Goal: Task Accomplishment & Management: Manage account settings

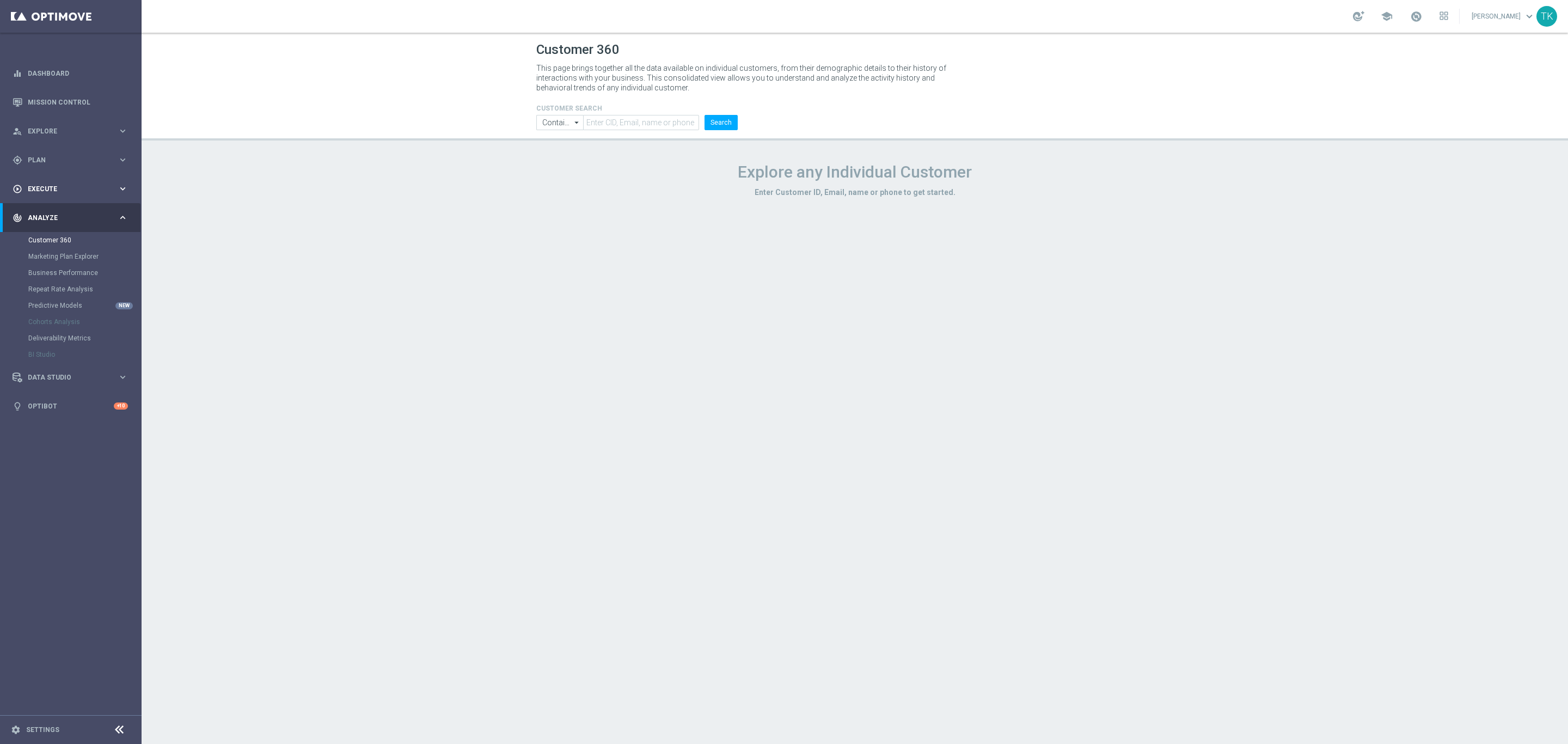
click at [35, 191] on span "Execute" at bounding box center [73, 188] width 90 height 7
click at [42, 209] on link "Campaign Builder" at bounding box center [71, 211] width 85 height 9
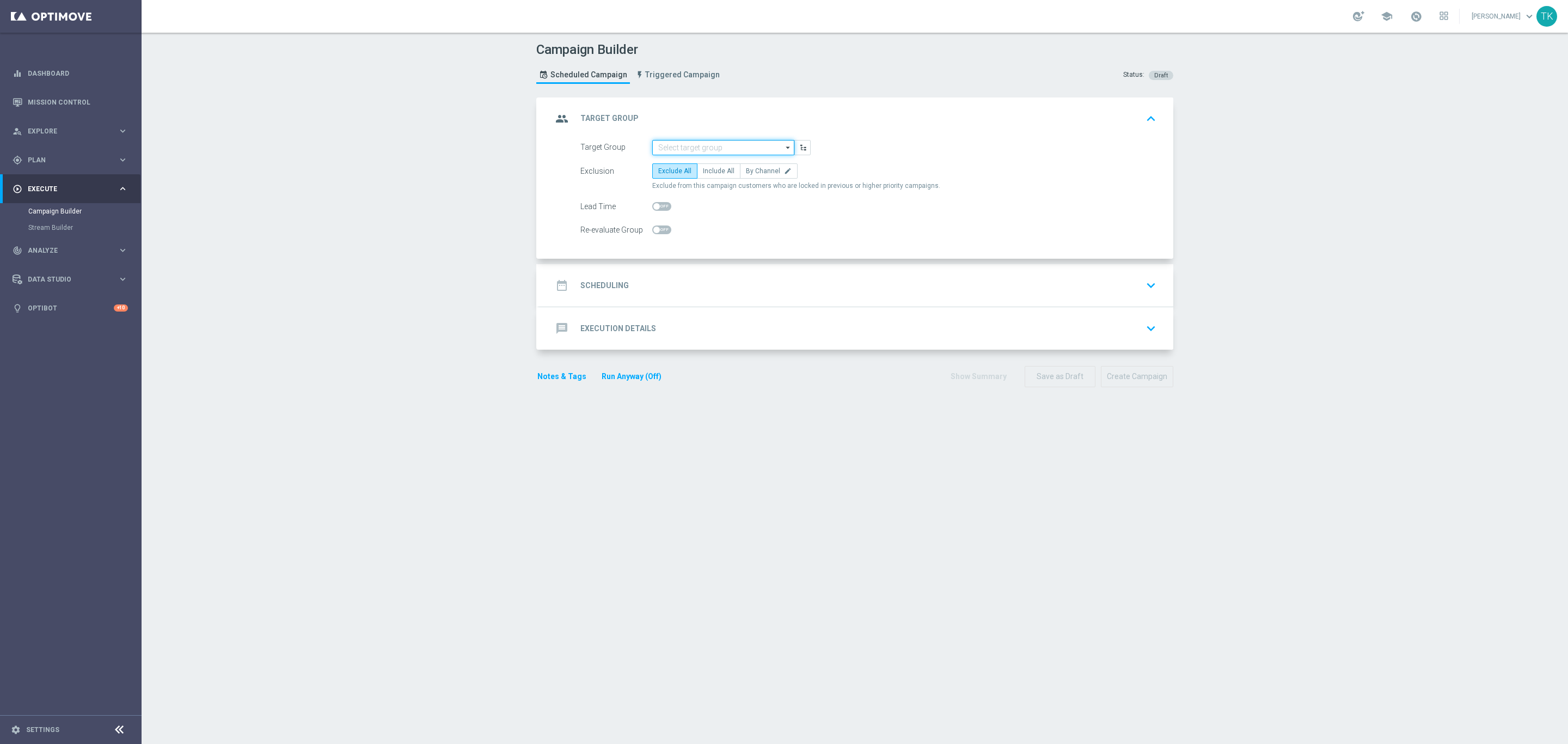
click at [658, 150] on input at bounding box center [723, 147] width 142 height 15
paste input "REACQ_ALL_TARGET_BET DO 200PLN_REM_160925"
click at [676, 166] on div "REACQ_ALL_TARGET_BET DO 200PLN_REM_160925" at bounding box center [723, 169] width 130 height 20
type input "REACQ_ALL_TARGET_BET DO 200PLN_REM_160925"
checkbox input "true"
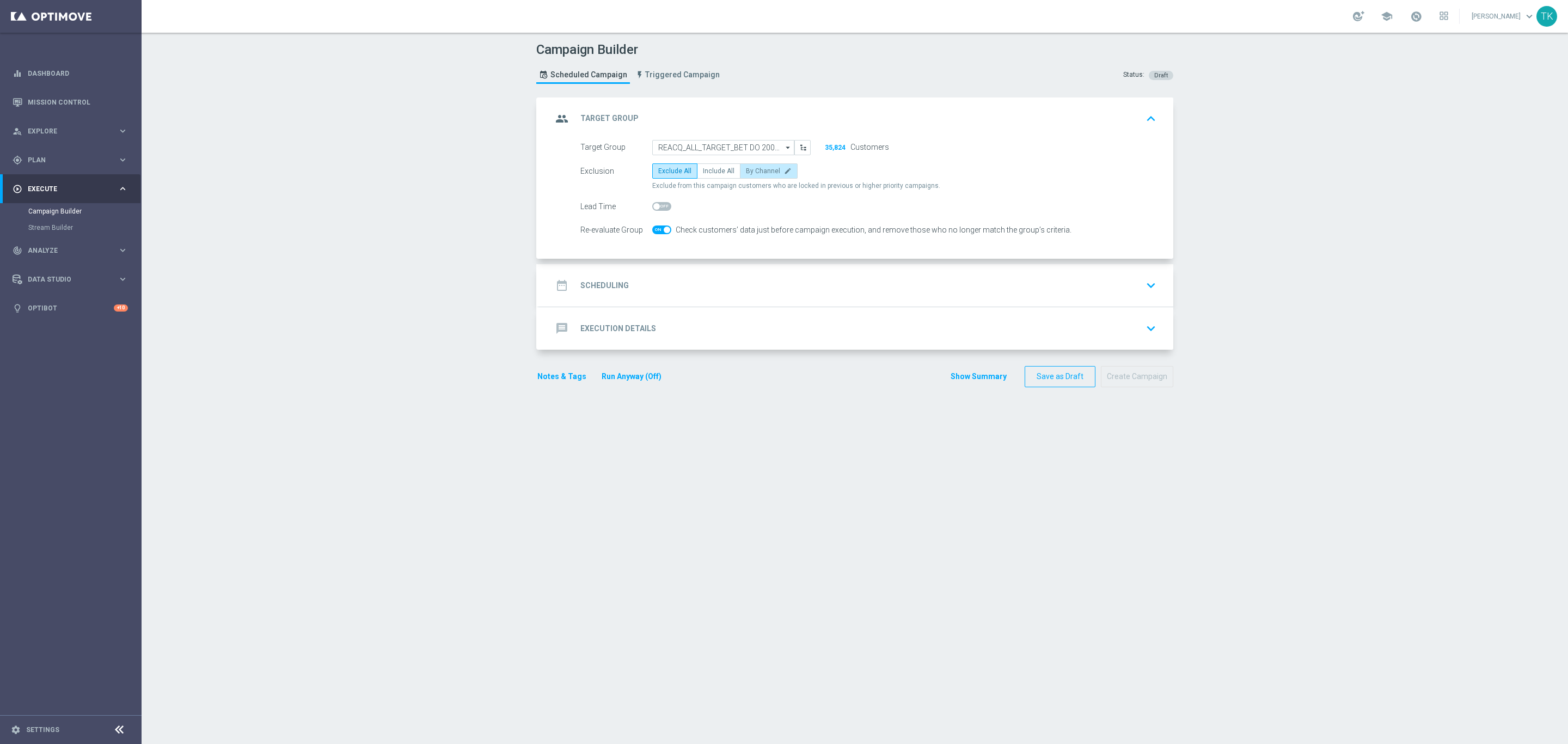
click at [768, 167] on span "By Channel" at bounding box center [763, 171] width 34 height 7
click at [752, 169] on input "By Channel edit" at bounding box center [750, 173] width 7 height 7
radio input "true"
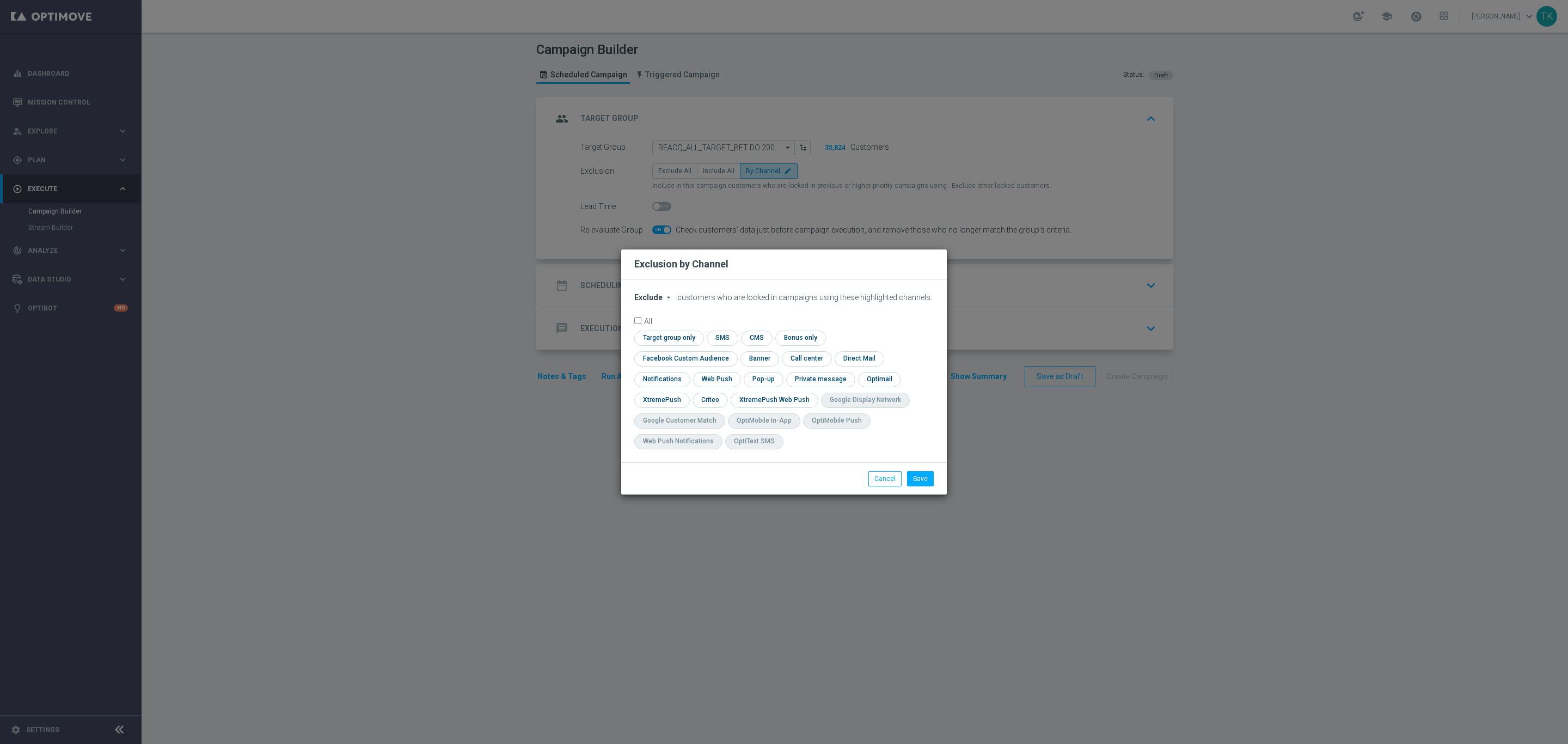
click at [644, 302] on span "Exclude" at bounding box center [648, 298] width 29 height 9
click at [0, 0] on span "Include" at bounding box center [0, 0] width 0 height 0
click at [733, 351] on input "checkbox" at bounding box center [684, 358] width 98 height 15
checkbox input "true"
click at [699, 399] on input "checkbox" at bounding box center [709, 400] width 34 height 15
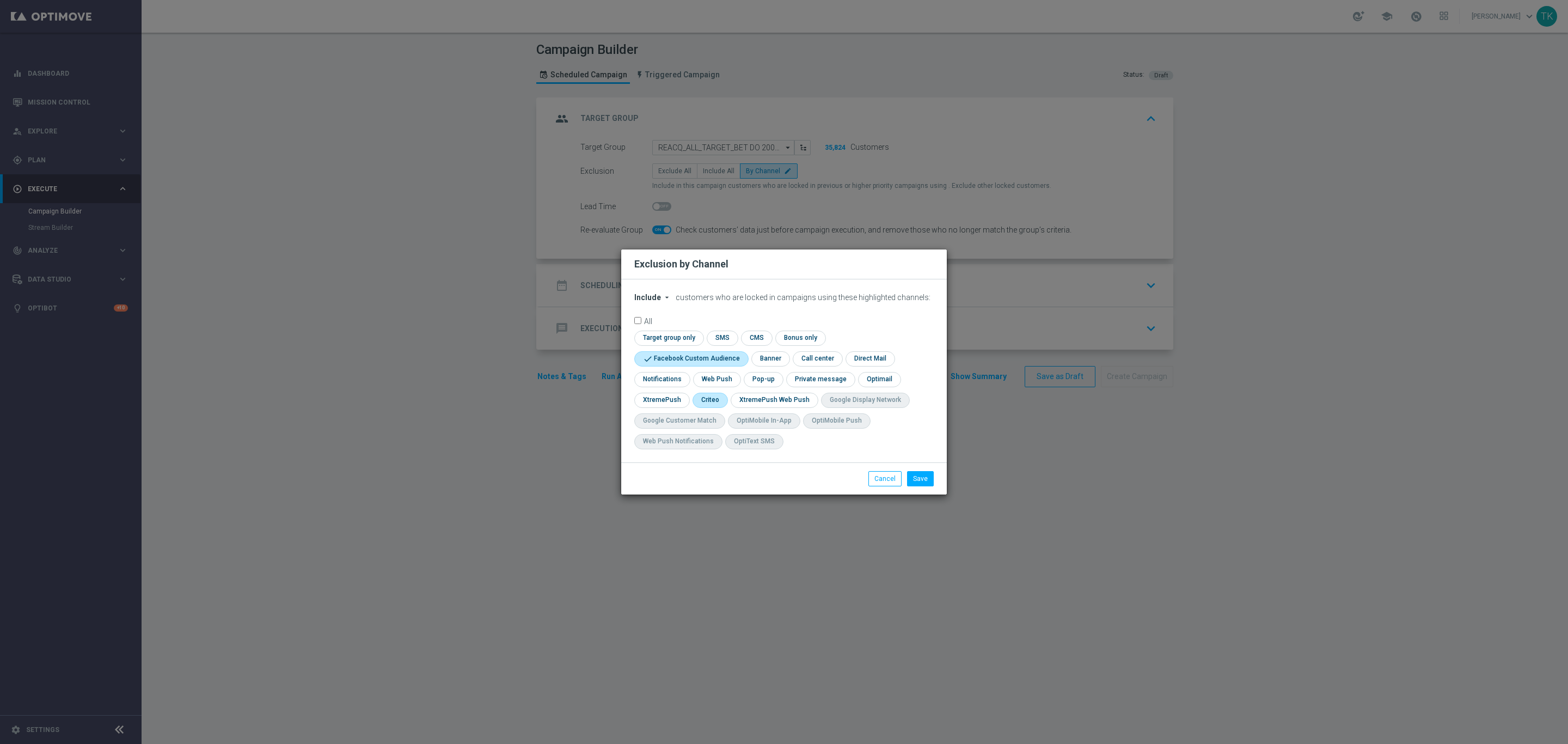
checkbox input "true"
click at [757, 375] on input "checkbox" at bounding box center [762, 379] width 37 height 15
checkbox input "true"
click at [923, 473] on button "Save" at bounding box center [920, 479] width 26 height 15
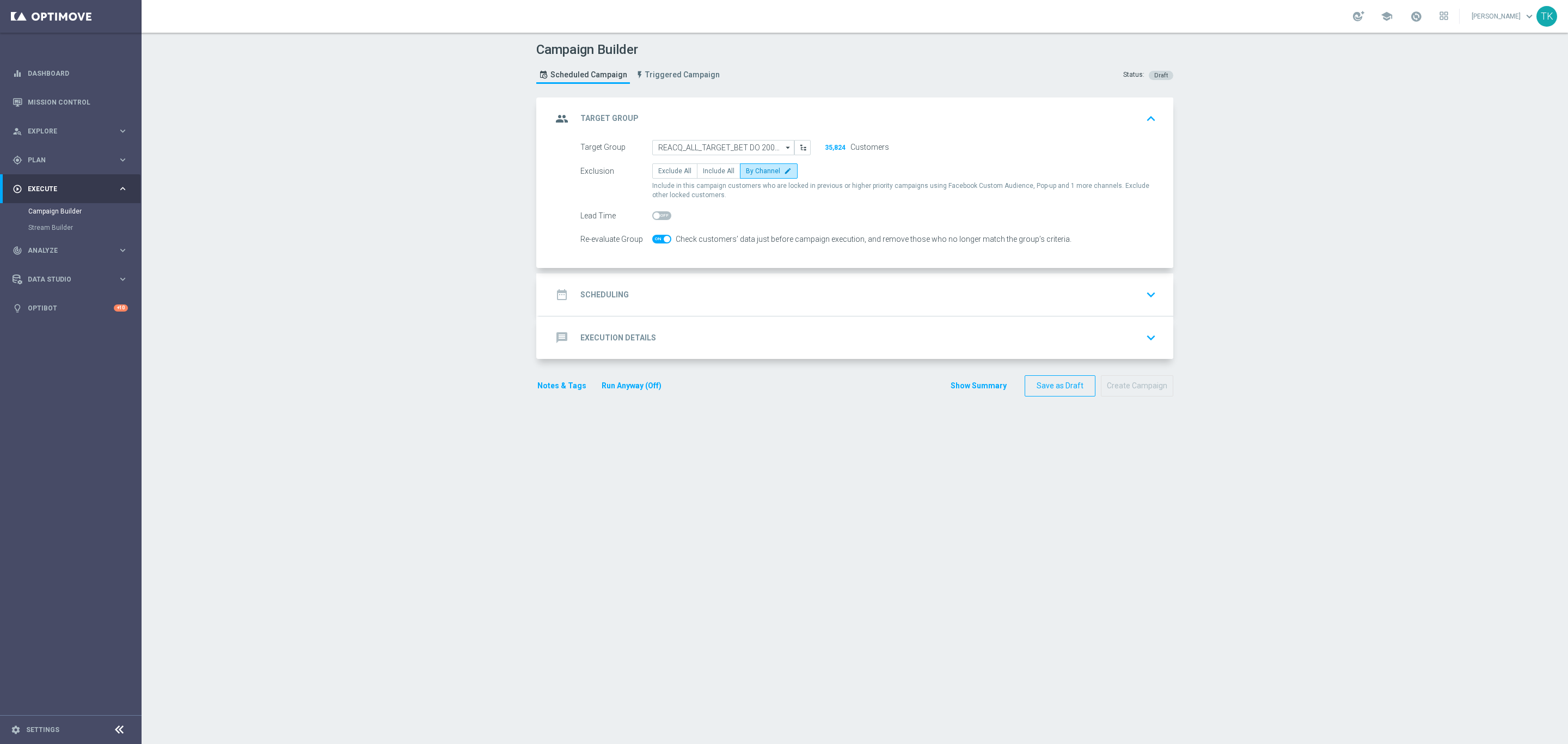
click at [700, 291] on div "date_range Scheduling keyboard_arrow_down" at bounding box center [856, 295] width 608 height 21
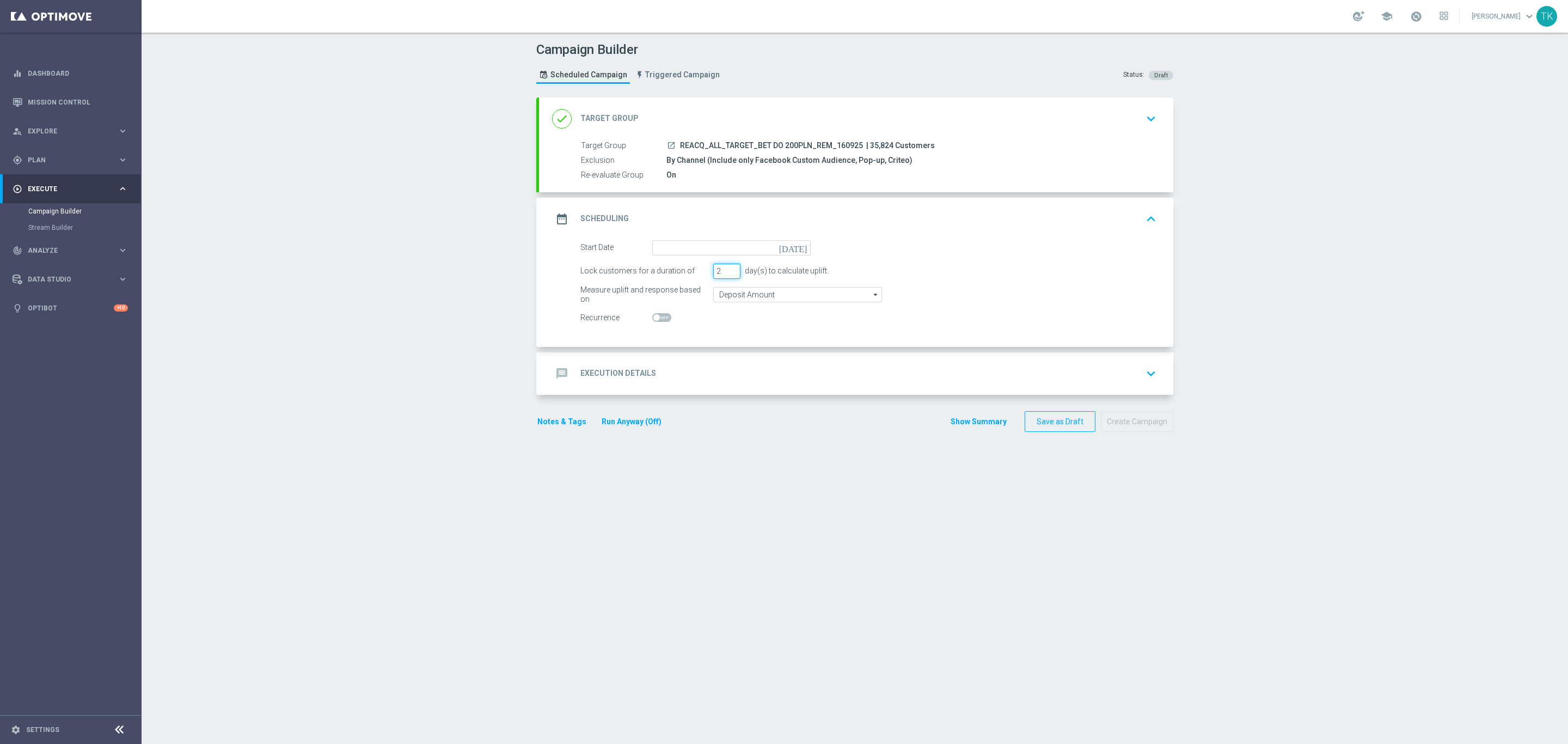
click at [725, 275] on input "2" at bounding box center [726, 271] width 27 height 15
type input "1"
click at [725, 275] on input "1" at bounding box center [726, 271] width 27 height 15
click at [691, 247] on input at bounding box center [731, 248] width 158 height 15
click at [728, 347] on span "18" at bounding box center [736, 344] width 18 height 18
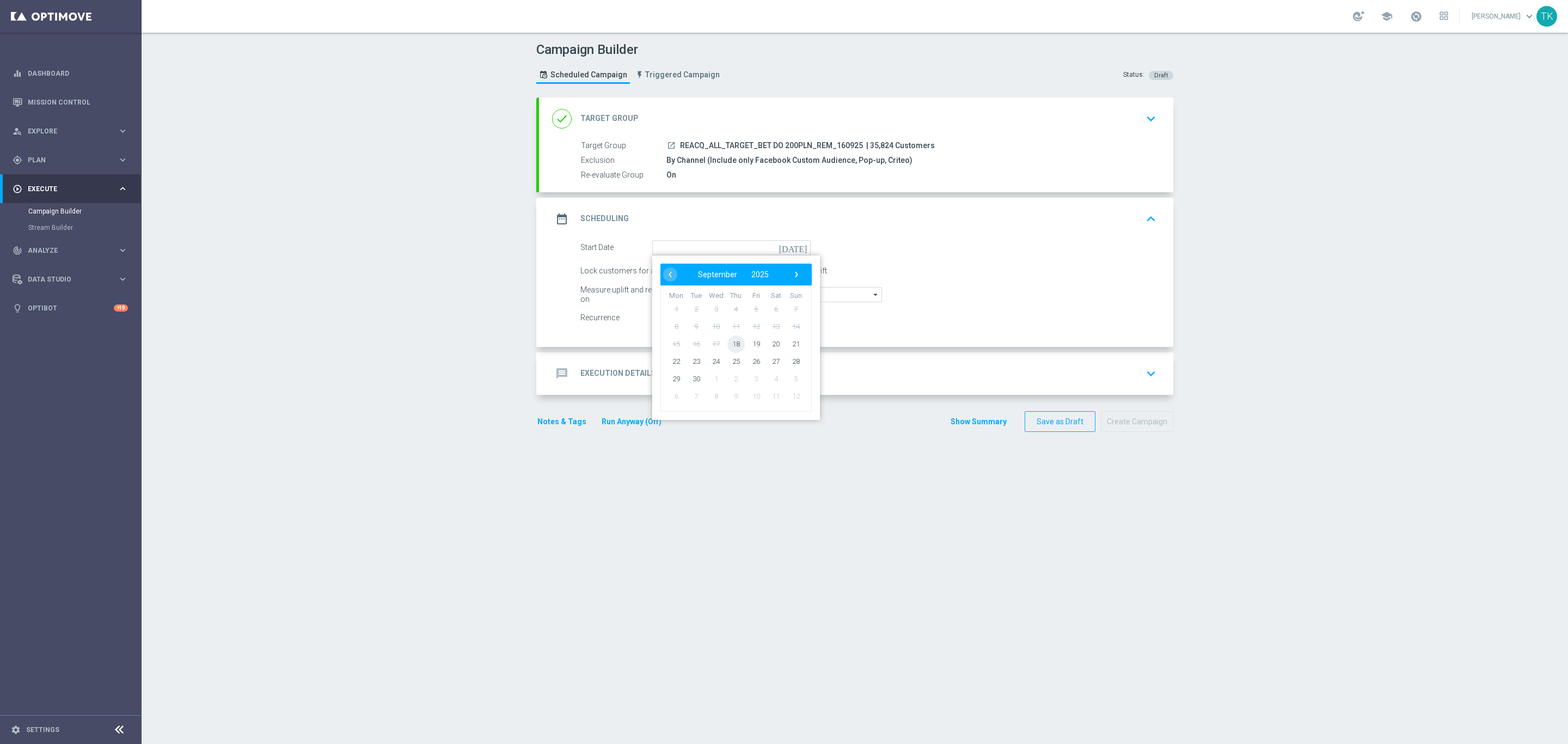
type input "[DATE]"
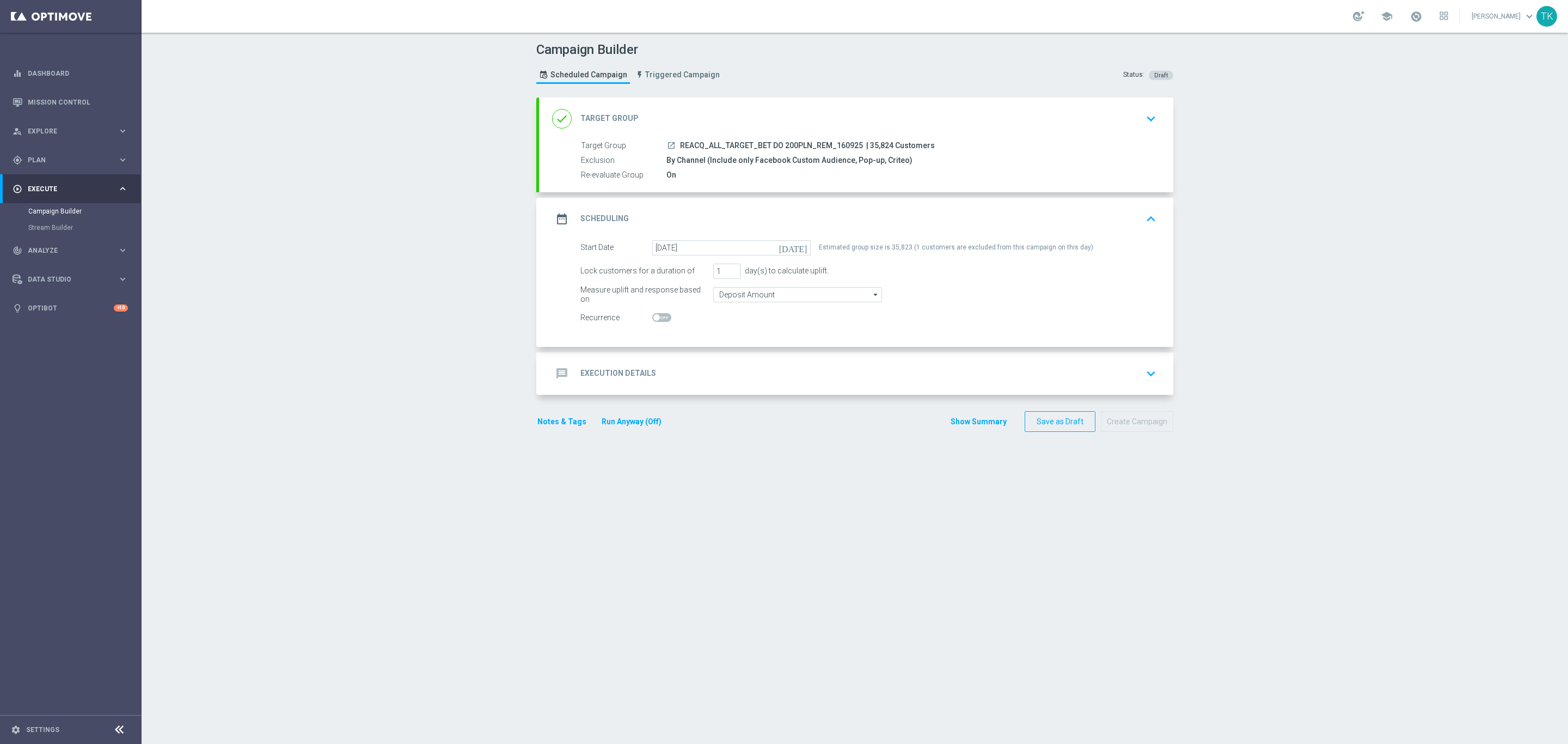
click at [725, 145] on span "REACQ_ALL_TARGET_BET DO 200PLN_REM_160925" at bounding box center [772, 145] width 183 height 10
copy div "REACQ_ALL_TARGET_BET DO 200PLN_REM_160925"
click at [647, 367] on div "message Execution Details keyboard_arrow_down" at bounding box center [856, 374] width 608 height 21
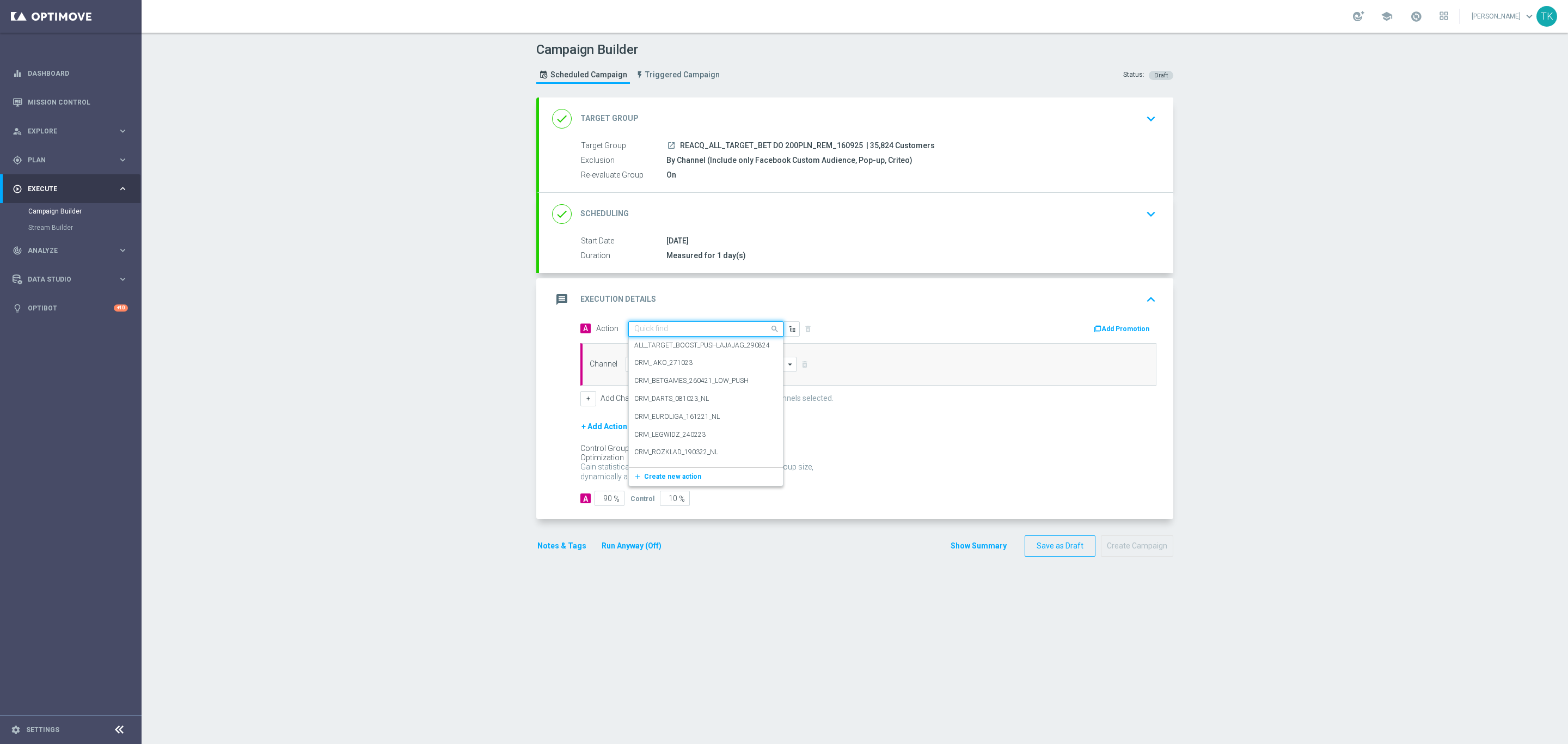
click at [635, 329] on input "text" at bounding box center [695, 329] width 122 height 10
paste input "REACQ_ALL_TARGET_BET DO 200PLN_REM_160925"
type input "REACQ_ALL_TARGET_BET DO 200PLN_REM_160925"
click at [644, 364] on span "Create new action" at bounding box center [673, 363] width 57 height 7
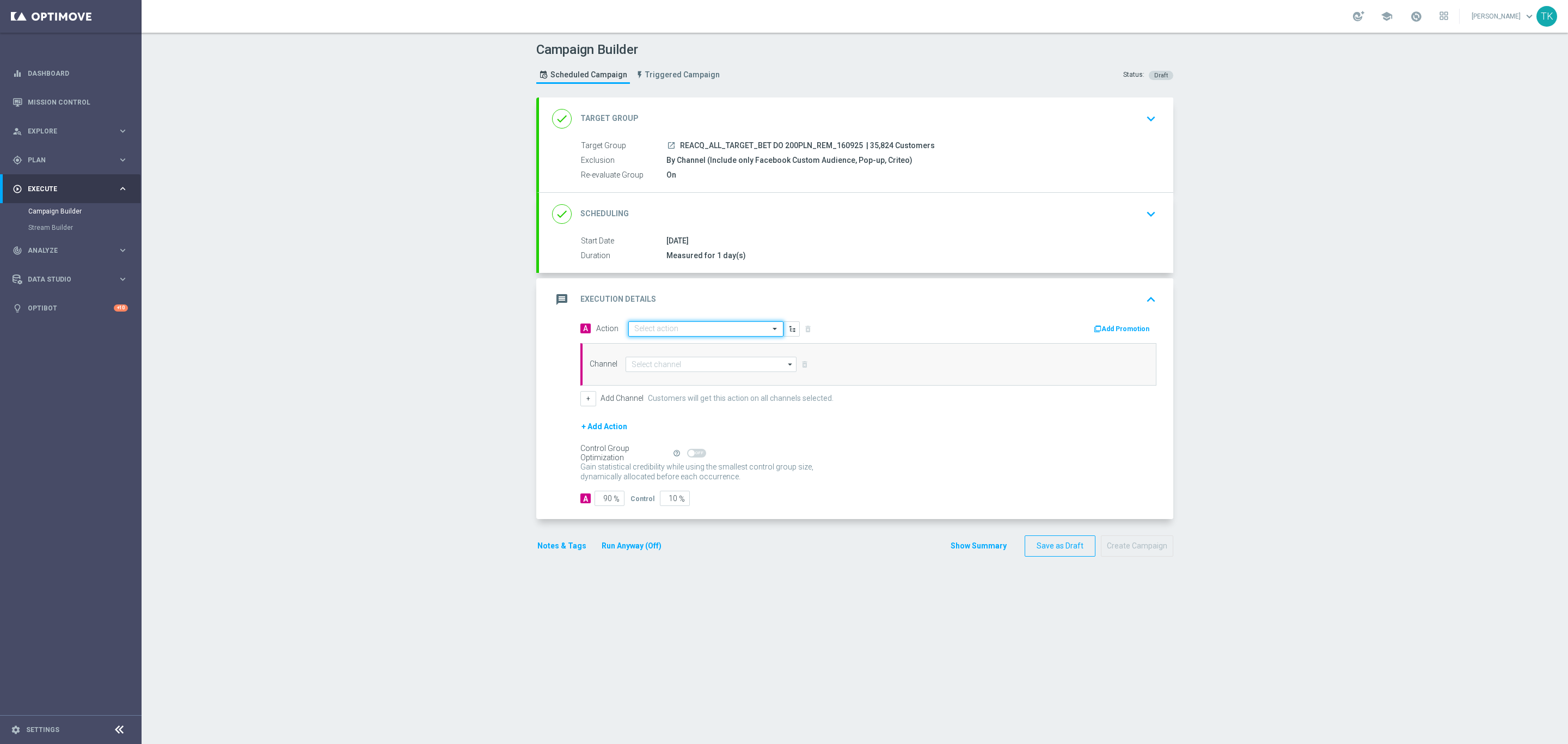
scroll to position [0, 0]
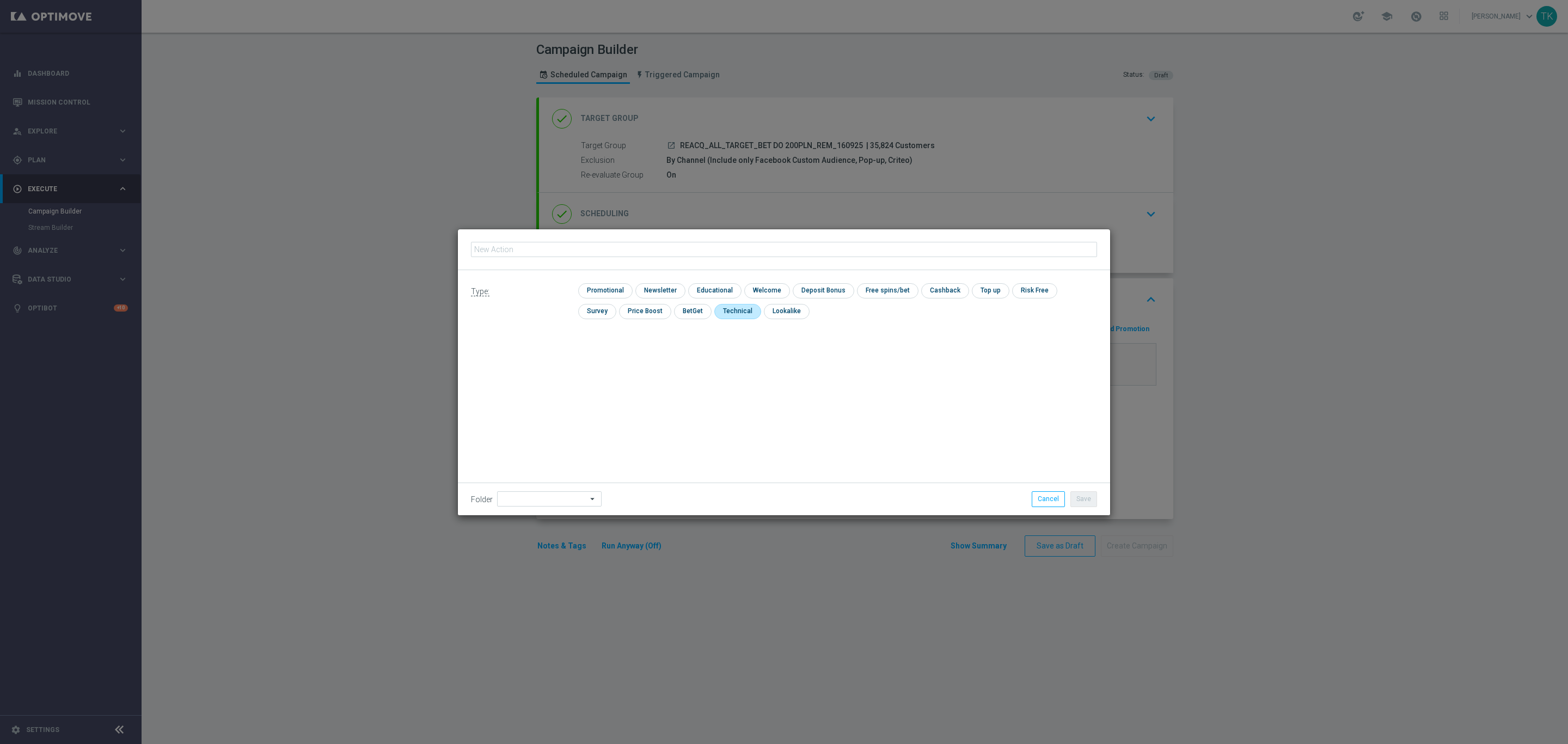
click at [714, 308] on input "checkbox" at bounding box center [736, 312] width 45 height 15
checkbox input "true"
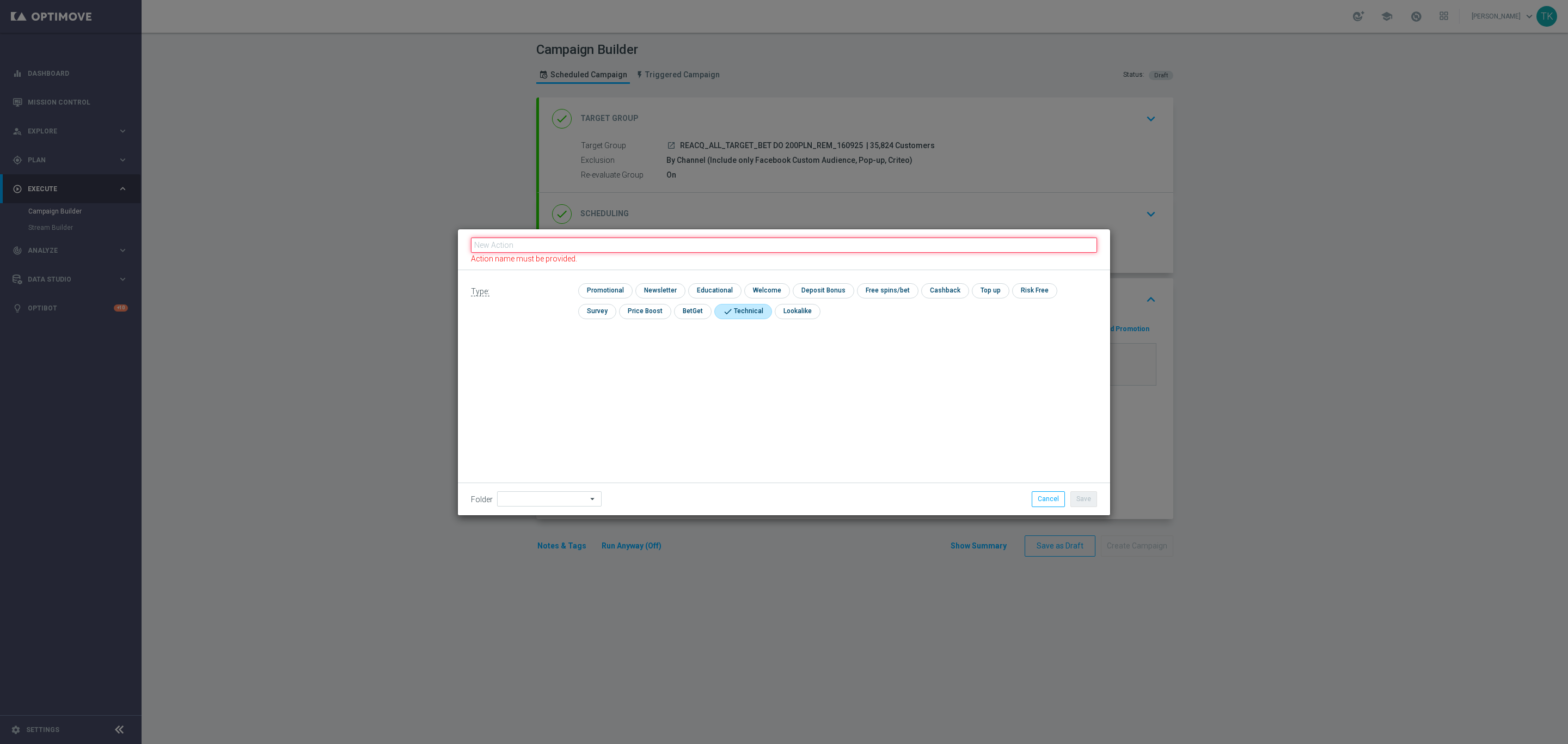
click at [509, 248] on input "text" at bounding box center [784, 245] width 626 height 15
paste input "REACQ_ALL_TARGET_BET DO 200PLN_REM_160925"
type input "REACQ_ALL_TARGET_BET DO 200PLN_REM_160925"
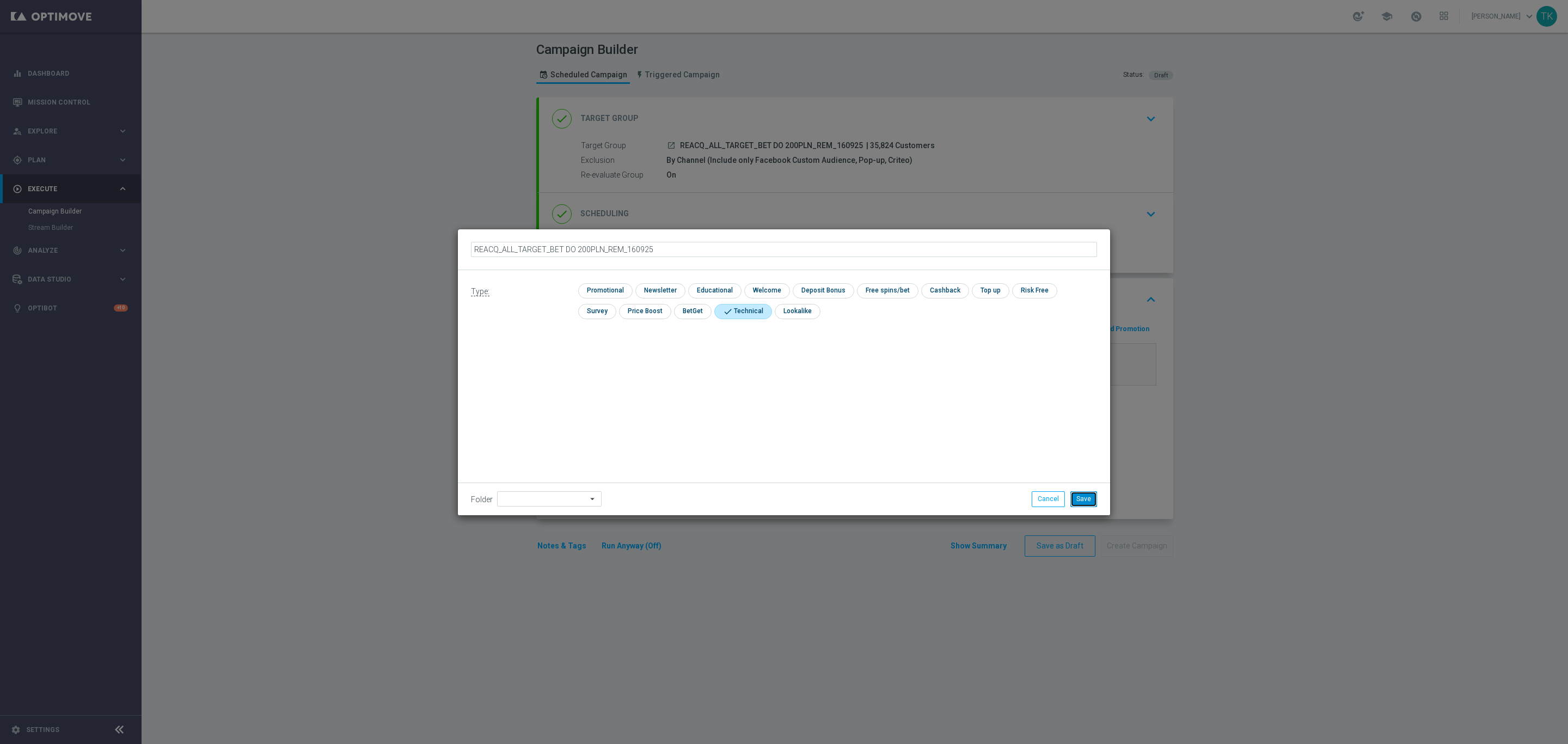
click at [1073, 496] on button "Save" at bounding box center [1084, 498] width 26 height 15
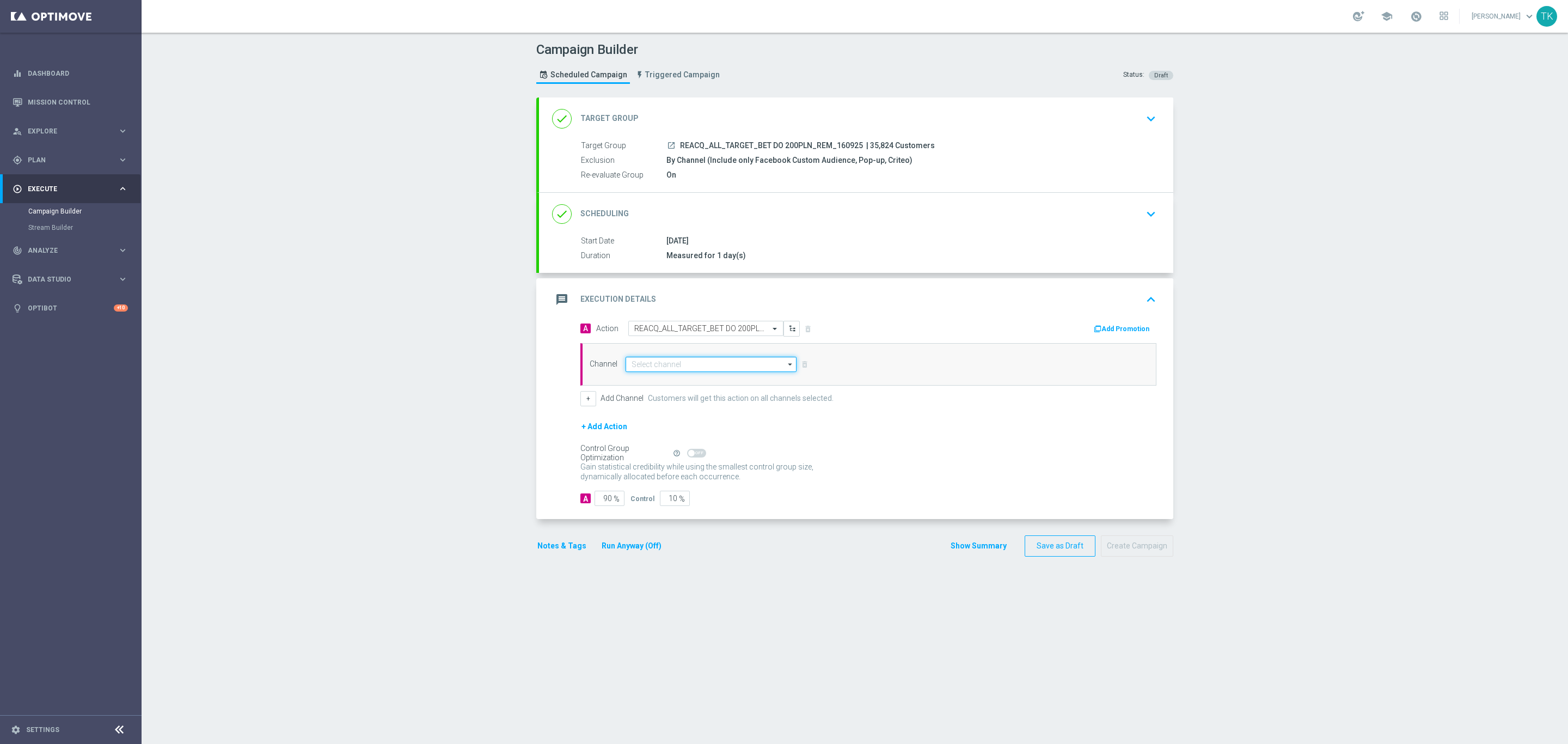
click at [639, 364] on input at bounding box center [711, 364] width 171 height 15
click at [657, 383] on div "Optimail" at bounding box center [711, 380] width 171 height 15
type input "Optimail"
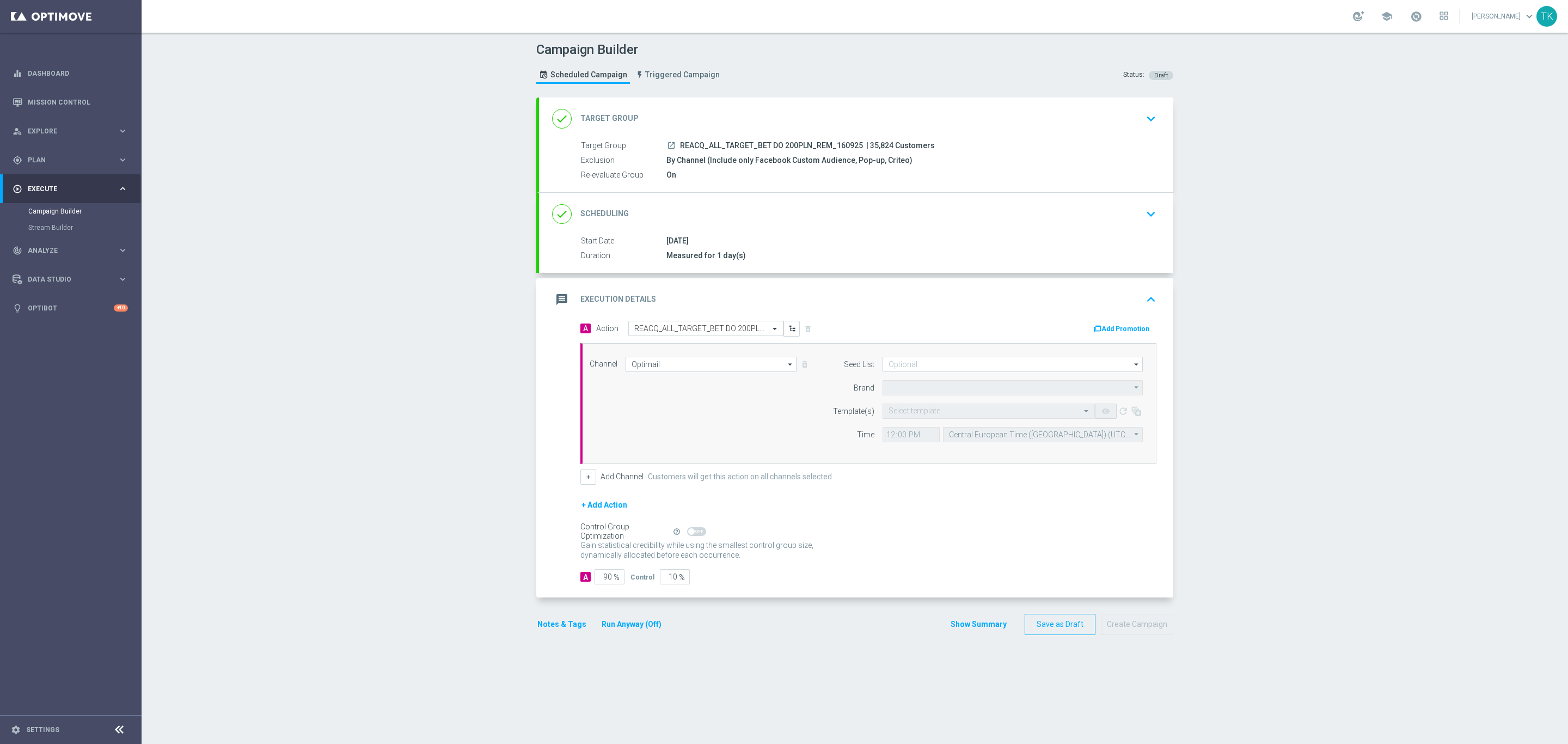
type input "STS"
click at [888, 367] on input at bounding box center [1012, 364] width 260 height 15
click at [909, 417] on div "Brand design" at bounding box center [1013, 421] width 261 height 15
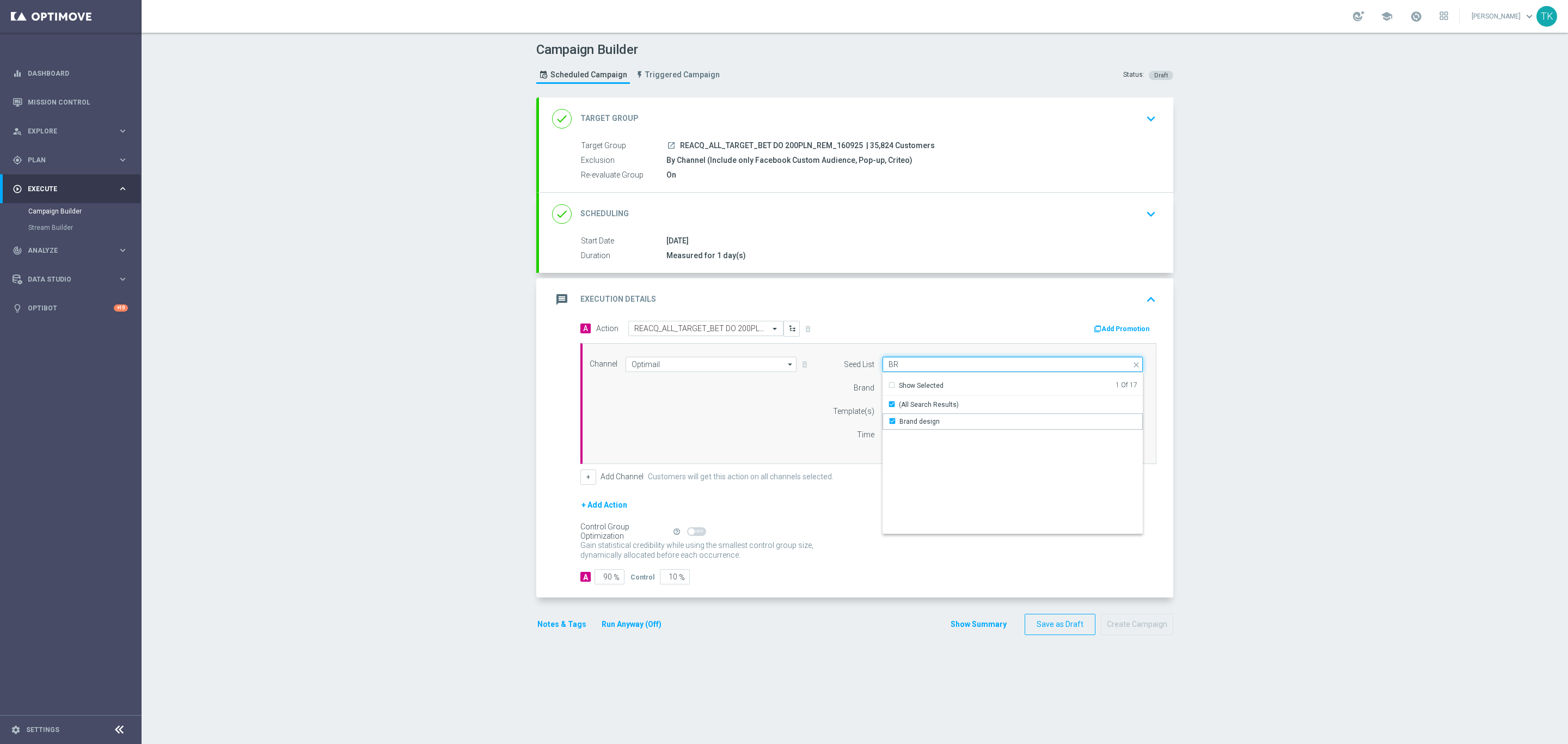
click at [897, 367] on input "BR" at bounding box center [1012, 364] width 260 height 15
click at [903, 416] on div "Reactivation" at bounding box center [1013, 421] width 261 height 16
click at [772, 423] on div "Channel Optimail Optimail arrow_drop_down Show Selected 1 of 22 Target group on…" at bounding box center [865, 404] width 569 height 94
type input "Selected 2 of 17"
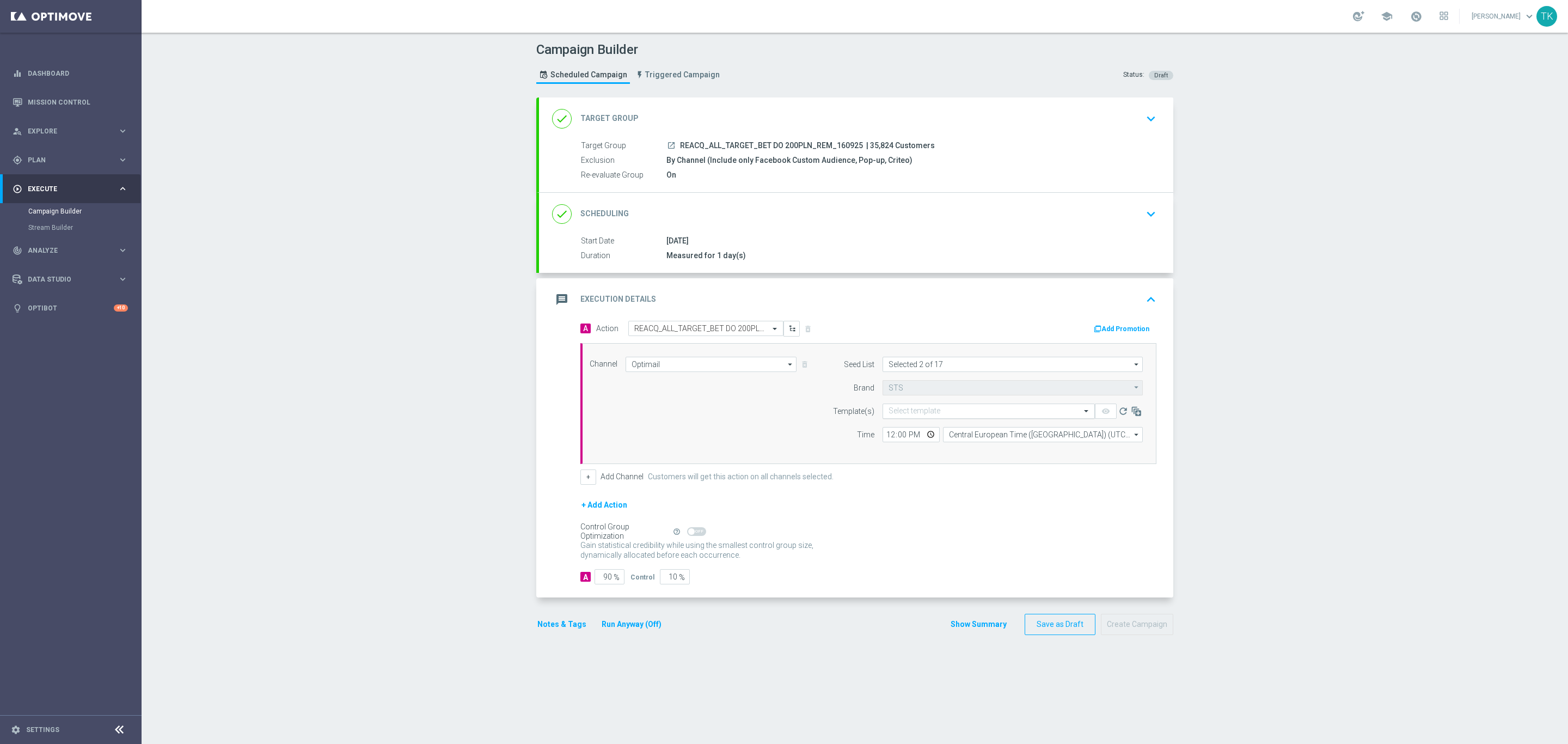
click at [898, 408] on input "text" at bounding box center [977, 411] width 179 height 10
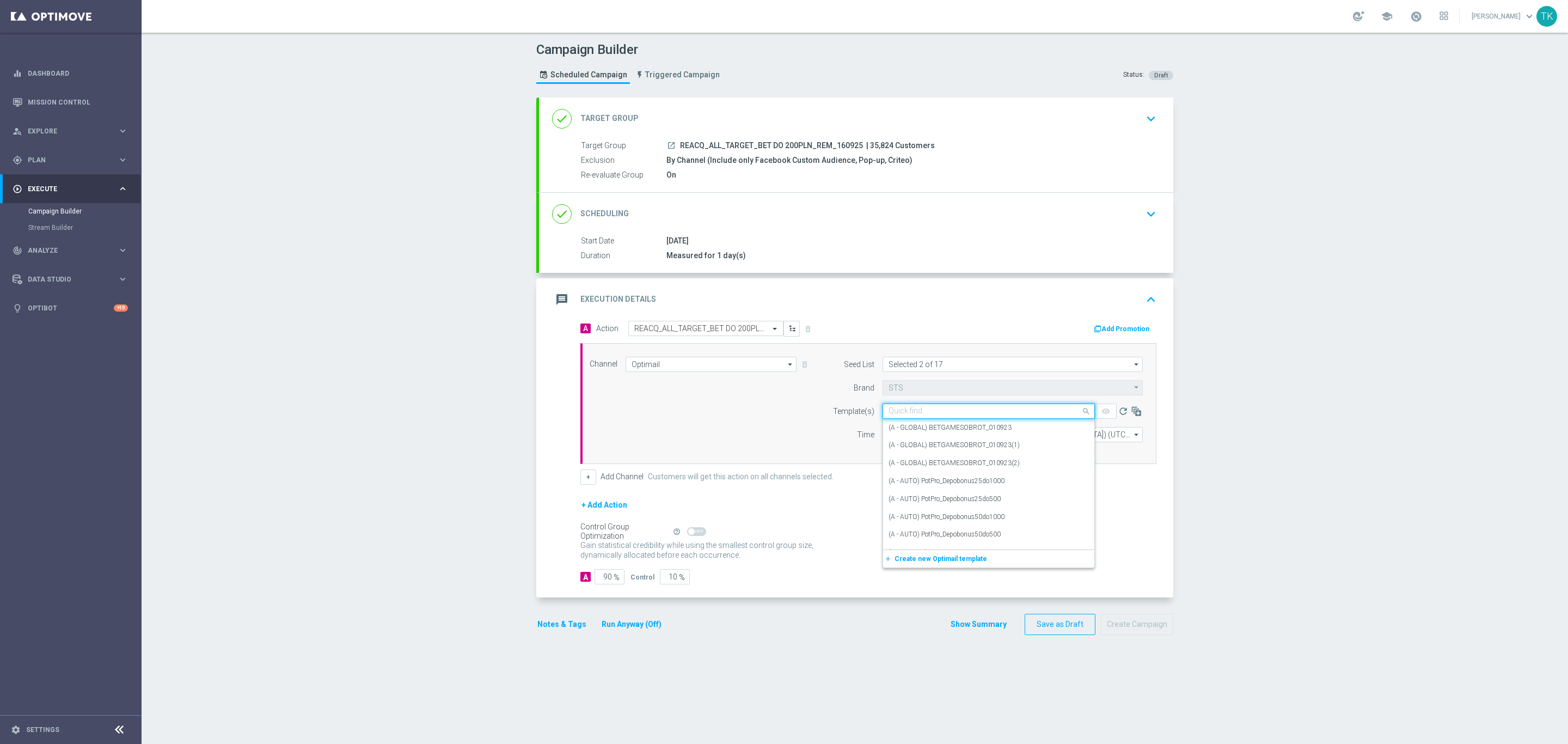
paste input "REACQ_ALL_TARGET_BET DO 200PLN_REM_160925"
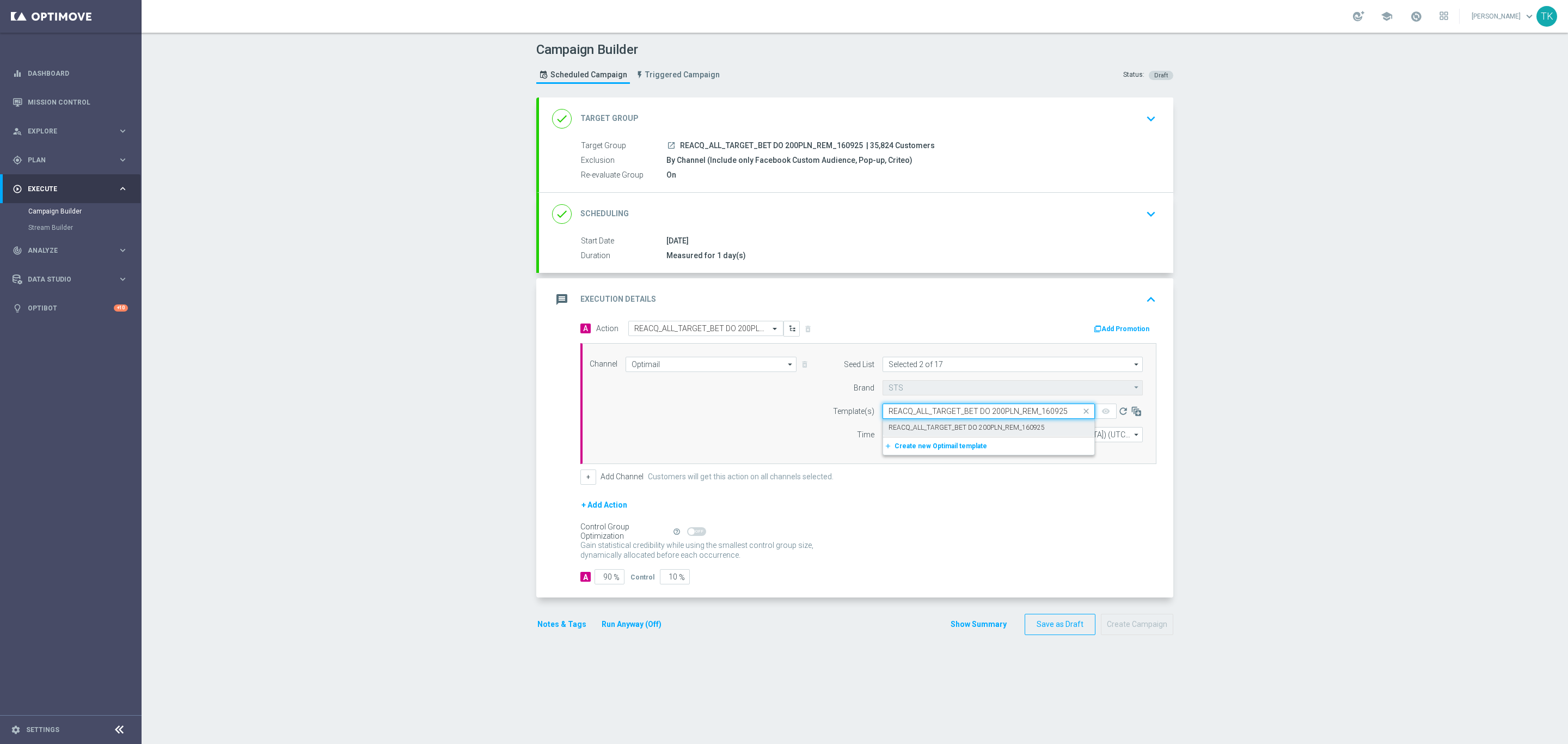
click at [909, 422] on div "REACQ_ALL_TARGET_BET DO 200PLN_REM_160925" at bounding box center [988, 427] width 200 height 18
type input "REACQ_ALL_TARGET_BET DO 200PLN_REM_160925"
click at [885, 440] on input "12:00" at bounding box center [911, 434] width 57 height 15
type input "18:02"
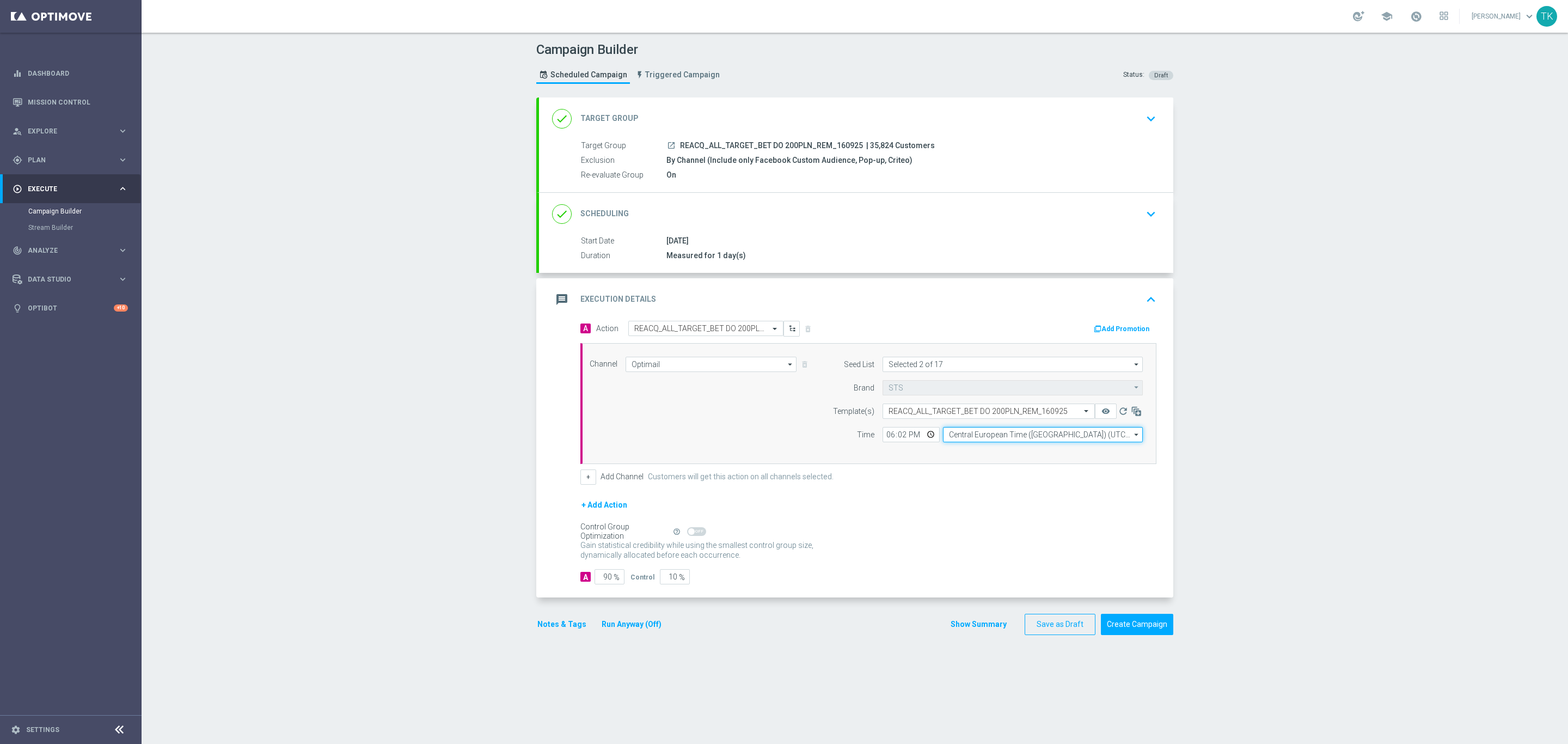
click at [953, 435] on input "Central European Time ([GEOGRAPHIC_DATA]) (UTC +02:00)" at bounding box center [1043, 434] width 200 height 15
click at [961, 452] on div "Central European Time ([GEOGRAPHIC_DATA]) (UTC +02:00)" at bounding box center [1037, 450] width 178 height 10
type input "Central European Time ([GEOGRAPHIC_DATA]) (UTC +02:00)"
click at [961, 630] on button "Show Summary" at bounding box center [978, 624] width 57 height 12
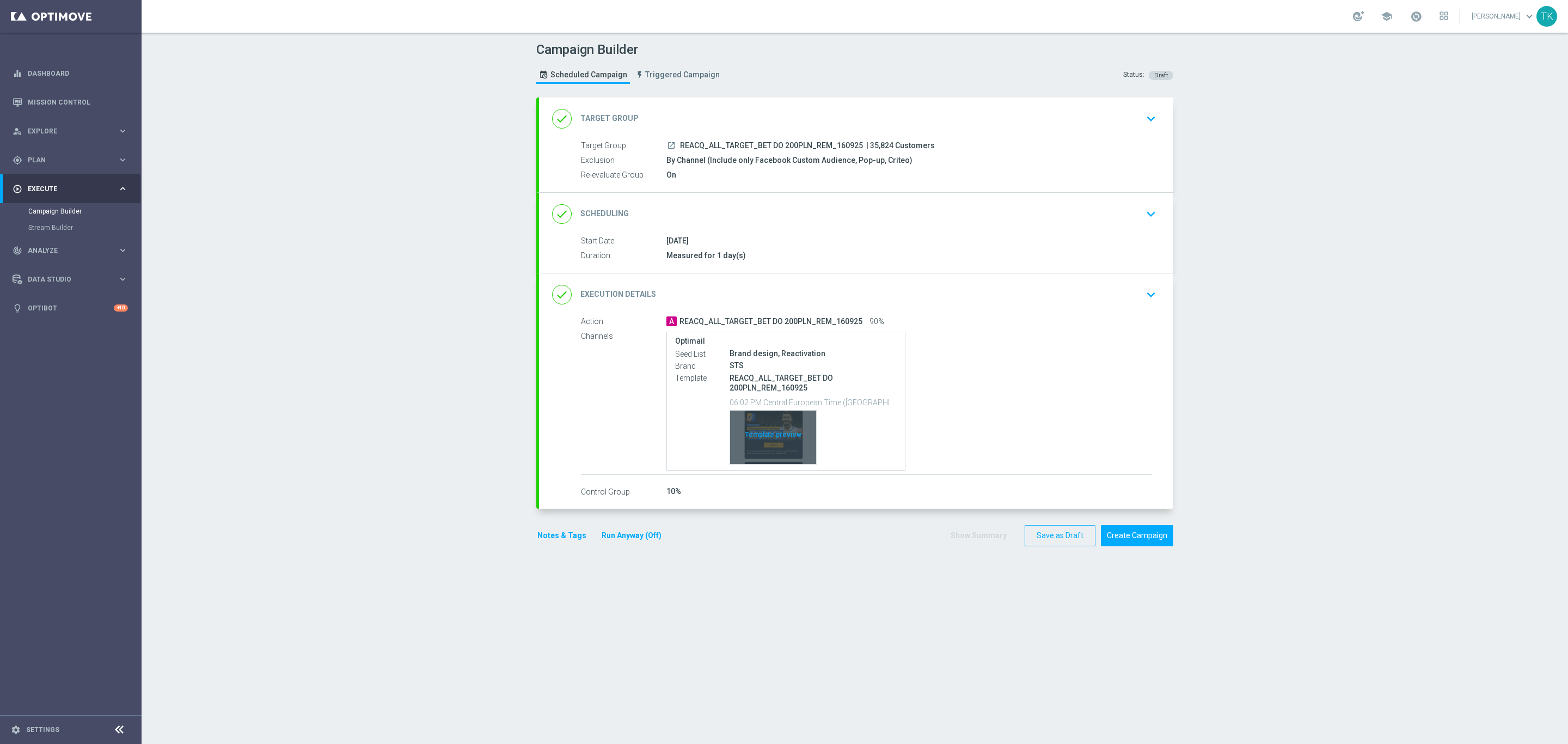
click at [770, 416] on div "Template preview" at bounding box center [772, 437] width 86 height 54
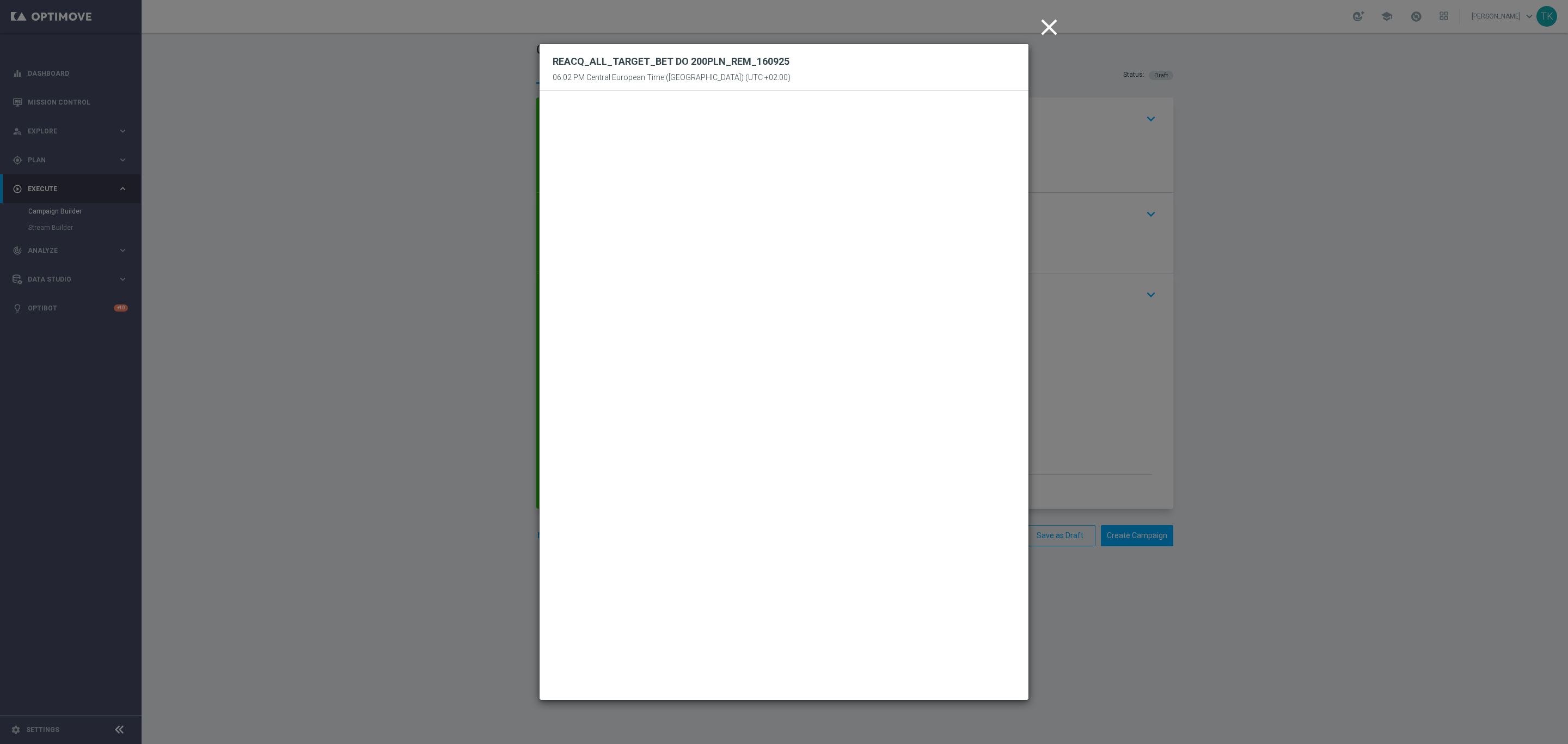
click at [1049, 29] on icon "close" at bounding box center [1049, 27] width 27 height 27
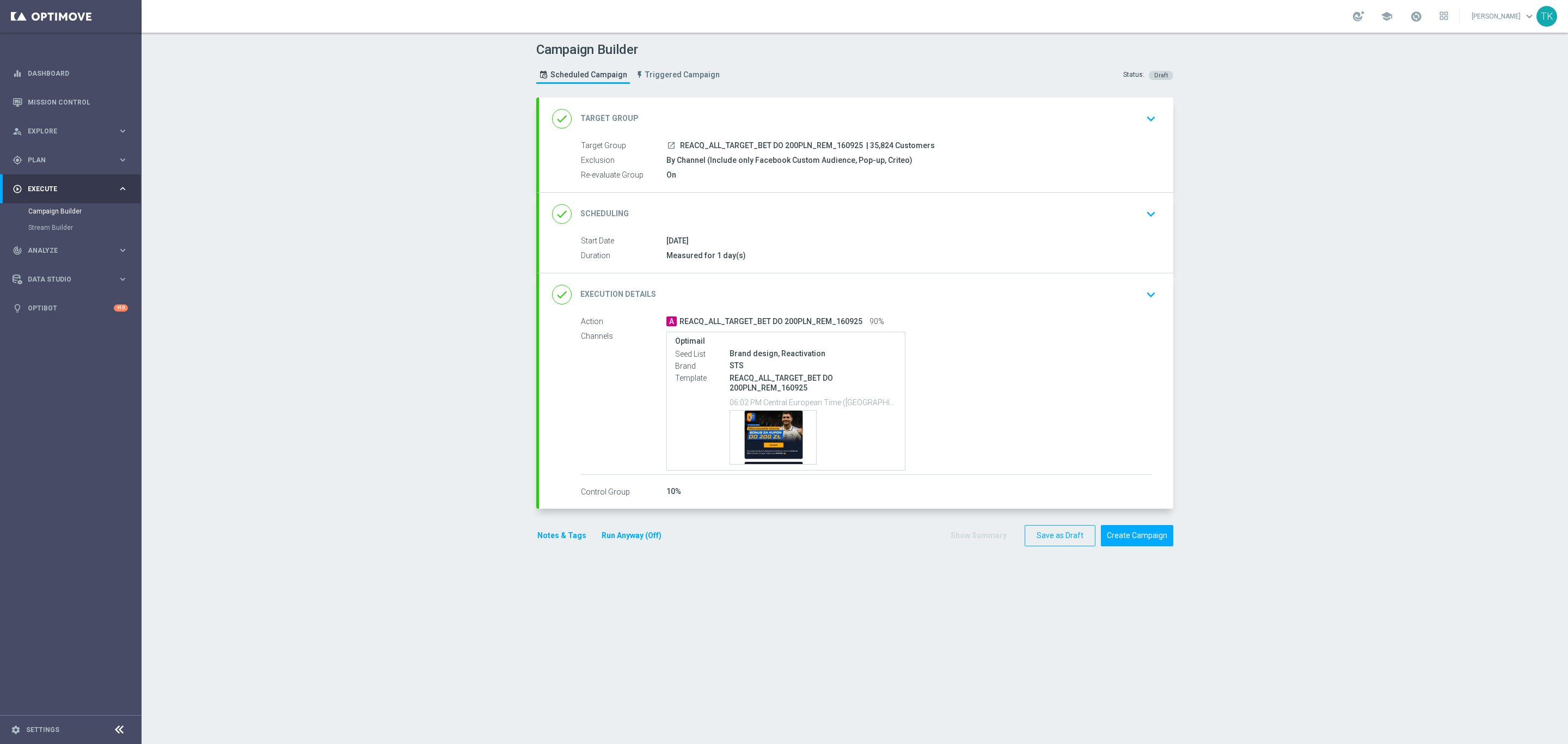
click at [550, 537] on button "Notes & Tags" at bounding box center [562, 535] width 51 height 14
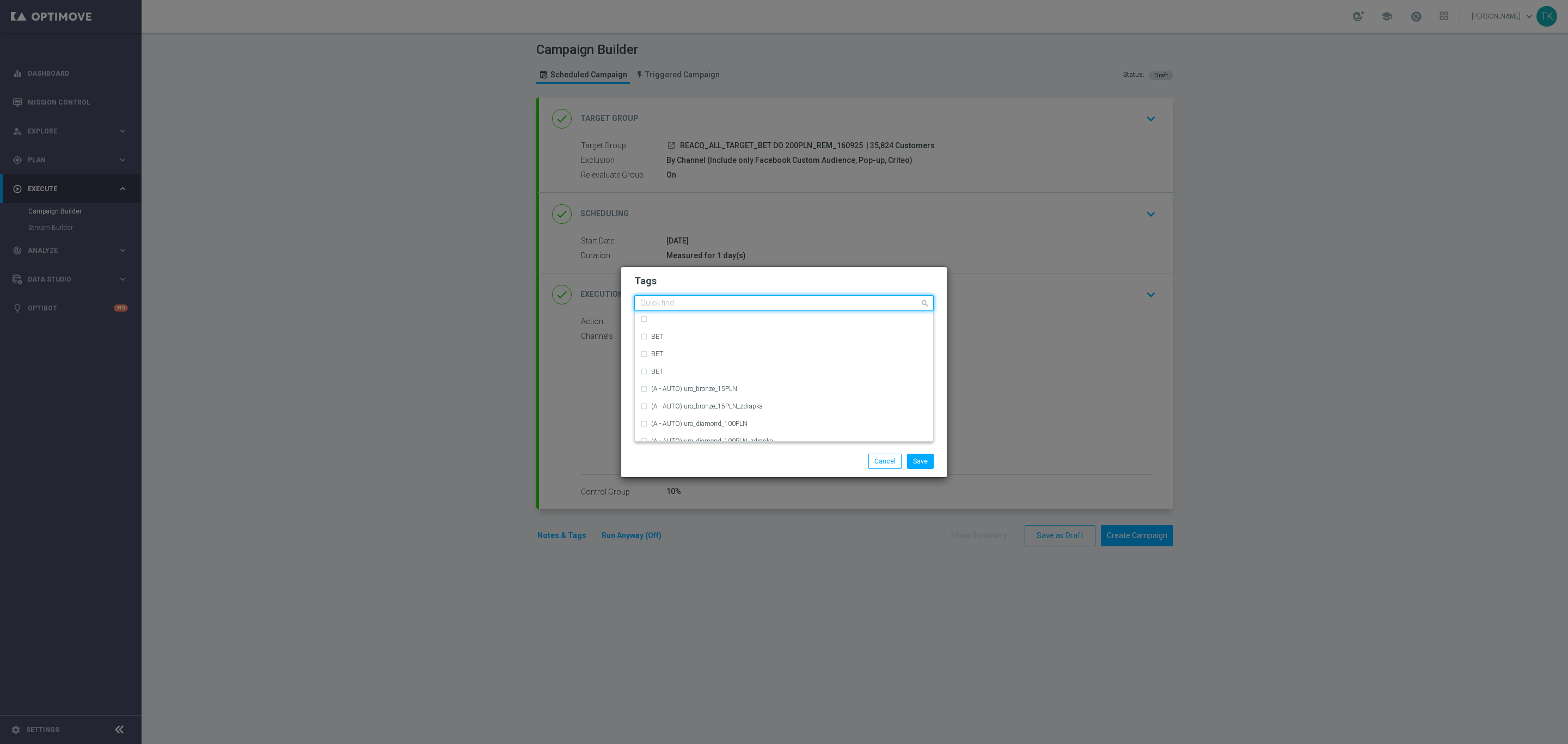
click at [657, 302] on input "text" at bounding box center [780, 303] width 279 height 10
click at [673, 319] on div "REACQ" at bounding box center [789, 319] width 276 height 7
click at [671, 301] on input "REACQ" at bounding box center [780, 303] width 279 height 10
click at [664, 311] on div "ALL" at bounding box center [784, 319] width 287 height 18
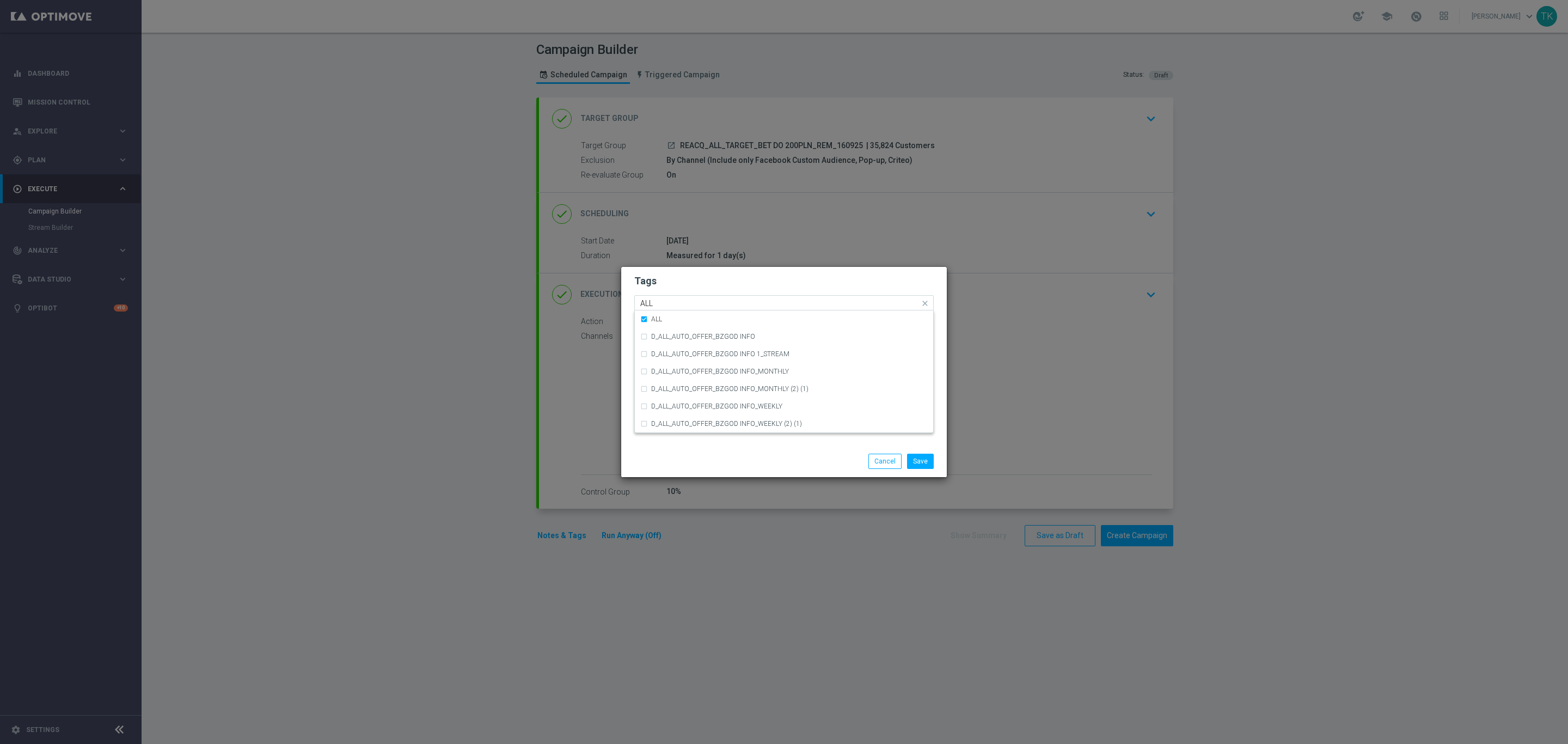
click at [668, 303] on input "ALL" at bounding box center [780, 303] width 279 height 10
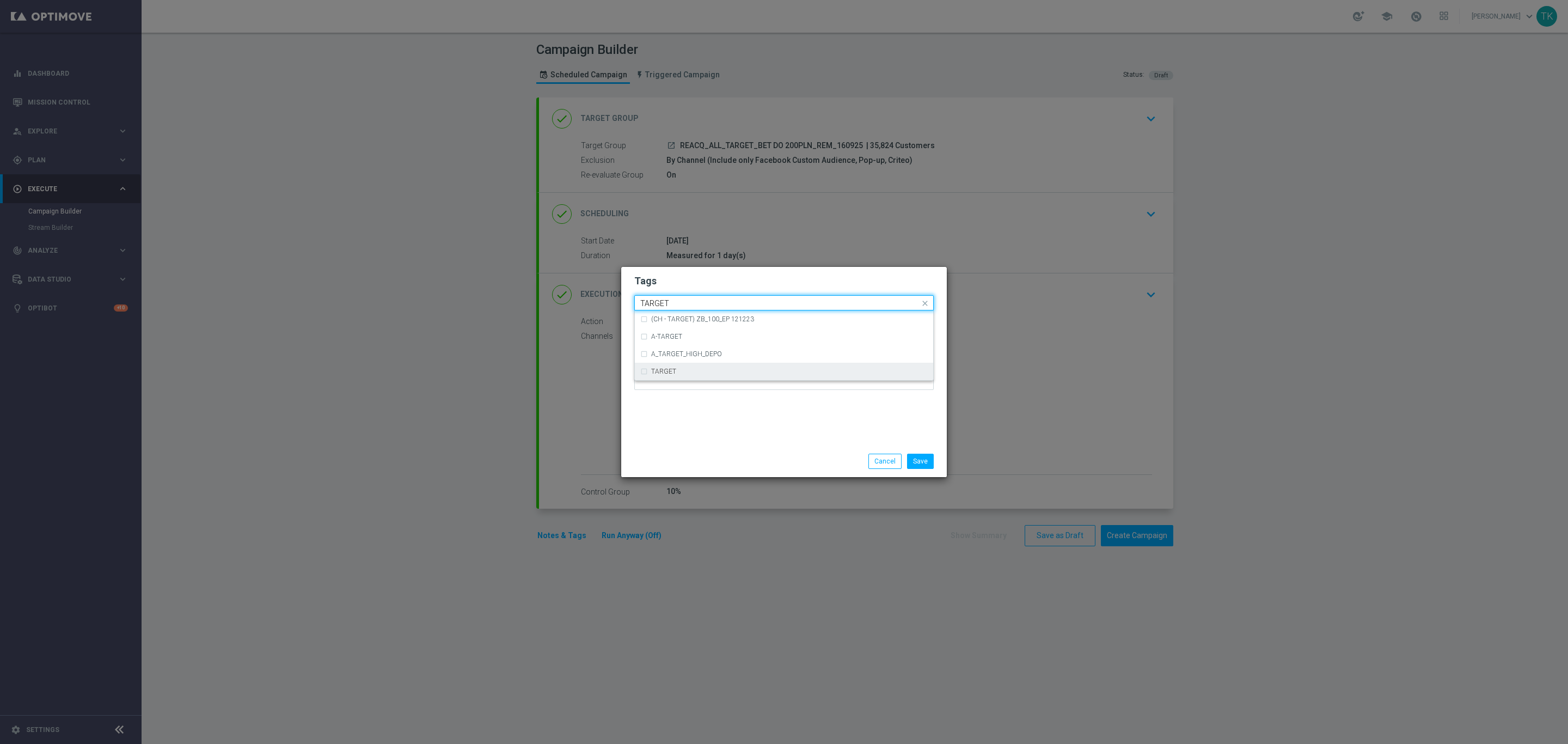
click at [668, 368] on label "TARGET" at bounding box center [664, 371] width 25 height 7
click at [657, 304] on input "TARGET" at bounding box center [780, 303] width 279 height 10
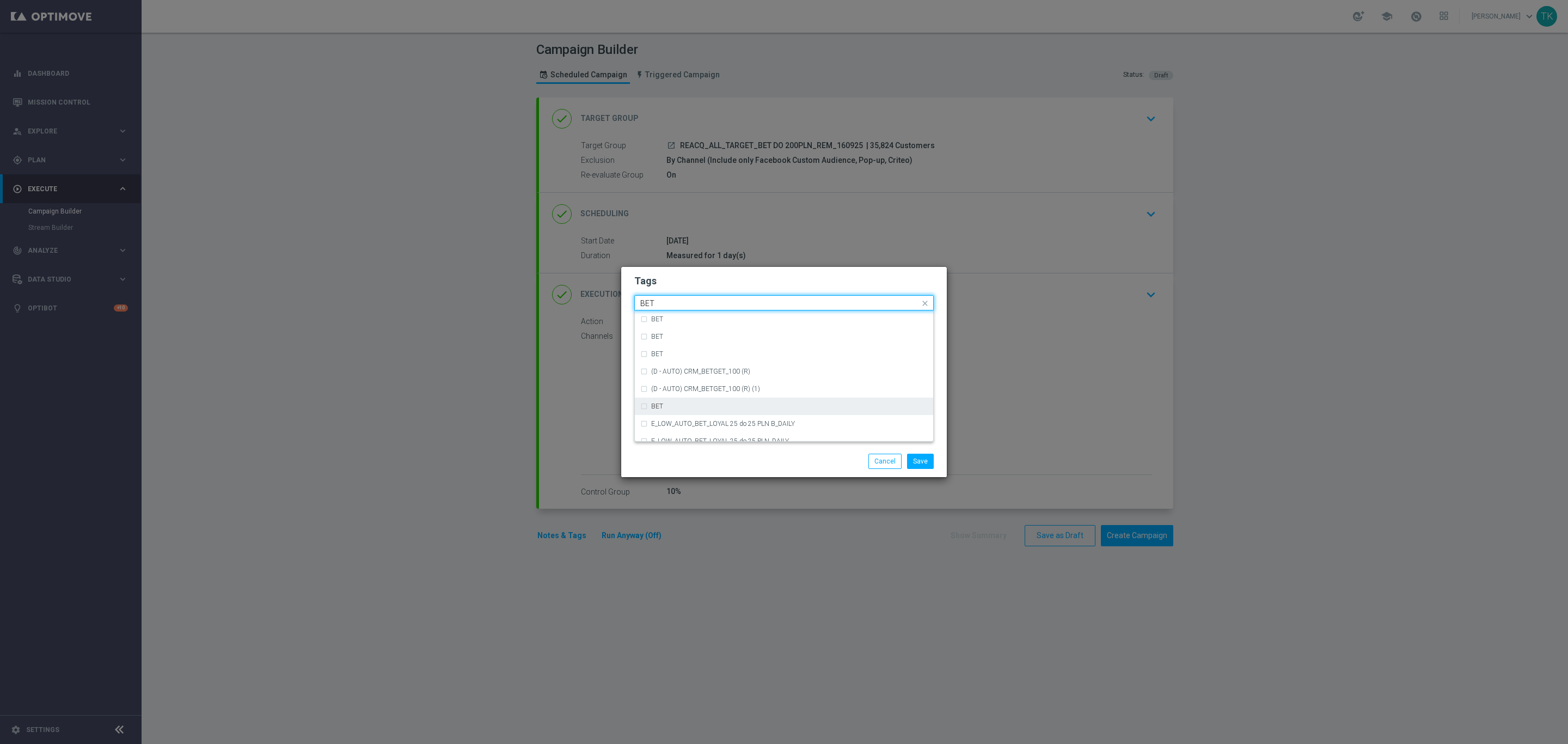
click at [670, 399] on div "BET" at bounding box center [784, 406] width 287 height 18
type input "BET"
click at [922, 463] on button "Save" at bounding box center [920, 461] width 26 height 15
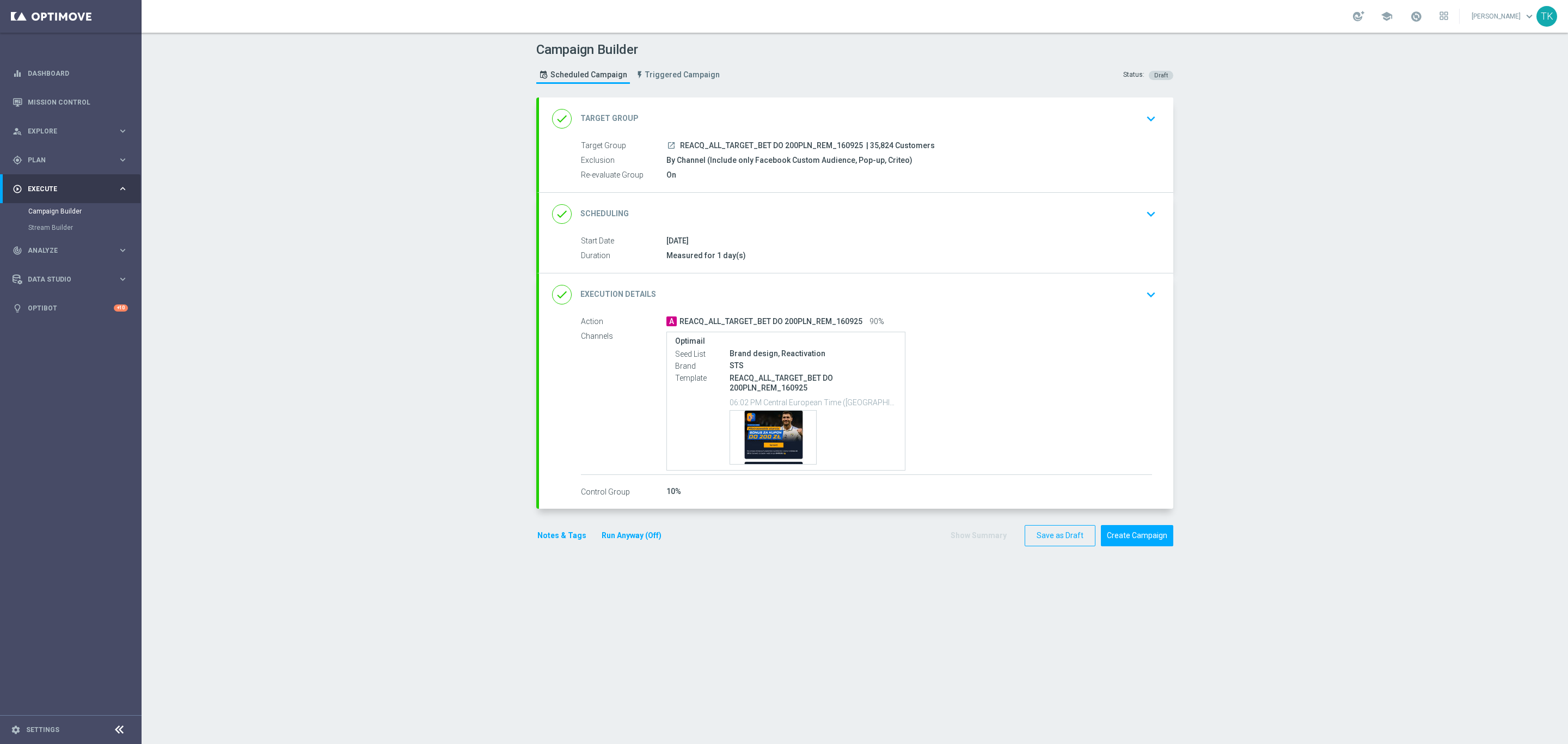
click at [789, 147] on span "REACQ_ALL_TARGET_BET DO 200PLN_REM_160925" at bounding box center [772, 145] width 183 height 10
copy div "REACQ_ALL_TARGET_BET DO 200PLN_REM_160925"
click at [793, 77] on div "Campaign Builder Scheduled Campaign Triggered Campaign Status: Draft" at bounding box center [855, 64] width 654 height 50
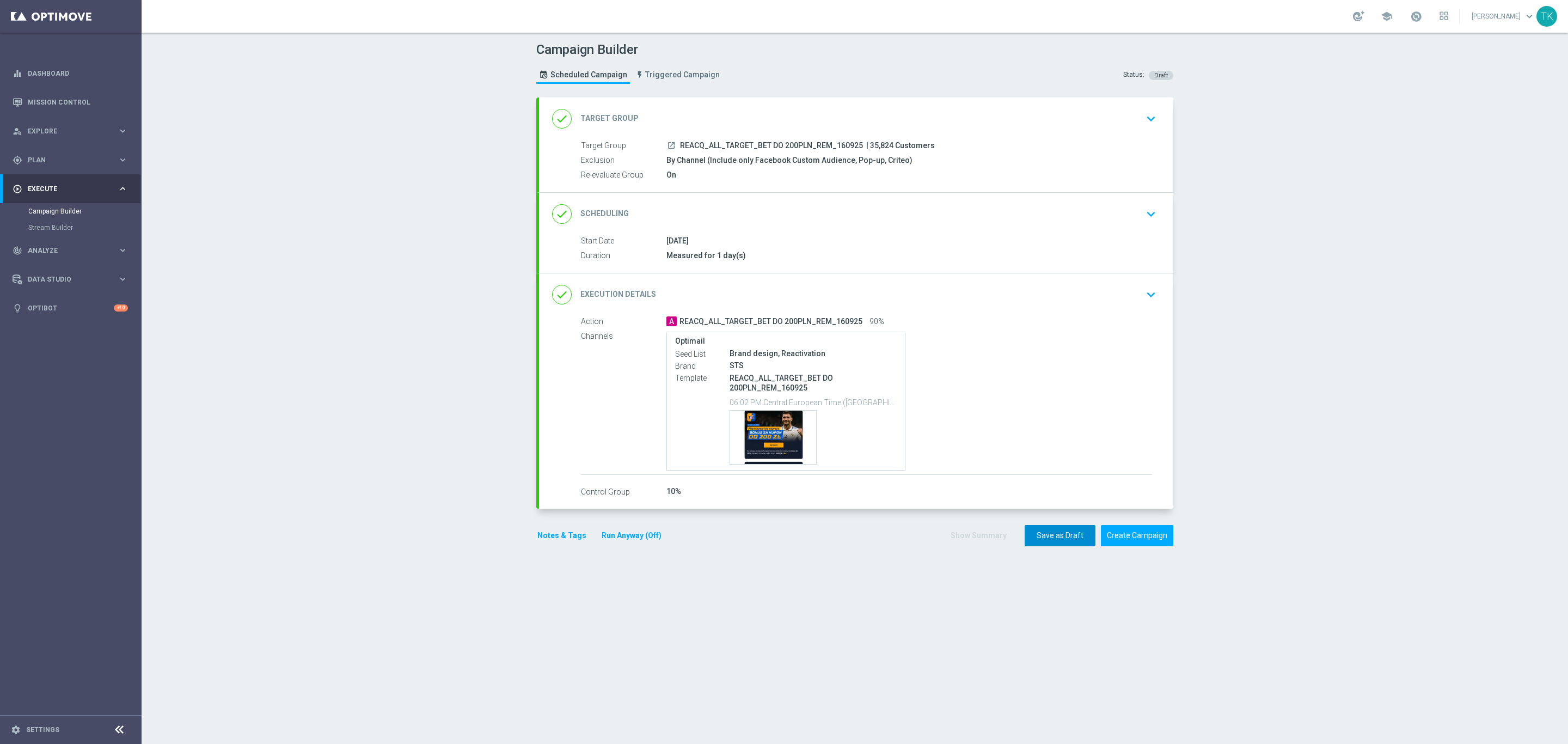
click at [1041, 541] on button "Save as Draft" at bounding box center [1059, 535] width 71 height 21
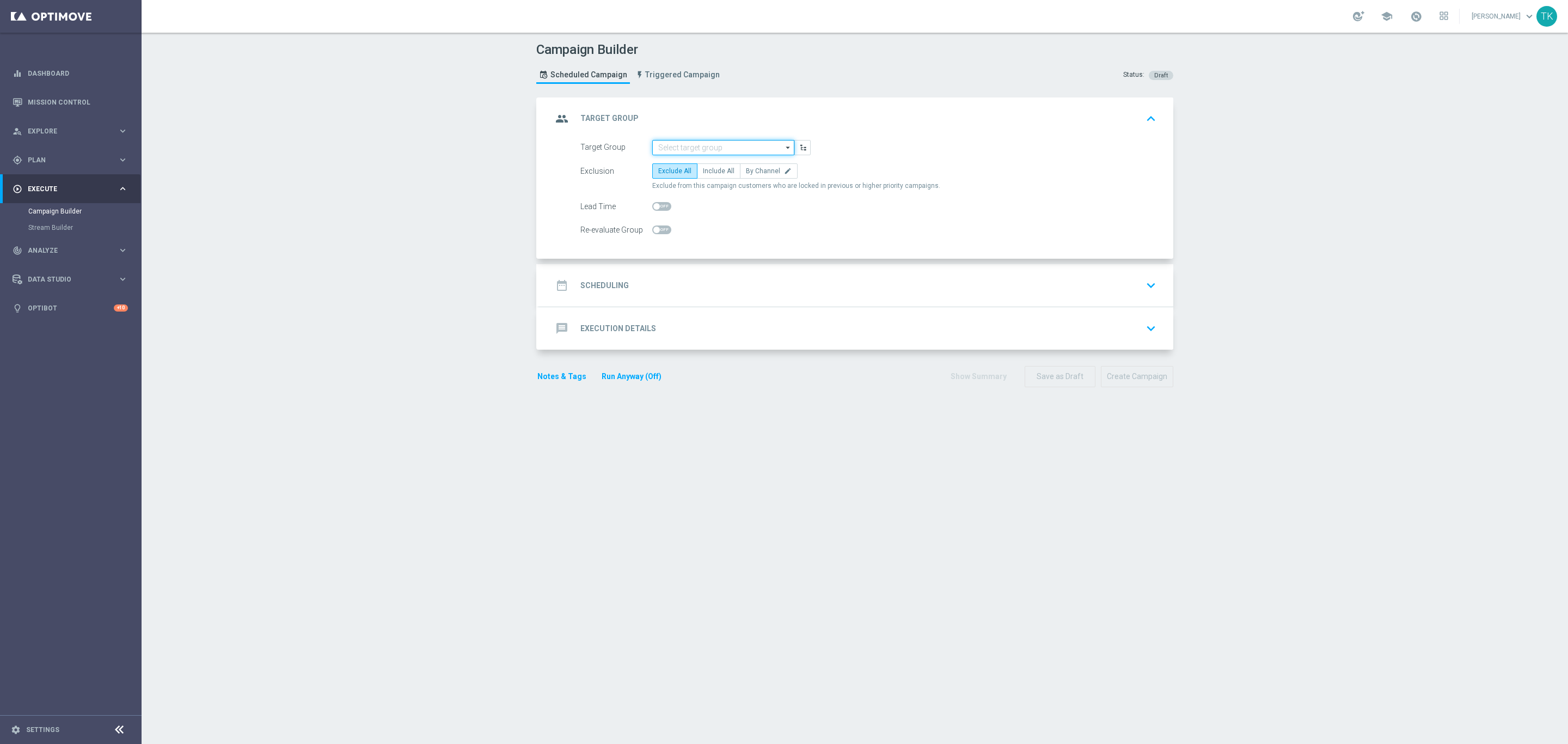
click at [664, 145] on input at bounding box center [723, 147] width 142 height 15
paste input "E_ALL_TARGET_BET_1DEPO DO 200PLN_REM_160925"
click at [668, 160] on div "E_ALL_TARGET_BET_1DEPO DO 200PLN_REM_160925" at bounding box center [723, 168] width 132 height 20
type input "E_ALL_TARGET_BET_1DEPO DO 200PLN_REM_160925"
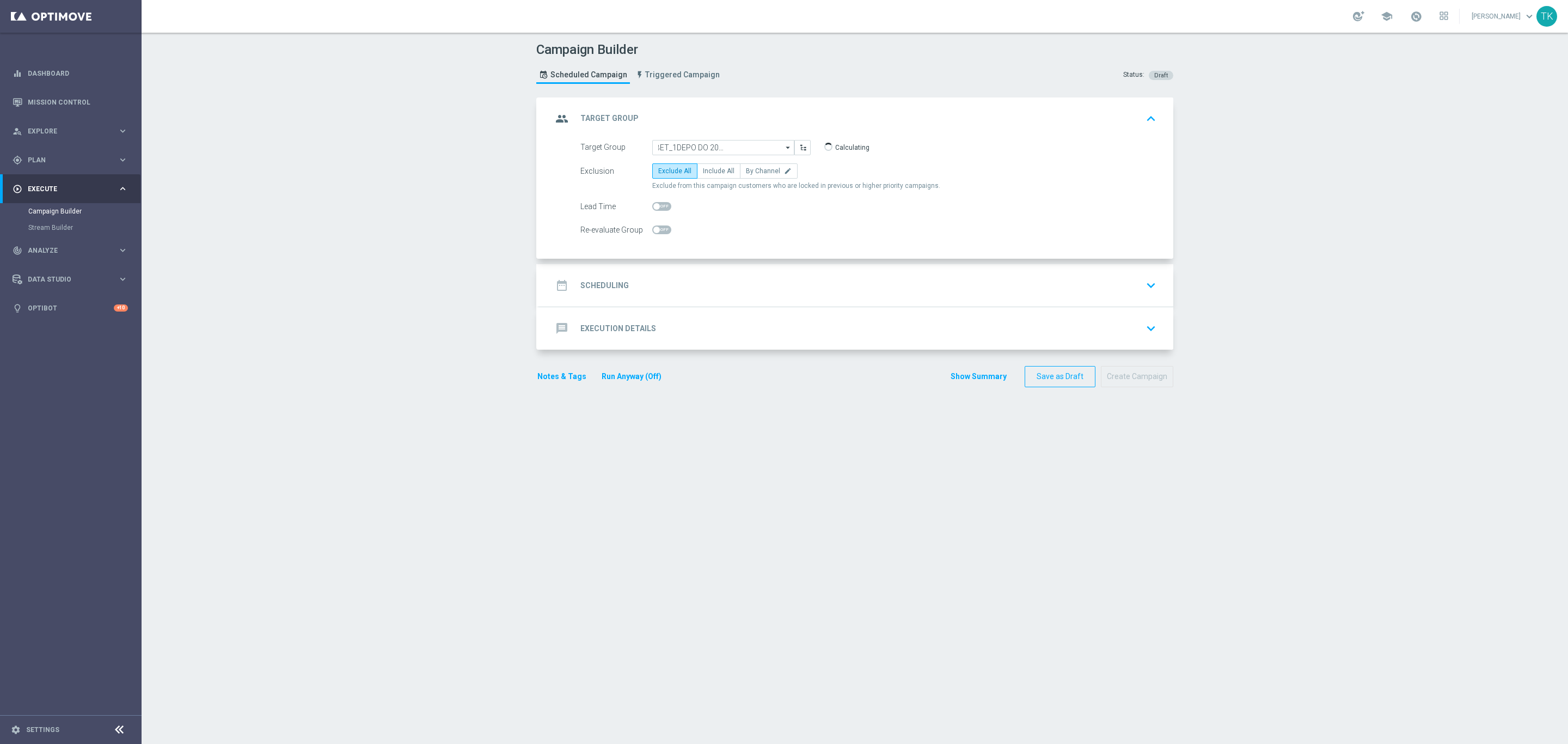
scroll to position [0, 0]
checkbox input "true"
click at [752, 177] on label "By Channel edit" at bounding box center [769, 171] width 58 height 15
click at [752, 177] on input "By Channel edit" at bounding box center [750, 173] width 7 height 7
radio input "true"
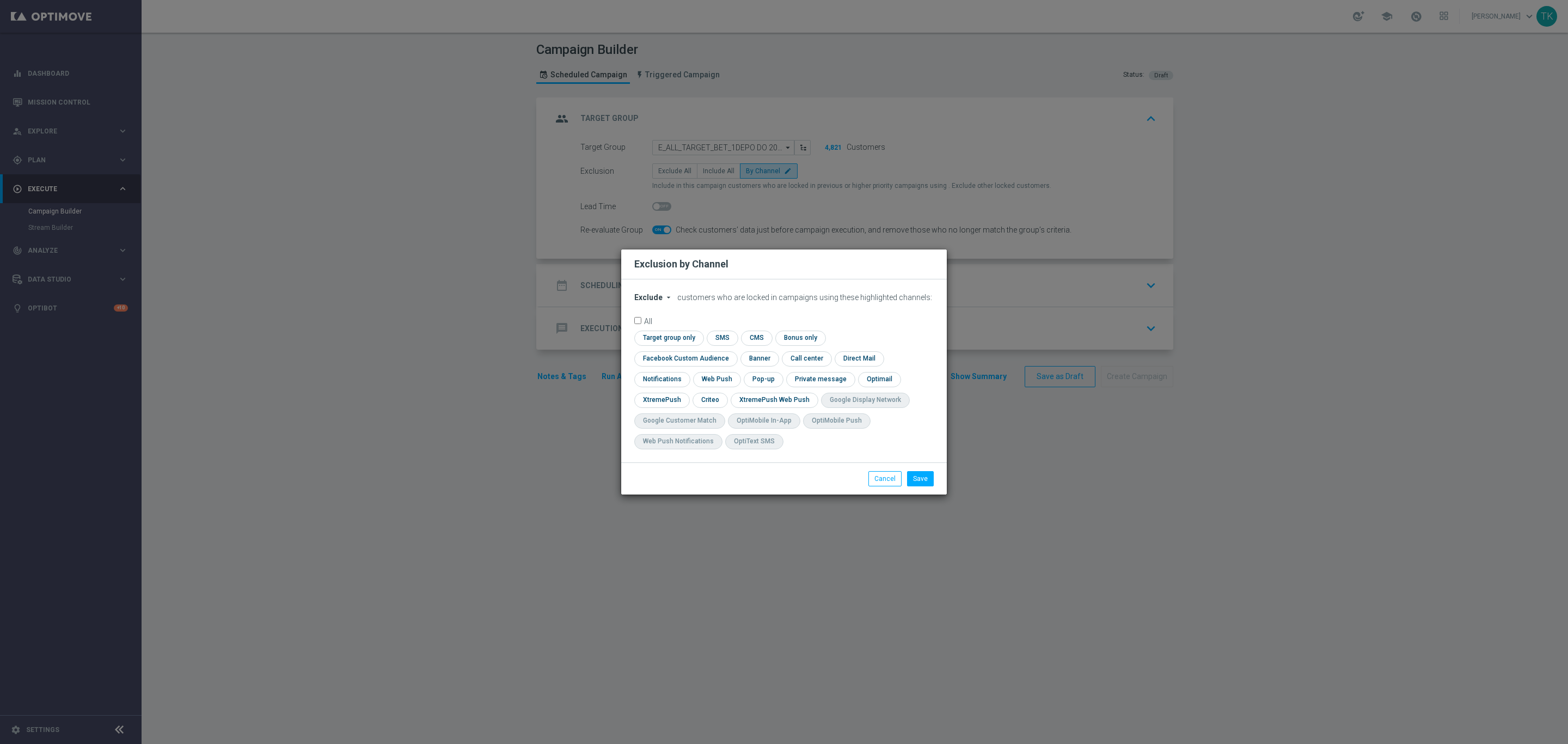
click at [652, 302] on span "Exclude" at bounding box center [648, 298] width 29 height 9
click at [651, 328] on div "Include" at bounding box center [654, 323] width 40 height 13
click at [733, 351] on input "checkbox" at bounding box center [684, 358] width 98 height 15
checkbox input "true"
click at [709, 396] on input "checkbox" at bounding box center [709, 400] width 34 height 15
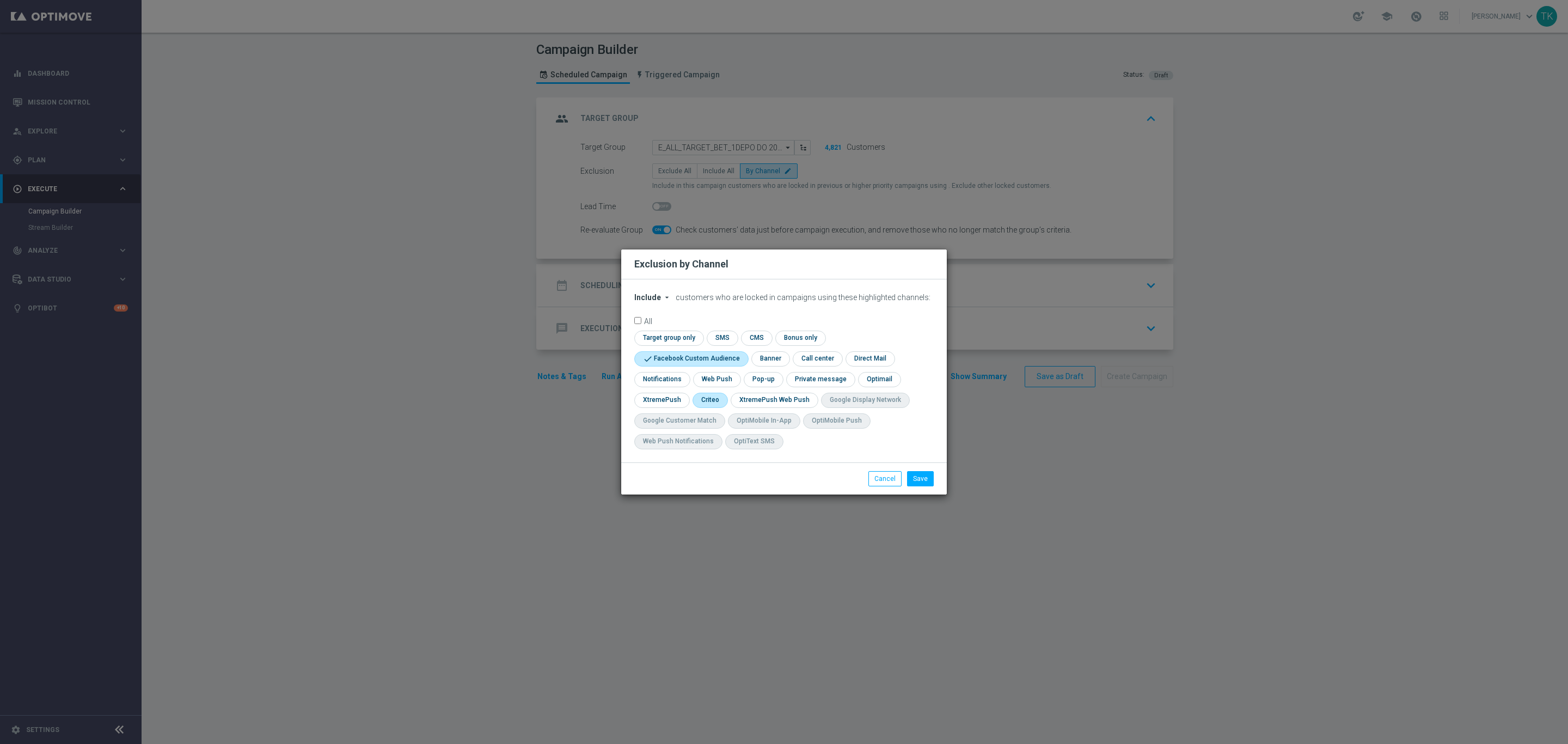
checkbox input "true"
click at [774, 383] on input "checkbox" at bounding box center [762, 379] width 37 height 15
checkbox input "true"
click at [923, 480] on button "Save" at bounding box center [920, 479] width 26 height 15
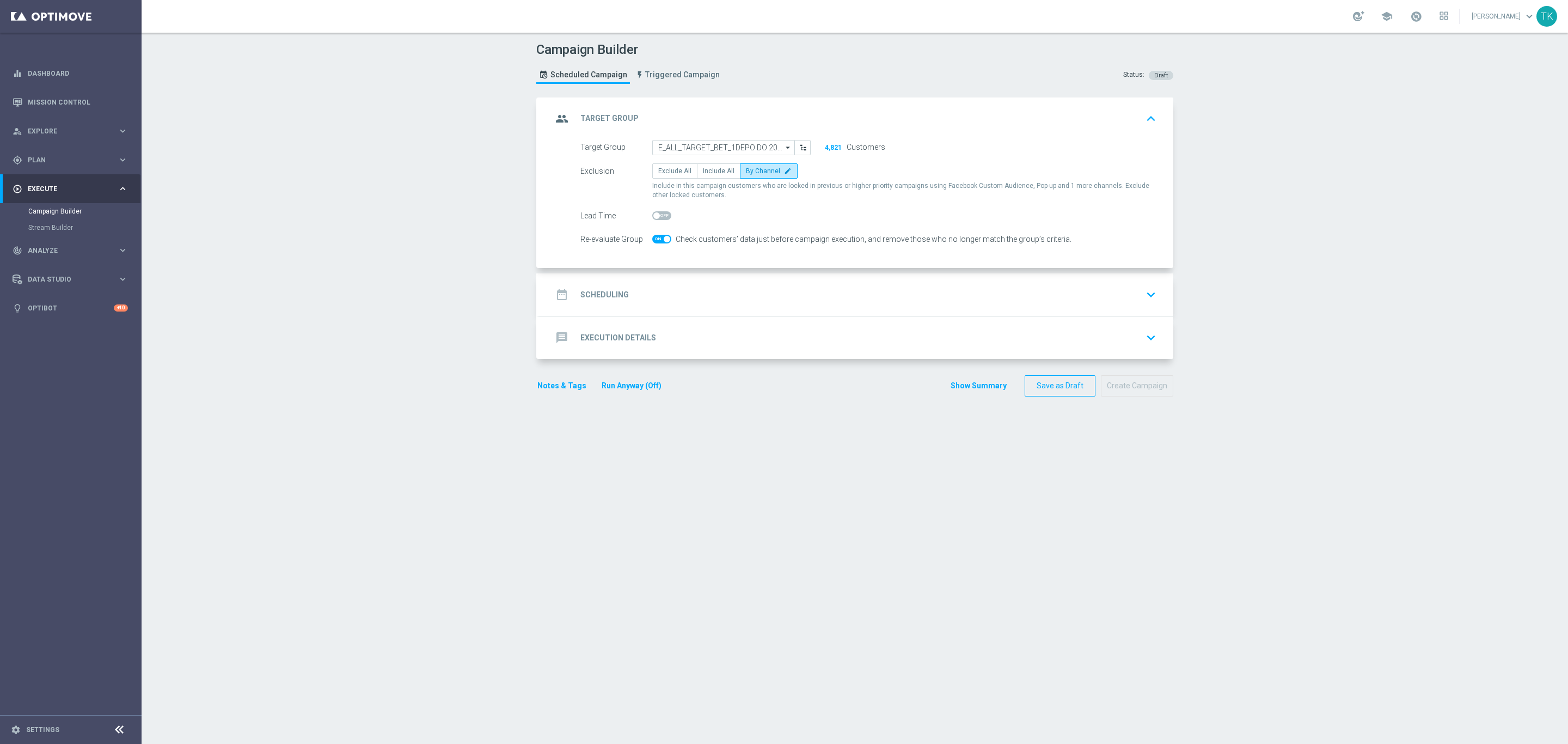
click at [646, 296] on div "date_range Scheduling keyboard_arrow_down" at bounding box center [856, 295] width 608 height 21
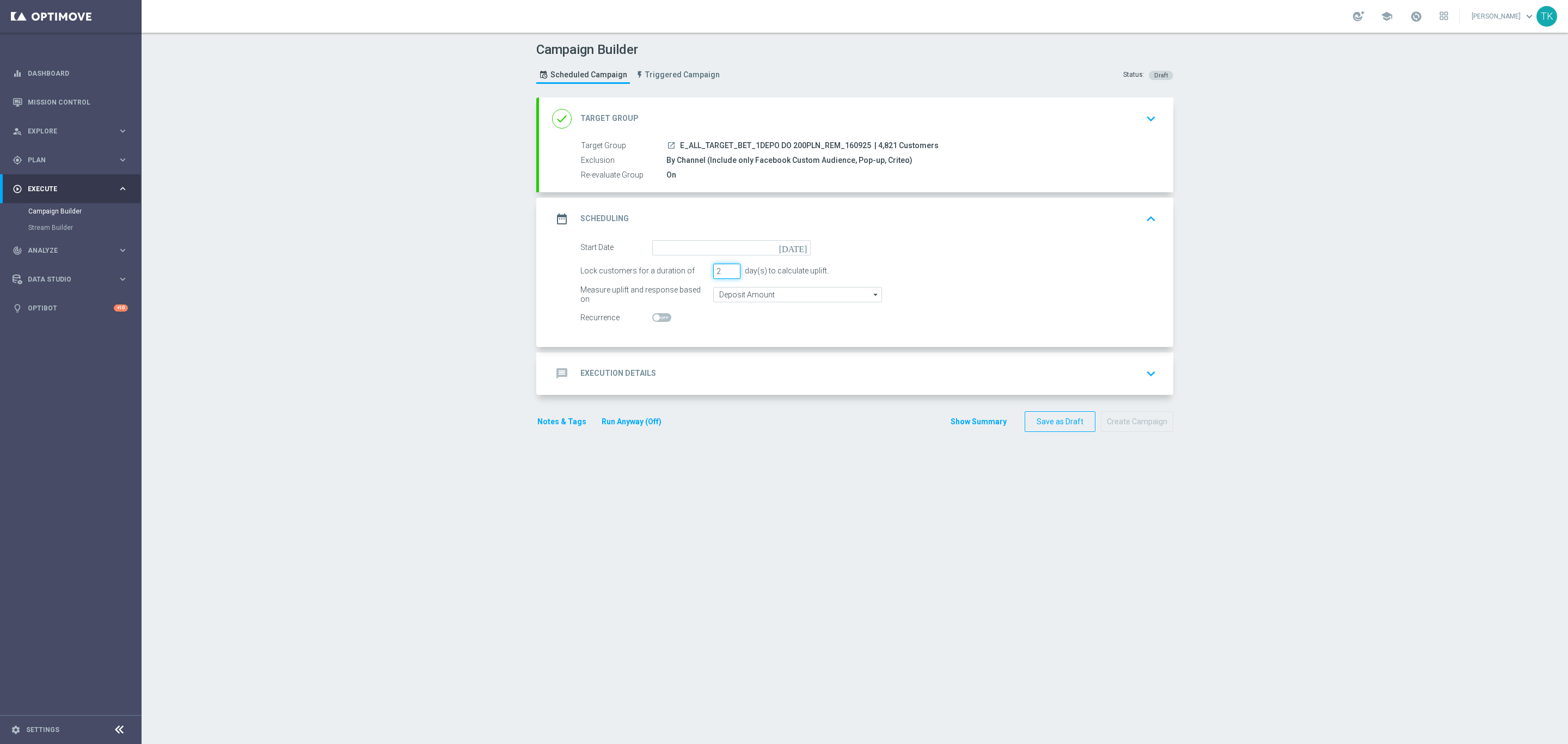
click at [725, 273] on input "2" at bounding box center [726, 271] width 27 height 15
type input "1"
click at [725, 273] on input "1" at bounding box center [726, 271] width 27 height 15
click at [689, 257] on form "Start Date today Lock customers for a duration of 1 day(s) to calculate uplift.…" at bounding box center [868, 283] width 576 height 86
click at [683, 253] on input at bounding box center [731, 248] width 158 height 15
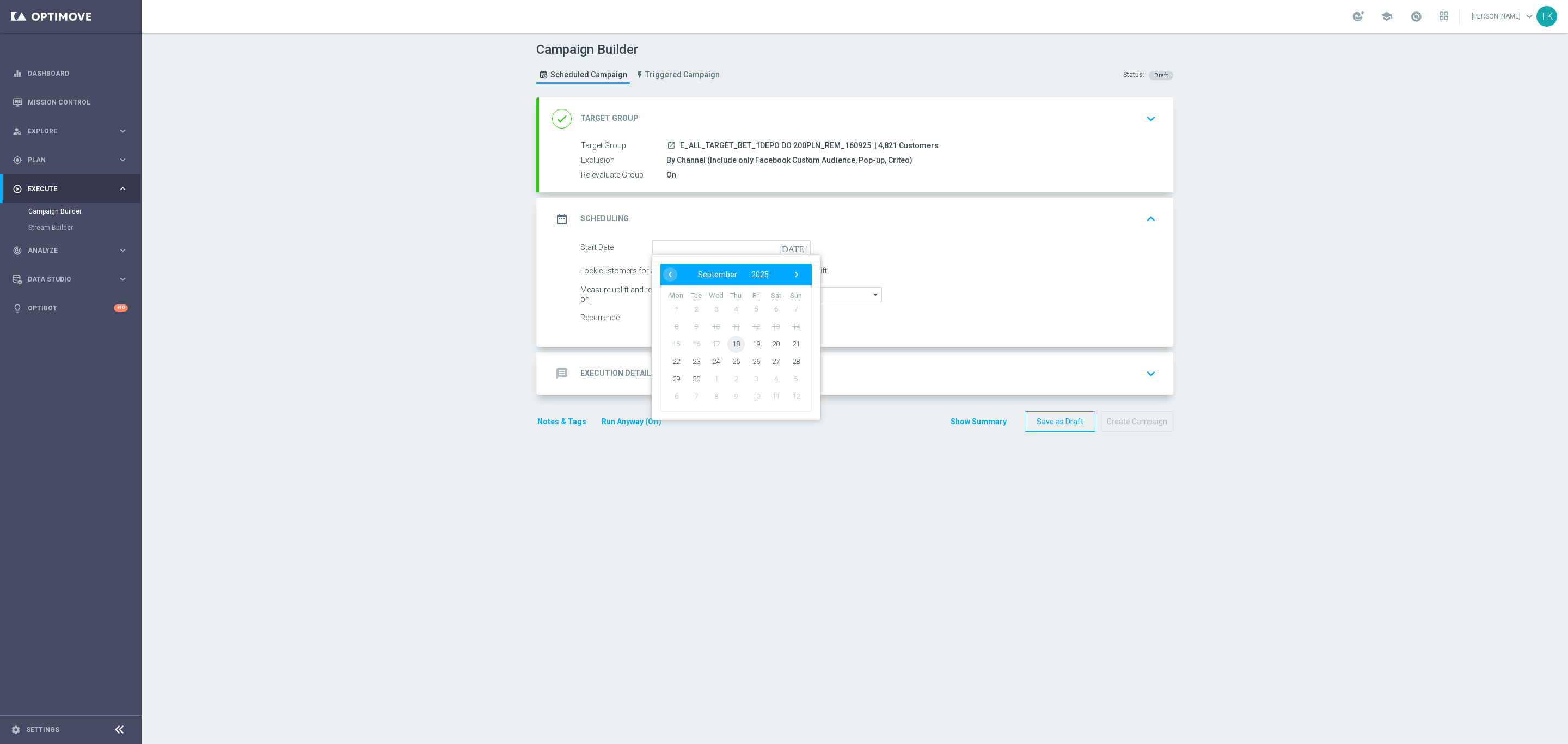
click at [731, 342] on span "18" at bounding box center [736, 344] width 18 height 18
type input "[DATE]"
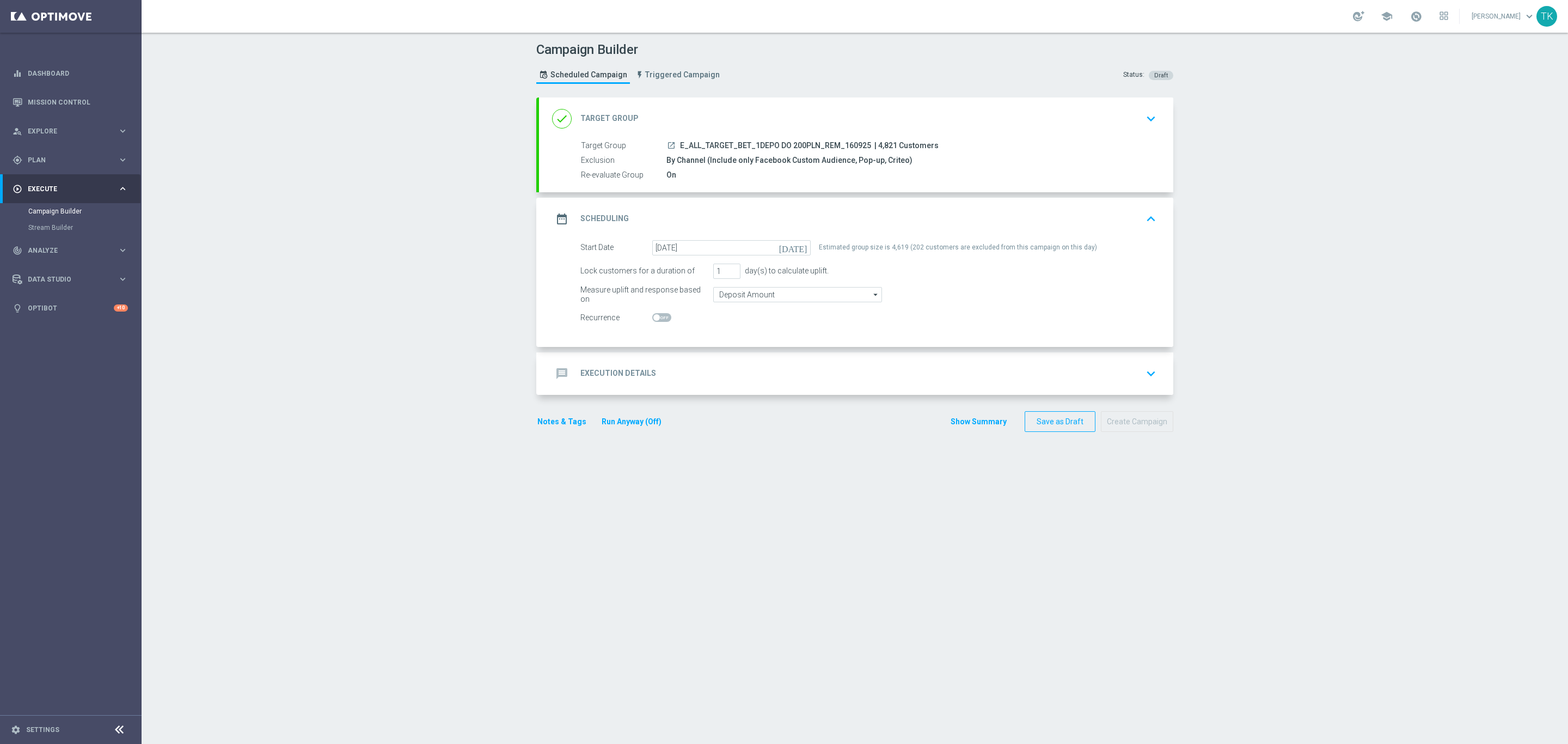
click at [666, 364] on div "message Execution Details keyboard_arrow_down" at bounding box center [856, 374] width 608 height 21
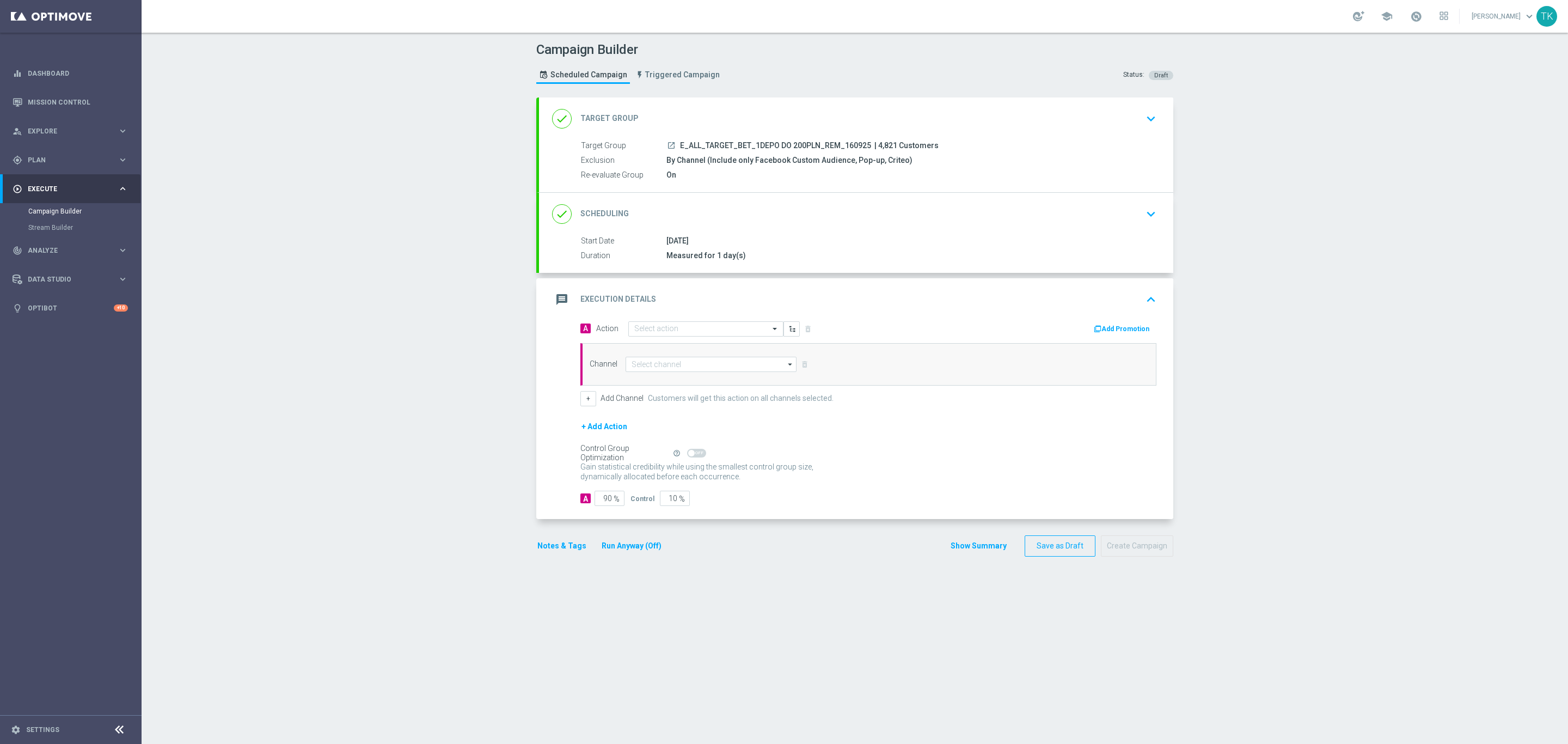
click at [714, 147] on span "E_ALL_TARGET_BET_1DEPO DO 200PLN_REM_160925" at bounding box center [775, 145] width 191 height 10
copy div "E_ALL_TARGET_BET_1DEPO DO 200PLN_REM_160925"
click at [637, 331] on input "text" at bounding box center [695, 329] width 122 height 10
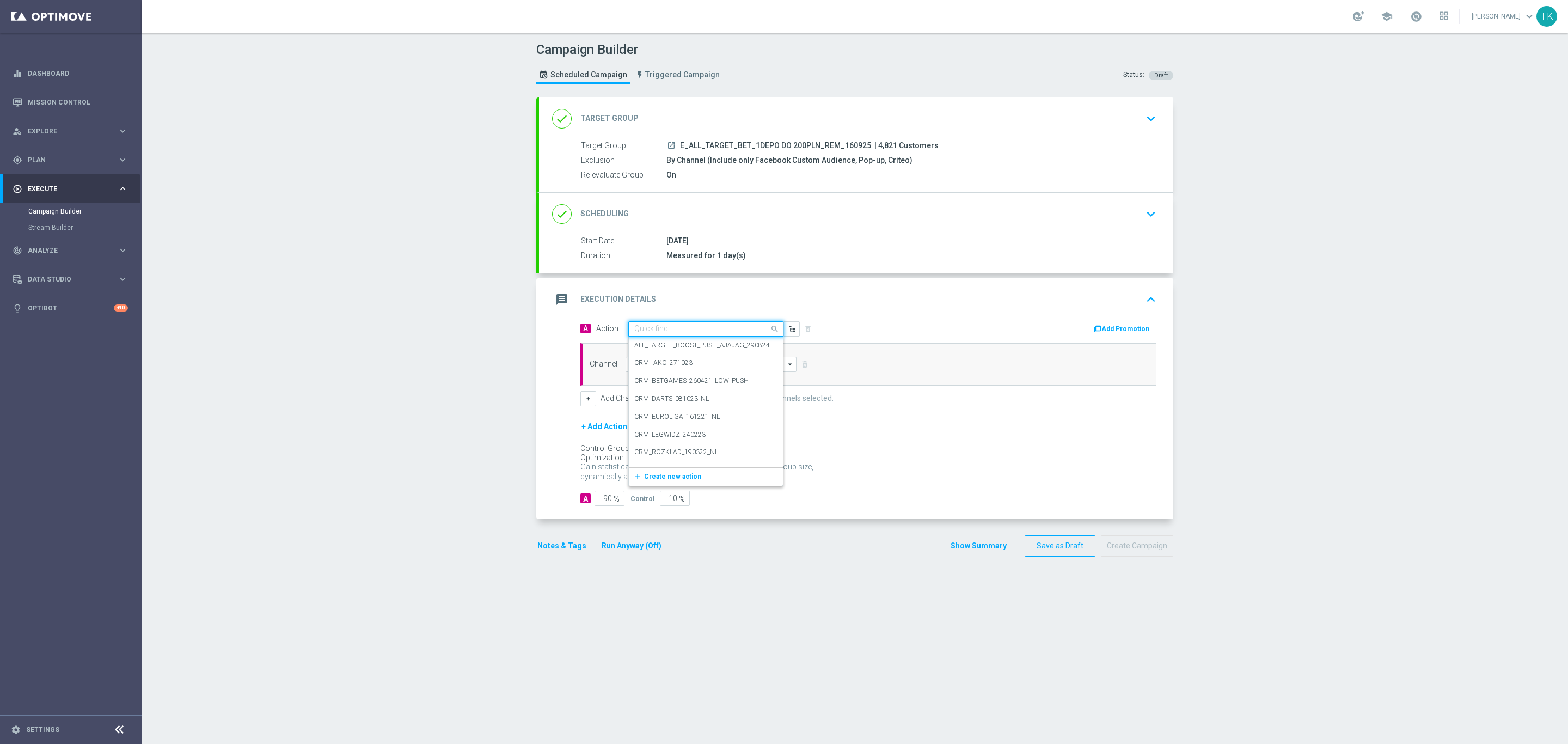
paste input "E_ALL_TARGET_BET_1DEPO DO 200PLN_REM_160925"
type input "E_ALL_TARGET_BET_1DEPO DO 200PLN_REM_160925"
click at [644, 363] on span "Create new action" at bounding box center [673, 363] width 57 height 7
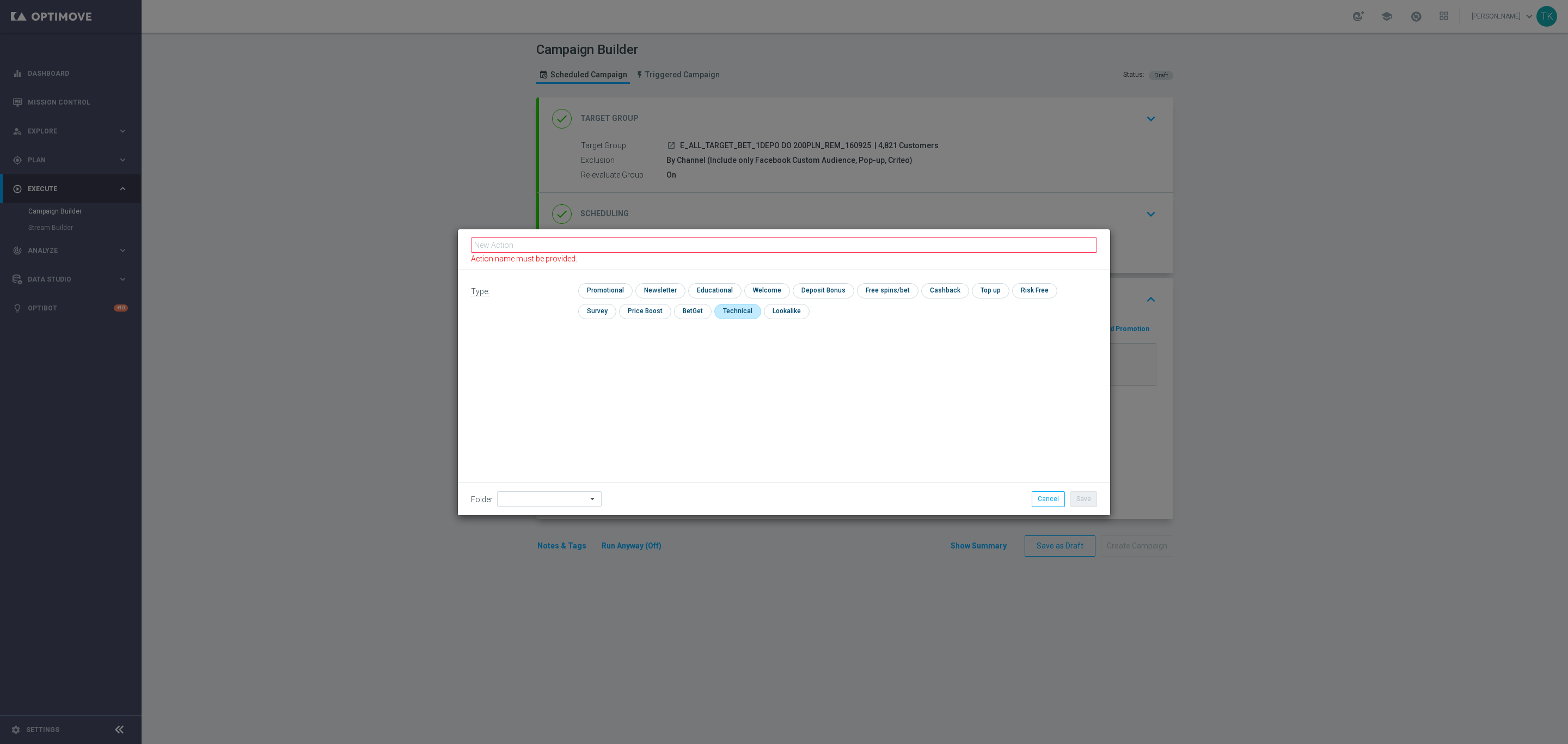
click at [714, 315] on input "checkbox" at bounding box center [736, 312] width 45 height 15
checkbox input "true"
click at [522, 246] on input "text" at bounding box center [784, 249] width 626 height 15
paste input "E_ALL_TARGET_BET_1DEPO DO 200PLN_REM_160925"
type input "E_ALL_TARGET_BET_1DEPO DO 200PLN_REM_160925"
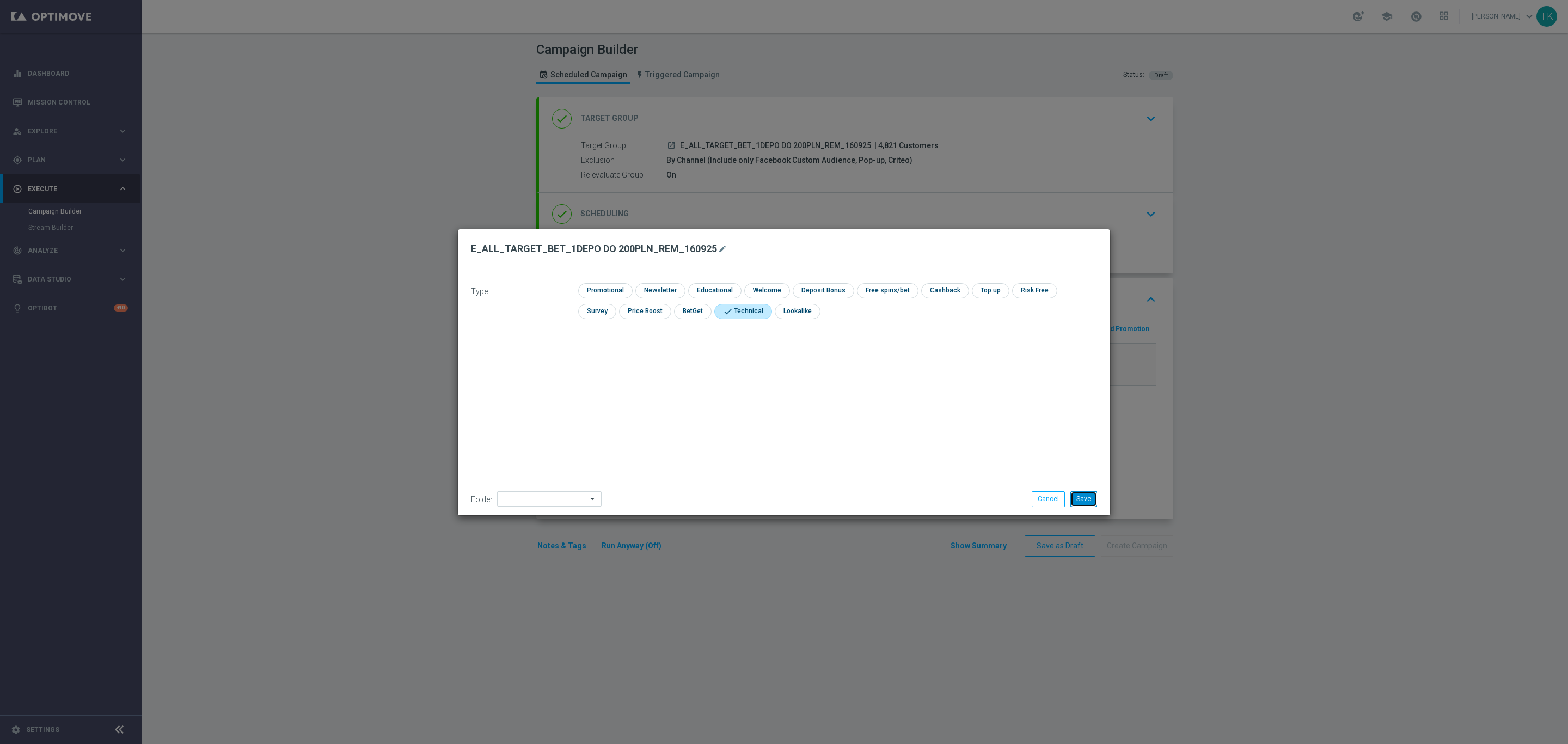
click at [1085, 497] on button "Save" at bounding box center [1084, 498] width 26 height 15
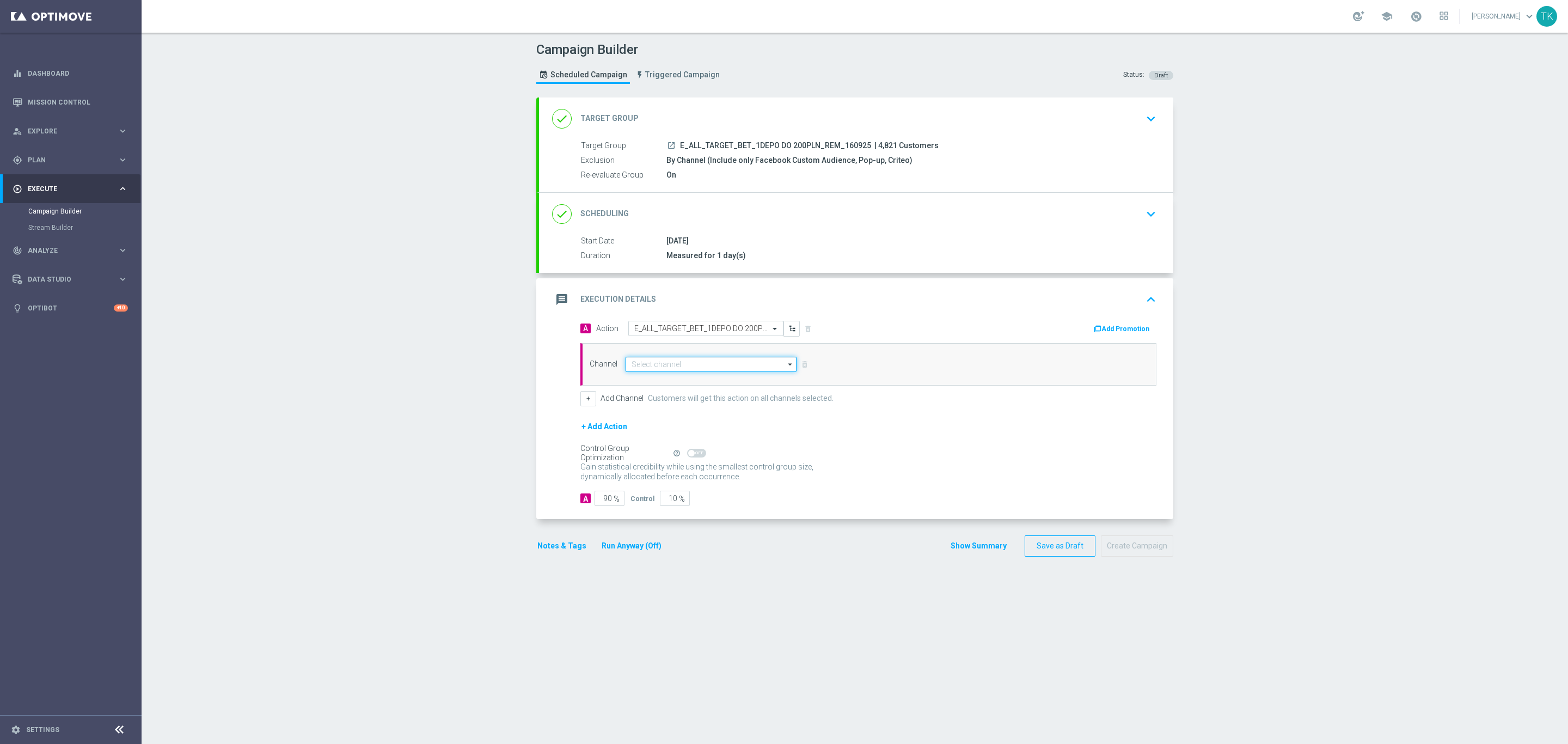
click at [635, 358] on input at bounding box center [711, 364] width 171 height 15
click at [655, 377] on div "Private message" at bounding box center [657, 380] width 51 height 10
type input "Private message"
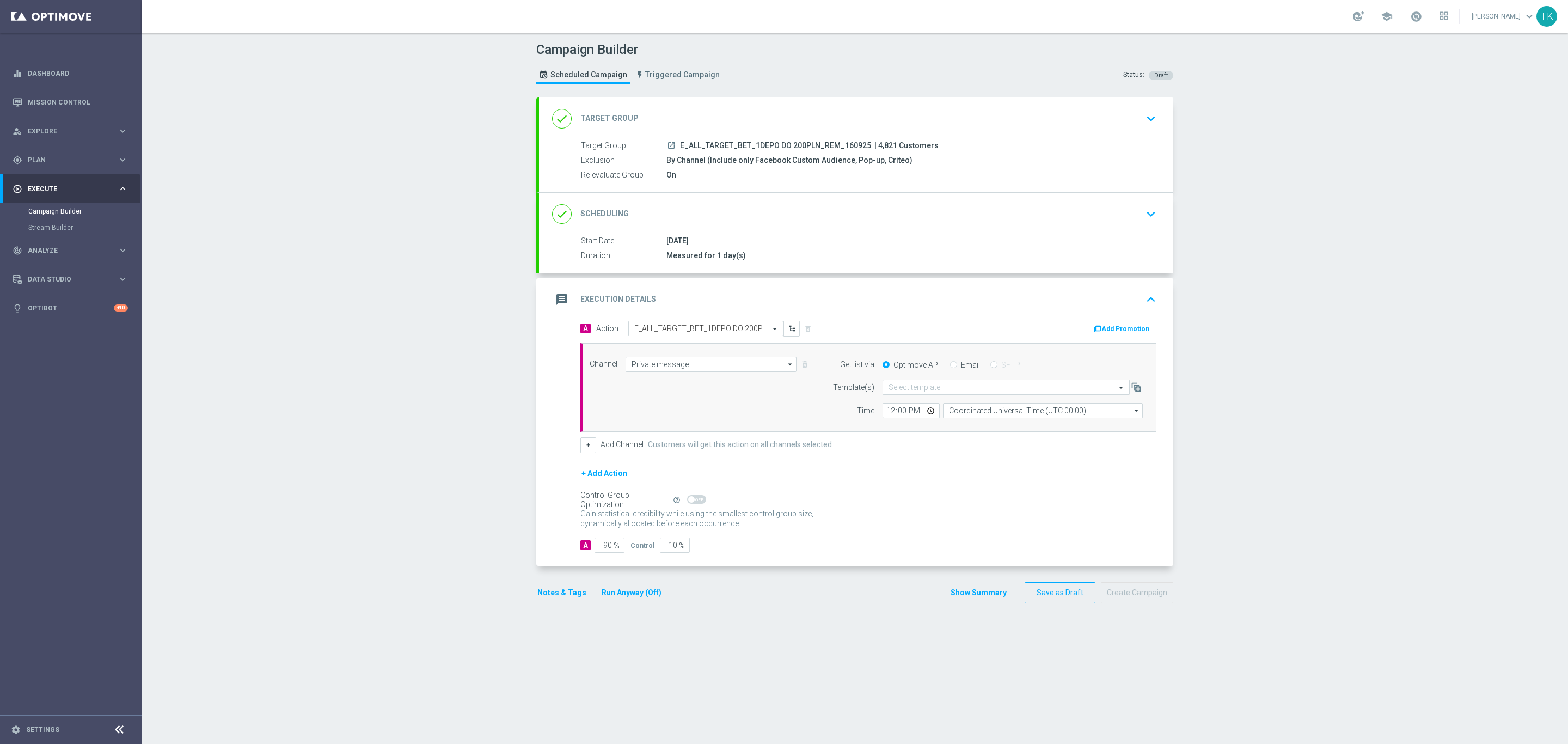
click at [888, 387] on input "text" at bounding box center [994, 387] width 213 height 10
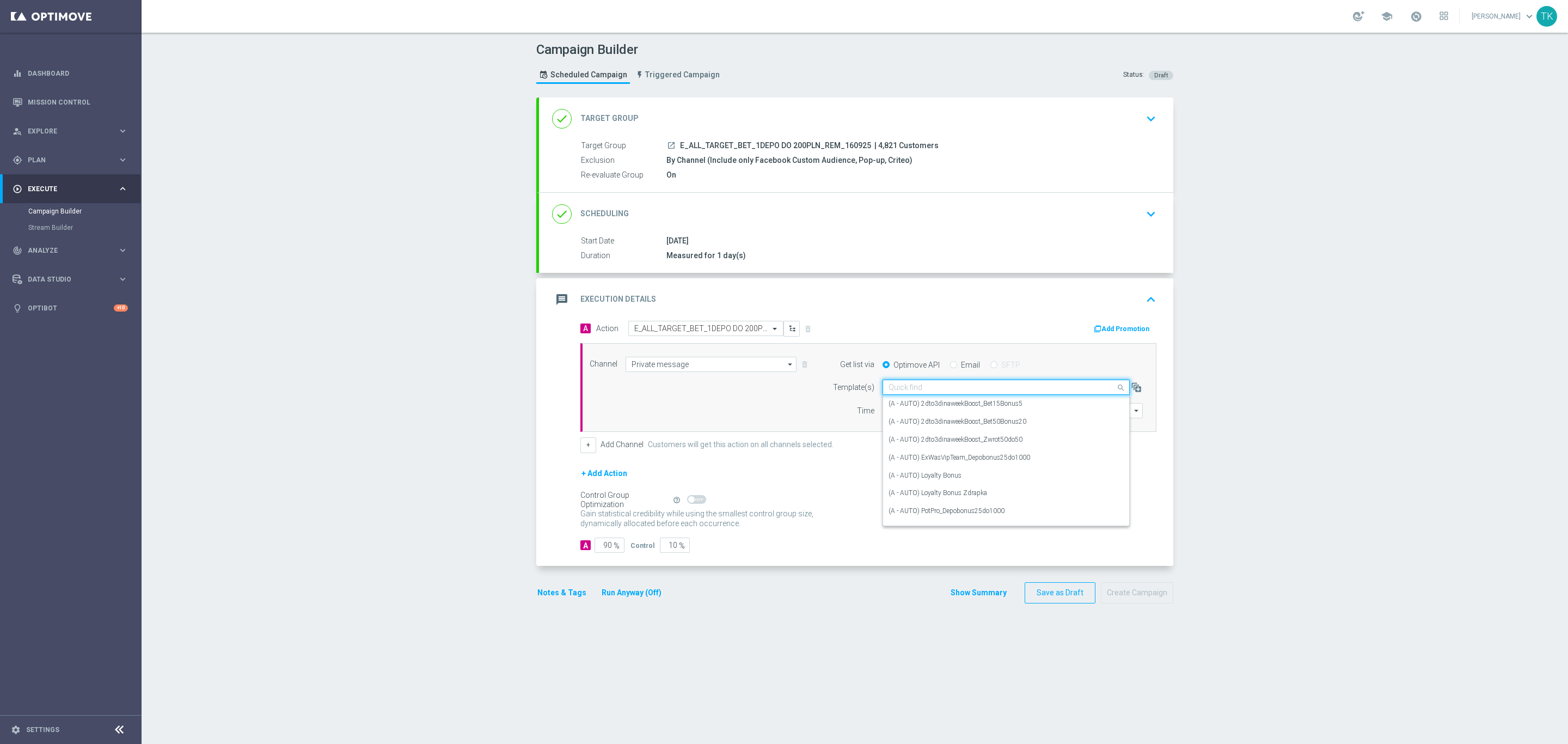
paste input "E_ALL_TARGET_BET_1DEPO DO 200PLN_REM_160925"
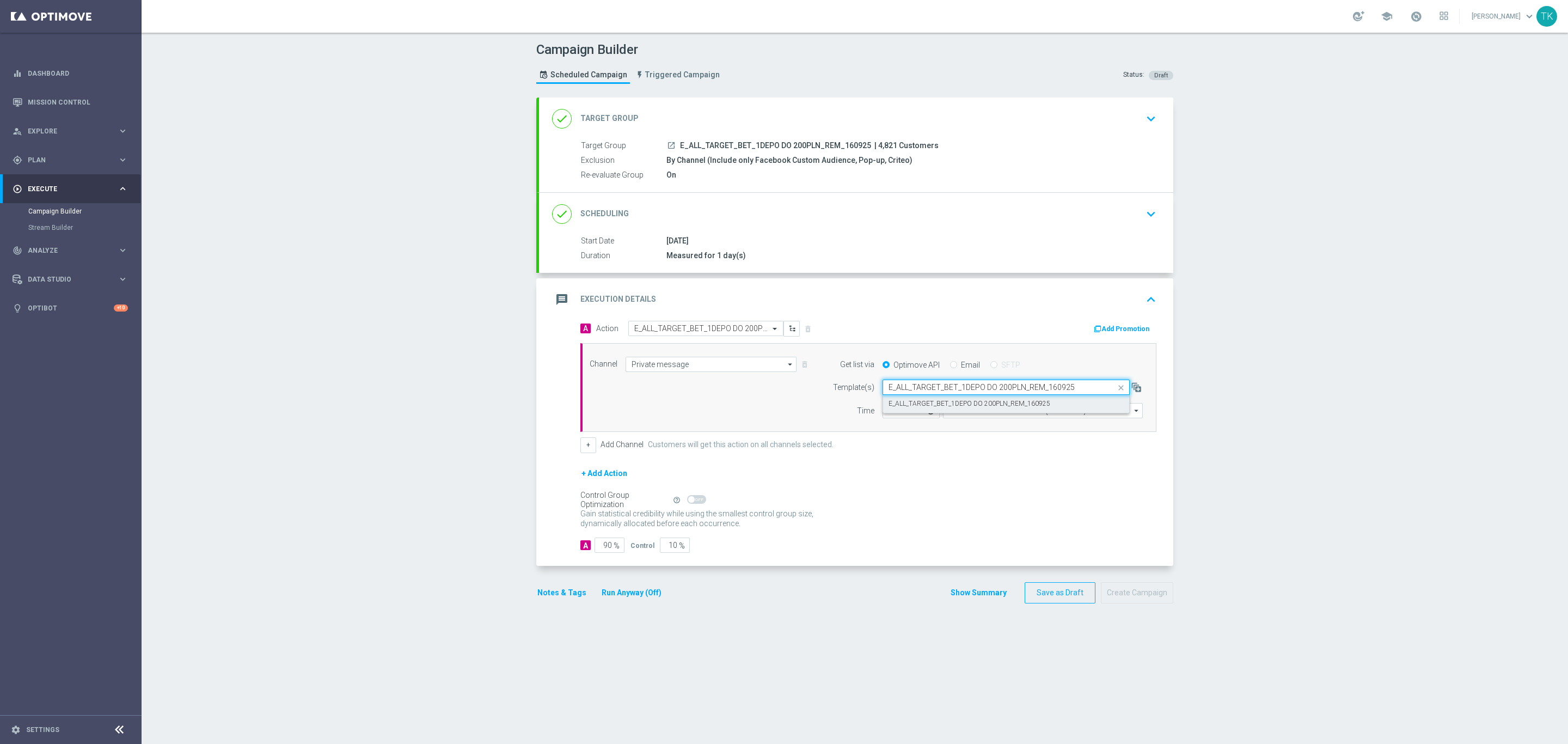
click at [888, 408] on label "E_ALL_TARGET_BET_1DEPO DO 200PLN_REM_160925" at bounding box center [969, 404] width 162 height 10
type input "E_ALL_TARGET_BET_1DEPO DO 200PLN_REM_160925"
click at [884, 419] on input "12:00" at bounding box center [911, 410] width 57 height 15
type input "18:02"
click at [961, 413] on input "Coordinated Universal Time (UTC 00:00)" at bounding box center [1043, 410] width 200 height 15
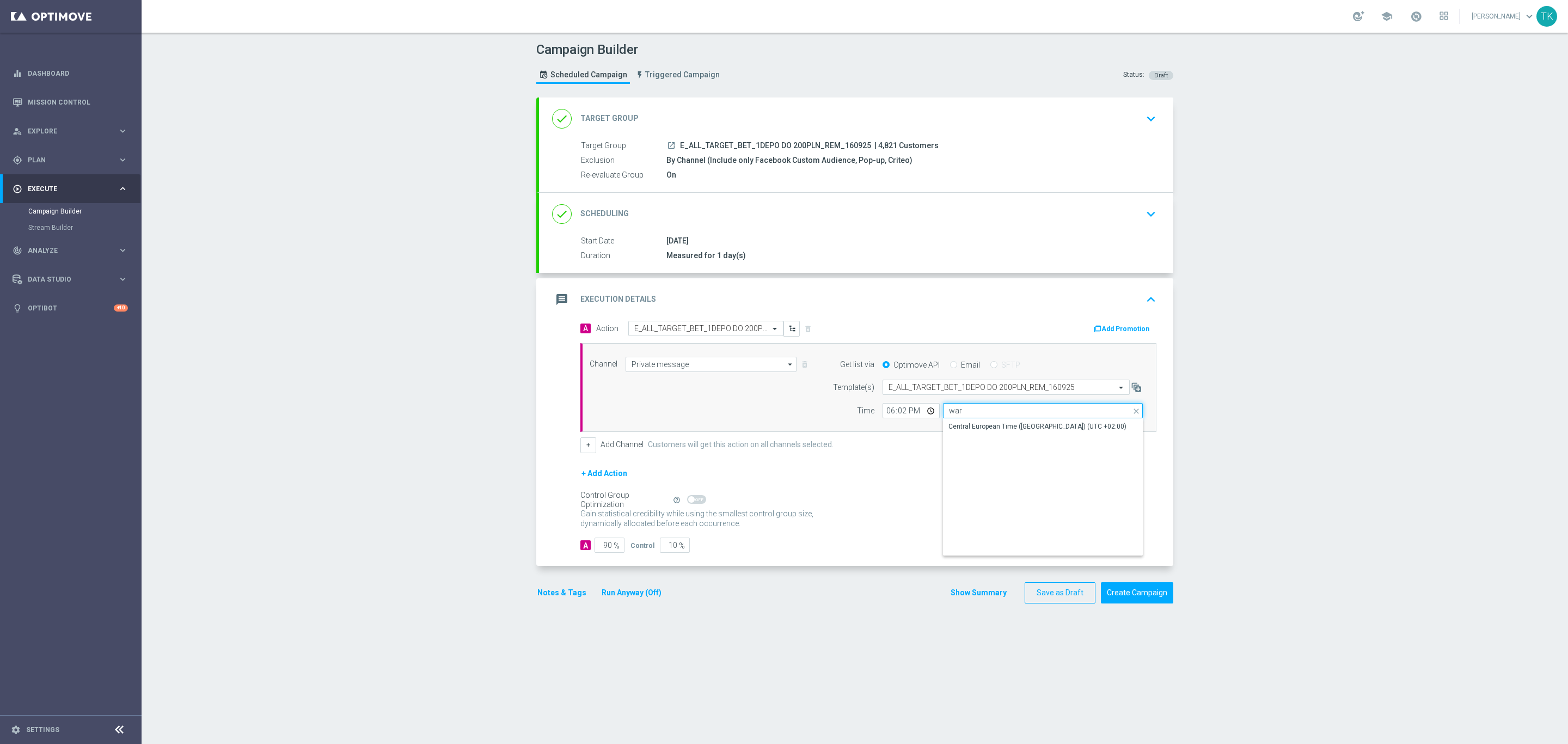
click at [964, 419] on input "war" at bounding box center [1043, 410] width 200 height 15
click at [964, 430] on div "Central European Time ([GEOGRAPHIC_DATA]) (UTC +02:00)" at bounding box center [1037, 426] width 178 height 10
type input "Central European Time ([GEOGRAPHIC_DATA]) (UTC +02:00)"
click at [966, 599] on button "Show Summary" at bounding box center [978, 592] width 57 height 12
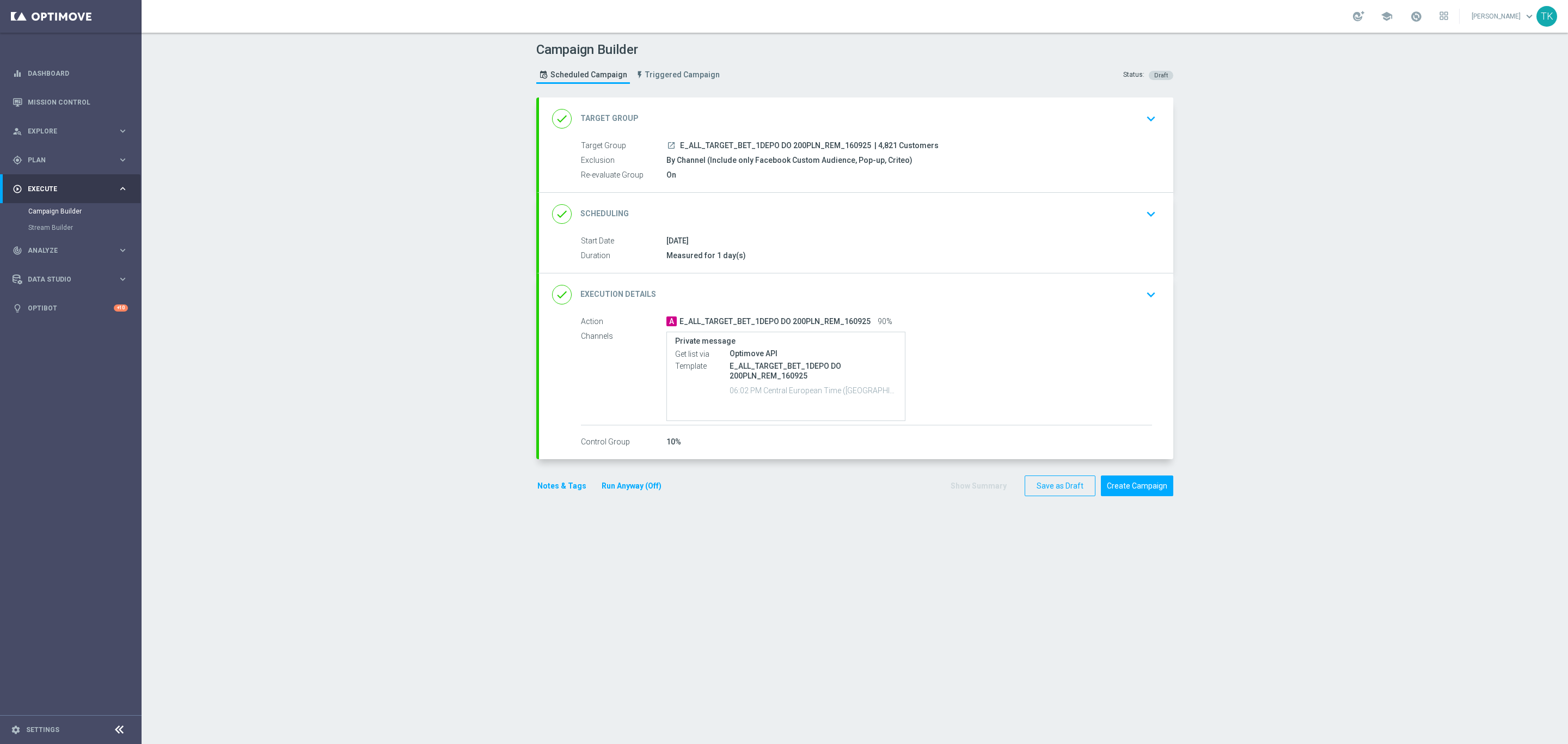
click at [752, 144] on span "E_ALL_TARGET_BET_1DEPO DO 200PLN_REM_160925" at bounding box center [775, 145] width 191 height 10
copy div "E_ALL_TARGET_BET_1DEPO DO 200PLN_REM_160925"
click at [765, 75] on div "Campaign Builder Scheduled Campaign Triggered Campaign Status: Draft" at bounding box center [855, 64] width 654 height 50
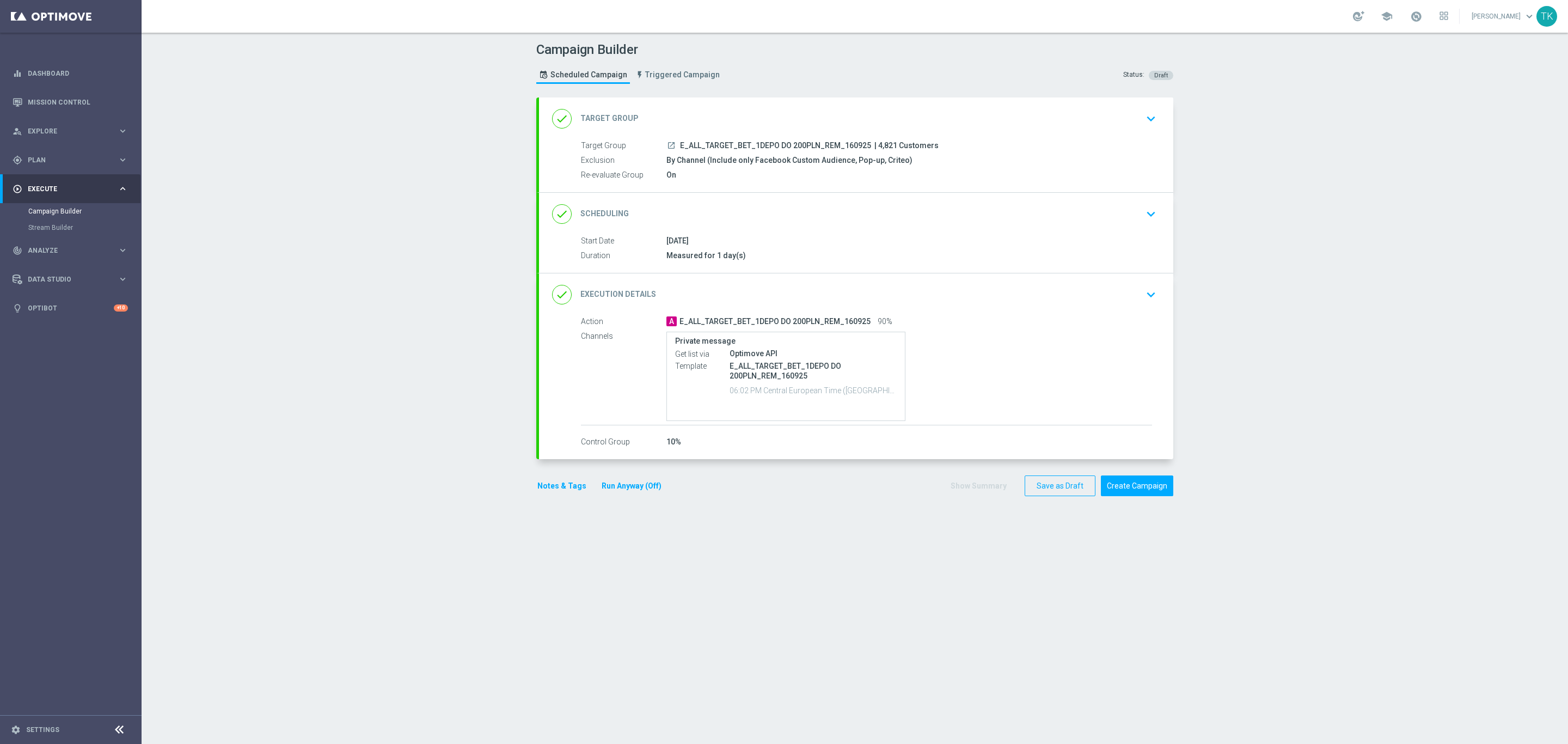
click at [546, 488] on button "Notes & Tags" at bounding box center [562, 486] width 51 height 14
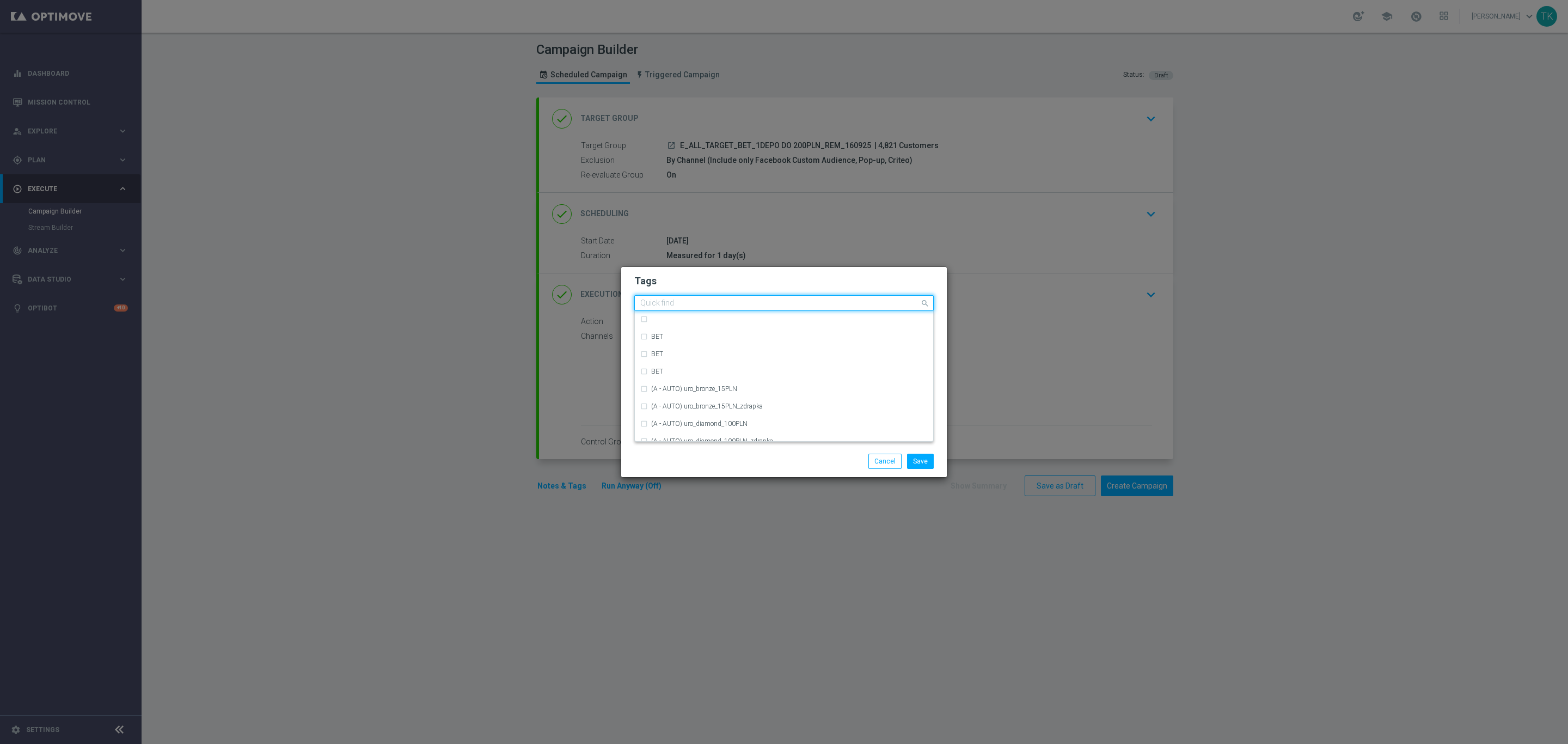
click at [666, 301] on input "text" at bounding box center [780, 303] width 279 height 10
click at [673, 347] on div "E" at bounding box center [784, 353] width 287 height 18
click at [649, 309] on div "E" at bounding box center [778, 304] width 281 height 11
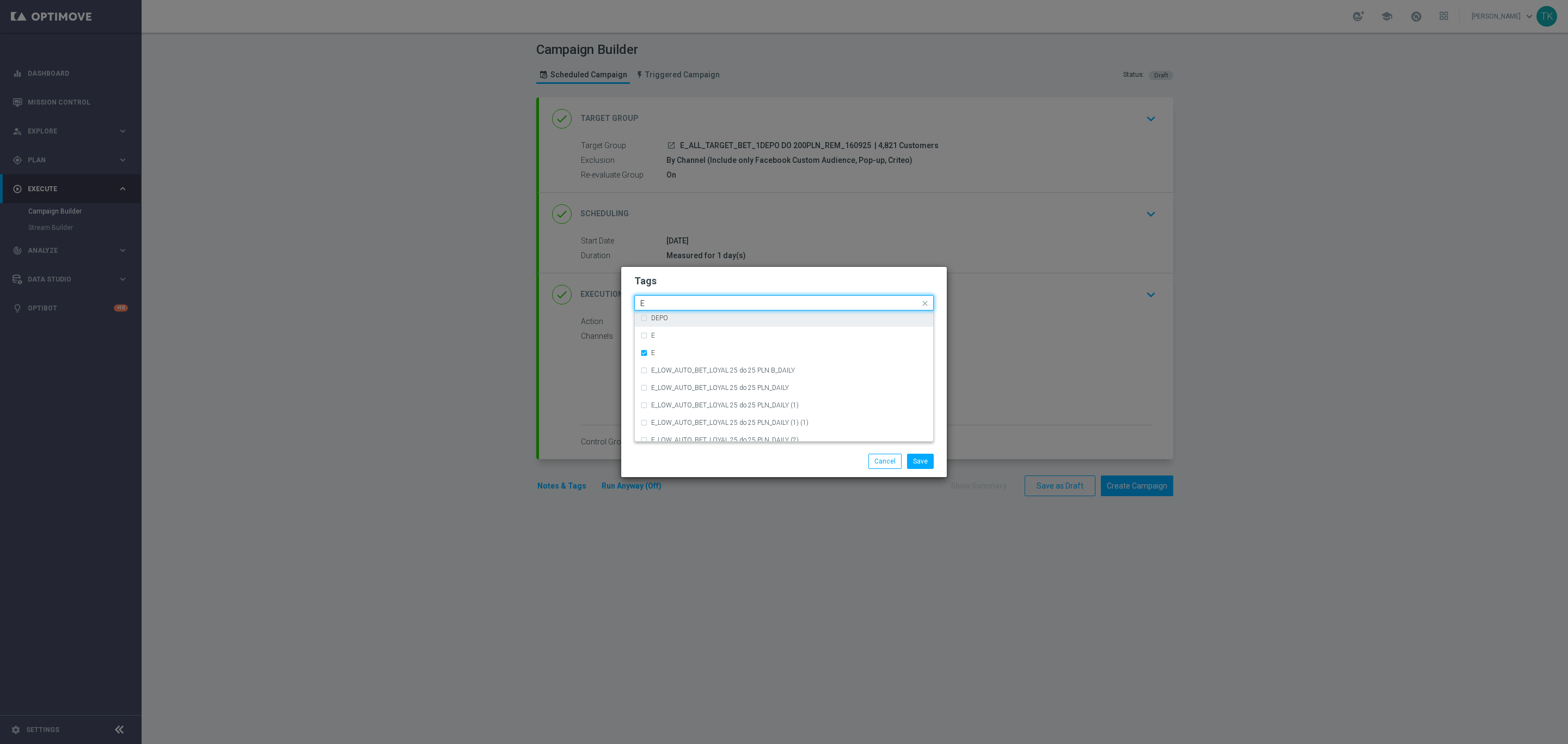
click at [651, 303] on input "E" at bounding box center [780, 303] width 279 height 10
click at [658, 314] on div "ALL" at bounding box center [784, 319] width 287 height 18
click at [658, 303] on input "ALL" at bounding box center [780, 303] width 279 height 10
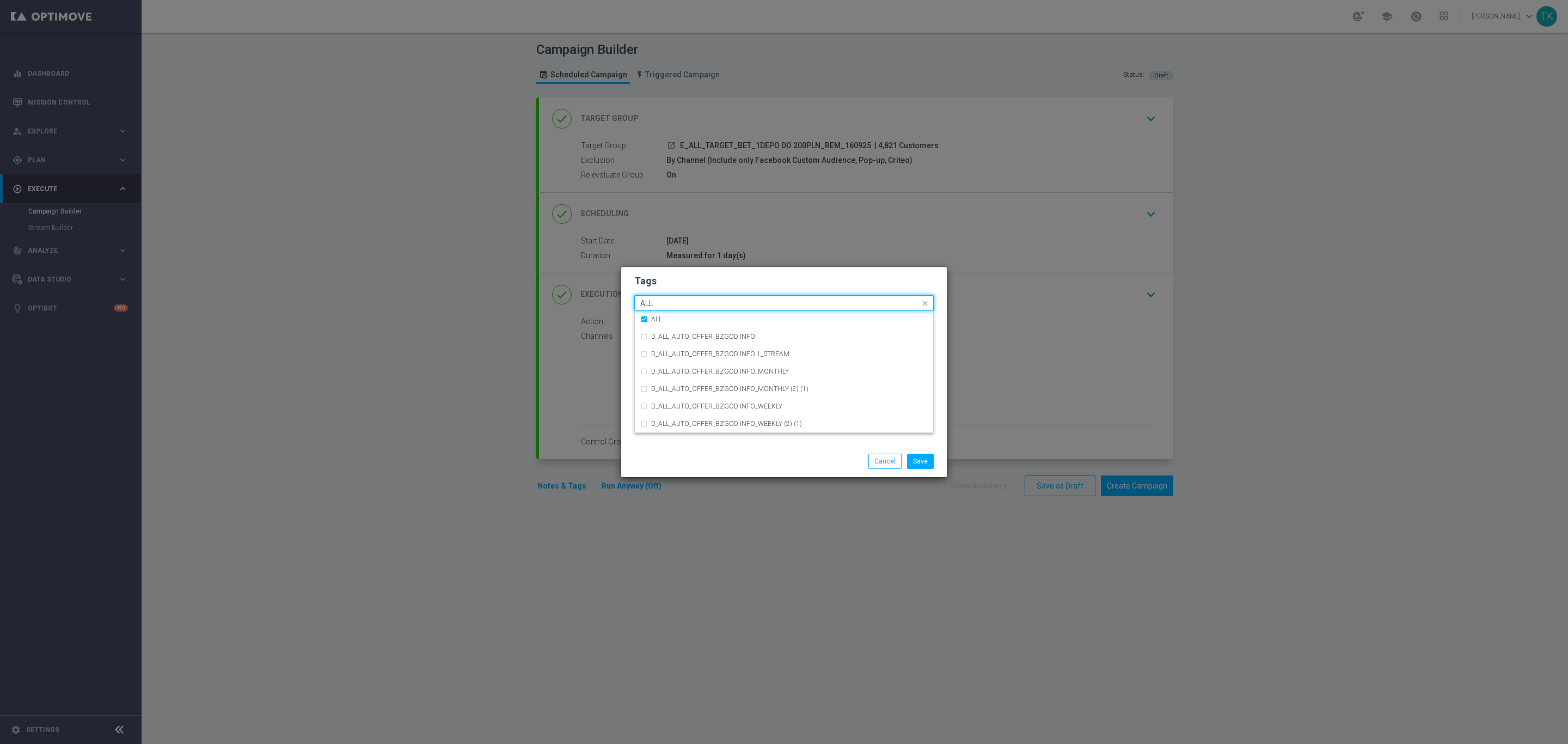
click at [658, 303] on input "ALL" at bounding box center [780, 303] width 279 height 10
click at [659, 369] on label "TARGET" at bounding box center [664, 371] width 25 height 7
click at [662, 300] on input "TARGET" at bounding box center [780, 303] width 279 height 10
click at [668, 404] on div "BET" at bounding box center [789, 406] width 276 height 7
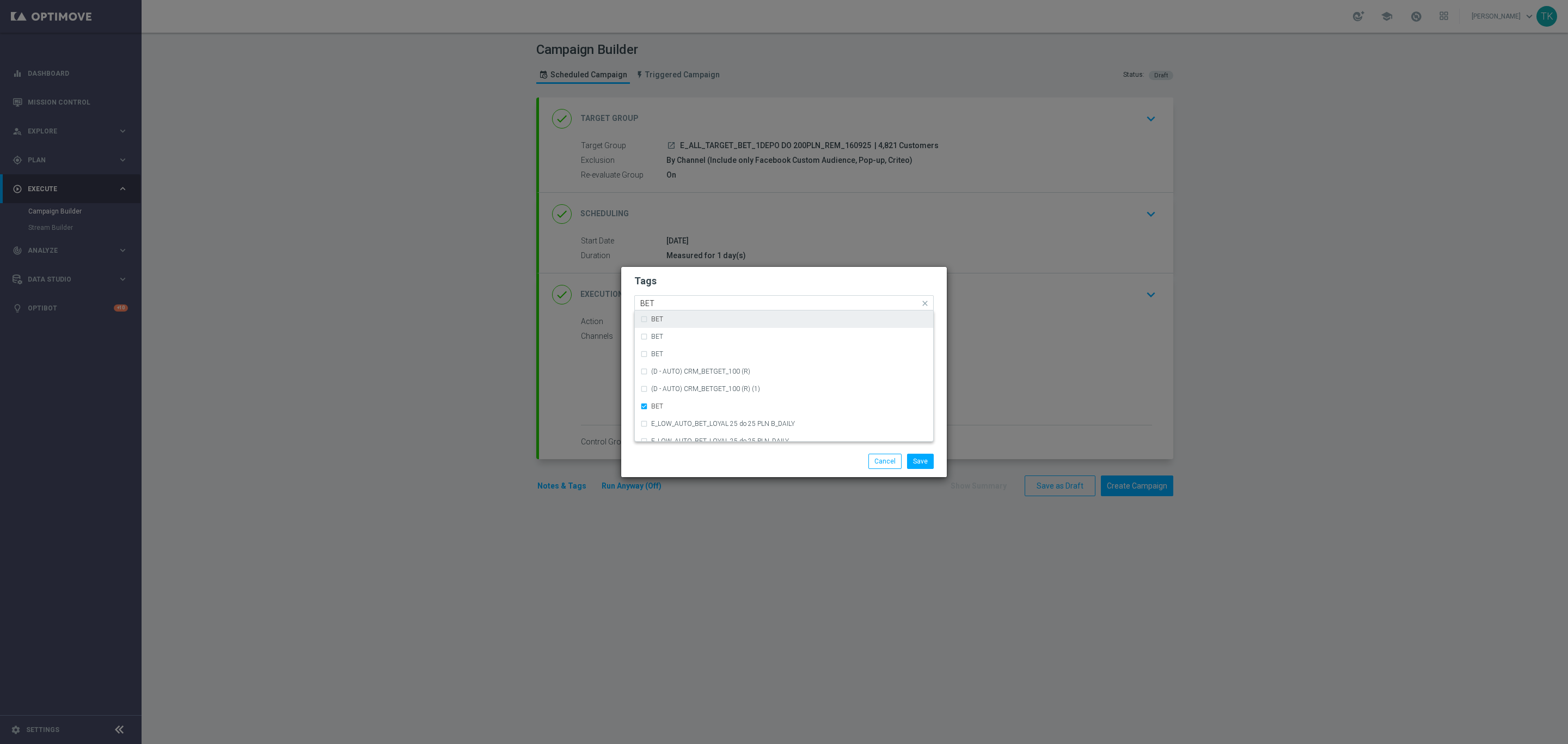
click at [666, 306] on input "BET" at bounding box center [780, 303] width 279 height 10
type input "R"
click at [922, 459] on button "Save" at bounding box center [920, 461] width 26 height 15
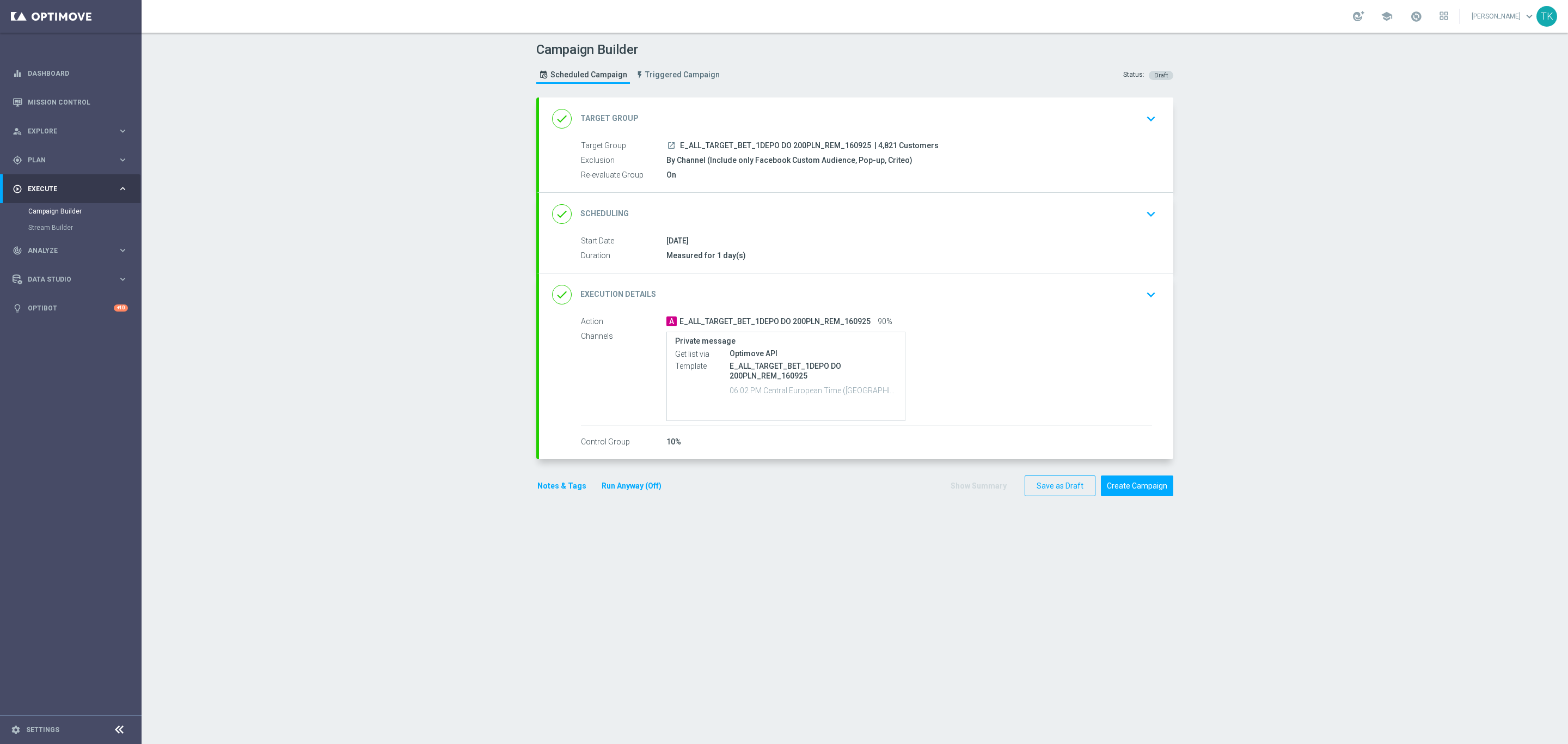
click at [554, 487] on button "Notes & Tags" at bounding box center [562, 486] width 51 height 14
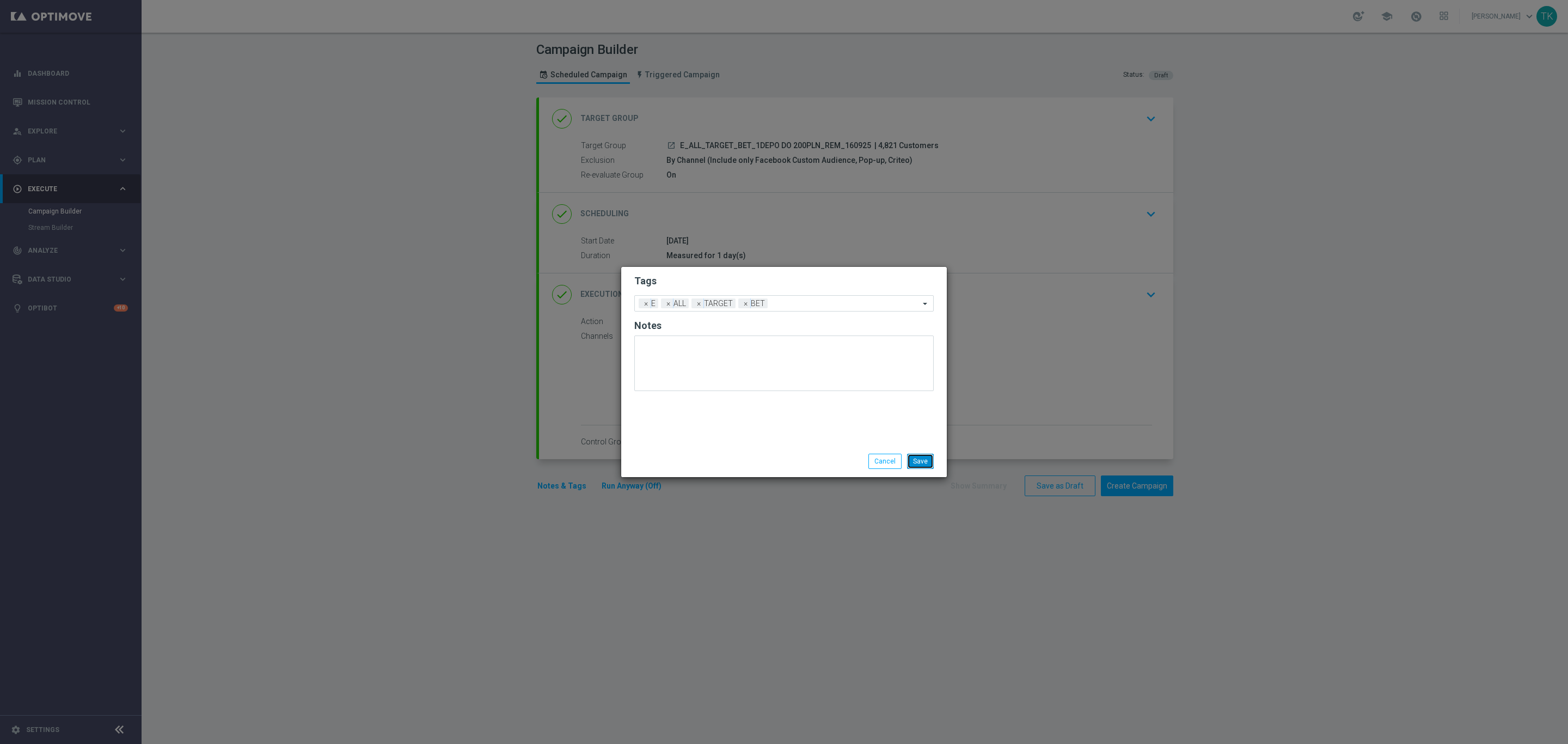
click at [922, 460] on button "Save" at bounding box center [920, 461] width 26 height 15
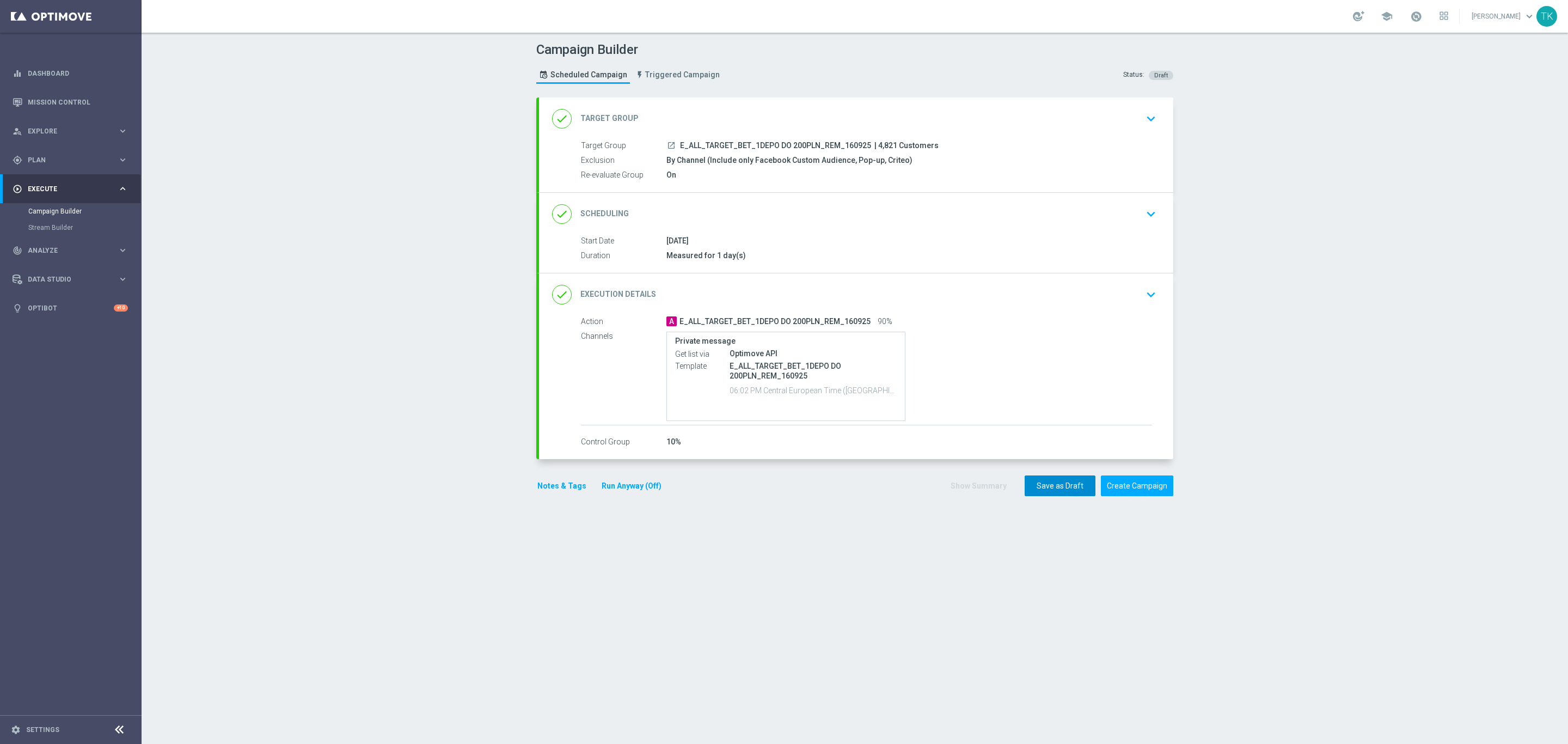
click at [1041, 488] on button "Save as Draft" at bounding box center [1059, 486] width 71 height 21
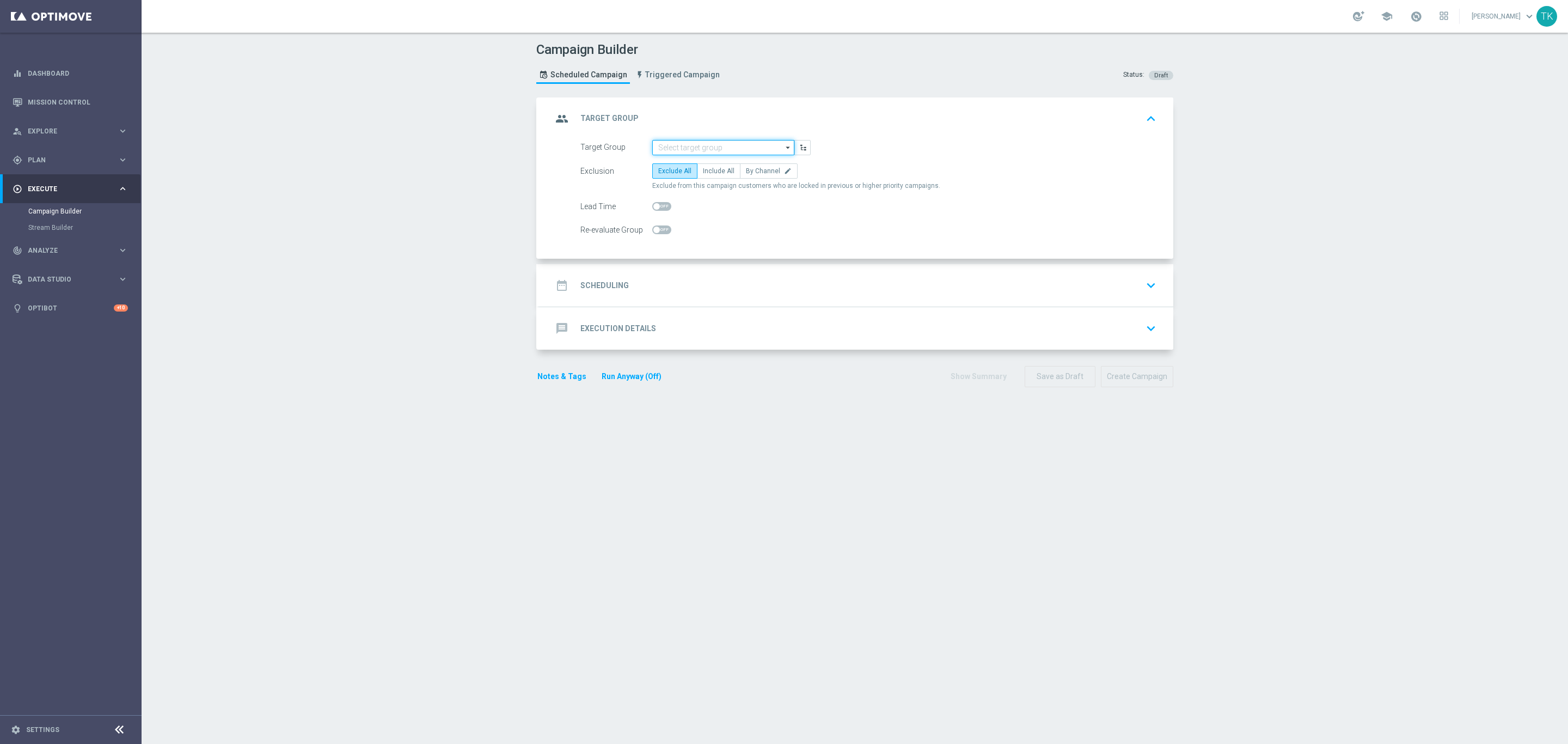
click at [662, 150] on input at bounding box center [723, 147] width 142 height 15
paste input "E_ALL_TARGET_BET_2DEPO DO 200PLN_REM_160925"
click at [668, 166] on div "E_ALL_TARGET_BET_2DEPO DO 200PLN_REM_160925" at bounding box center [723, 168] width 132 height 20
type input "E_ALL_TARGET_BET_2DEPO DO 200PLN_REM_160925"
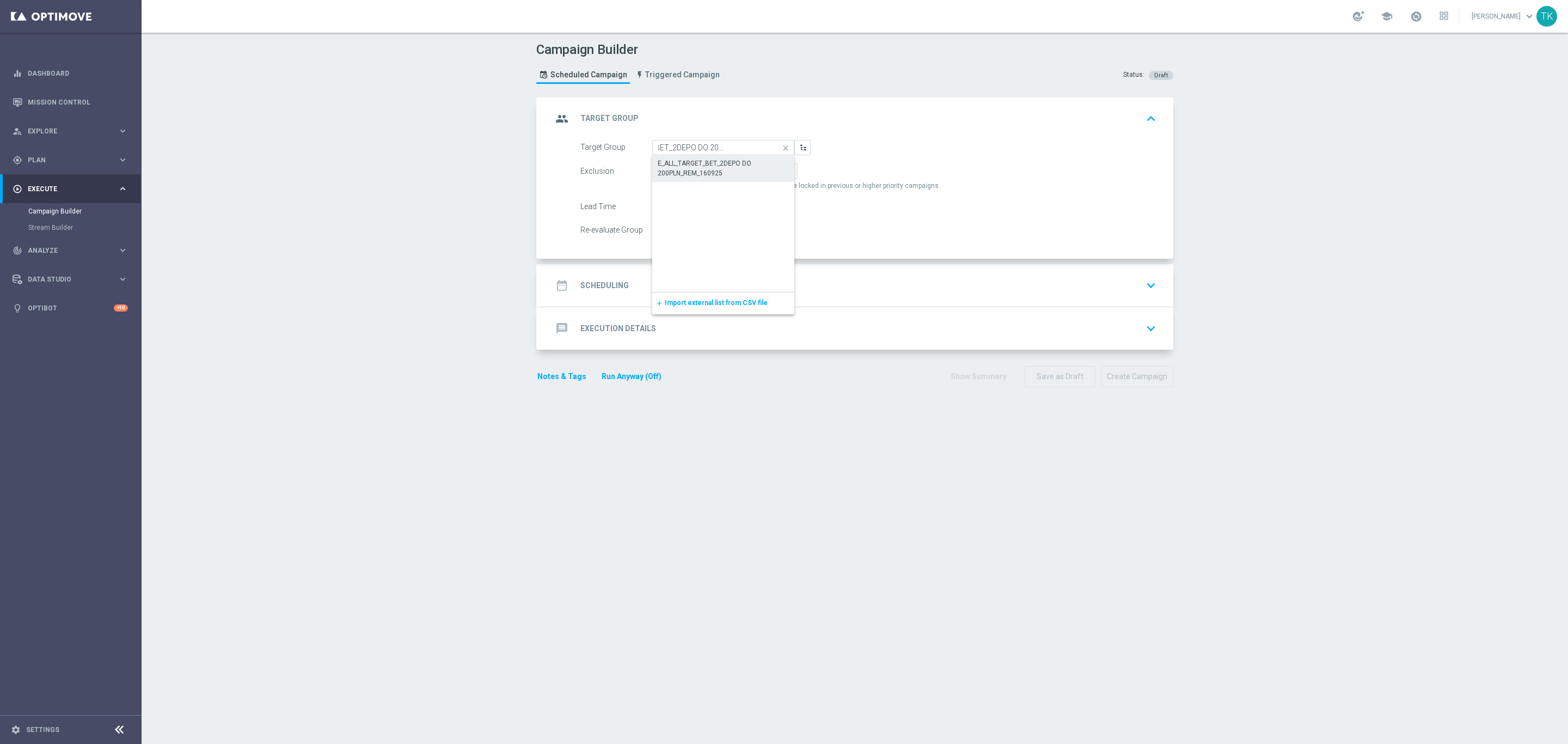
scroll to position [0, 0]
checkbox input "true"
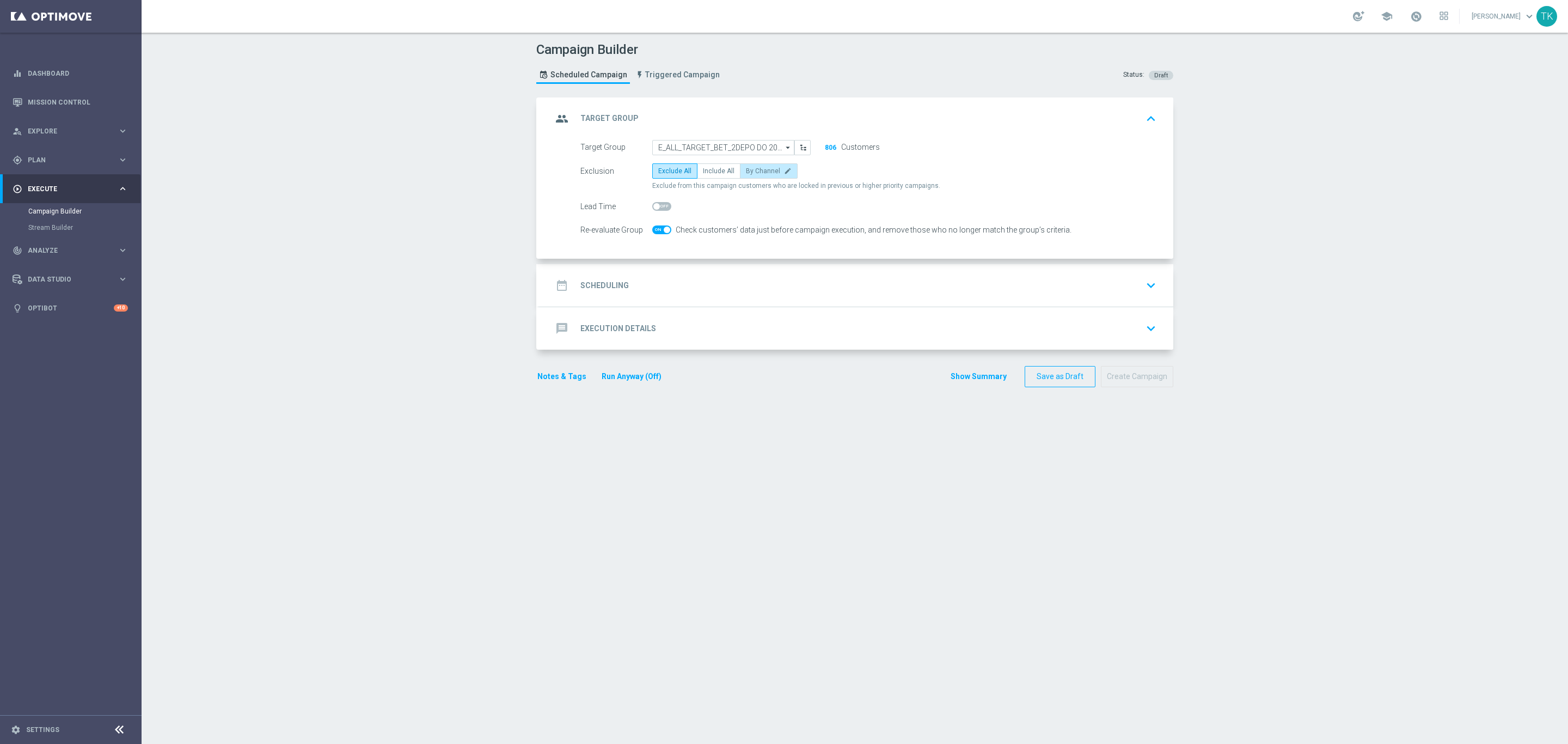
click at [759, 174] on span "By Channel" at bounding box center [763, 171] width 34 height 7
click at [752, 174] on input "By Channel edit" at bounding box center [750, 173] width 7 height 7
radio input "true"
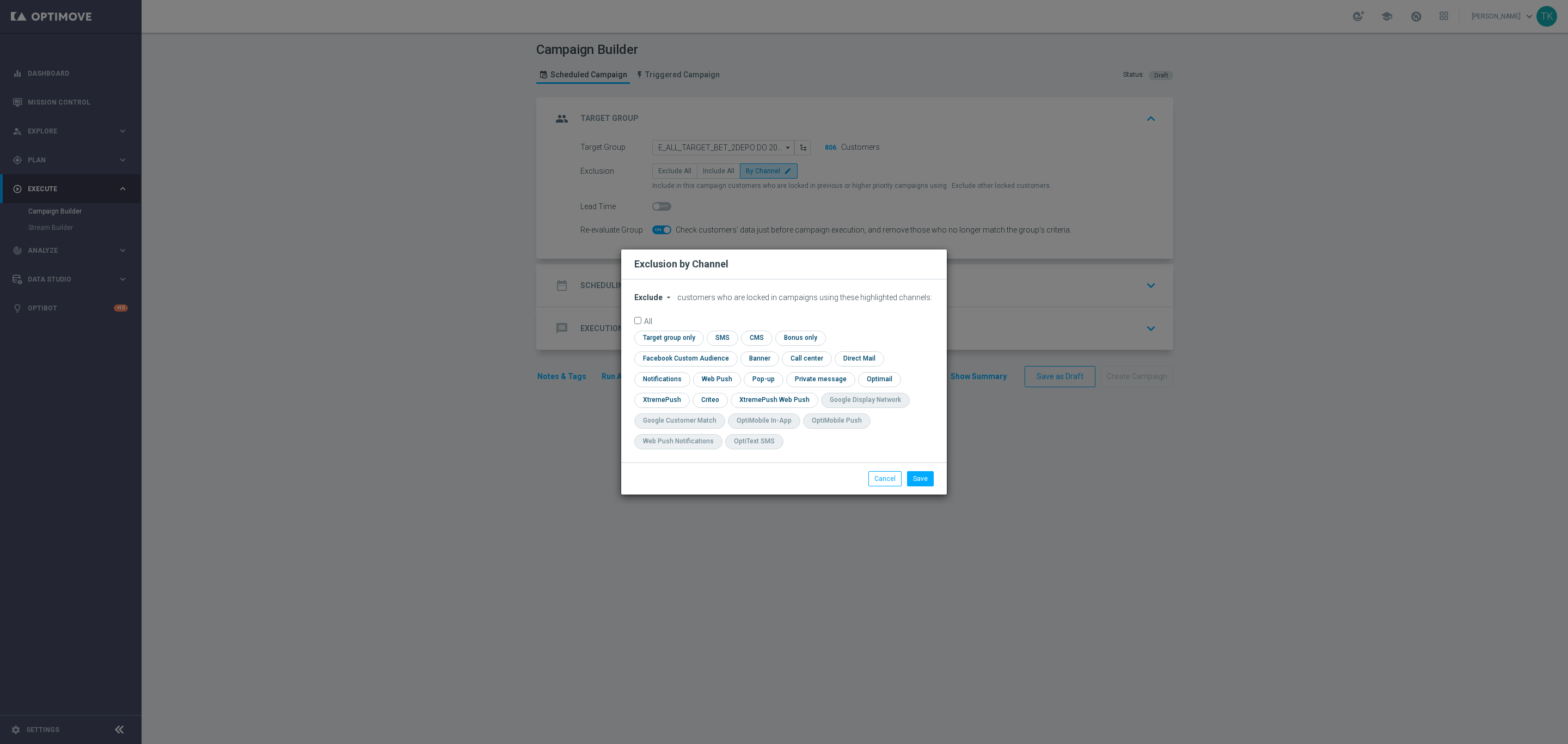
click at [647, 302] on span "Exclude" at bounding box center [648, 298] width 29 height 9
click at [0, 0] on span "Include" at bounding box center [0, 0] width 0 height 0
click at [733, 352] on input "checkbox" at bounding box center [684, 358] width 98 height 15
checkbox input "true"
click at [709, 399] on input "checkbox" at bounding box center [709, 400] width 34 height 15
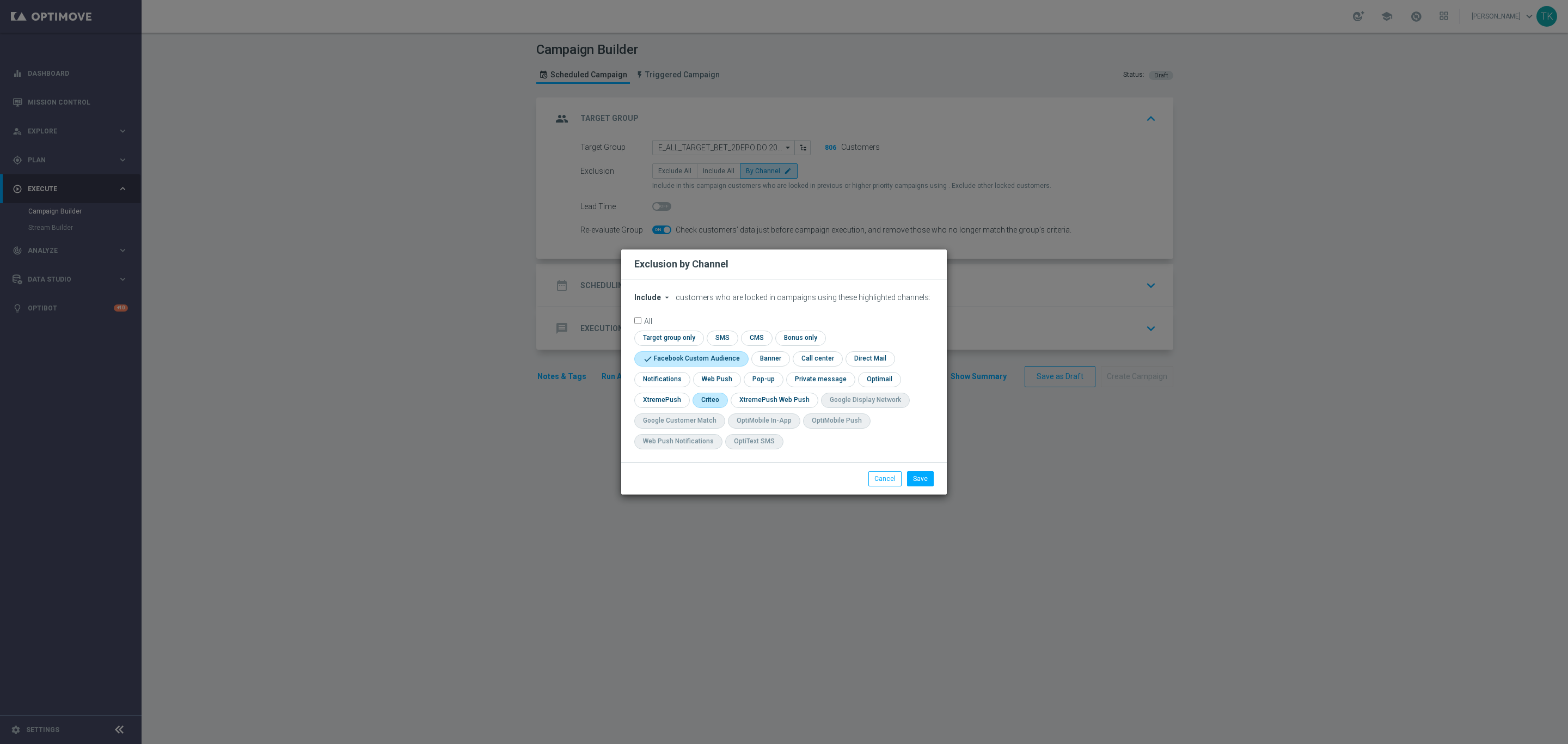
checkbox input "true"
click at [765, 379] on input "checkbox" at bounding box center [762, 379] width 37 height 15
checkbox input "true"
click at [920, 476] on button "Save" at bounding box center [920, 479] width 26 height 15
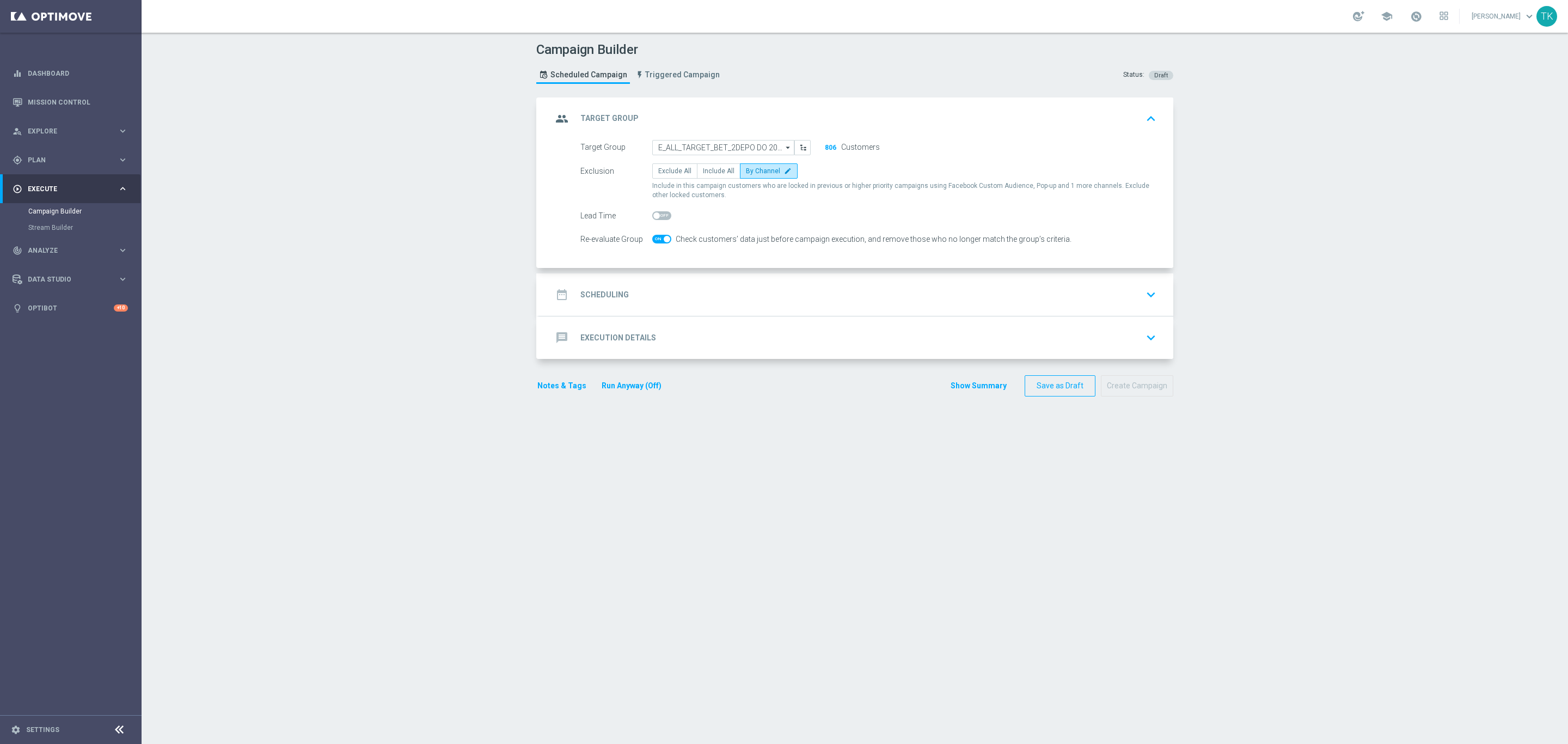
click at [692, 285] on div "date_range Scheduling keyboard_arrow_down" at bounding box center [856, 295] width 608 height 21
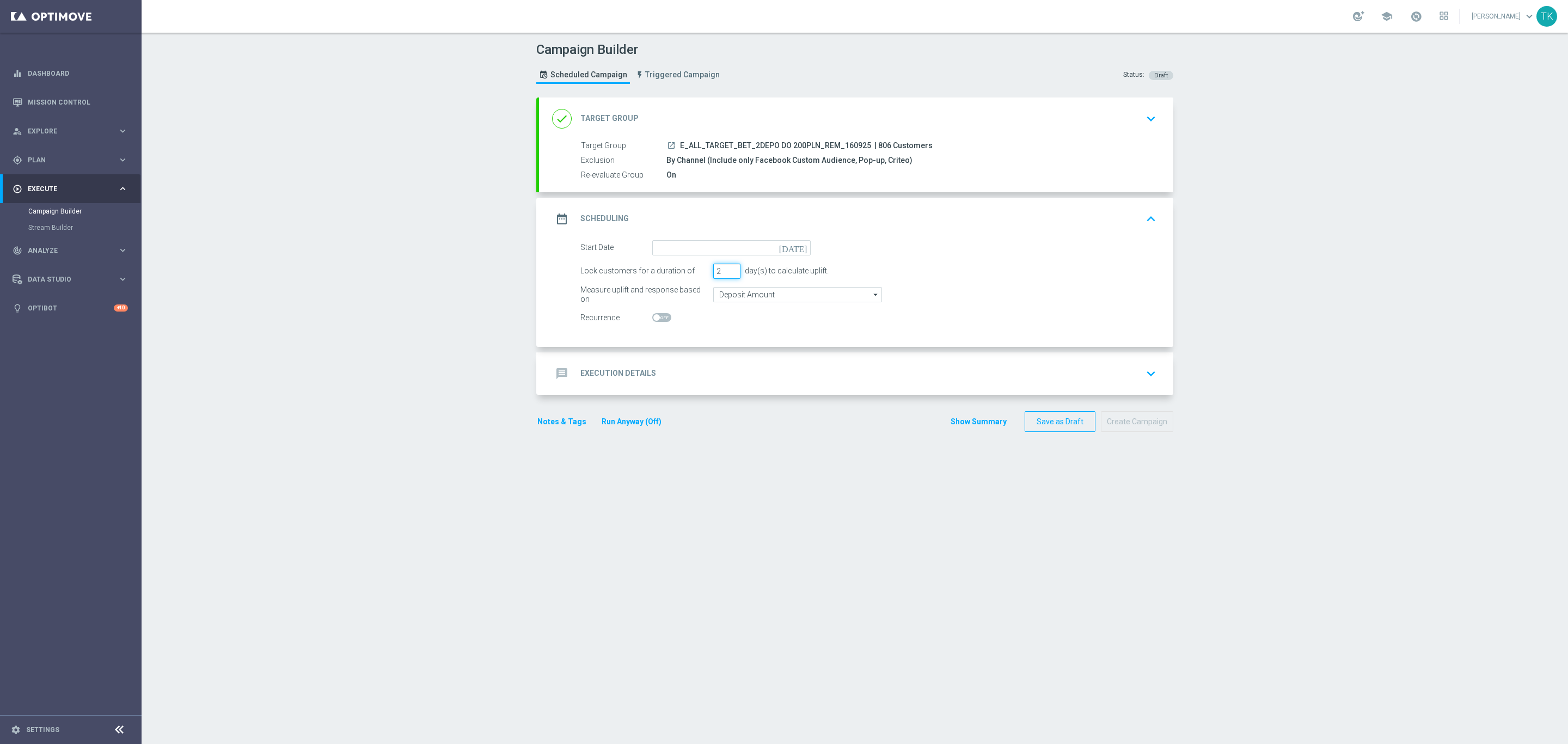
click at [728, 274] on input "2" at bounding box center [726, 271] width 27 height 15
type input "1"
click at [728, 274] on input "1" at bounding box center [726, 271] width 27 height 15
click at [668, 240] on input at bounding box center [731, 248] width 158 height 15
click at [731, 345] on span "18" at bounding box center [736, 344] width 18 height 18
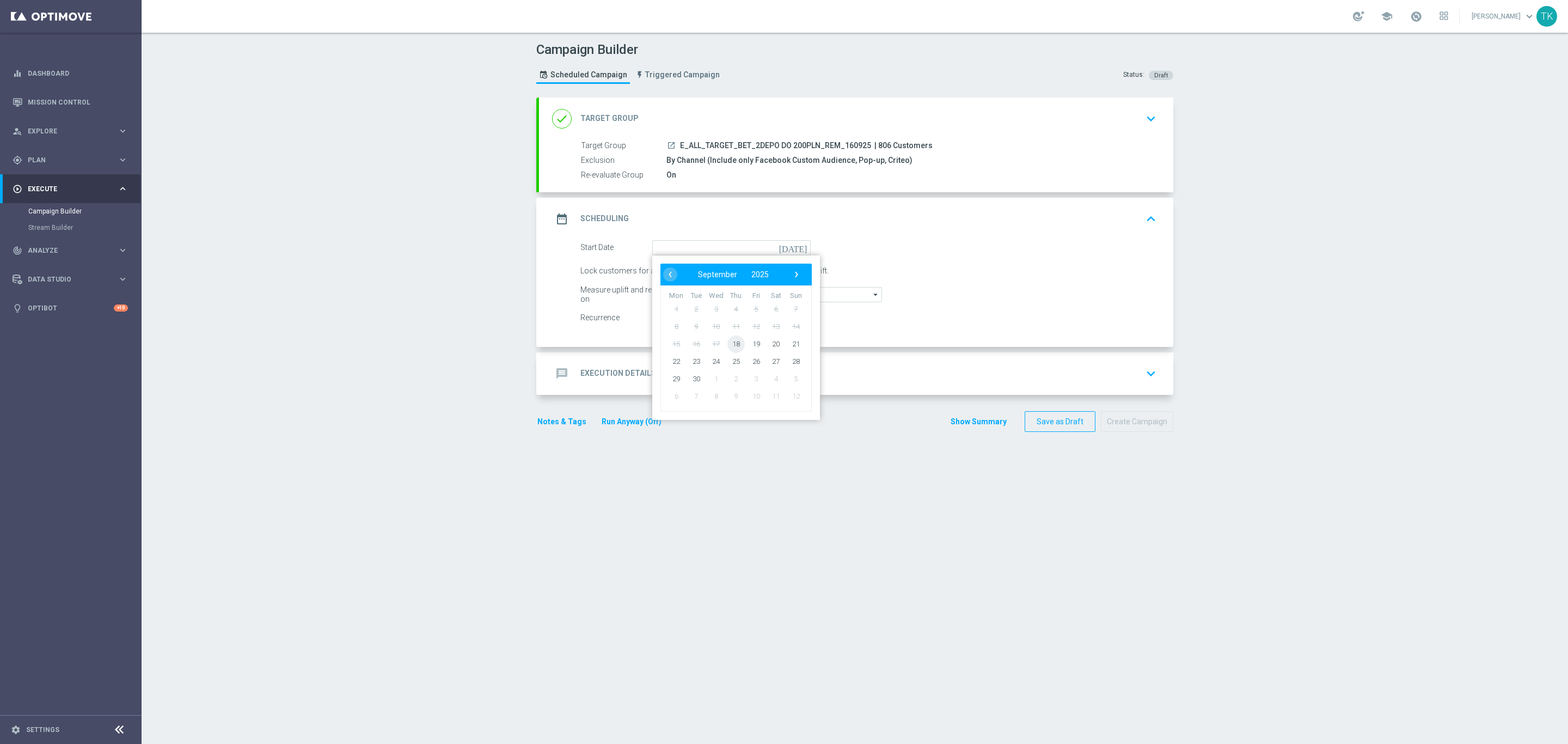
type input "[DATE]"
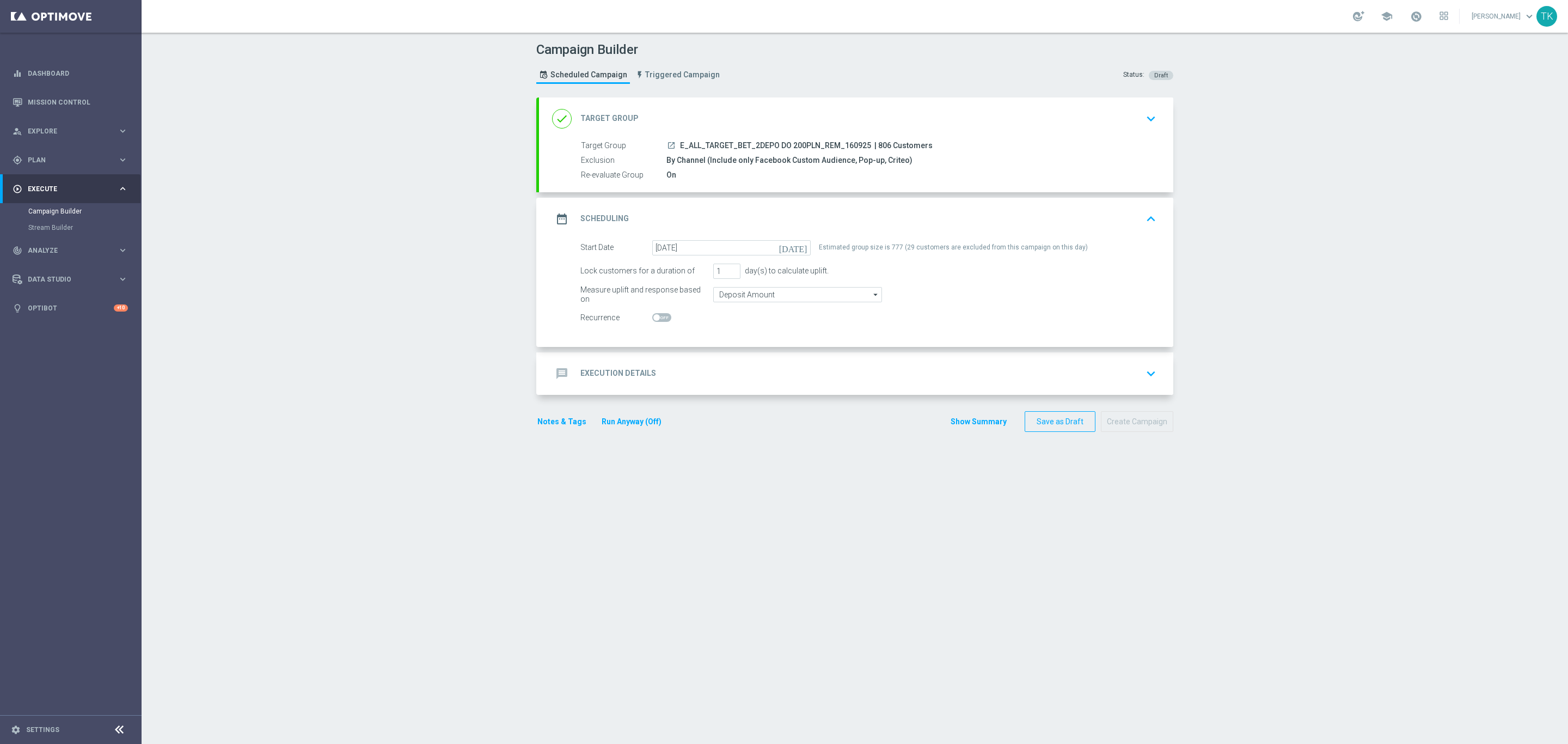
click at [732, 145] on span "E_ALL_TARGET_BET_2DEPO DO 200PLN_REM_160925" at bounding box center [775, 145] width 191 height 10
copy div "E_ALL_TARGET_BET_2DEPO DO 200PLN_REM_160925"
click at [678, 373] on div "message Execution Details keyboard_arrow_down" at bounding box center [856, 374] width 608 height 21
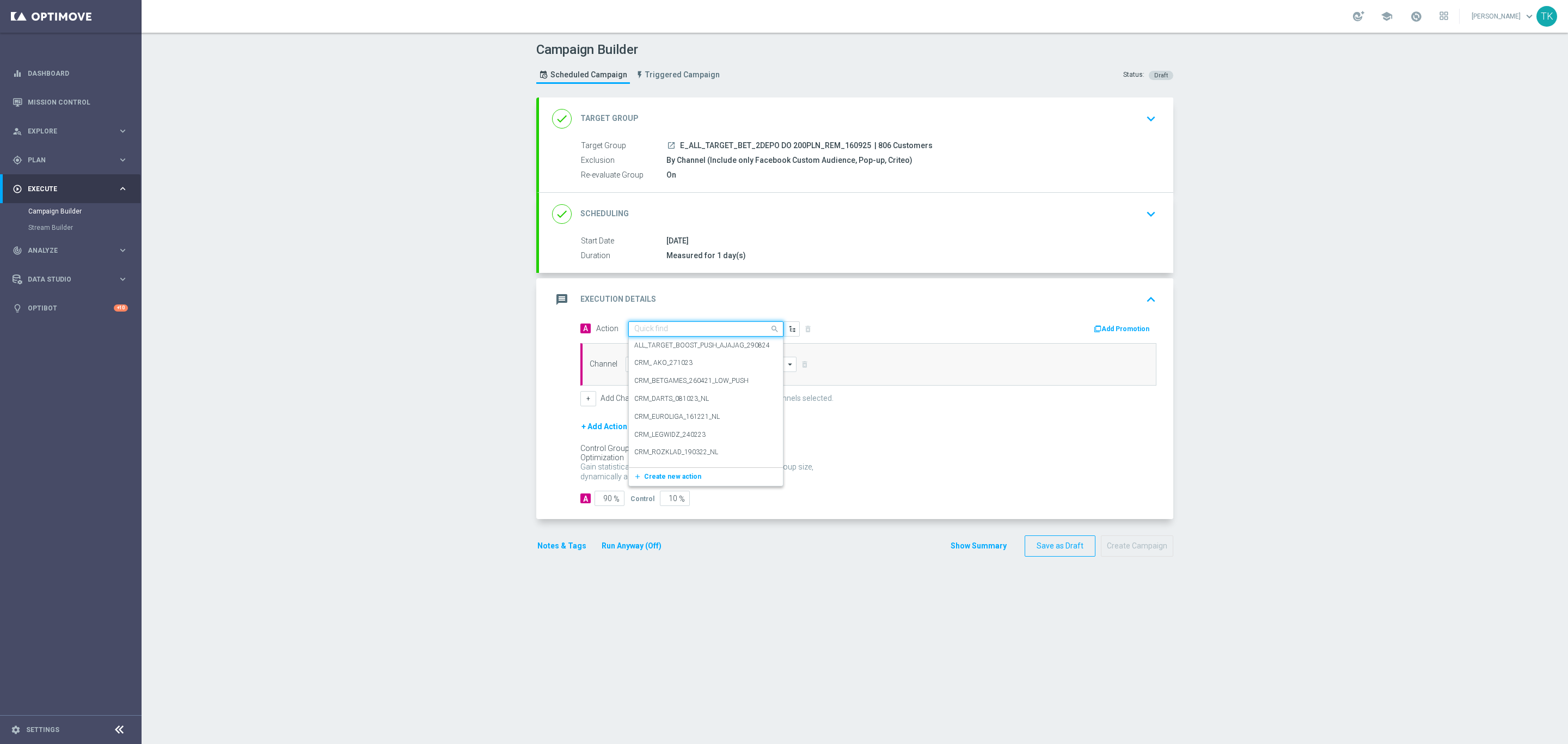
click at [650, 330] on input "text" at bounding box center [695, 329] width 122 height 10
paste input "E_ALL_TARGET_BET_2DEPO DO 200PLN_REM_160925"
type input "E_ALL_TARGET_BET_2DEPO DO 200PLN_REM_160925"
click at [655, 363] on span "Create new action" at bounding box center [673, 363] width 57 height 7
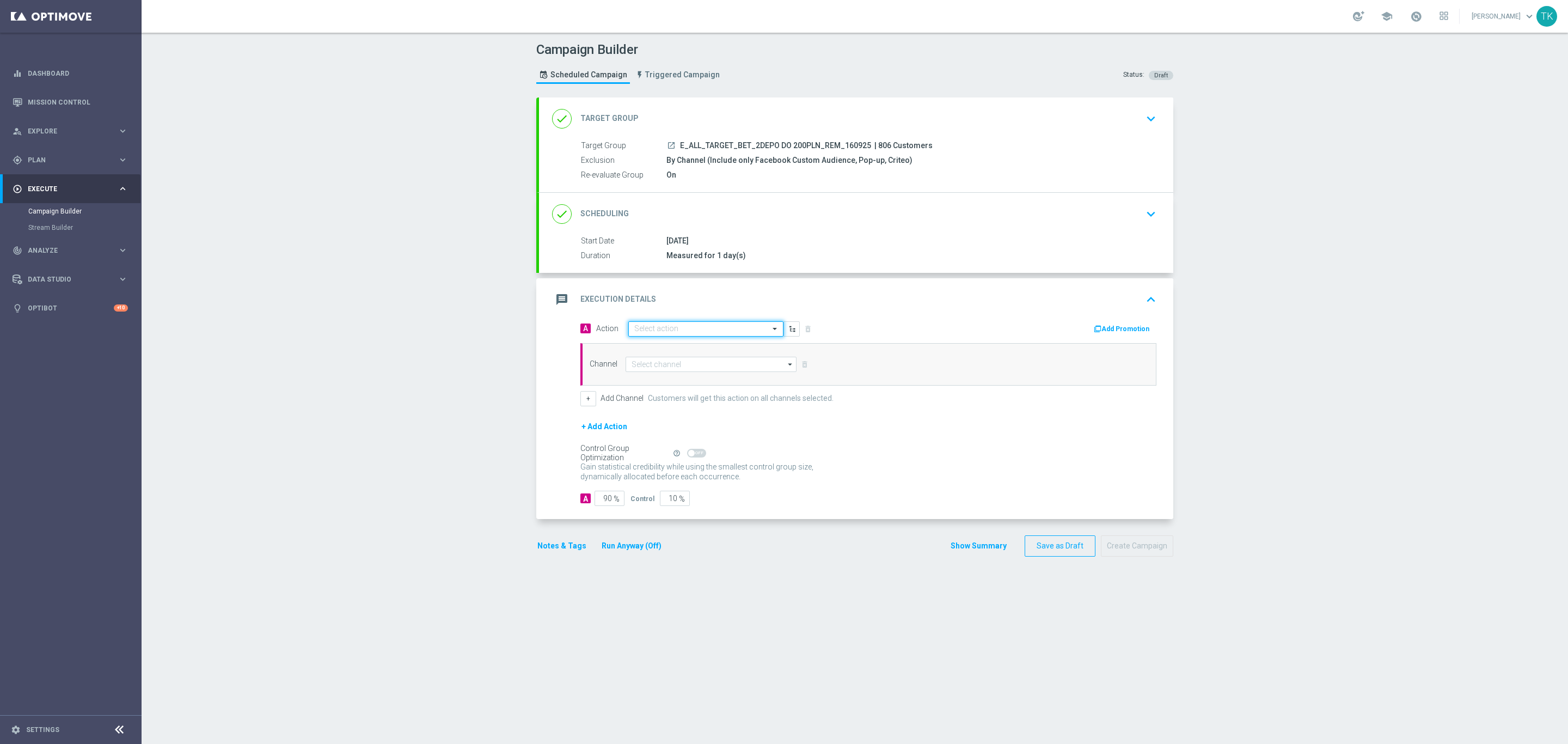
scroll to position [0, 0]
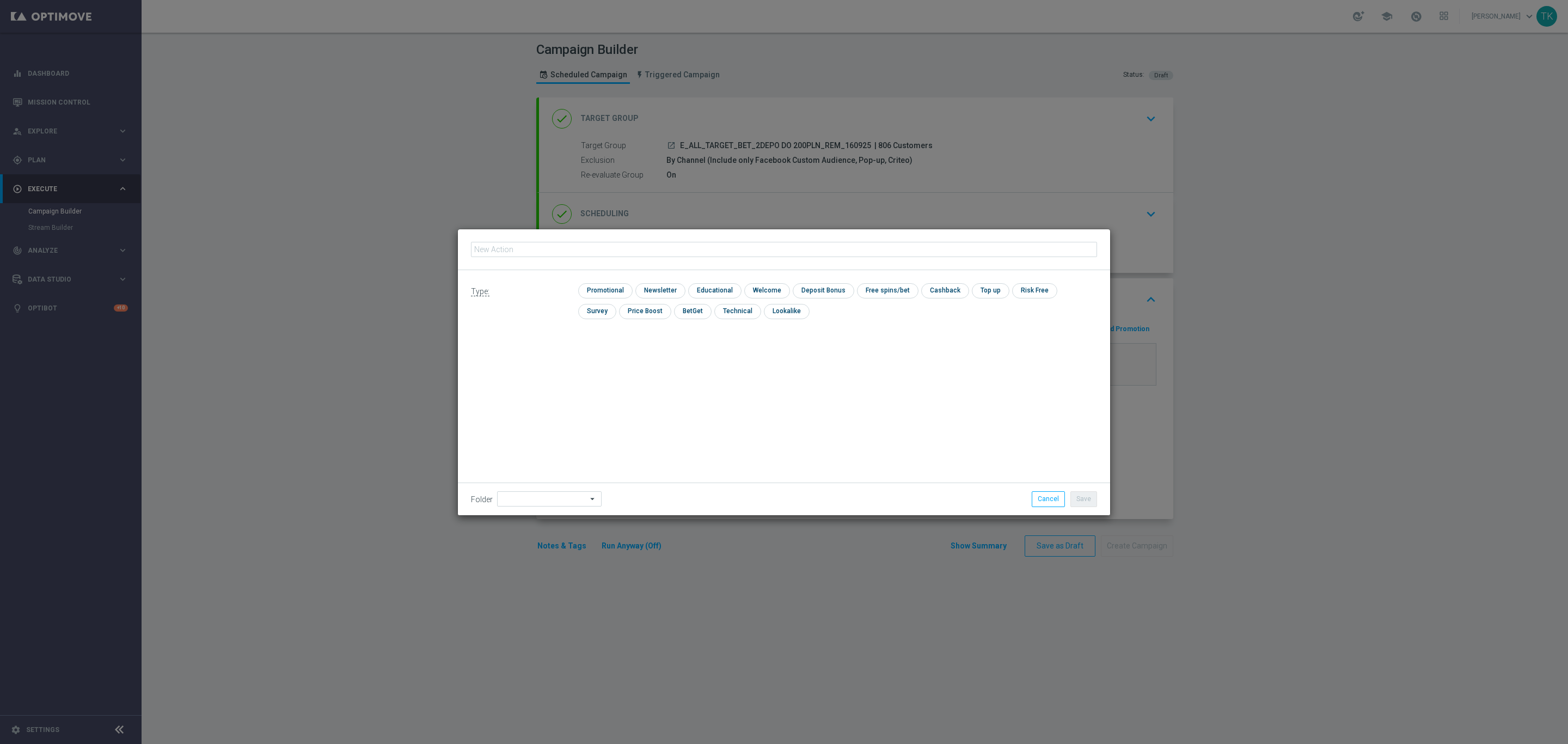
click at [515, 249] on input "text" at bounding box center [784, 249] width 626 height 15
type input "E_ALL_TARGET_BET_2DEPO DO 200PLN_REM_160925"
click at [714, 308] on input "checkbox" at bounding box center [736, 312] width 45 height 15
checkbox input "true"
click at [1083, 498] on button "Save" at bounding box center [1084, 498] width 26 height 15
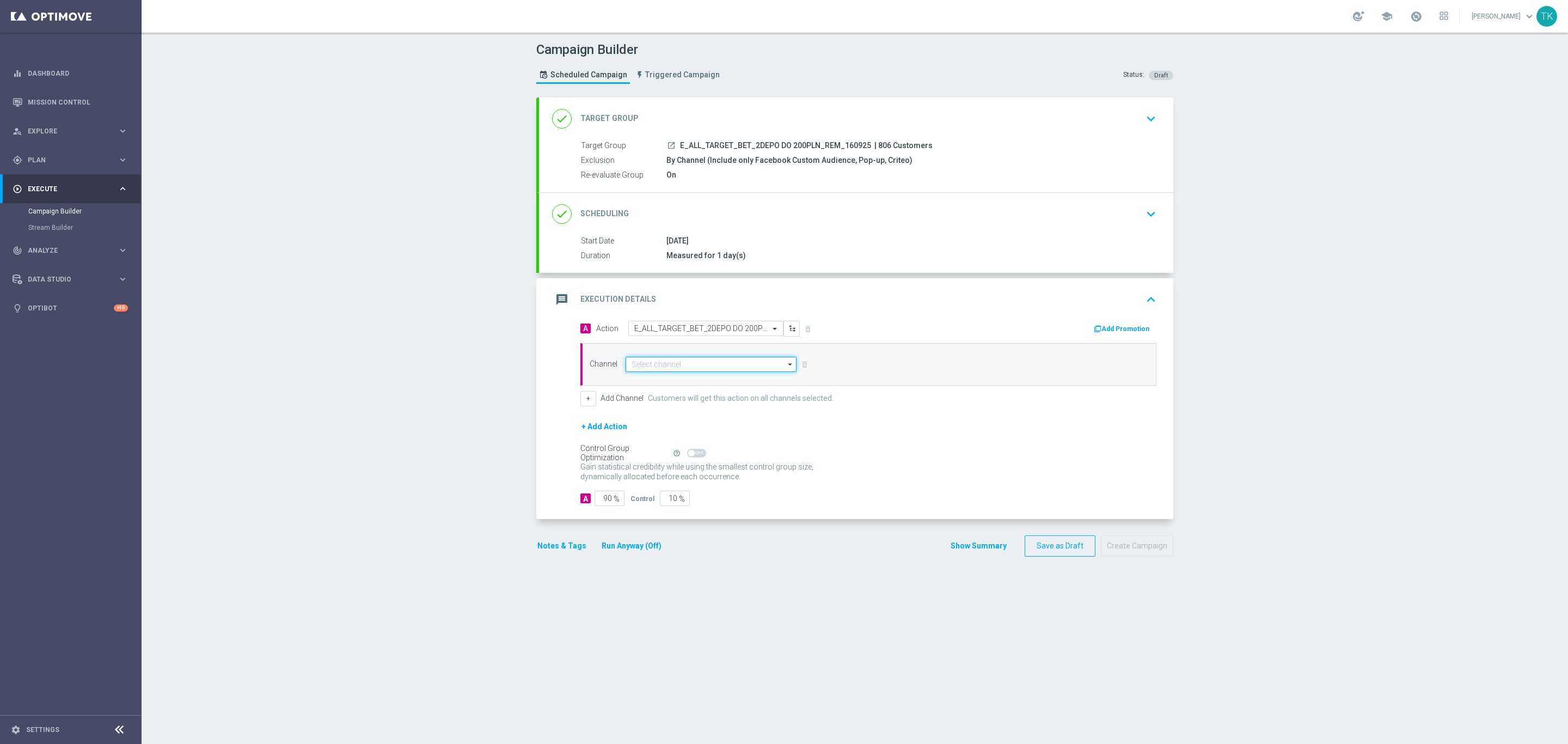
click at [652, 364] on input at bounding box center [711, 364] width 171 height 15
click at [660, 384] on div "Private message" at bounding box center [657, 380] width 51 height 10
type input "Private message"
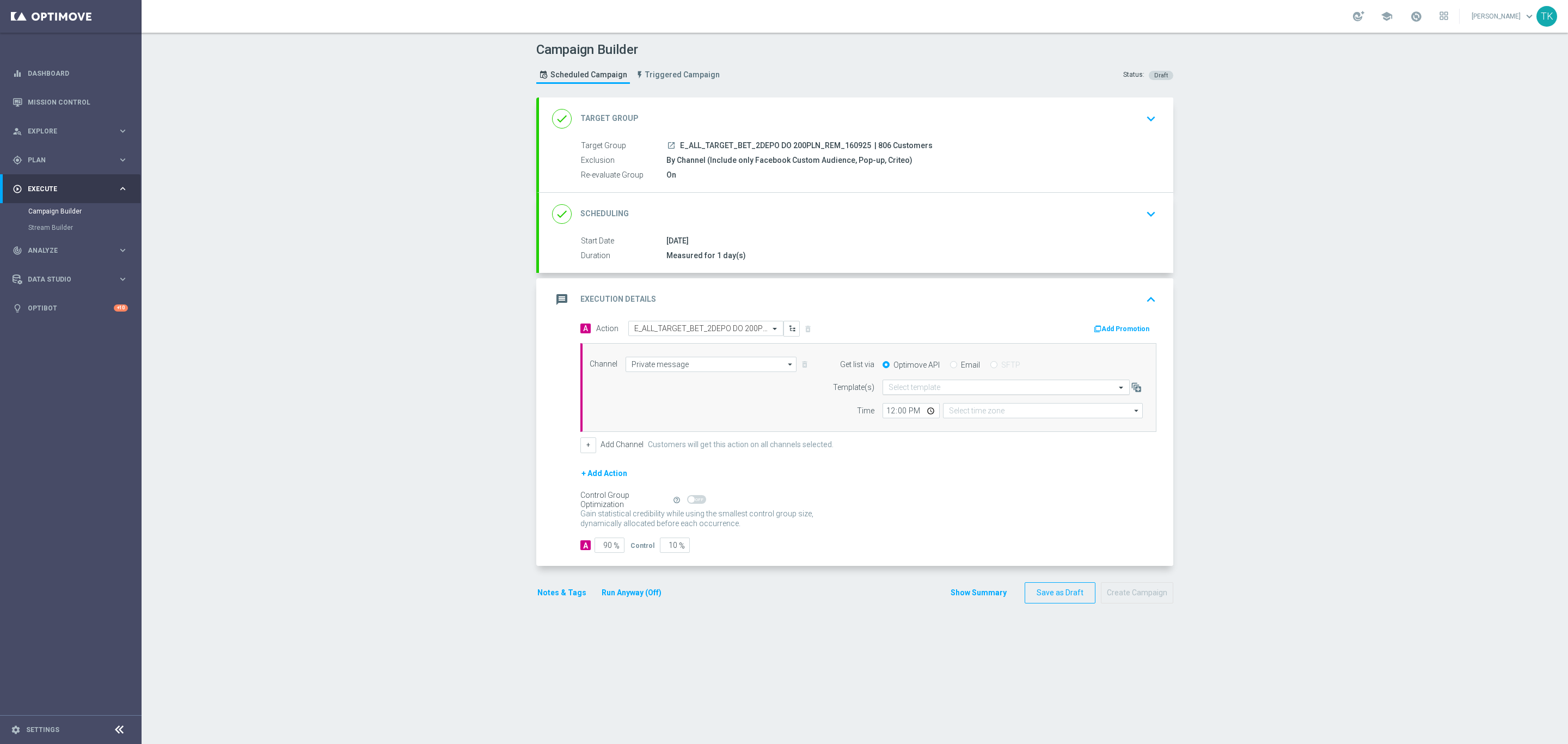
type input "Coordinated Universal Time (UTC 00:00)"
click at [901, 391] on input "text" at bounding box center [994, 387] width 213 height 10
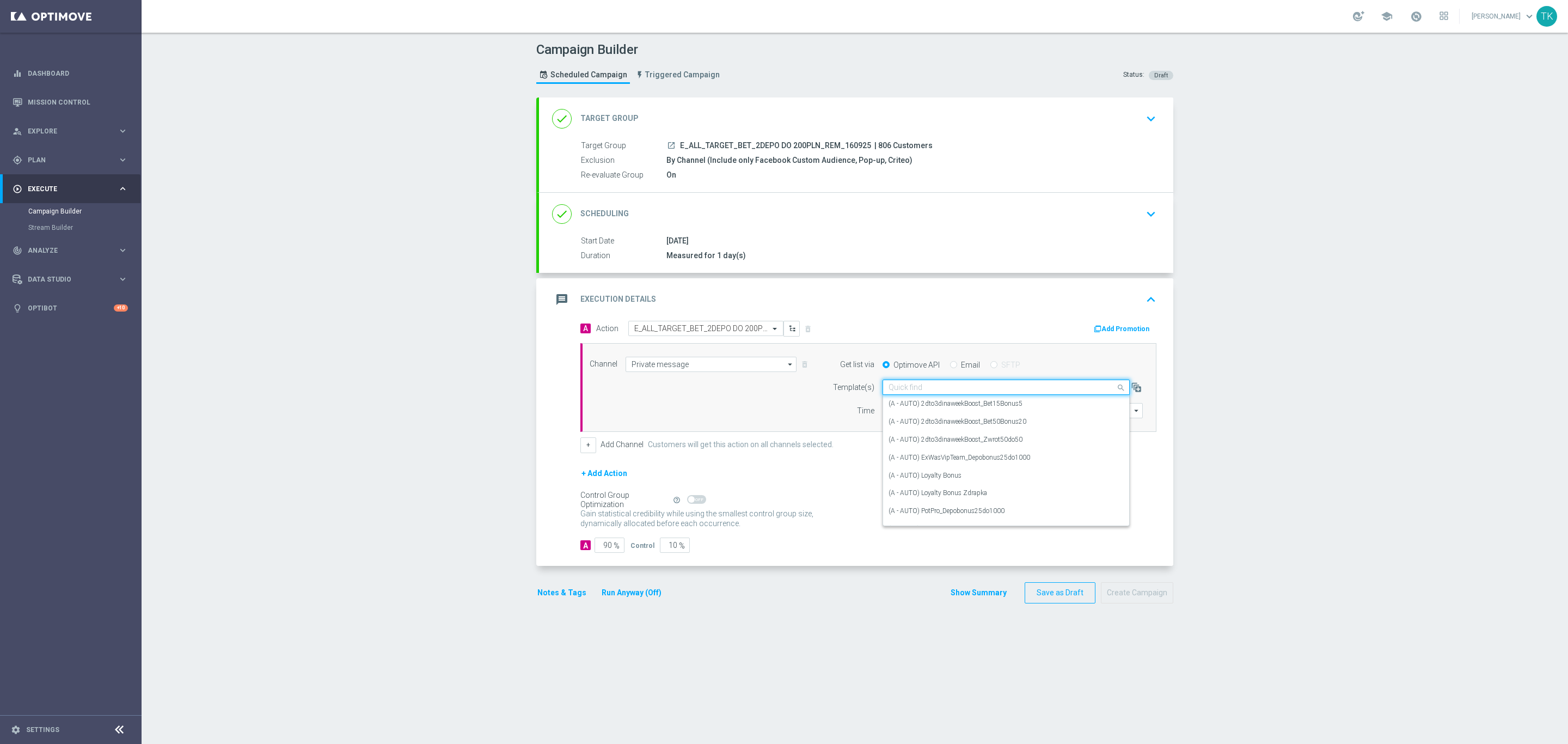
paste input "E_ALL_TARGET_BET_2DEPO DO 200PLN_REM_160925"
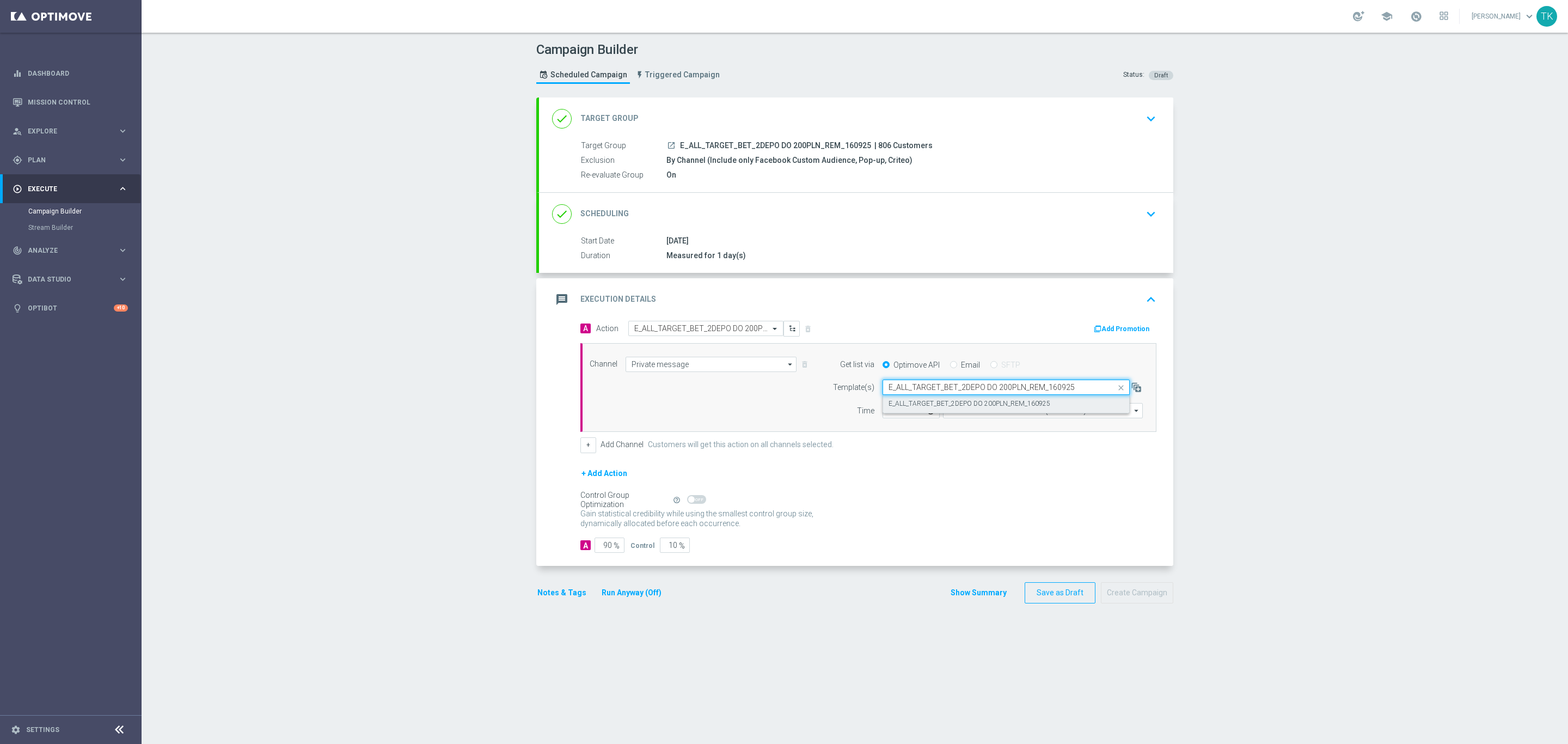
click at [914, 405] on label "E_ALL_TARGET_BET_2DEPO DO 200PLN_REM_160925" at bounding box center [969, 404] width 162 height 10
type input "E_ALL_TARGET_BET_2DEPO DO 200PLN_REM_160925"
click at [882, 412] on input "12:00" at bounding box center [911, 410] width 57 height 15
type input "18:02"
click at [958, 409] on input "Coordinated Universal Time (UTC 00:00)" at bounding box center [1043, 410] width 200 height 15
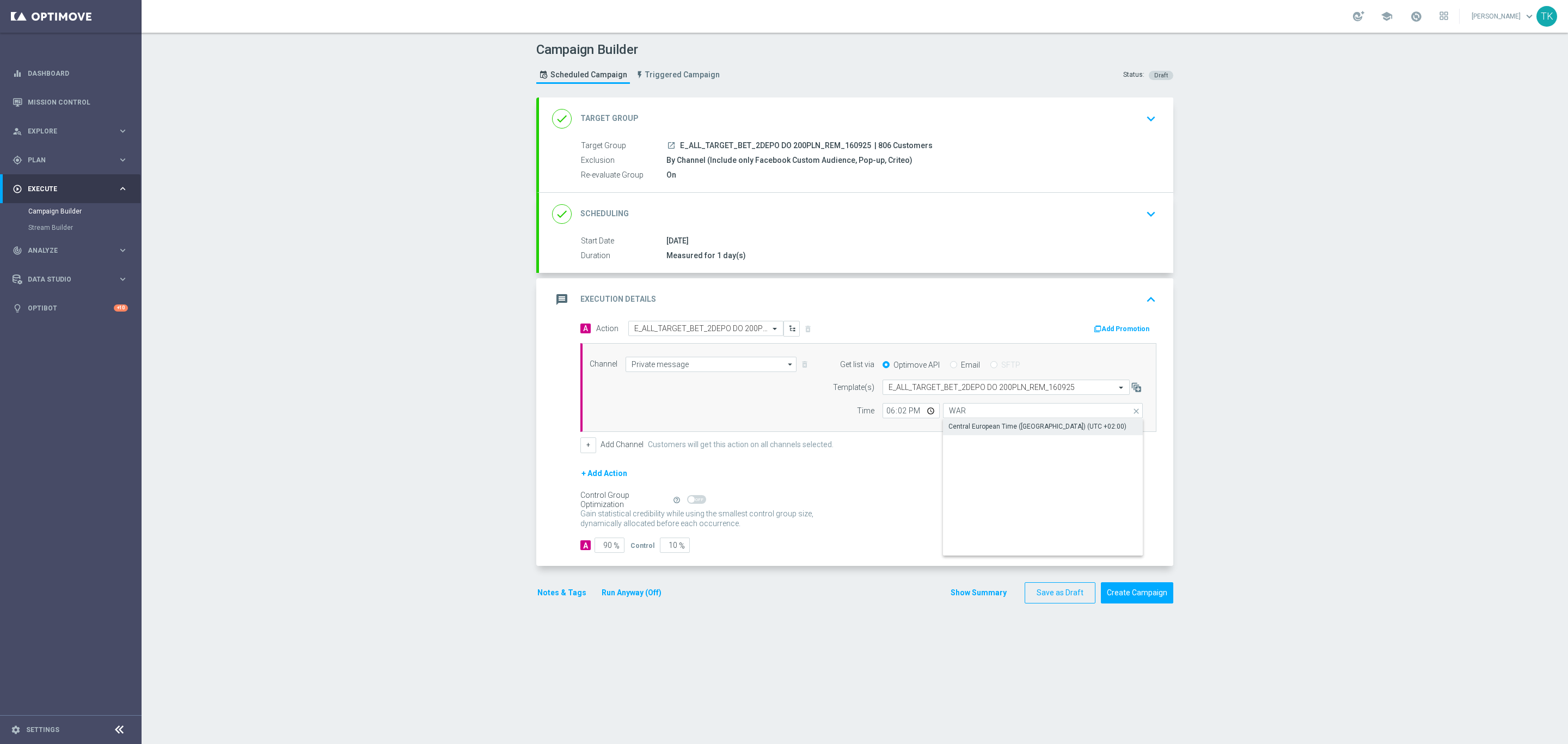
click at [964, 422] on div "Central European Time ([GEOGRAPHIC_DATA]) (UTC +02:00)" at bounding box center [1043, 426] width 200 height 15
type input "Central European Time ([GEOGRAPHIC_DATA]) (UTC +02:00)"
click at [971, 592] on button "Show Summary" at bounding box center [978, 592] width 57 height 12
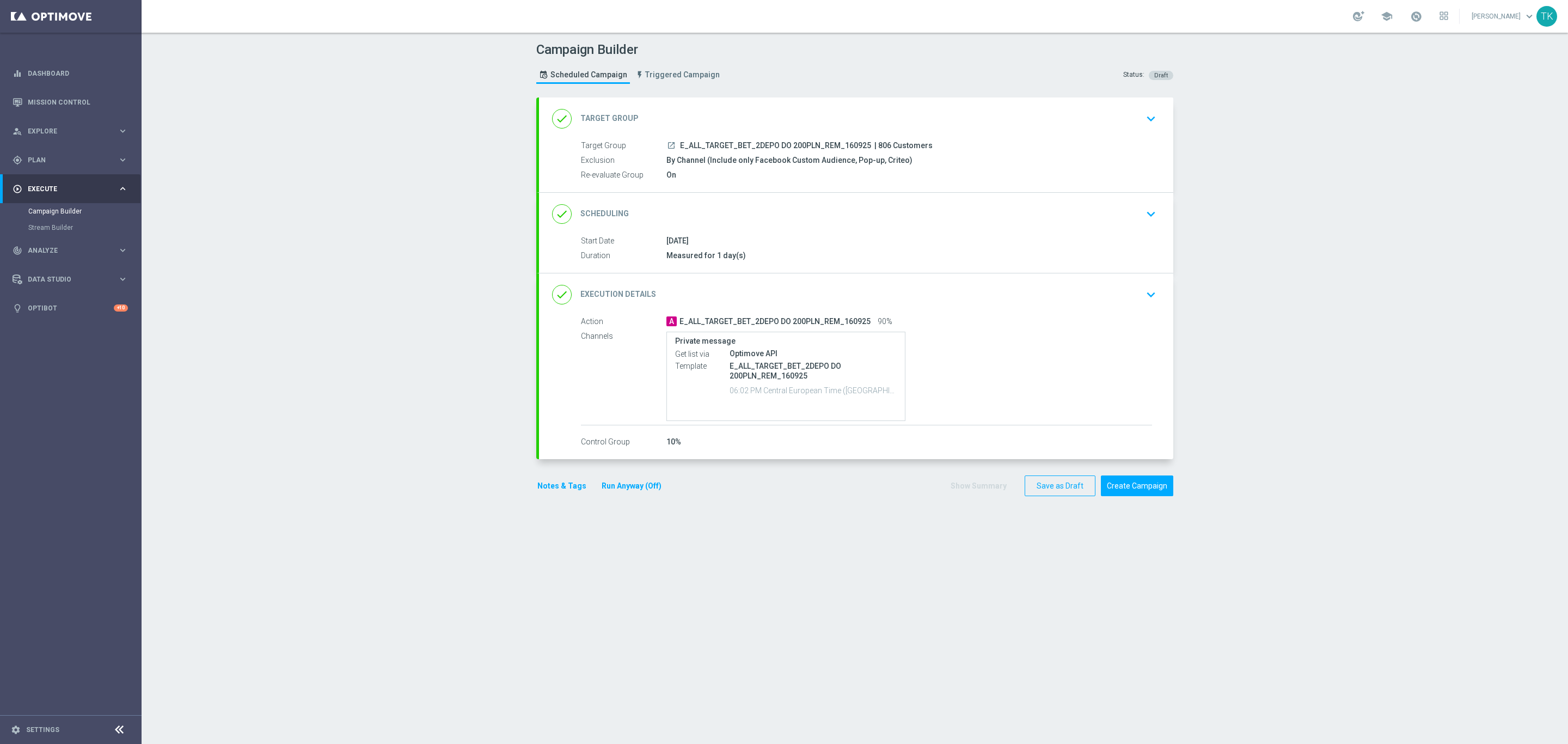
click at [768, 144] on span "E_ALL_TARGET_BET_2DEPO DO 200PLN_REM_160925" at bounding box center [775, 145] width 191 height 10
copy div "E_ALL_TARGET_BET_2DEPO DO 200PLN_REM_160925"
click at [777, 75] on div "Campaign Builder Scheduled Campaign Triggered Campaign Status: Draft" at bounding box center [855, 64] width 654 height 50
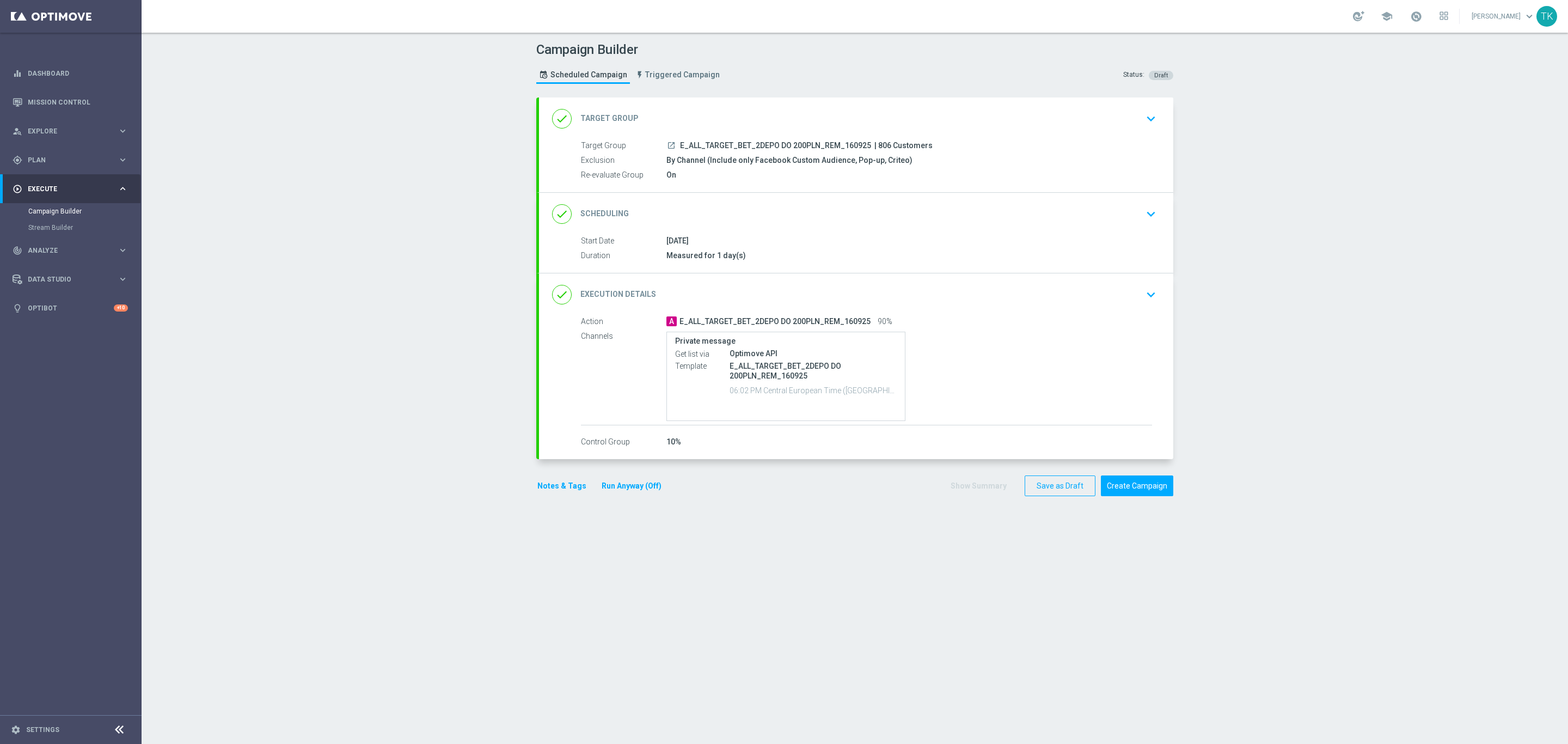
click at [549, 488] on button "Notes & Tags" at bounding box center [562, 486] width 51 height 14
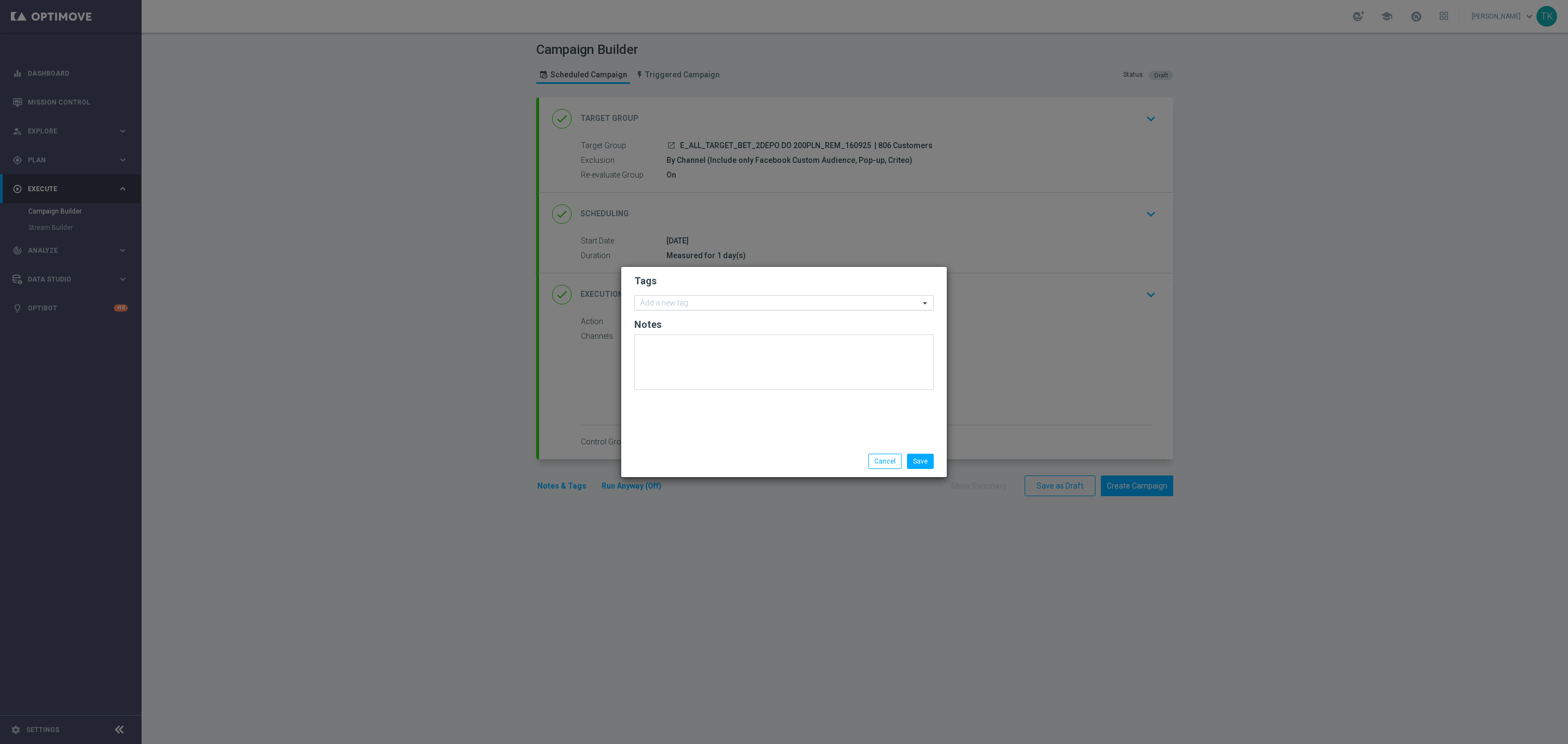
click at [670, 300] on input "text" at bounding box center [780, 303] width 279 height 10
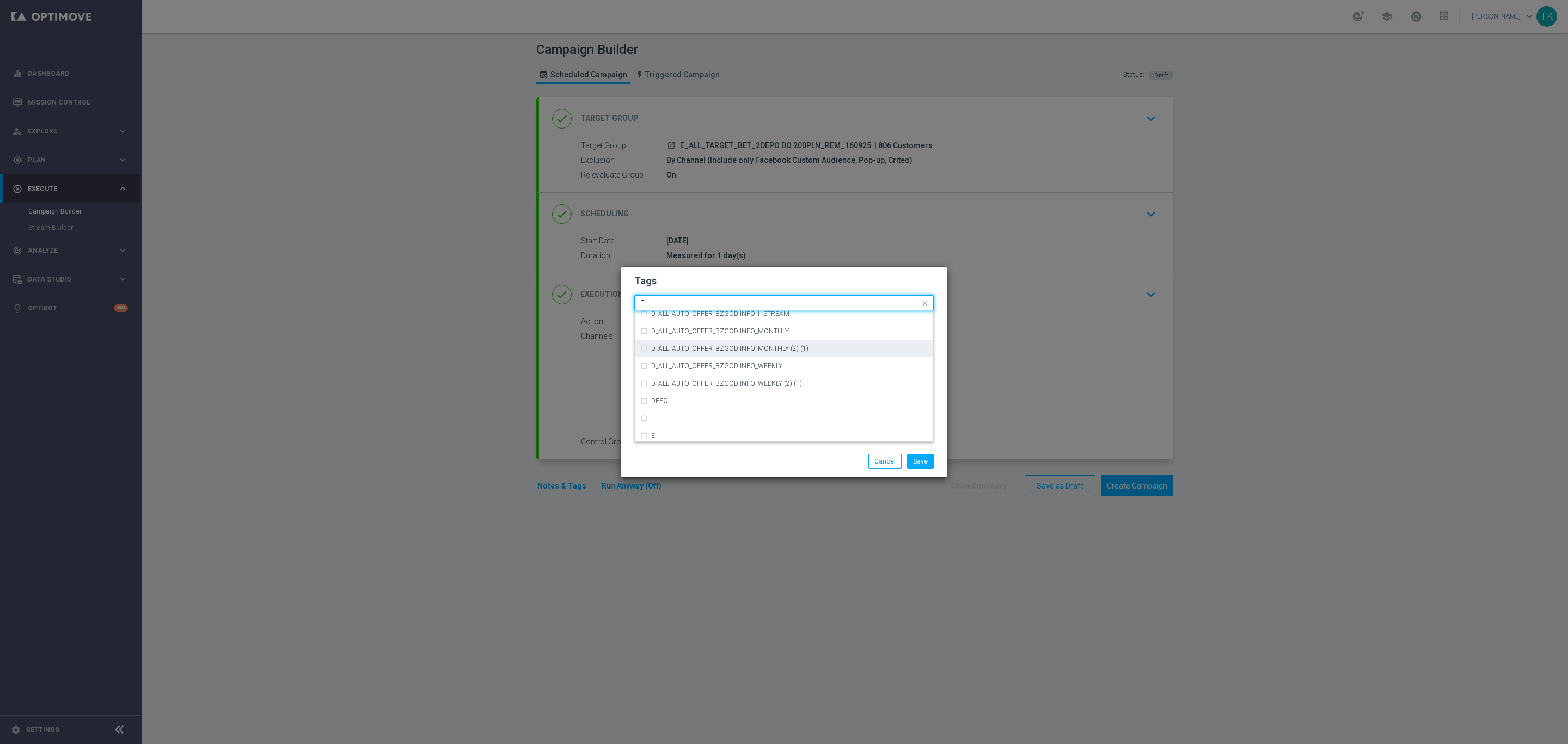
scroll to position [1470, 0]
click at [679, 419] on div "E" at bounding box center [789, 417] width 276 height 7
click at [655, 299] on input "E" at bounding box center [780, 303] width 279 height 10
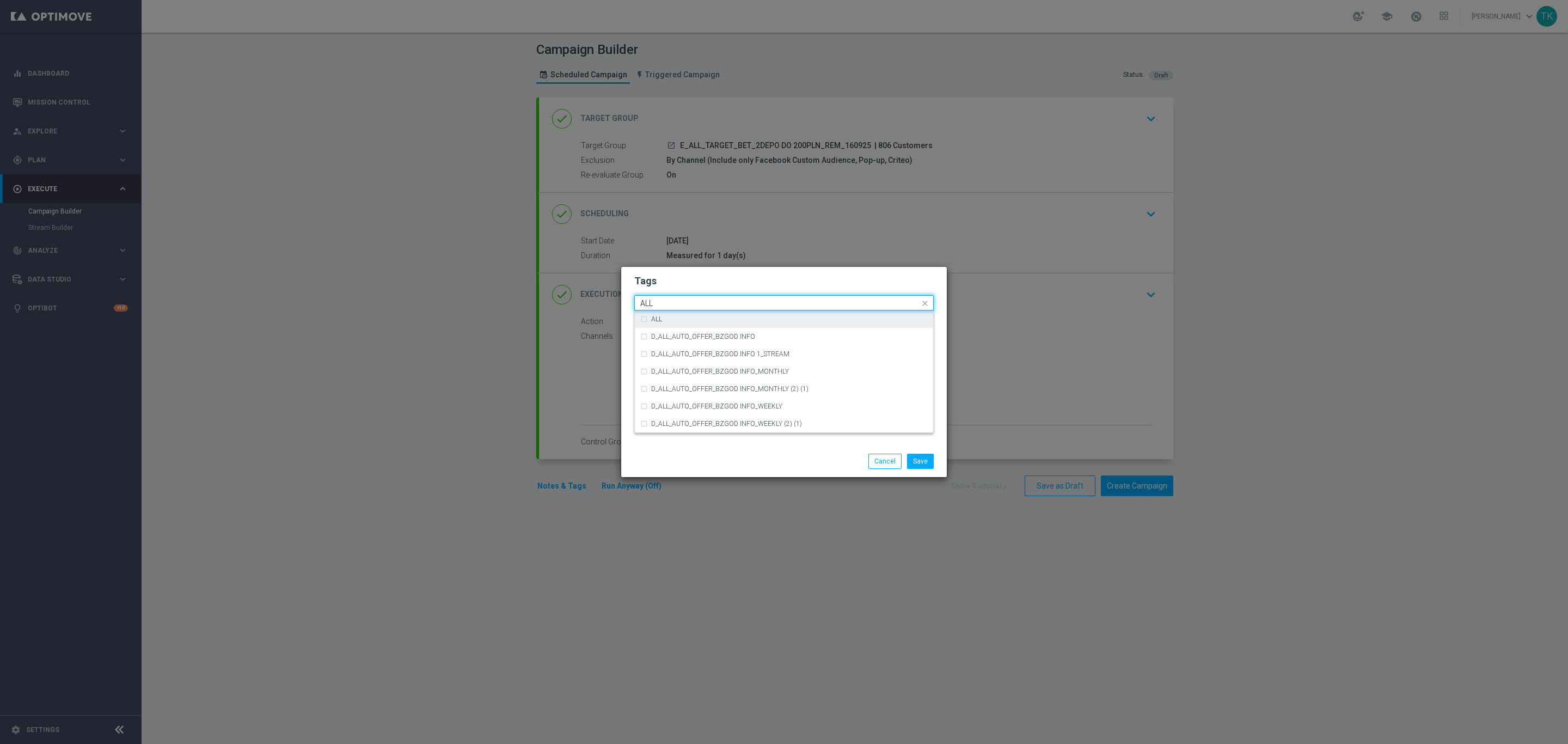
click at [650, 320] on div "ALL" at bounding box center [784, 319] width 287 height 18
click at [654, 303] on input "ALL" at bounding box center [780, 303] width 279 height 10
click at [668, 367] on div "TARGET" at bounding box center [784, 372] width 287 height 18
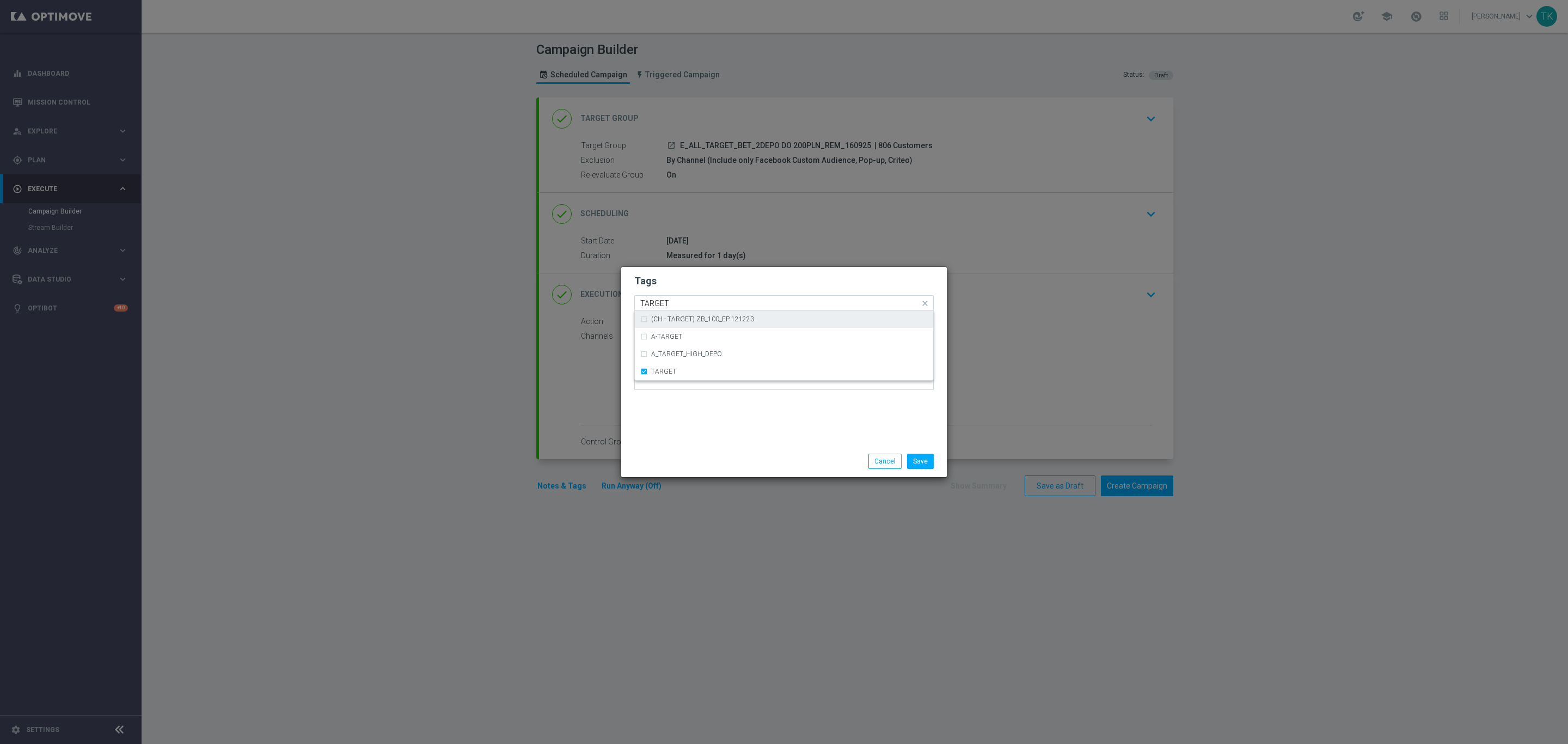
click at [659, 303] on input "TARGET" at bounding box center [780, 303] width 279 height 10
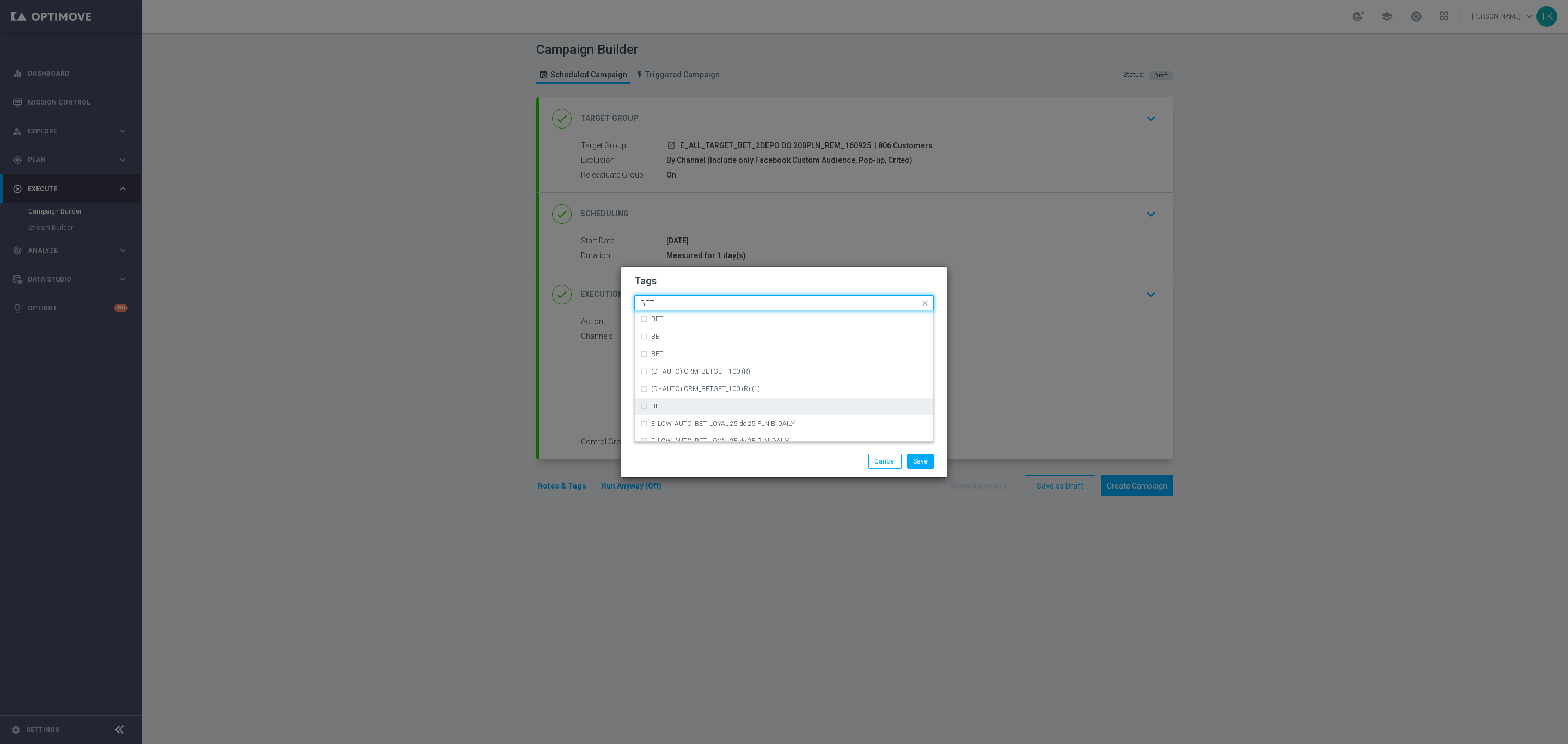
click at [660, 404] on label "BET" at bounding box center [657, 406] width 12 height 7
type input "BET"
click at [923, 464] on button "Save" at bounding box center [920, 461] width 26 height 15
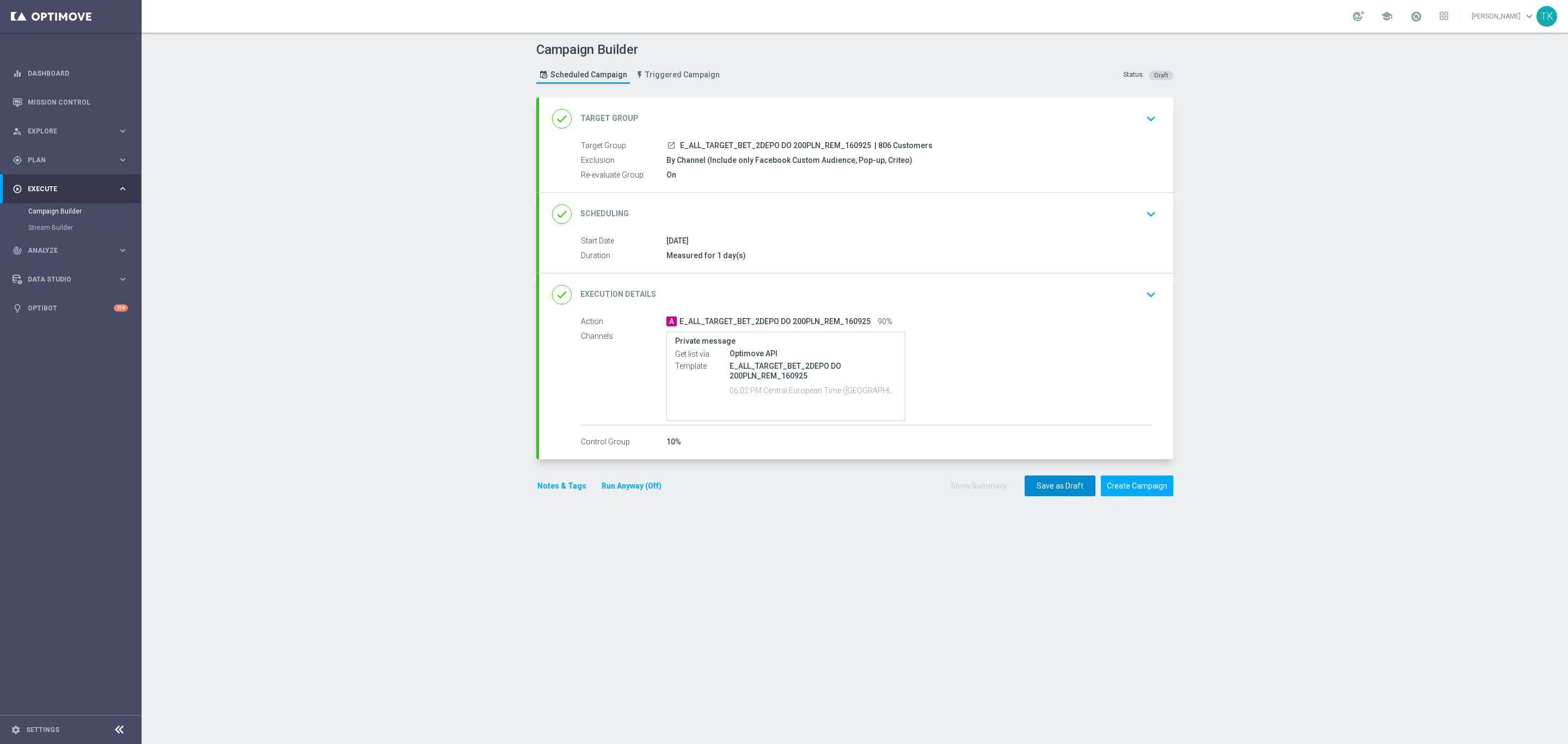
click at [1035, 493] on button "Save as Draft" at bounding box center [1059, 486] width 71 height 21
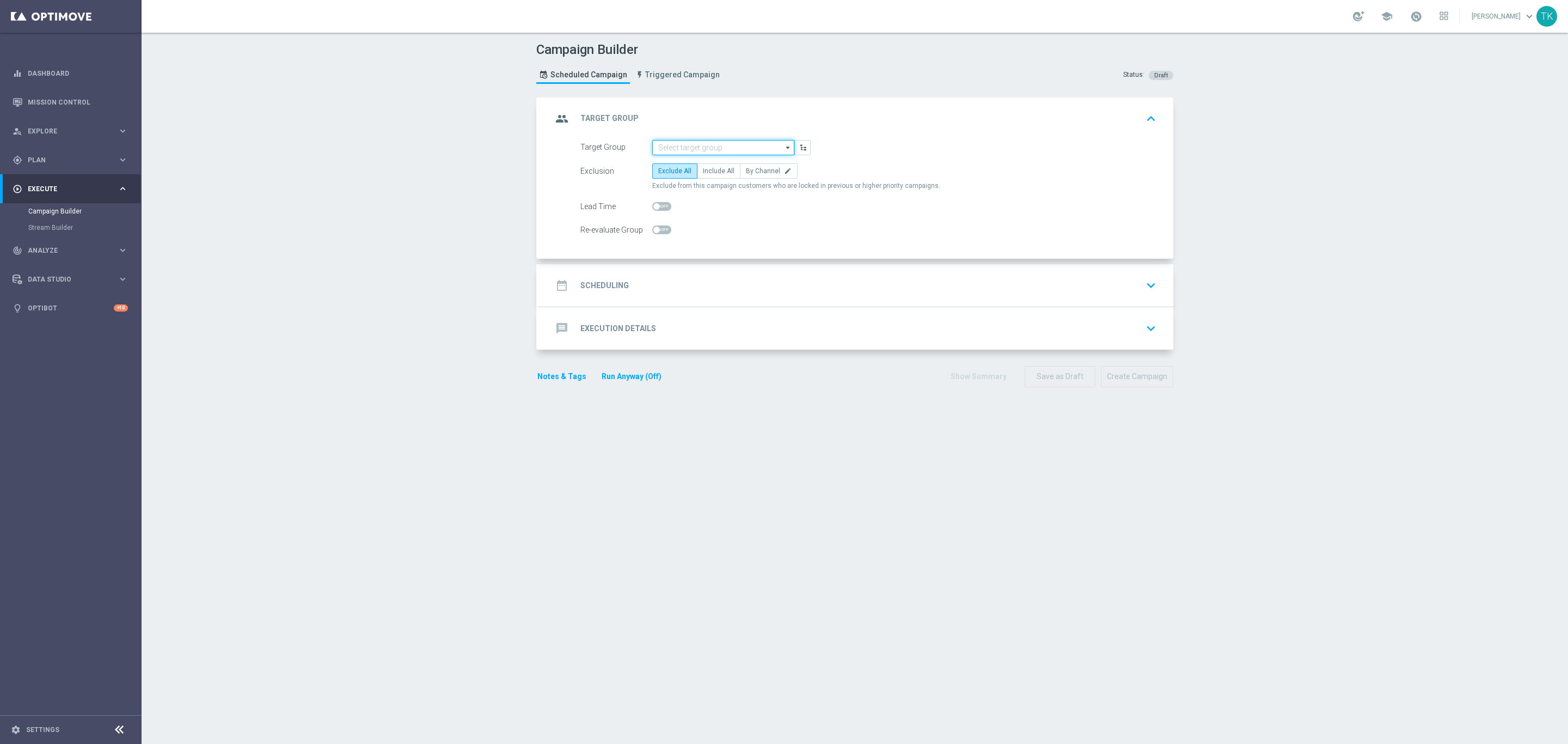
click at [655, 145] on input at bounding box center [723, 147] width 142 height 15
paste input "E_ALL_TARGET_BET_3DEPO DO 200PLN_REM_160925"
click at [709, 171] on div "E_ALL_TARGET_BET_3DEPO DO 200PLN_REM_160925" at bounding box center [723, 169] width 130 height 20
type input "E_ALL_TARGET_BET_3DEPO DO 200PLN_REM_160925"
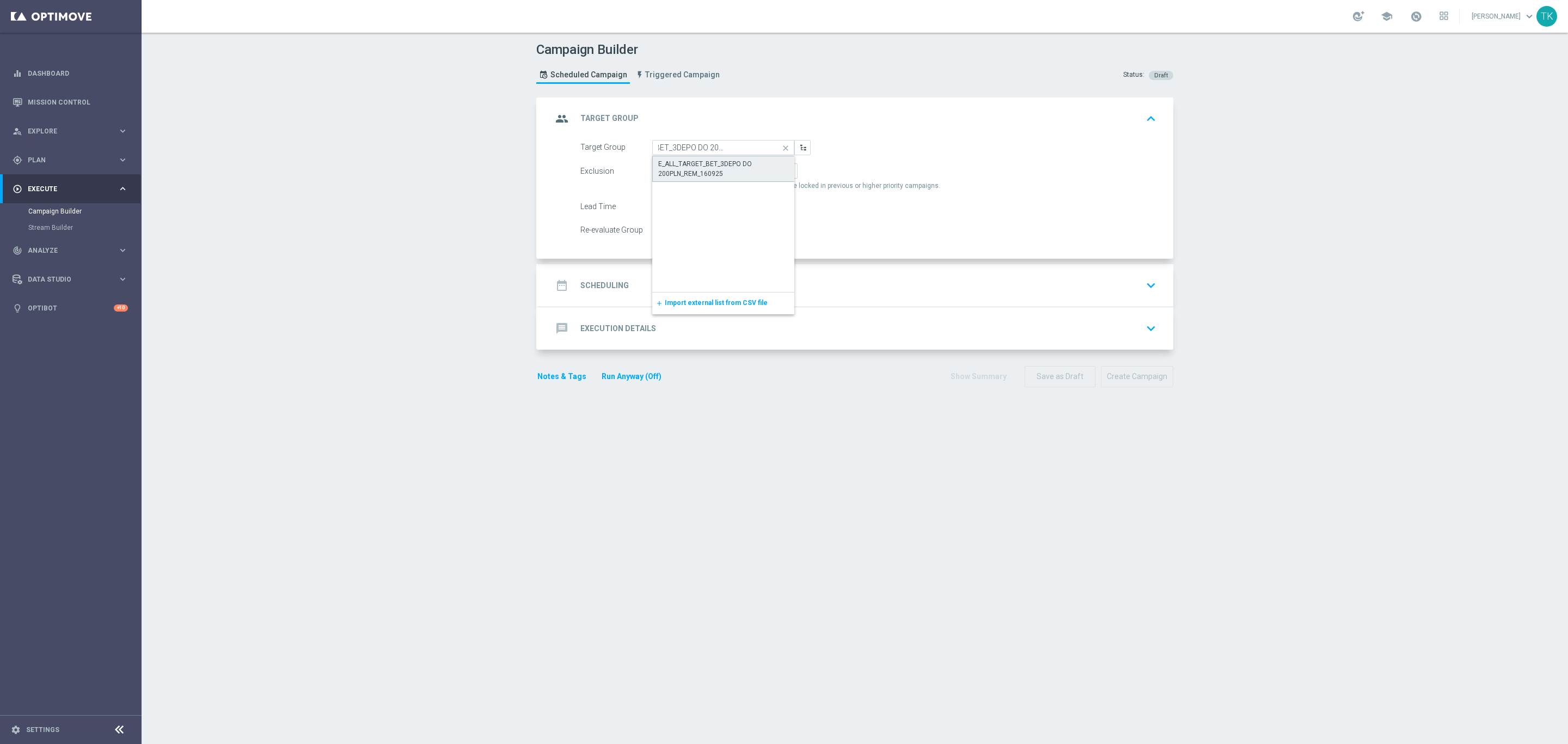
scroll to position [0, 0]
checkbox input "true"
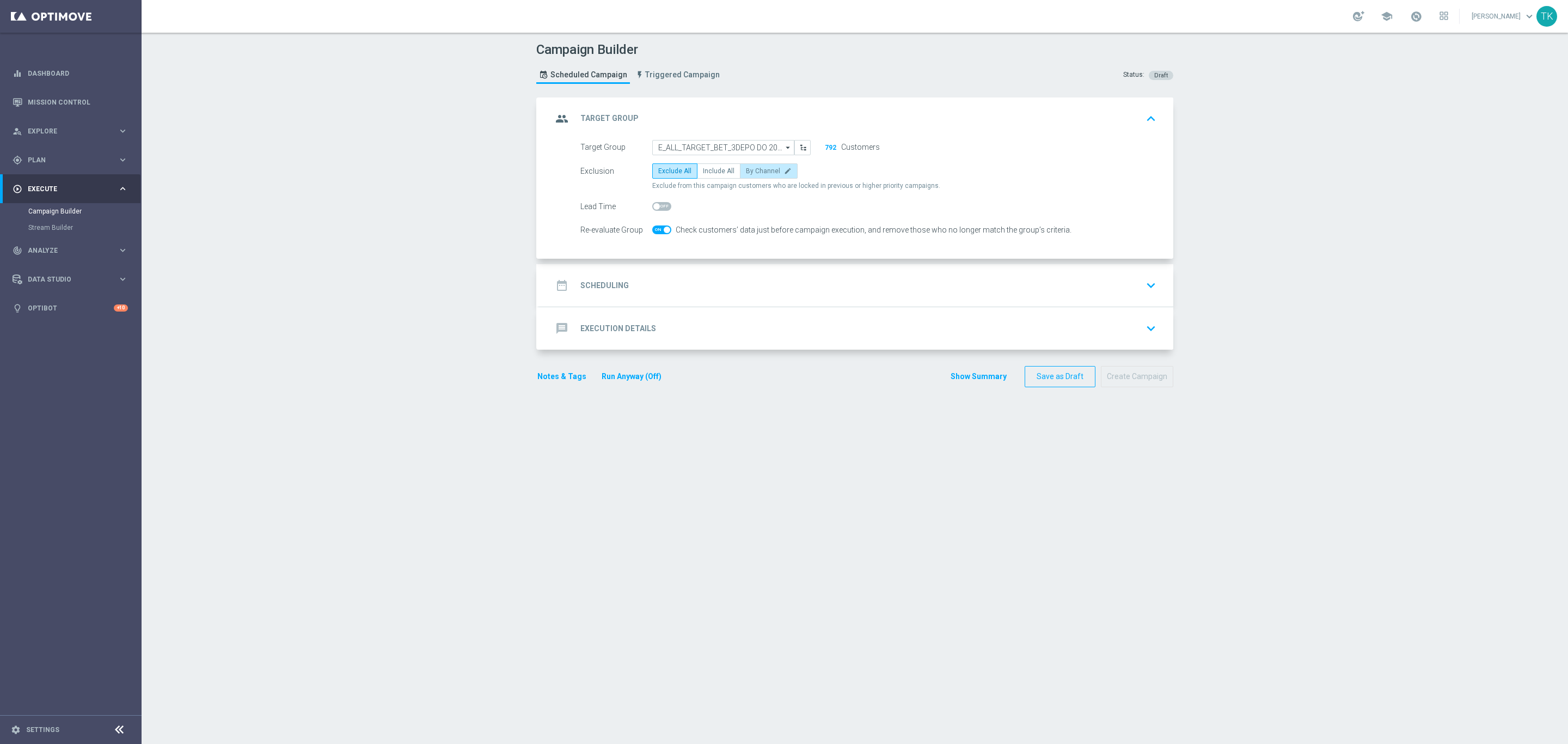
click at [763, 173] on span "By Channel" at bounding box center [763, 171] width 34 height 7
click at [752, 173] on input "By Channel edit" at bounding box center [750, 173] width 7 height 7
radio input "true"
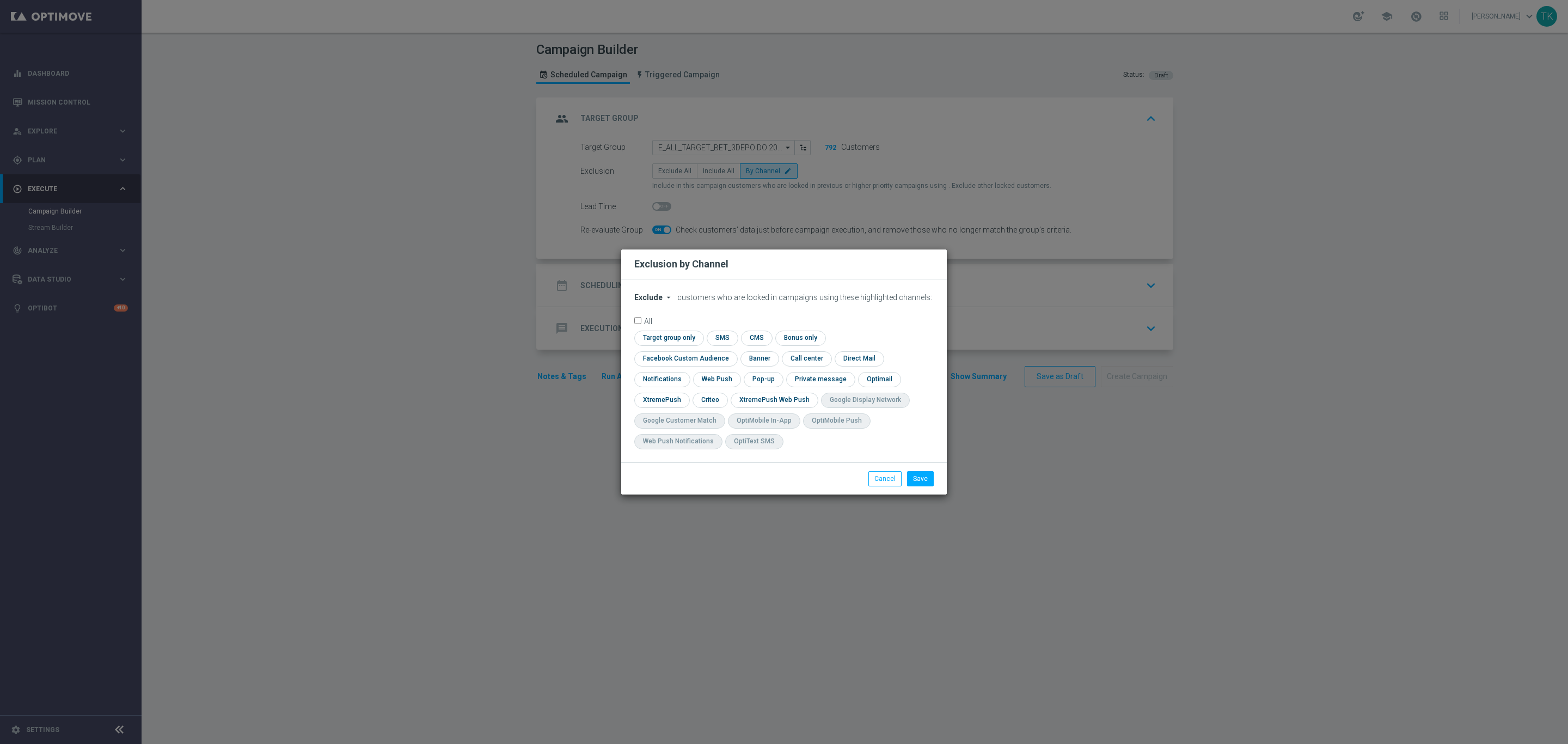
click at [654, 302] on span "Exclude" at bounding box center [648, 298] width 29 height 9
click at [0, 0] on span "Include" at bounding box center [0, 0] width 0 height 0
click at [733, 351] on input "checkbox" at bounding box center [684, 358] width 98 height 15
checkbox input "true"
click at [707, 397] on input "checkbox" at bounding box center [709, 400] width 34 height 15
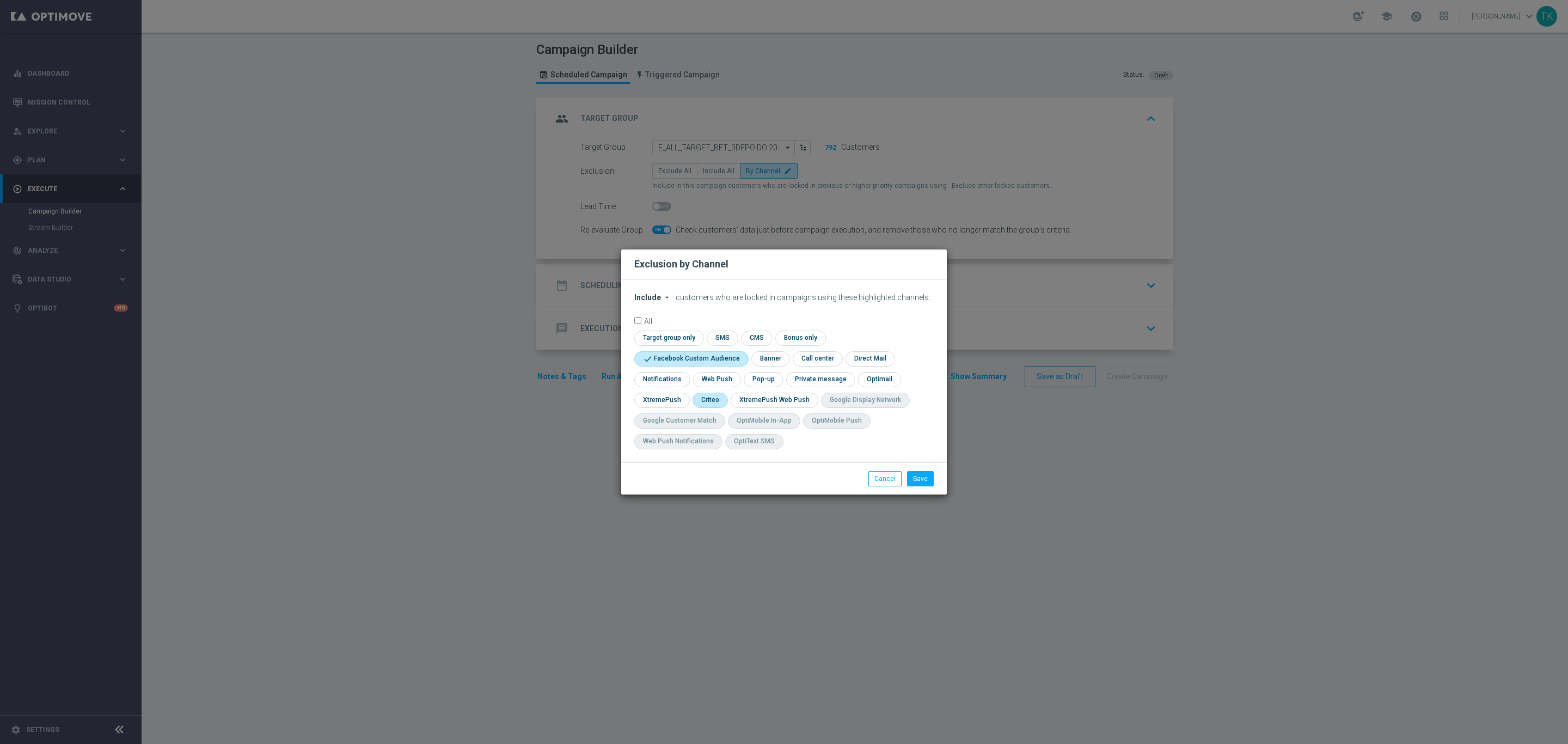
checkbox input "true"
click at [761, 379] on input "checkbox" at bounding box center [762, 379] width 37 height 15
checkbox input "true"
click at [923, 479] on button "Save" at bounding box center [920, 479] width 26 height 15
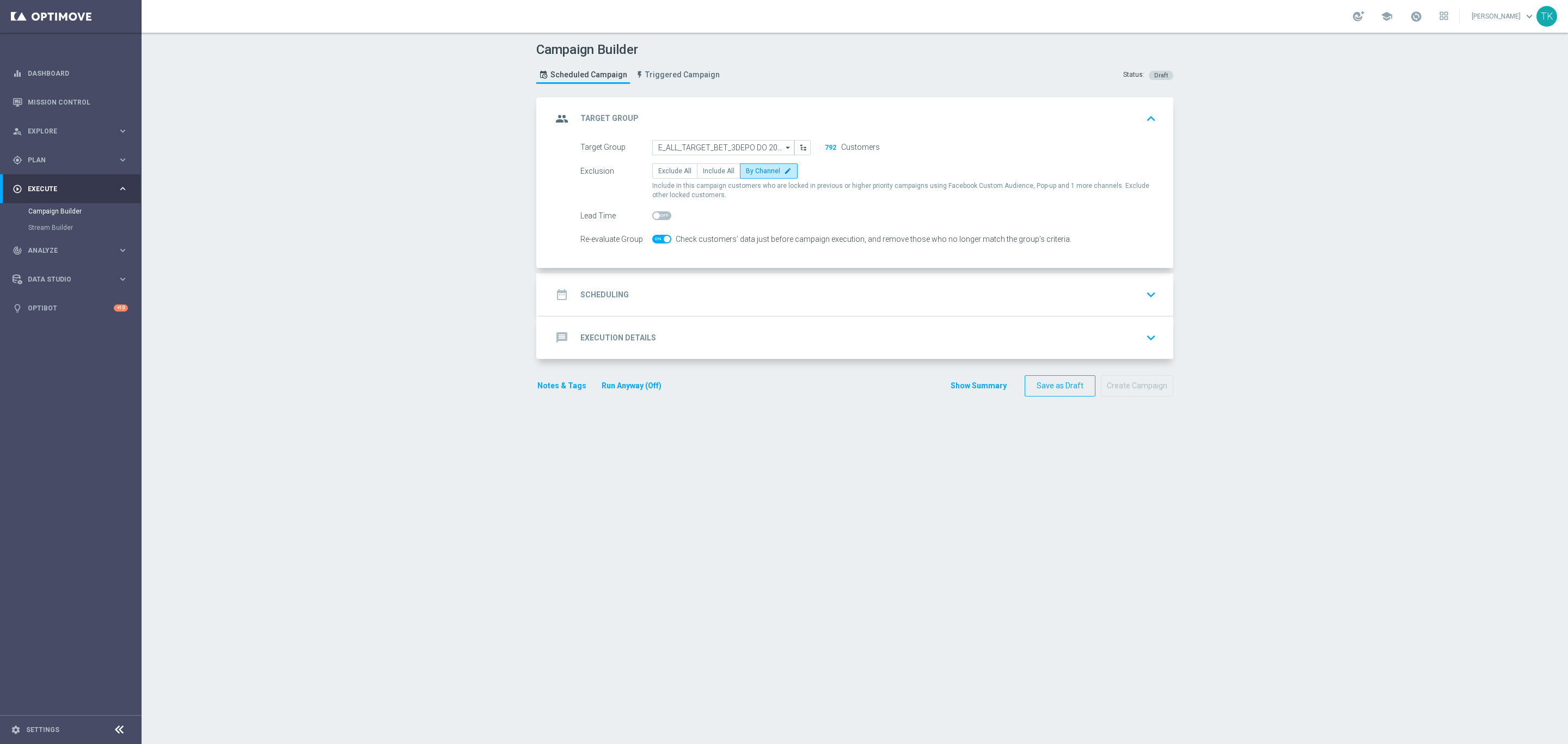
click at [708, 290] on div "date_range Scheduling keyboard_arrow_down" at bounding box center [856, 295] width 608 height 21
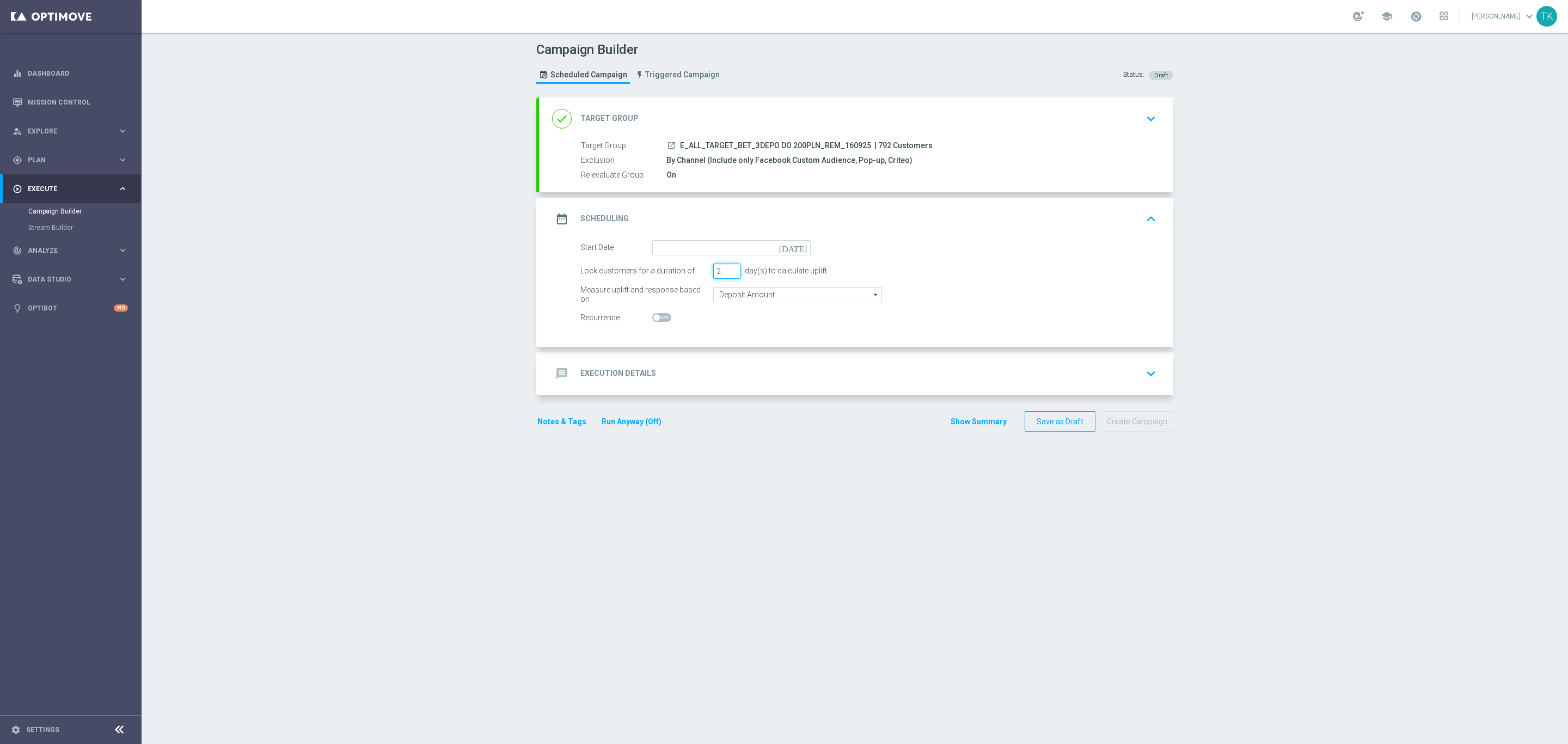
click at [727, 272] on input "2" at bounding box center [726, 271] width 27 height 15
type input "1"
click at [727, 272] on input "1" at bounding box center [726, 271] width 27 height 15
click at [689, 243] on input at bounding box center [731, 248] width 158 height 15
click at [729, 343] on span "18" at bounding box center [736, 344] width 18 height 18
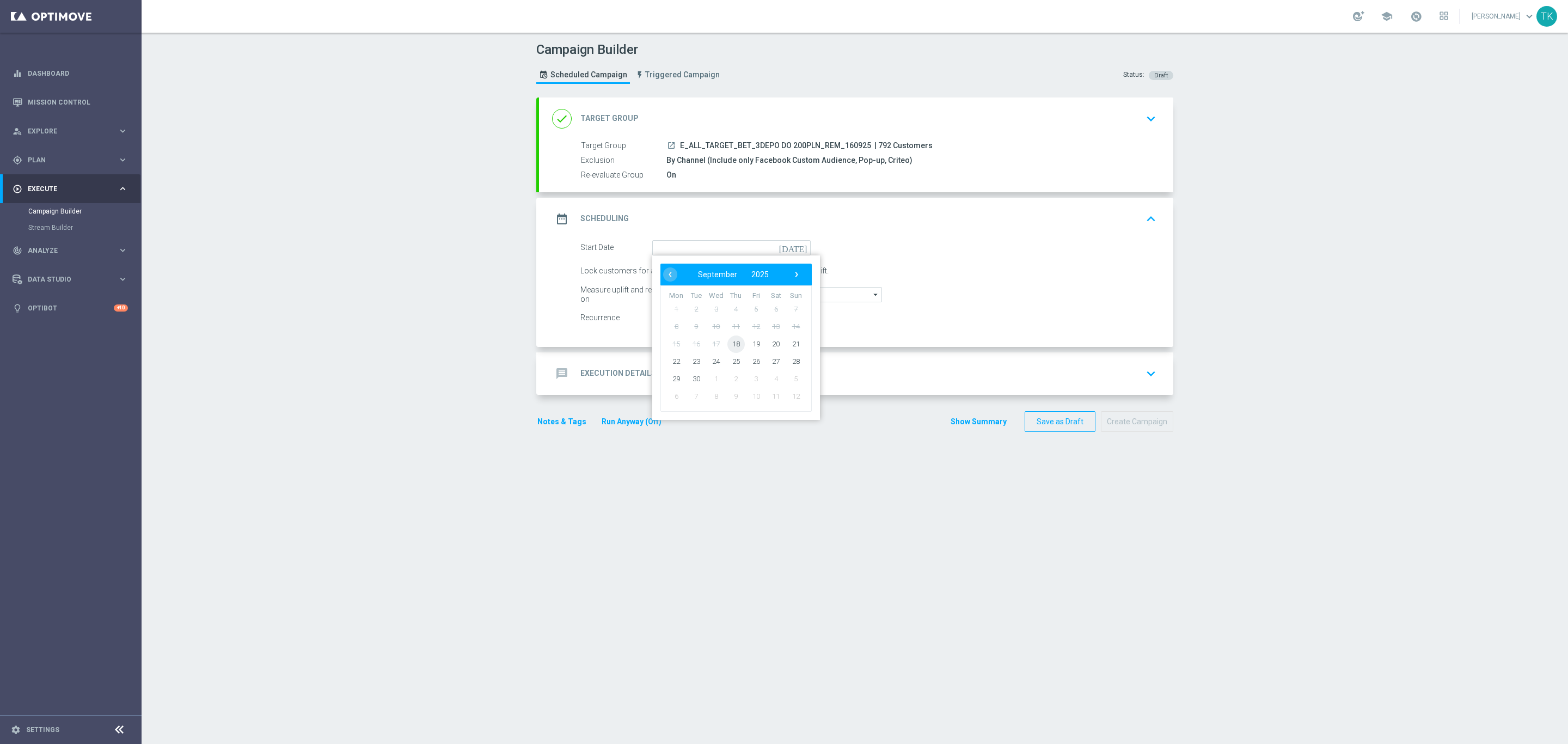
type input "18 Sep 2025"
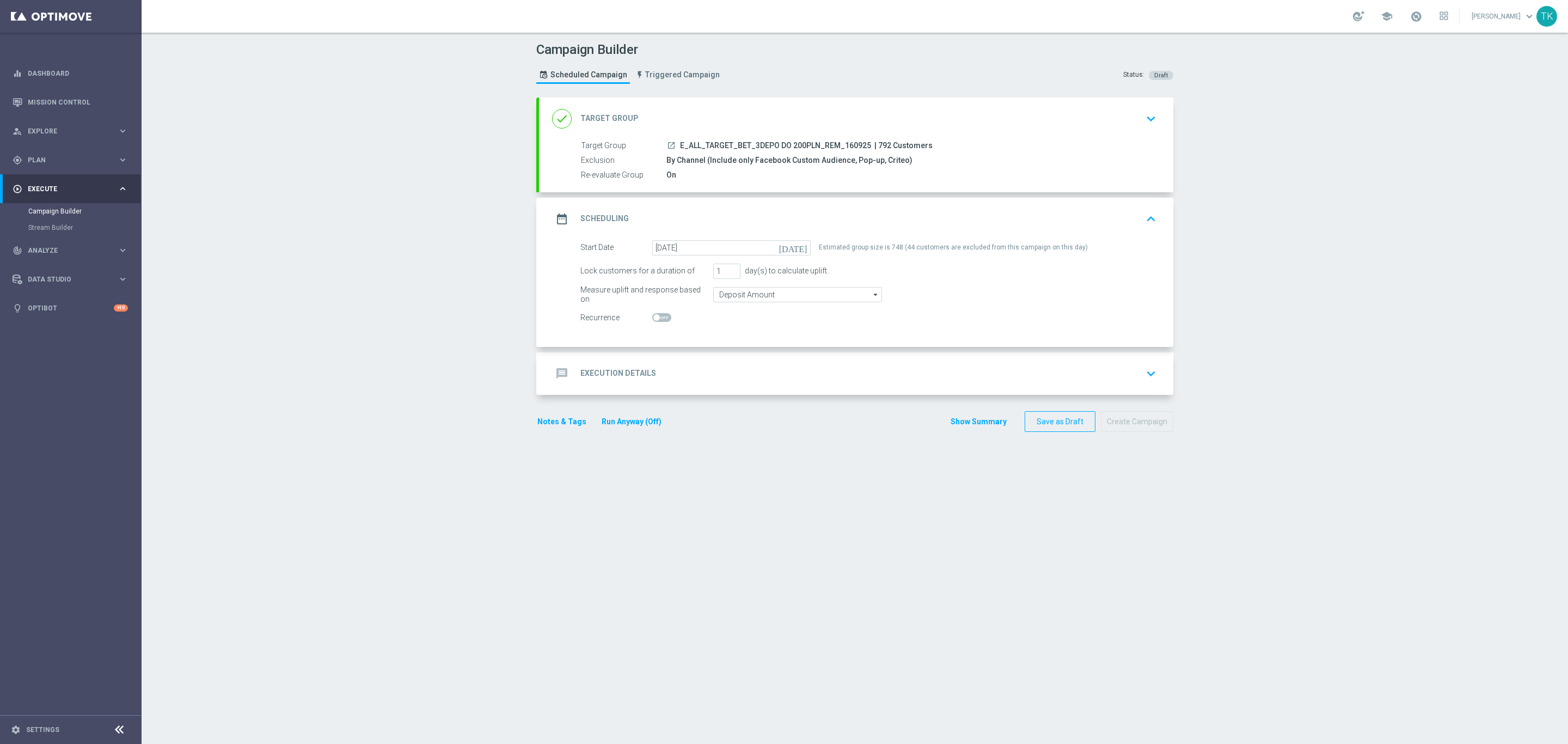
click at [747, 144] on span "E_ALL_TARGET_BET_3DEPO DO 200PLN_REM_160925" at bounding box center [775, 145] width 191 height 10
copy div "E_ALL_TARGET_BET_3DEPO DO 200PLN_REM_160925"
click at [701, 359] on div "message Execution Details keyboard_arrow_down" at bounding box center [857, 374] width 635 height 43
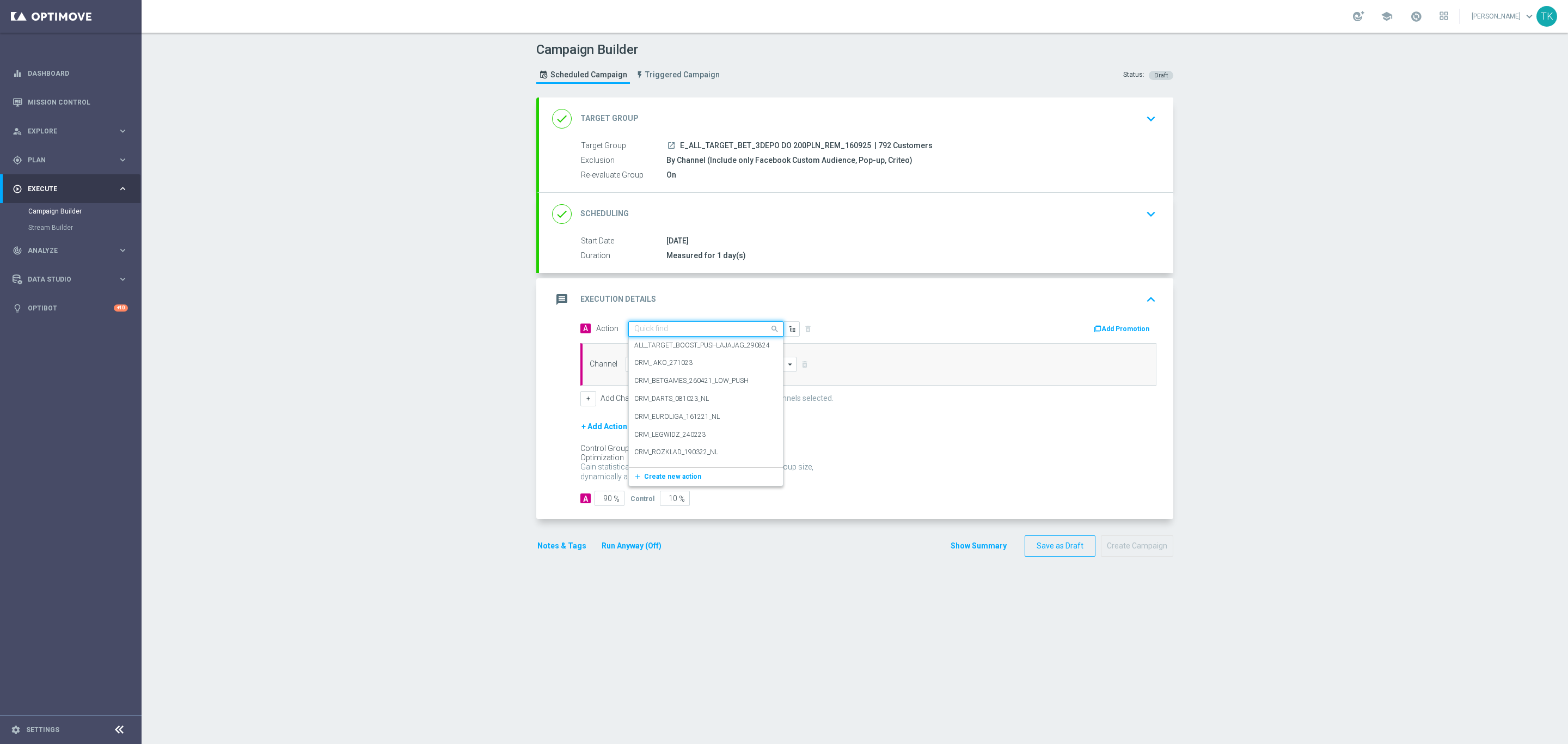
click at [649, 331] on input "text" at bounding box center [695, 329] width 122 height 10
paste input "E_ALL_TARGET_BET_3DEPO DO 200PLN_REM_160925"
type input "E_ALL_TARGET_BET_3DEPO DO 200PLN_REM_160925"
click at [654, 363] on span "Create new action" at bounding box center [673, 363] width 57 height 7
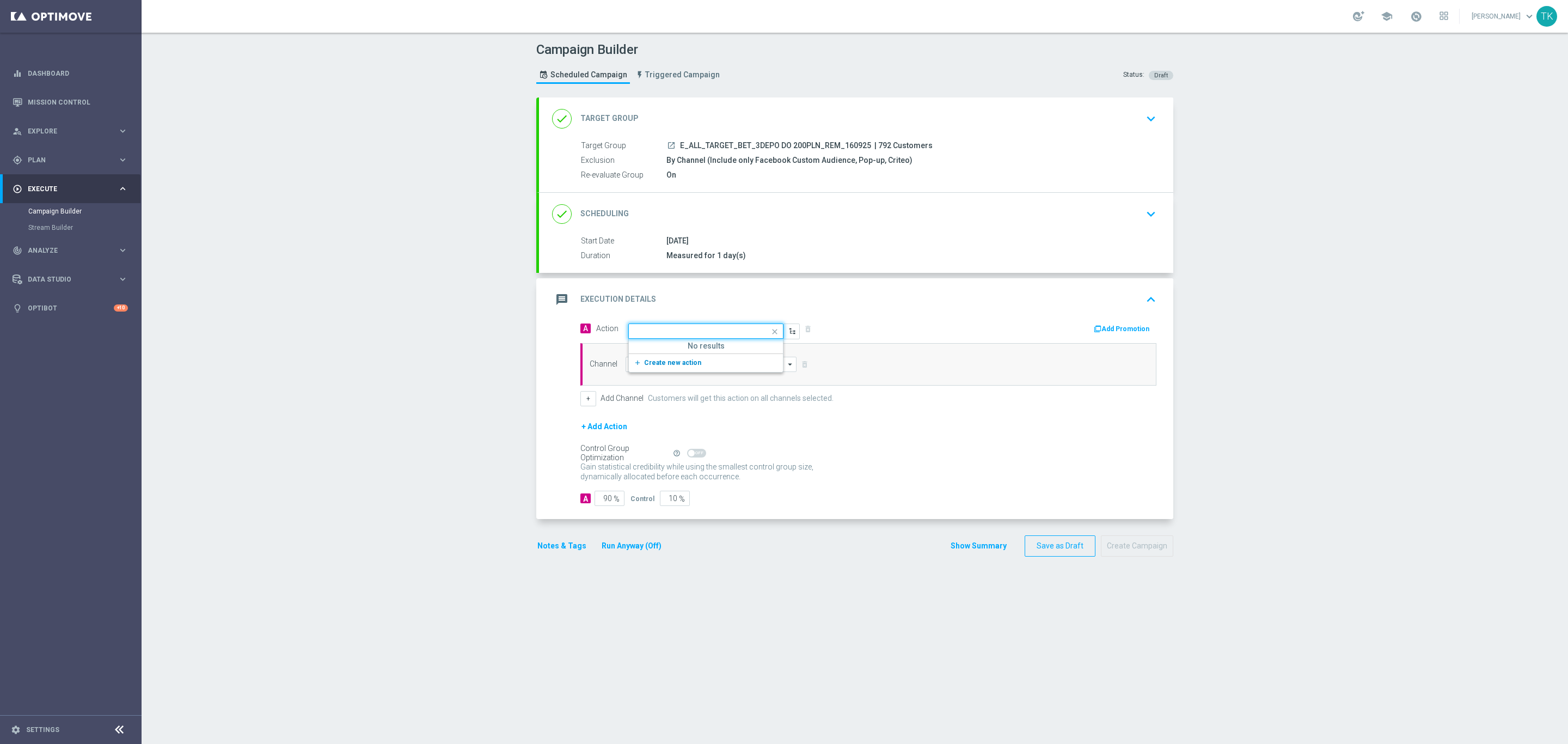
scroll to position [0, 0]
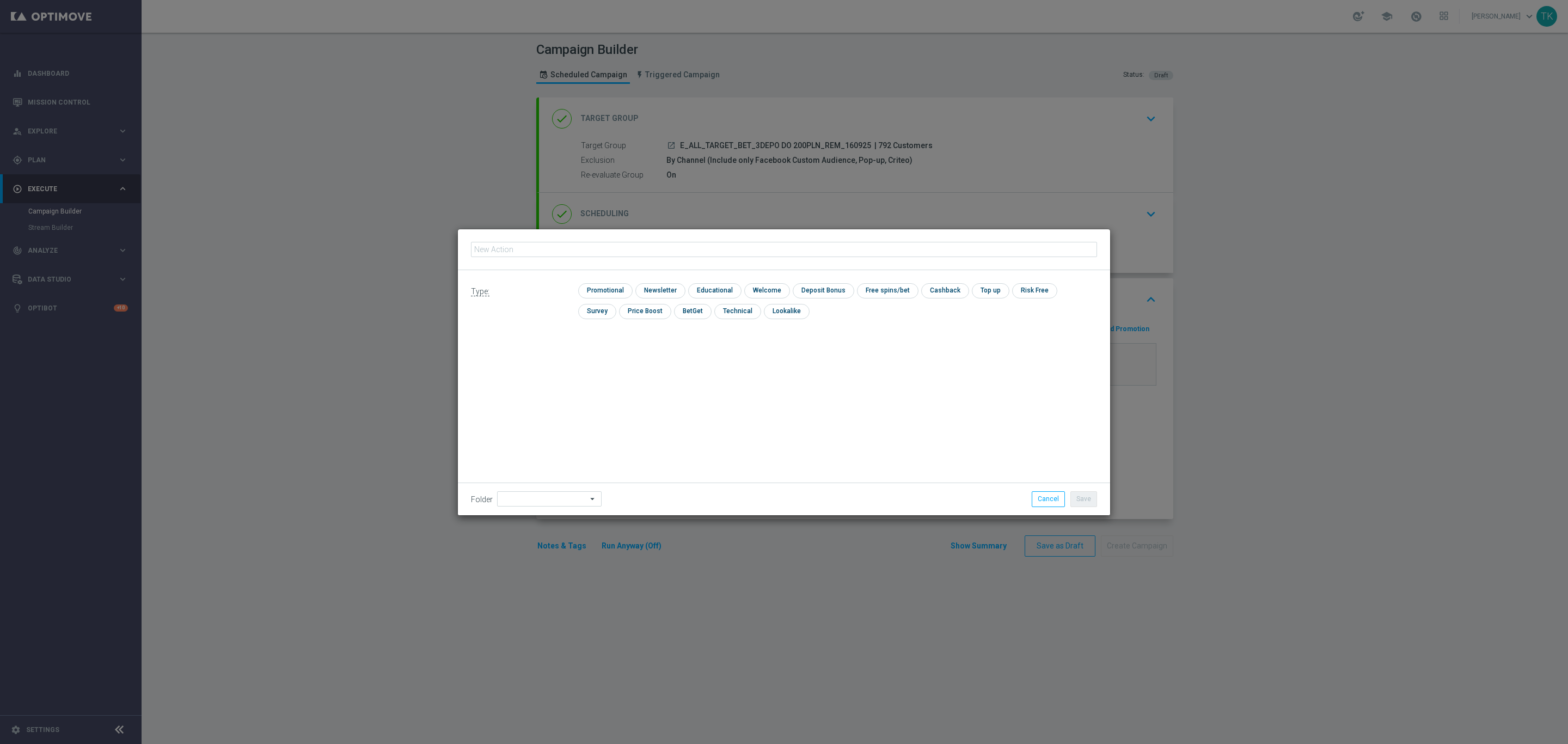
click at [507, 252] on input "text" at bounding box center [784, 249] width 626 height 15
type input "E_ALL_TARGET_BET_3DEPO DO 200PLN_REM_160925"
click at [714, 314] on input "checkbox" at bounding box center [736, 312] width 45 height 15
checkbox input "true"
click at [1084, 496] on button "Save" at bounding box center [1084, 498] width 26 height 15
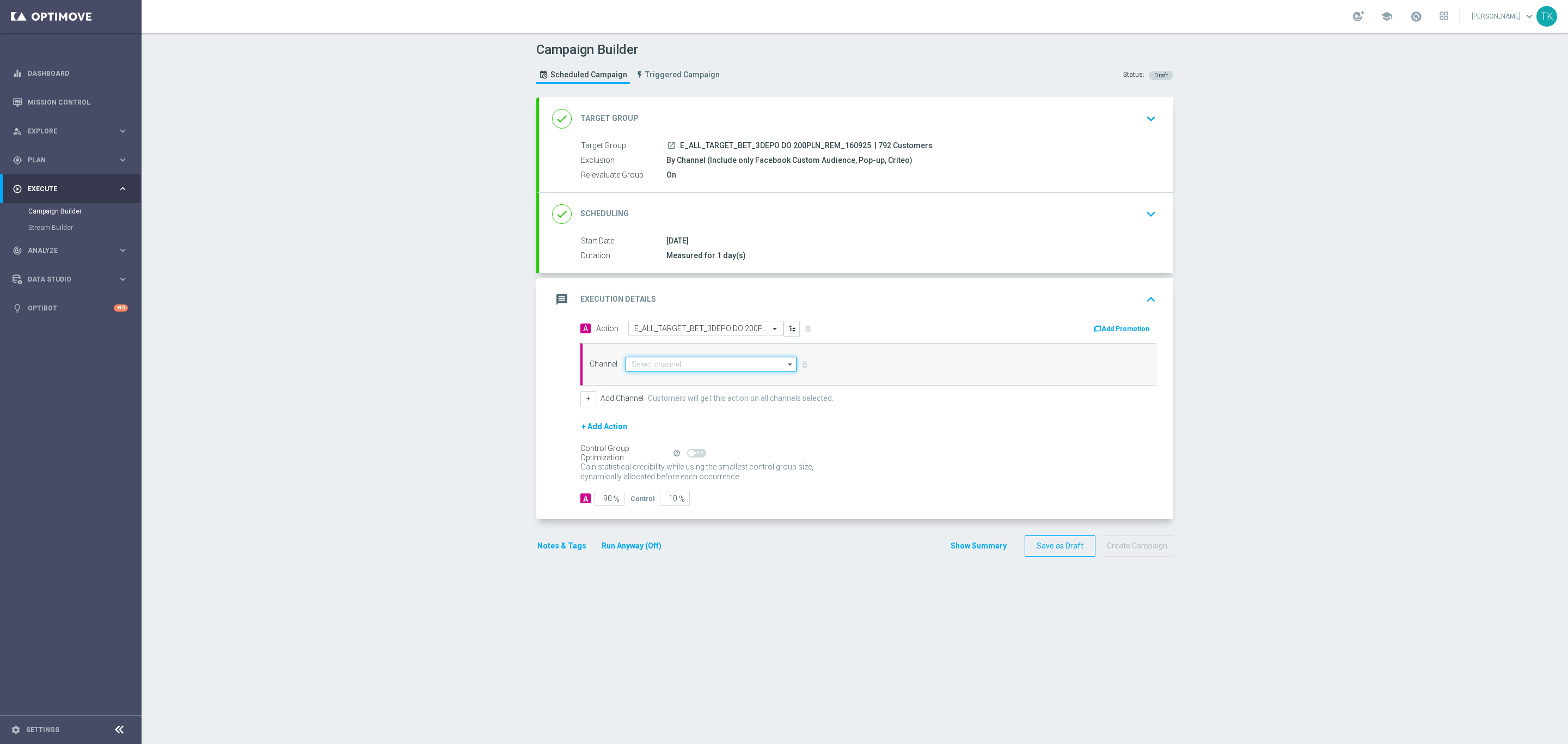
click at [658, 369] on input at bounding box center [711, 364] width 171 height 15
click at [662, 380] on div "Private message" at bounding box center [657, 380] width 51 height 10
type input "Private message"
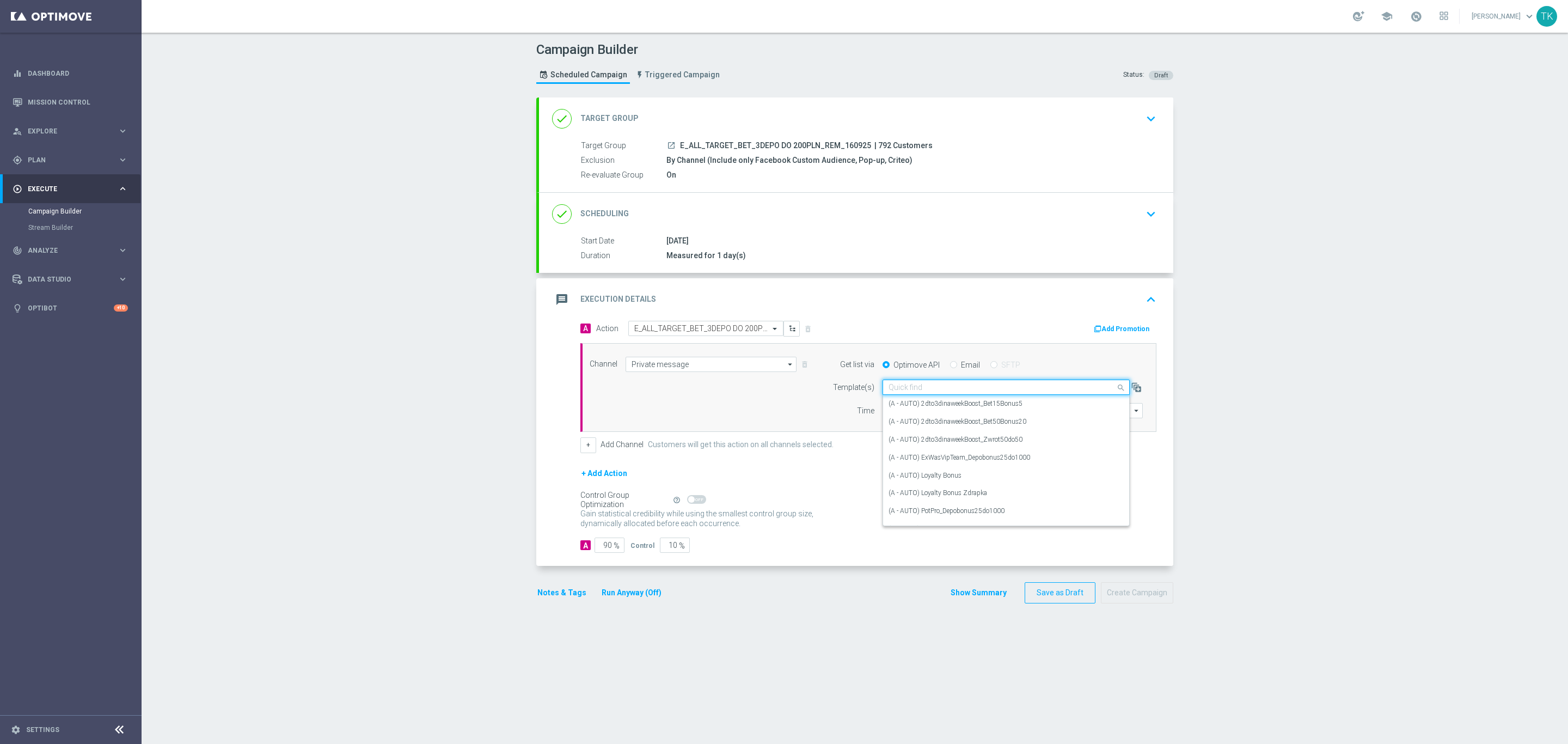
click at [889, 389] on input "text" at bounding box center [994, 387] width 213 height 10
paste input "E_ALL_TARGET_BET_3DEPO DO 200PLN_REM_160925"
click at [898, 404] on label "E_ALL_TARGET_BET_3DEPO DO 200PLN_REM_160925" at bounding box center [969, 404] width 162 height 10
type input "E_ALL_TARGET_BET_3DEPO DO 200PLN_REM_160925"
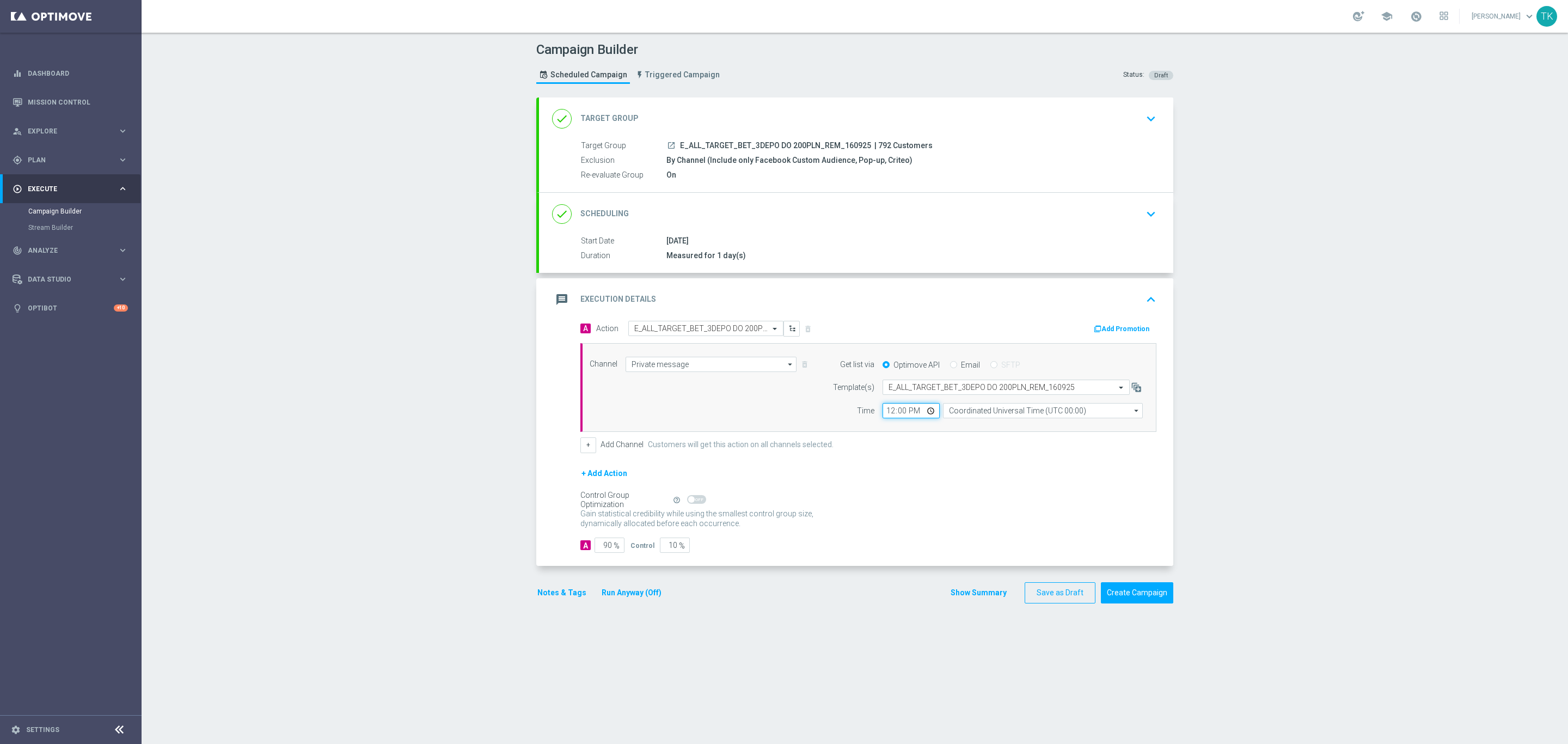
click at [885, 413] on input "12:00" at bounding box center [911, 410] width 57 height 15
type input "18:02"
click at [971, 416] on input "Coordinated Universal Time (UTC 00:00)" at bounding box center [1043, 410] width 200 height 15
click at [972, 432] on div "Central European Time (Warsaw) (UTC +02:00)" at bounding box center [1038, 427] width 178 height 10
type input "Central European Time (Warsaw) (UTC +02:00)"
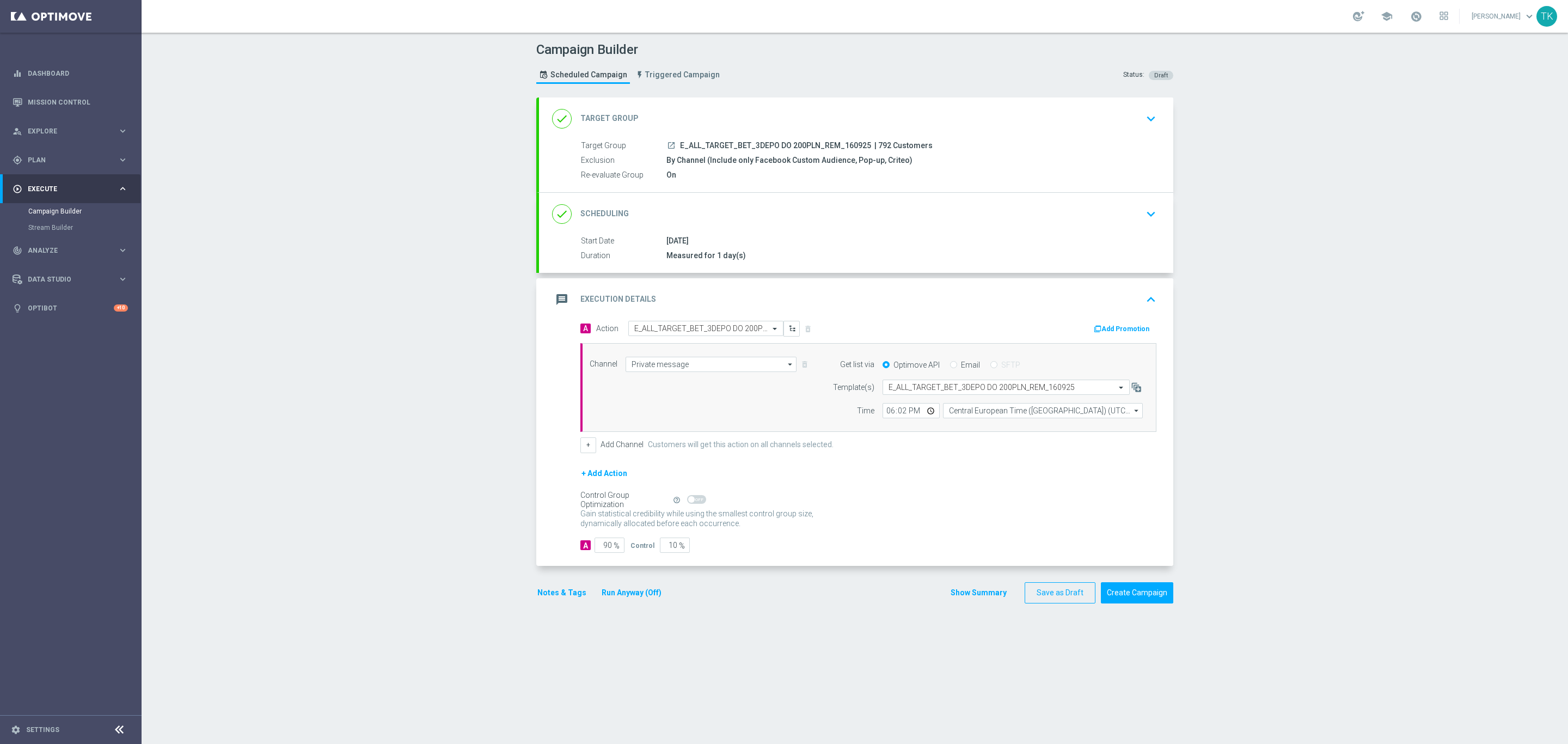
click at [982, 603] on div "Show Summary Save as Draft Create Campaign" at bounding box center [1061, 592] width 223 height 21
click at [956, 599] on button "Show Summary" at bounding box center [978, 592] width 57 height 12
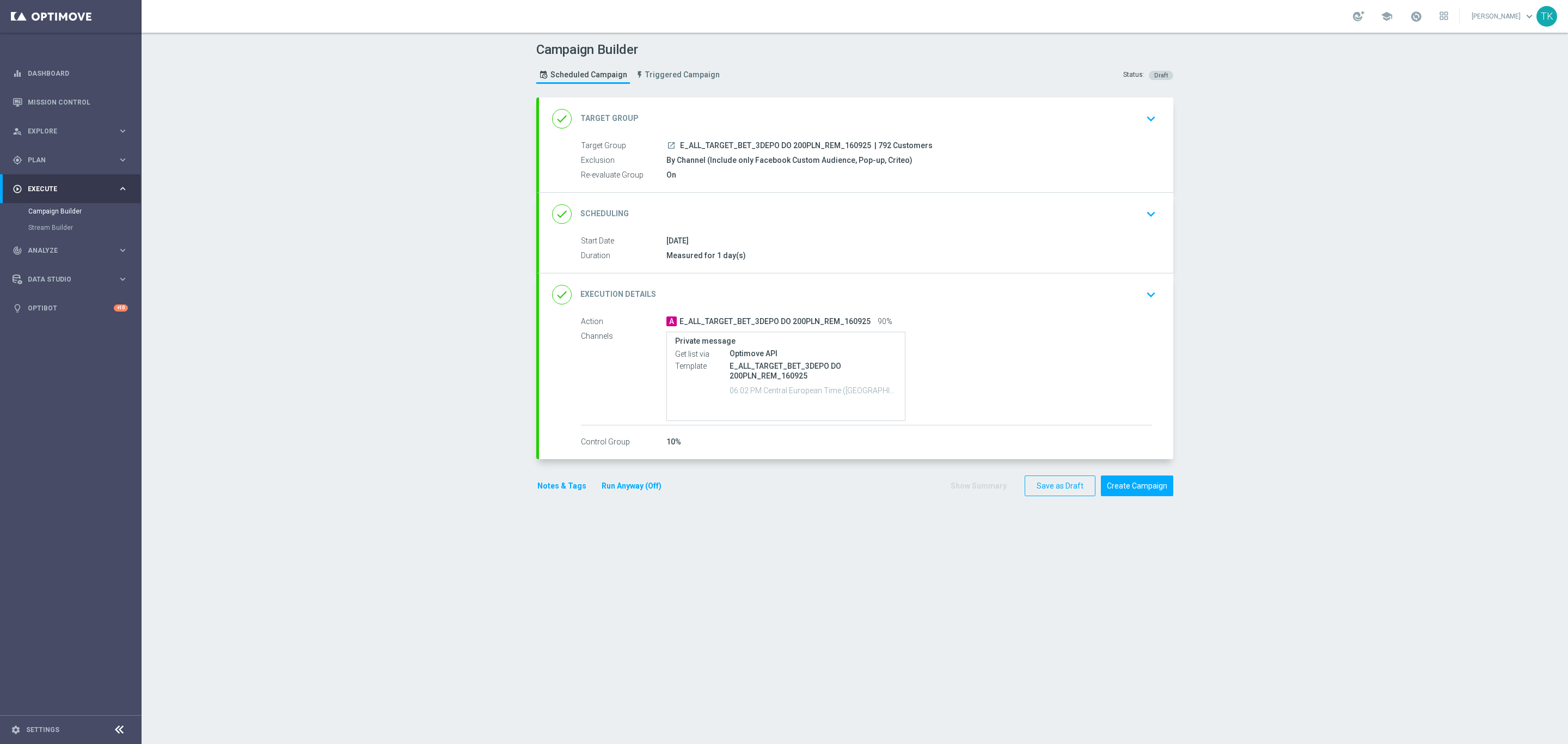
click at [745, 146] on span "E_ALL_TARGET_BET_3DEPO DO 200PLN_REM_160925" at bounding box center [775, 145] width 191 height 10
copy div "E_ALL_TARGET_BET_3DEPO DO 200PLN_REM_160925"
click at [764, 69] on div "Campaign Builder Scheduled Campaign Triggered Campaign Status: Draft" at bounding box center [855, 64] width 654 height 50
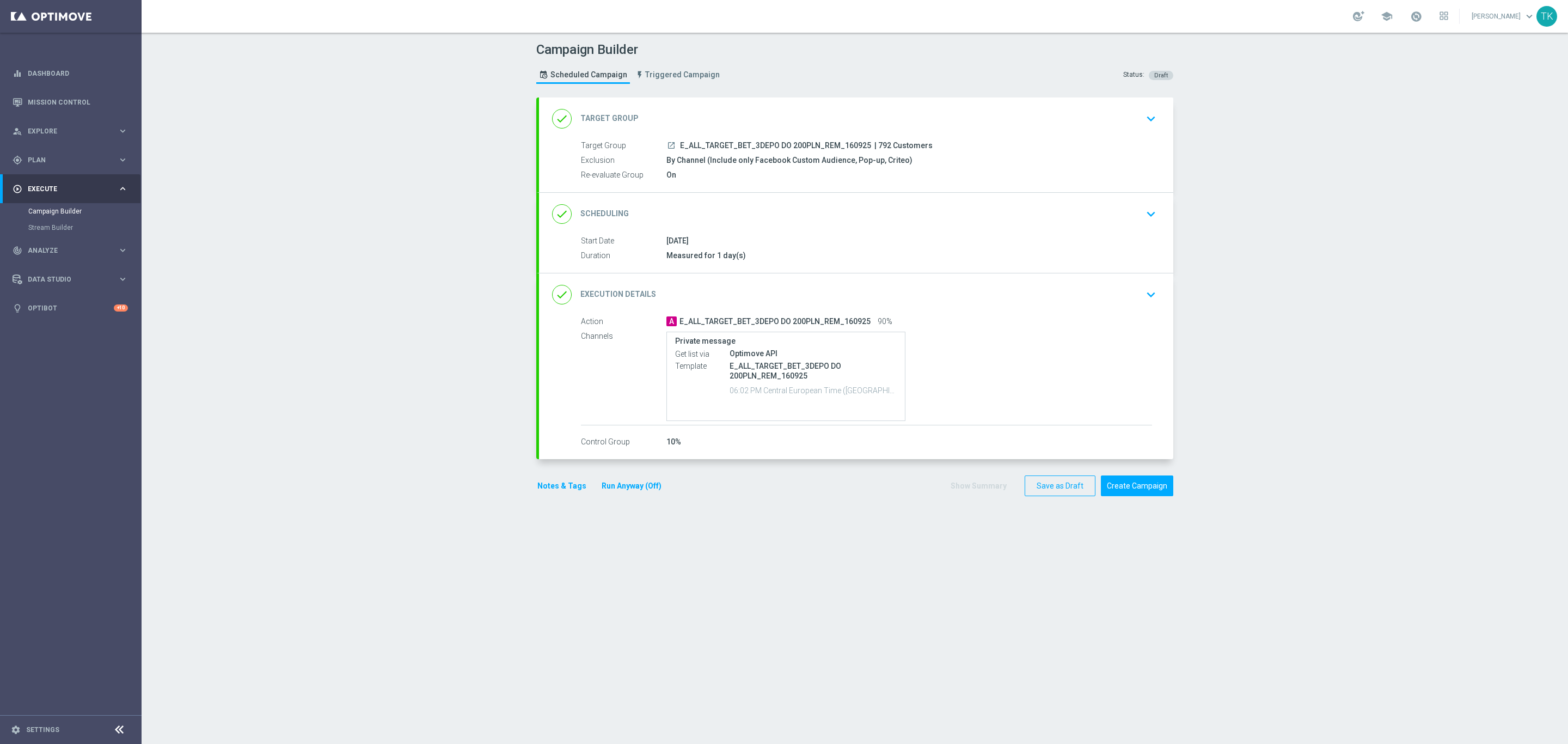
click at [551, 493] on button "Notes & Tags" at bounding box center [562, 486] width 51 height 14
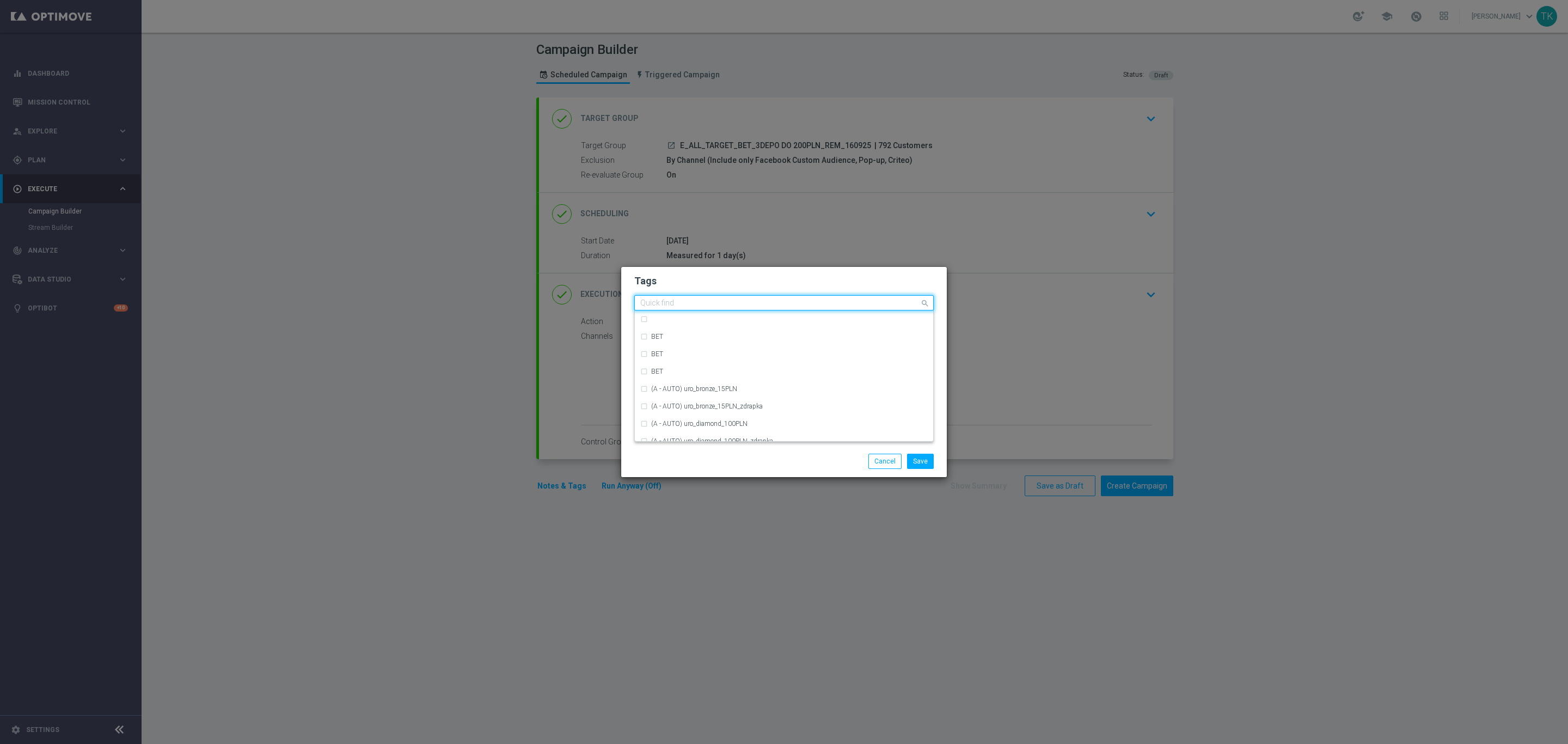
click at [658, 296] on div "Quick find" at bounding box center [777, 303] width 285 height 14
click at [662, 410] on div "E" at bounding box center [784, 417] width 287 height 18
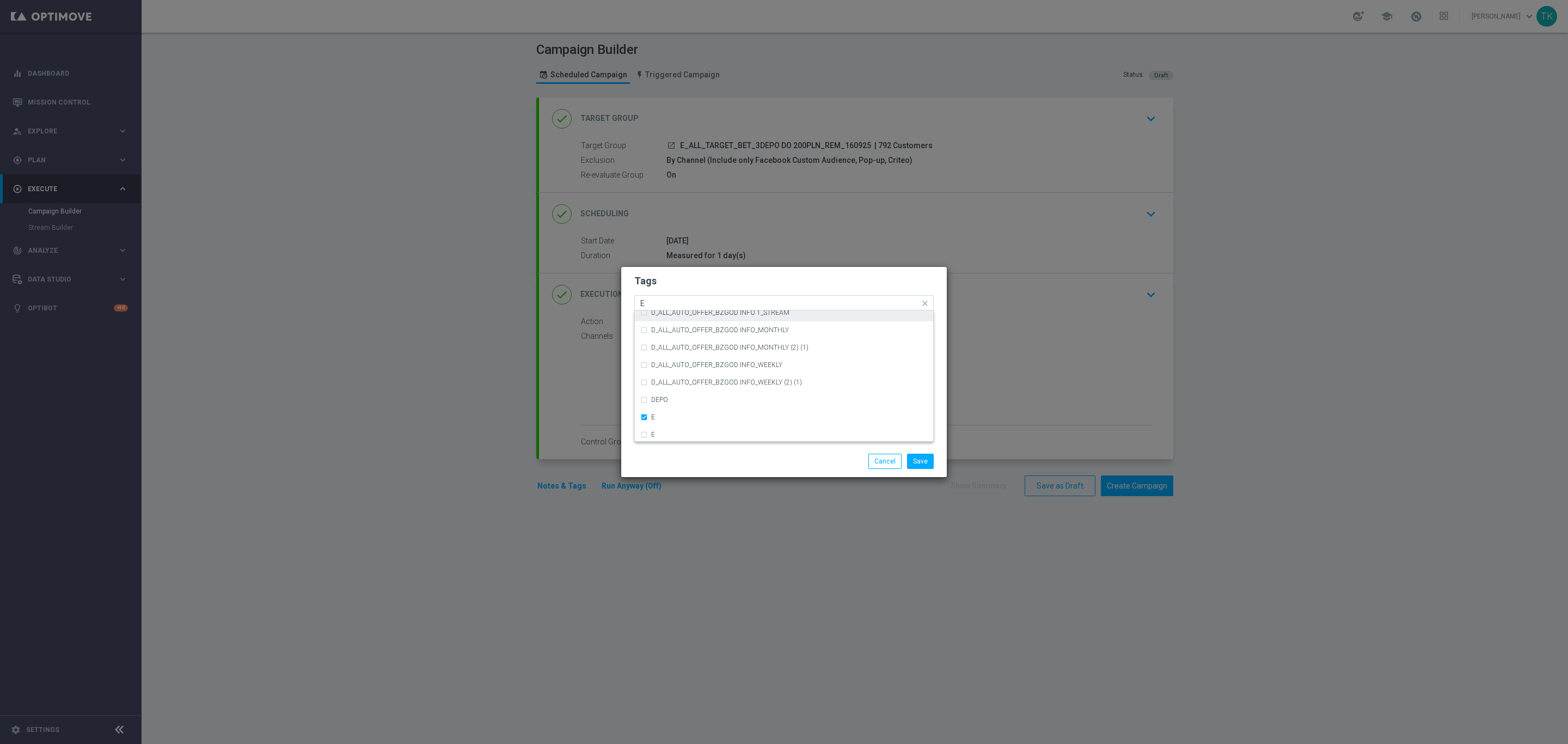
click at [651, 301] on input "E" at bounding box center [780, 303] width 279 height 10
click at [651, 317] on div "ALL" at bounding box center [784, 319] width 287 height 18
click at [658, 296] on div "Quick find × E × ALL ALL" at bounding box center [777, 303] width 285 height 14
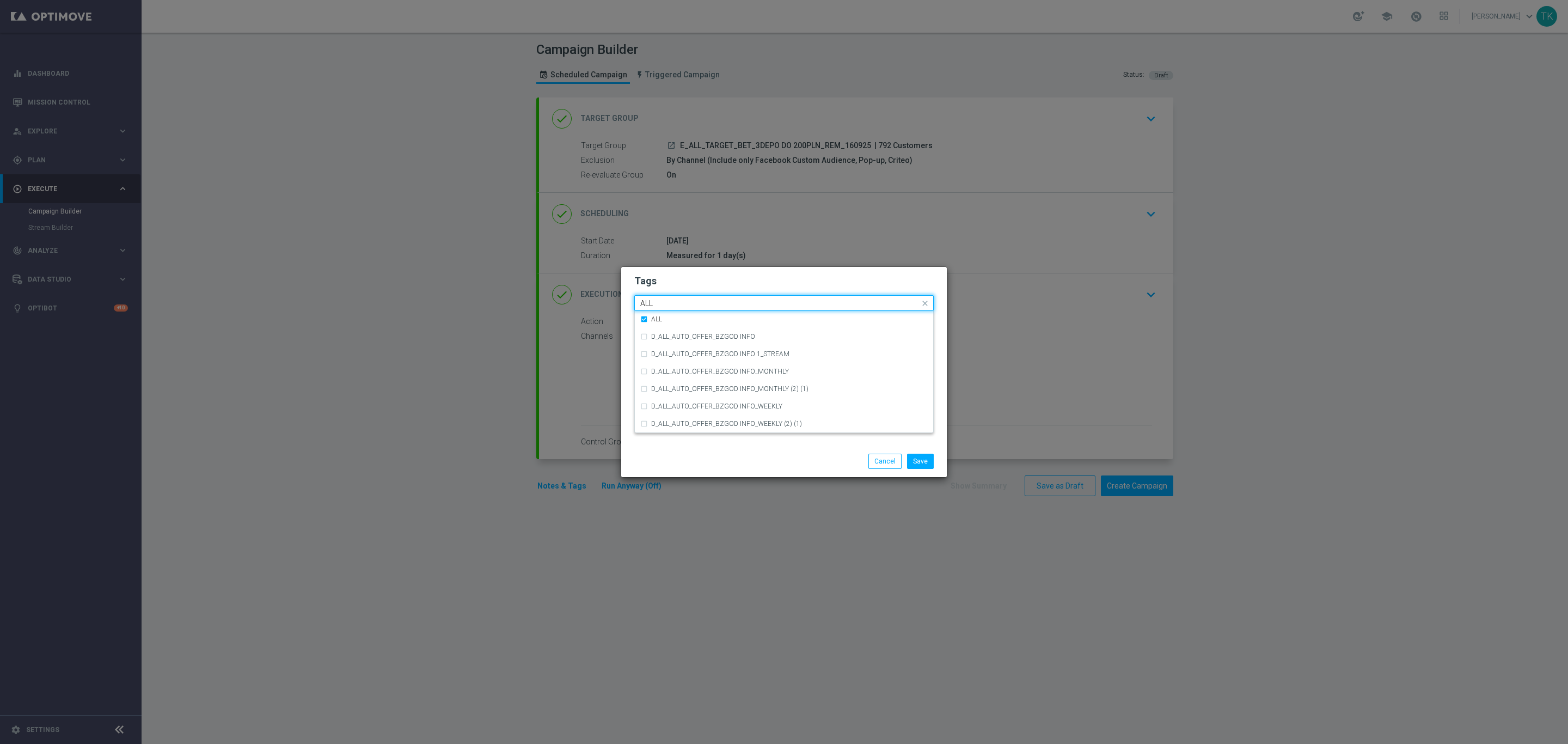
click at [654, 304] on input "ALL" at bounding box center [780, 303] width 279 height 10
click at [662, 369] on label "TARGET" at bounding box center [664, 371] width 25 height 7
click at [654, 299] on input "TARGET" at bounding box center [780, 303] width 279 height 10
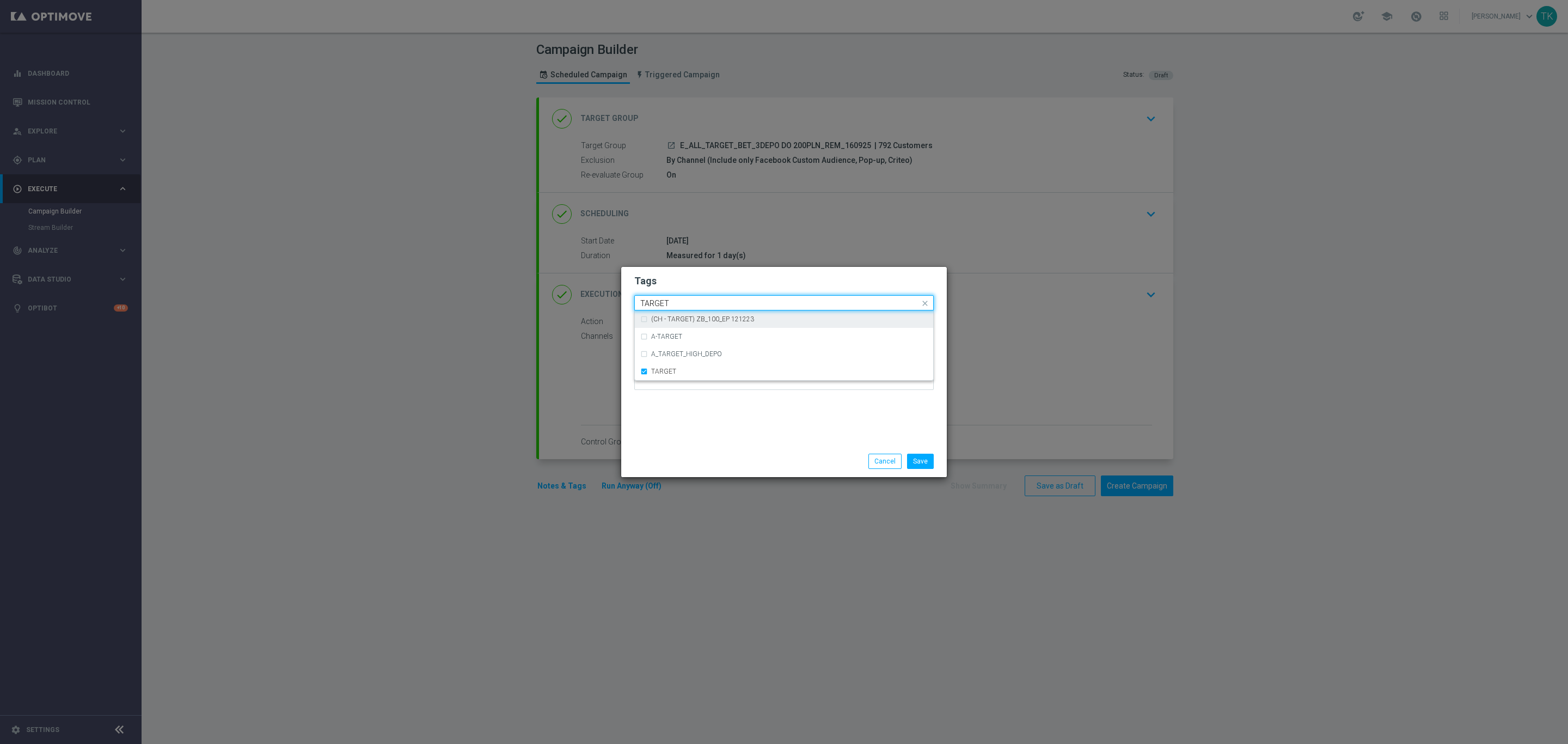
click at [654, 299] on input "TARGET" at bounding box center [780, 303] width 279 height 10
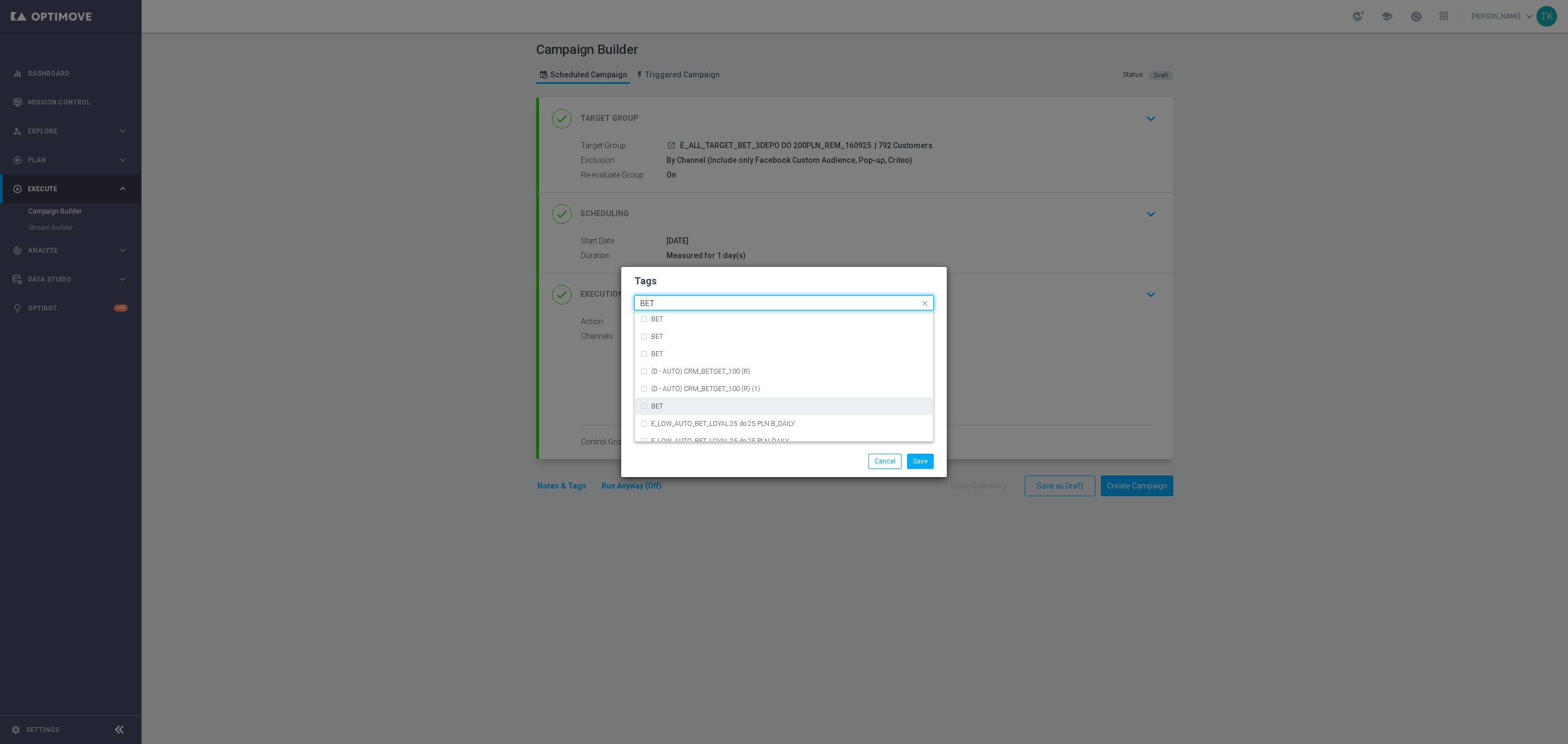
click at [662, 405] on label "BET" at bounding box center [657, 406] width 12 height 7
type input "BET"
click at [925, 460] on button "Save" at bounding box center [920, 461] width 26 height 15
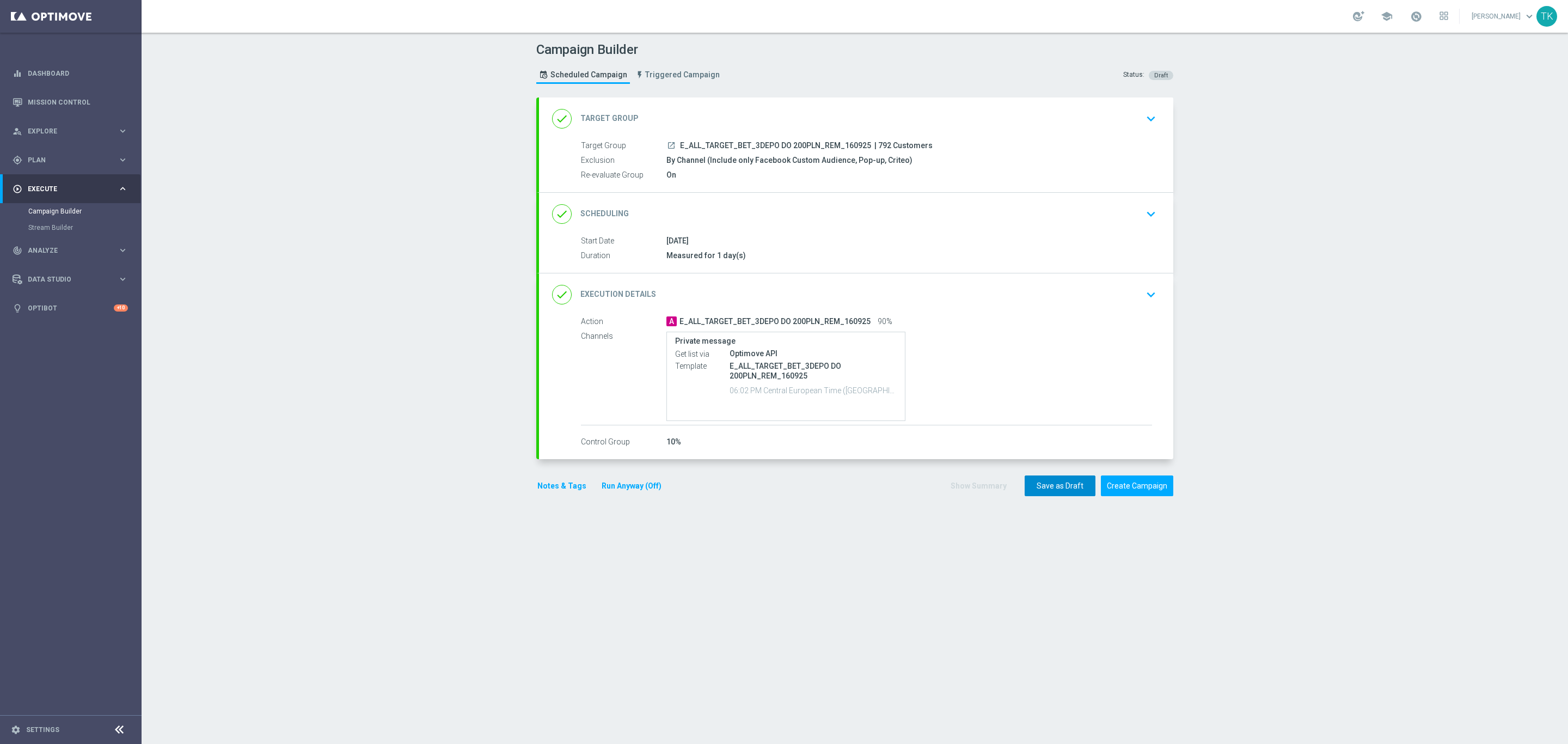
click at [1040, 490] on button "Save as Draft" at bounding box center [1059, 486] width 71 height 21
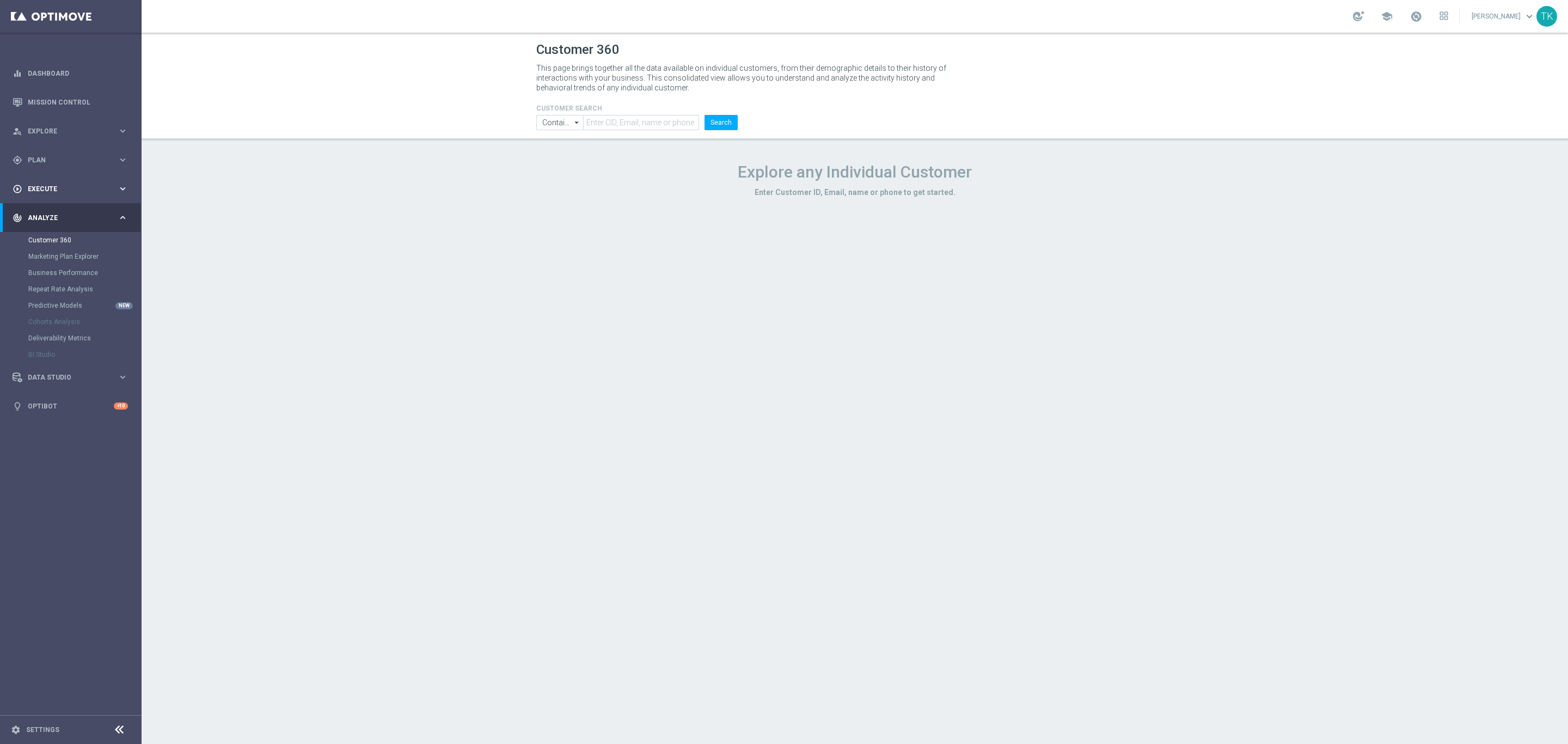
click at [39, 185] on span "Execute" at bounding box center [73, 188] width 90 height 7
click at [48, 206] on div "Campaign Builder" at bounding box center [84, 211] width 112 height 16
click at [51, 210] on link "Campaign Builder" at bounding box center [71, 211] width 85 height 9
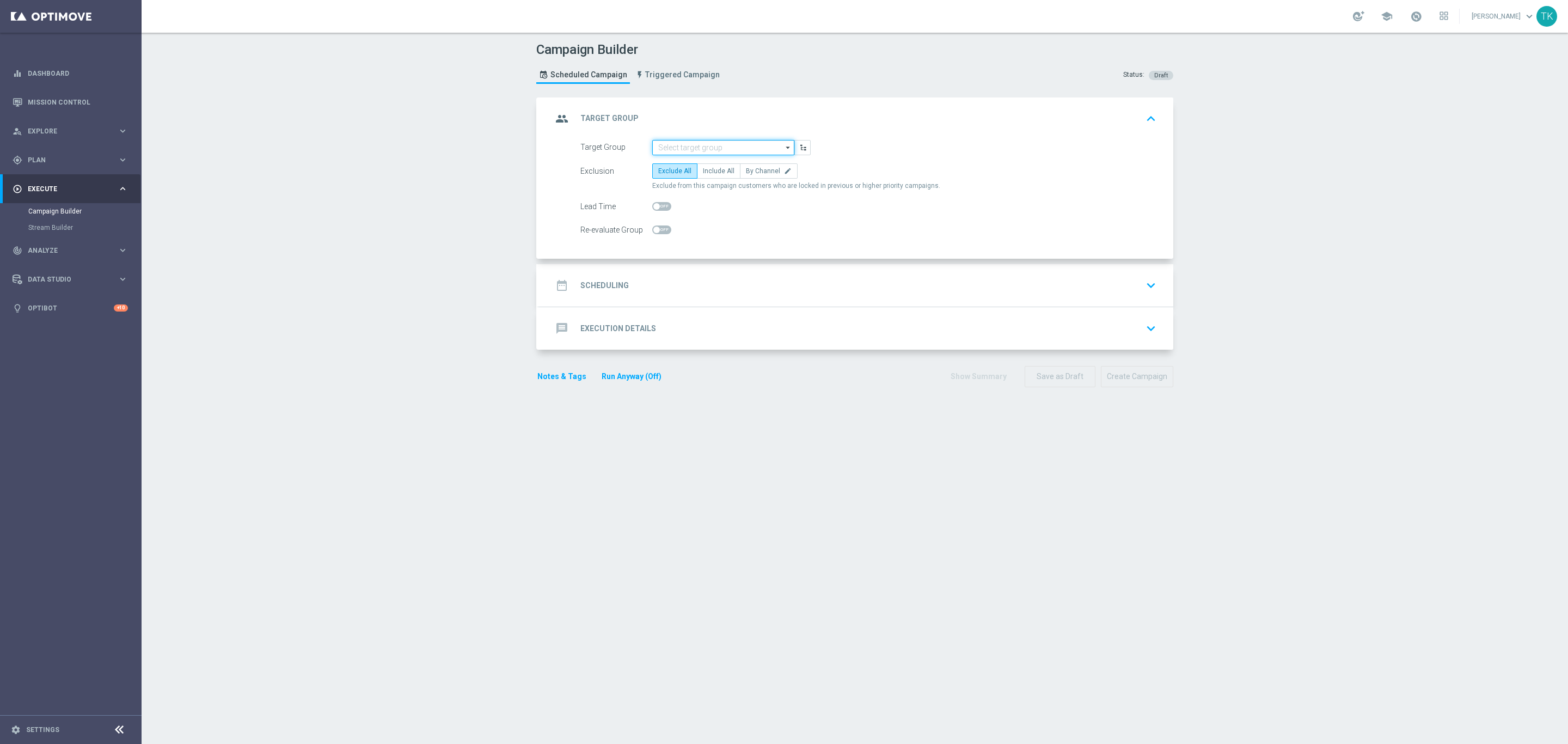
click at [668, 144] on input at bounding box center [723, 147] width 142 height 15
paste input "E_ALL_AUTO_DEPO_GOLD_EVIP_25 do 500 PLN_WEEKLY"
click at [678, 169] on div "E_ALL_AUTO_DEPO_GOLD_EVIP_25 do 500 PLN_WEEKLY" at bounding box center [723, 169] width 130 height 20
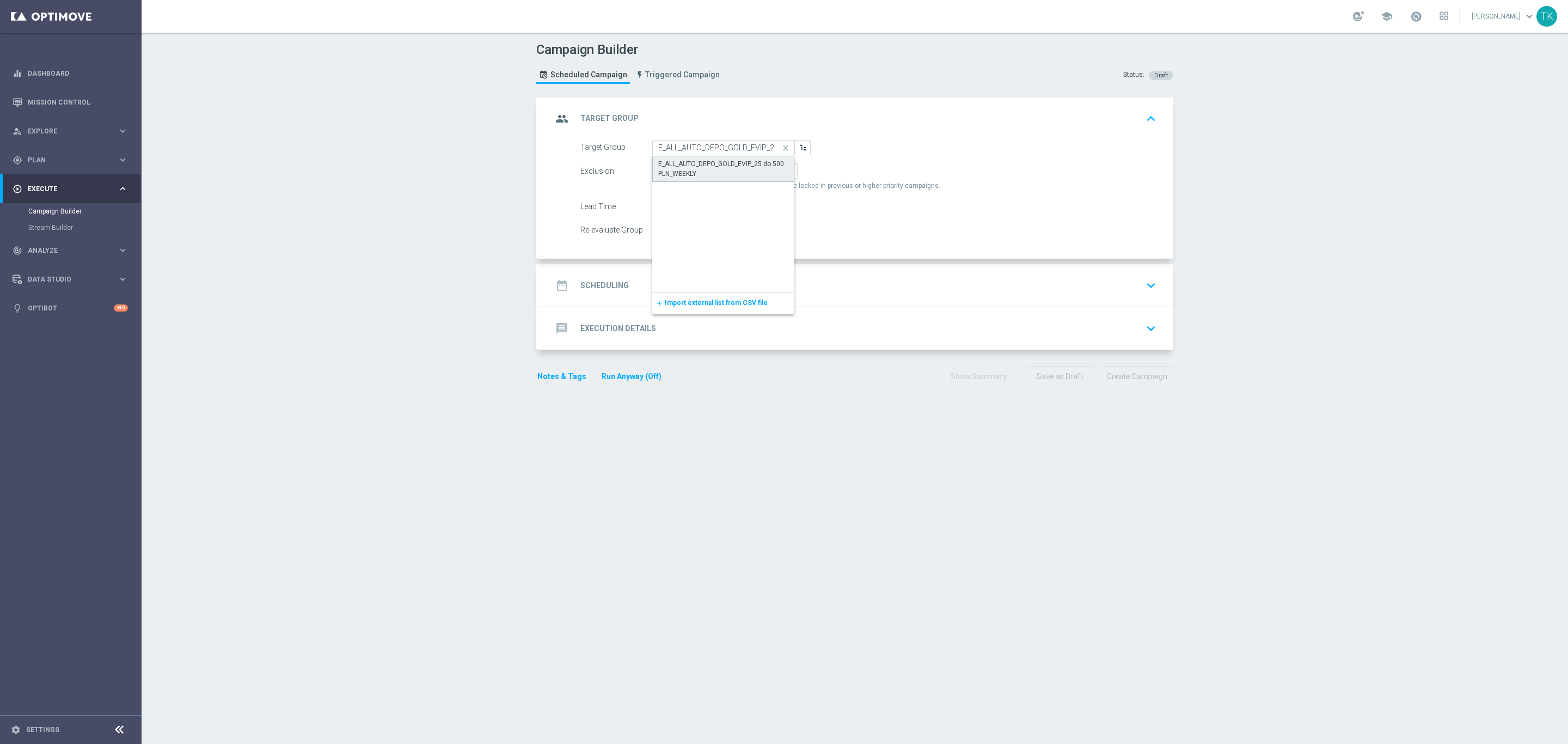
type input "E_ALL_AUTO_DEPO_GOLD_EVIP_25 do 500 PLN_WEEKLY"
click at [757, 173] on span "By Channel" at bounding box center [763, 171] width 34 height 7
click at [752, 173] on input "By Channel edit" at bounding box center [750, 173] width 7 height 7
radio input "true"
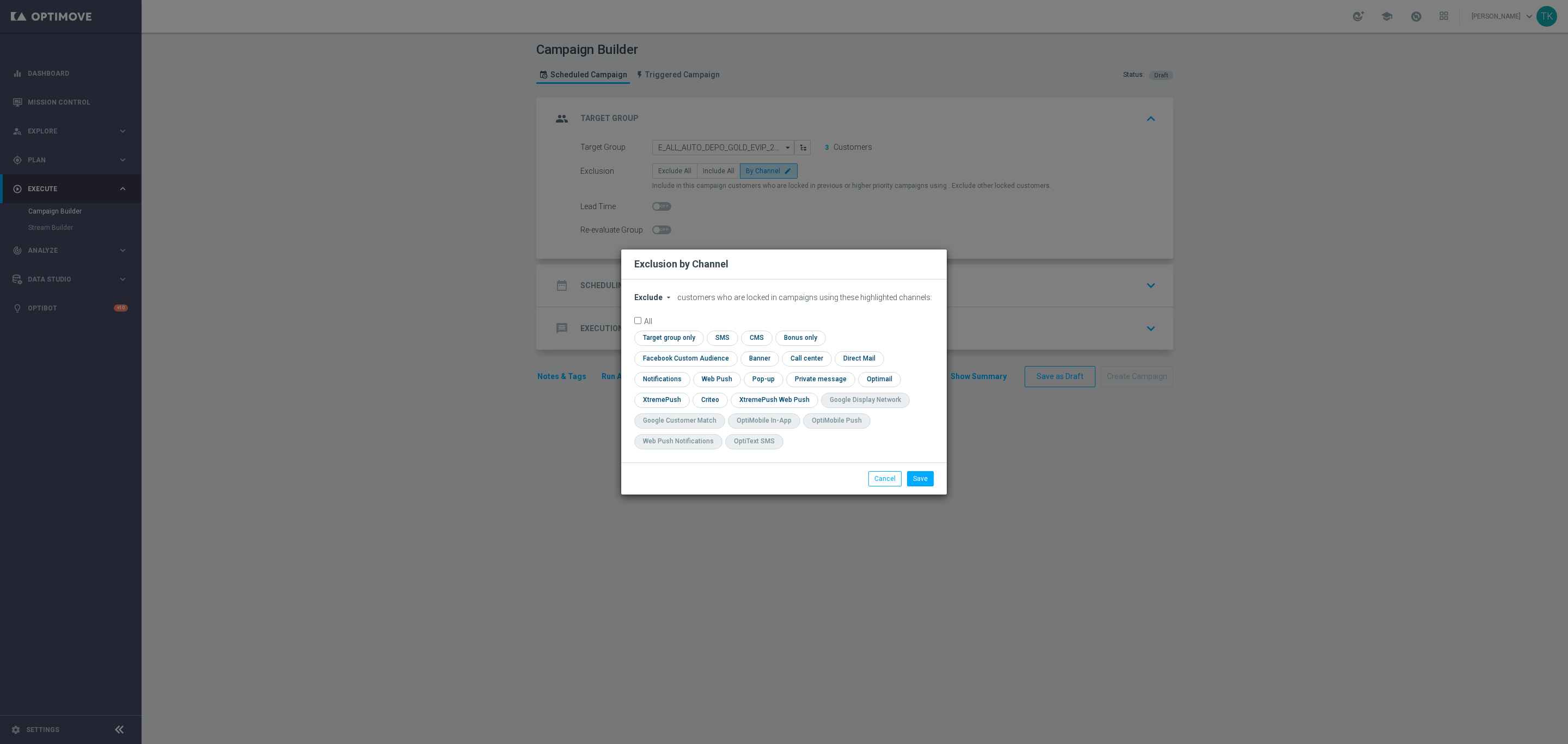
click at [640, 302] on span "Exclude" at bounding box center [648, 298] width 29 height 9
click at [0, 0] on span "Include" at bounding box center [0, 0] width 0 height 0
click at [671, 345] on input "checkbox" at bounding box center [667, 338] width 67 height 15
checkbox input "true"
click at [692, 361] on input "checkbox" at bounding box center [684, 358] width 98 height 15
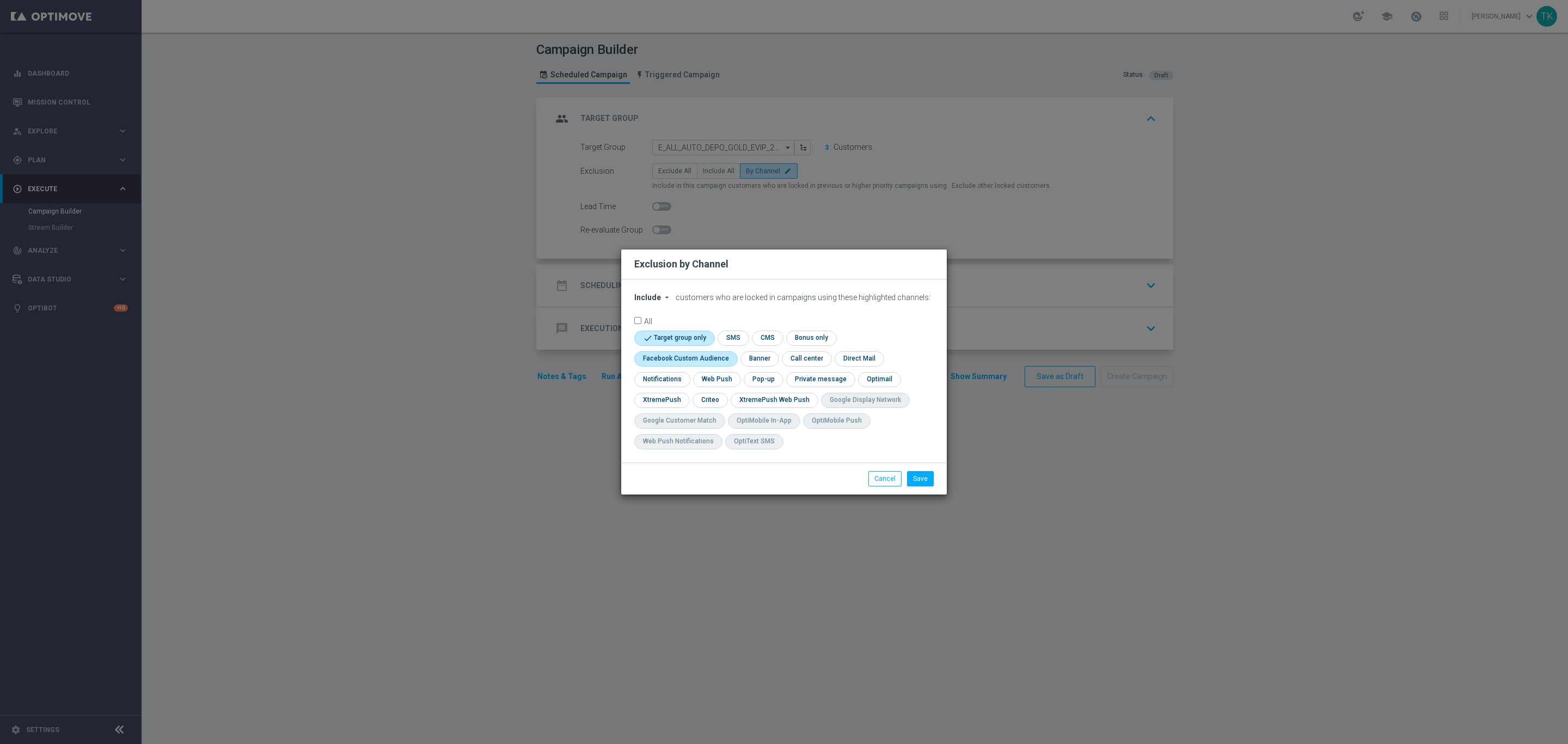
checkbox input "true"
click at [704, 402] on input "checkbox" at bounding box center [709, 400] width 34 height 15
checkbox input "true"
click at [759, 380] on input "checkbox" at bounding box center [762, 379] width 37 height 15
checkbox input "true"
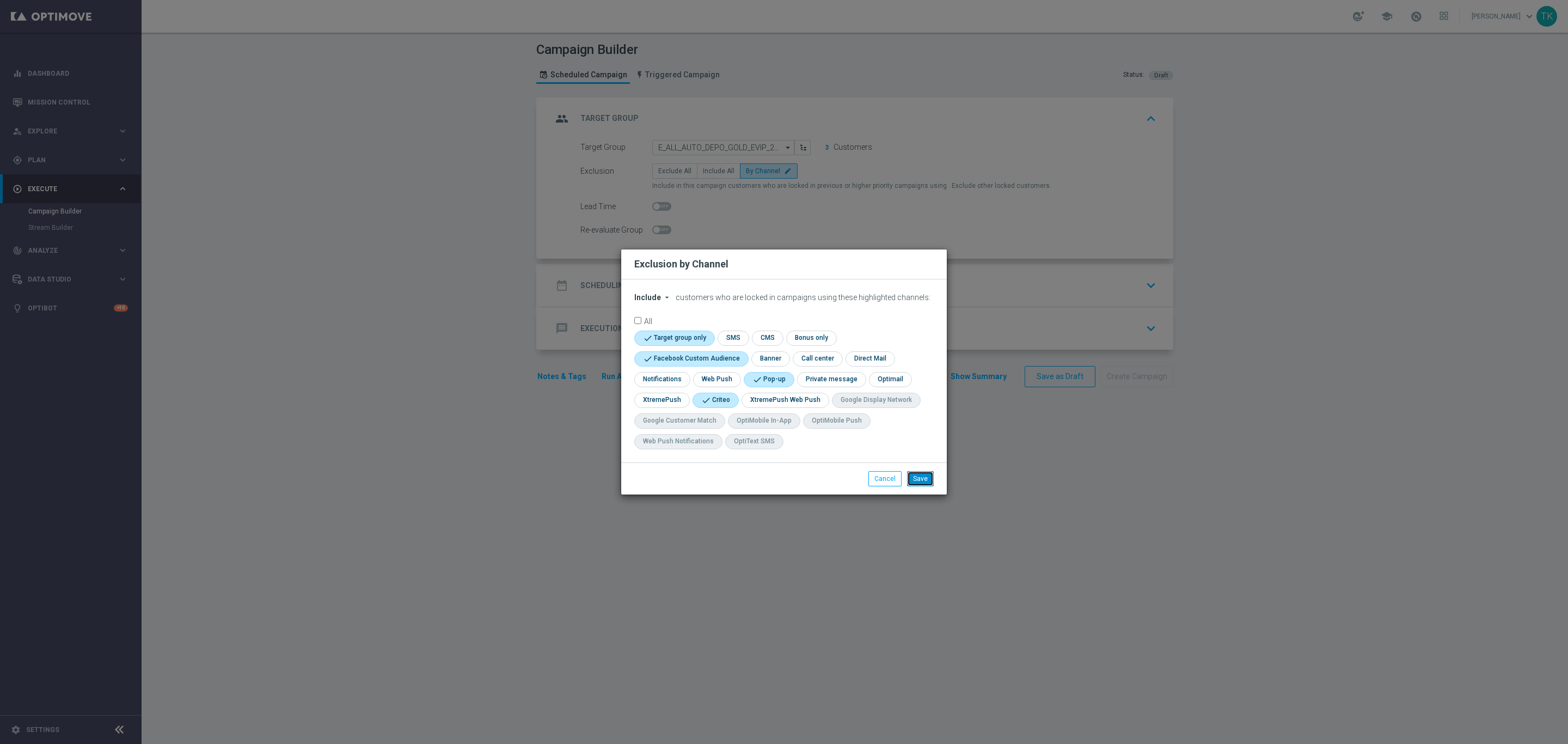
click at [930, 476] on button "Save" at bounding box center [920, 479] width 26 height 15
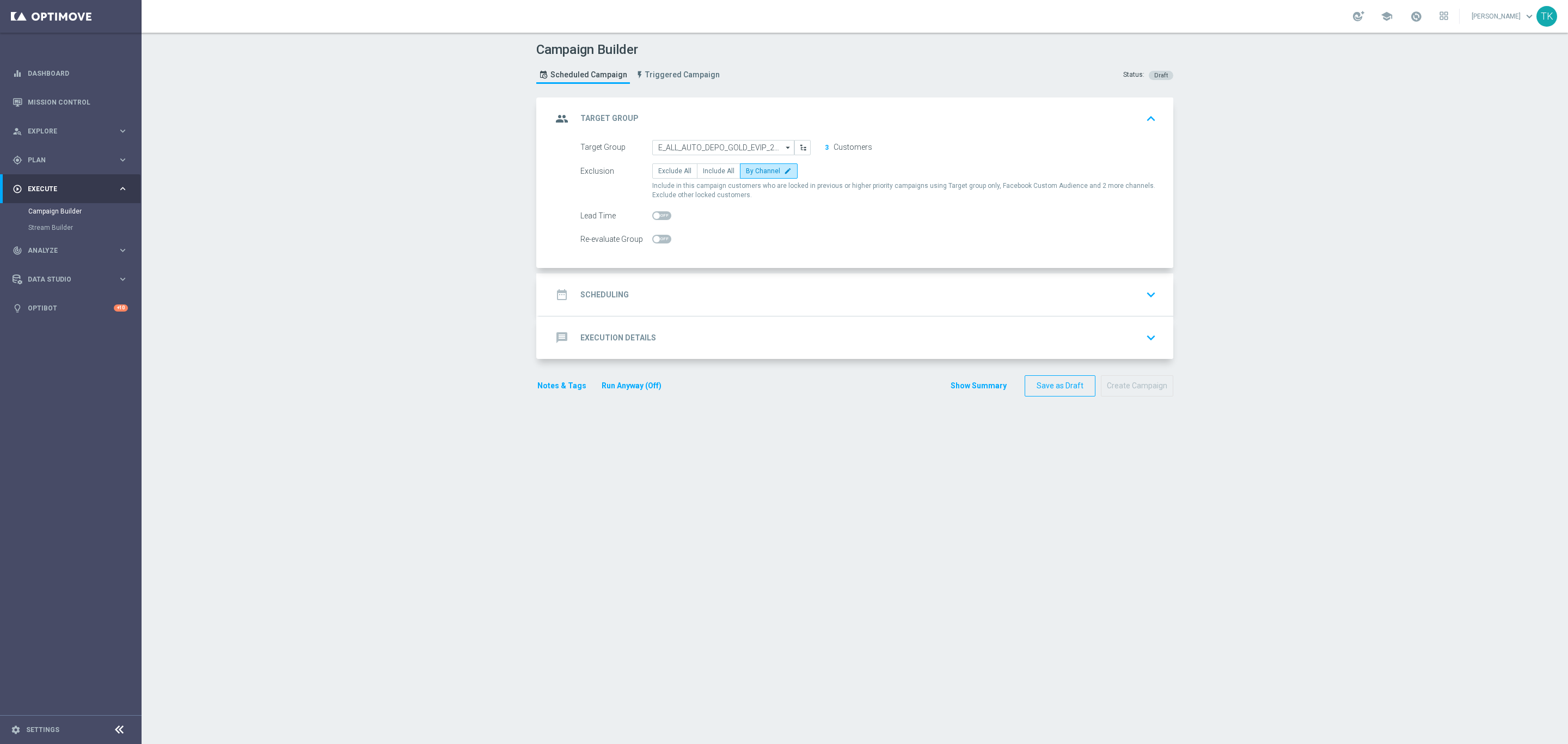
click at [732, 279] on div "date_range Scheduling keyboard_arrow_down" at bounding box center [857, 295] width 635 height 43
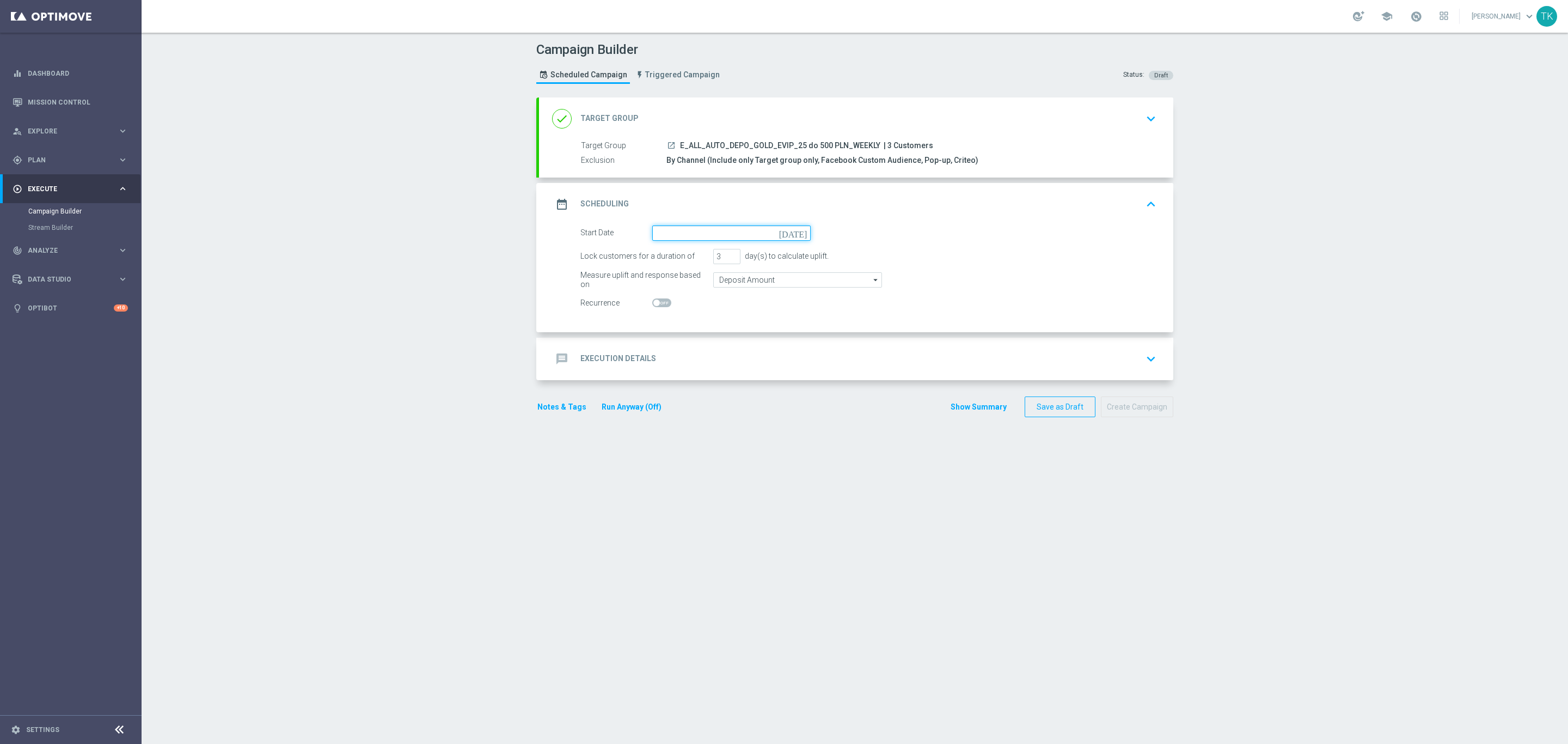
click at [686, 230] on input at bounding box center [731, 233] width 158 height 15
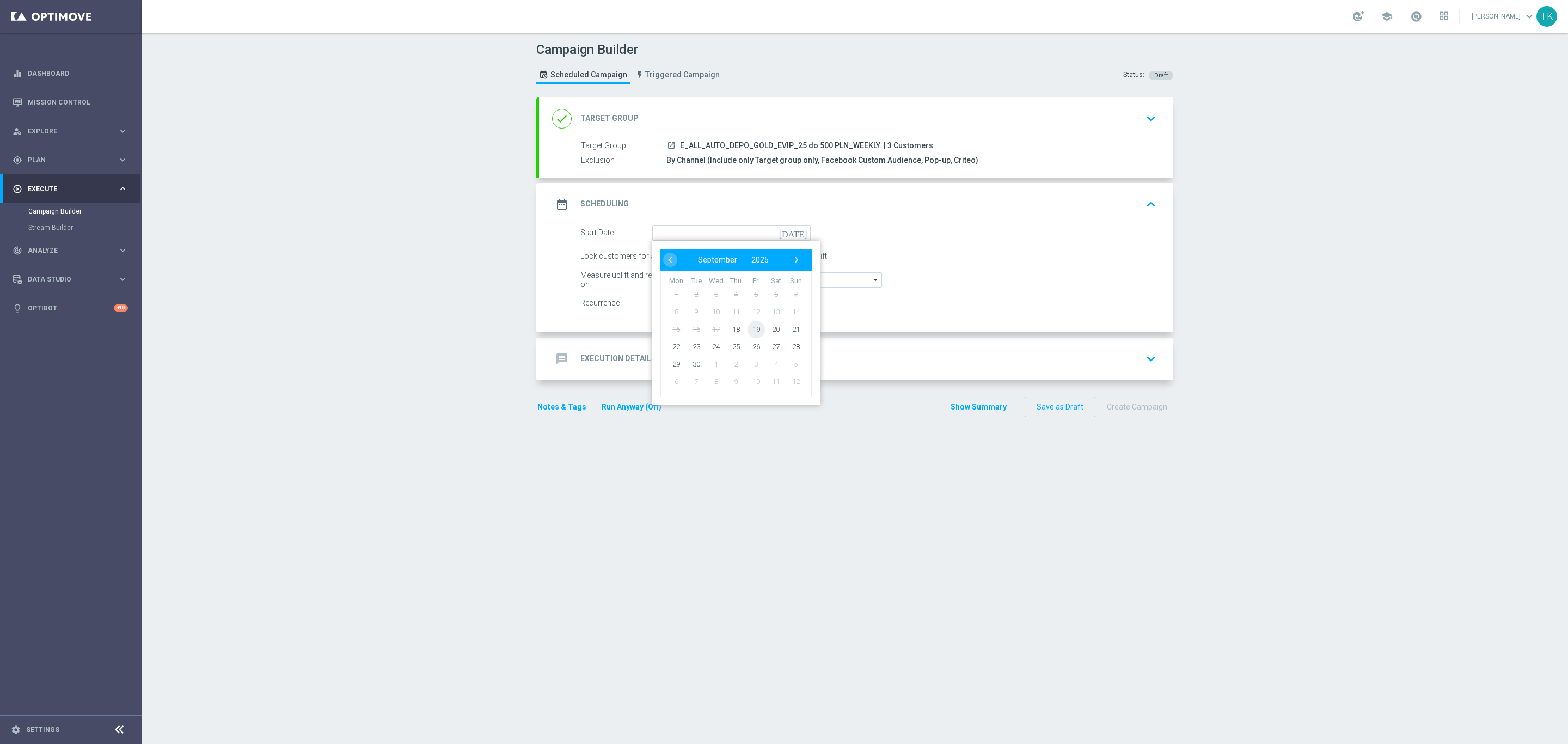
click at [748, 331] on span "19" at bounding box center [756, 329] width 18 height 18
type input "[DATE]"
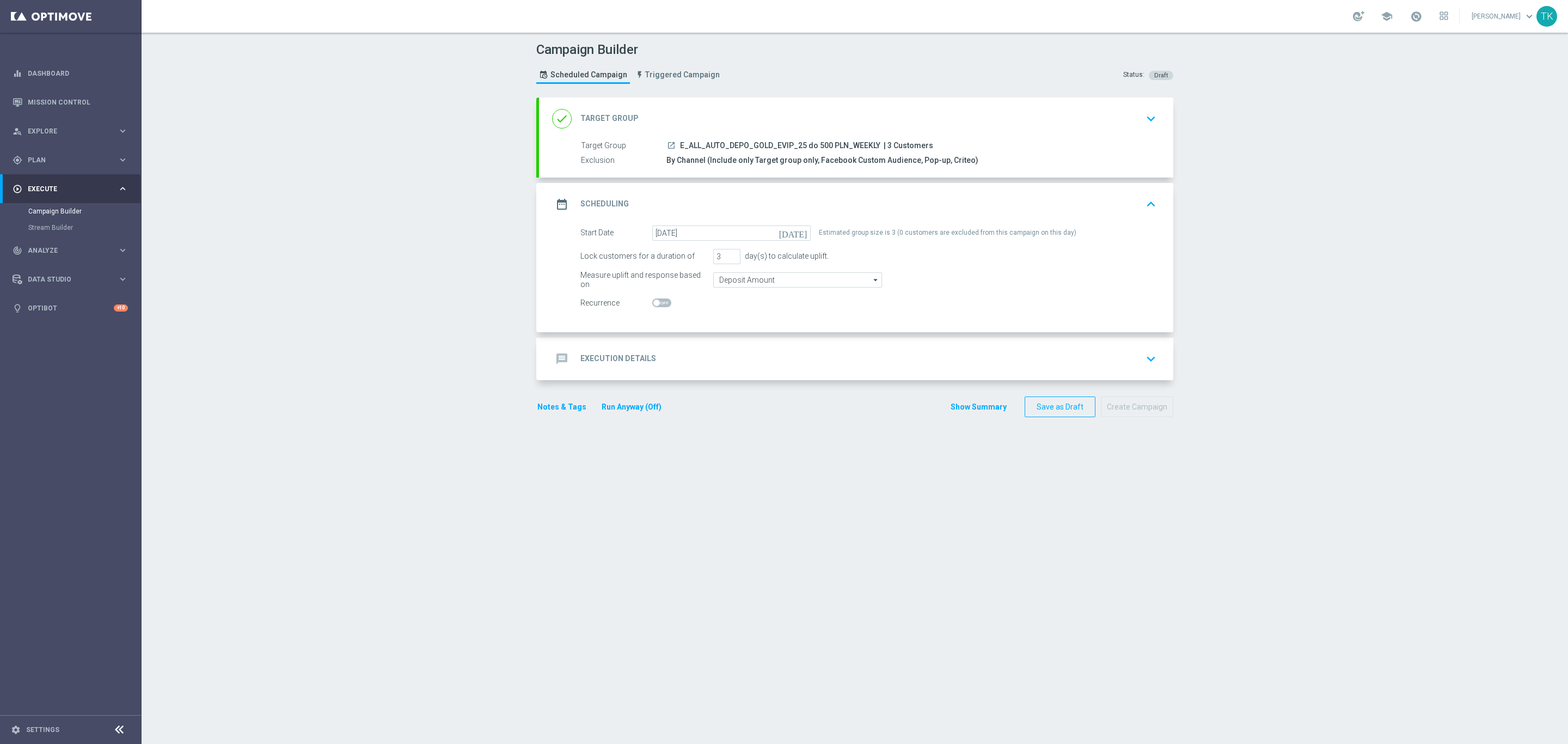
click at [745, 144] on span "E_ALL_AUTO_DEPO_GOLD_EVIP_25 do 500 PLN_WEEKLY" at bounding box center [780, 145] width 200 height 10
copy div "E_ALL_AUTO_DEPO_GOLD_EVIP_25 do 500 PLN_WEEKLY"
click at [670, 353] on div "message Execution Details keyboard_arrow_down" at bounding box center [856, 358] width 608 height 21
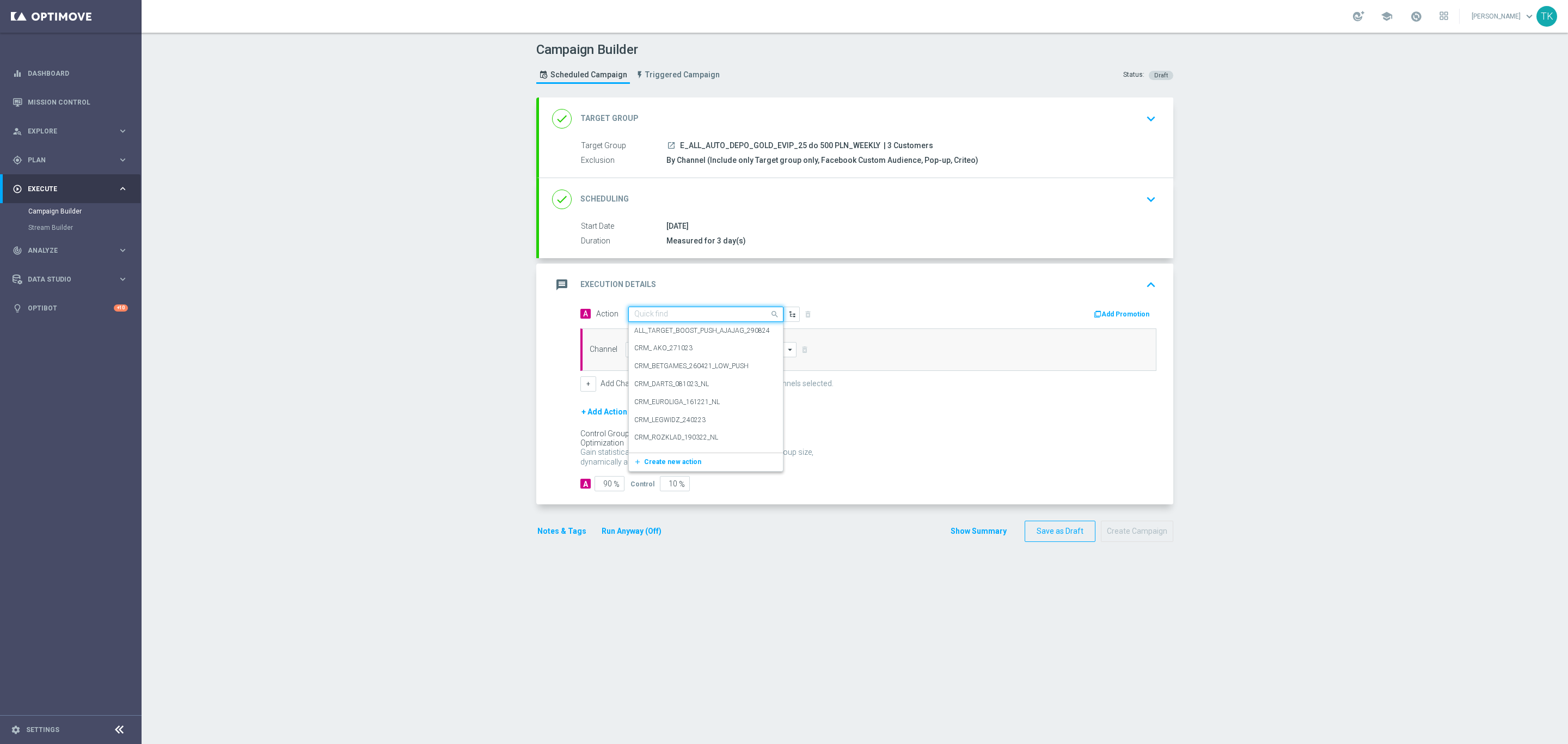
click at [636, 314] on input "text" at bounding box center [695, 314] width 122 height 10
paste input "E_ALL_AUTO_DEPO_GOLD_EVIP_25 do 500 PLN_WEEKLY"
type input "E_ALL_AUTO_DEPO_GOLD_EVIP_25 do 500 PLN_WEEKLY"
click at [663, 348] on span "Create new action" at bounding box center [673, 348] width 57 height 7
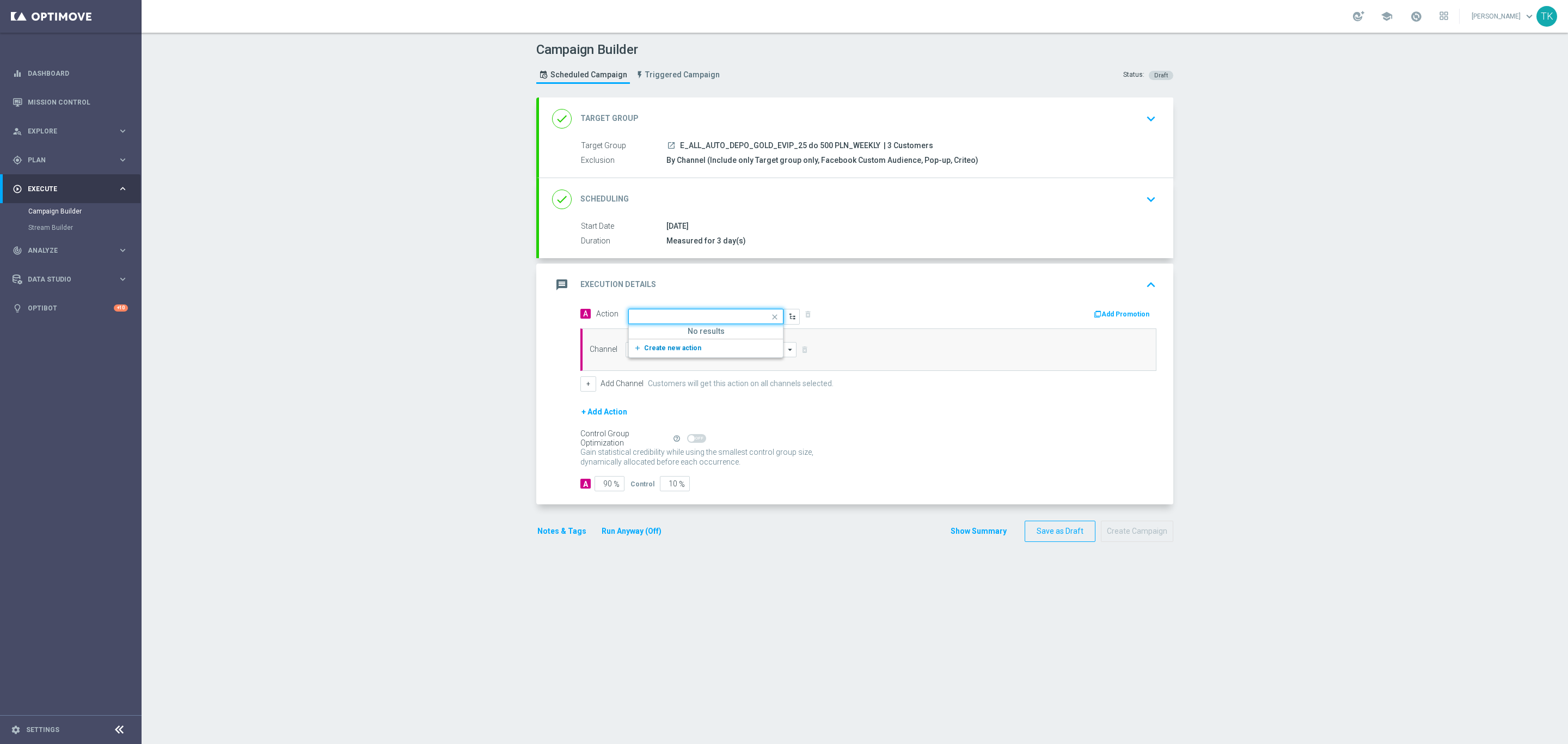
scroll to position [0, 0]
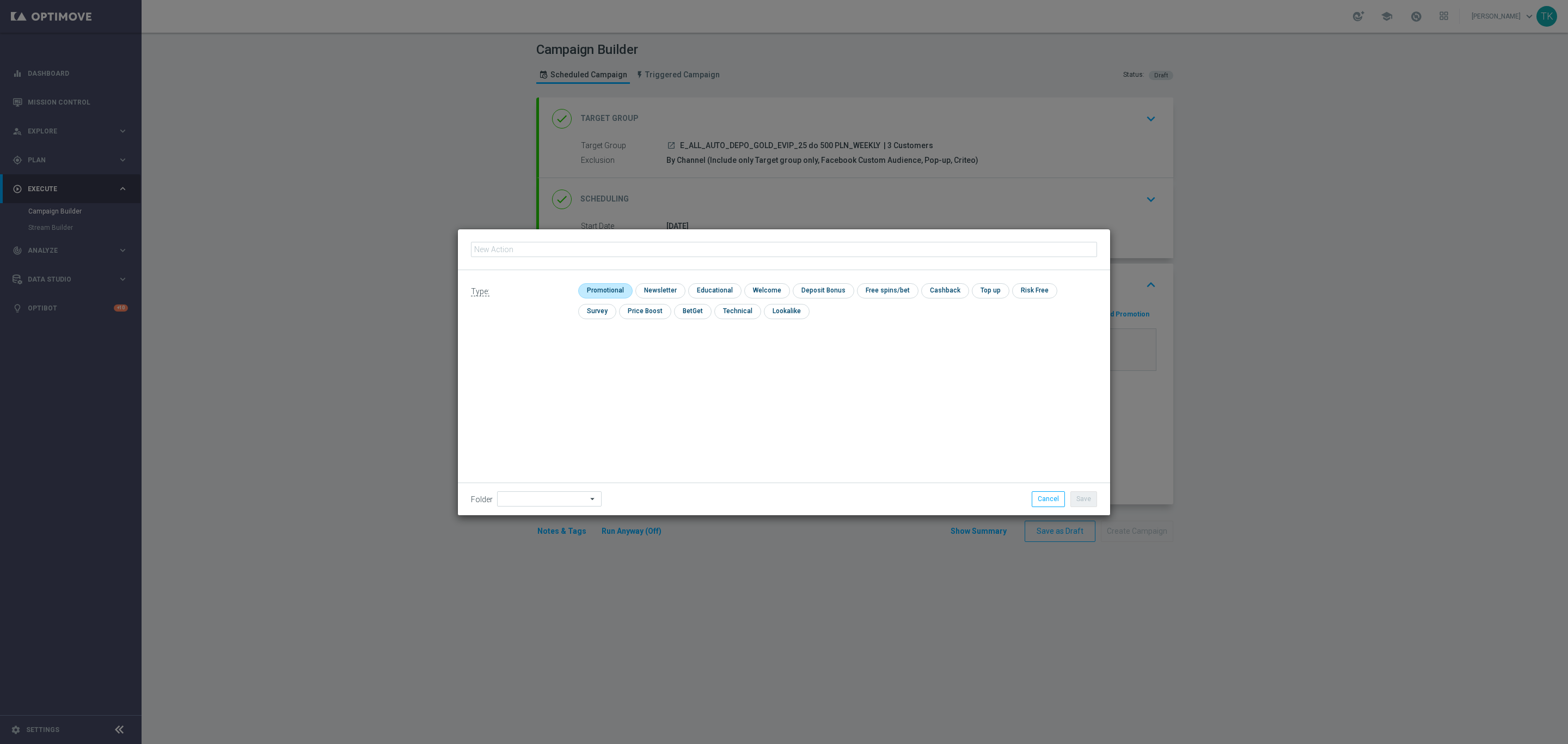
click at [599, 291] on input "checkbox" at bounding box center [604, 290] width 52 height 15
checkbox input "true"
click at [522, 243] on input "text" at bounding box center [784, 249] width 626 height 15
paste input "E_ALL_AUTO_DEPO_GOLD_EVIP_25 do 500 PLN_WEEKLY"
type input "E_ALL_AUTO_DEPO_GOLD_EVIP_25 do 500 PLN_WEEKLY"
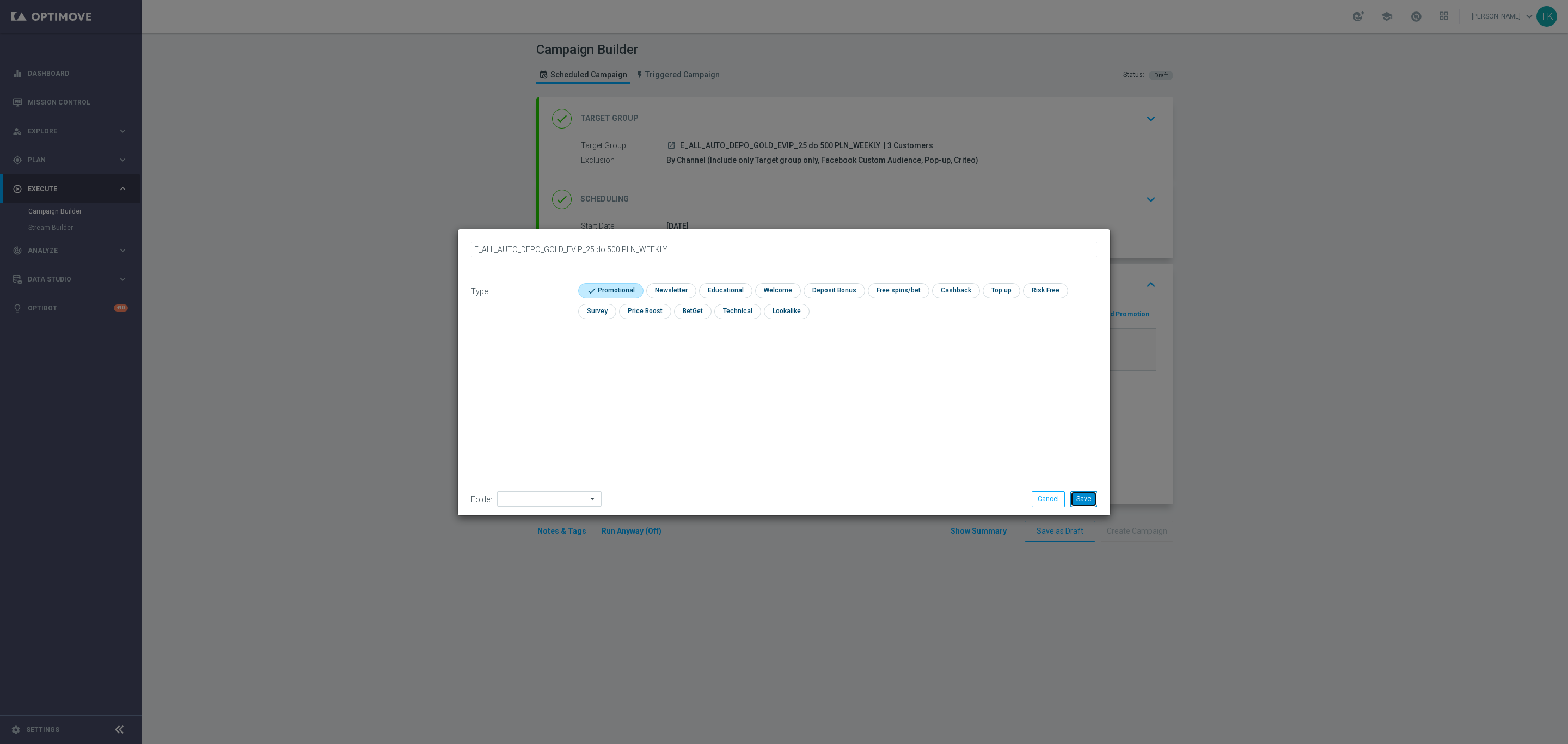
click at [1079, 499] on button "Save" at bounding box center [1084, 498] width 26 height 15
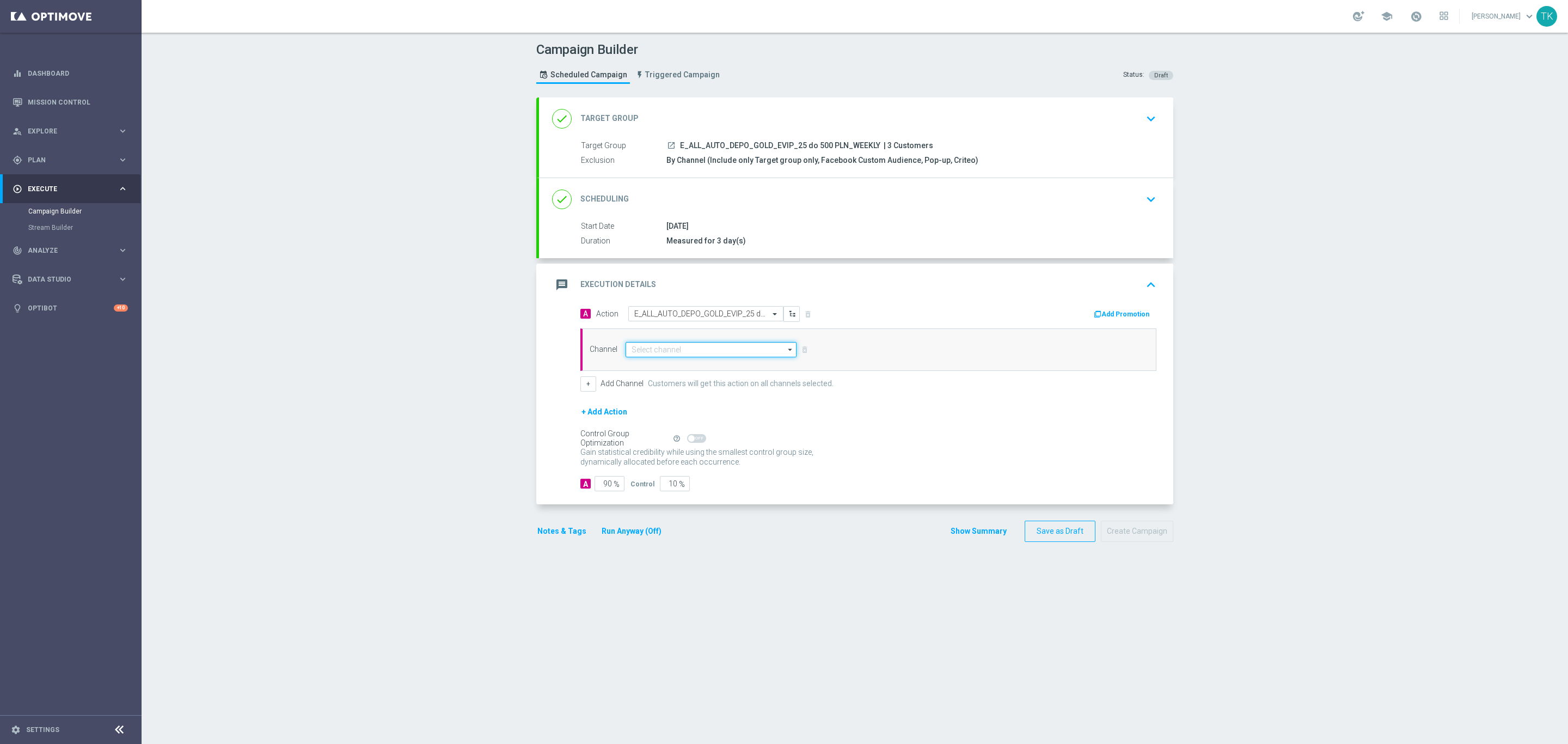
click at [634, 355] on input at bounding box center [711, 350] width 171 height 15
click at [649, 367] on div "Private message" at bounding box center [657, 365] width 51 height 10
type input "Private message"
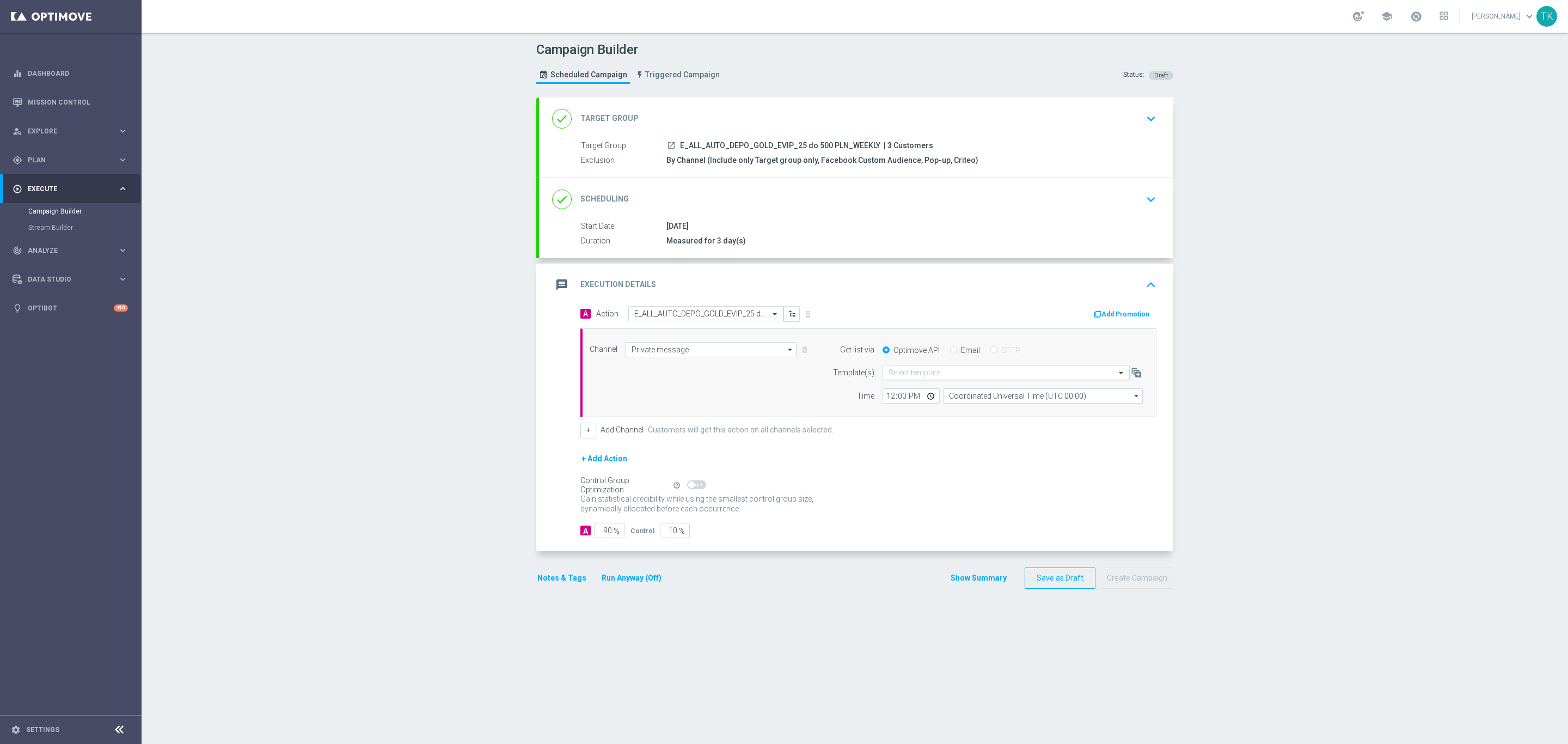
click at [899, 369] on div "Select template" at bounding box center [914, 372] width 52 height 10
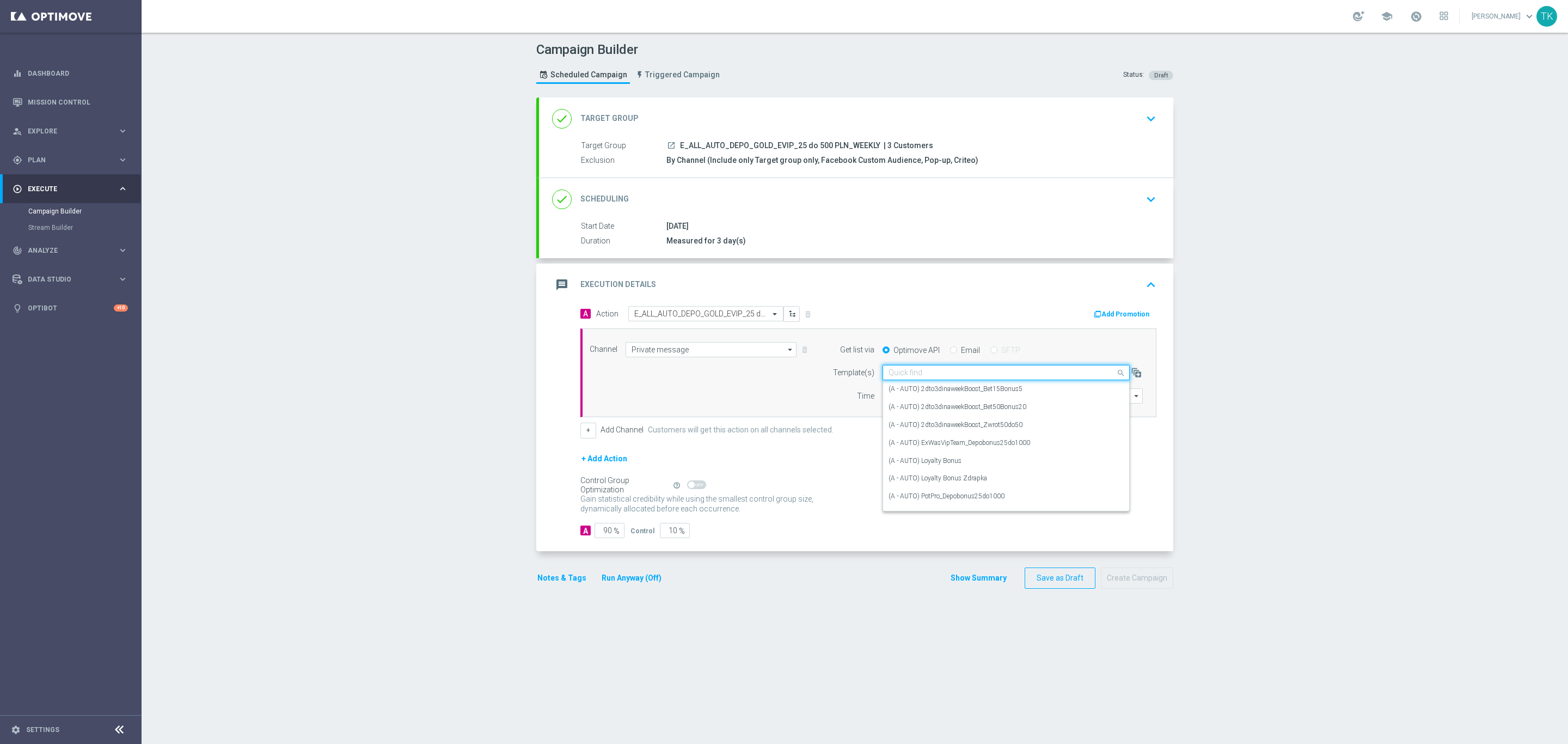
paste input "E_ALL_AUTO_DEPO_GOLD_EVIP_25 do 500 PLN_WEEKLY"
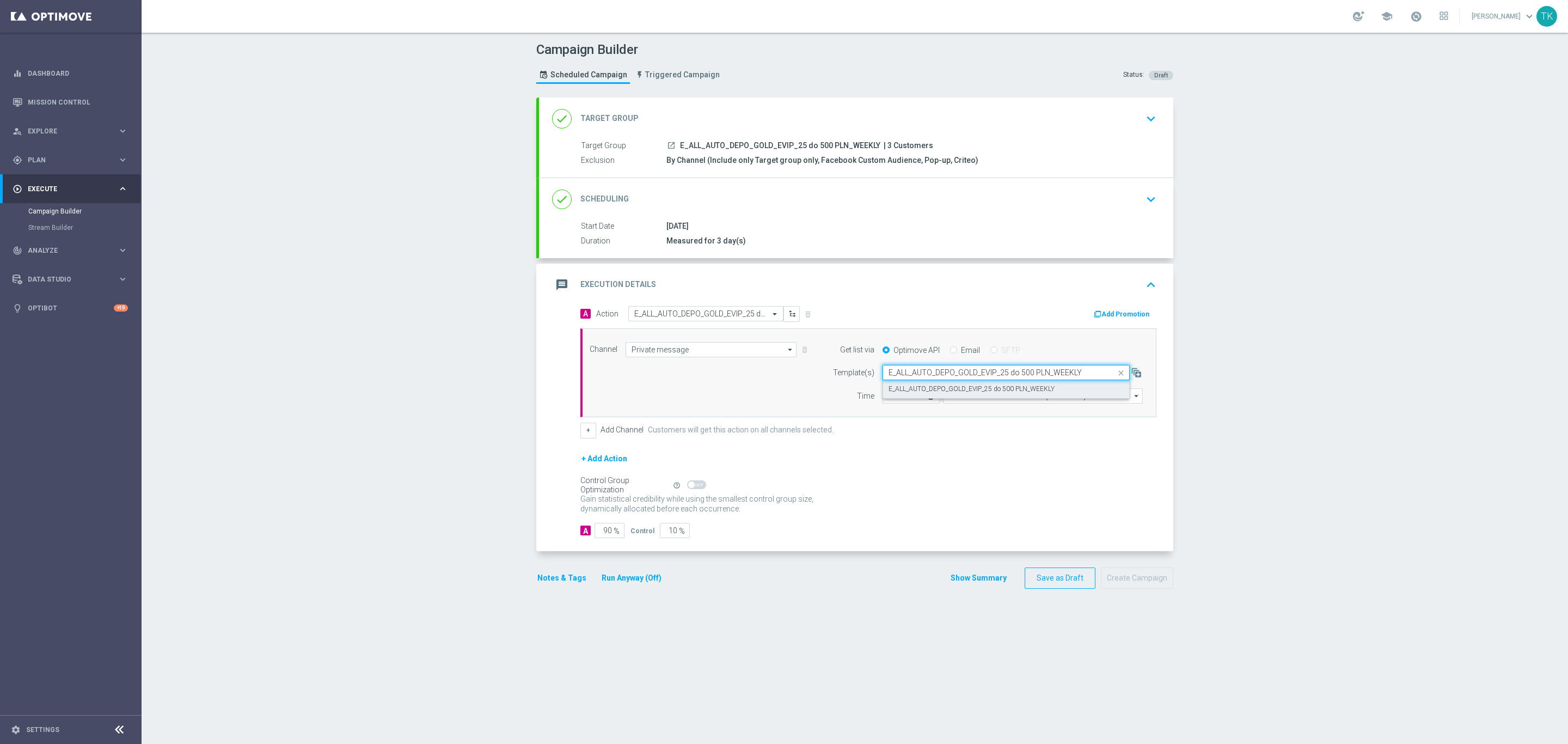
click at [903, 391] on label "E_ALL_AUTO_DEPO_GOLD_EVIP_25 do 500 PLN_WEEKLY" at bounding box center [971, 389] width 166 height 10
type input "E_ALL_AUTO_DEPO_GOLD_EVIP_25 do 500 PLN_WEEKLY"
click at [884, 399] on input "12:00" at bounding box center [911, 396] width 57 height 15
type input "14:02"
click at [969, 399] on input "Coordinated Universal Time (UTC 00:00)" at bounding box center [1043, 396] width 200 height 15
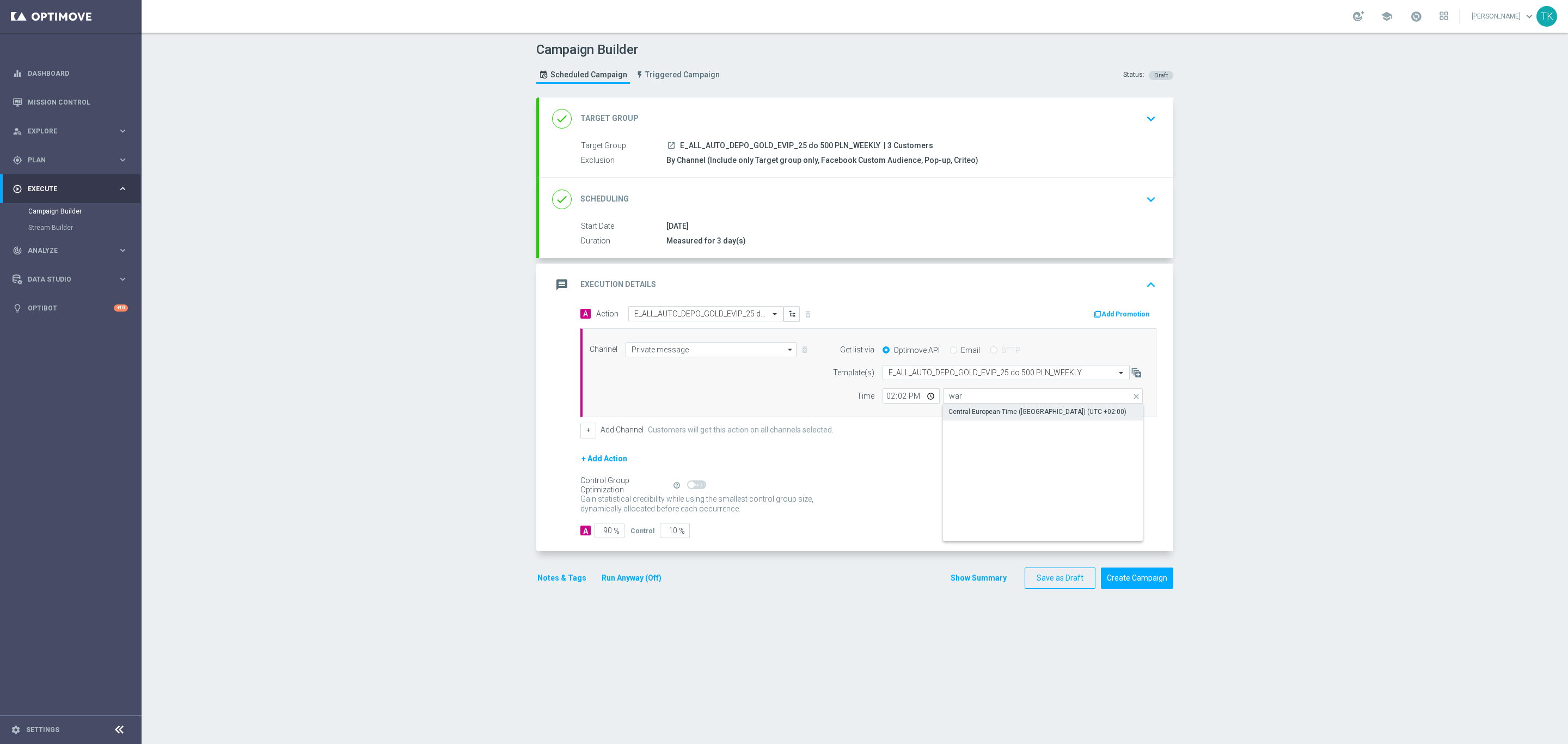
click at [972, 416] on div "Central European Time ([GEOGRAPHIC_DATA]) (UTC +02:00)" at bounding box center [1037, 411] width 178 height 10
type input "Central European Time ([GEOGRAPHIC_DATA]) (UTC +02:00)"
click at [591, 438] on div "+ Add Channel Customers will get this action on all channels selected." at bounding box center [868, 430] width 576 height 15
click at [585, 436] on button "+" at bounding box center [588, 430] width 16 height 15
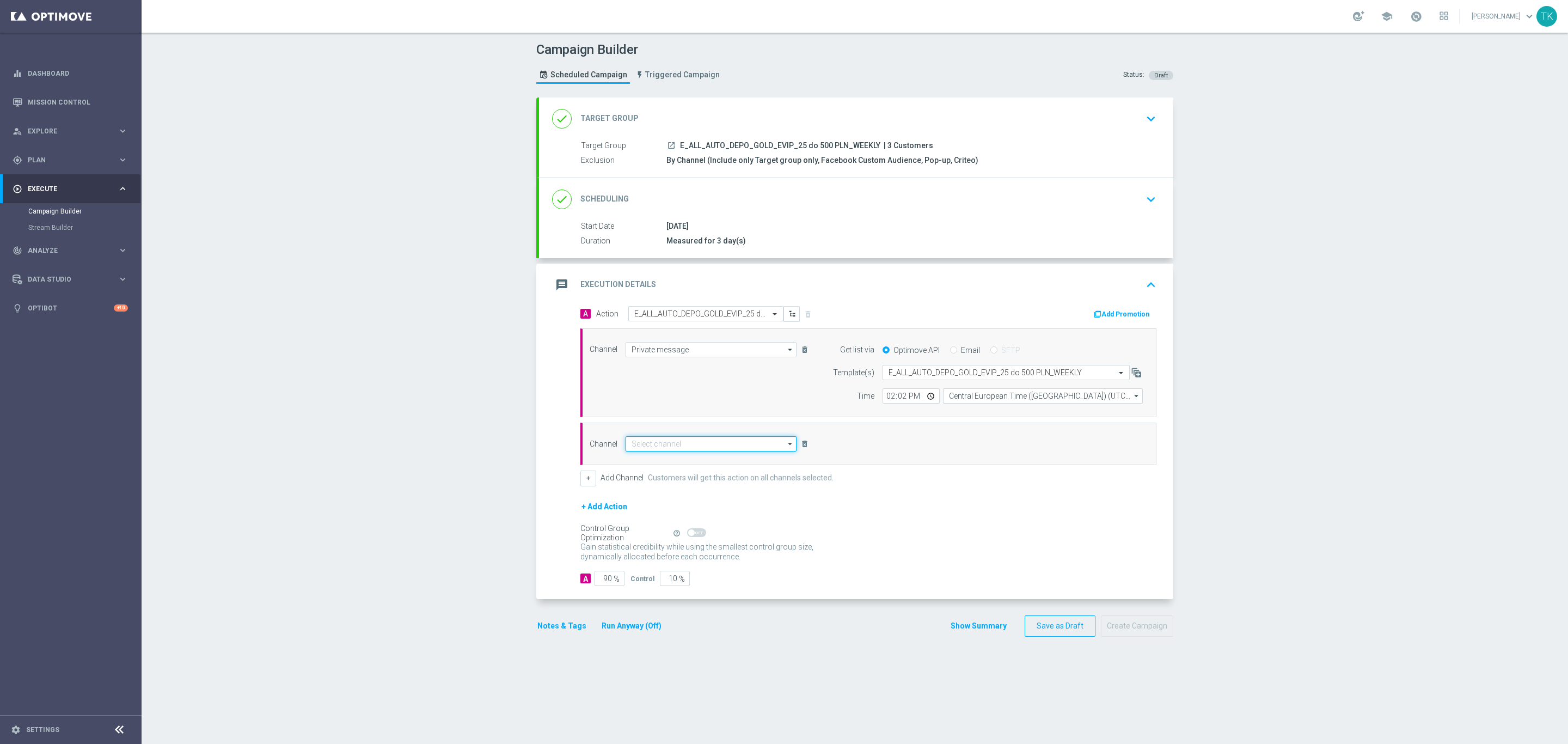
click at [652, 446] on input at bounding box center [711, 443] width 171 height 15
click at [660, 463] on div "Optimail" at bounding box center [711, 460] width 171 height 15
type input "Optimail"
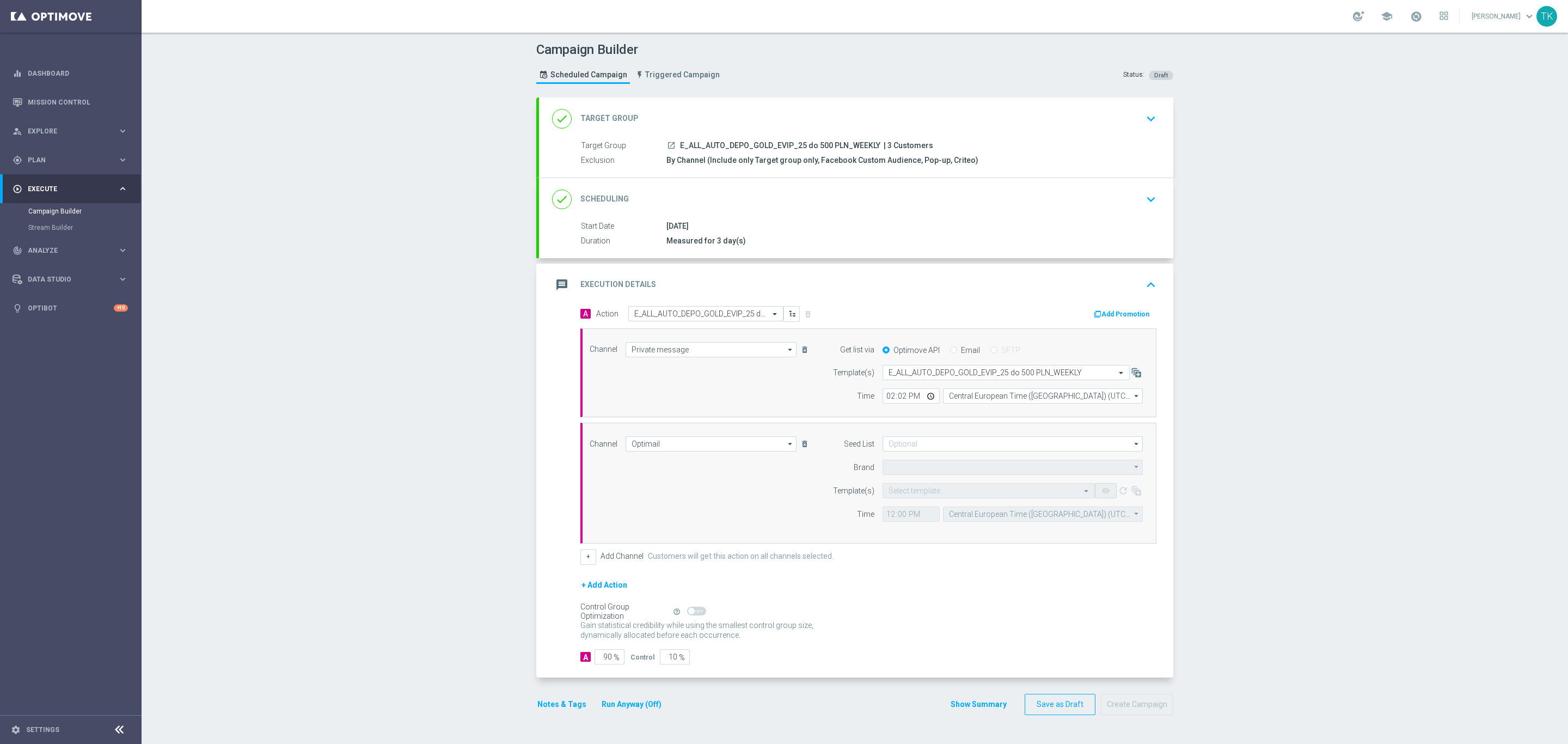
type input "STS"
click at [897, 492] on input "text" at bounding box center [977, 490] width 179 height 10
paste input "E_ALL_AUTO_DEPO_GOLD_EVIP_25 do 500 PLN_WEEKLY"
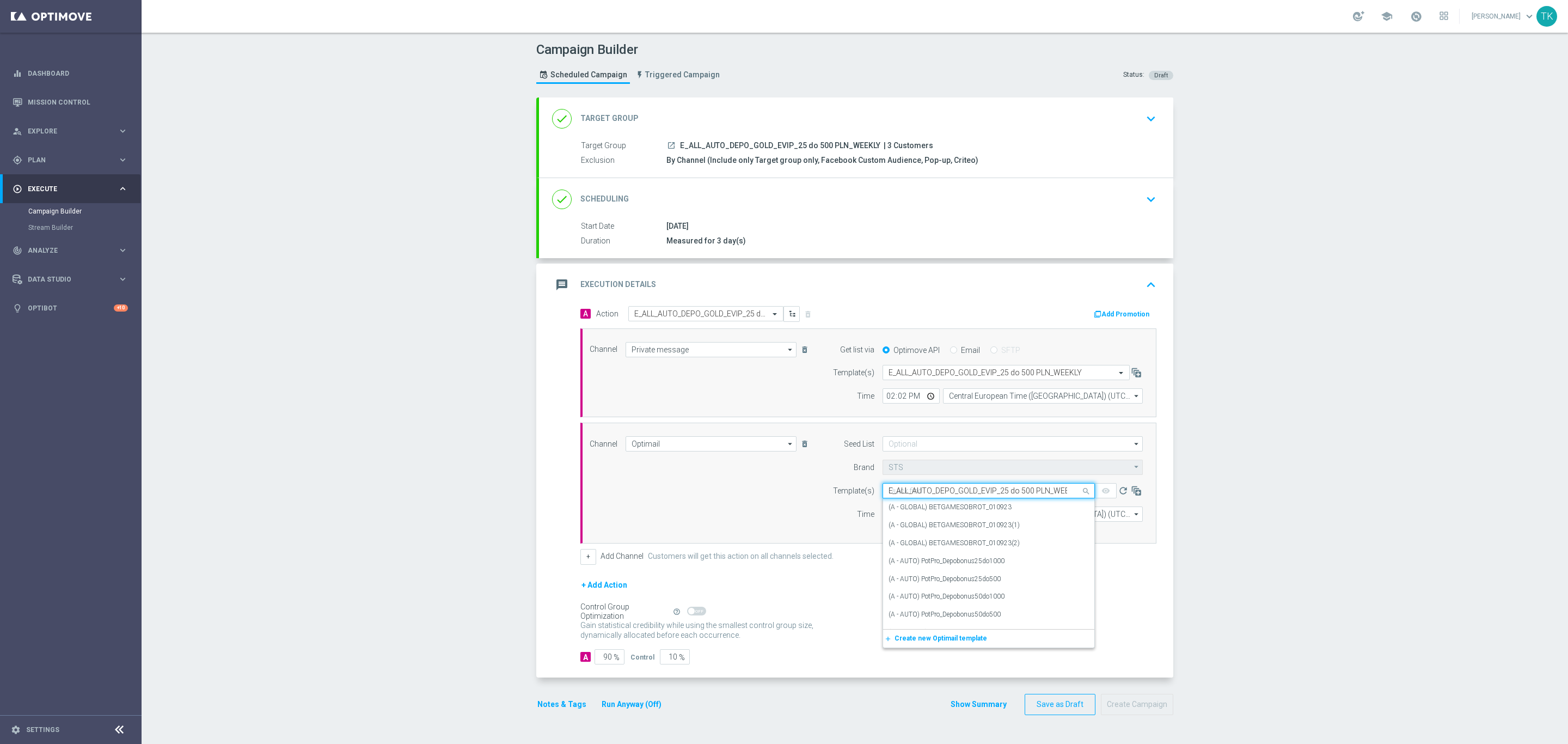
scroll to position [0, 14]
click at [908, 512] on label "E_ALL_AUTO_DEPO_GOLD_EVIP_25 do 500 PLN_WEEKLY" at bounding box center [971, 507] width 166 height 10
type input "E_ALL_AUTO_DEPO_GOLD_EVIP_25 do 500 PLN_WEEKLY"
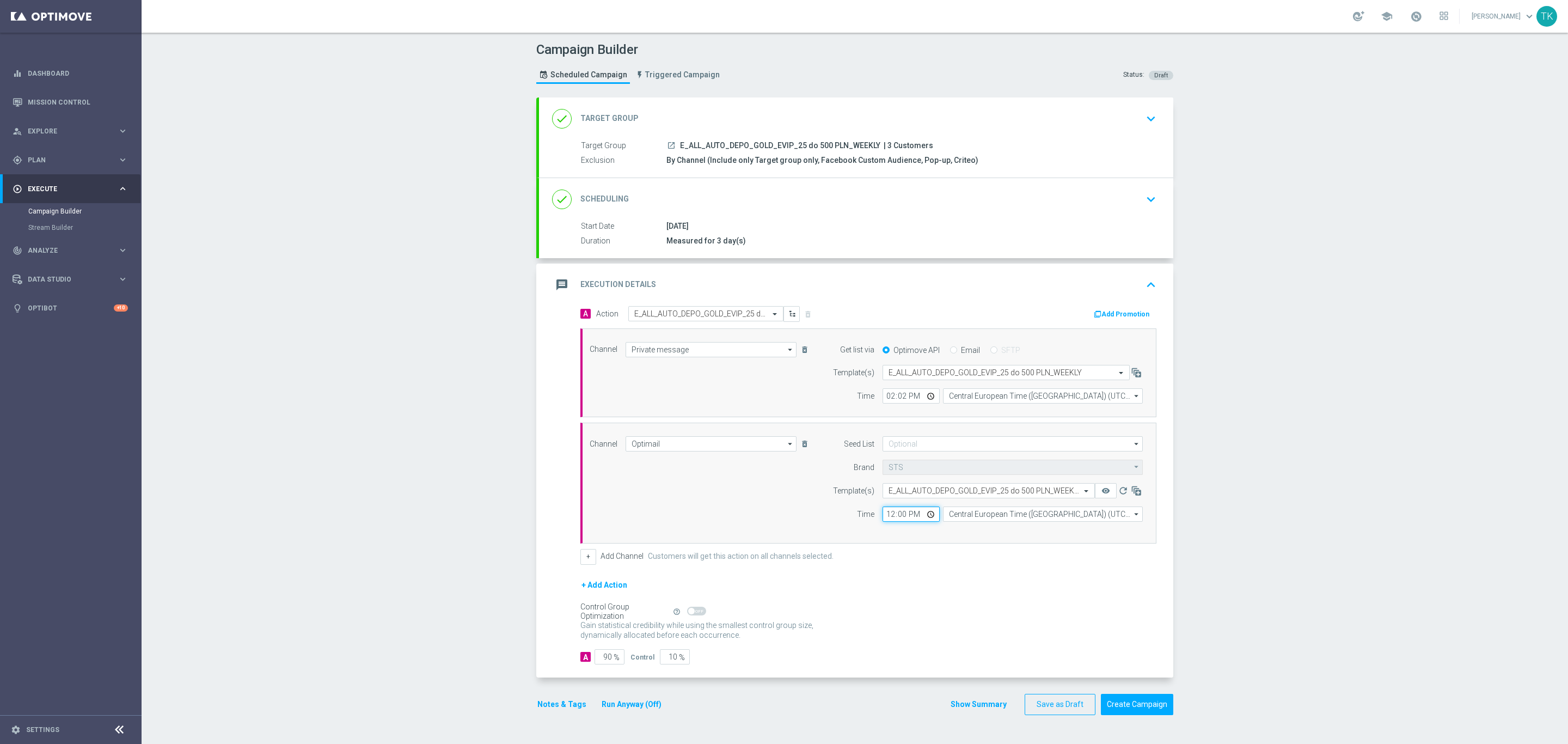
click at [884, 512] on input "12:00" at bounding box center [911, 514] width 57 height 15
type input "14:02"
click at [944, 512] on input "Central European Time ([GEOGRAPHIC_DATA]) (UTC +02:00)" at bounding box center [1043, 514] width 200 height 15
click at [956, 529] on div "Central European Time ([GEOGRAPHIC_DATA]) (UTC +02:00)" at bounding box center [1037, 529] width 178 height 10
type input "Central European Time ([GEOGRAPHIC_DATA]) (UTC +02:00)"
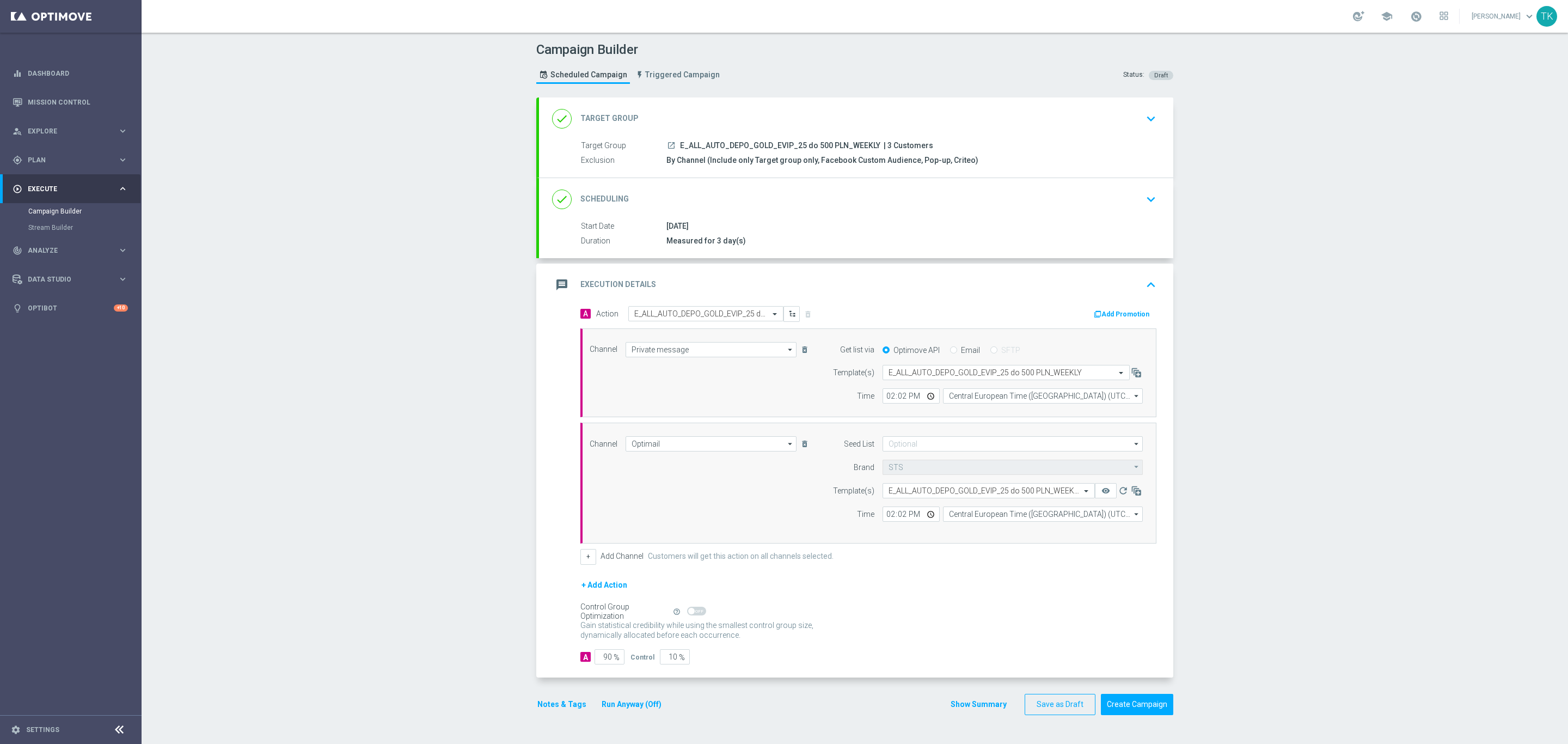
click at [969, 707] on button "Show Summary" at bounding box center [978, 704] width 57 height 12
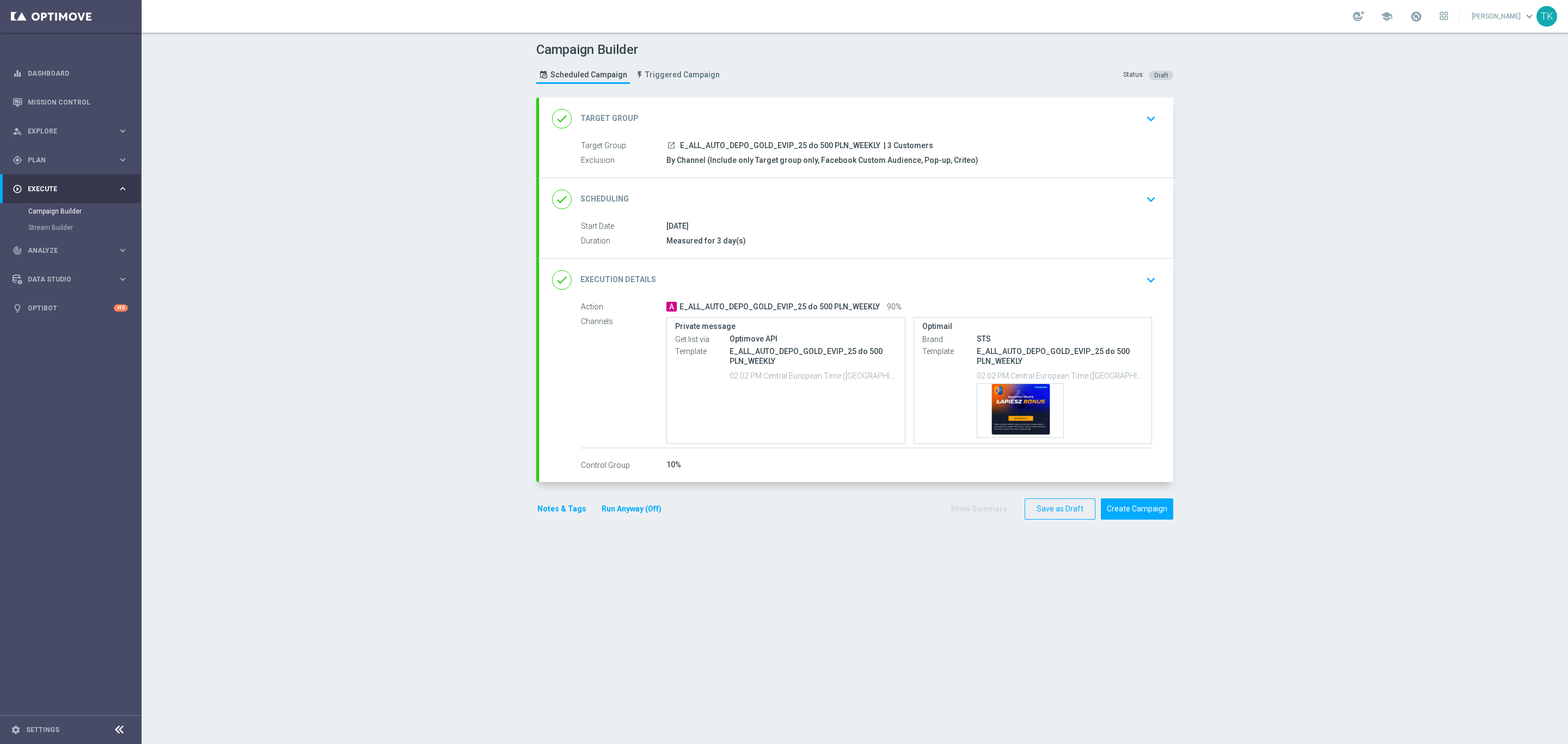
click at [804, 213] on div "done Scheduling keyboard_arrow_down" at bounding box center [857, 199] width 635 height 43
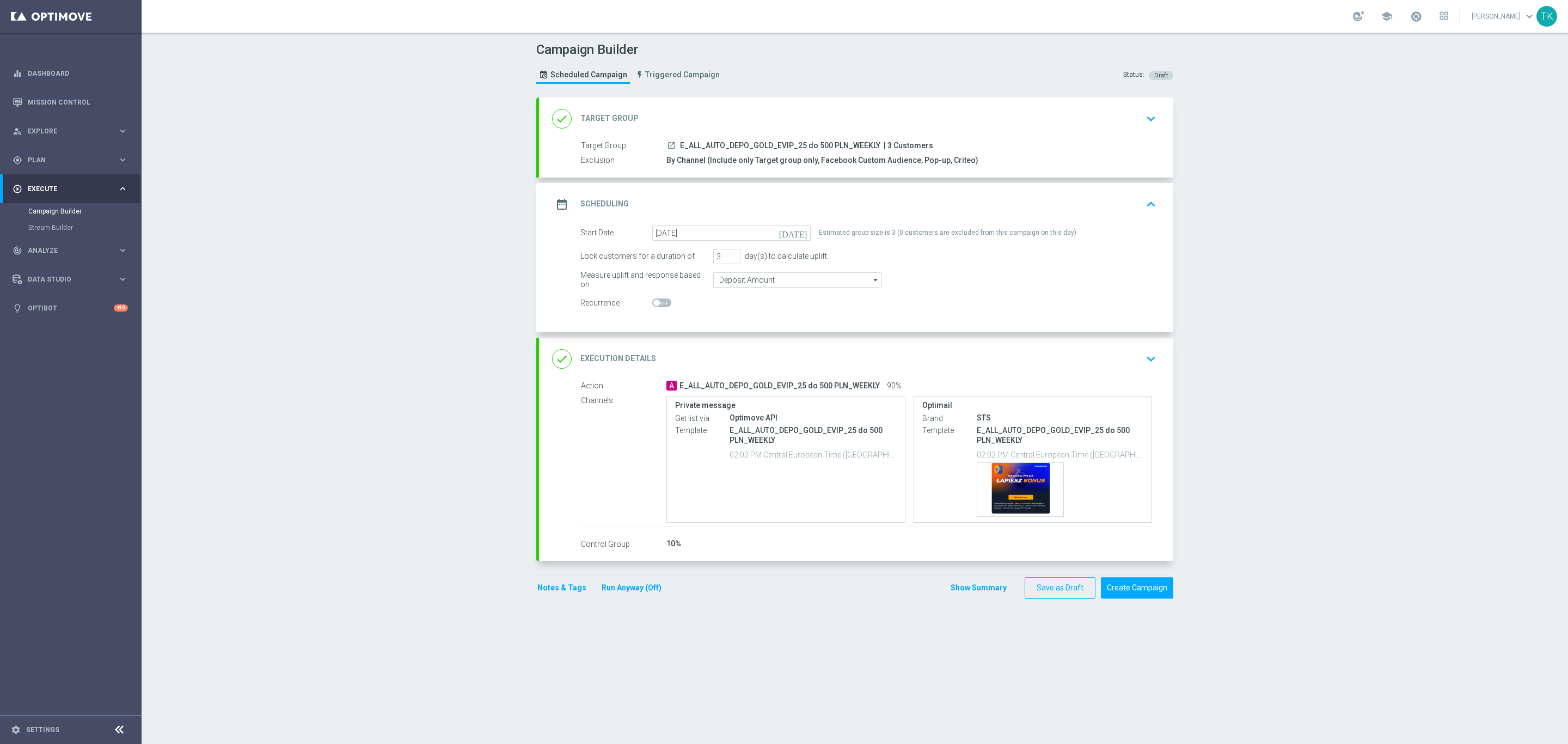
click at [660, 303] on span at bounding box center [662, 303] width 19 height 9
click at [660, 303] on input "checkbox" at bounding box center [662, 303] width 19 height 9
checkbox input "true"
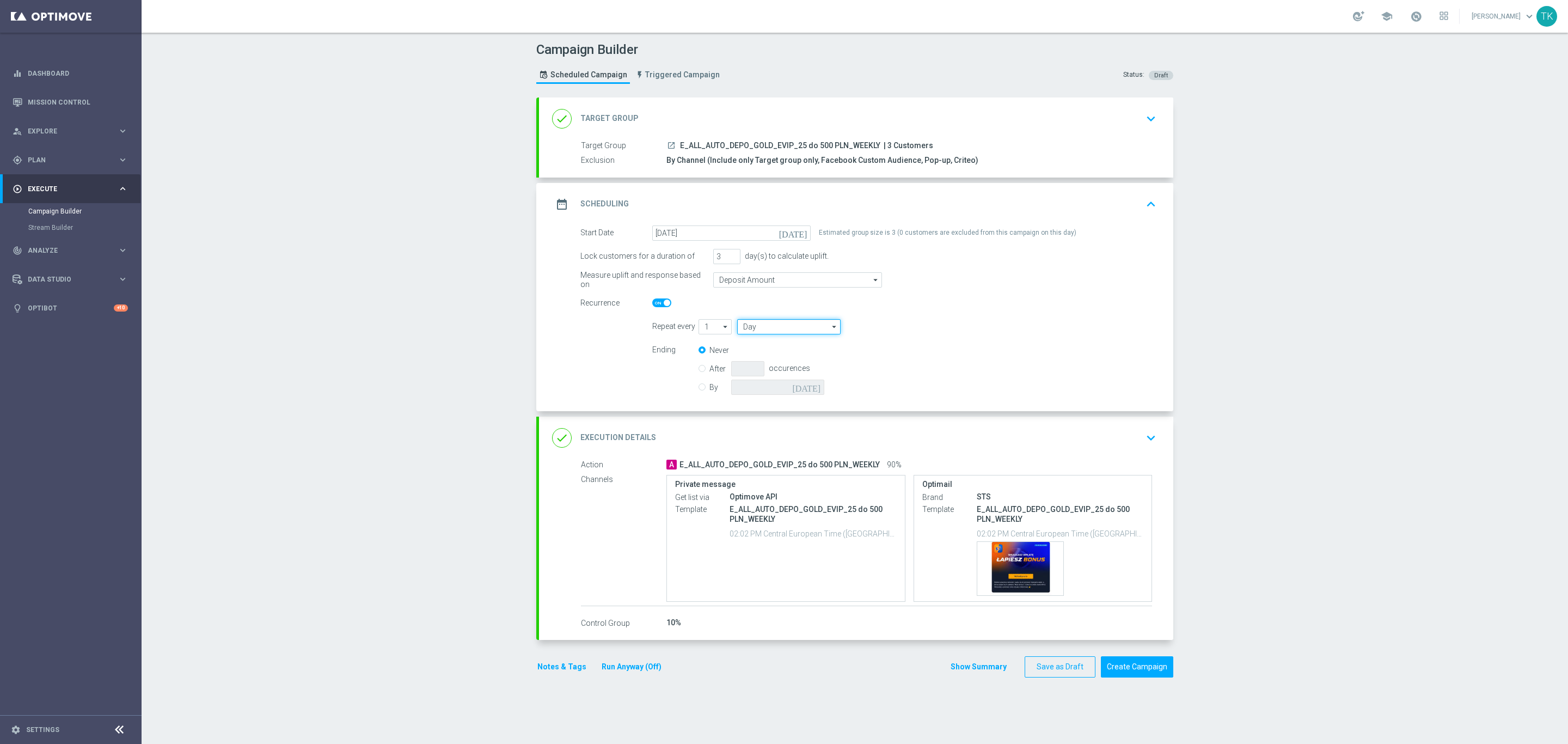
click at [744, 328] on input "Day" at bounding box center [788, 326] width 103 height 15
click at [758, 355] on div "Week" at bounding box center [789, 359] width 104 height 16
type input "Week"
click at [975, 677] on div "Show Summary Save as Draft Create Campaign" at bounding box center [1061, 666] width 223 height 21
click at [969, 669] on button "Show Summary" at bounding box center [978, 666] width 57 height 12
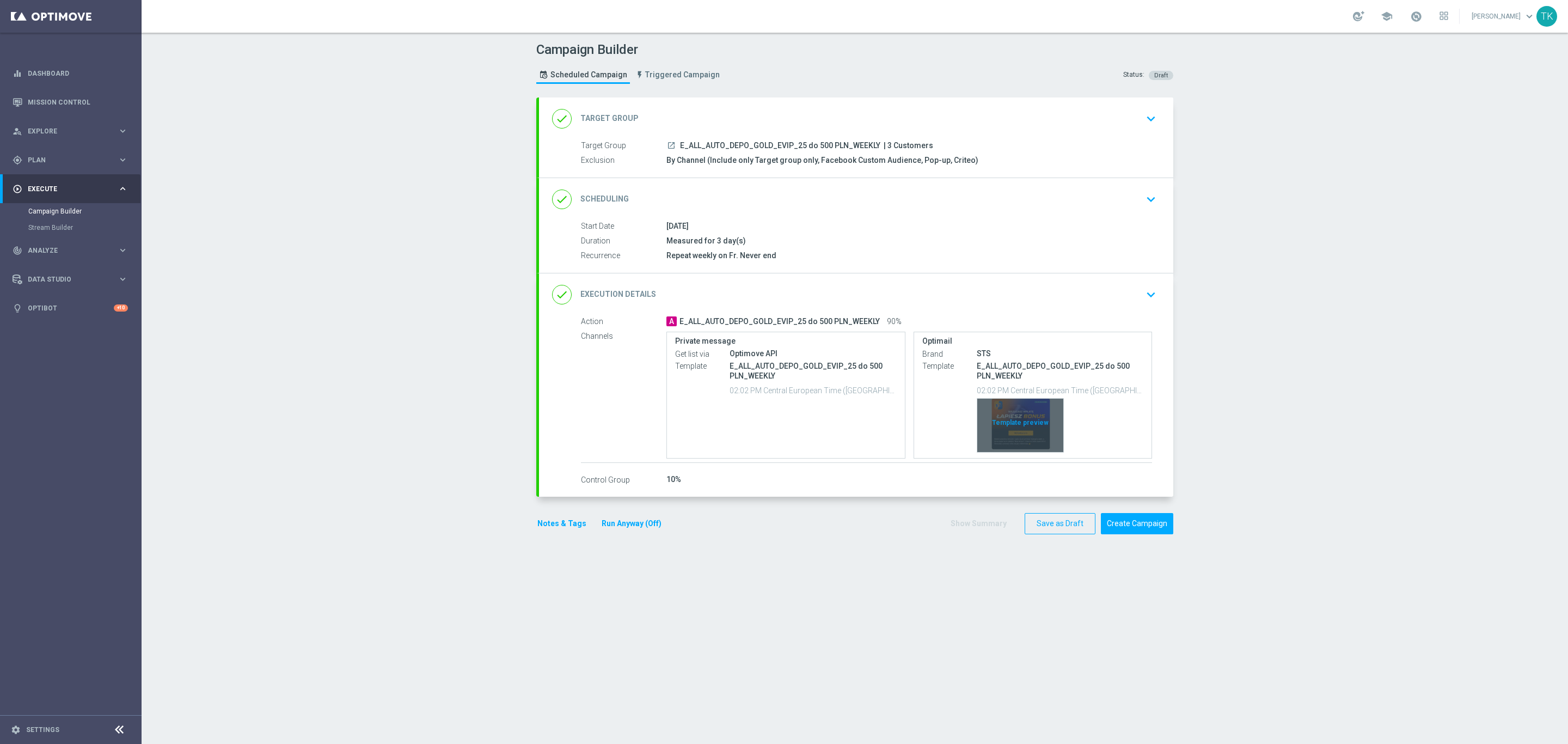
click at [1011, 400] on button "Template preview" at bounding box center [1020, 425] width 87 height 54
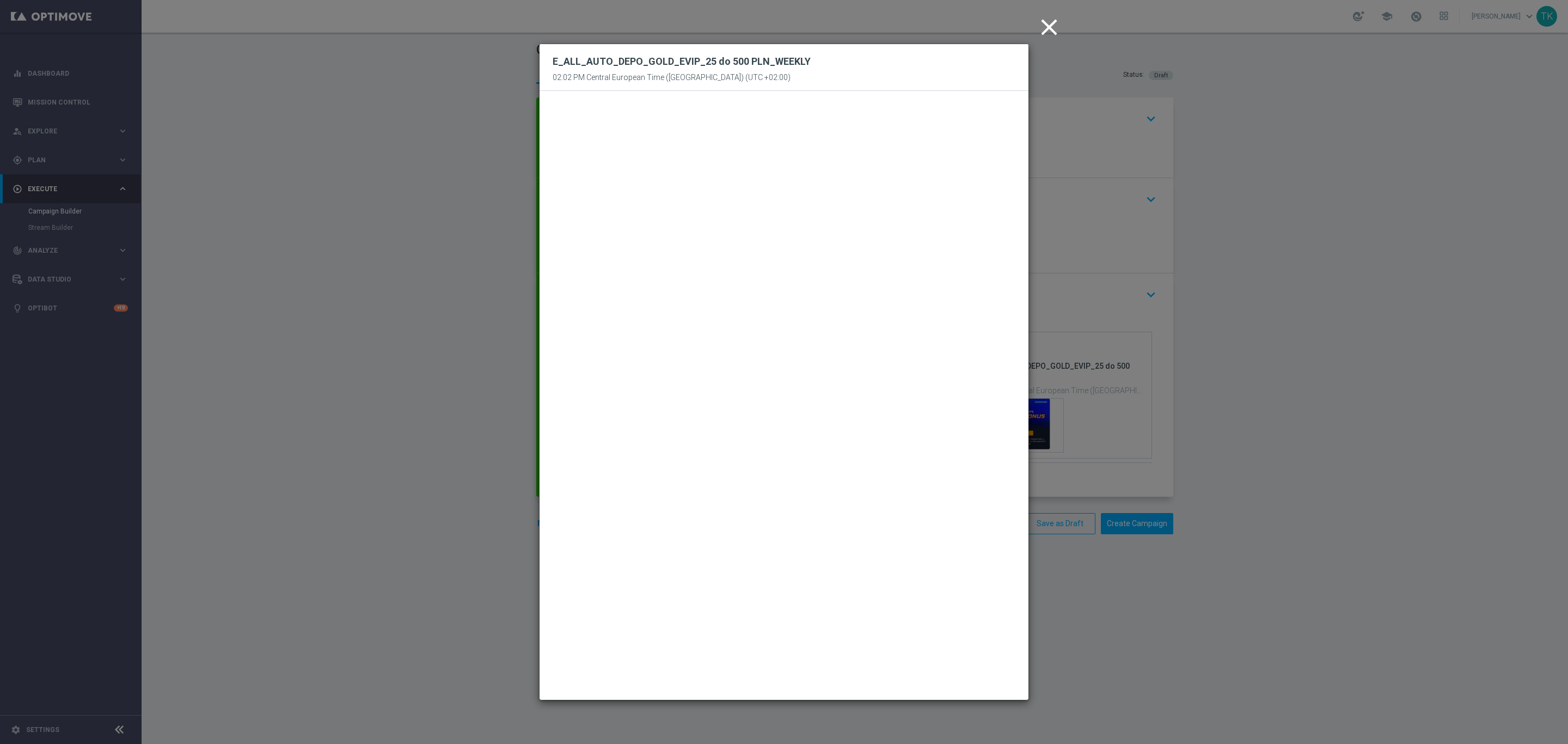
click at [1046, 24] on icon "close" at bounding box center [1049, 27] width 27 height 27
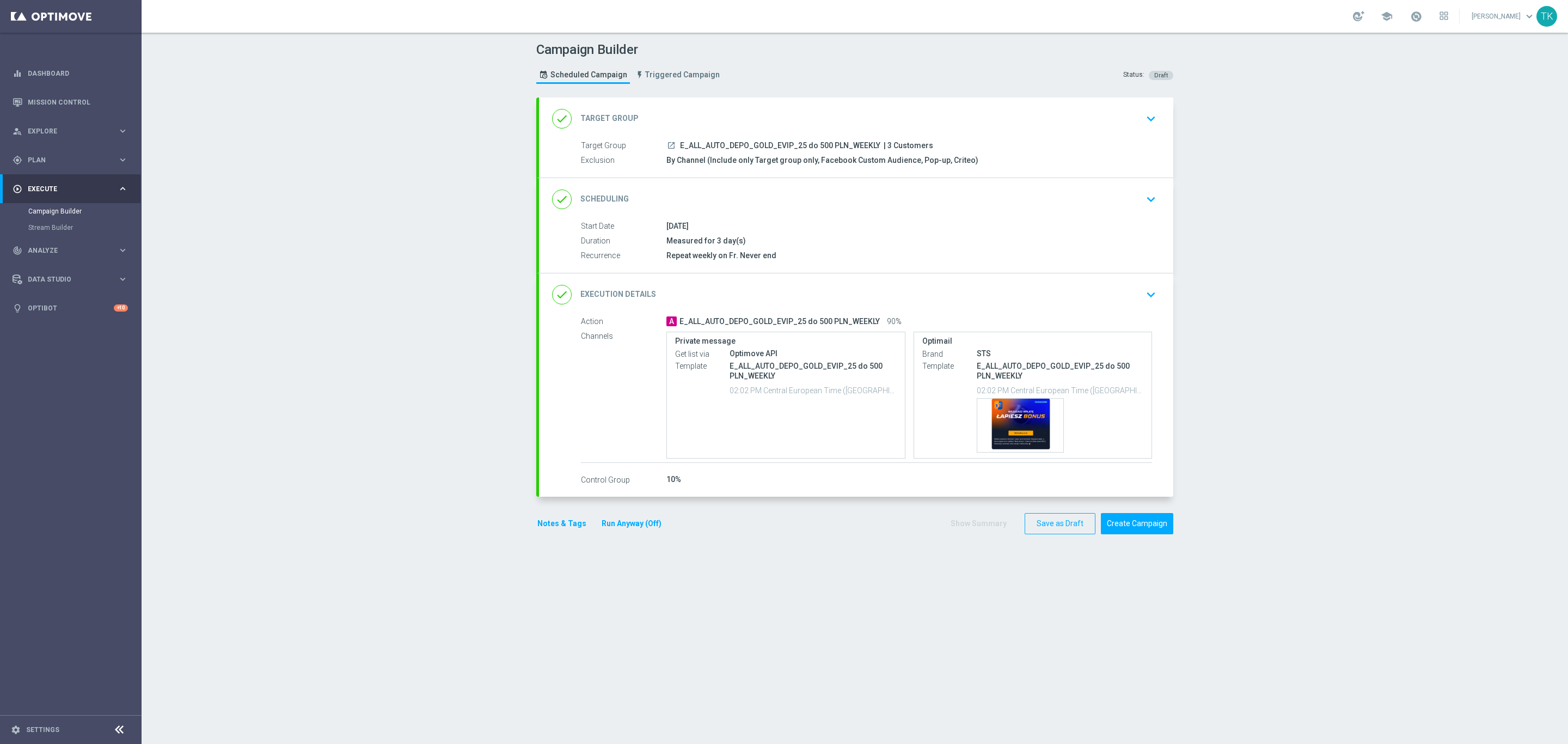
click at [757, 144] on span "E_ALL_AUTO_DEPO_GOLD_EVIP_25 do 500 PLN_WEEKLY" at bounding box center [780, 145] width 200 height 10
copy div "E_ALL_AUTO_DEPO_GOLD_EVIP_25 do 500 PLN_WEEKLY"
click at [818, 74] on div "Campaign Builder Scheduled Campaign Triggered Campaign Status: Draft" at bounding box center [855, 64] width 654 height 50
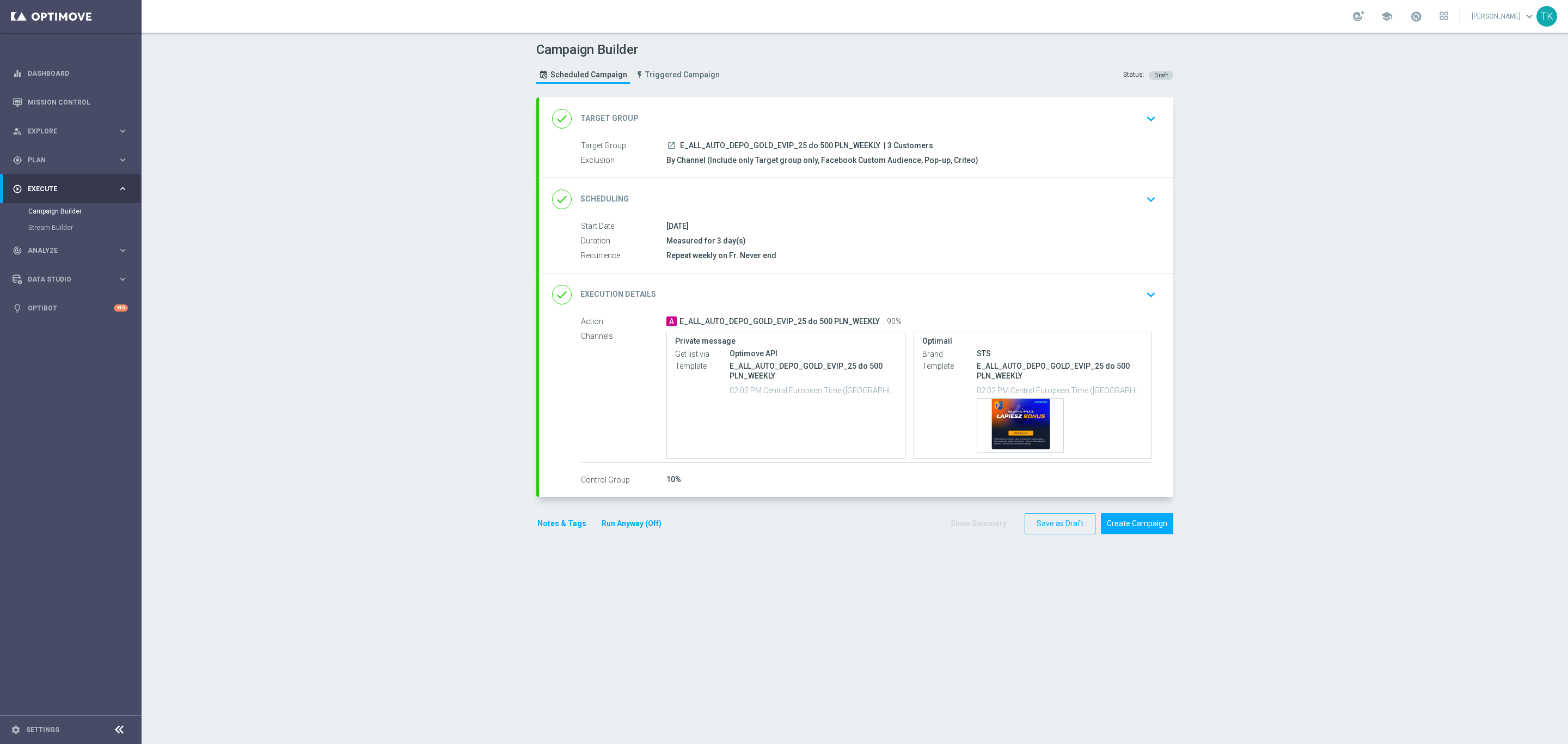
click at [1068, 290] on div "done Execution Details keyboard_arrow_down" at bounding box center [856, 295] width 608 height 21
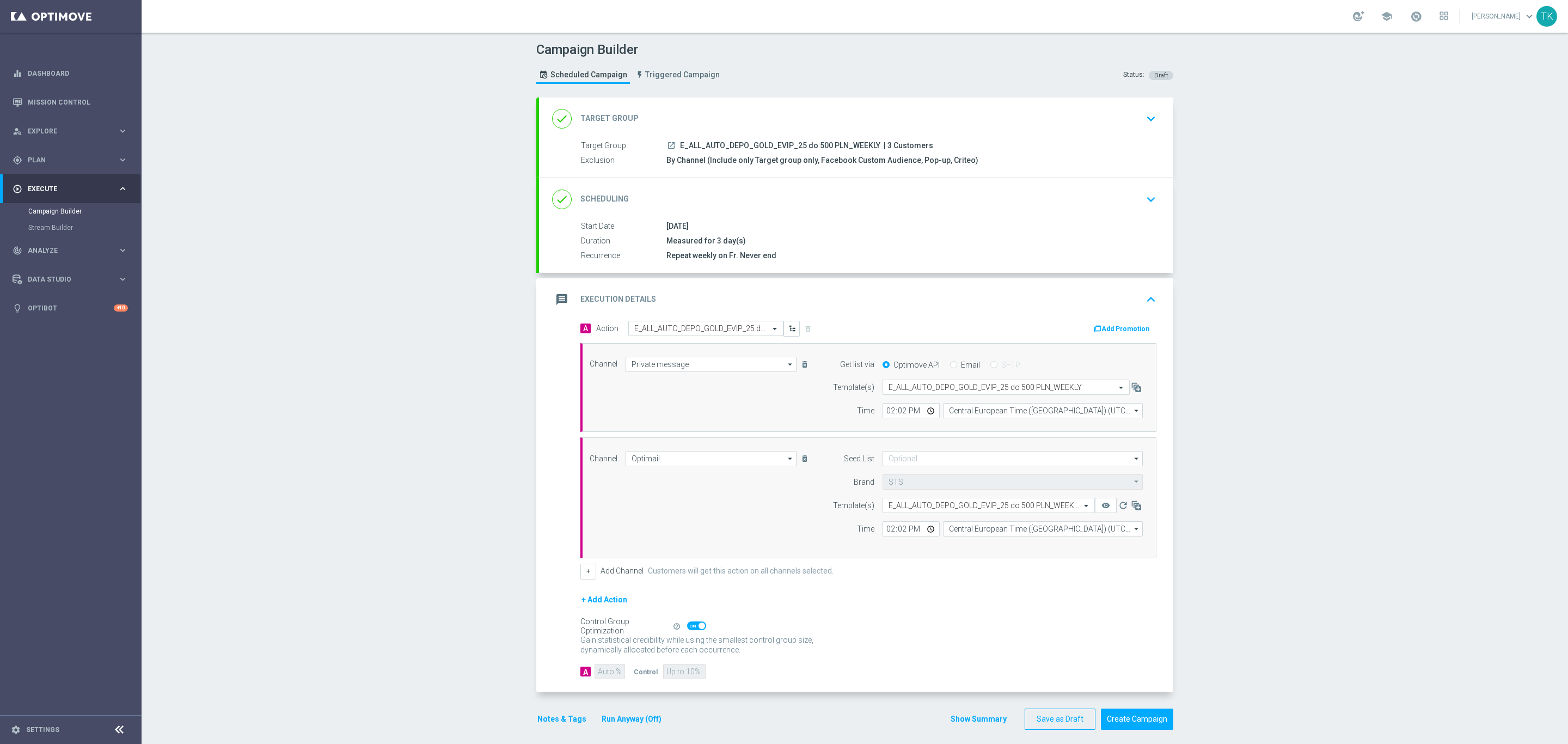
click at [1101, 330] on button "Add Promotion" at bounding box center [1123, 329] width 60 height 12
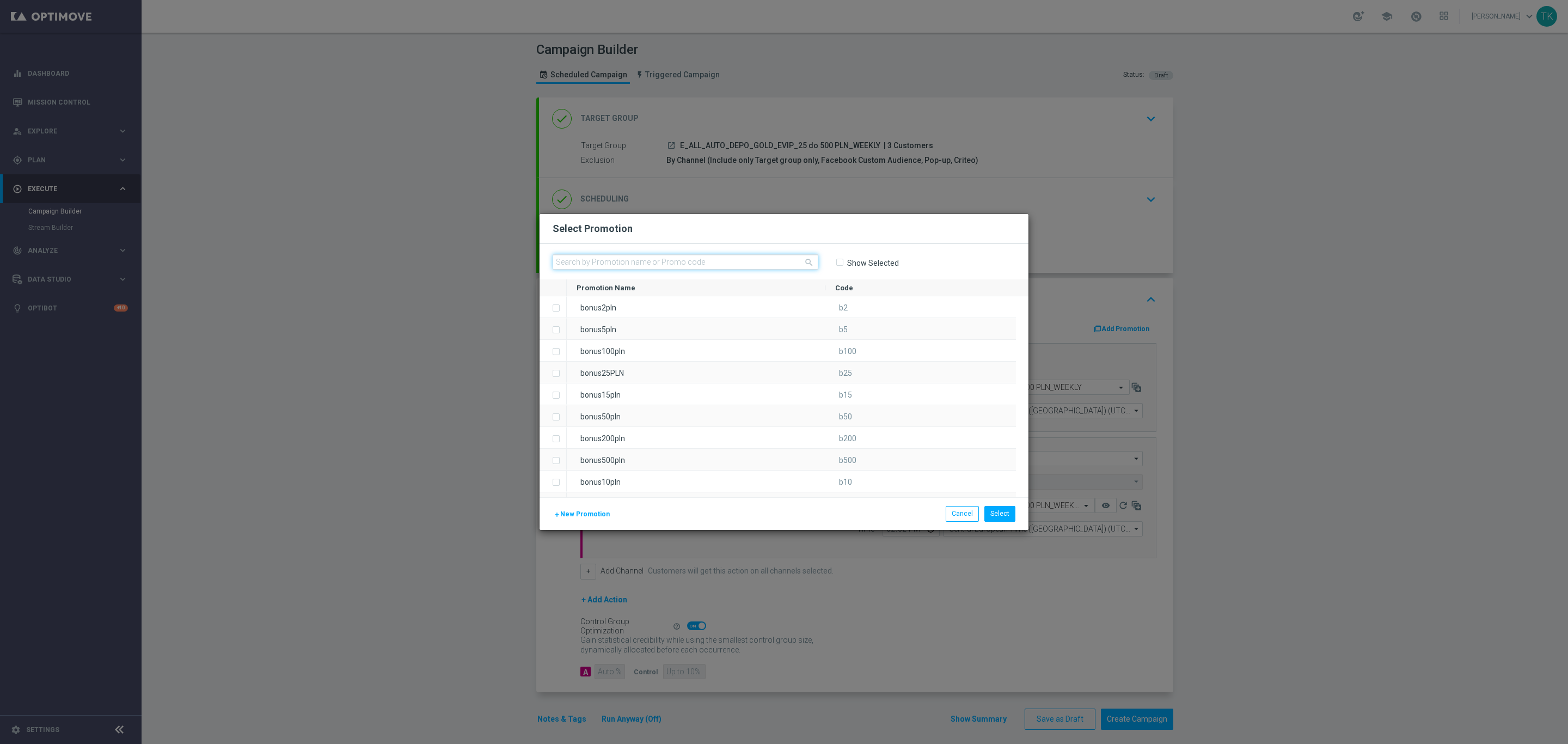
click at [602, 264] on input "text" at bounding box center [685, 262] width 266 height 15
paste input "77007"
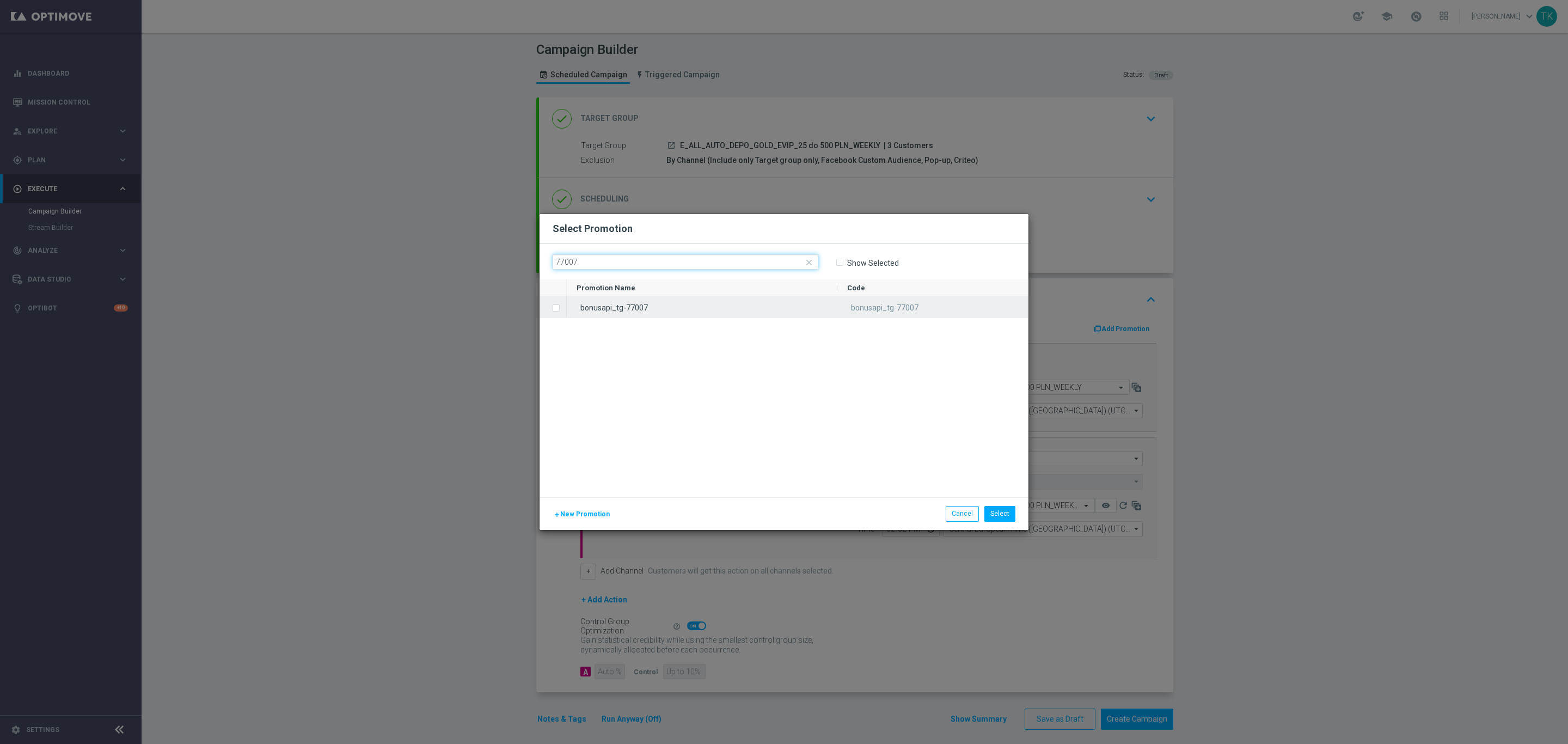
type input "77007"
click at [619, 310] on div "bonusapi_tg-77007" at bounding box center [701, 306] width 270 height 21
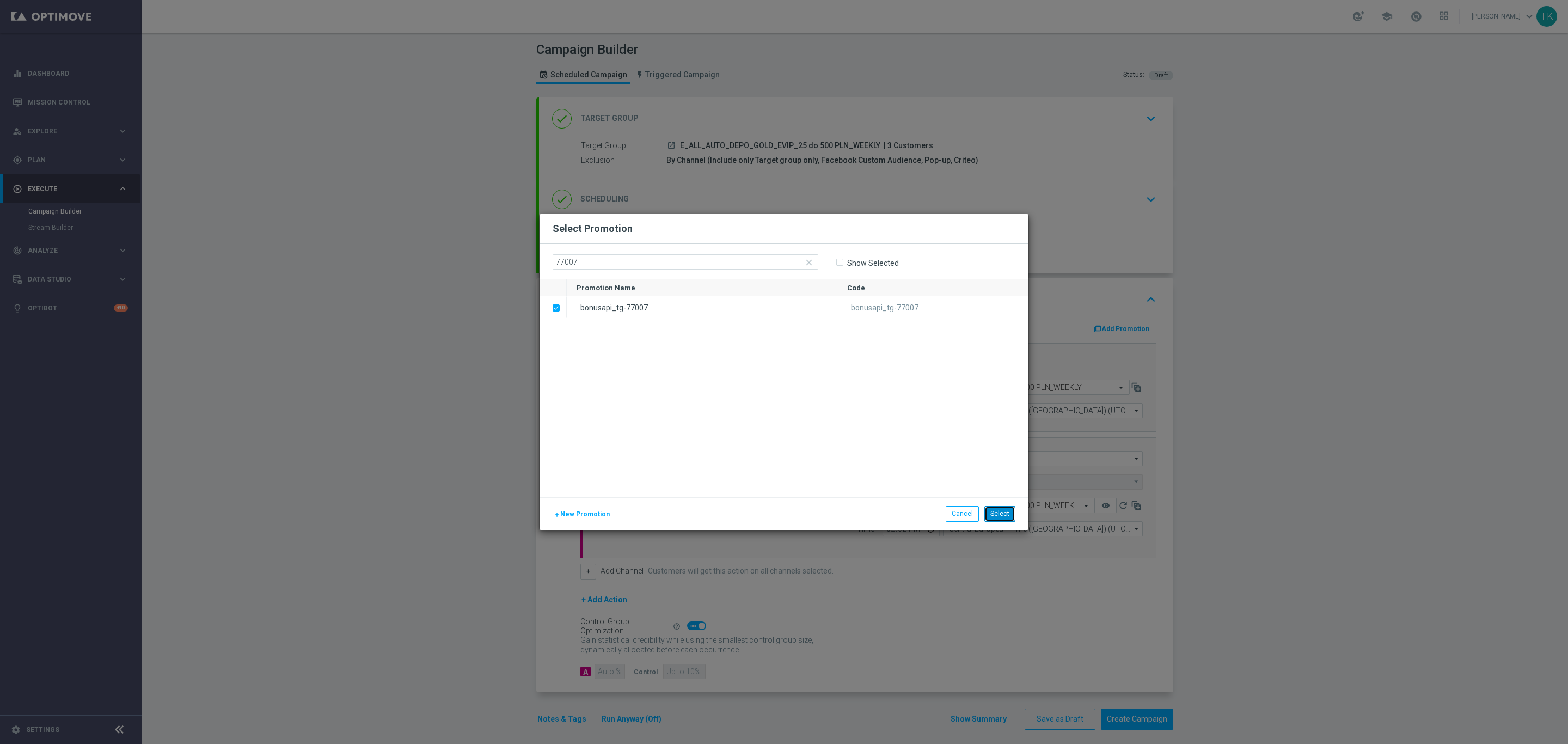
click at [1007, 514] on button "Select" at bounding box center [999, 513] width 31 height 15
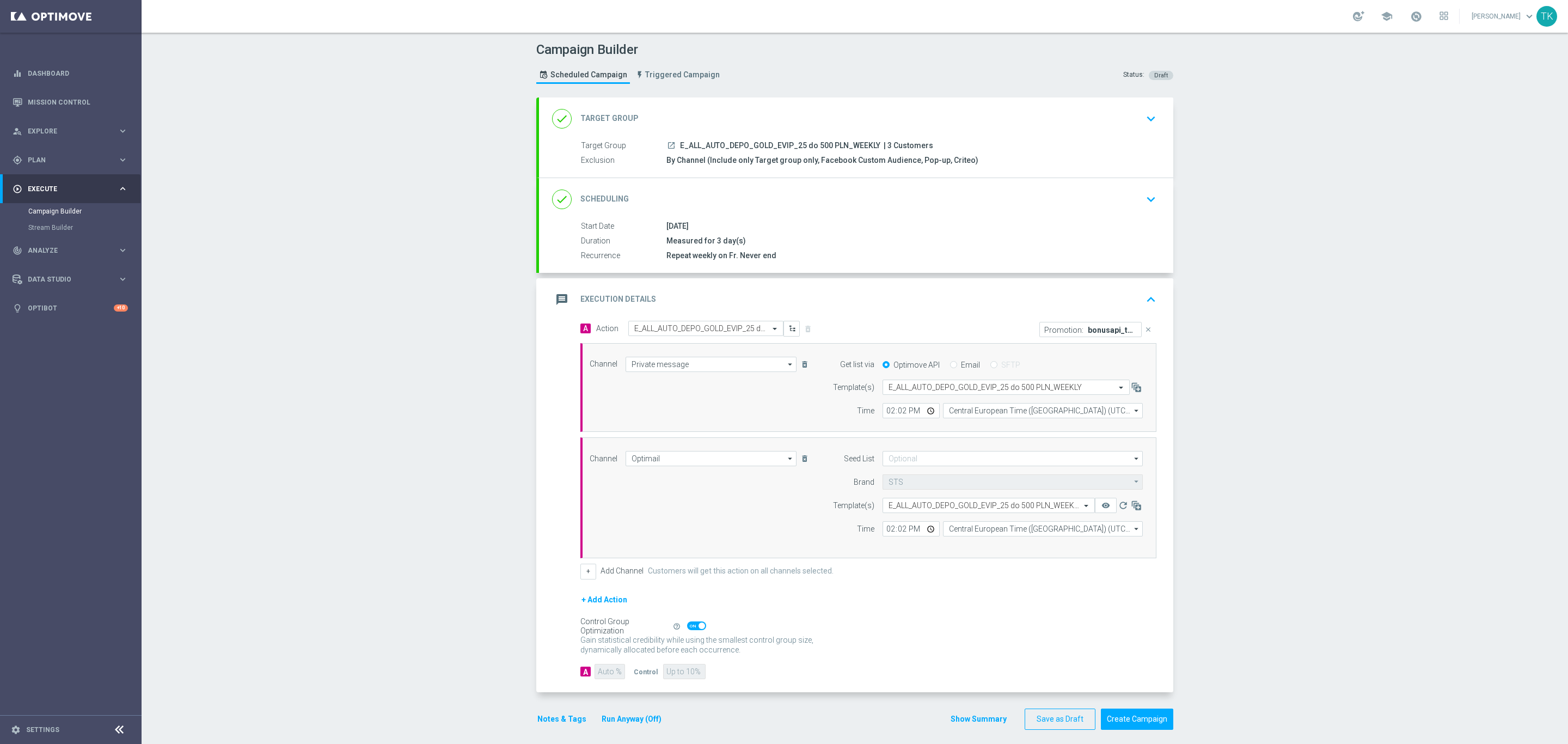
click at [541, 726] on button "Notes & Tags" at bounding box center [562, 719] width 51 height 14
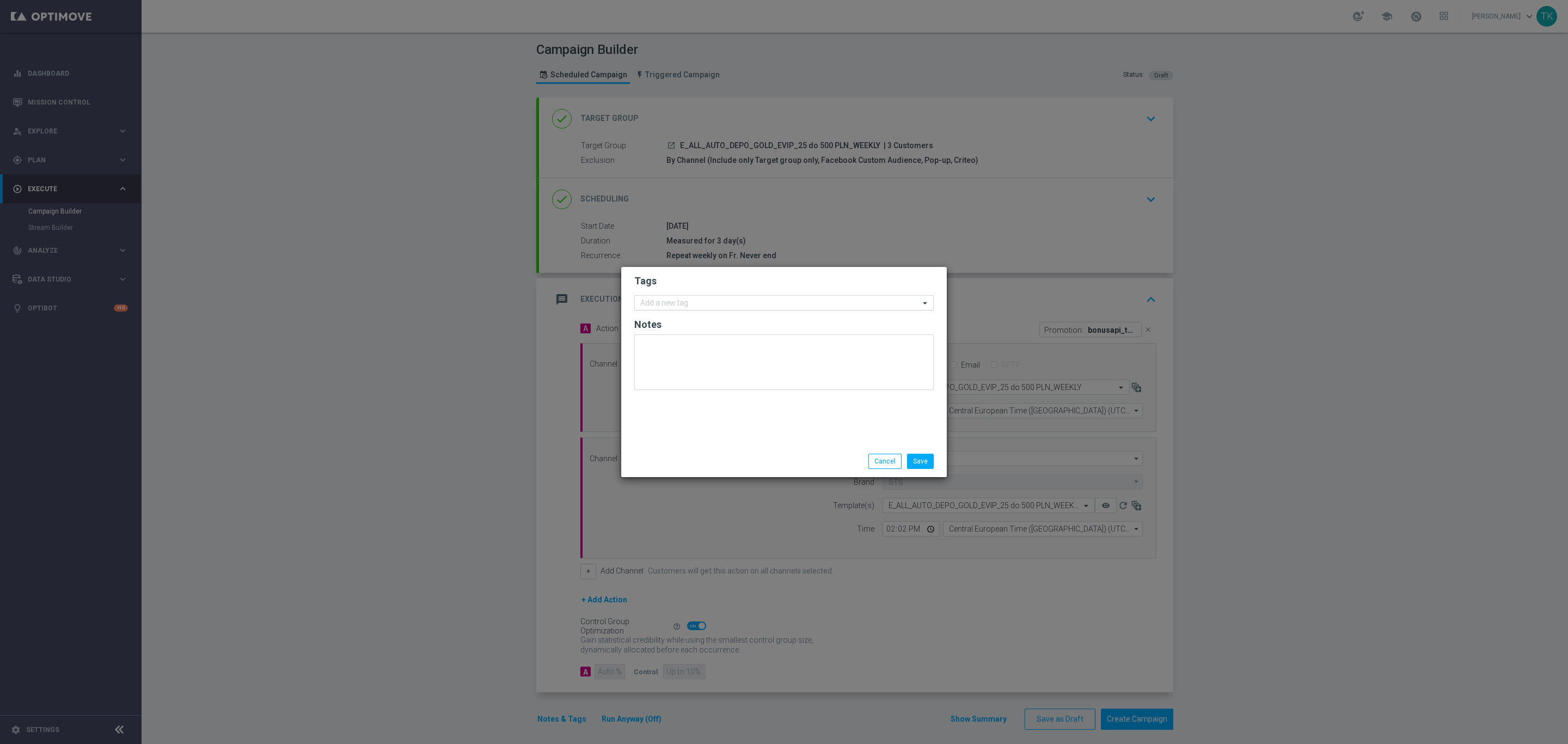
click at [665, 303] on input "text" at bounding box center [780, 303] width 279 height 10
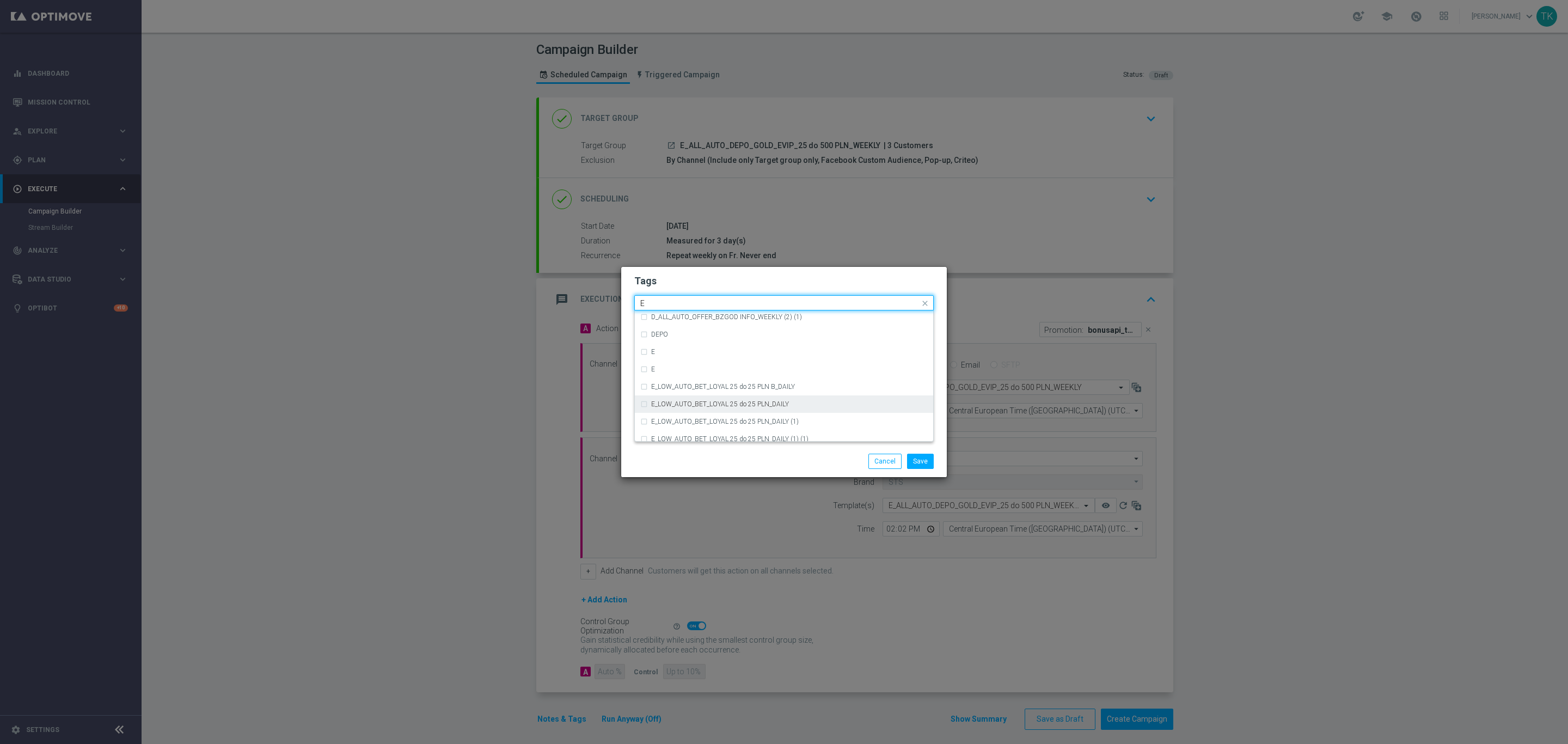
scroll to position [1552, 0]
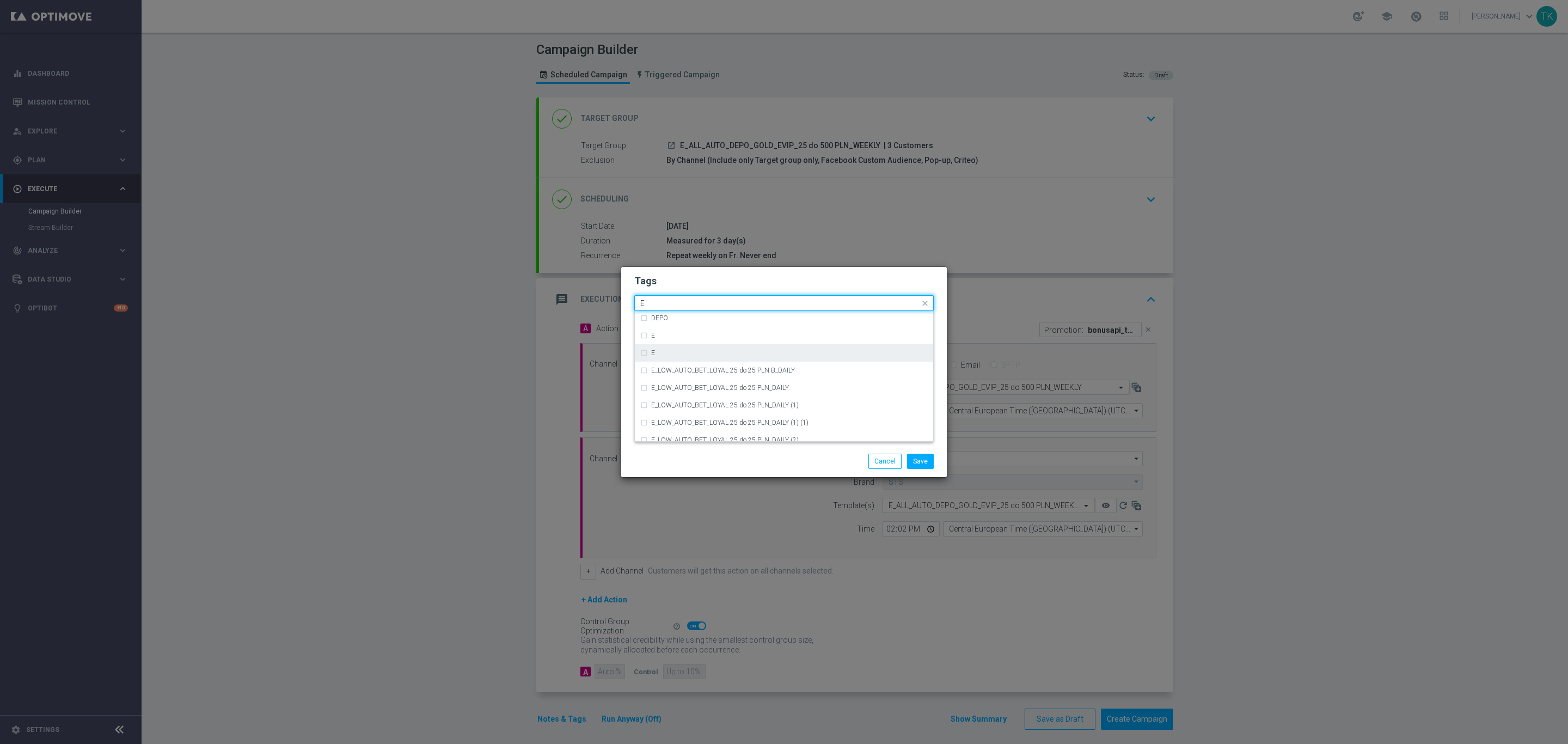
click at [672, 350] on div "E" at bounding box center [789, 353] width 276 height 7
click at [668, 303] on input "E" at bounding box center [780, 303] width 279 height 10
click at [667, 320] on div "ALL" at bounding box center [789, 319] width 276 height 7
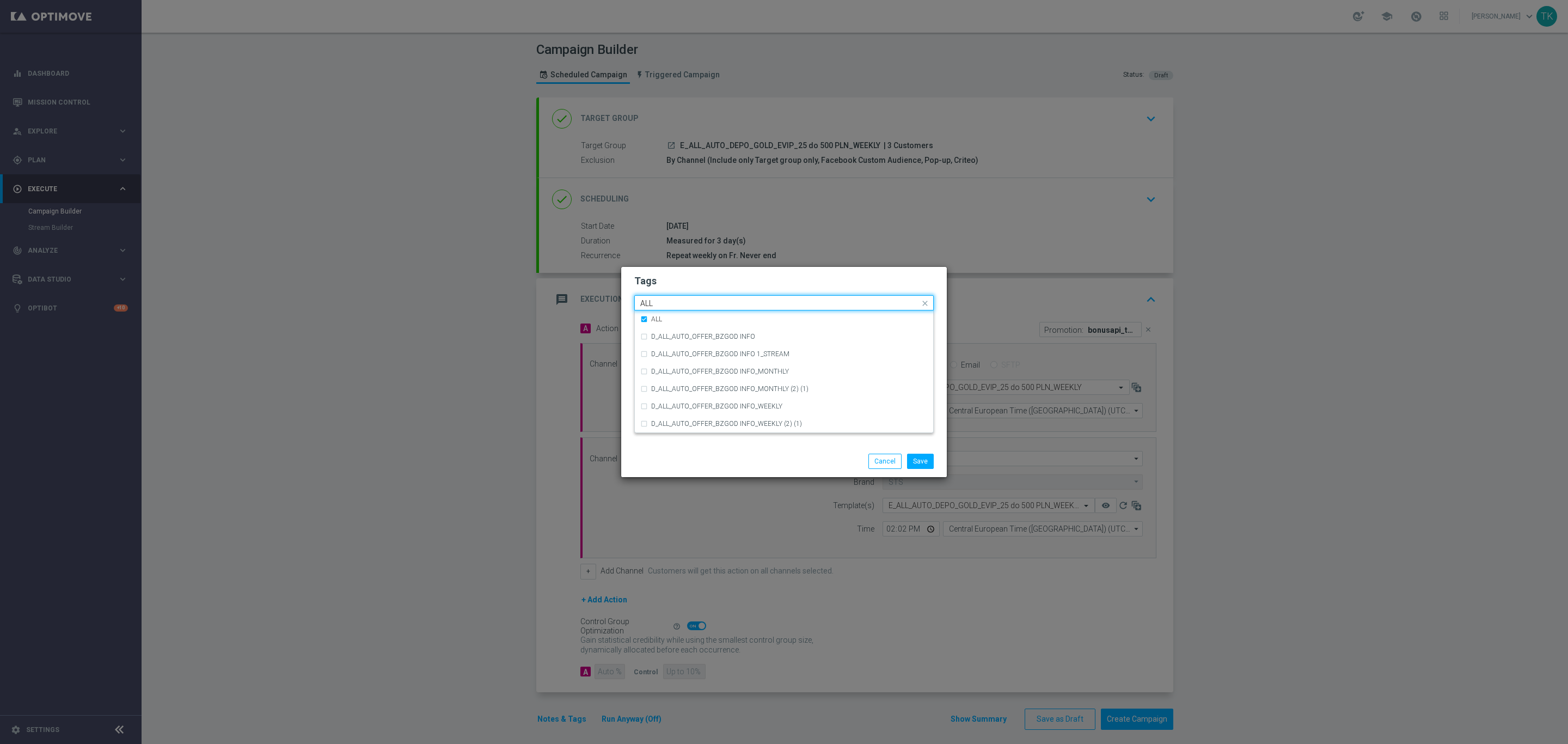
click at [667, 296] on div "Quick find × E × ALL ALL" at bounding box center [777, 303] width 285 height 14
click at [655, 302] on input "ALL" at bounding box center [780, 303] width 279 height 10
click at [672, 433] on div "AUTO" at bounding box center [789, 435] width 276 height 7
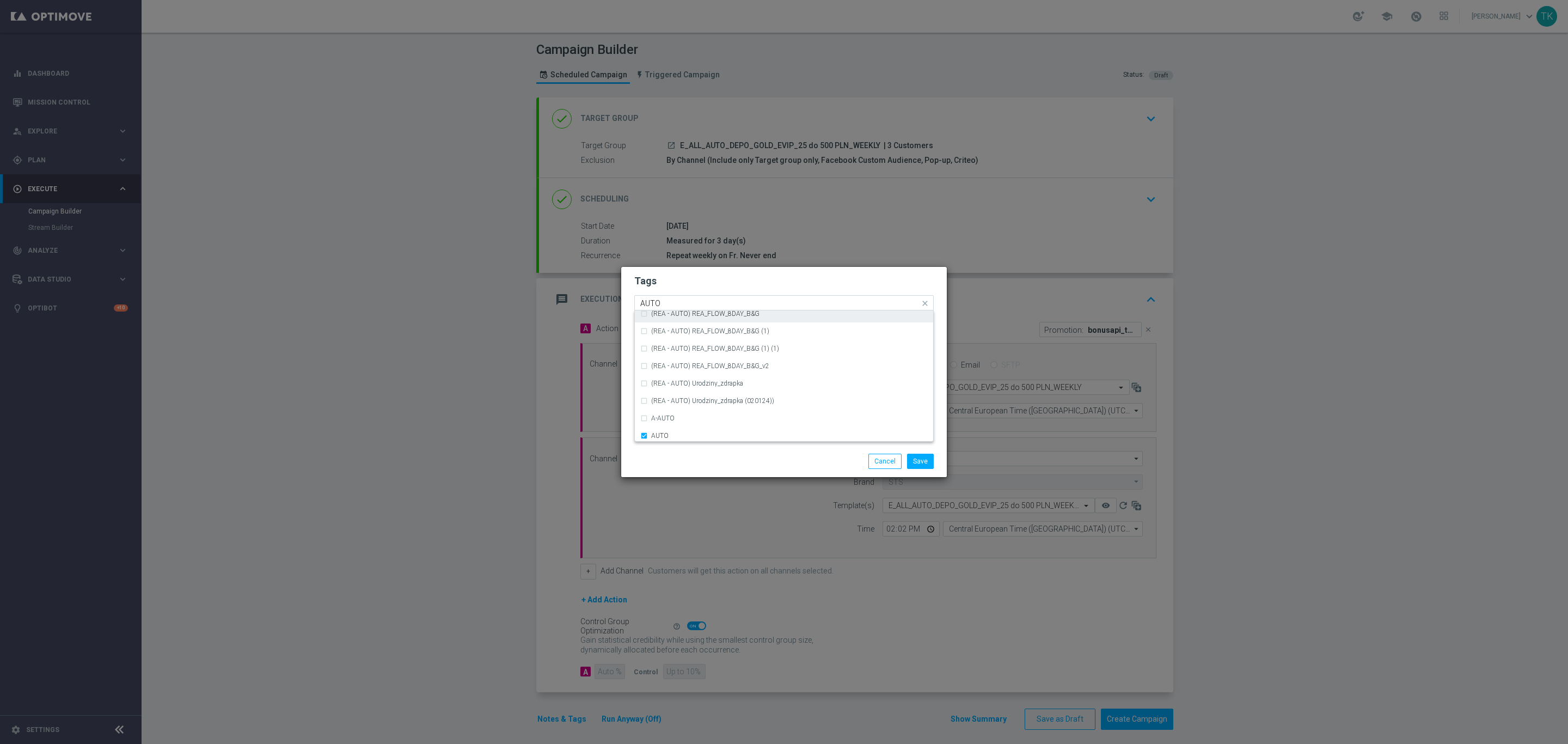
click at [654, 304] on input "AUTO" at bounding box center [780, 303] width 279 height 10
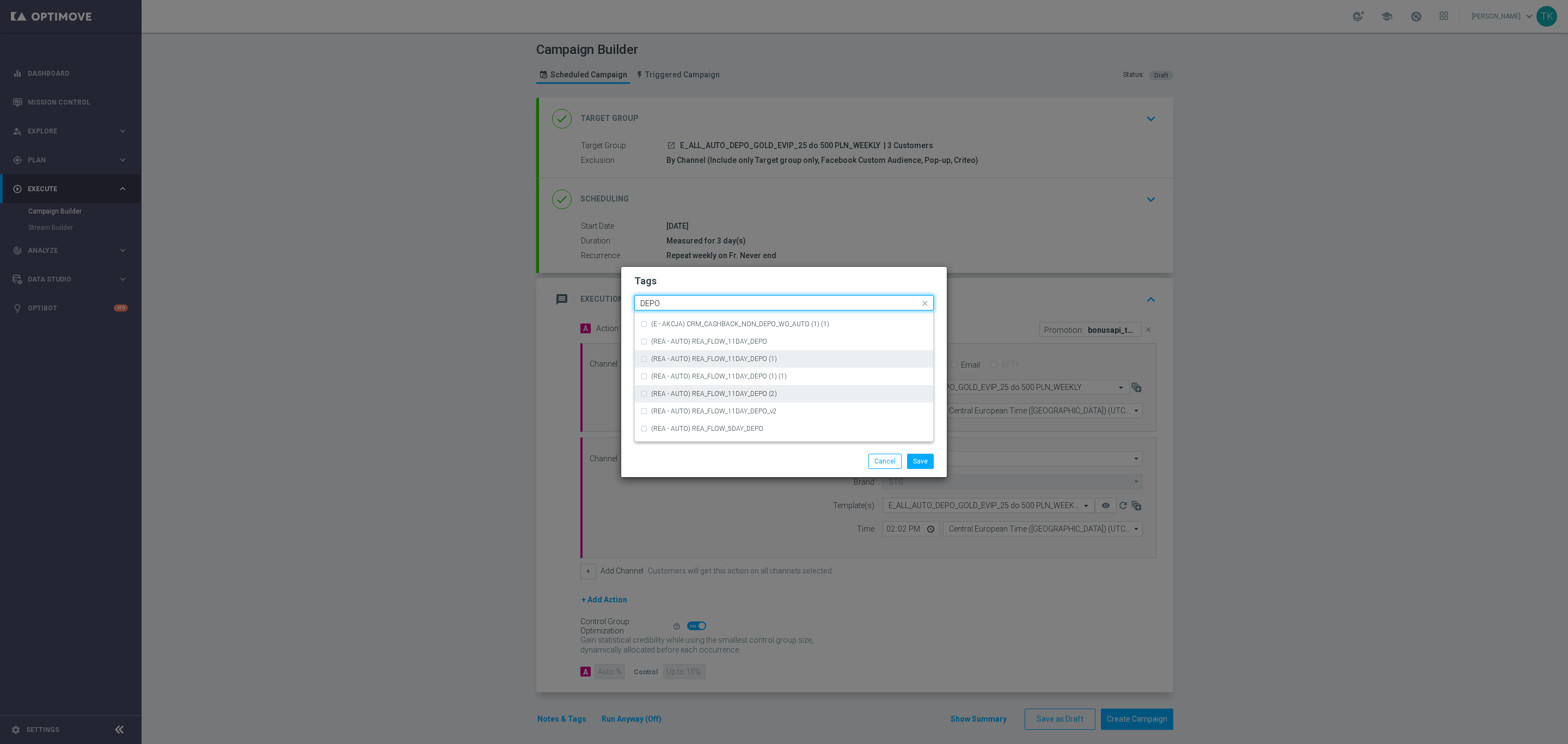
scroll to position [402, 0]
click at [695, 404] on div "DEPO" at bounding box center [789, 405] width 276 height 7
type input "DEPO"
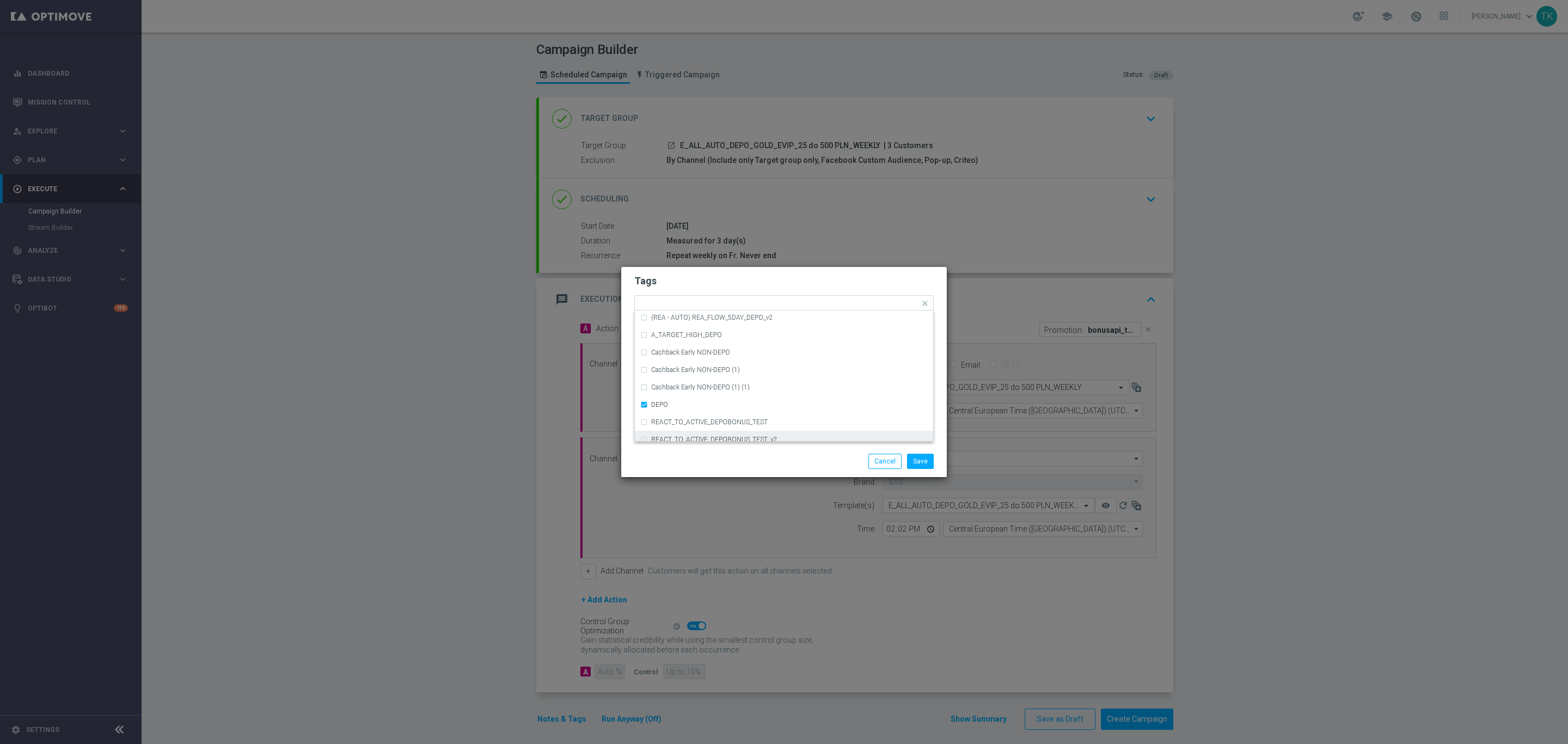
click at [926, 450] on div "Save Cancel" at bounding box center [784, 461] width 325 height 32
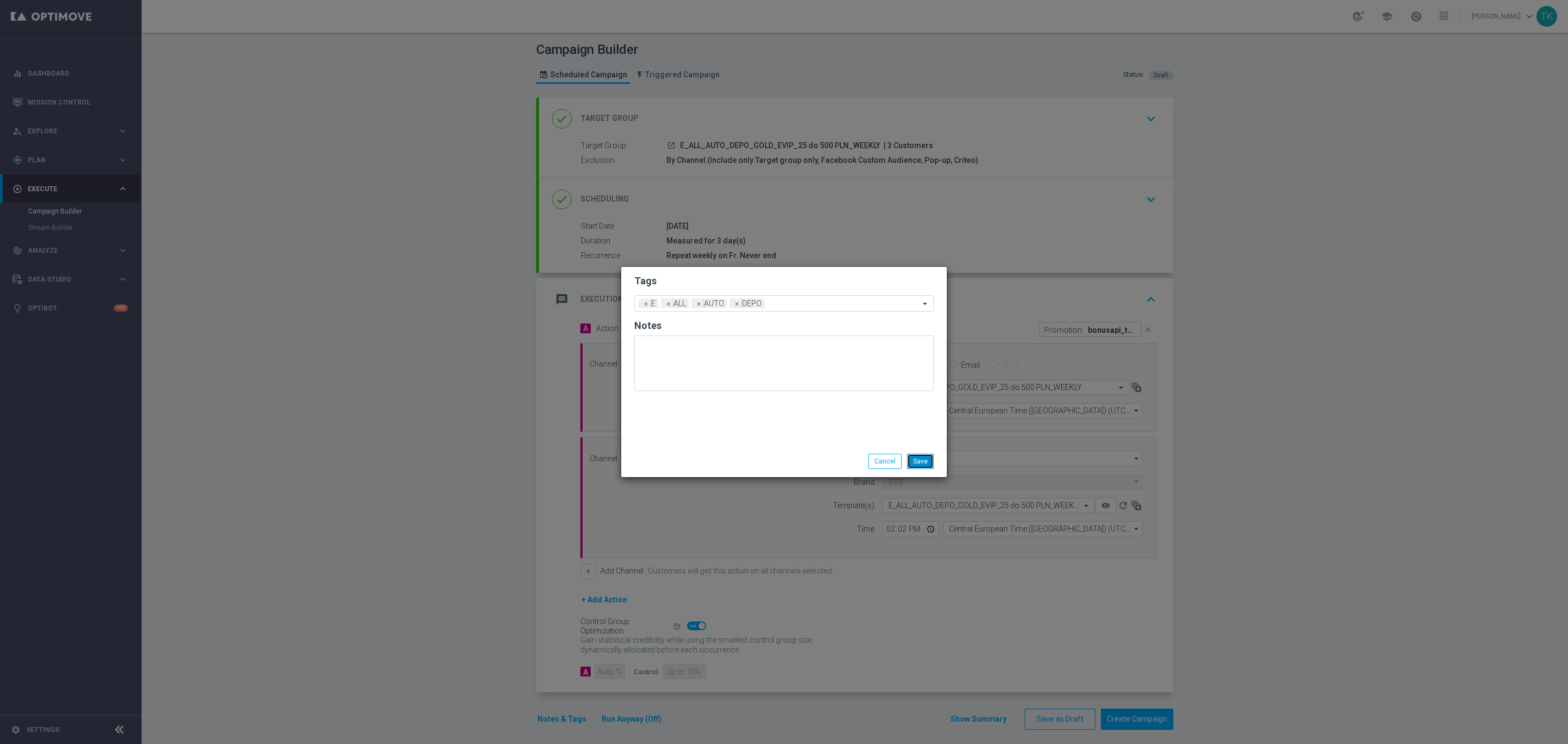
click at [920, 457] on button "Save" at bounding box center [920, 461] width 26 height 15
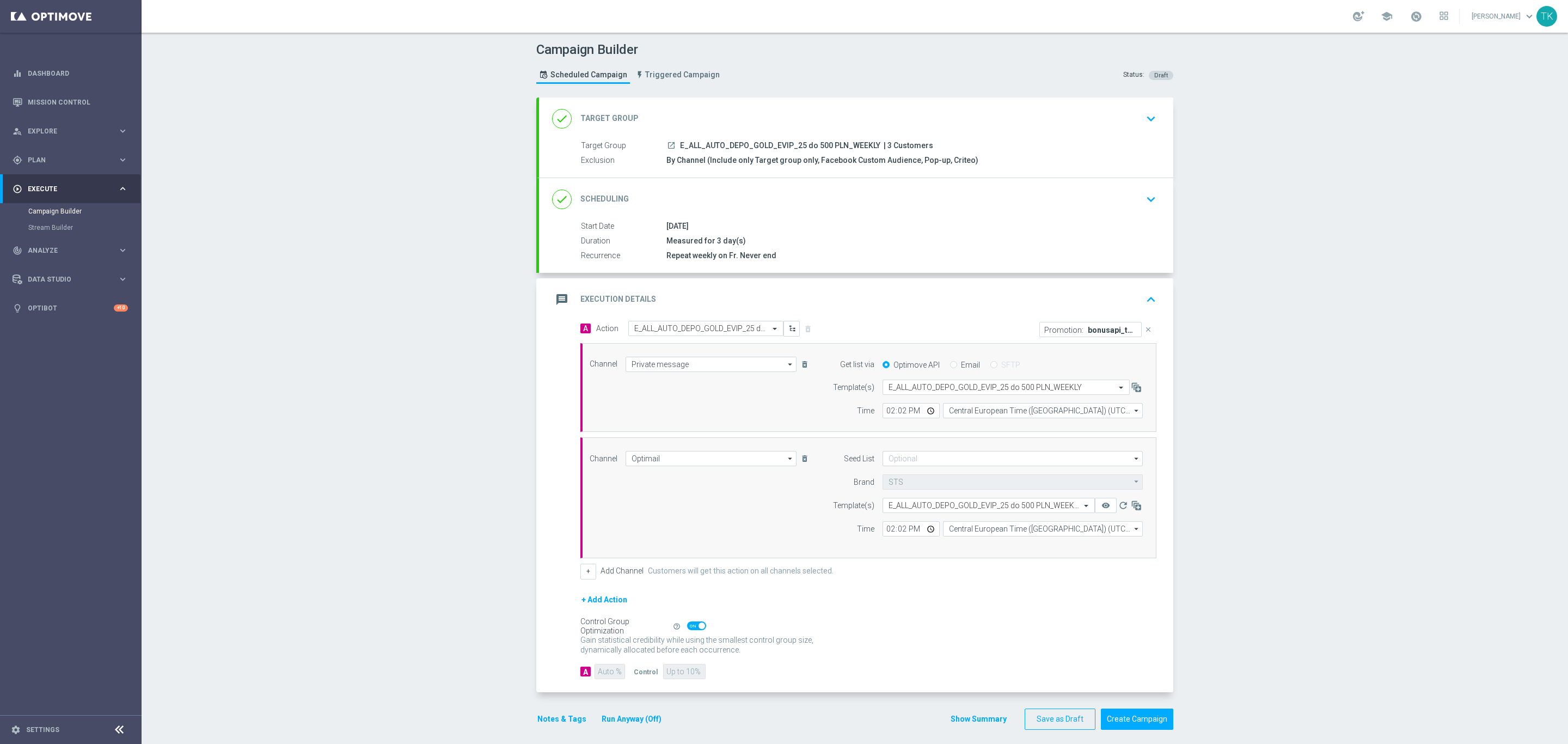
click at [977, 726] on button "Show Summary" at bounding box center [978, 719] width 57 height 12
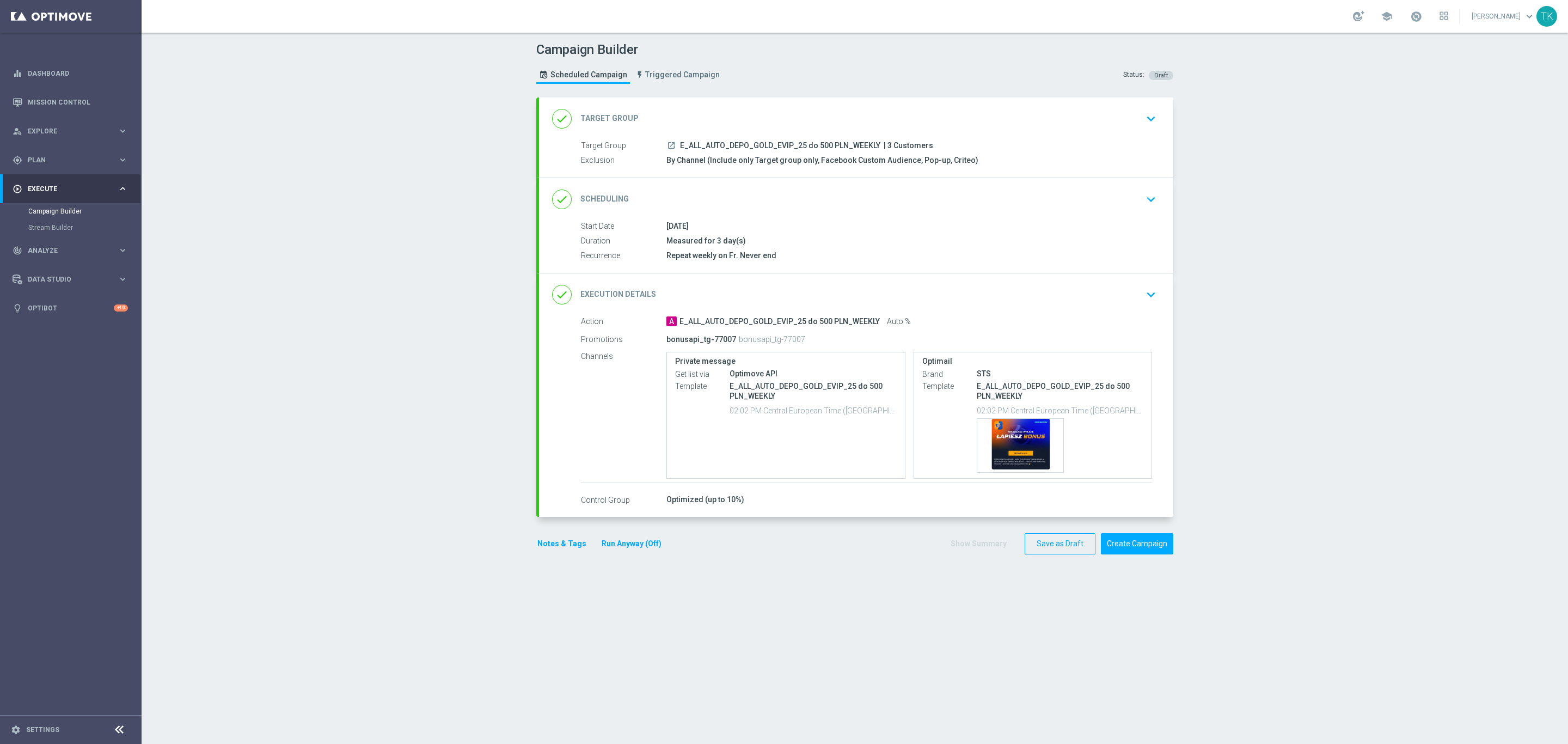
click at [768, 141] on span "E_ALL_AUTO_DEPO_GOLD_EVIP_25 do 500 PLN_WEEKLY" at bounding box center [780, 145] width 200 height 10
copy div "E_ALL_AUTO_DEPO_GOLD_EVIP_25 do 500 PLN_WEEKLY"
click at [1043, 545] on button "Save as Draft" at bounding box center [1059, 543] width 71 height 21
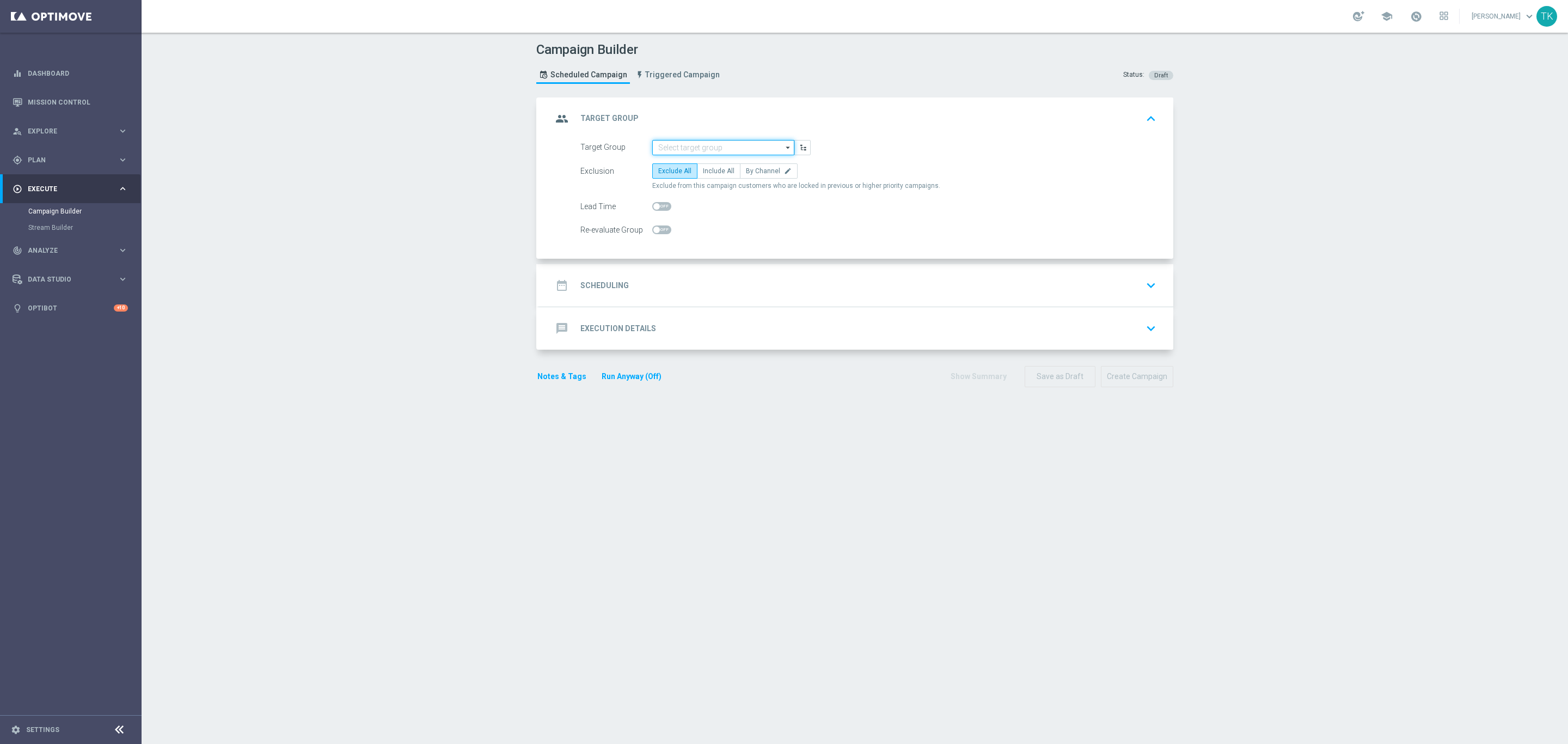
click at [686, 147] on input at bounding box center [723, 147] width 142 height 15
paste input "E_ALL_AUTO_DEPO_SILVER_EVIP_25 do 500 PLN_WEEKLY"
click at [687, 162] on div "E_ALL_AUTO_DEPO_SILVER_EVIP_25 do 500 PLN_WEEKLY" at bounding box center [723, 168] width 132 height 20
type input "E_ALL_AUTO_DEPO_SILVER_EVIP_25 do 500 PLN_WEEKLY"
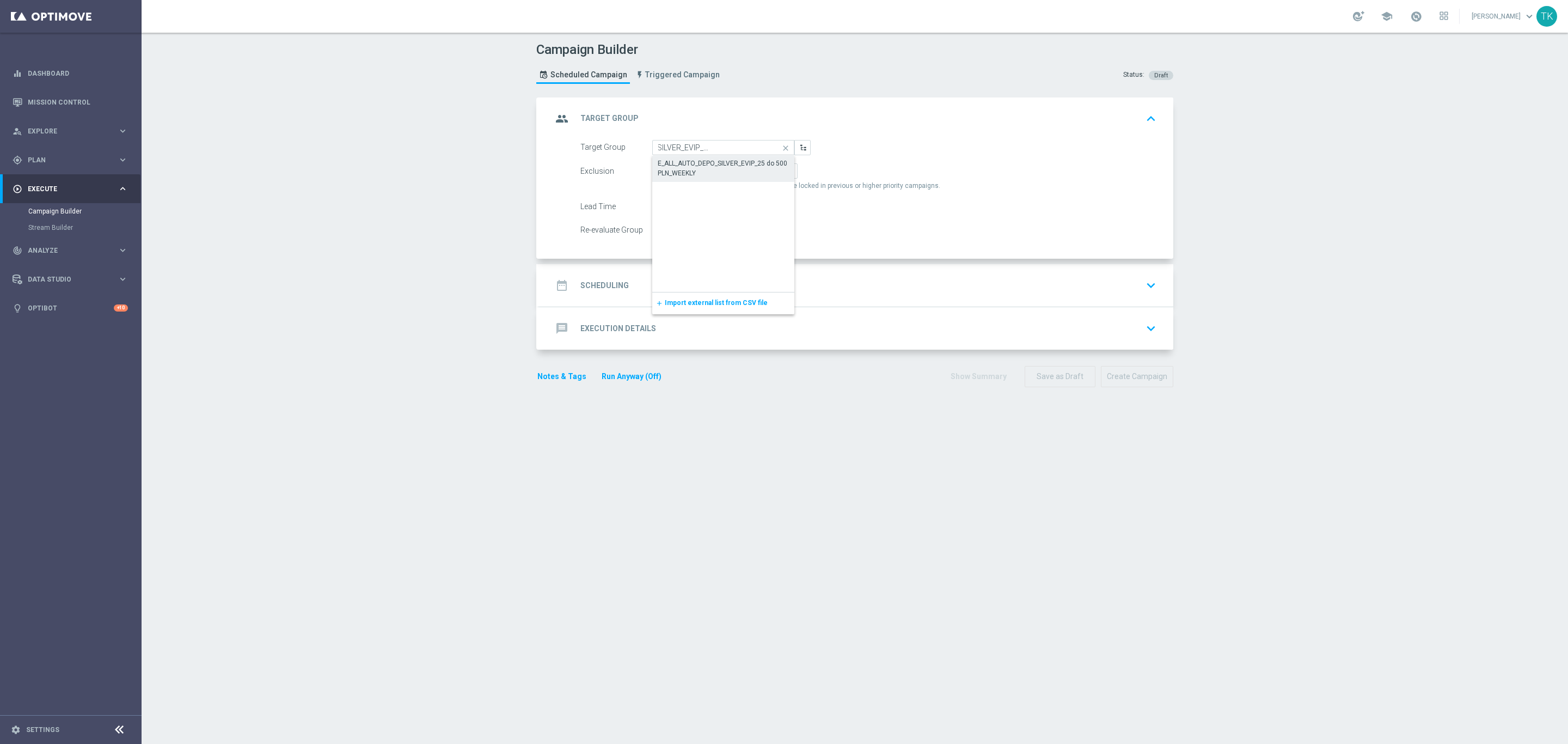
scroll to position [0, 0]
click at [760, 169] on span "By Channel" at bounding box center [763, 171] width 34 height 7
click at [752, 169] on input "By Channel edit" at bounding box center [750, 173] width 7 height 7
radio input "true"
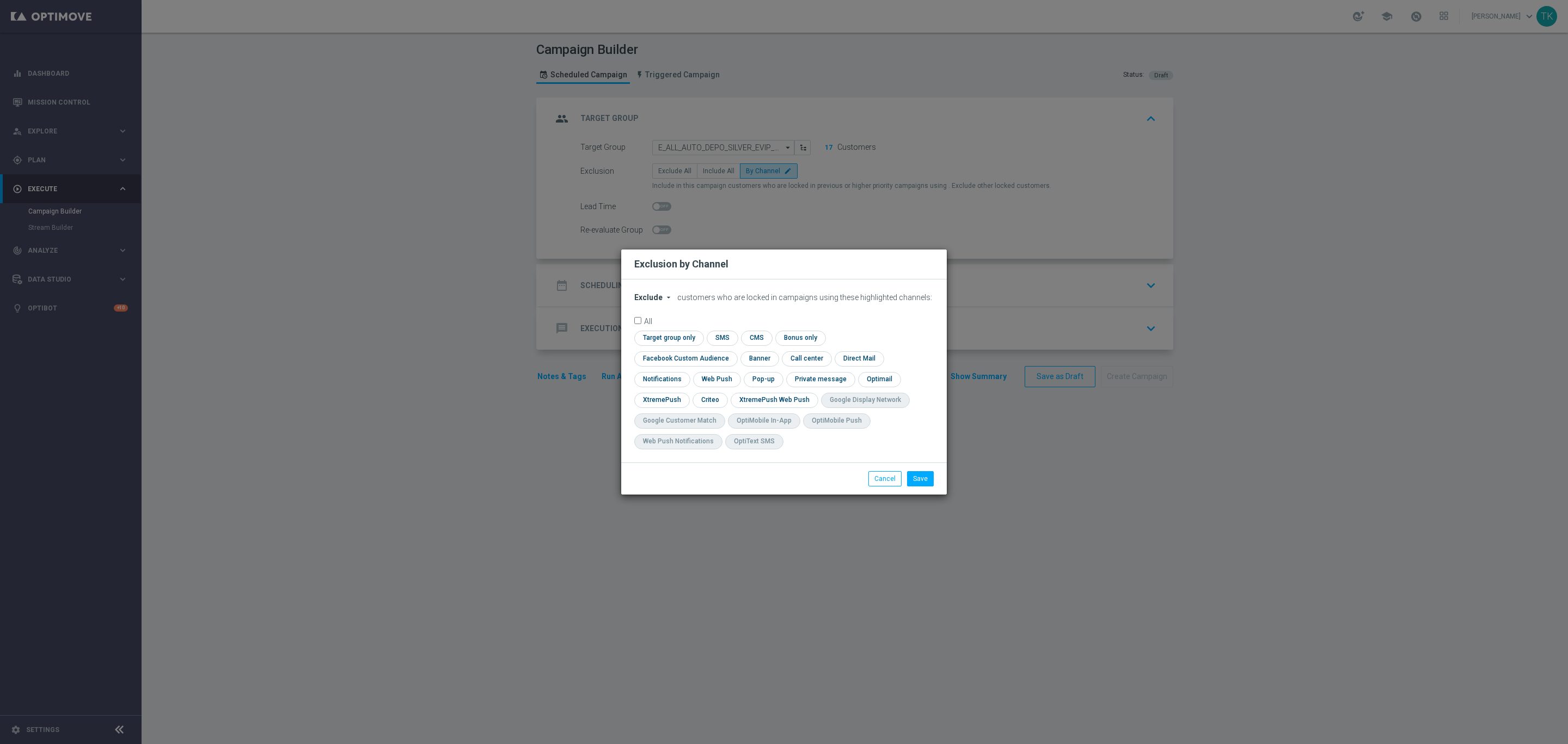
click at [640, 302] on span "Exclude" at bounding box center [648, 298] width 29 height 9
click at [0, 0] on span "Include" at bounding box center [0, 0] width 0 height 0
click at [679, 342] on input "checkbox" at bounding box center [667, 338] width 67 height 15
checkbox input "true"
click at [684, 359] on input "checkbox" at bounding box center [684, 358] width 98 height 15
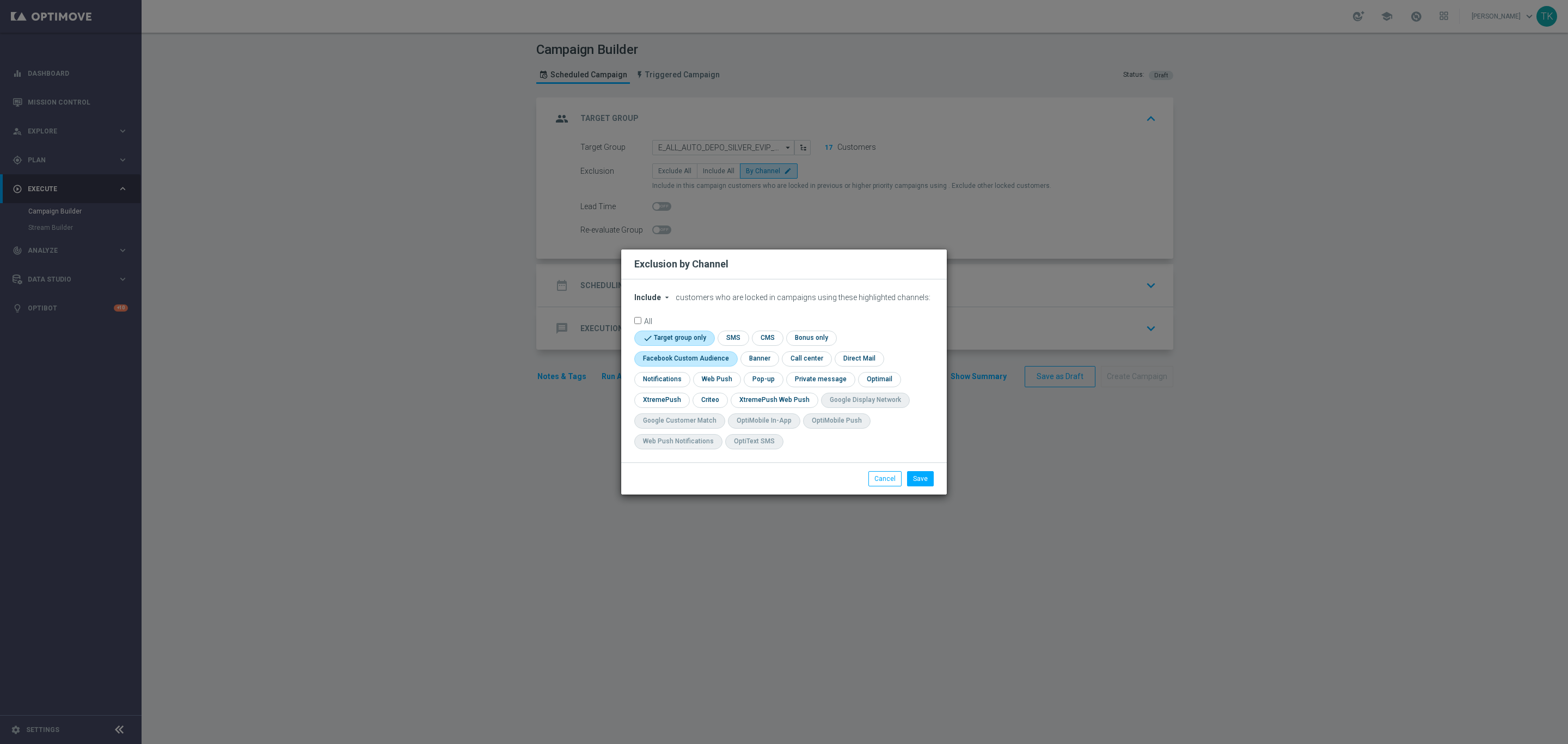
checkbox input "true"
click at [708, 399] on input "checkbox" at bounding box center [709, 400] width 34 height 15
checkbox input "true"
click at [758, 386] on input "checkbox" at bounding box center [762, 379] width 37 height 15
checkbox input "true"
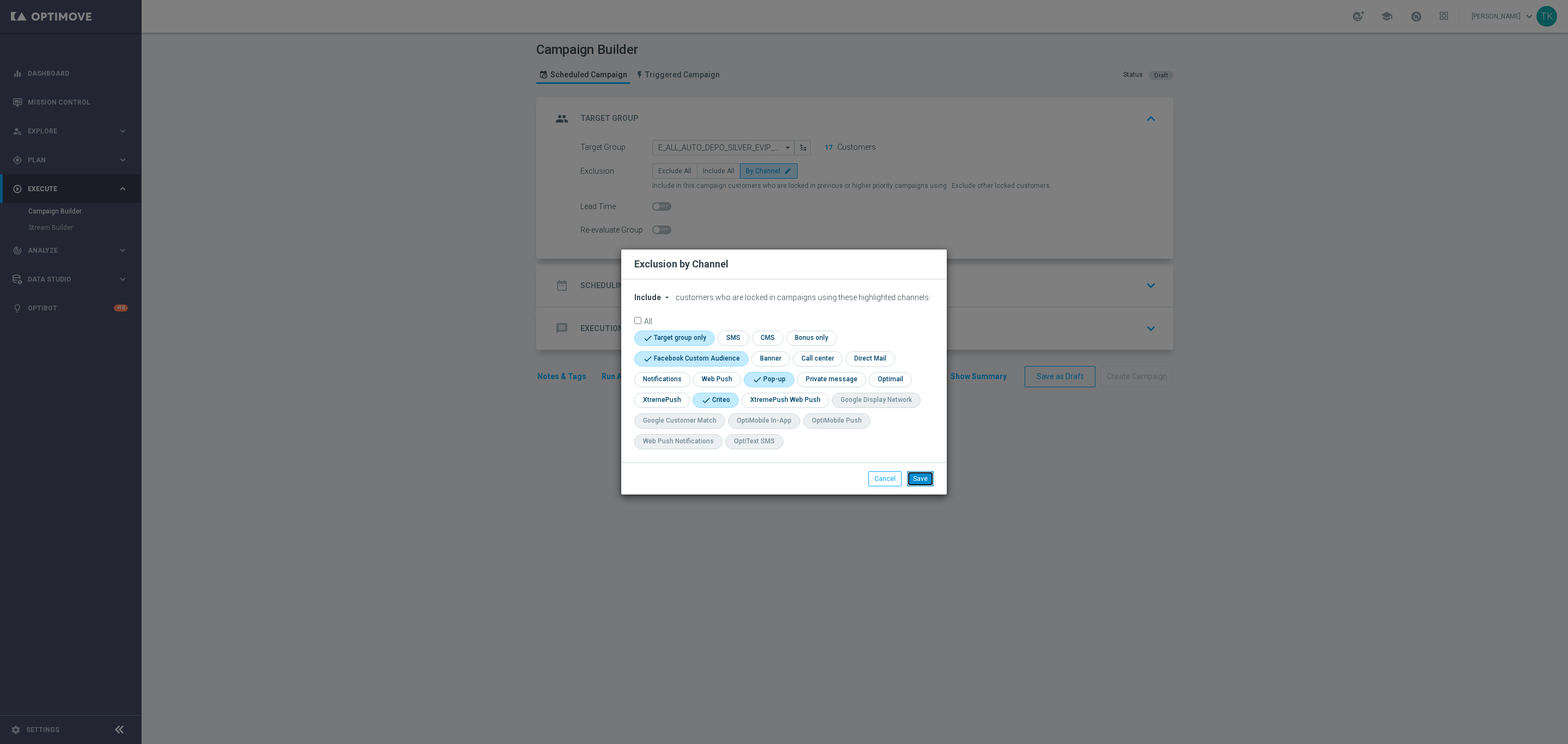
click at [923, 481] on button "Save" at bounding box center [920, 479] width 26 height 15
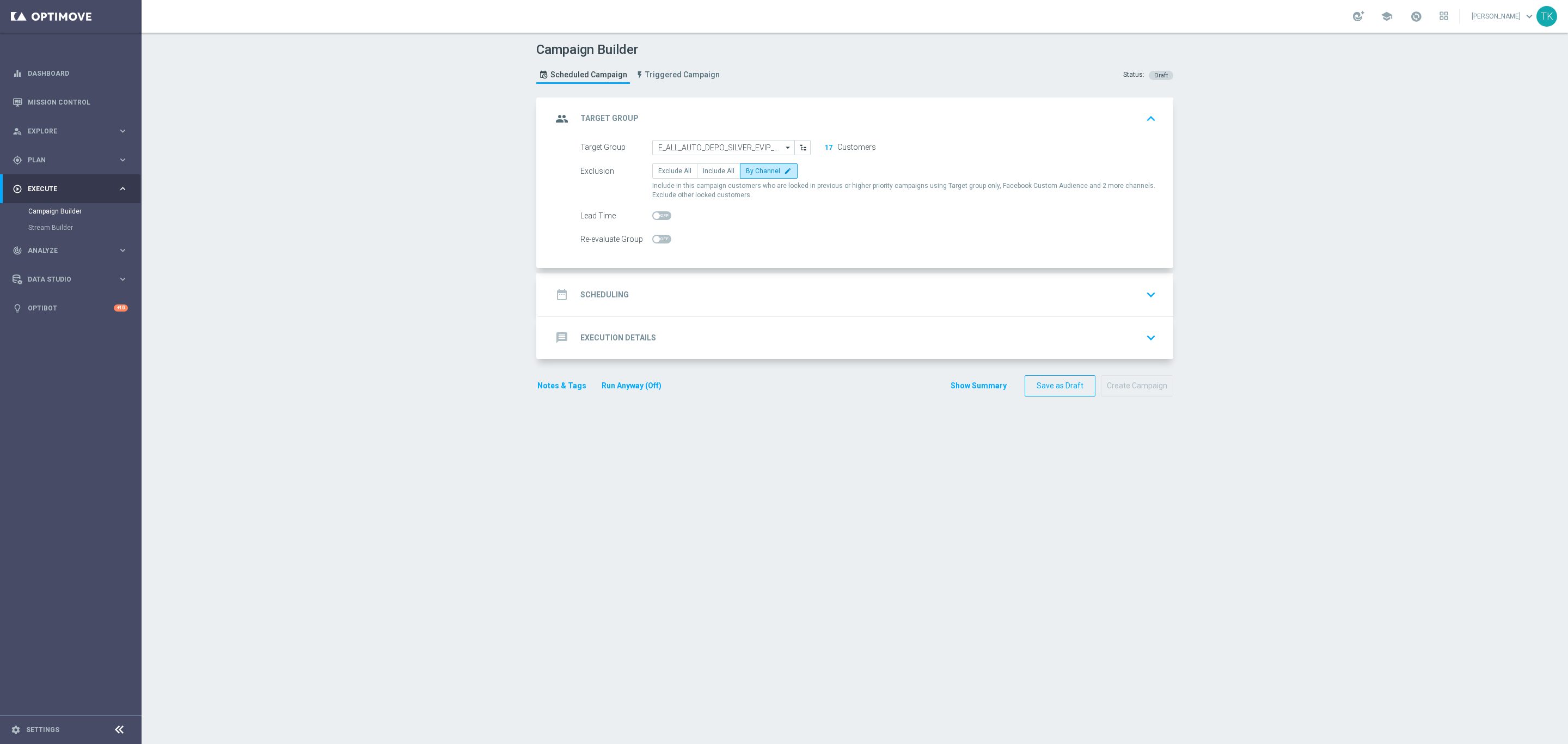
click at [683, 292] on div "date_range Scheduling keyboard_arrow_down" at bounding box center [856, 295] width 608 height 21
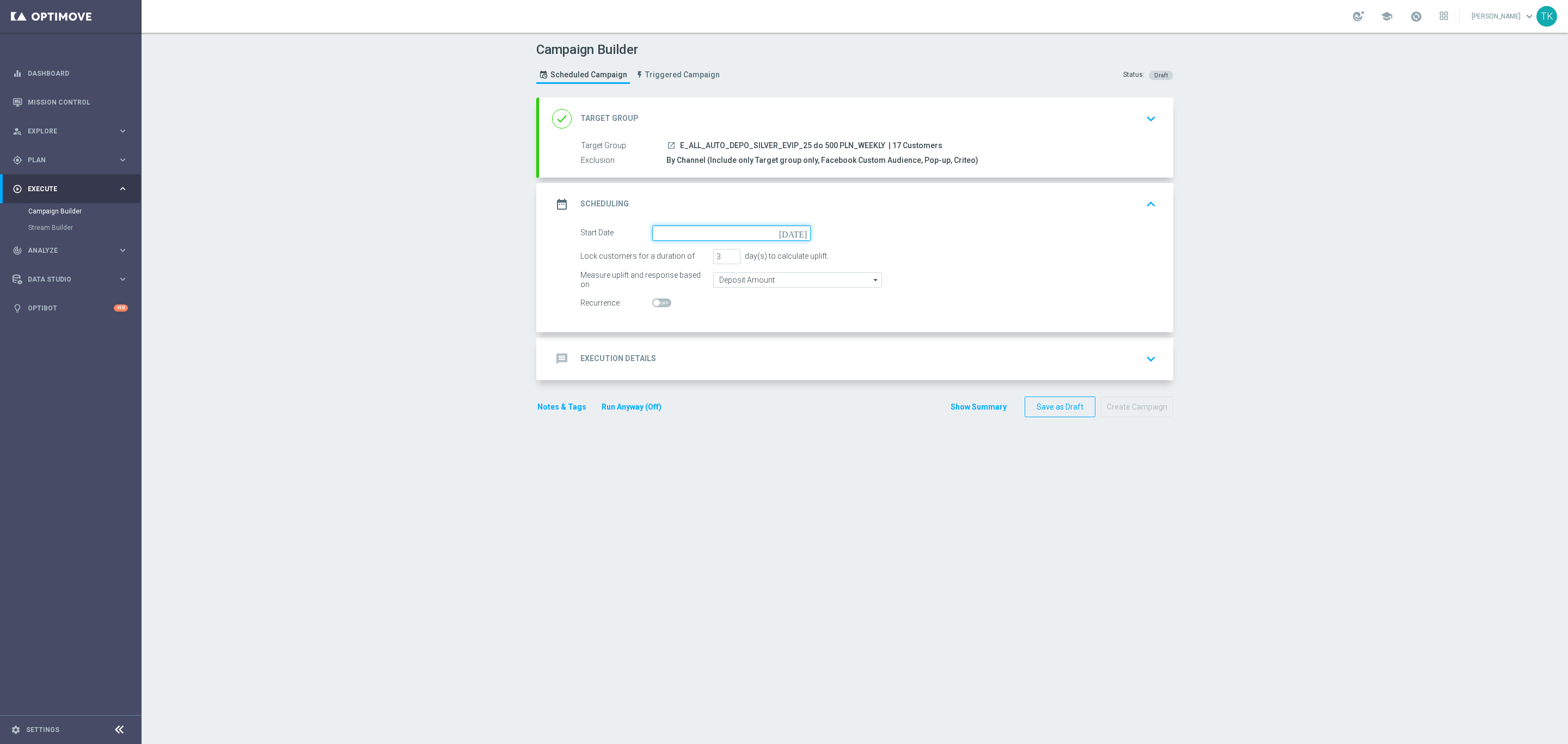
click at [679, 237] on input at bounding box center [731, 233] width 158 height 15
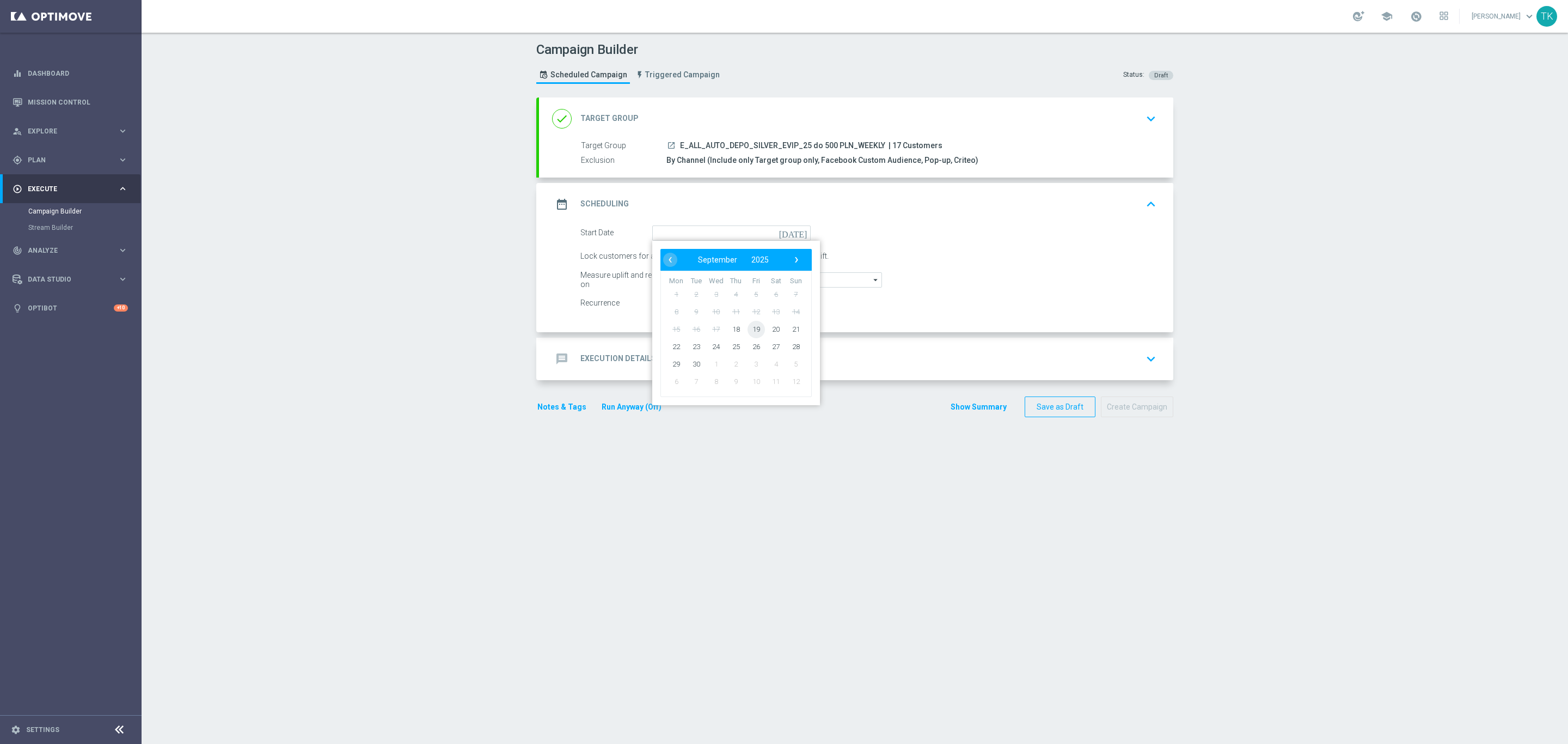
click at [750, 328] on span "19" at bounding box center [756, 329] width 18 height 18
type input "[DATE]"
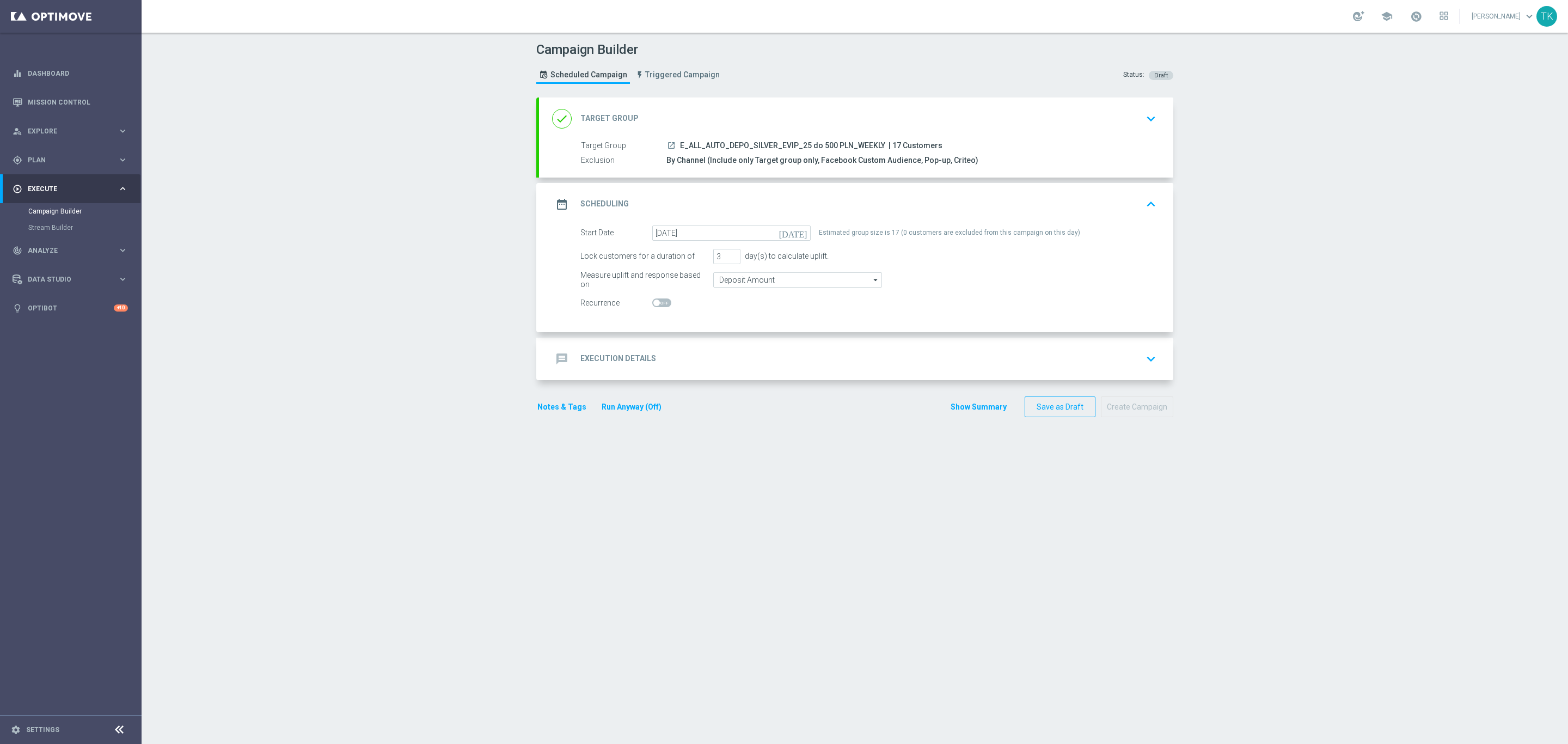
click at [771, 147] on span "E_ALL_AUTO_DEPO_SILVER_EVIP_25 do 500 PLN_WEEKLY" at bounding box center [783, 145] width 205 height 10
copy div "E_ALL_AUTO_DEPO_SILVER_EVIP_25 do 500 PLN_WEEKLY"
click at [657, 304] on span at bounding box center [662, 303] width 19 height 9
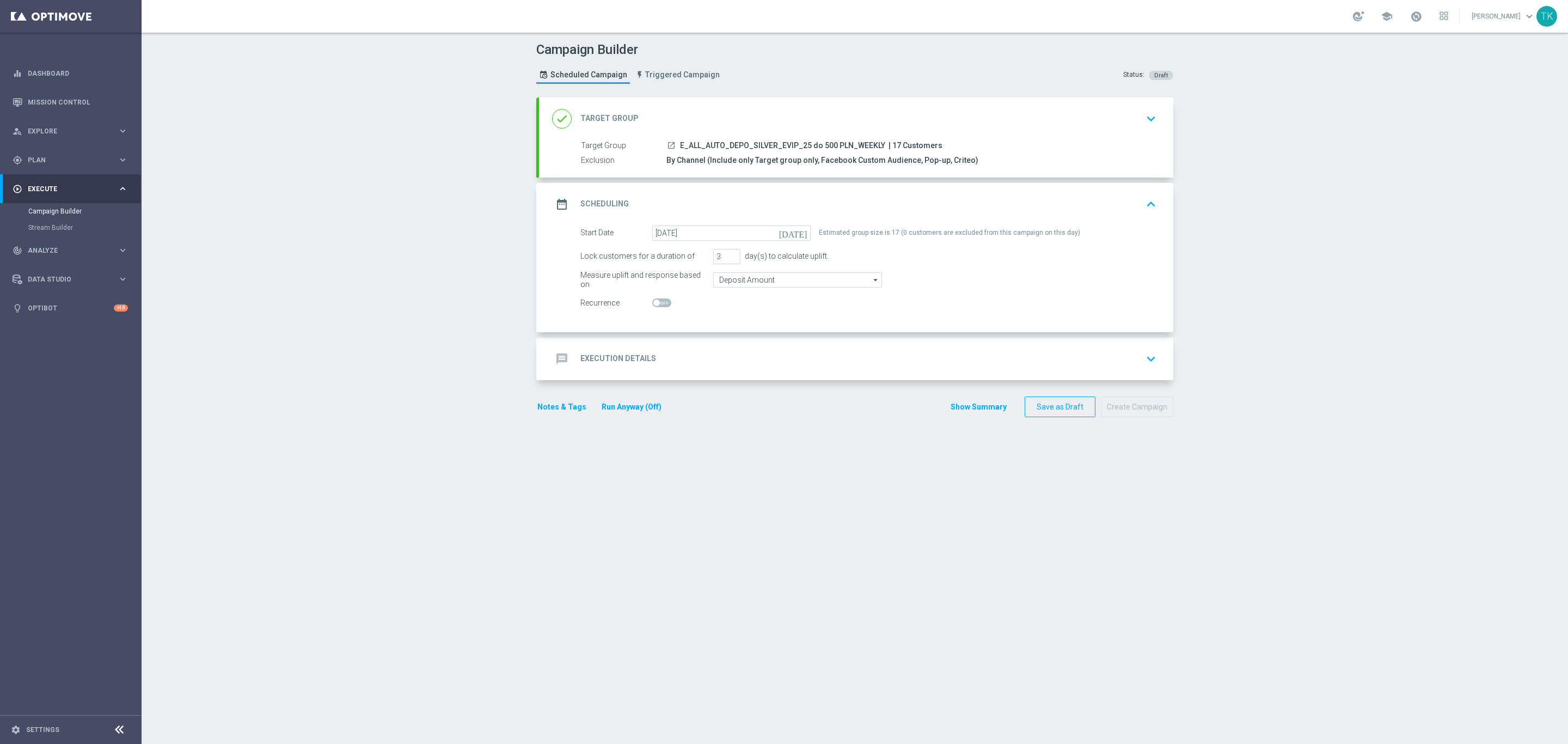
click at [657, 304] on input "checkbox" at bounding box center [662, 303] width 19 height 9
checkbox input "true"
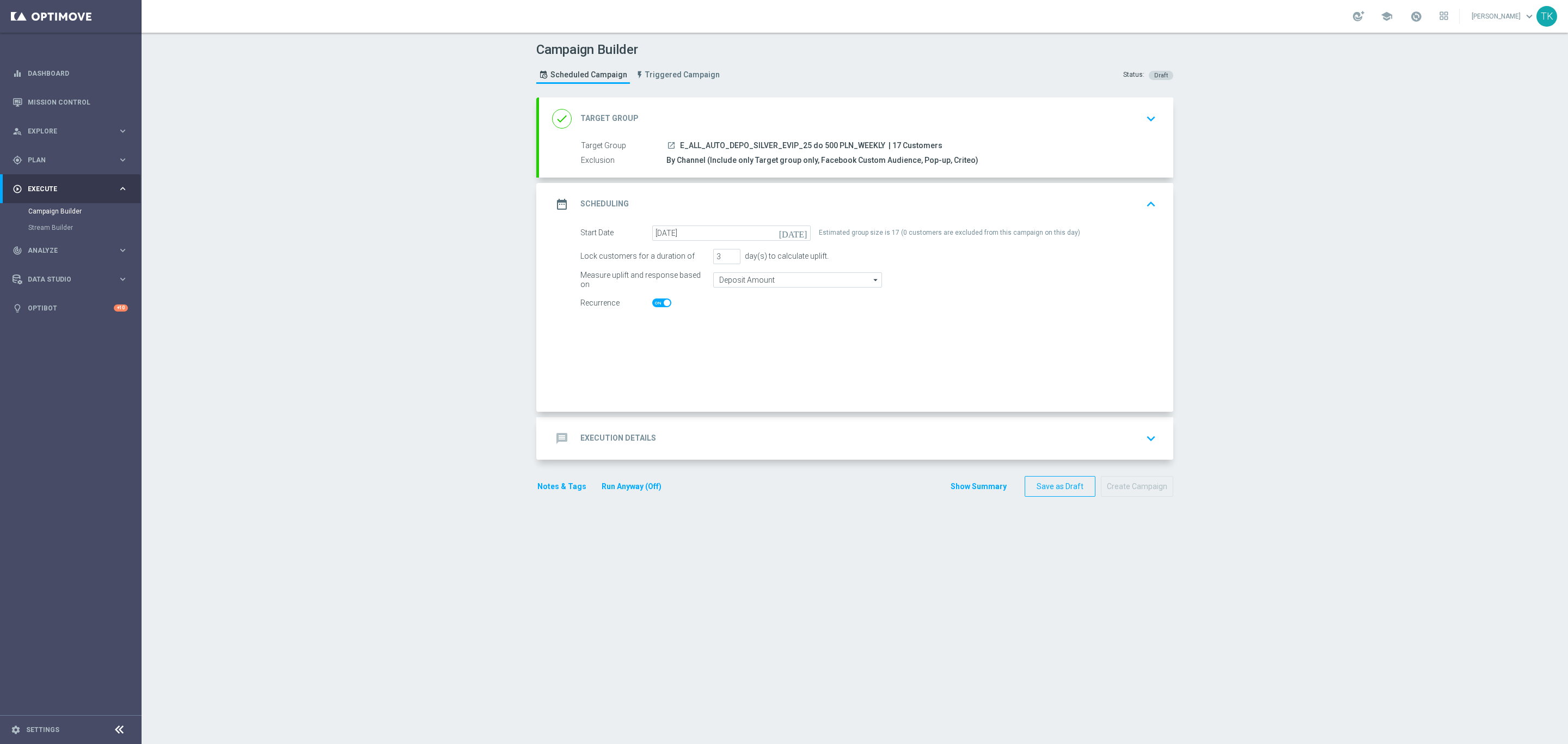
checkbox input "true"
click at [755, 328] on input "Day" at bounding box center [788, 326] width 103 height 15
click at [758, 355] on div "Week" at bounding box center [789, 359] width 104 height 16
type input "Week"
click at [629, 443] on h2 "Execution Details" at bounding box center [618, 438] width 75 height 10
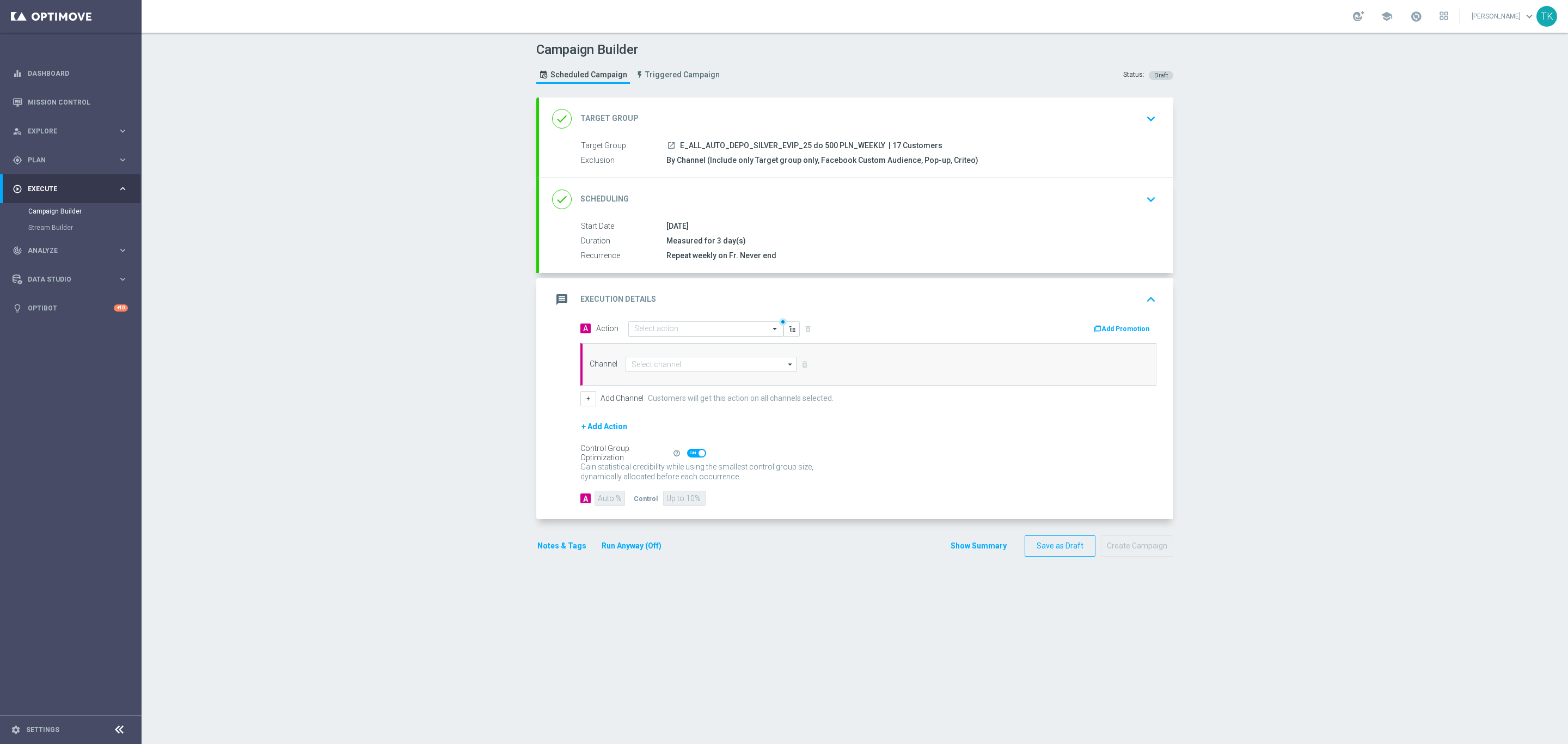
click at [663, 328] on input "text" at bounding box center [695, 329] width 122 height 10
paste input "E_ALL_AUTO_DEPO_SILVER_EVIP_25 do 500 PLN_WEEKLY"
type input "E_ALL_AUTO_DEPO_SILVER_EVIP_25 do 500 PLN_WEEKLY"
click at [658, 367] on span "Create new action" at bounding box center [673, 363] width 57 height 7
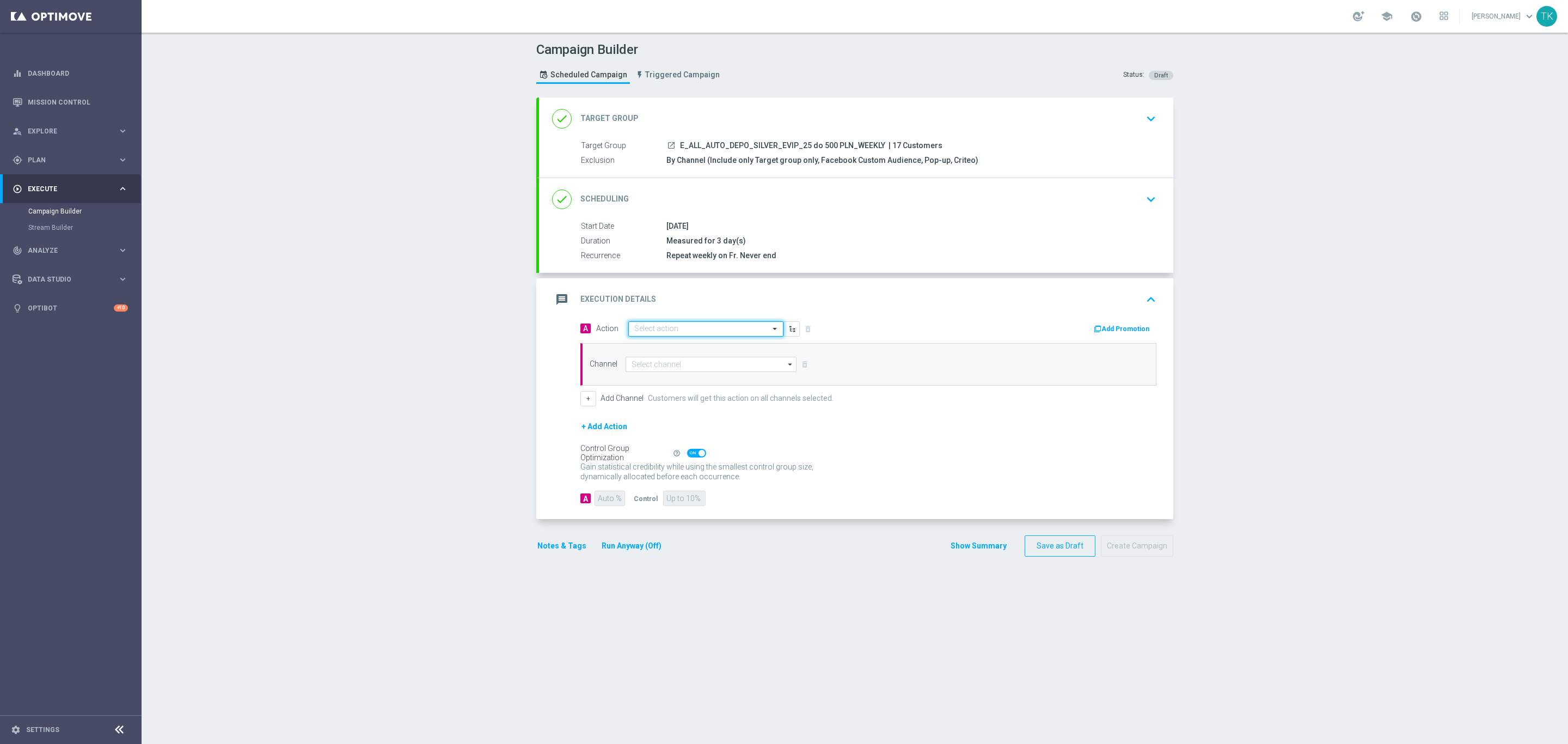
scroll to position [0, 0]
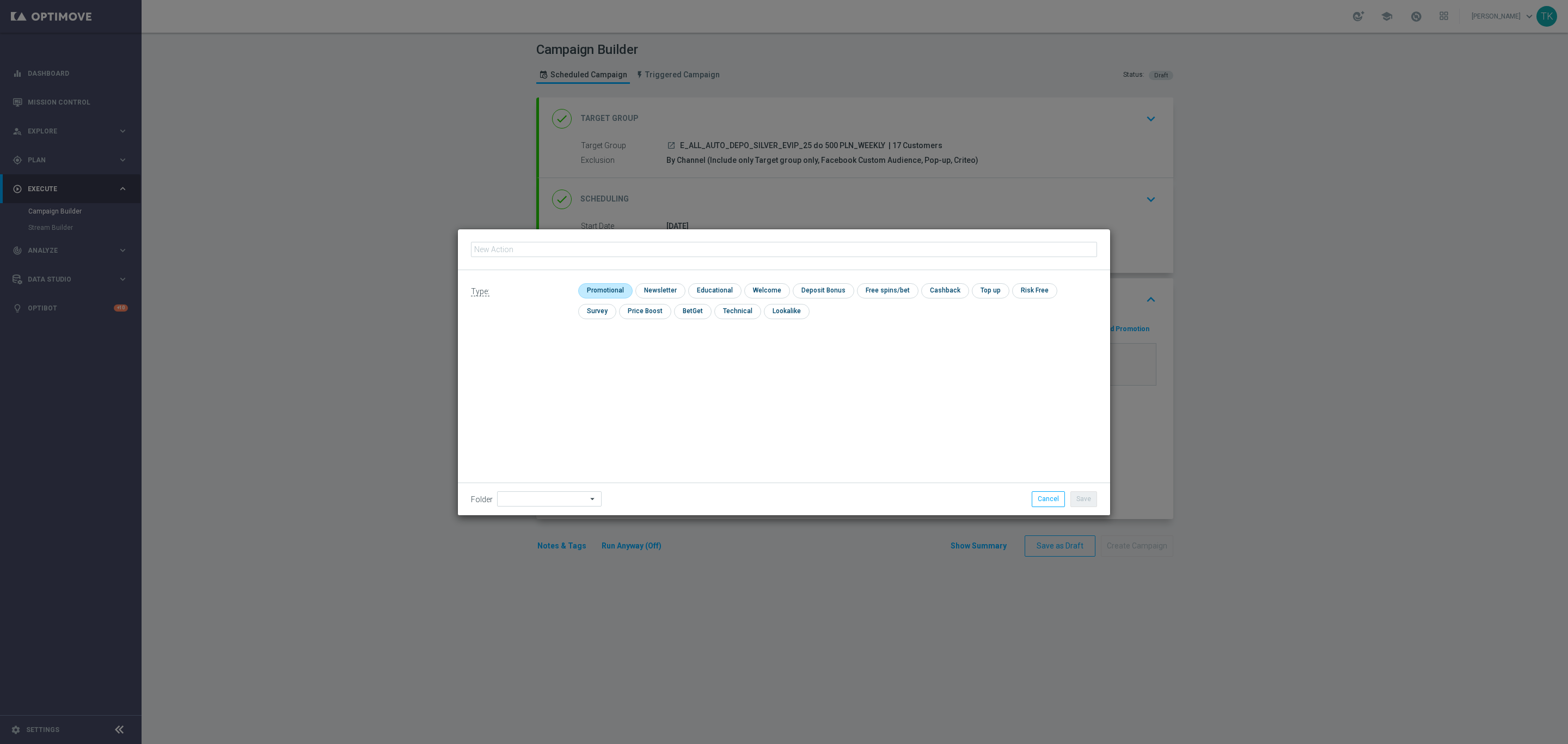
click at [593, 290] on input "checkbox" at bounding box center [604, 290] width 52 height 15
checkbox input "true"
click at [518, 244] on input "text" at bounding box center [784, 249] width 626 height 15
paste input "E_ALL_AUTO_DEPO_SILVER_EVIP_25 do 500 PLN_WEEKLY"
type input "E_ALL_AUTO_DEPO_SILVER_EVIP_25 do 500 PLN_WEEKLY"
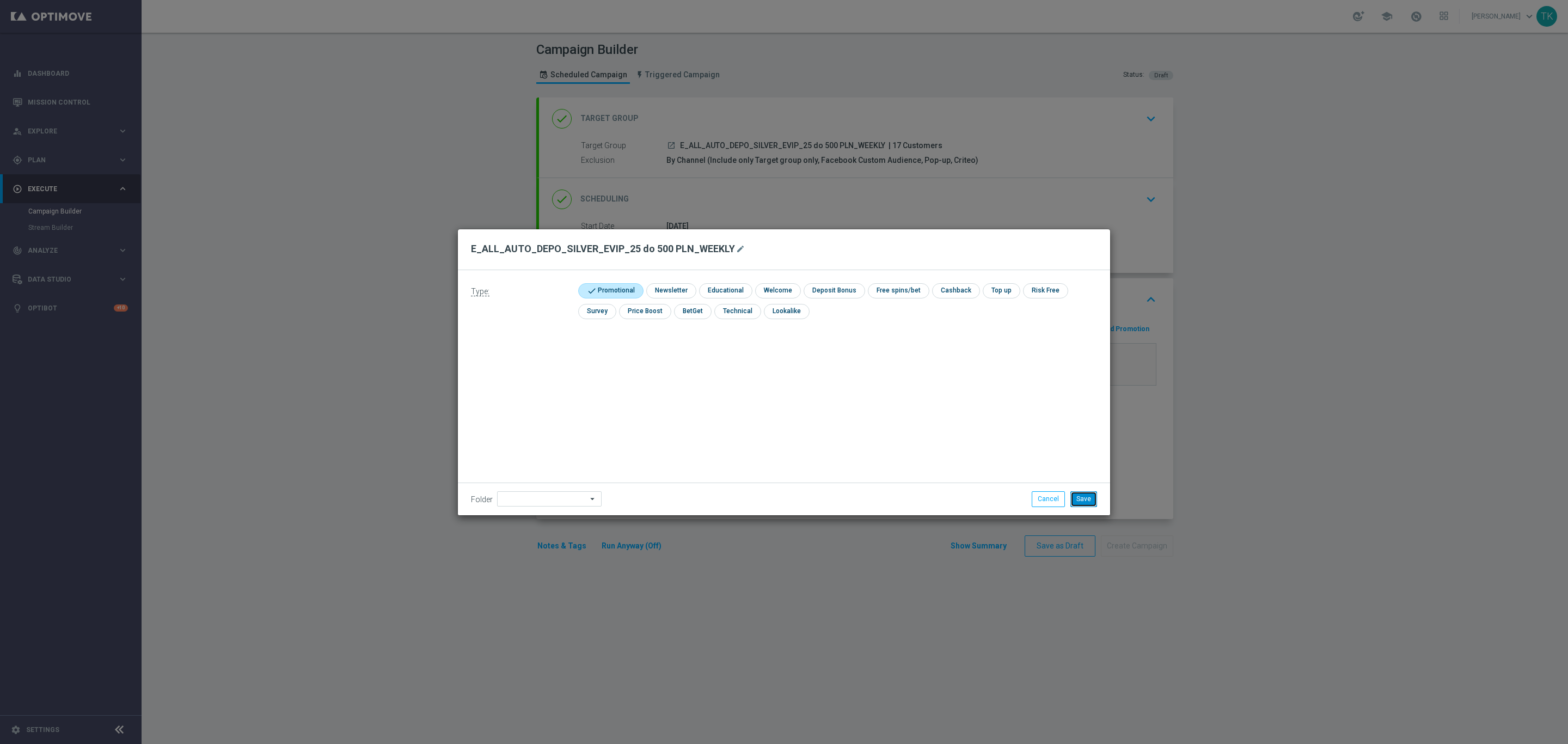
click at [1075, 499] on button "Save" at bounding box center [1084, 498] width 26 height 15
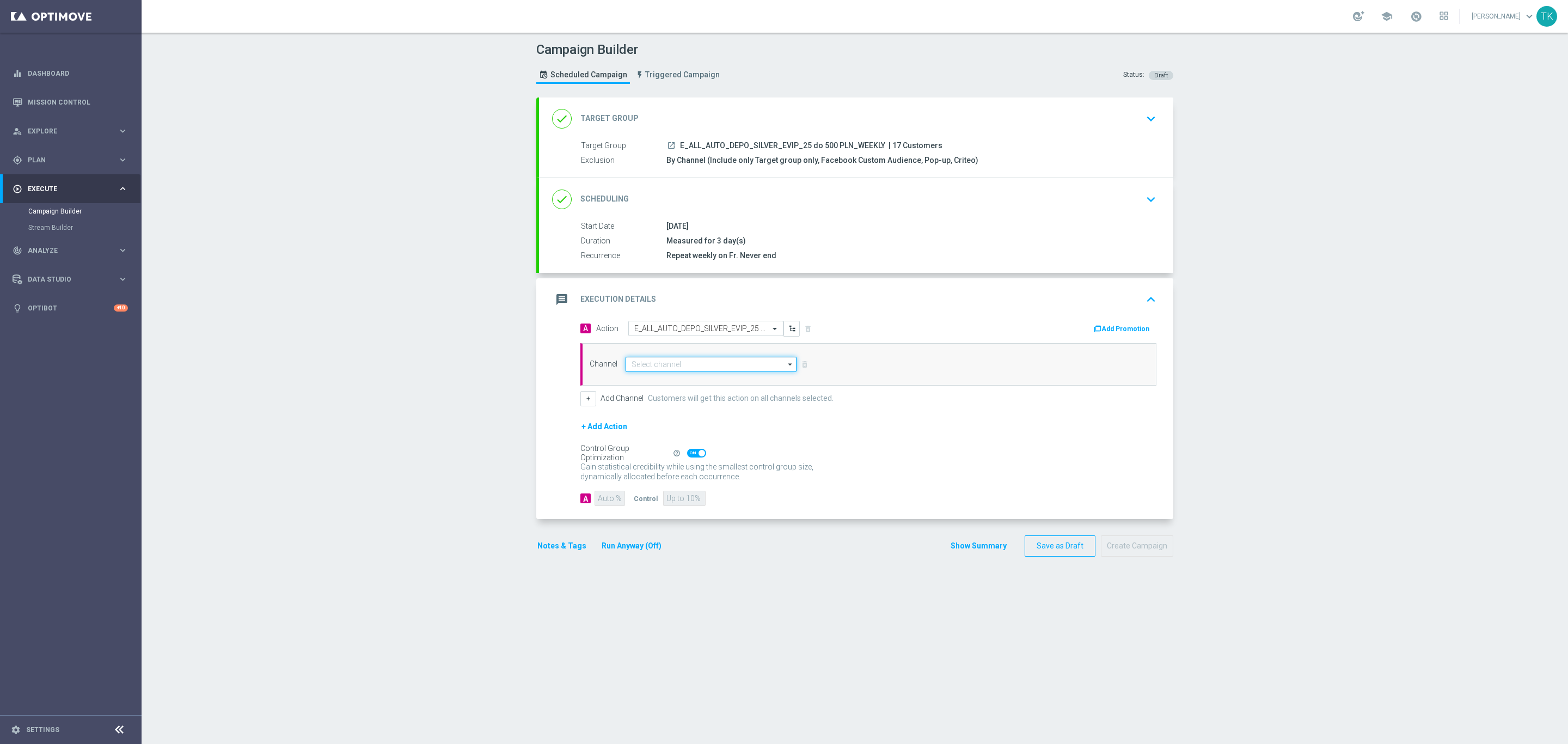
click at [654, 364] on input at bounding box center [711, 364] width 171 height 15
click at [659, 383] on div "Private message" at bounding box center [657, 380] width 51 height 10
type input "Private message"
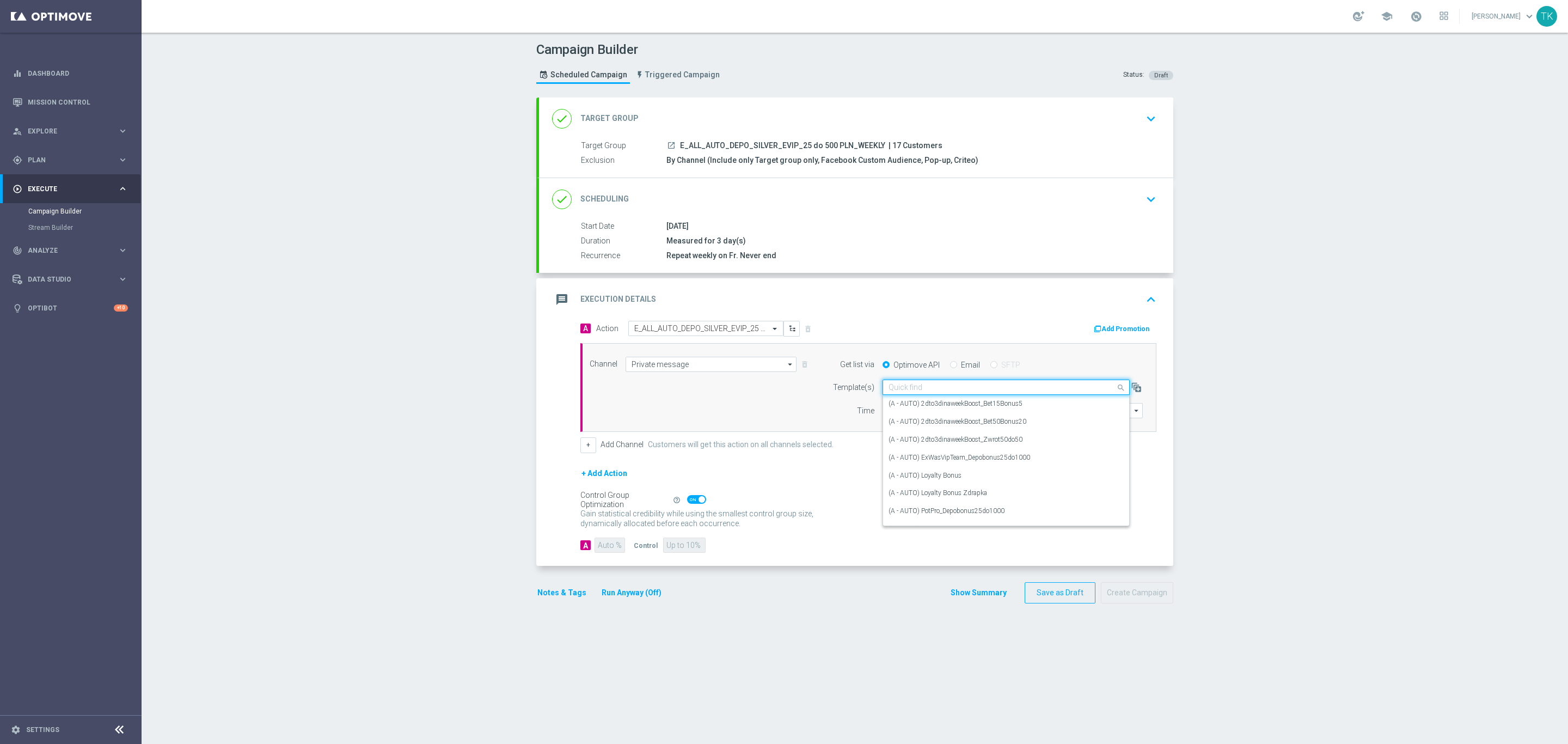
click at [892, 388] on input "text" at bounding box center [994, 387] width 213 height 10
paste input "E_ALL_AUTO_DEPO_SILVER_EVIP_25 do 500 PLN_WEEKLY"
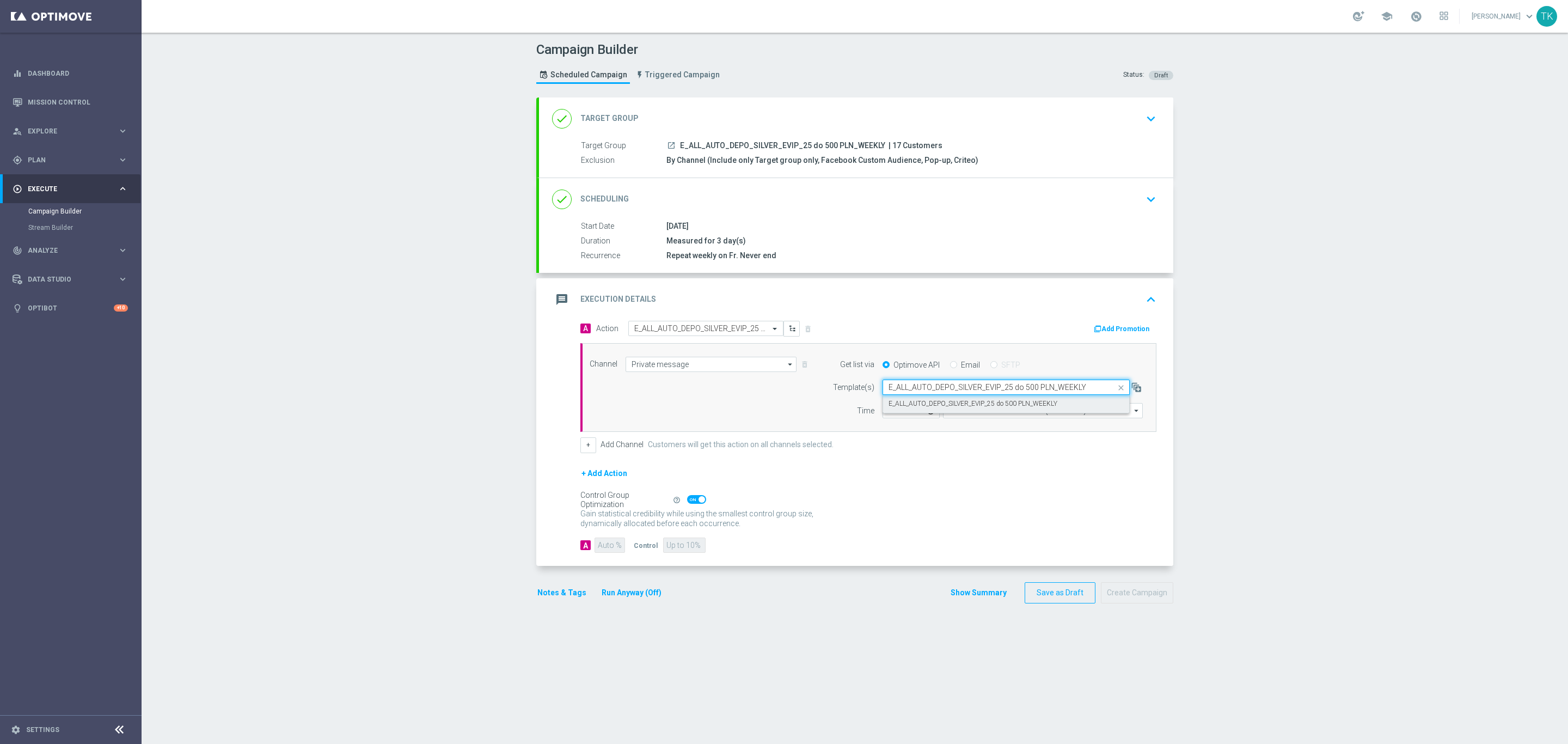
click at [909, 402] on label "E_ALL_AUTO_DEPO_SILVER_EVIP_25 do 500 PLN_WEEKLY" at bounding box center [972, 404] width 169 height 10
type input "E_ALL_AUTO_DEPO_SILVER_EVIP_25 do 500 PLN_WEEKLY"
click at [884, 416] on input "12:00" at bounding box center [911, 410] width 57 height 15
type input "14:02"
click at [985, 416] on input "Coordinated Universal Time (UTC 00:00)" at bounding box center [1043, 410] width 200 height 15
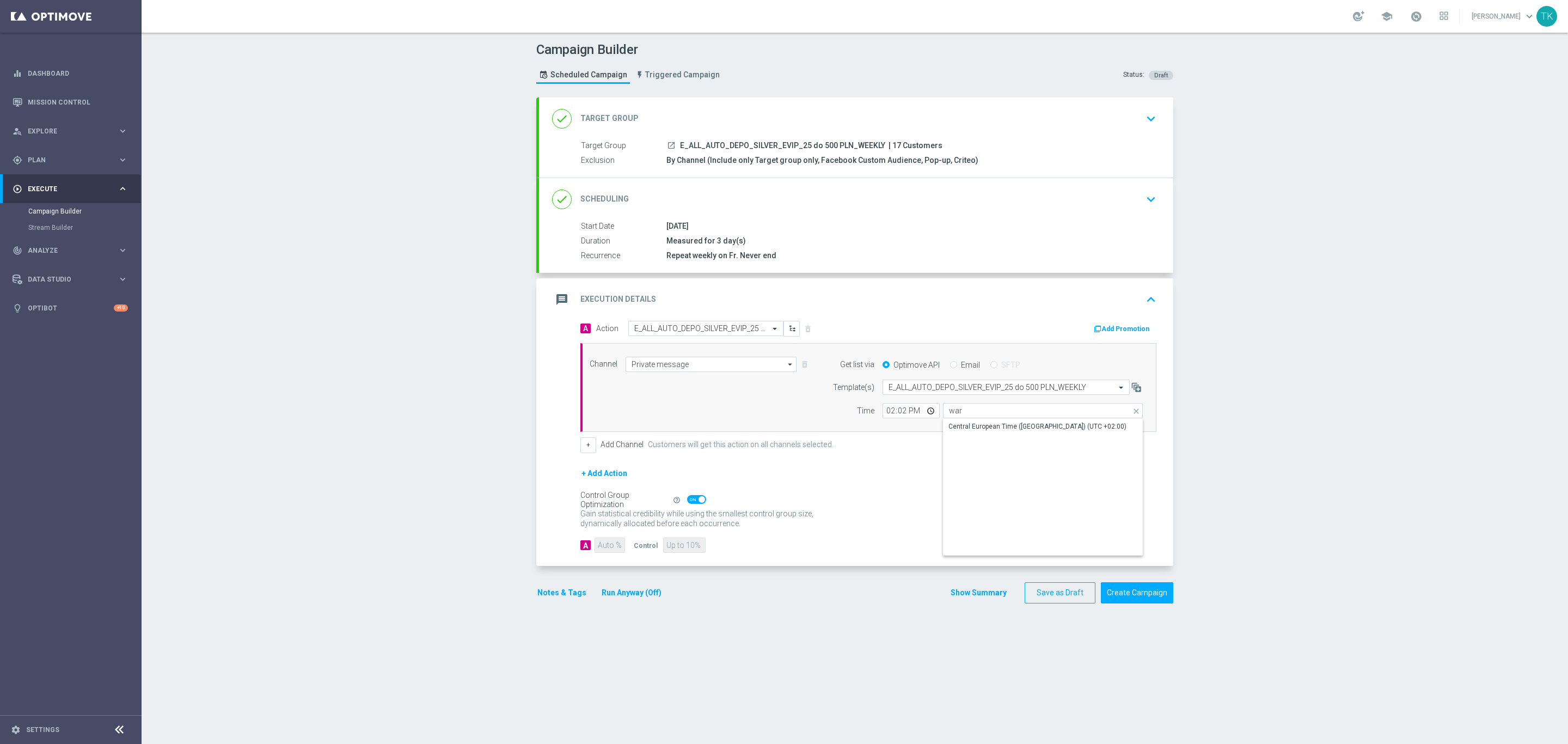
click at [986, 419] on div "Show Selected 0 of NaN" at bounding box center [1043, 419] width 200 height 1
click at [971, 431] on div "Central European Time ([GEOGRAPHIC_DATA]) (UTC +02:00)" at bounding box center [1037, 426] width 178 height 10
type input "Central European Time ([GEOGRAPHIC_DATA]) (UTC +02:00)"
click at [582, 452] on button "+" at bounding box center [588, 445] width 16 height 15
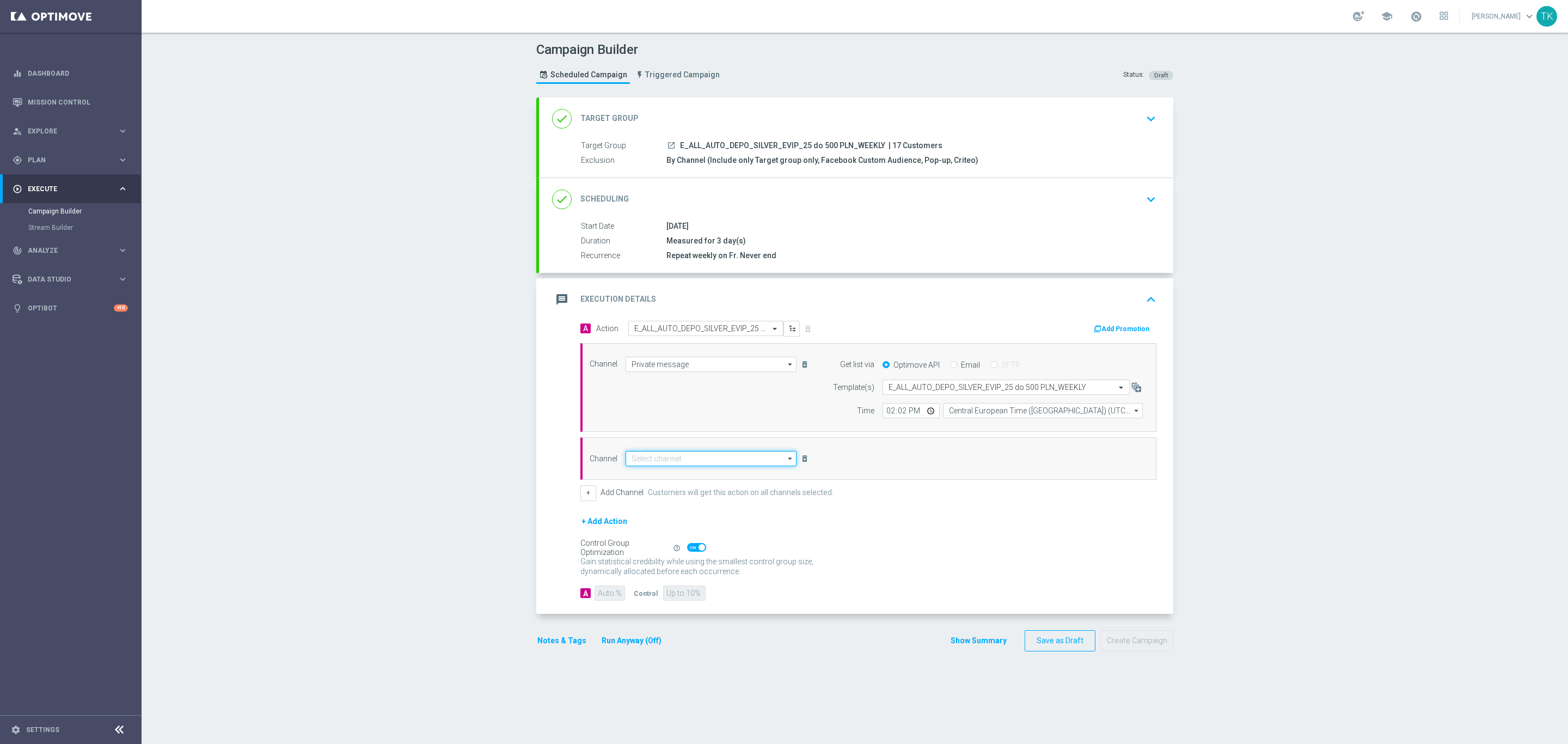
click at [645, 466] on input at bounding box center [711, 458] width 171 height 15
click at [642, 469] on div "Optimail" at bounding box center [711, 474] width 171 height 15
type input "Optimail"
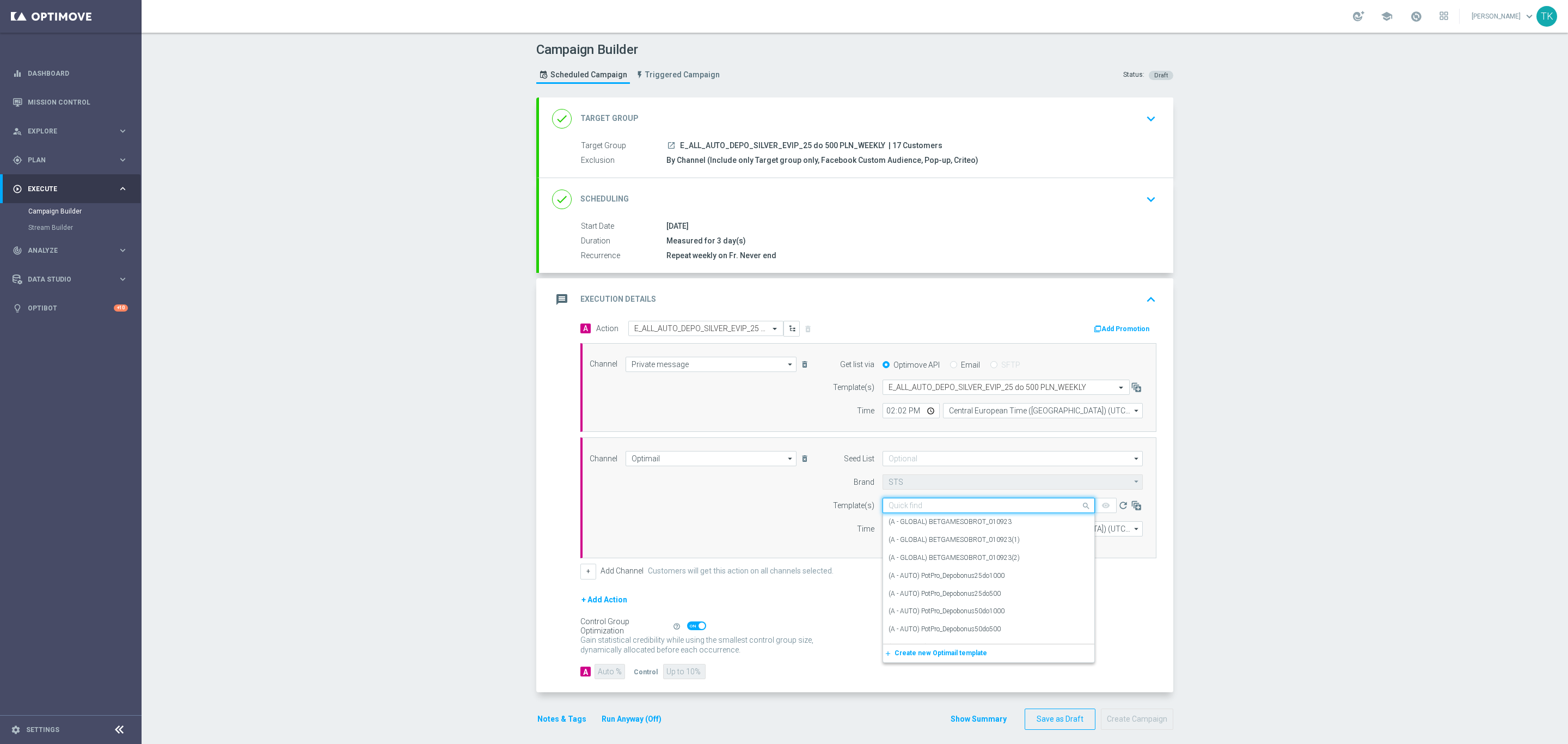
click at [894, 509] on input "text" at bounding box center [977, 506] width 179 height 10
paste input "E_ALL_AUTO_DEPO_SILVER_EVIP_25 do 500 PLN_WEEKLY"
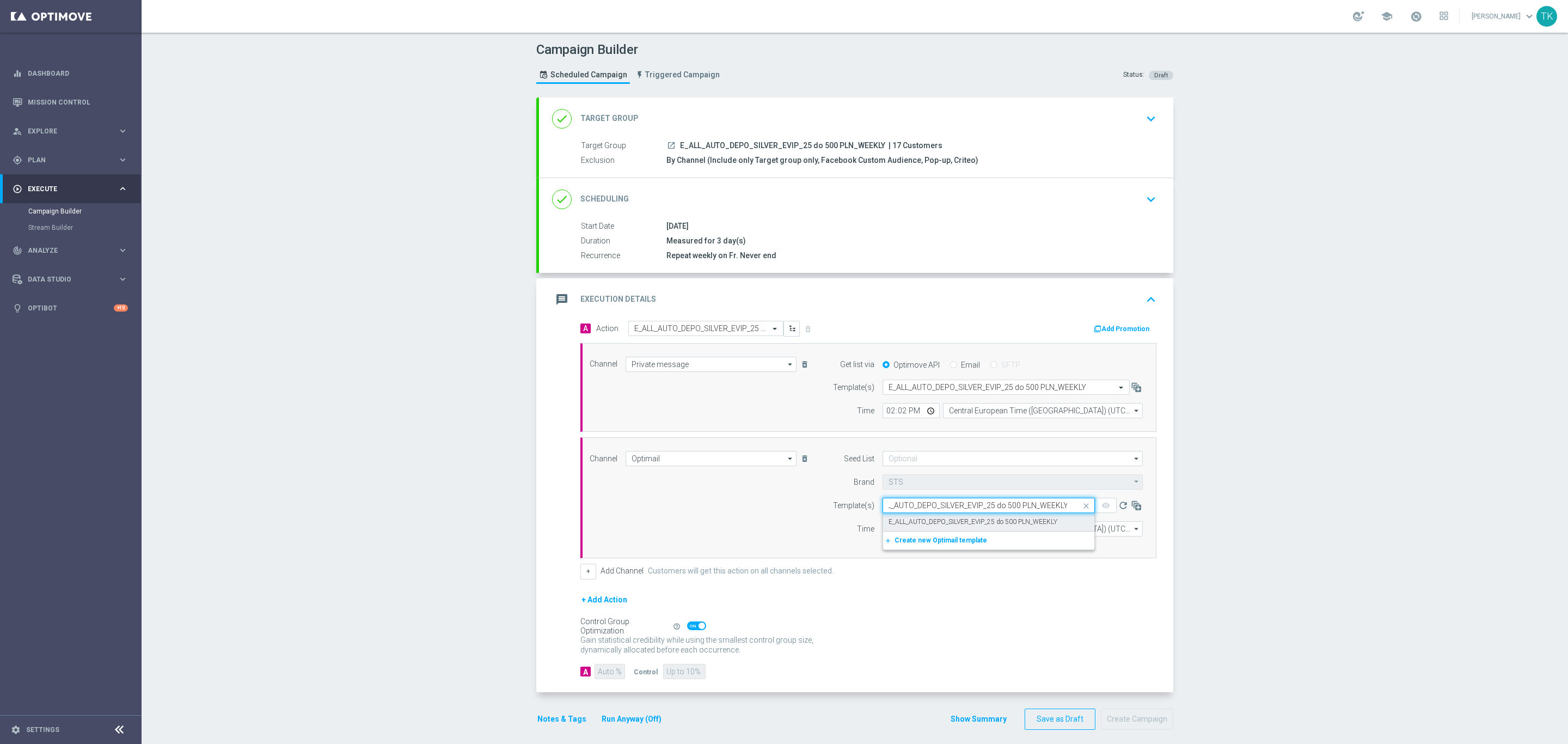
click at [901, 525] on label "E_ALL_AUTO_DEPO_SILVER_EVIP_25 do 500 PLN_WEEKLY" at bounding box center [972, 522] width 169 height 10
type input "E_ALL_AUTO_DEPO_SILVER_EVIP_25 do 500 PLN_WEEKLY"
click at [886, 536] on input "12:00" at bounding box center [911, 528] width 57 height 15
type input "14:02"
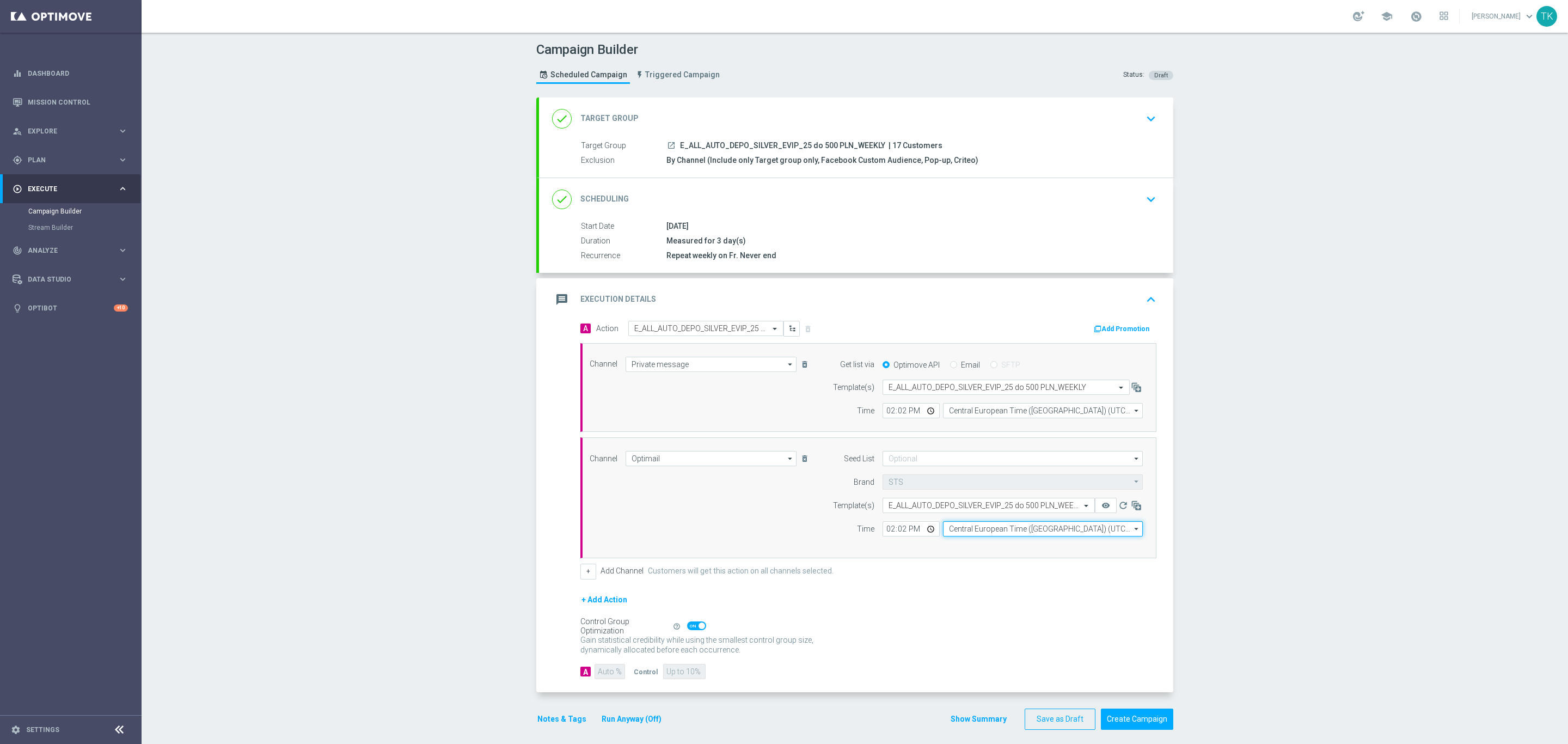
click at [958, 537] on input "Central European Time ([GEOGRAPHIC_DATA]) (UTC +02:00)" at bounding box center [1043, 528] width 200 height 15
click at [959, 548] on div "Central European Time ([GEOGRAPHIC_DATA]) (UTC +02:00)" at bounding box center [1037, 544] width 178 height 10
type input "Central European Time ([GEOGRAPHIC_DATA]) (UTC +02:00)"
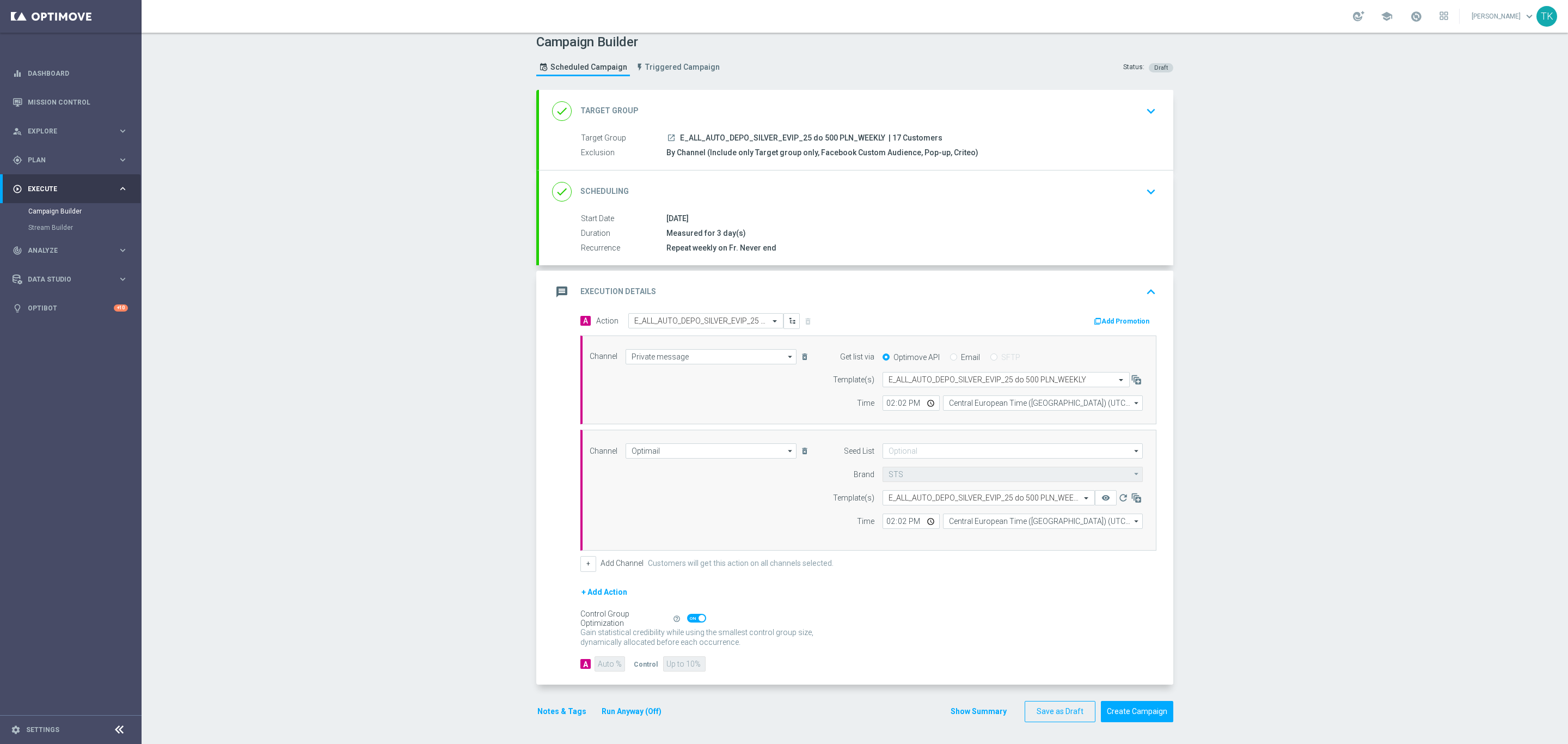
click at [969, 708] on button "Show Summary" at bounding box center [978, 711] width 57 height 12
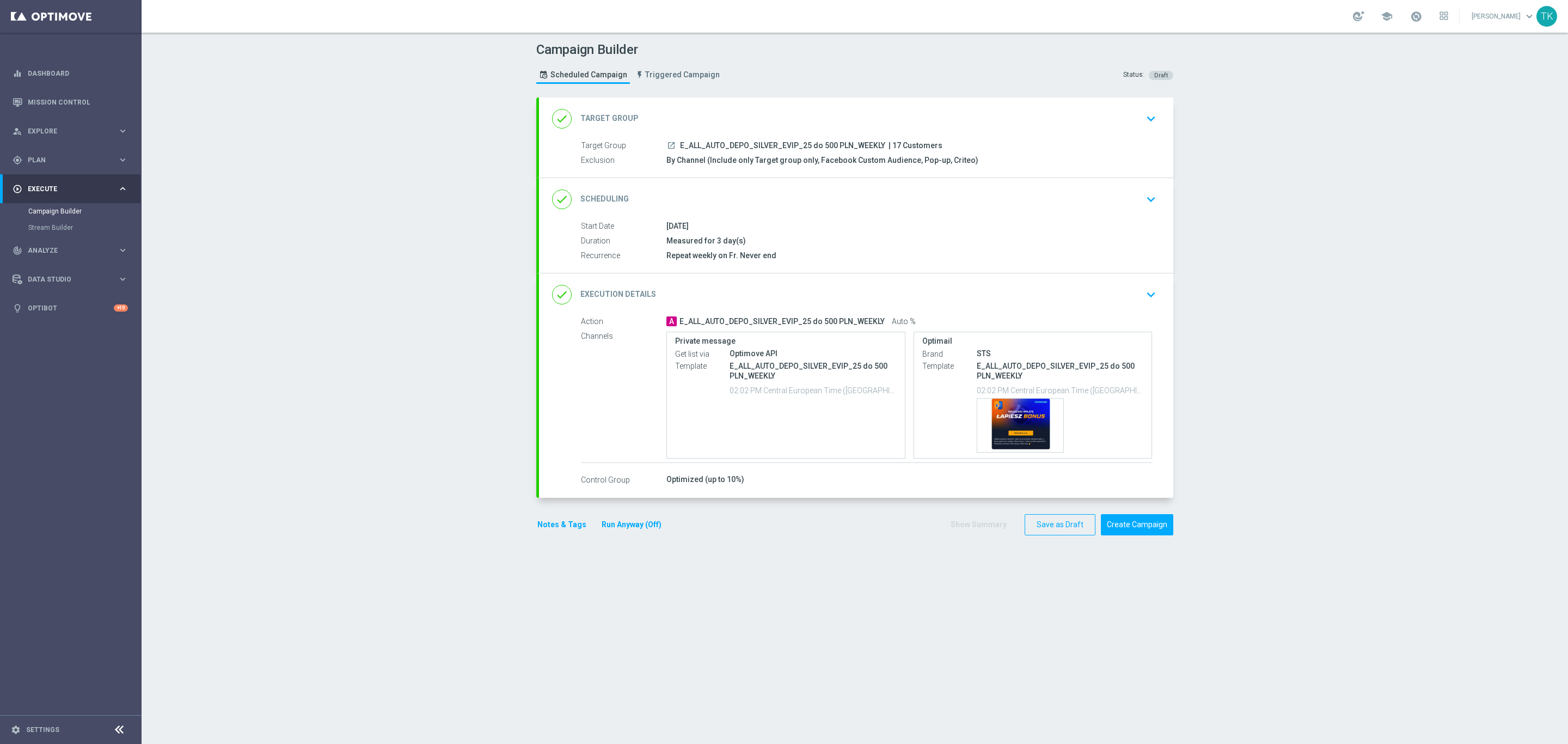
scroll to position [0, 0]
click at [778, 144] on span "E_ALL_AUTO_DEPO_SILVER_EVIP_25 do 500 PLN_WEEKLY" at bounding box center [783, 145] width 205 height 10
copy div "E_ALL_AUTO_DEPO_SILVER_EVIP_25 do 500 PLN_WEEKLY"
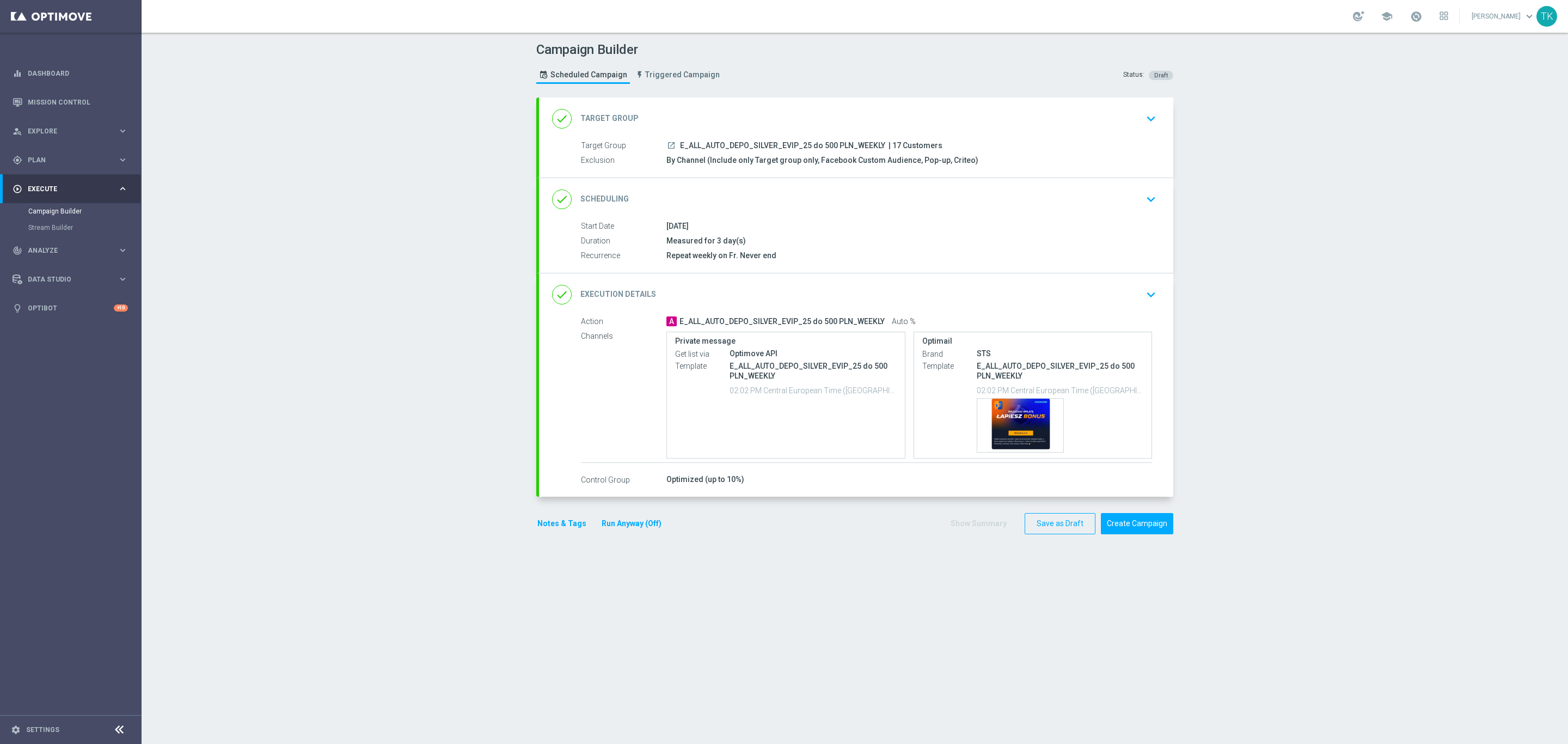
click at [808, 87] on div "Campaign Builder Scheduled Campaign Triggered Campaign Status: Draft" at bounding box center [855, 64] width 654 height 50
click at [958, 302] on div "done Execution Details keyboard_arrow_down" at bounding box center [856, 295] width 608 height 21
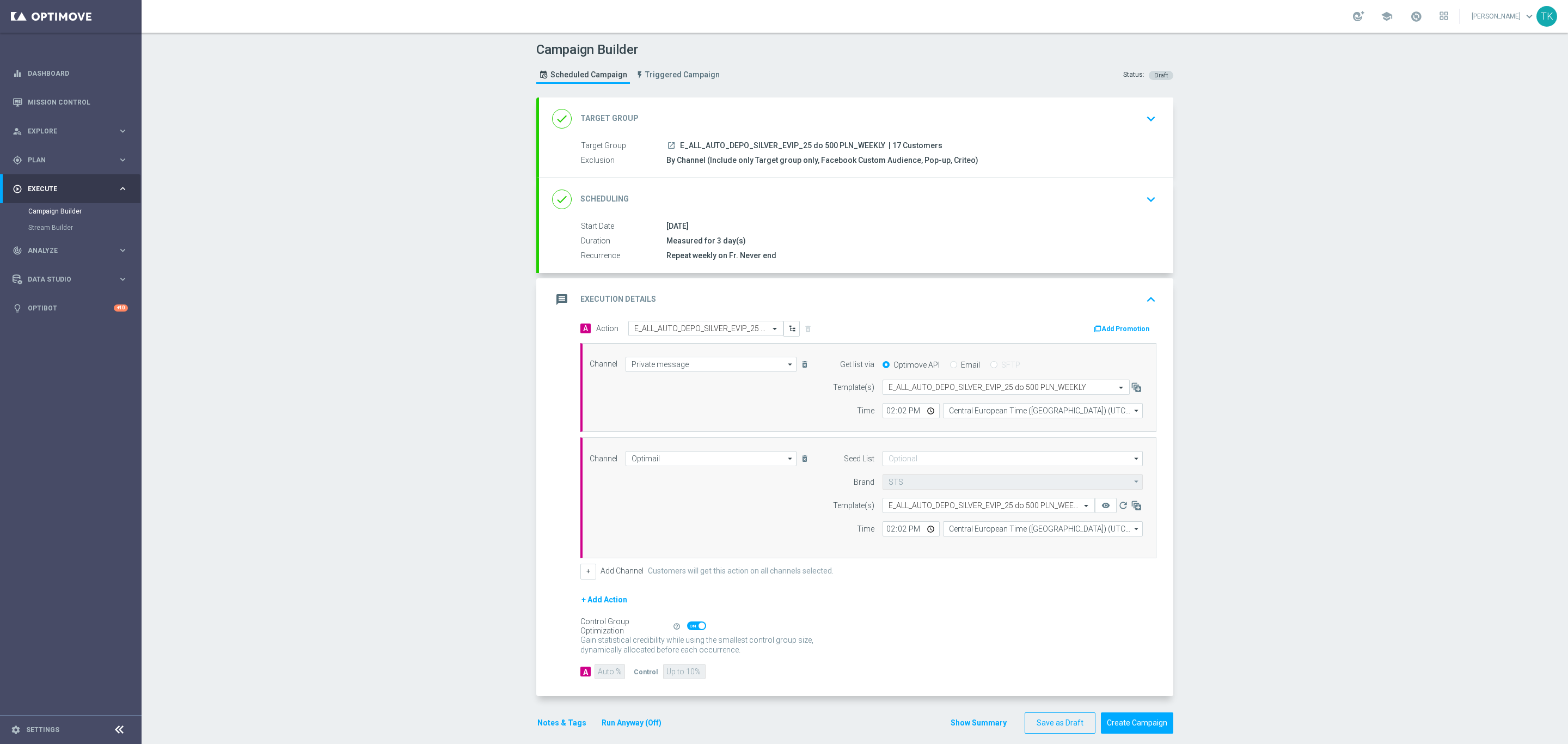
click at [1119, 329] on button "Add Promotion" at bounding box center [1123, 329] width 60 height 12
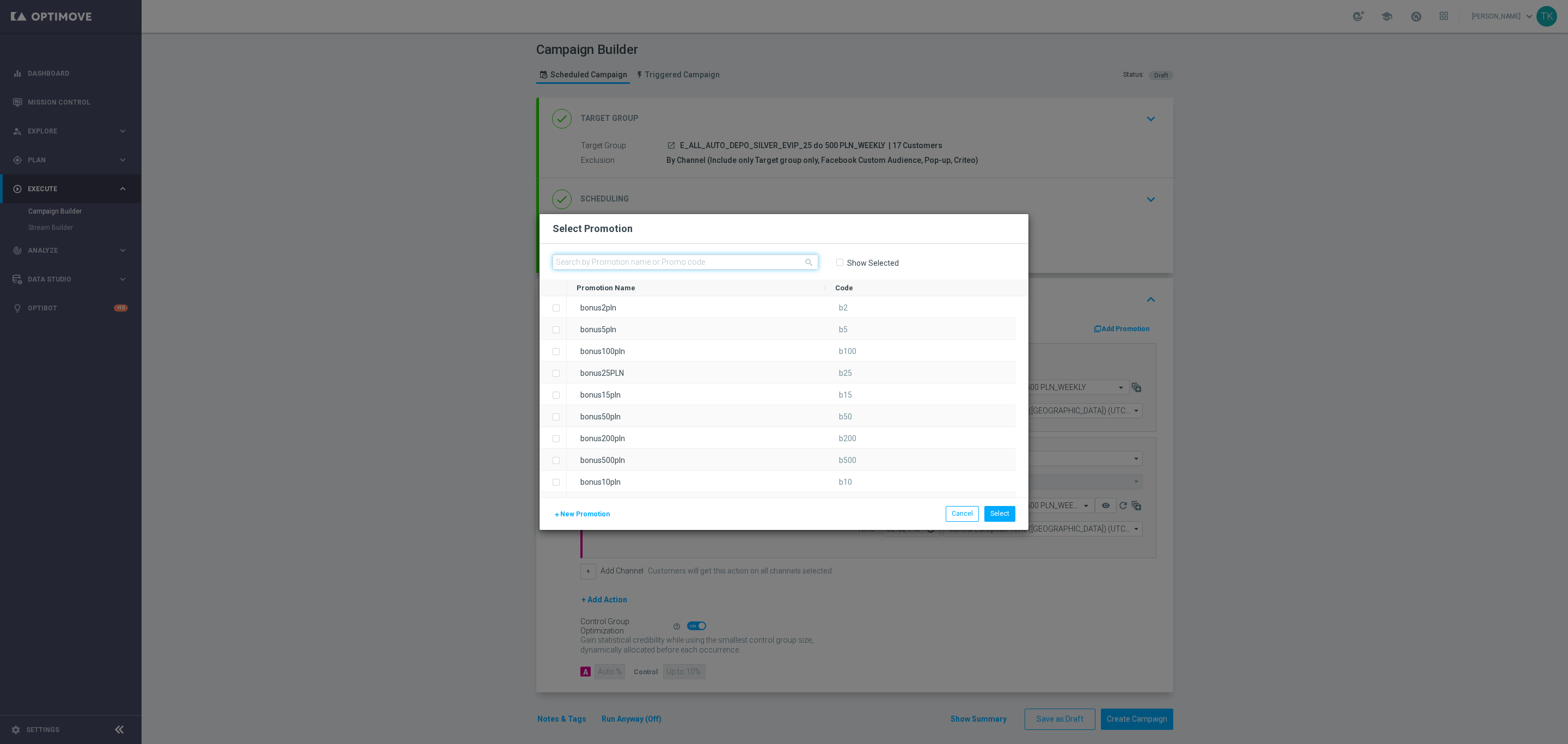
click at [566, 257] on input "text" at bounding box center [685, 262] width 266 height 15
paste input "77012"
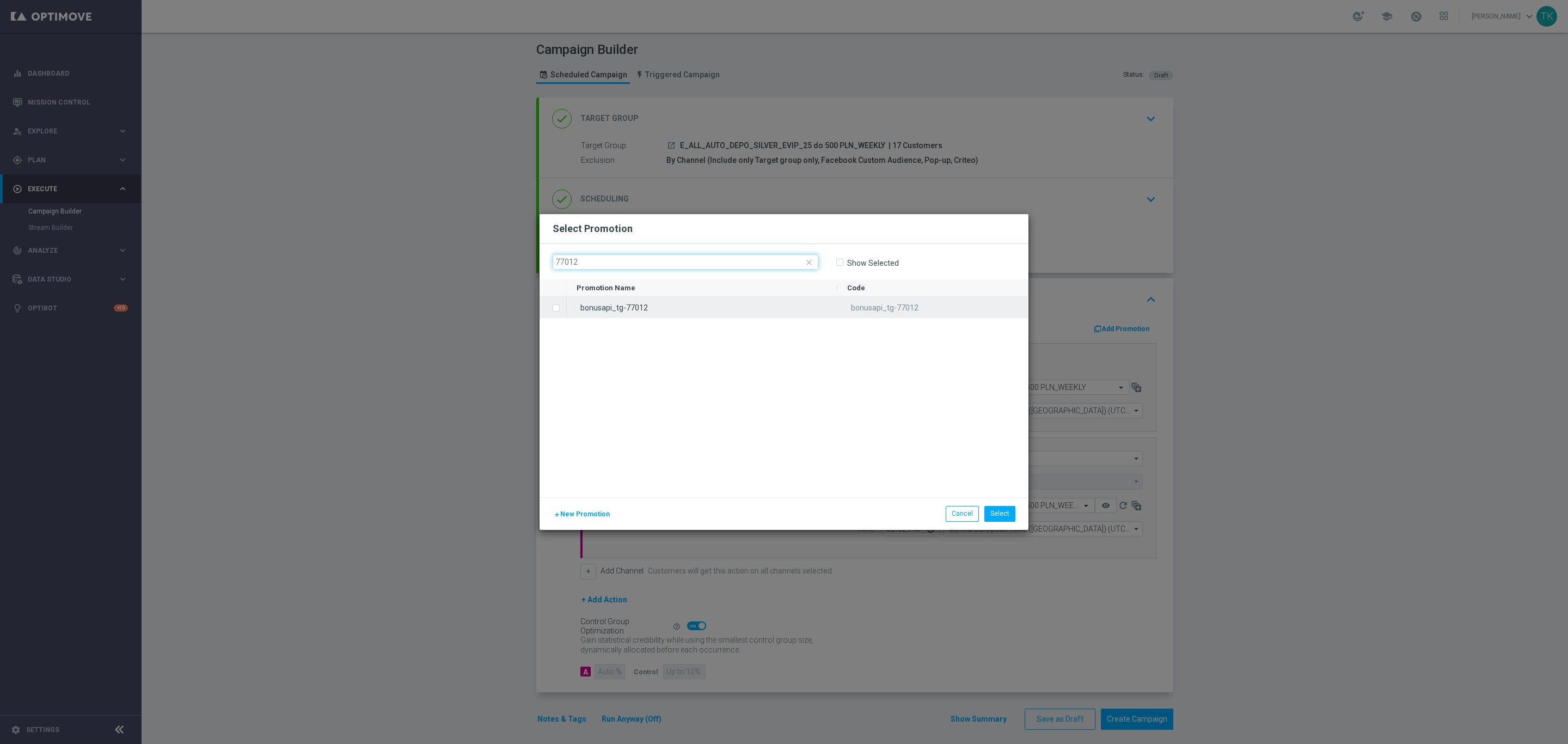
type input "77012"
click at [838, 310] on div "bonusapi_tg-77012" at bounding box center [933, 306] width 191 height 21
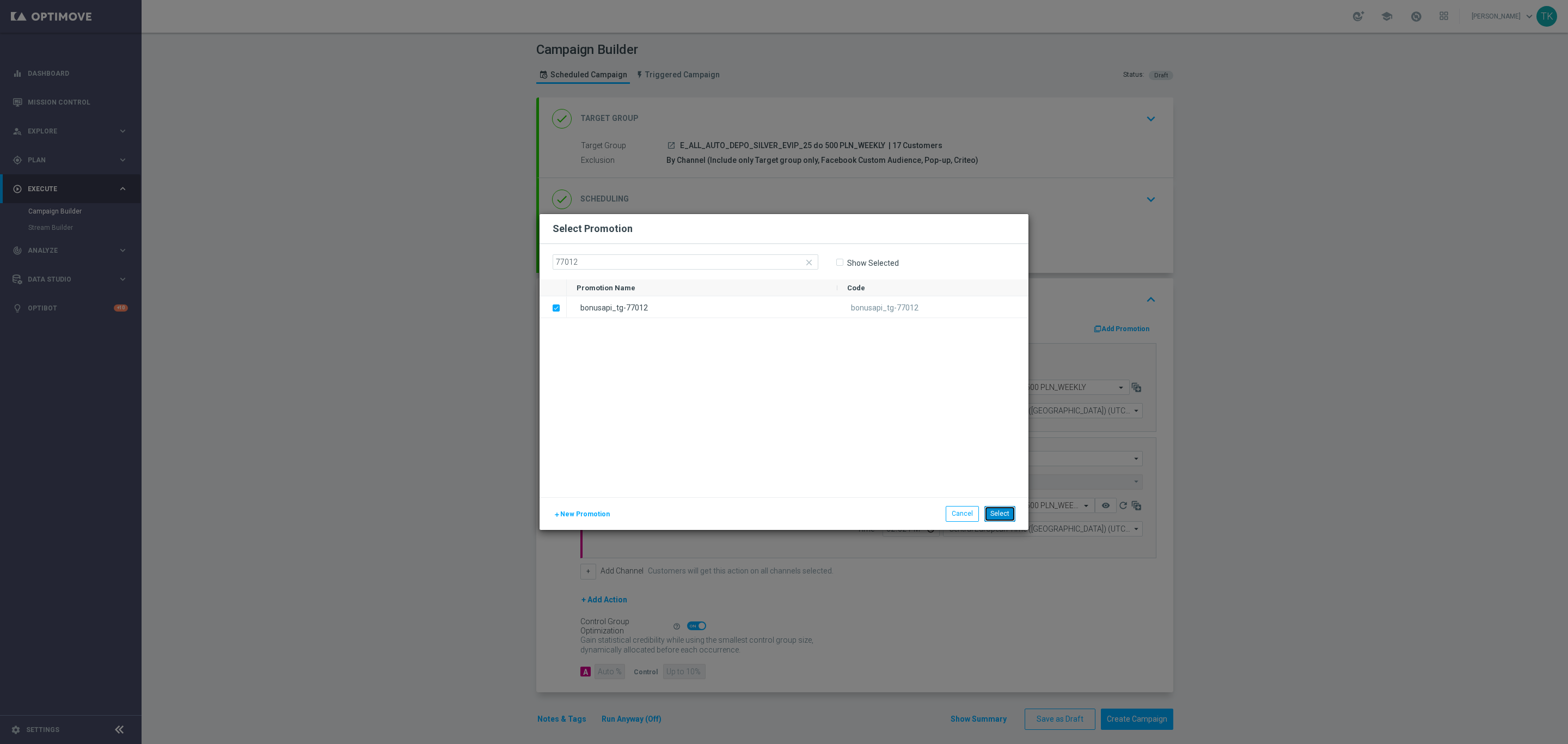
click at [1002, 509] on button "Select" at bounding box center [999, 513] width 31 height 15
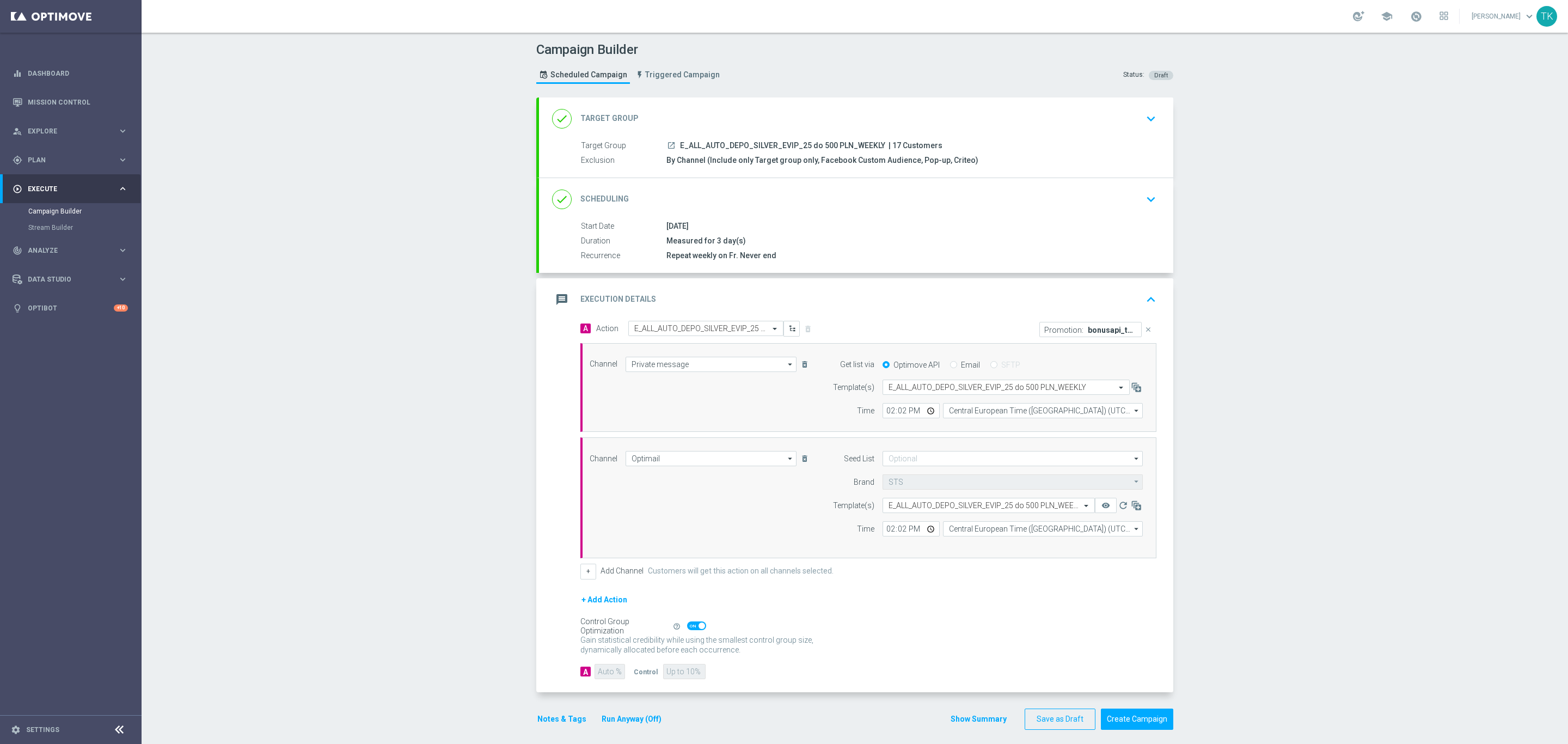
click at [563, 723] on button "Notes & Tags" at bounding box center [562, 719] width 51 height 14
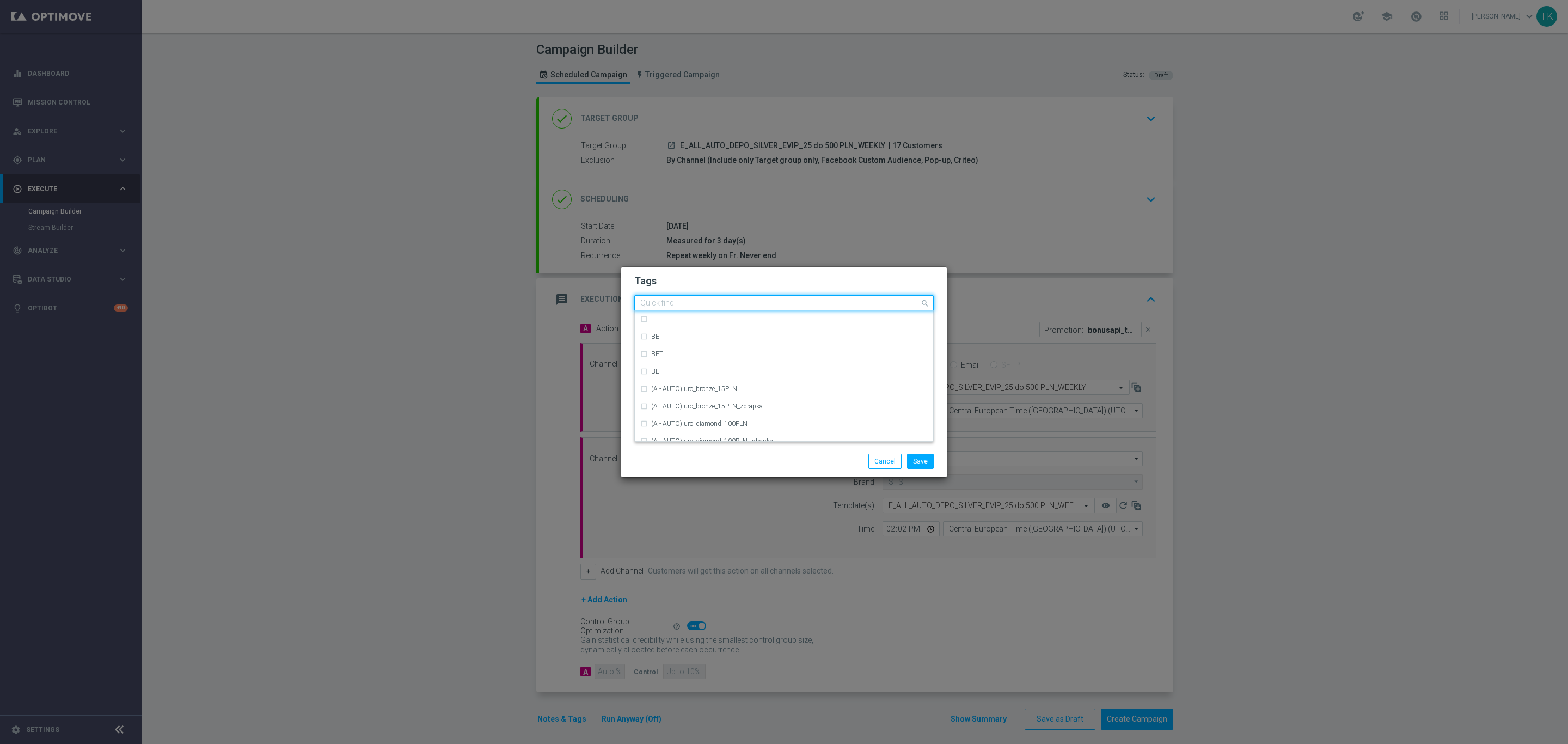
click at [652, 304] on input "text" at bounding box center [780, 303] width 279 height 10
click at [662, 347] on div "E" at bounding box center [784, 353] width 287 height 18
click at [646, 303] on input "E" at bounding box center [780, 303] width 279 height 10
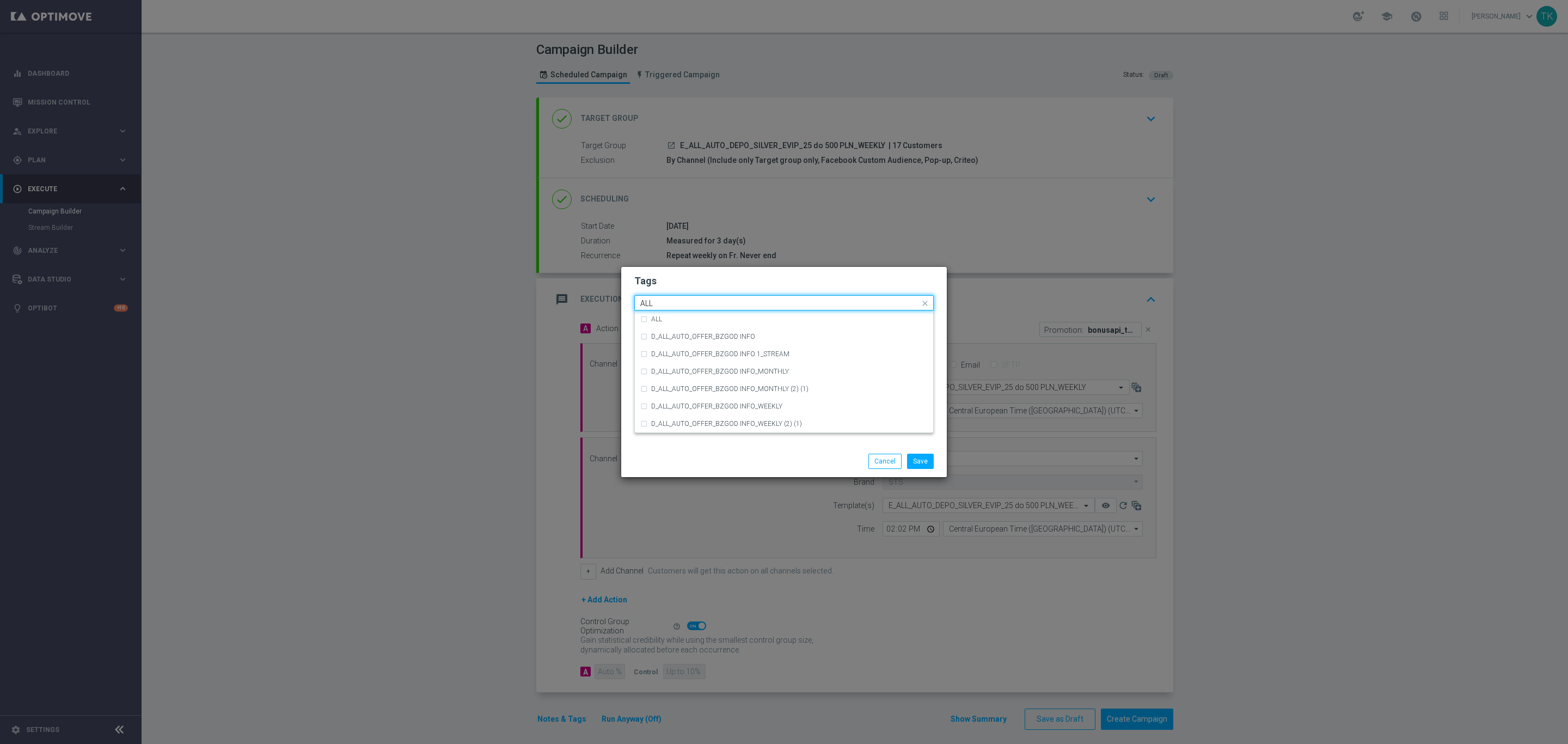
scroll to position [0, 0]
click at [658, 317] on label "ALL" at bounding box center [657, 319] width 11 height 7
click at [655, 304] on input "ALL" at bounding box center [780, 303] width 279 height 10
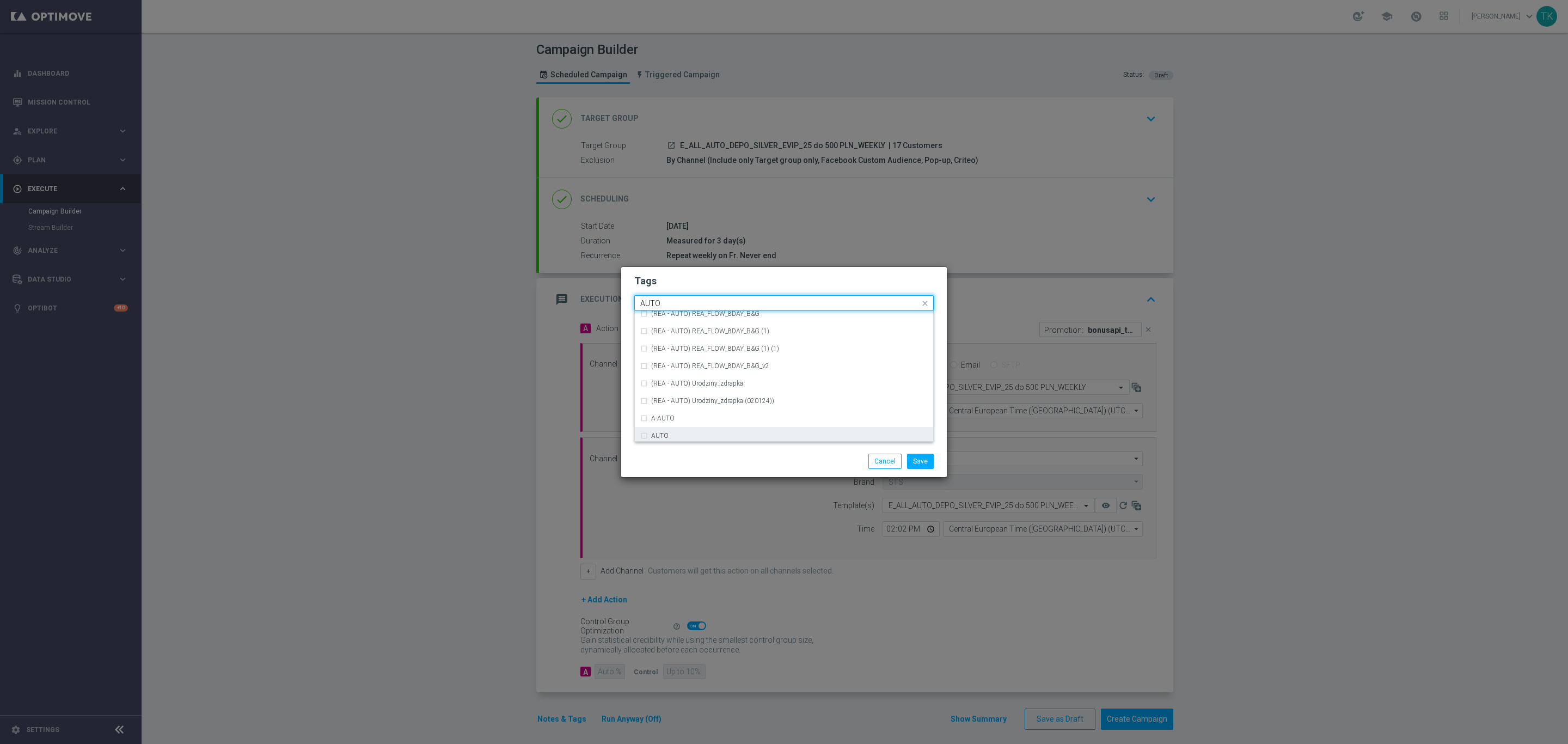
click at [666, 432] on label "AUTO" at bounding box center [660, 435] width 18 height 7
click at [655, 303] on input "AUTO" at bounding box center [780, 303] width 279 height 10
click at [676, 394] on div "DEPO" at bounding box center [784, 399] width 287 height 18
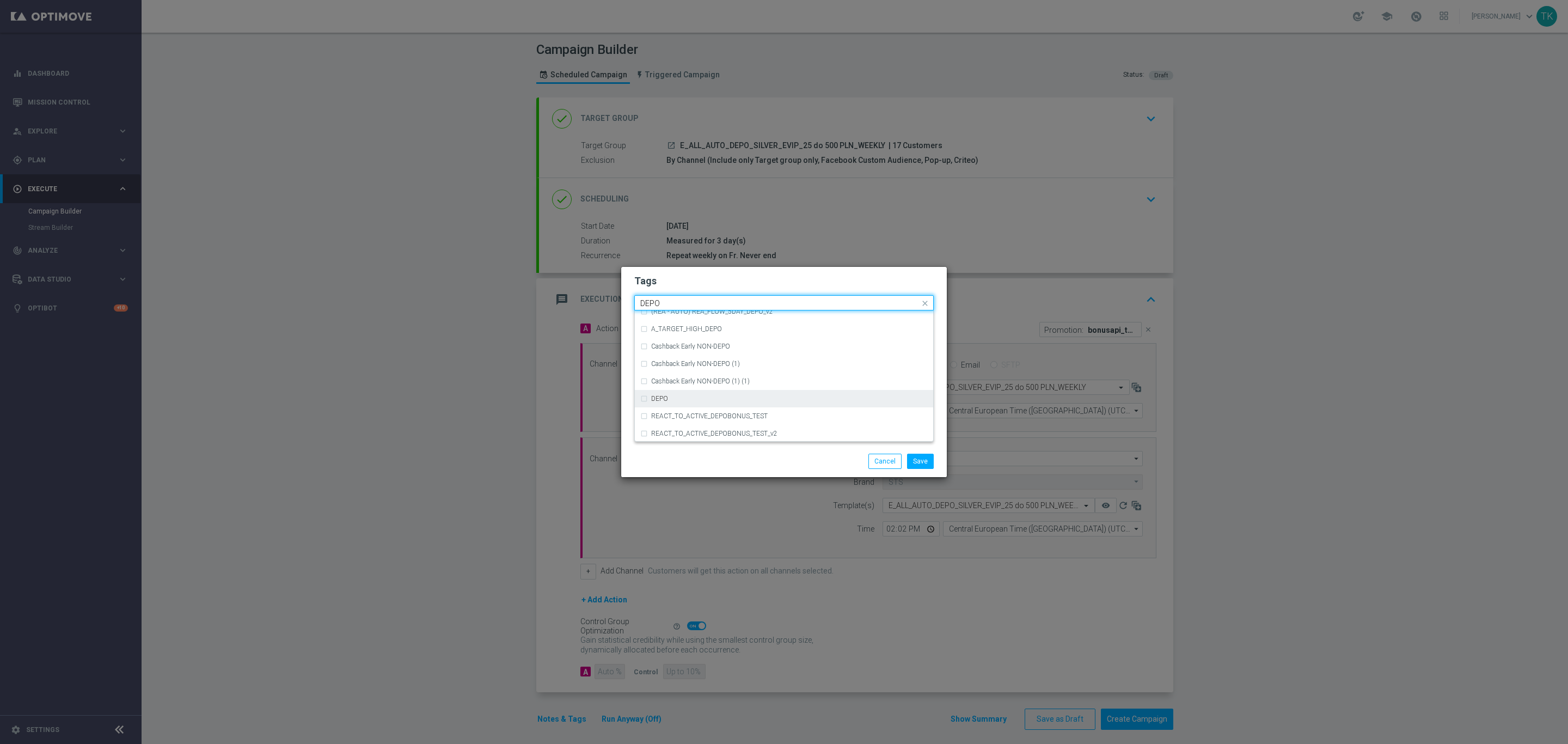
type input "DEPO"
click at [662, 303] on input "DEPO" at bounding box center [780, 303] width 279 height 10
click at [923, 454] on button "Save" at bounding box center [920, 461] width 26 height 15
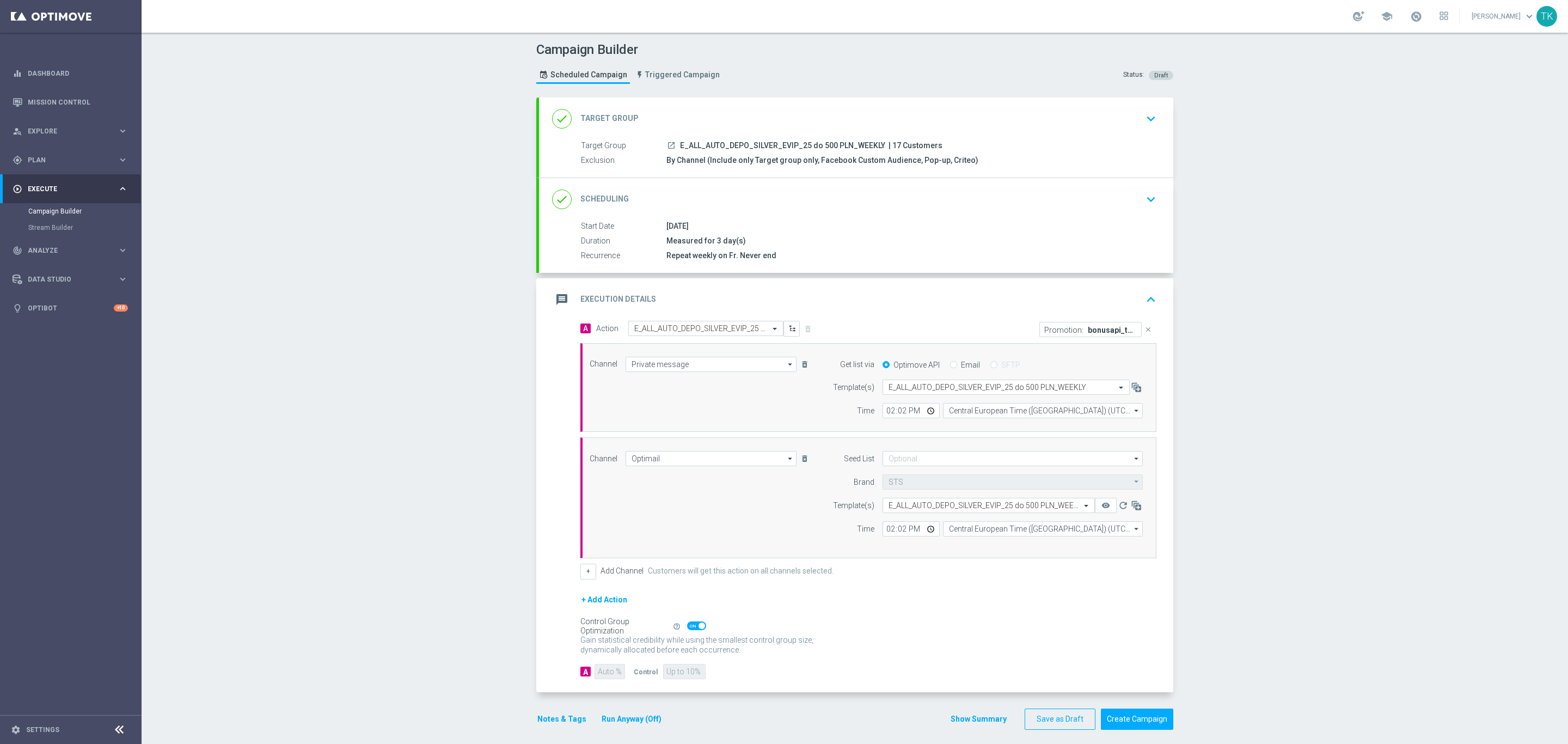
click at [549, 721] on button "Notes & Tags" at bounding box center [562, 719] width 51 height 14
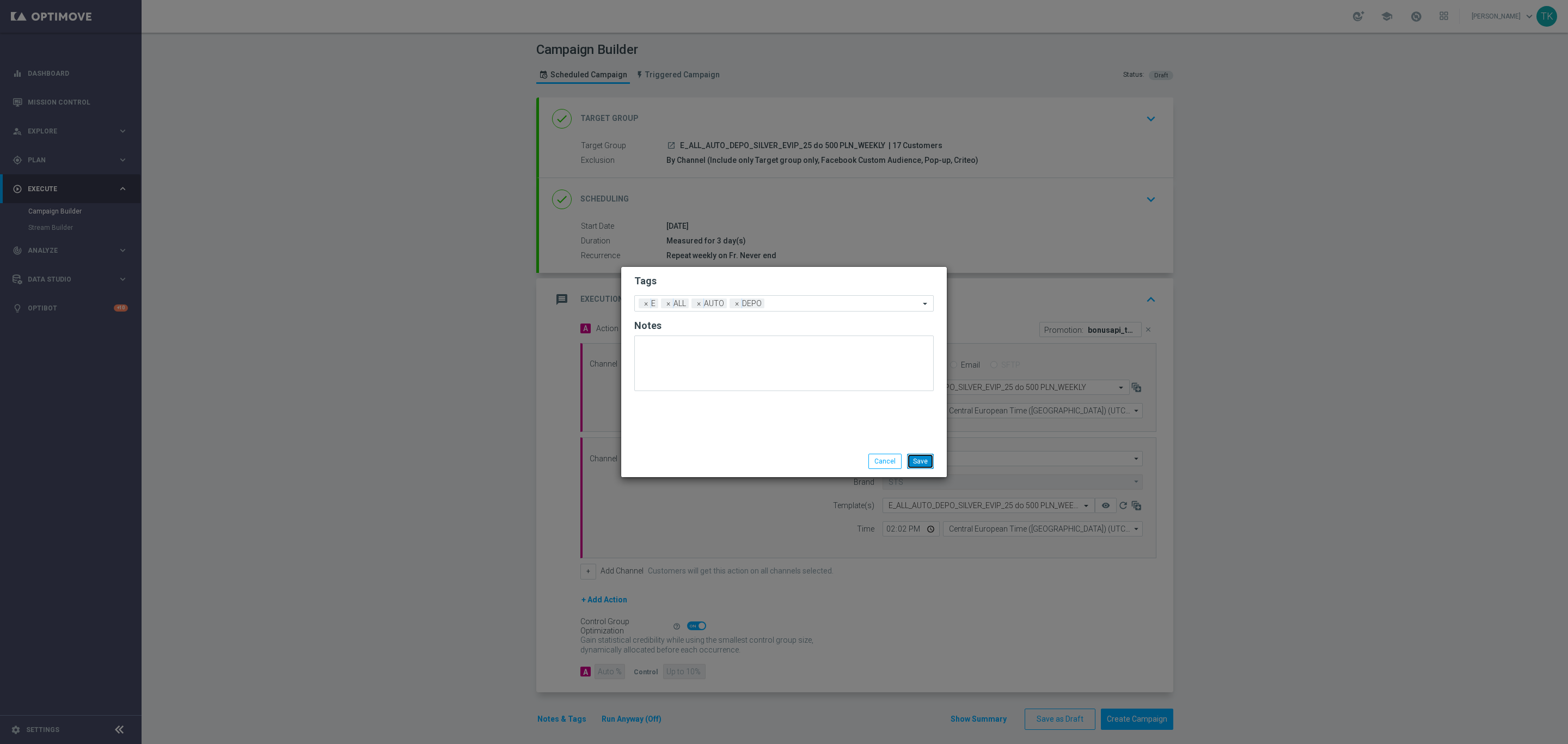
click at [914, 461] on button "Save" at bounding box center [920, 461] width 26 height 15
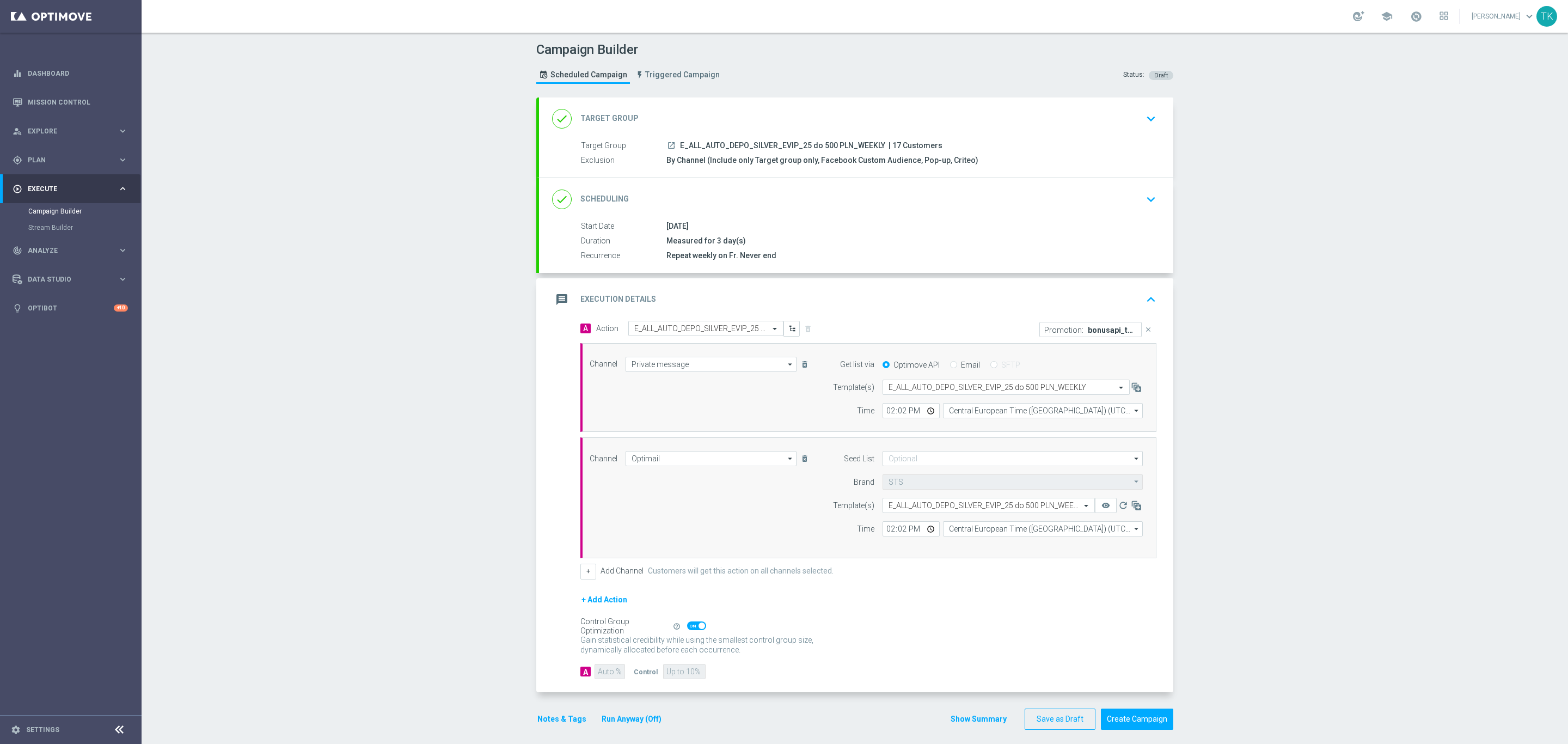
click at [972, 726] on button "Show Summary" at bounding box center [978, 719] width 57 height 12
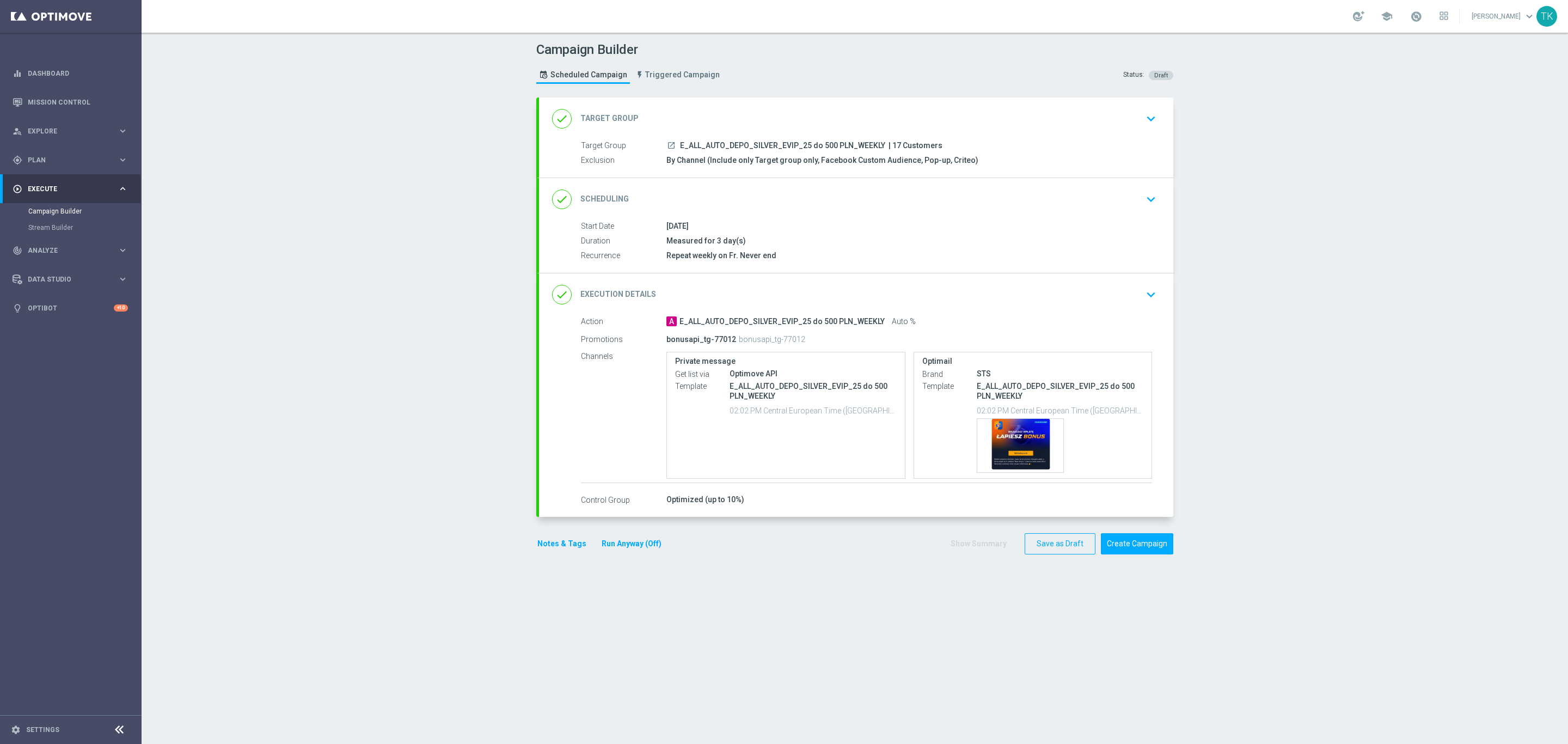
click at [755, 144] on span "E_ALL_AUTO_DEPO_SILVER_EVIP_25 do 500 PLN_WEEKLY" at bounding box center [783, 145] width 205 height 10
copy div "E_ALL_AUTO_DEPO_SILVER_EVIP_25 do 500 PLN_WEEKLY"
click at [1008, 425] on div "Template preview" at bounding box center [1020, 445] width 86 height 54
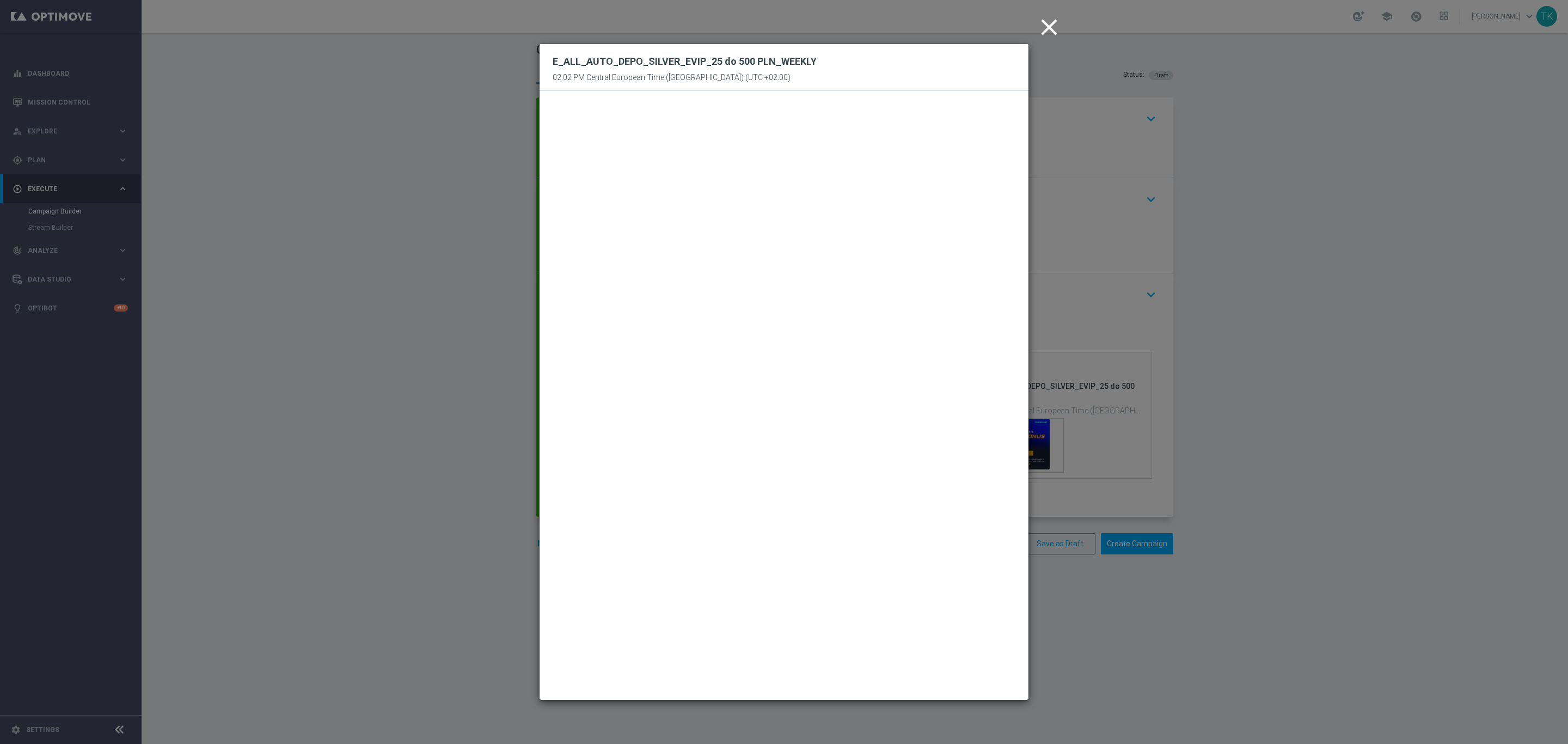
click at [1050, 30] on icon "close" at bounding box center [1049, 27] width 27 height 27
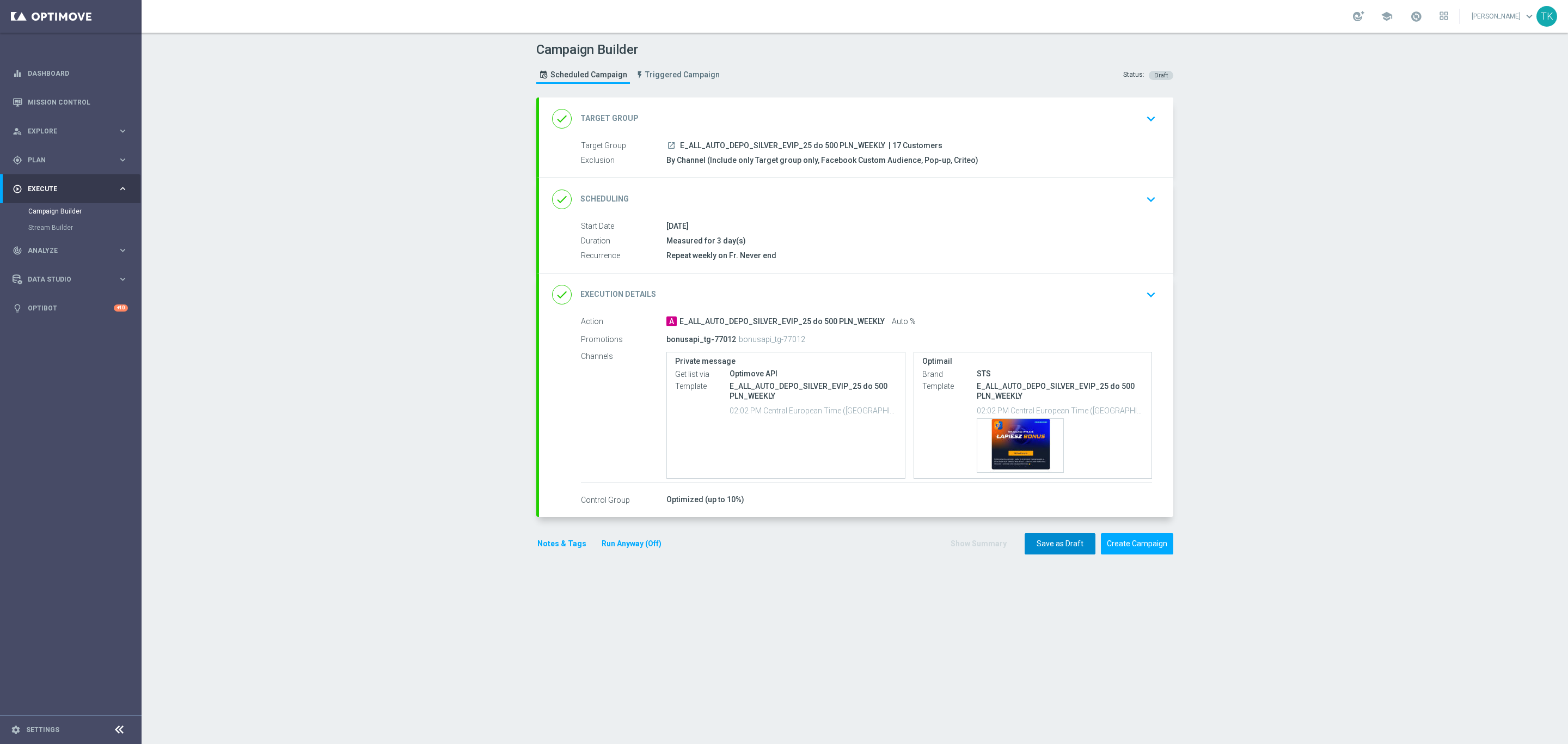
click at [1049, 546] on button "Save as Draft" at bounding box center [1059, 543] width 71 height 21
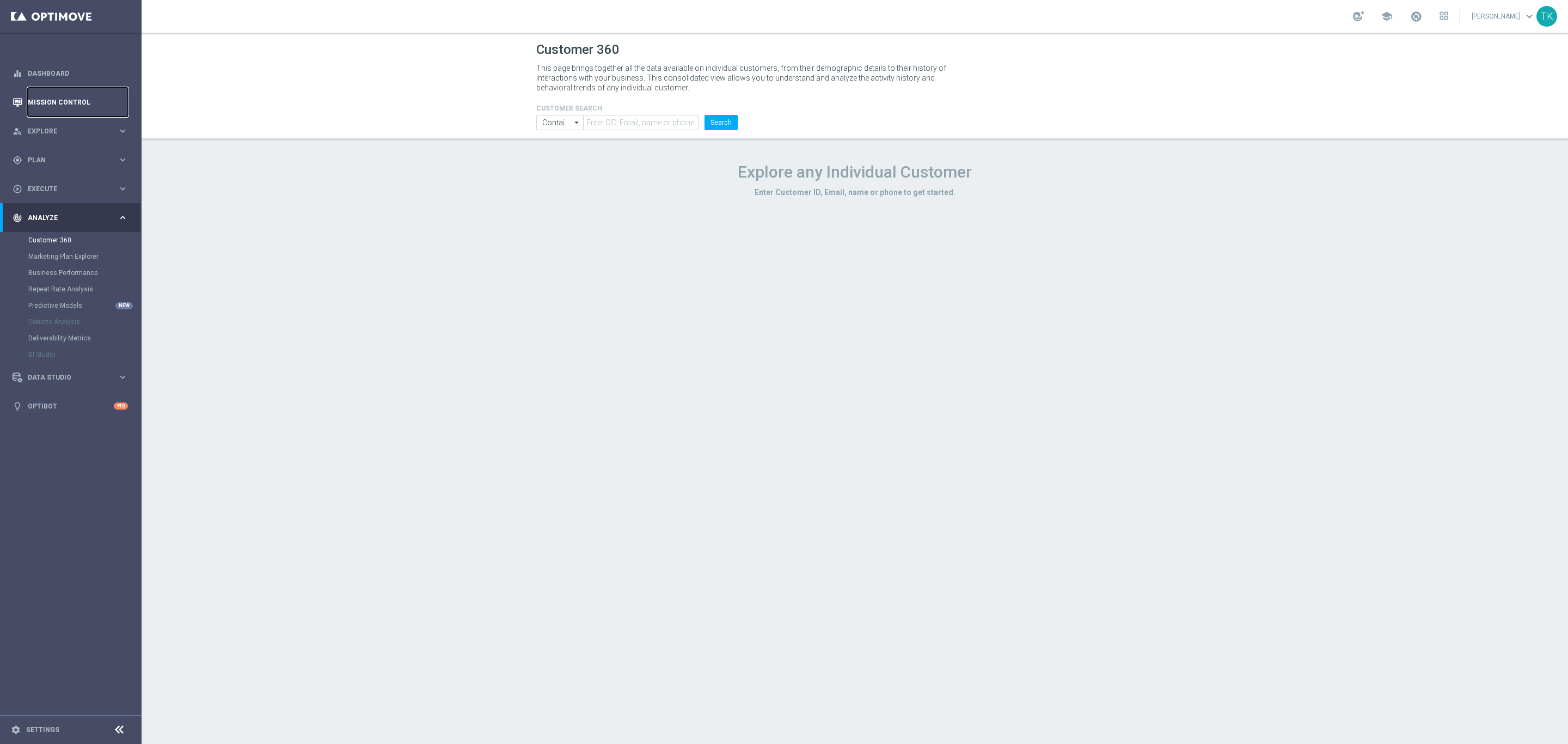
click at [58, 97] on link "Mission Control" at bounding box center [78, 102] width 100 height 29
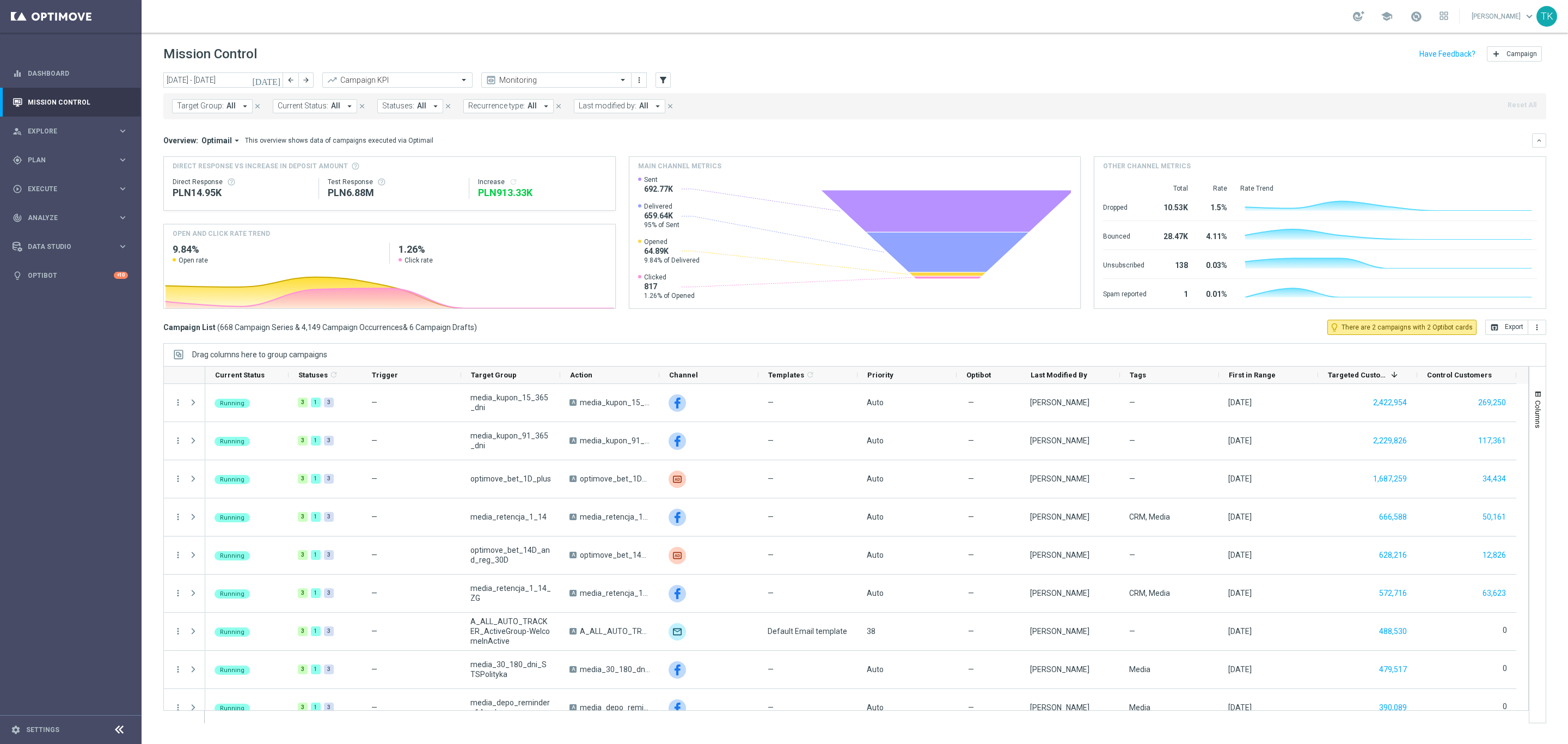
click at [195, 100] on button "Target Group: All arrow_drop_down" at bounding box center [212, 106] width 81 height 14
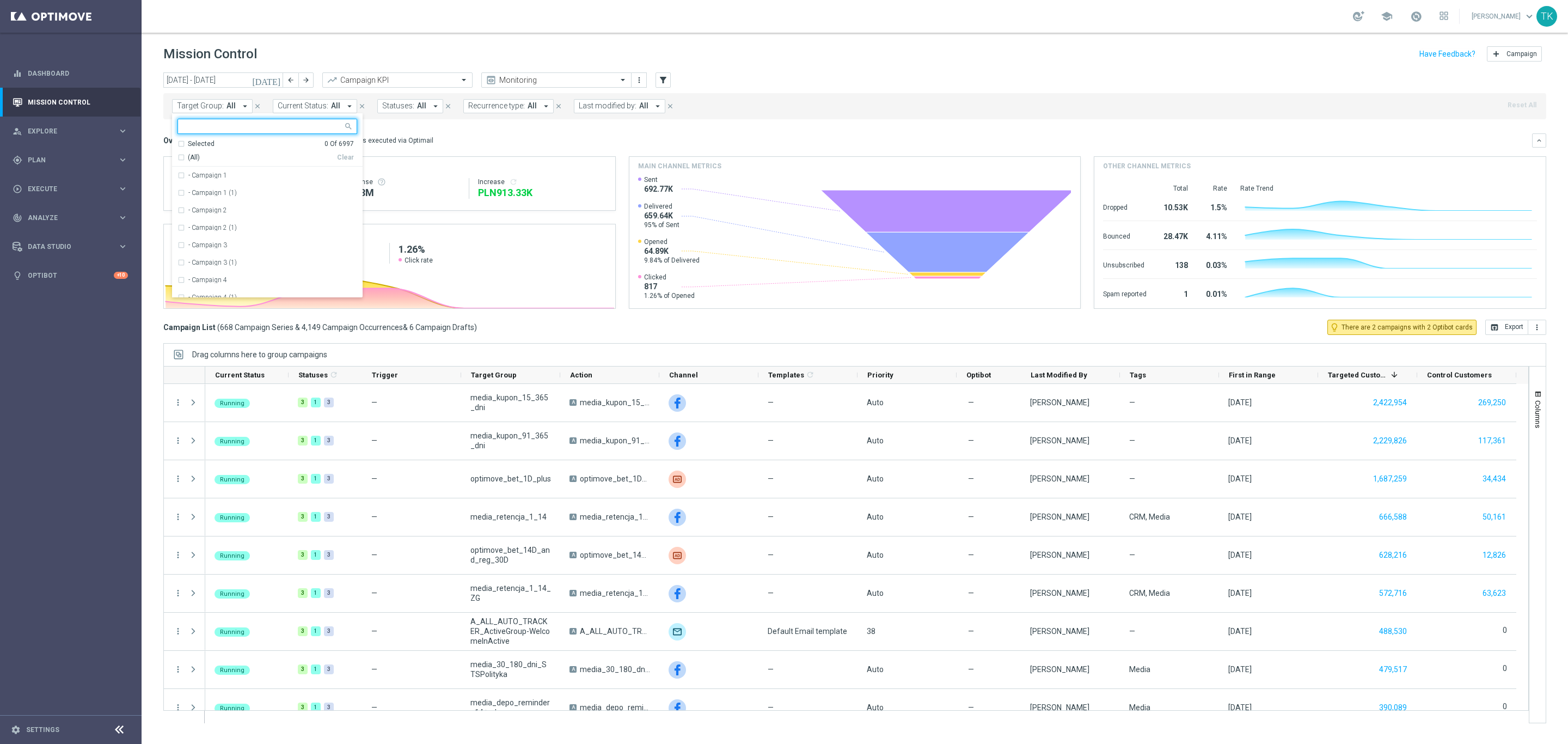
click at [186, 131] on input "text" at bounding box center [263, 126] width 160 height 10
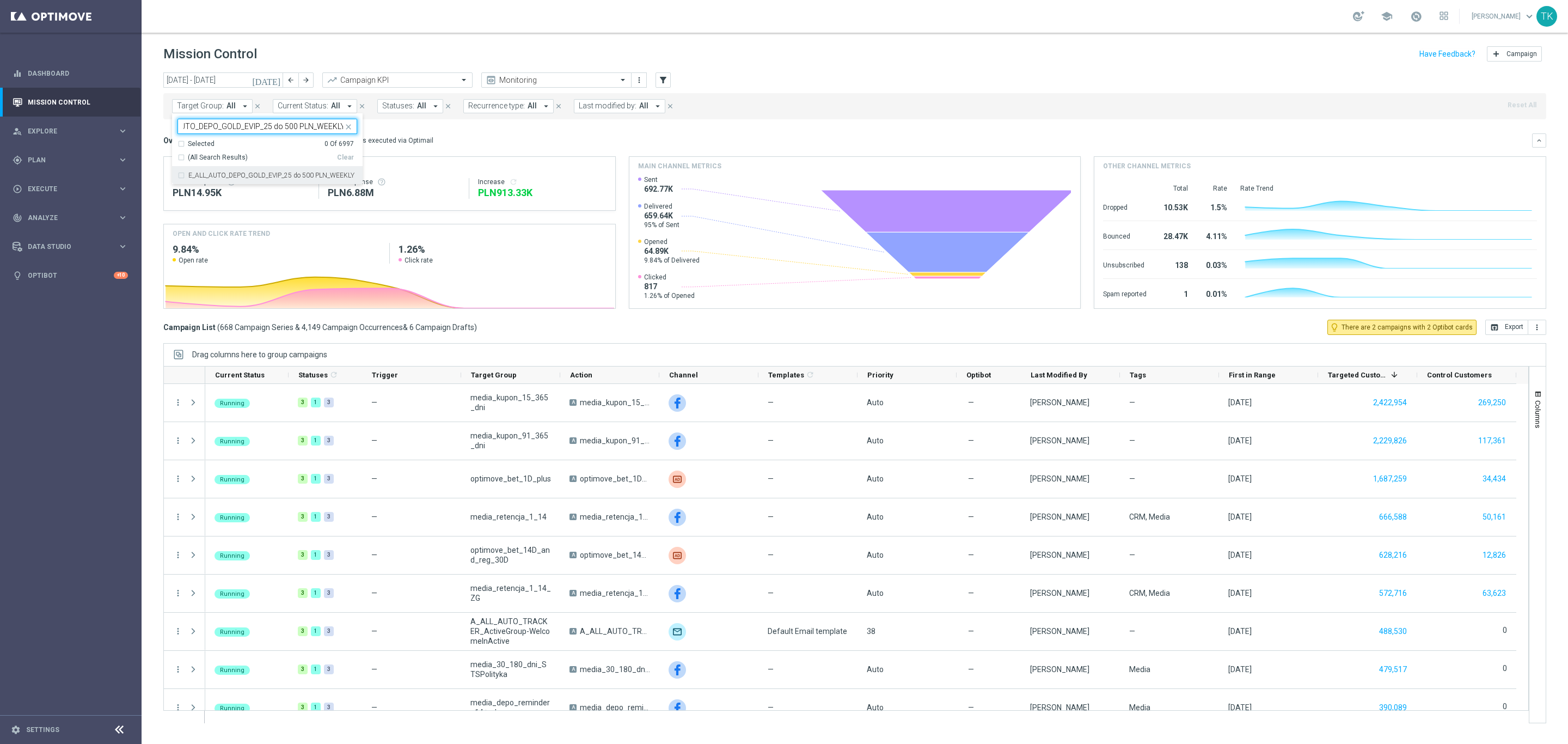
click at [215, 169] on div "E_ALL_AUTO_DEPO_GOLD_EVIP_25 do 500 PLN_WEEKLY" at bounding box center [267, 175] width 180 height 18
type input "E_ALL_AUTO_DEPO_GOLD_EVIP_25 do 500 PLN_WEEKLY"
click at [145, 108] on div "today 15 Sep 2025 - 21 Sep 2025 arrow_back arrow_forward Campaign KPI trending_…" at bounding box center [854, 403] width 1427 height 662
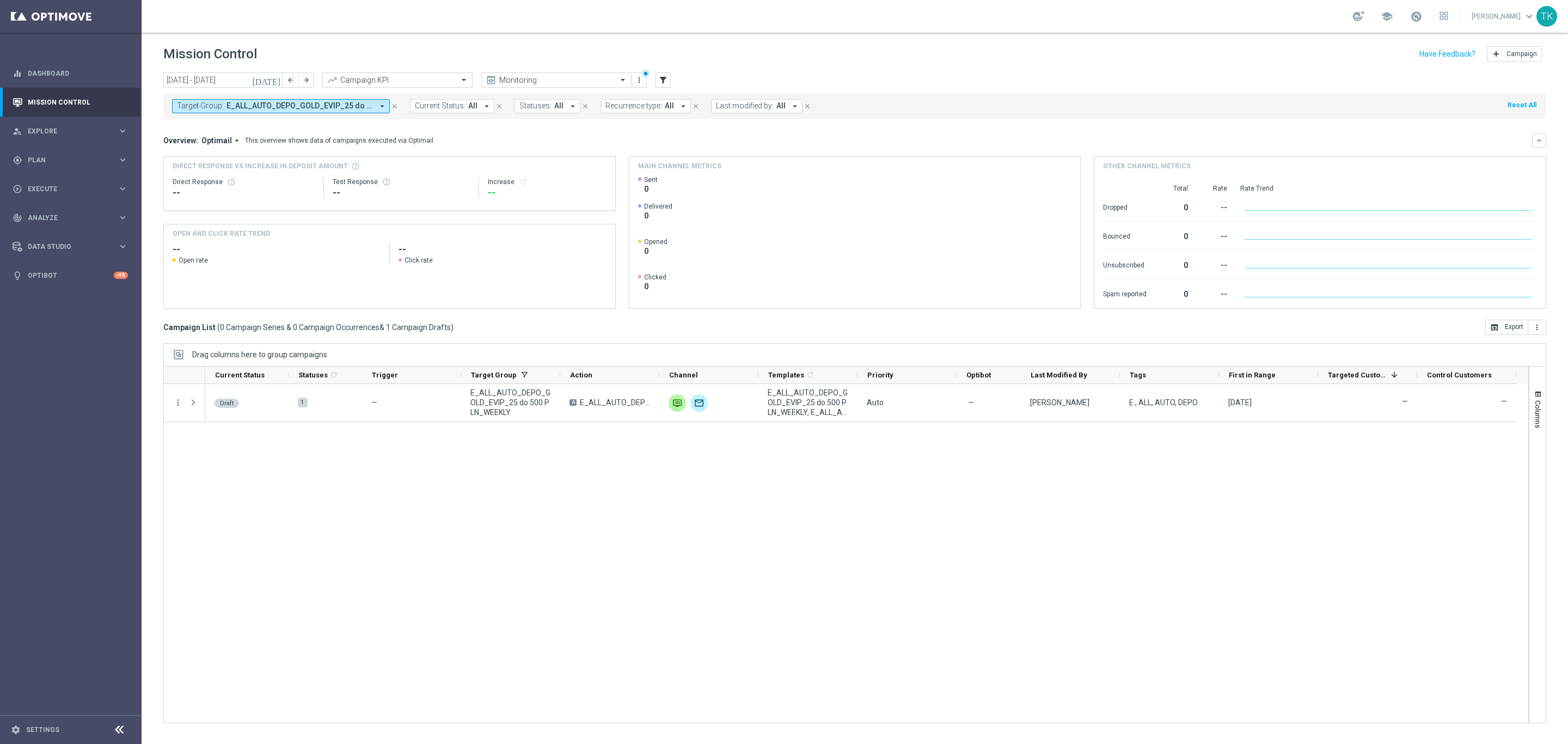
click at [262, 108] on span "E_ALL_AUTO_DEPO_GOLD_EVIP_25 do 500 PLN_WEEKLY" at bounding box center [300, 106] width 147 height 10
click at [228, 179] on label "E_ALL_AUTO_DEPO_SILVER_EVIP_25 do 500 PLN_WEEKLY" at bounding box center [273, 175] width 169 height 7
type input "E_ALL_AUTO_DEPO_SILVER_EVIP_25 do 500 PLN_WEEKLY"
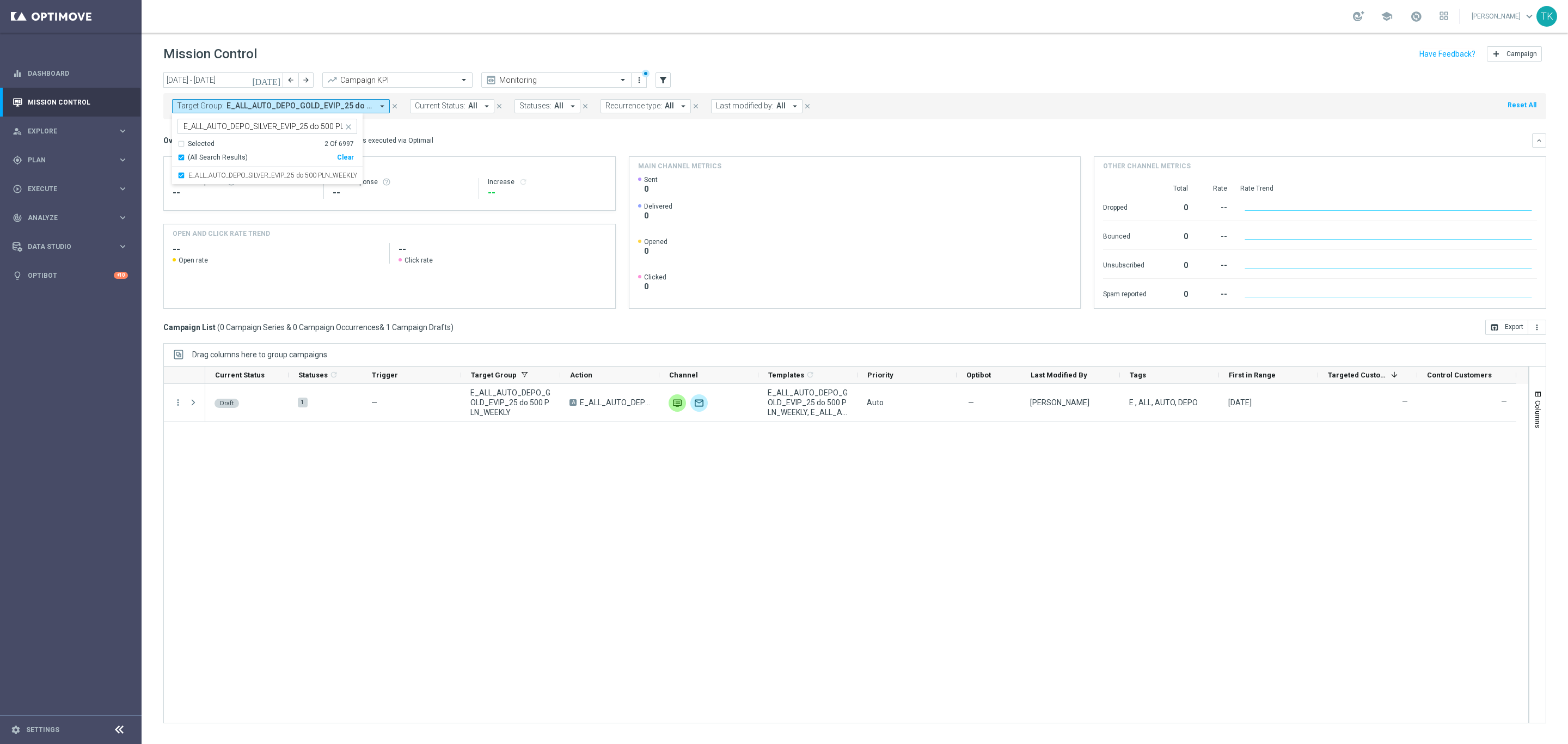
click at [158, 129] on div "today 15 Sep 2025 - 21 Sep 2025 arrow_back arrow_forward Campaign KPI trending_…" at bounding box center [854, 403] width 1427 height 662
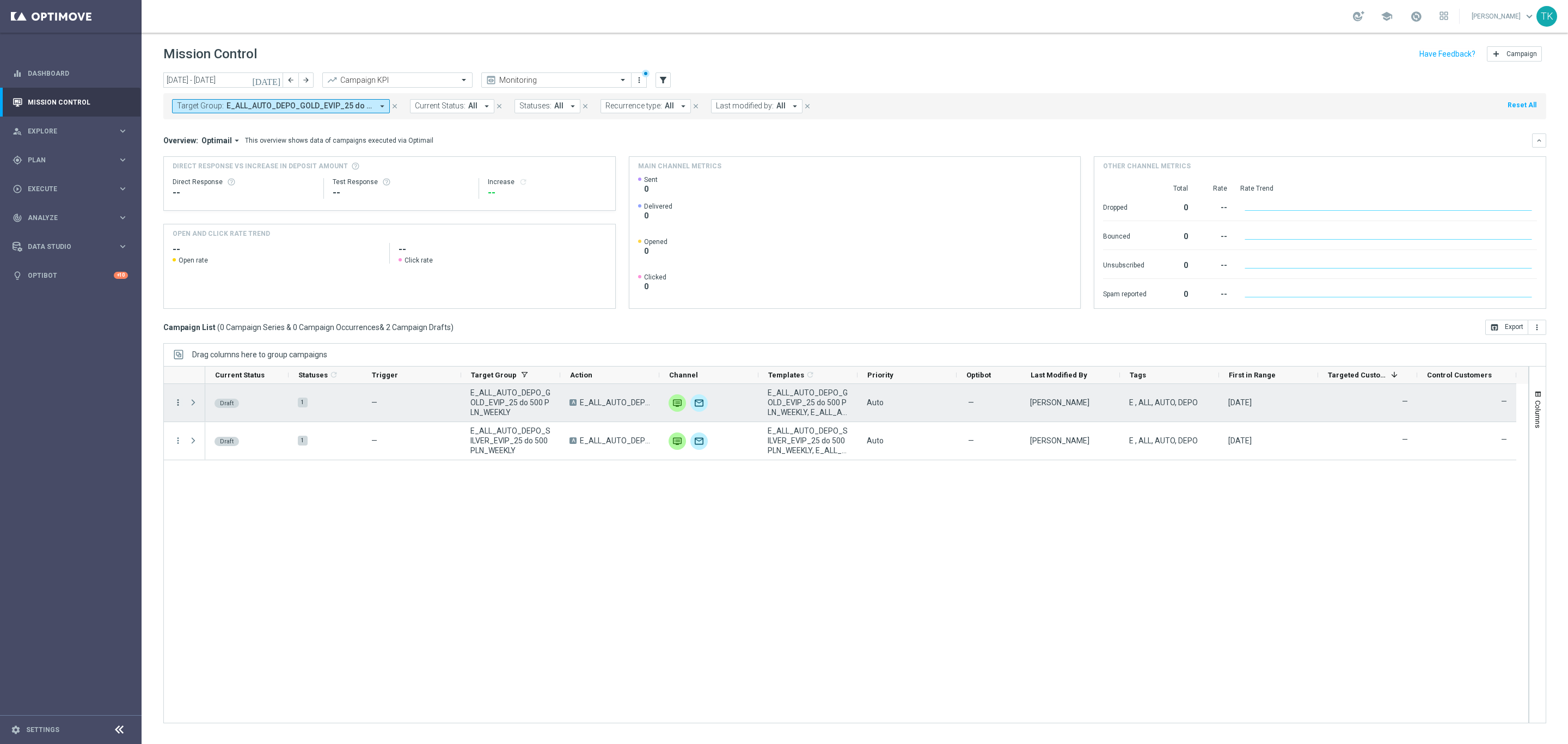
click at [179, 402] on icon "more_vert" at bounding box center [177, 402] width 10 height 10
click at [212, 444] on div "Edit" at bounding box center [251, 446] width 101 height 7
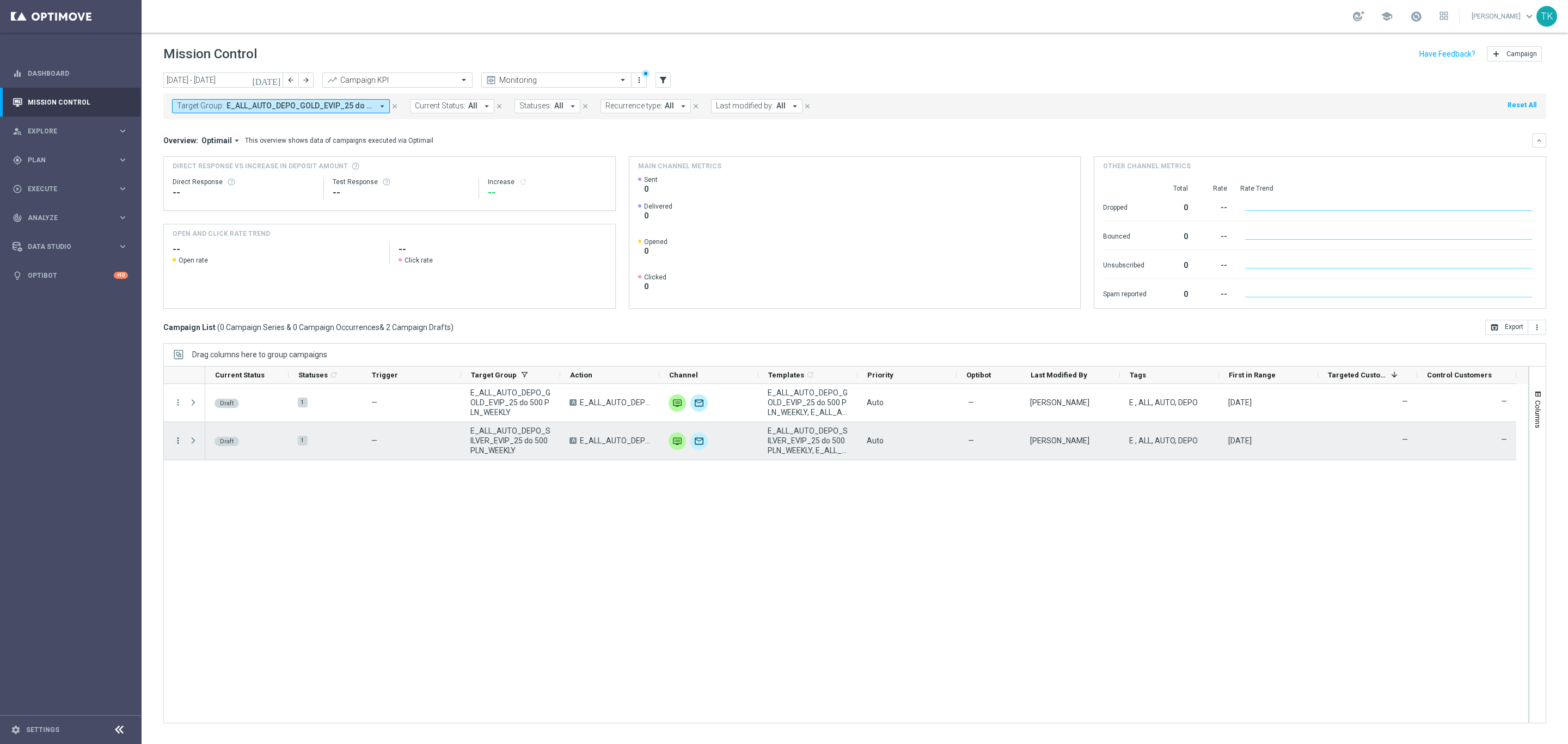
click at [179, 440] on icon "more_vert" at bounding box center [177, 440] width 10 height 10
click at [188, 479] on div "edit Edit" at bounding box center [244, 484] width 122 height 15
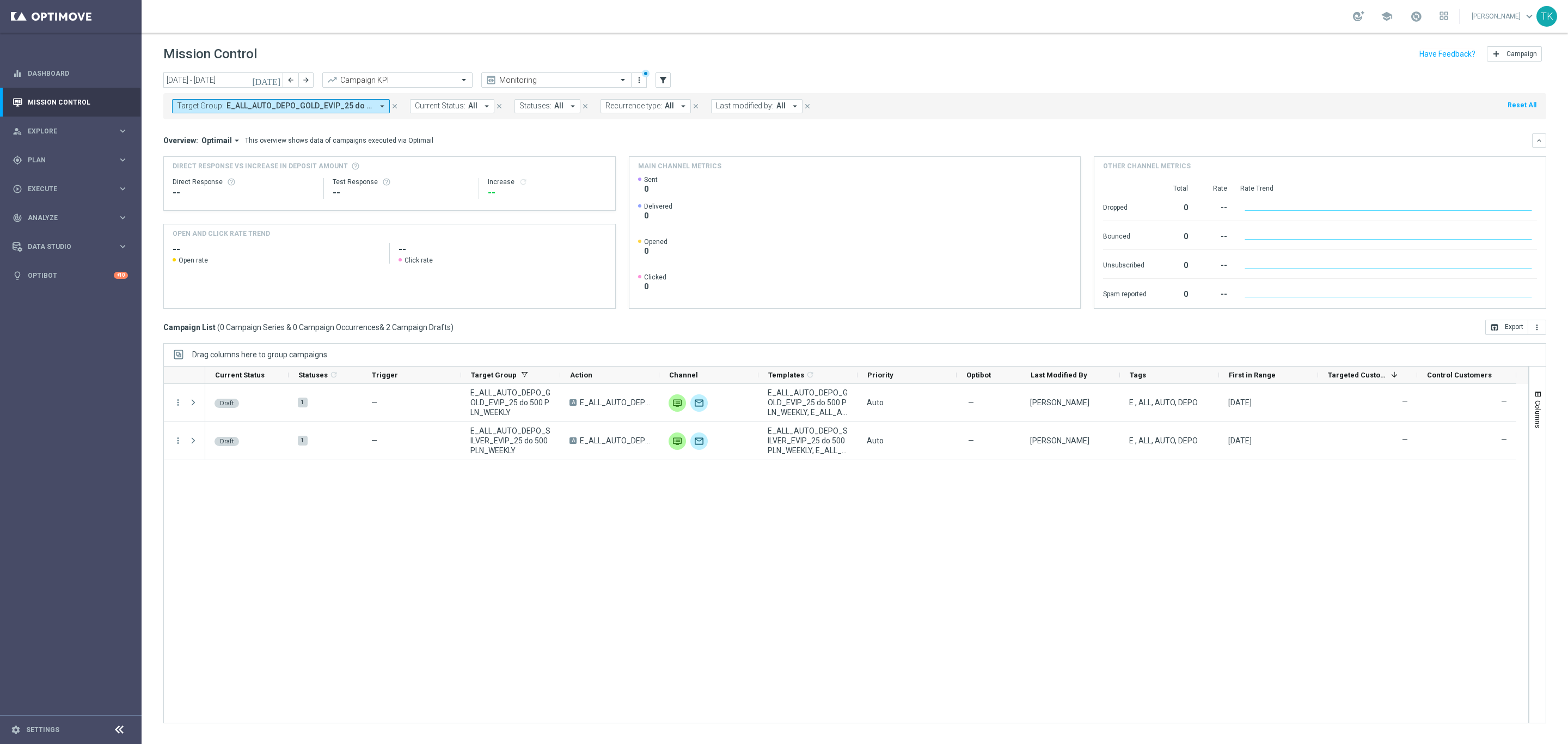
click at [297, 99] on button "Target Group: E_ALL_AUTO_DEPO_GOLD_EVIP_25 do 500 PLN_WEEKLY, E_ALL_AUTO_DEPO_S…" at bounding box center [281, 106] width 218 height 14
click at [0, 0] on div "Clear" at bounding box center [0, 0] width 0 height 0
click at [200, 128] on input "text" at bounding box center [263, 126] width 160 height 10
paste input "REACQ_ALL_TARGET_BET DO 200PLN_REM_160925"
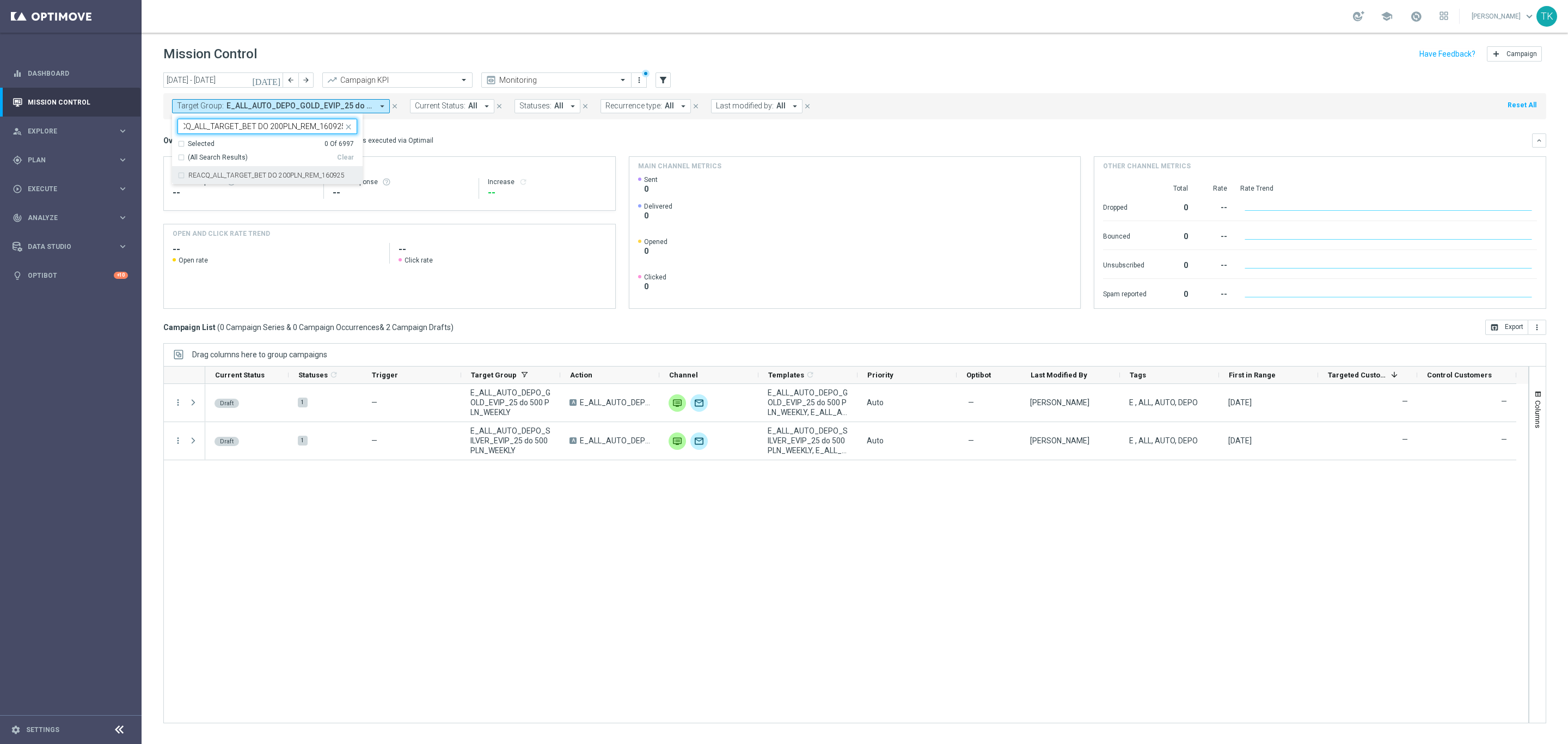
click at [212, 177] on label "REACQ_ALL_TARGET_BET DO 200PLN_REM_160925" at bounding box center [266, 175] width 156 height 7
type input "REACQ_ALL_TARGET_BET DO 200PLN_REM_160925"
click at [152, 117] on div "today 15 Sep 2025 - 21 Sep 2025 arrow_back arrow_forward Campaign KPI trending_…" at bounding box center [854, 403] width 1427 height 662
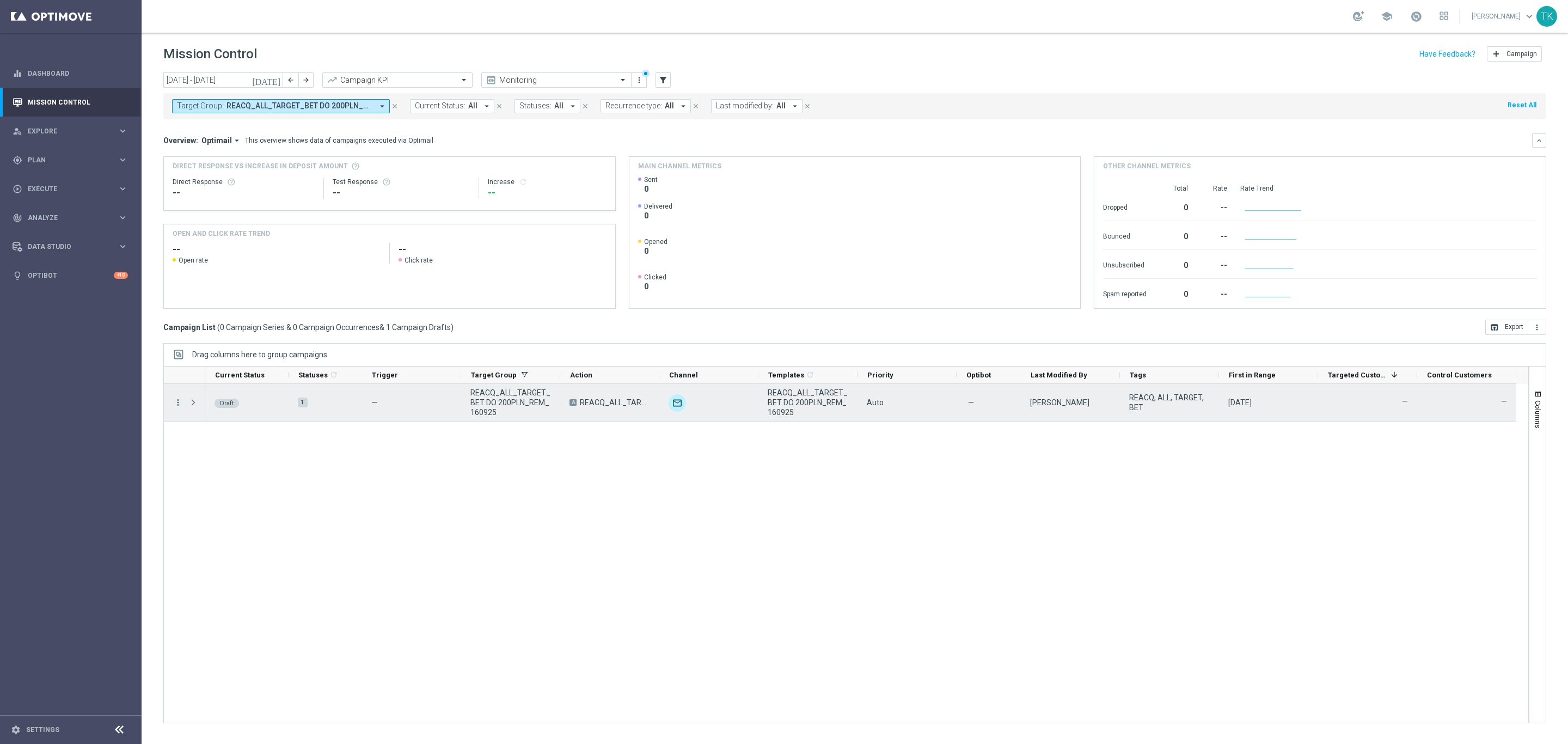
click at [180, 402] on icon "more_vert" at bounding box center [177, 402] width 10 height 10
click at [210, 446] on span "Edit" at bounding box center [206, 446] width 12 height 7
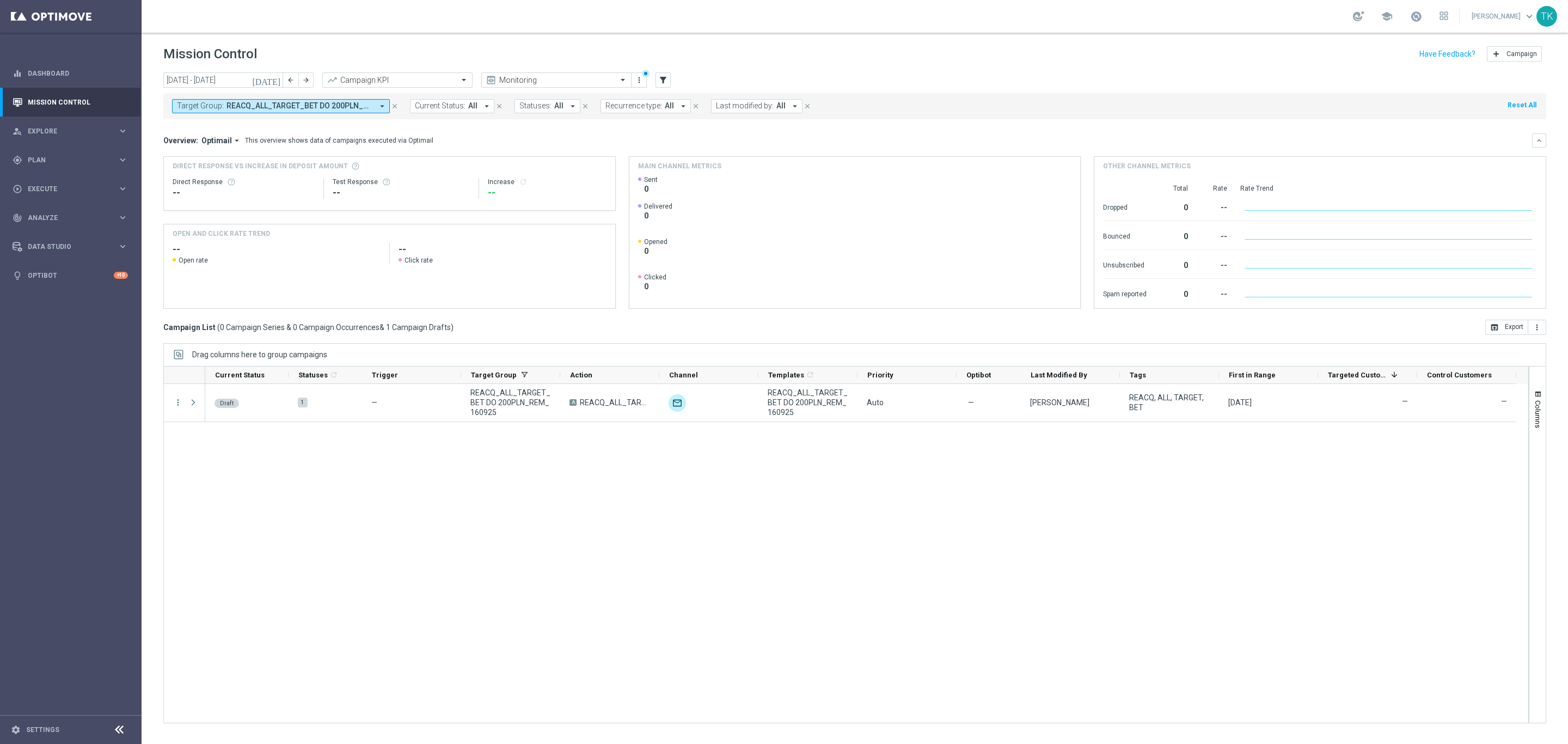
click at [293, 116] on div "Target Group: REACQ_ALL_TARGET_BET DO 200PLN_REM_160925 arrow_drop_down close C…" at bounding box center [854, 106] width 1383 height 26
click at [293, 105] on span "REACQ_ALL_TARGET_BET DO 200PLN_REM_160925" at bounding box center [300, 106] width 147 height 10
click at [347, 154] on div "(All) Clear" at bounding box center [265, 155] width 177 height 14
click at [0, 0] on div "Clear" at bounding box center [0, 0] width 0 height 0
click at [254, 124] on input "text" at bounding box center [263, 126] width 160 height 10
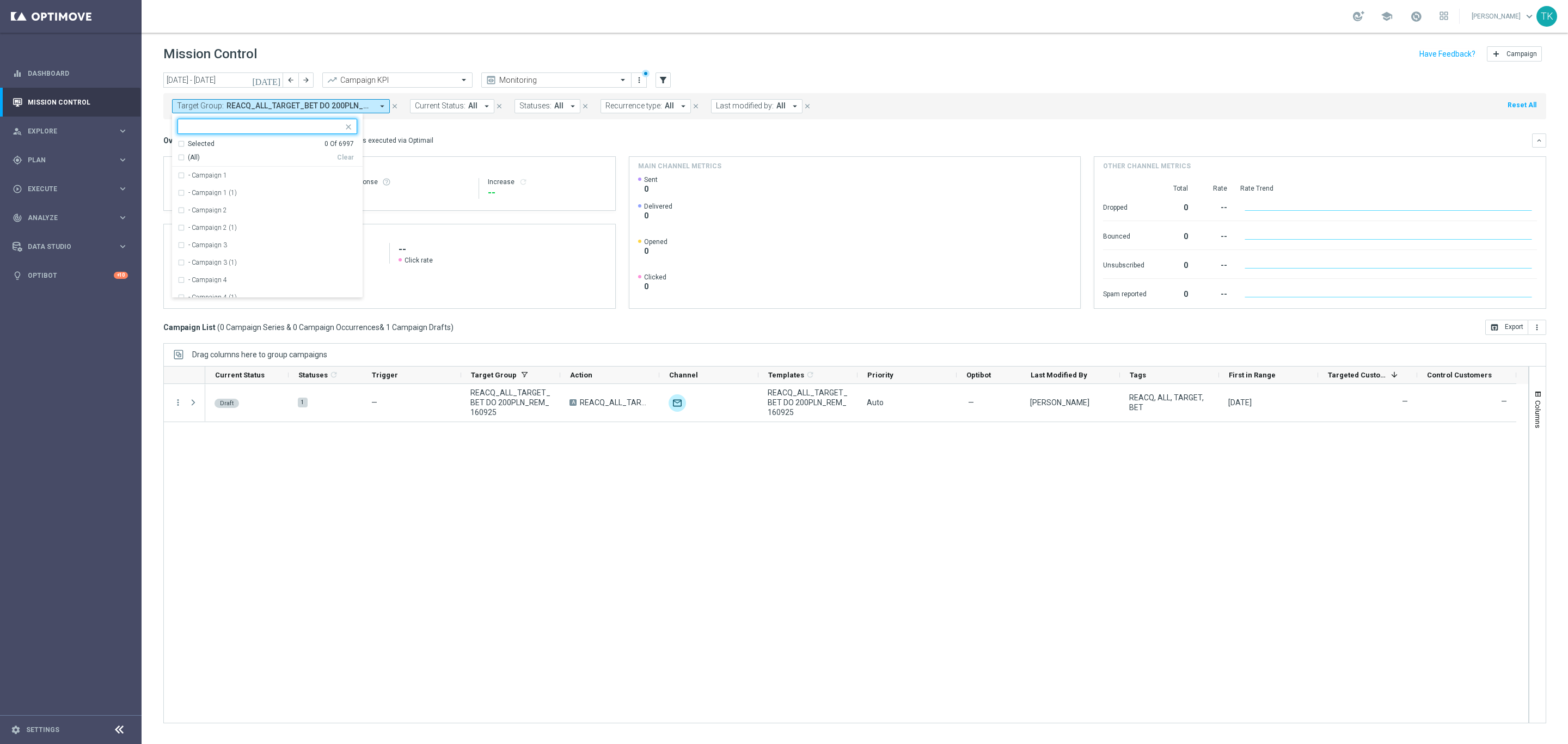
paste input "E_ALL_TARGET_BET_1DEPO DO 200PLN_REM_160925"
click at [219, 184] on div "E_ALL_TARGET_BET_1DEPO DO 200PLN_REM_160925" at bounding box center [267, 175] width 180 height 18
type input "E_ALL_TARGET_BET_1DEPO DO 200PLN_REM_160925"
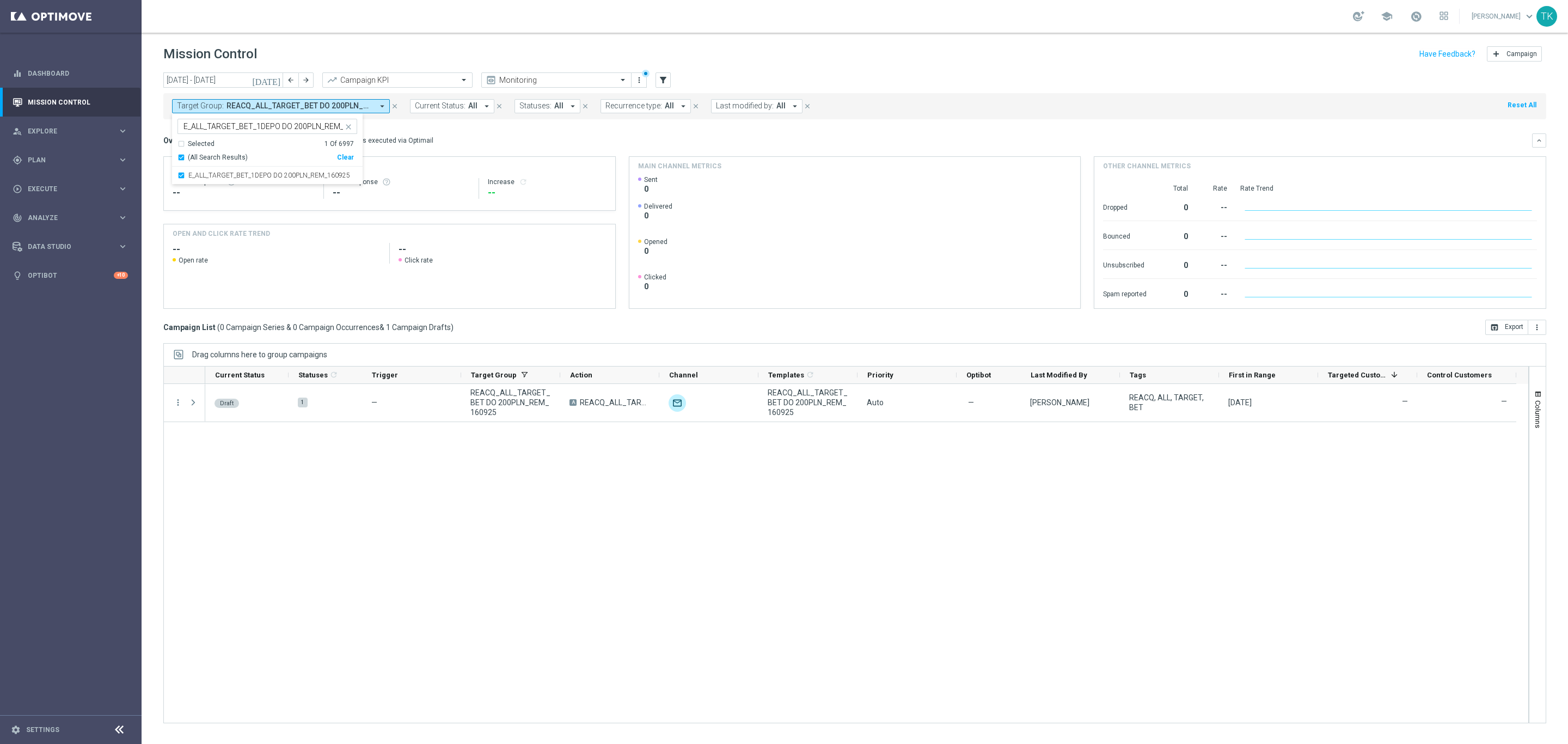
click at [151, 144] on div "today 15 Sep 2025 - 21 Sep 2025 arrow_back arrow_forward Campaign KPI trending_…" at bounding box center [854, 403] width 1427 height 662
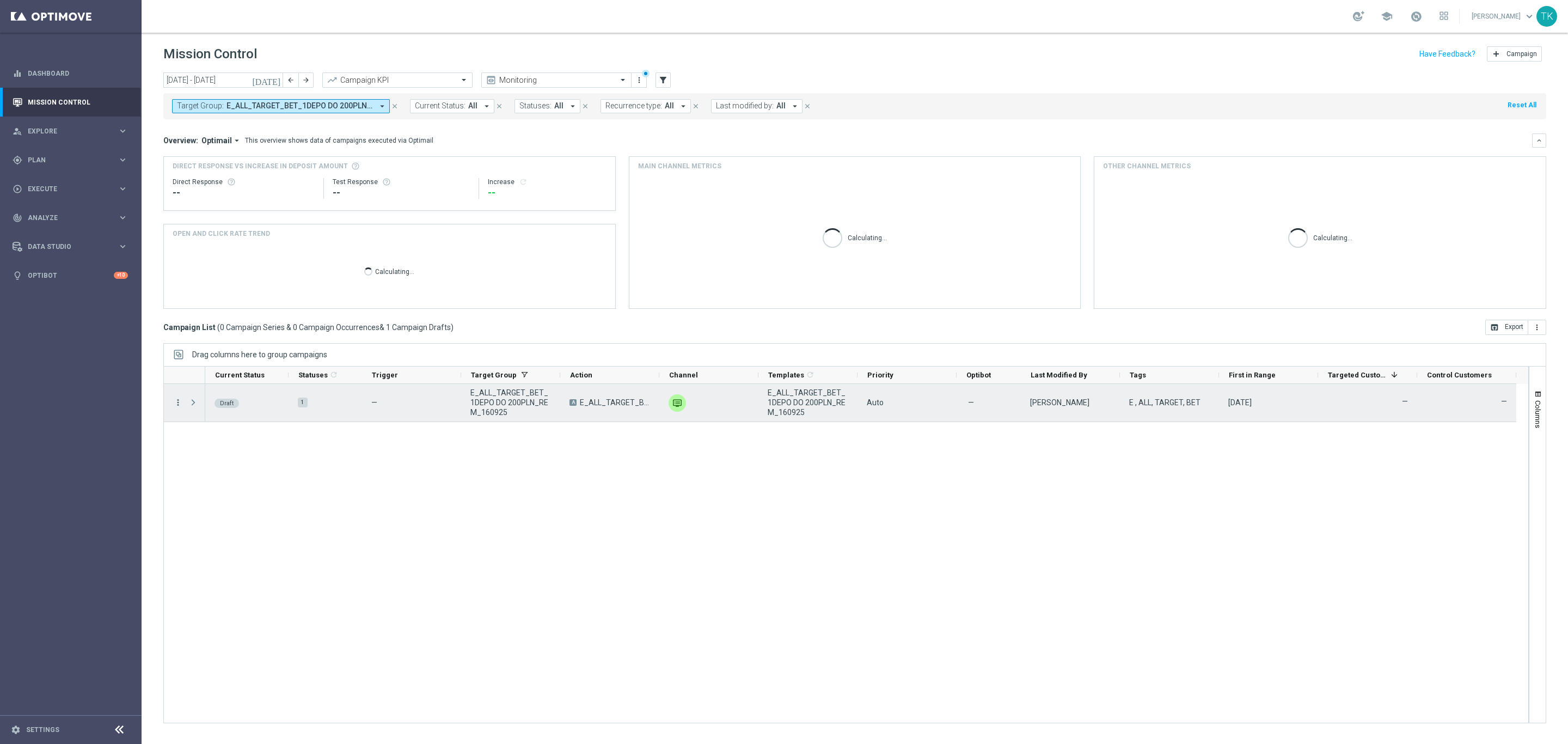
click at [179, 405] on icon "more_vert" at bounding box center [177, 402] width 10 height 10
click at [202, 446] on span "Edit" at bounding box center [206, 446] width 12 height 7
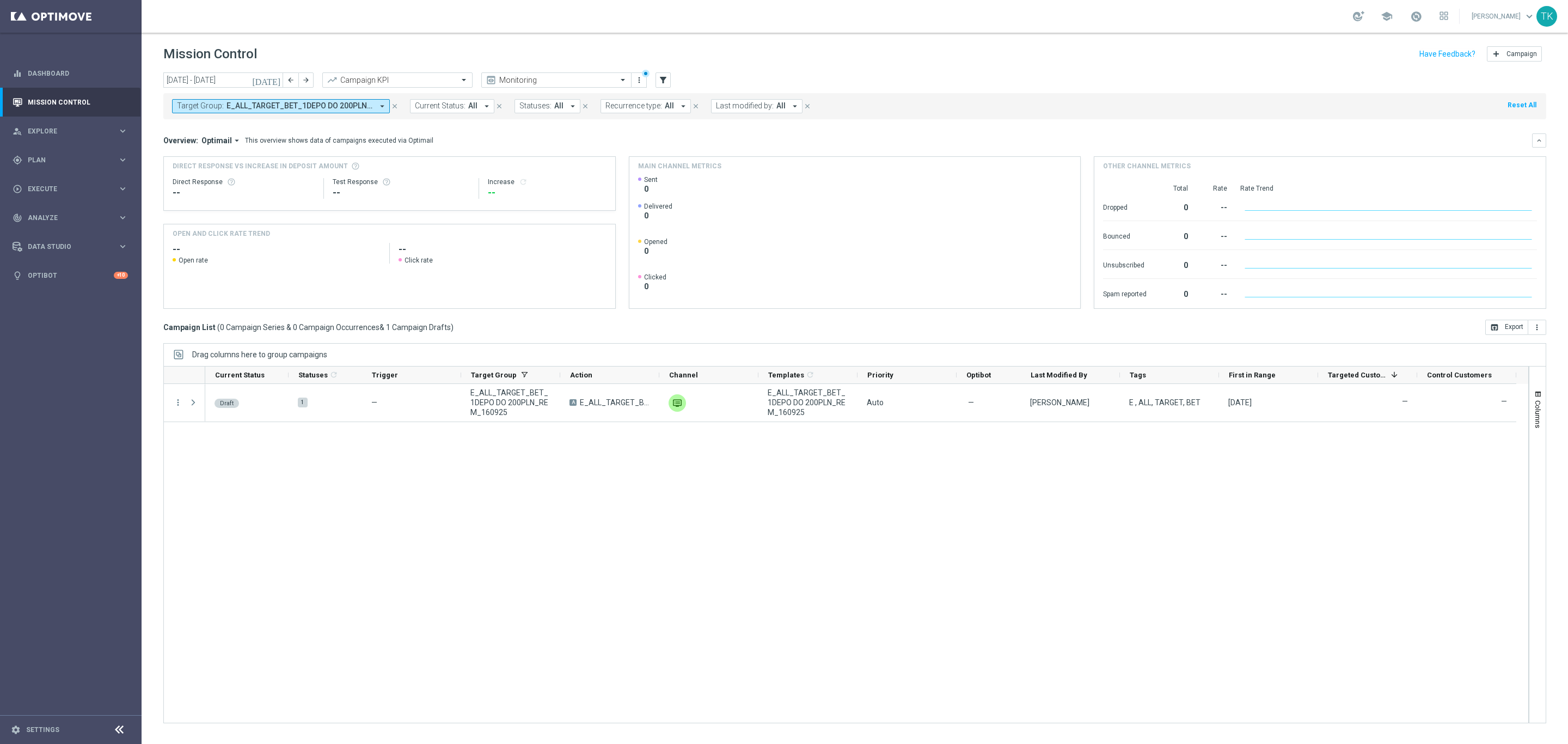
click at [279, 102] on span "E_ALL_TARGET_BET_1DEPO DO 200PLN_REM_160925" at bounding box center [300, 106] width 147 height 10
click at [242, 126] on input "text" at bounding box center [263, 126] width 160 height 10
click at [0, 0] on div "Clear" at bounding box center [0, 0] width 0 height 0
click at [222, 125] on input "text" at bounding box center [263, 126] width 160 height 10
click at [275, 541] on div "Draft 1 — E_ALL_TARGET_BET_1DEPO DO 200PLN_REM_160925 A E_ALL_TARGET_BET_1DEPO …" at bounding box center [866, 553] width 1323 height 339
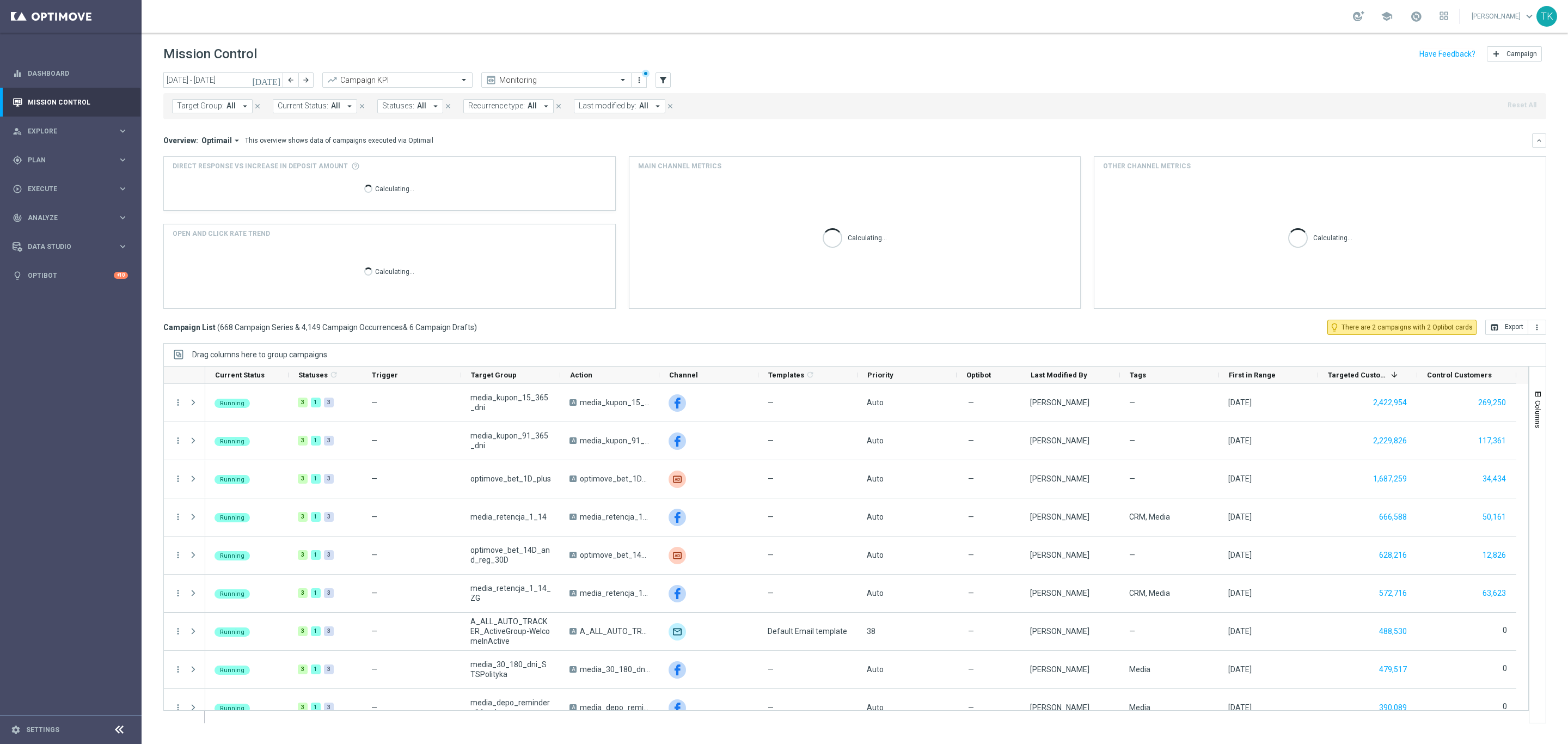
click at [229, 103] on span "All" at bounding box center [231, 106] width 10 height 10
click at [215, 126] on input "text" at bounding box center [263, 126] width 160 height 10
click at [211, 183] on div "E_ALL_TARGET_BET_2DEPO DO 200PLN_REM_160925" at bounding box center [267, 175] width 180 height 18
type input "E_ALL_TARGET_BET_2DEPO DO 200PLN_REM_160925"
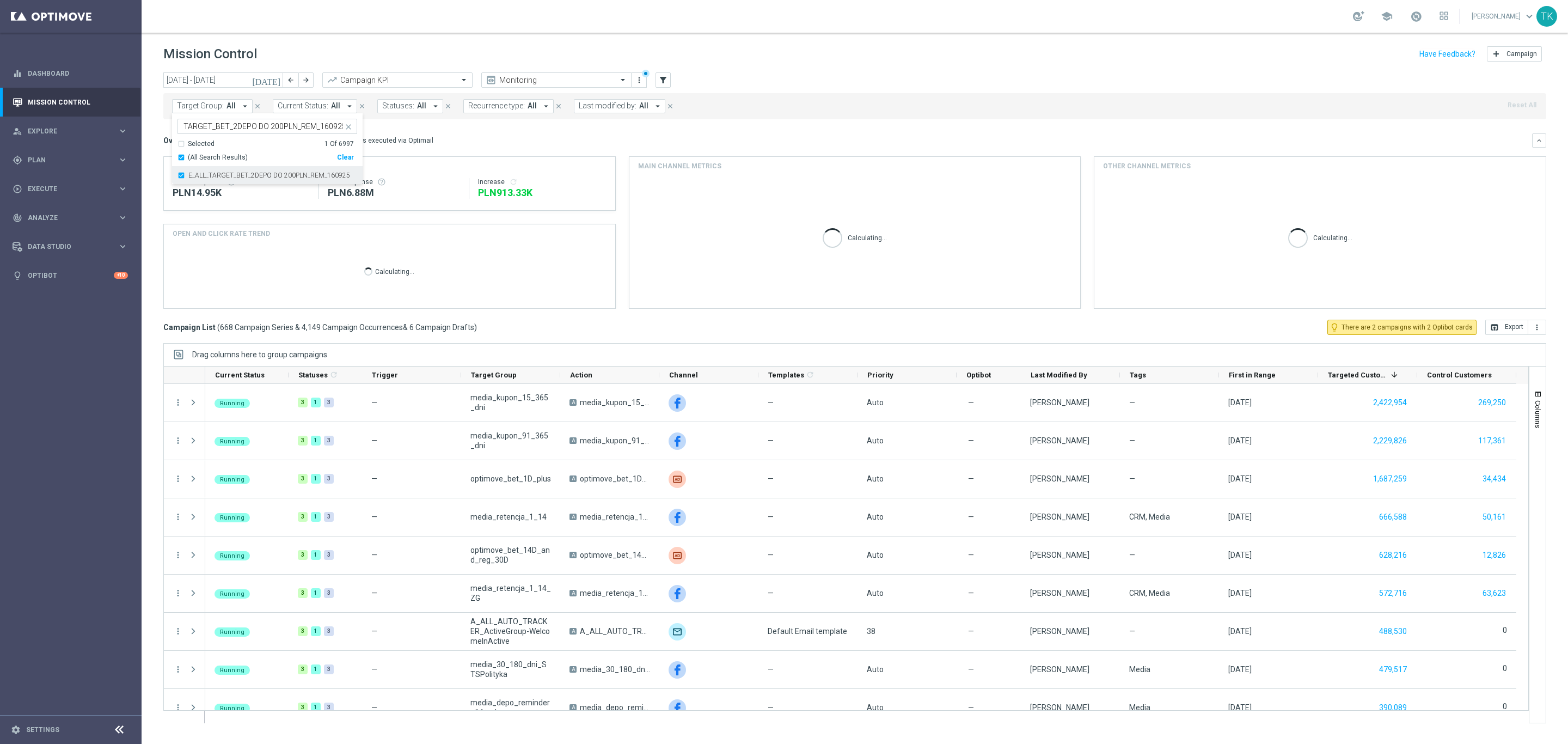
scroll to position [0, 0]
click at [152, 147] on div "today 15 Sep 2025 - 21 Sep 2025 arrow_back arrow_forward Campaign KPI trending_…" at bounding box center [854, 403] width 1427 height 662
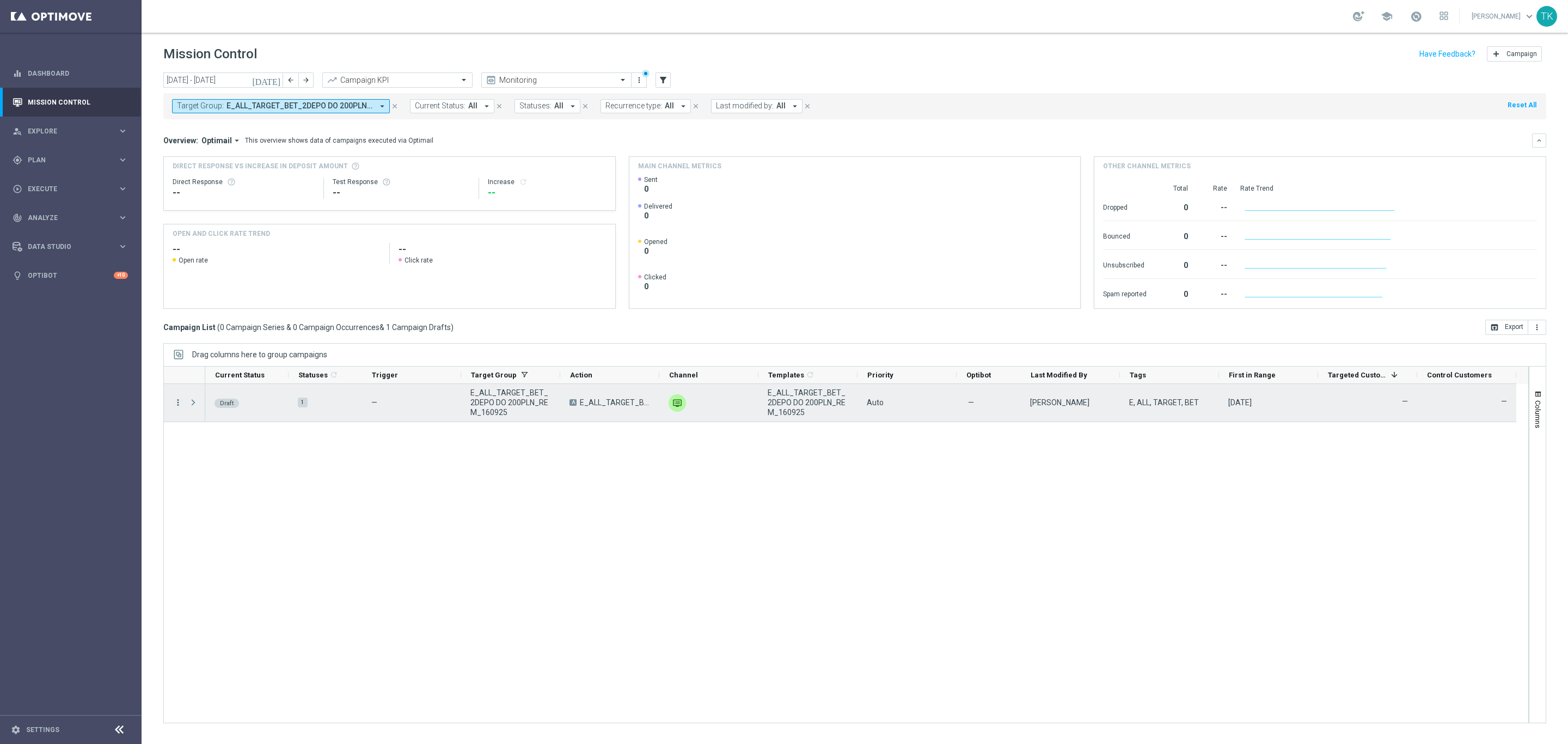
click at [177, 401] on icon "more_vert" at bounding box center [177, 402] width 10 height 10
click at [200, 450] on div "edit Edit" at bounding box center [244, 446] width 122 height 15
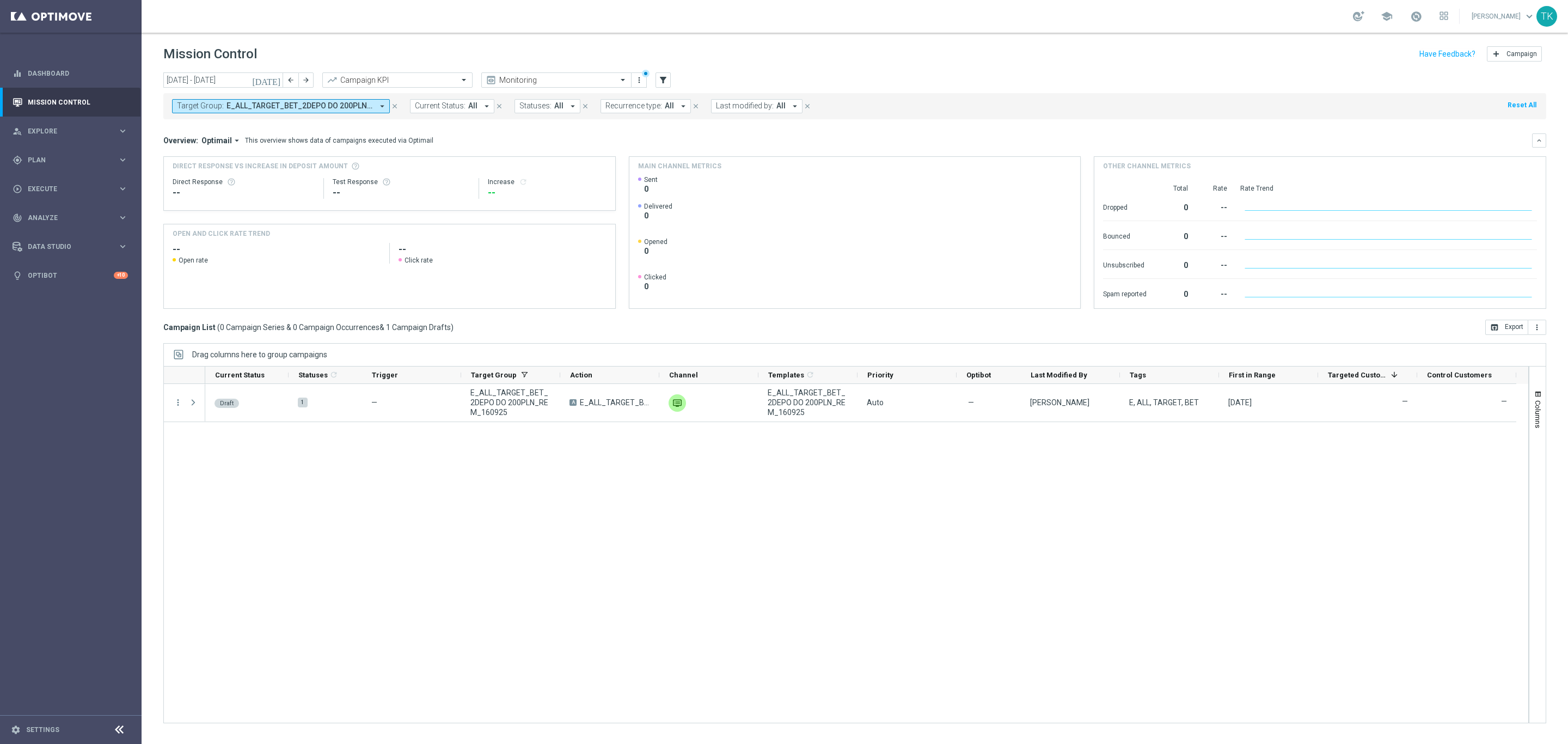
click at [306, 108] on span "E_ALL_TARGET_BET_2DEPO DO 200PLN_REM_160925" at bounding box center [300, 106] width 147 height 10
click at [0, 0] on div "Clear" at bounding box center [0, 0] width 0 height 0
click at [219, 126] on input "text" at bounding box center [263, 126] width 160 height 10
paste input "E_ALL_TARGET_BET_3DEPO DO 200PLN_REM_160925"
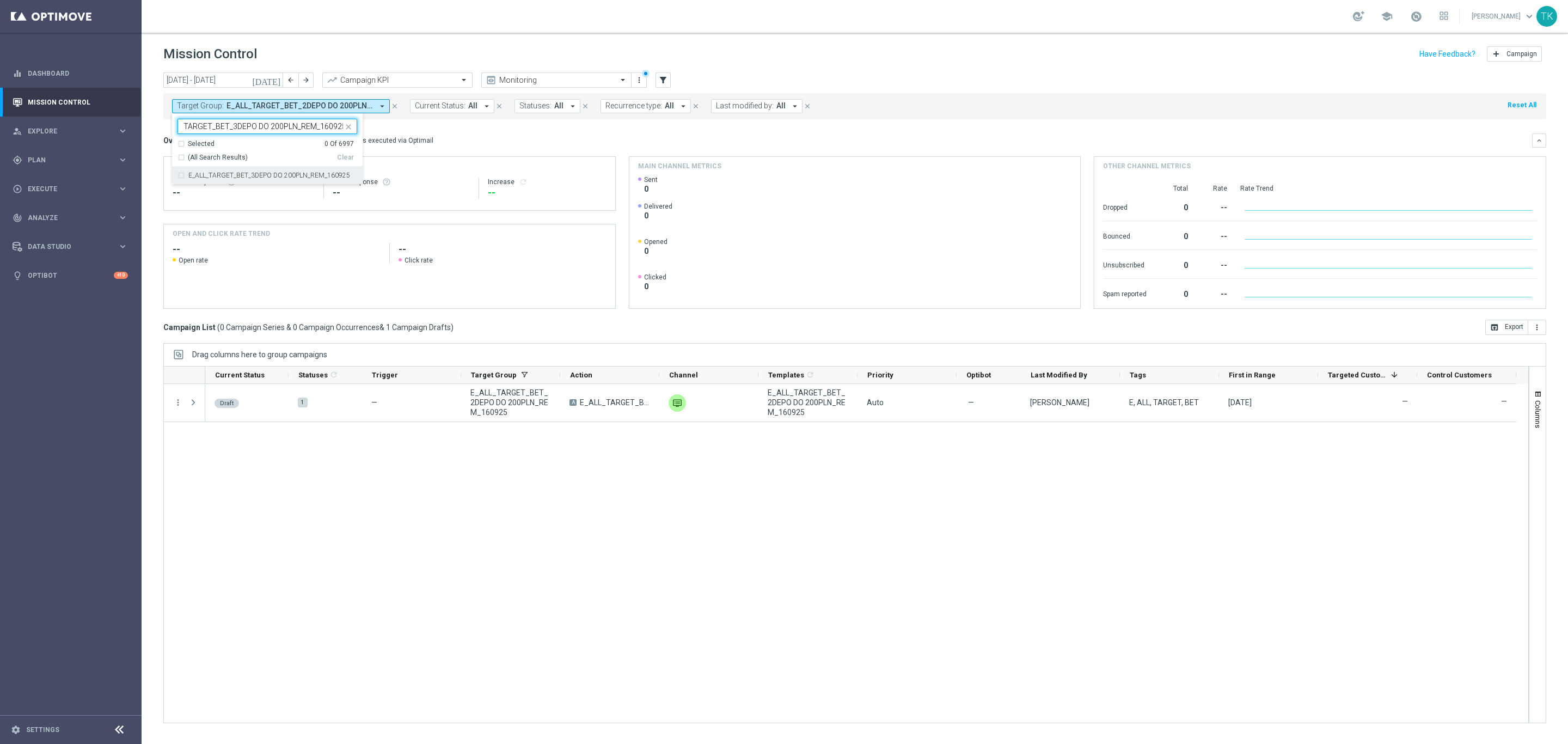
click at [208, 169] on div "E_ALL_TARGET_BET_3DEPO DO 200PLN_REM_160925" at bounding box center [267, 175] width 180 height 18
type input "E_ALL_TARGET_BET_3DEPO DO 200PLN_REM_160925"
click at [144, 123] on div "today 15 Sep 2025 - 21 Sep 2025 arrow_back arrow_forward Campaign KPI trending_…" at bounding box center [854, 403] width 1427 height 662
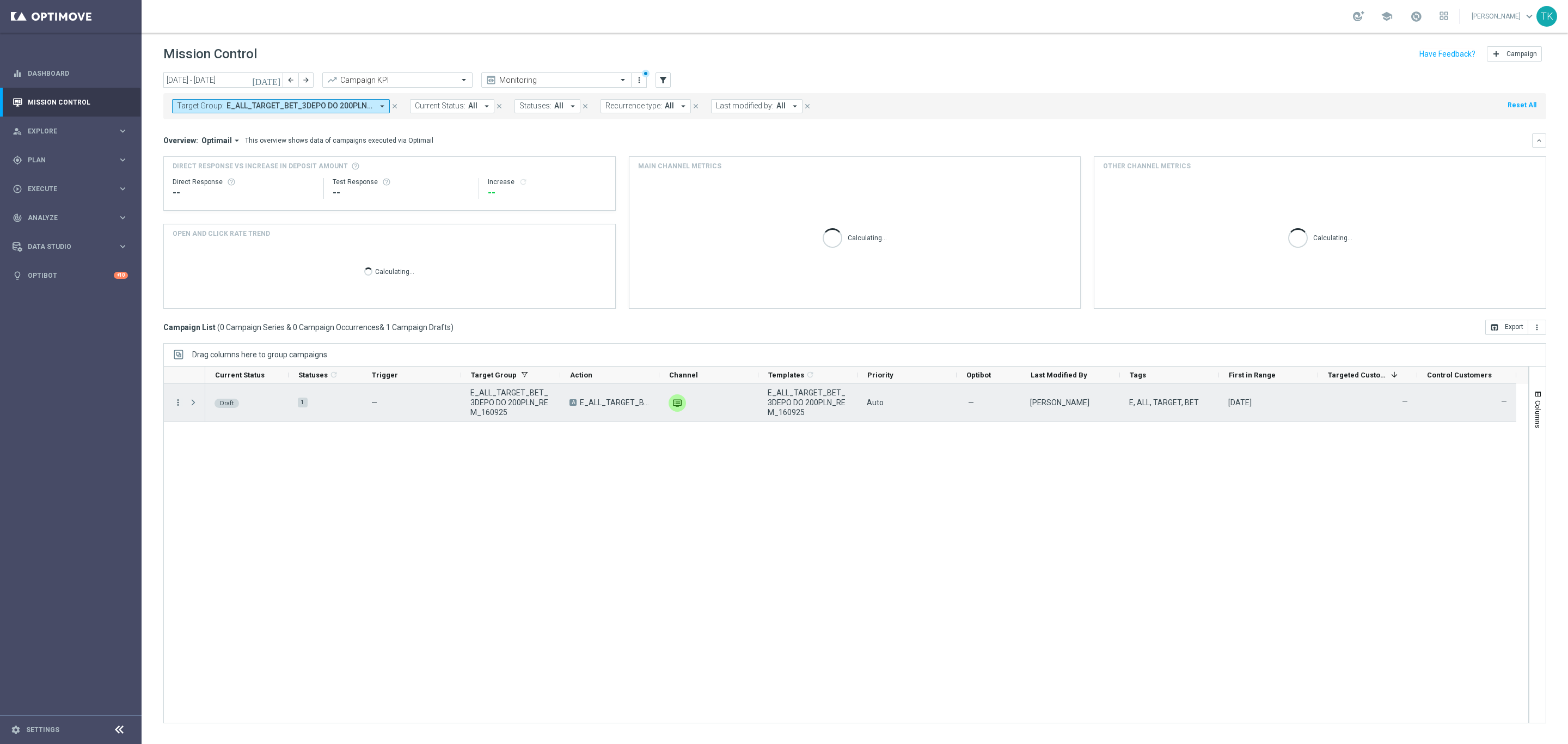
click at [179, 405] on icon "more_vert" at bounding box center [177, 402] width 10 height 10
click at [212, 446] on div "Edit" at bounding box center [251, 446] width 101 height 7
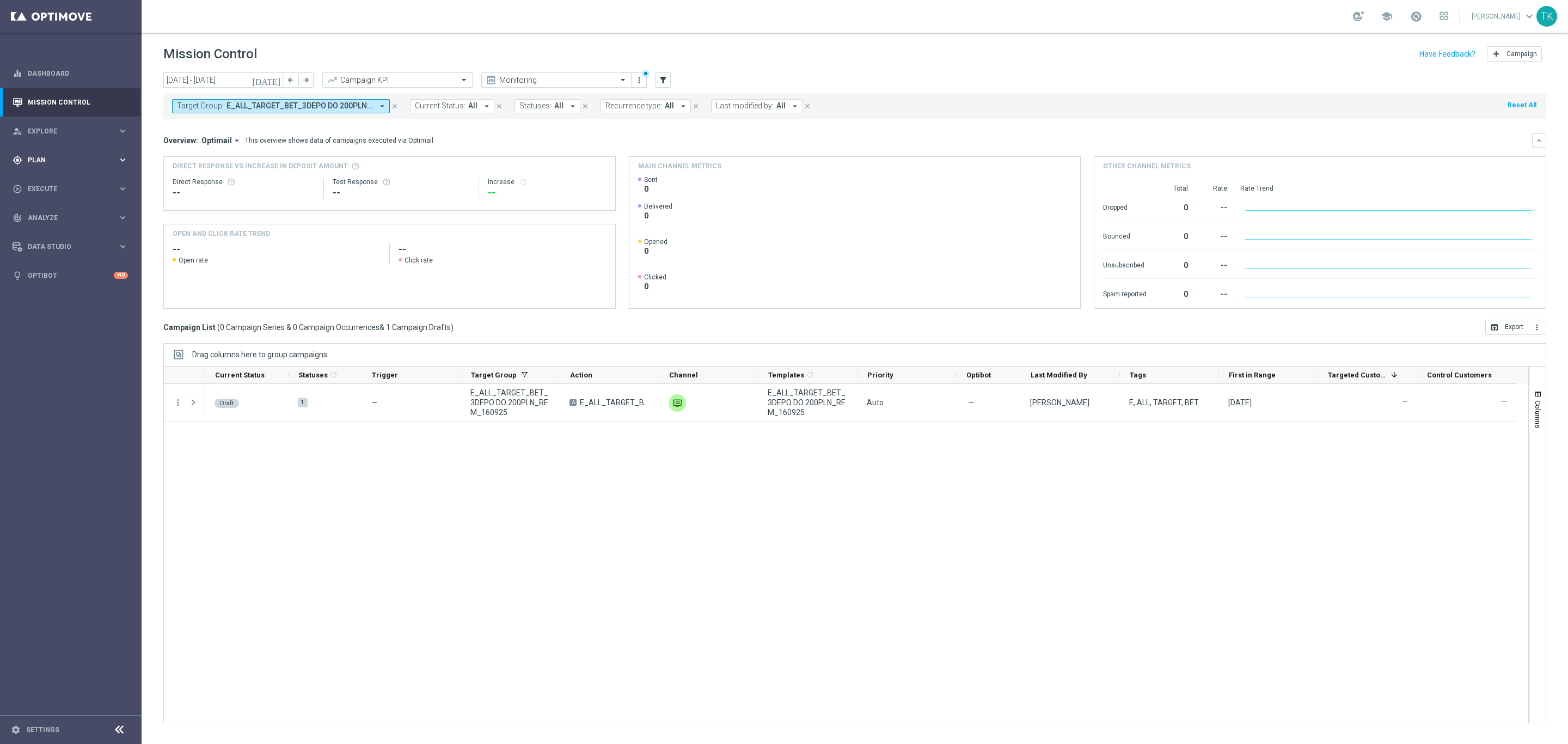
click at [39, 158] on span "Plan" at bounding box center [73, 160] width 90 height 7
click at [39, 182] on link "Target Groups" at bounding box center [71, 183] width 85 height 9
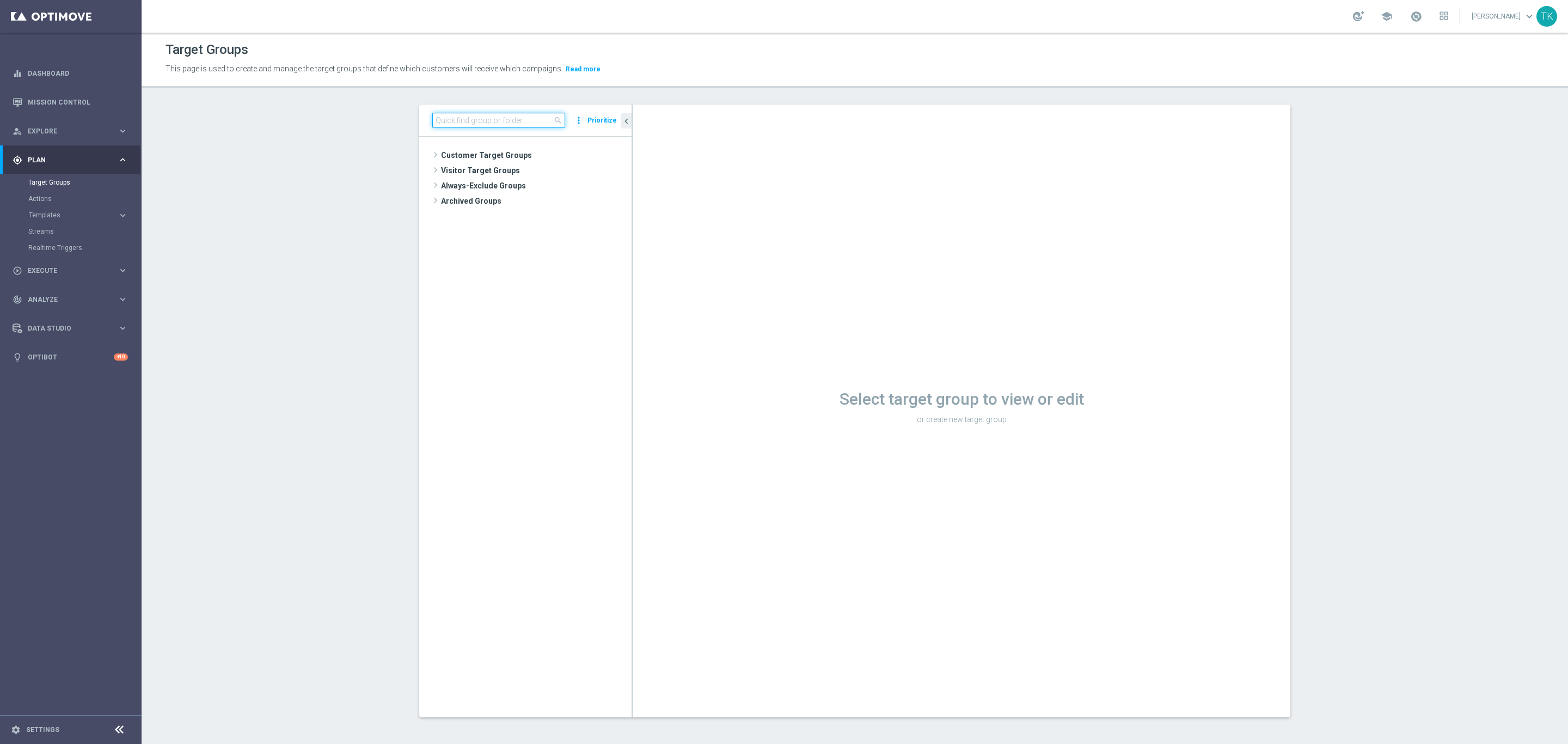
click at [438, 118] on input at bounding box center [498, 120] width 133 height 15
paste input "REACQ_ALL_TARGET_BET DO 200PLN_160925"
type input "REACQ_ALL_TARGET_BET DO 200PLN_160925"
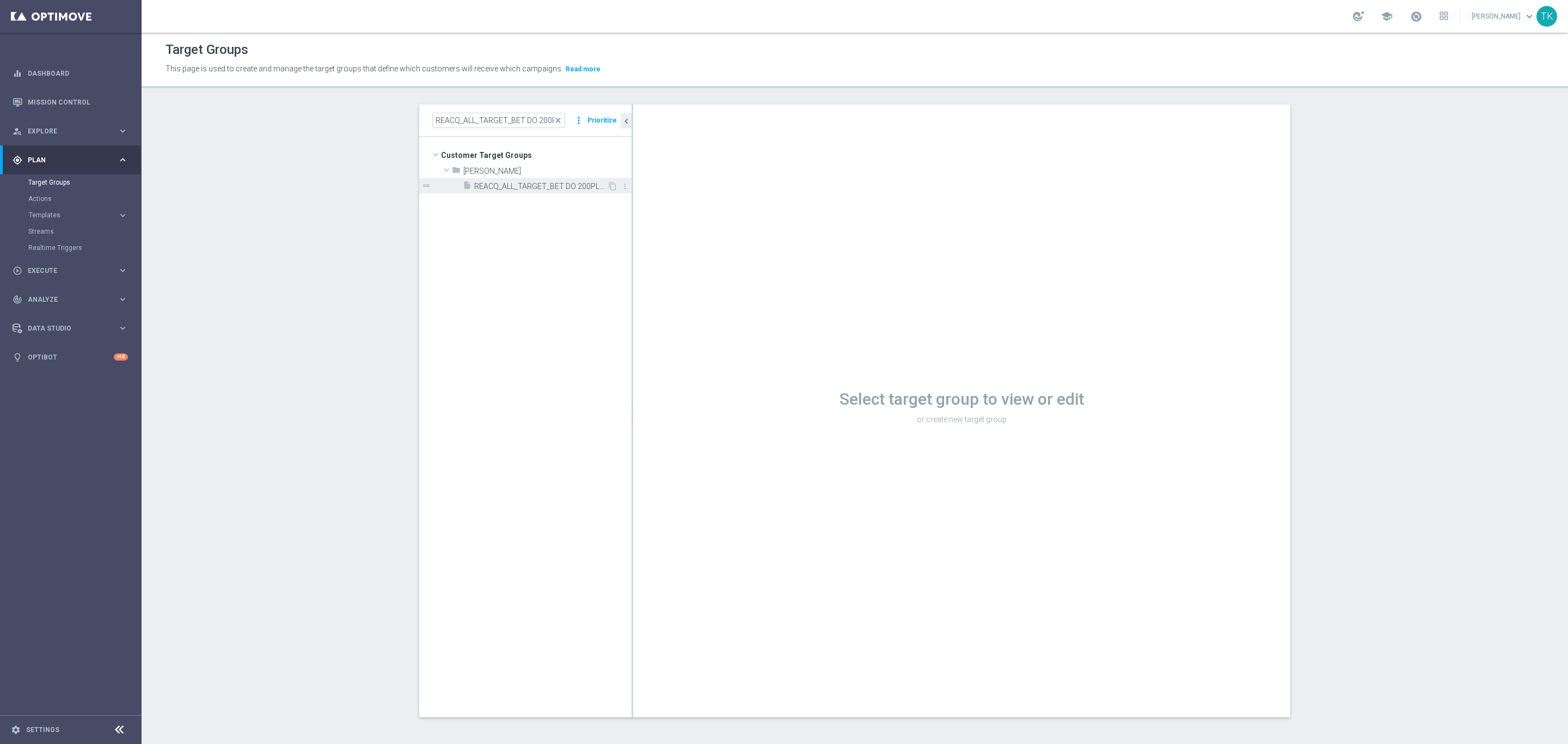
click at [514, 190] on span "REACQ_ALL_TARGET_BET DO 200PLN_160925" at bounding box center [540, 186] width 133 height 10
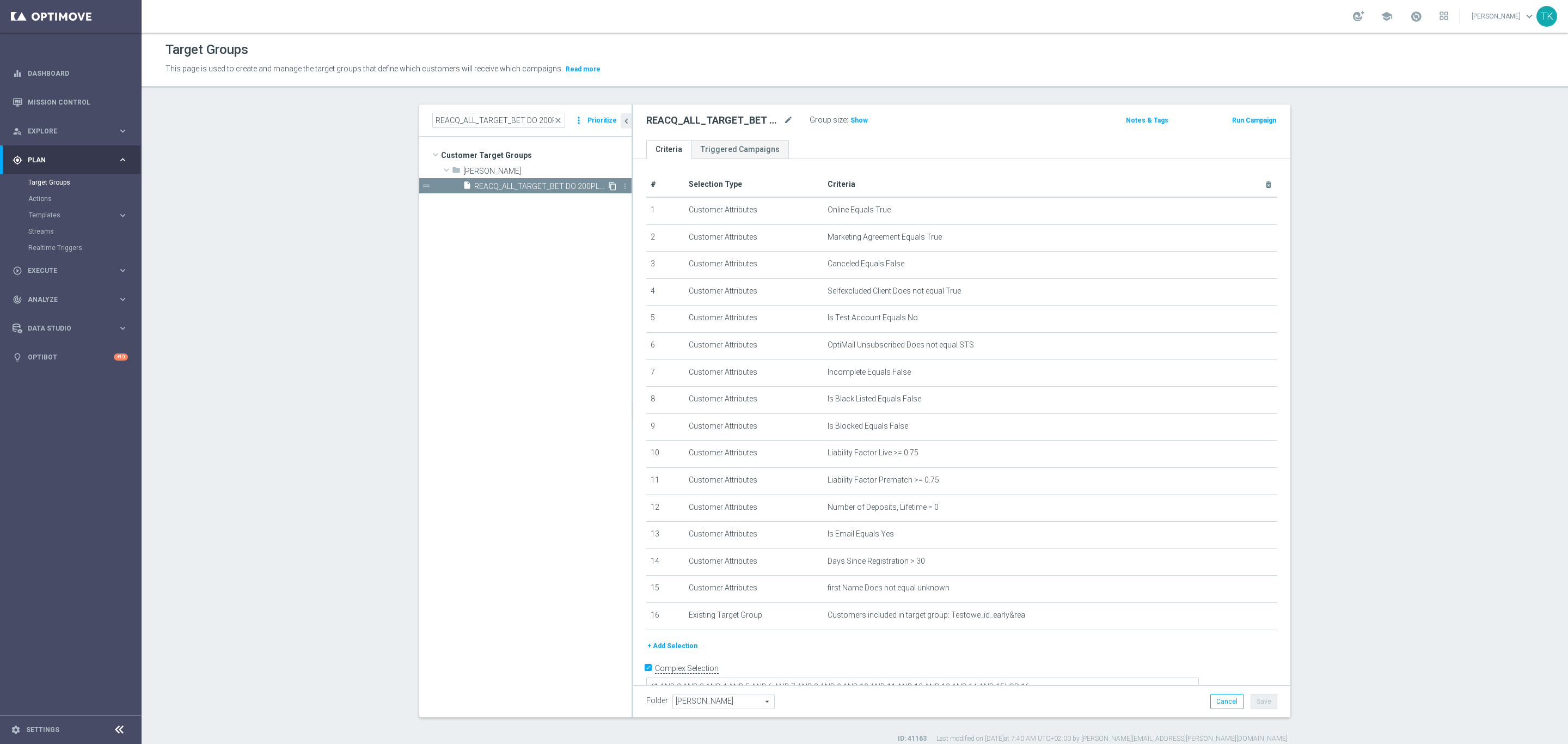
click at [608, 186] on icon "content_copy" at bounding box center [613, 186] width 9 height 9
click at [783, 119] on icon "mode_edit" at bounding box center [788, 120] width 10 height 13
type input "REACQ_ALL_TARGET_DEPO_50 DO 200PLN_19092025"
click at [907, 133] on div "REACQ_ALL_TARGET_DEPO_50 DO 200PLN_19092025 Group size : Show Notes & Tags Run …" at bounding box center [961, 122] width 657 height 35
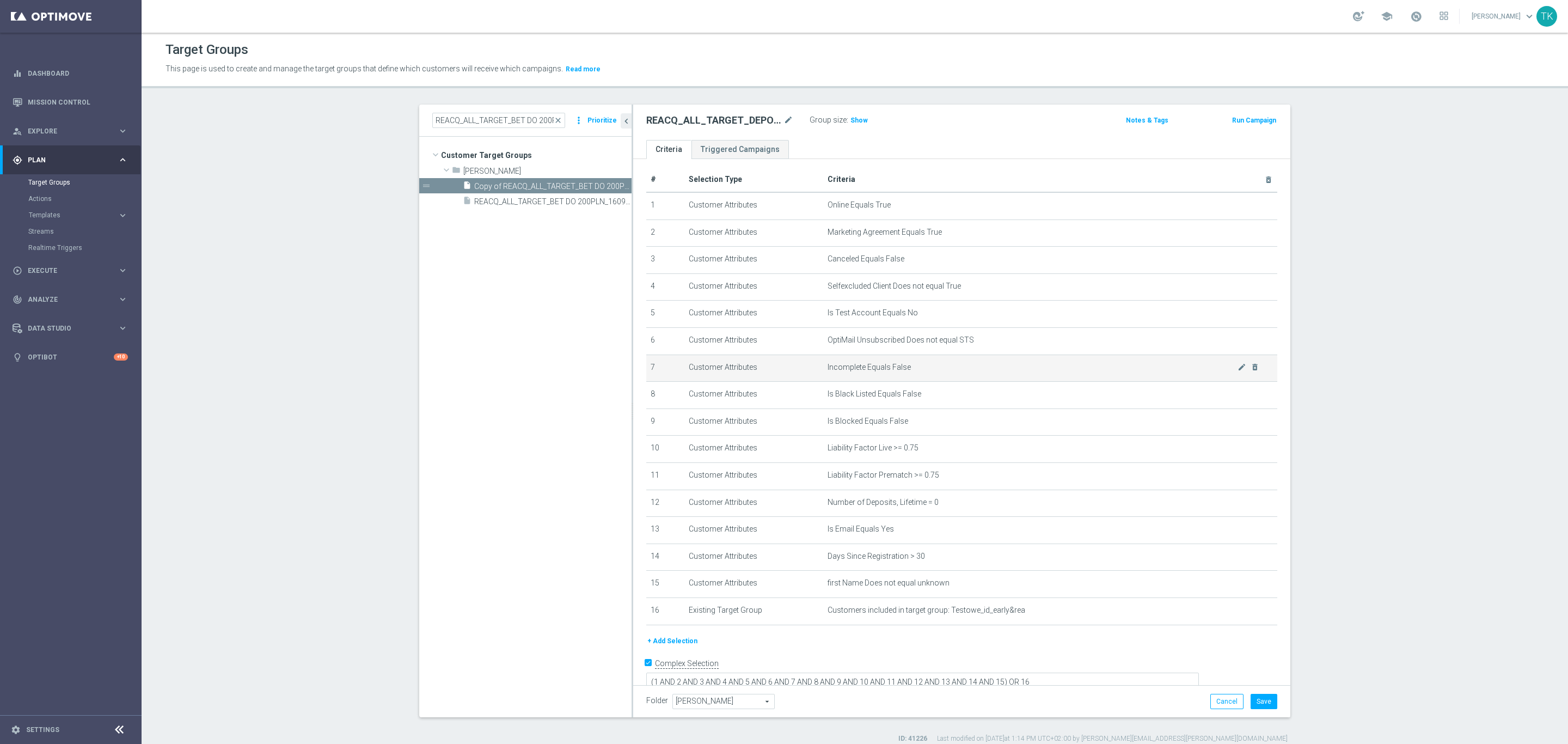
scroll to position [9, 0]
click at [1258, 701] on button "Save" at bounding box center [1264, 701] width 26 height 15
click at [473, 119] on input "REACQ_ALL_TARGET_BET DO 200PLN_160925" at bounding box center [498, 120] width 133 height 15
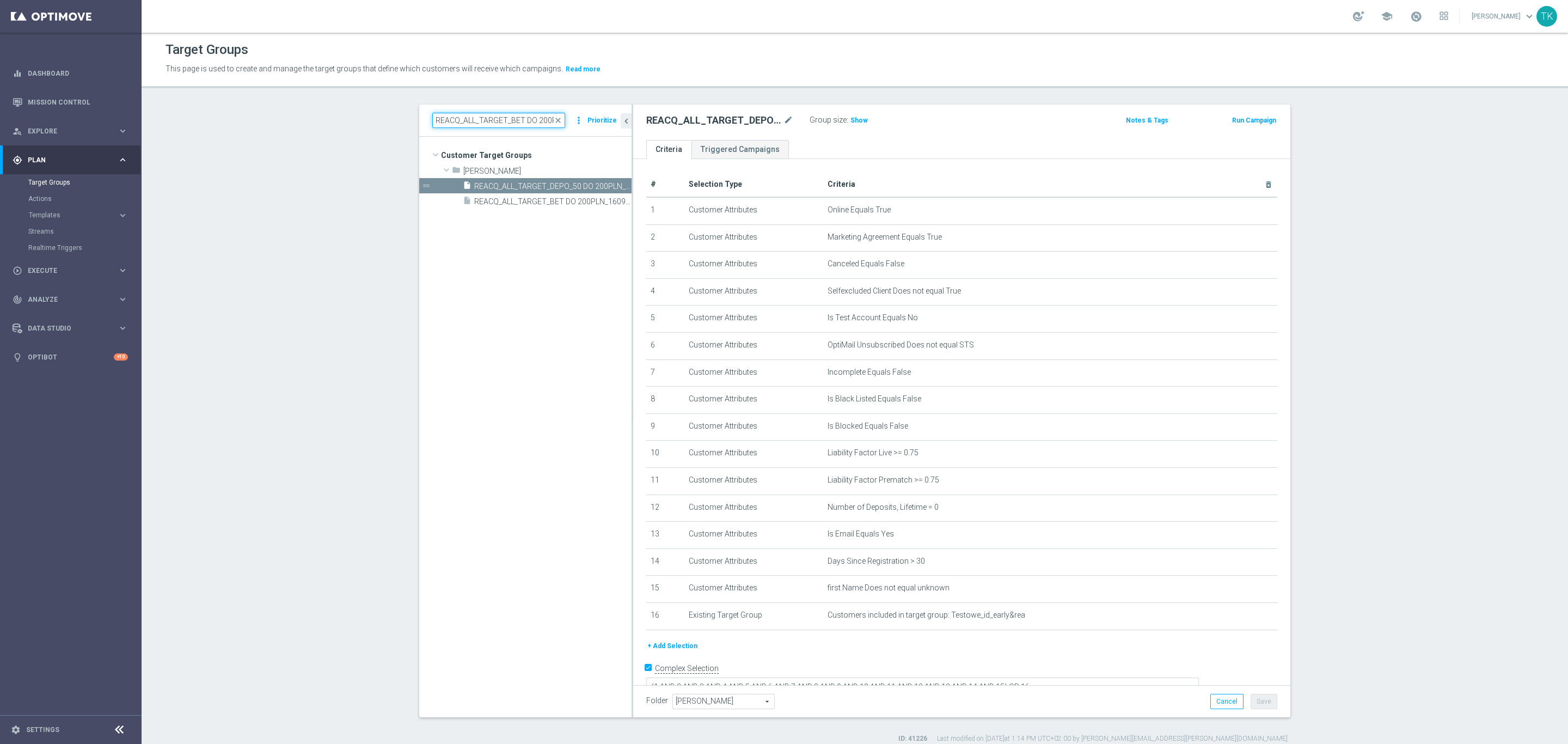
click at [473, 119] on input "REACQ_ALL_TARGET_BET DO 200PLN_160925" at bounding box center [498, 120] width 133 height 15
paste input "E_ALL_TARGET_BET_3DEPO"
type input "E_ALL_TARGET_BET_3DEPO DO 200PLN_160925"
click at [533, 188] on span "E_ALL_TARGET_BET_3DEPO DO 200PLN_160925" at bounding box center [540, 186] width 133 height 10
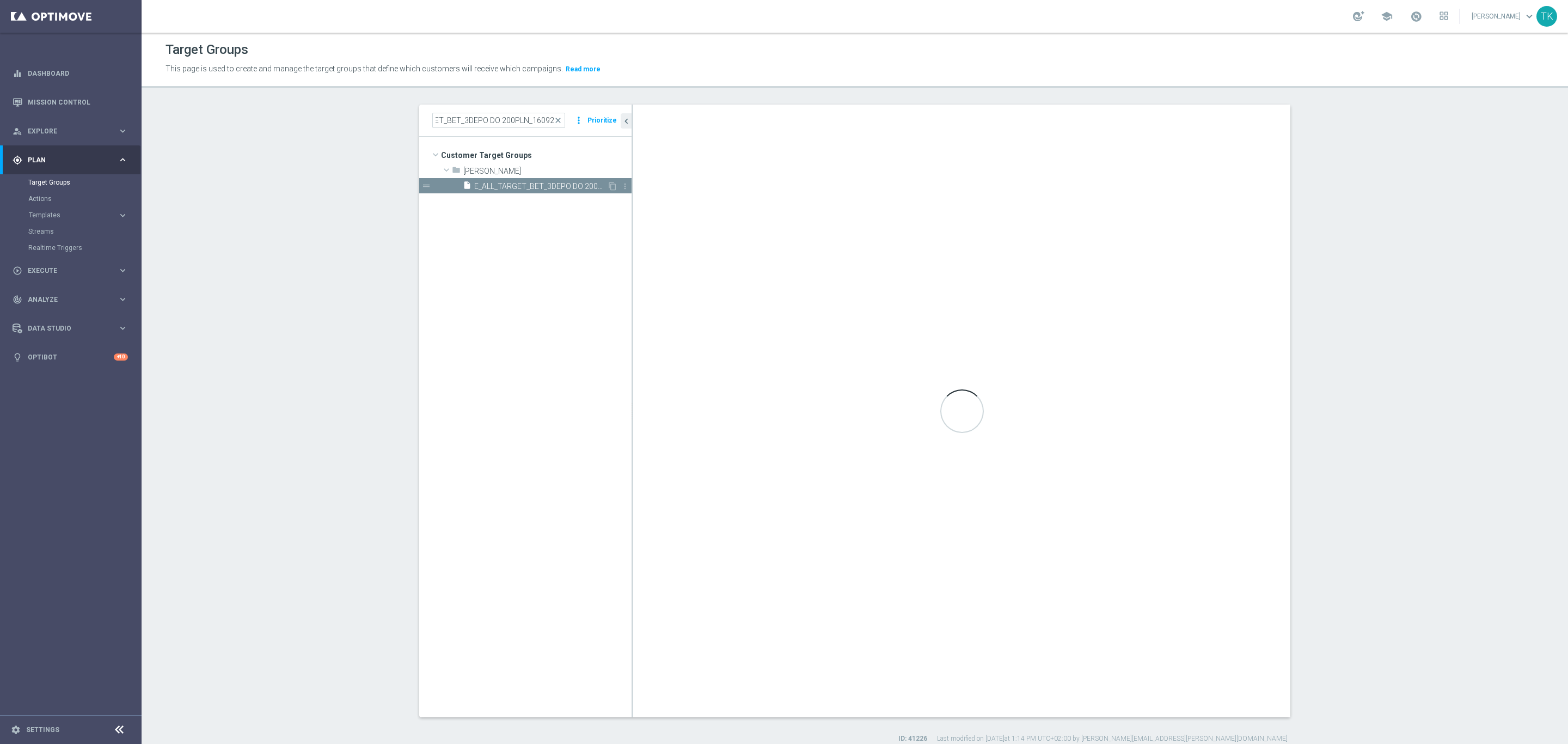
scroll to position [0, 0]
type textarea "(1 AND 2 AND 3 AND 4 AND 5 AND 6 AND 7 AND 8 AND 9 AND 10 AND 11 AND 12 AND 13 …"
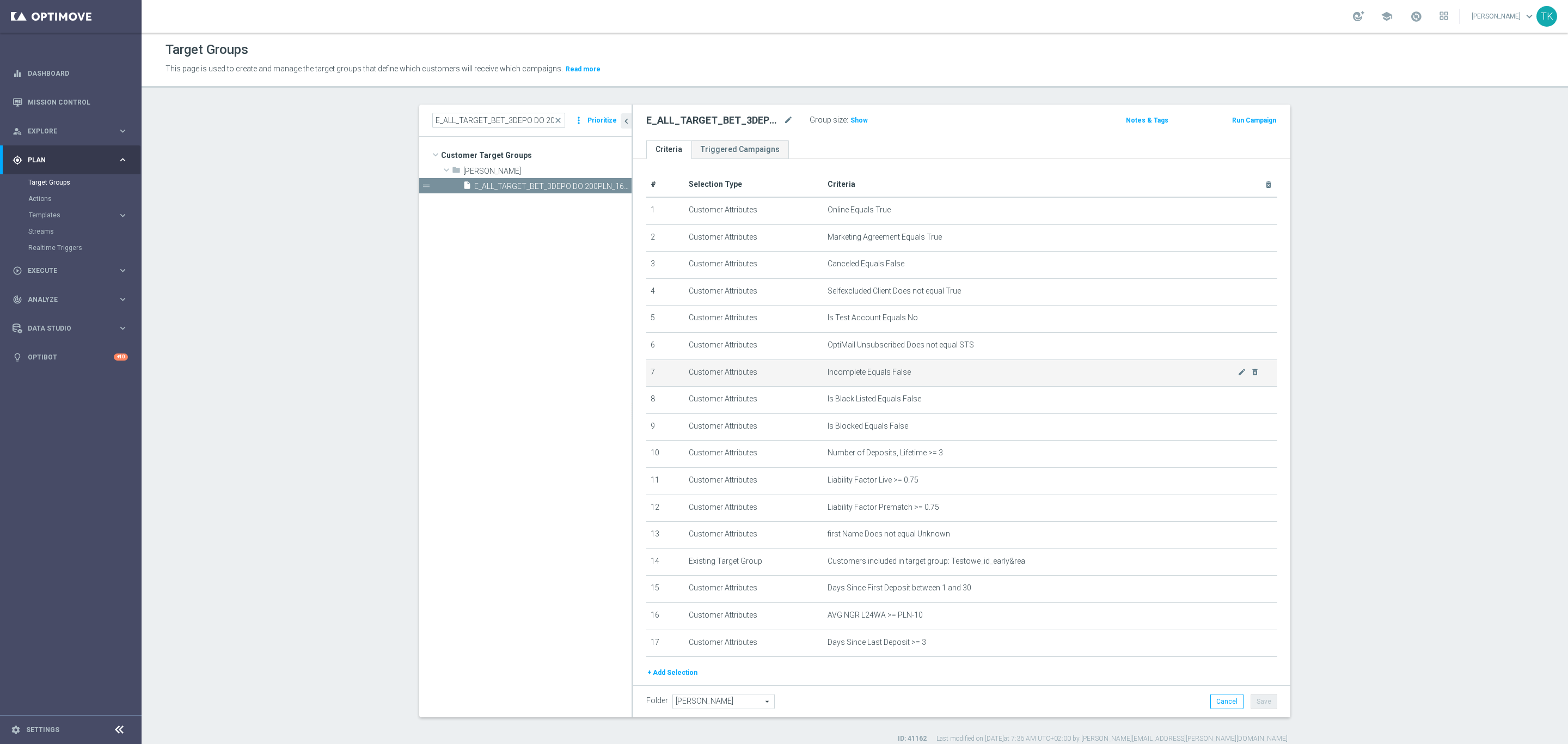
scroll to position [36, 0]
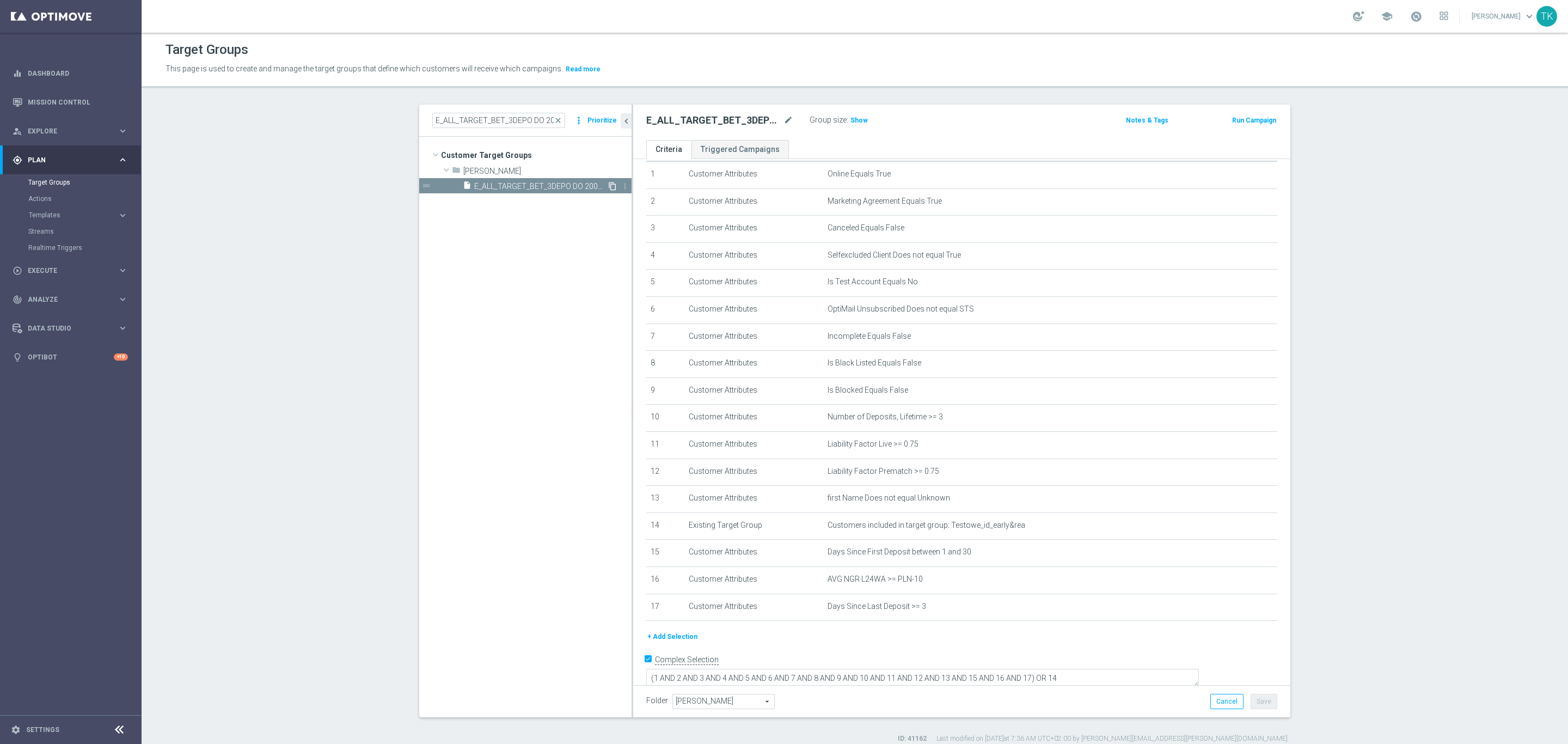
click at [608, 186] on icon "content_copy" at bounding box center [613, 186] width 9 height 9
click at [783, 119] on icon "mode_edit" at bounding box center [788, 120] width 10 height 13
type input "E_ALL_TARGET_DEPO_3DEPO_50 DO 200PLN_19092025"
click at [978, 134] on div "E_ALL_TARGET_DEPO_3DEPO_50 DO 200PLN_19092025 Group size : Show Notes & Tags Ru…" at bounding box center [961, 122] width 657 height 35
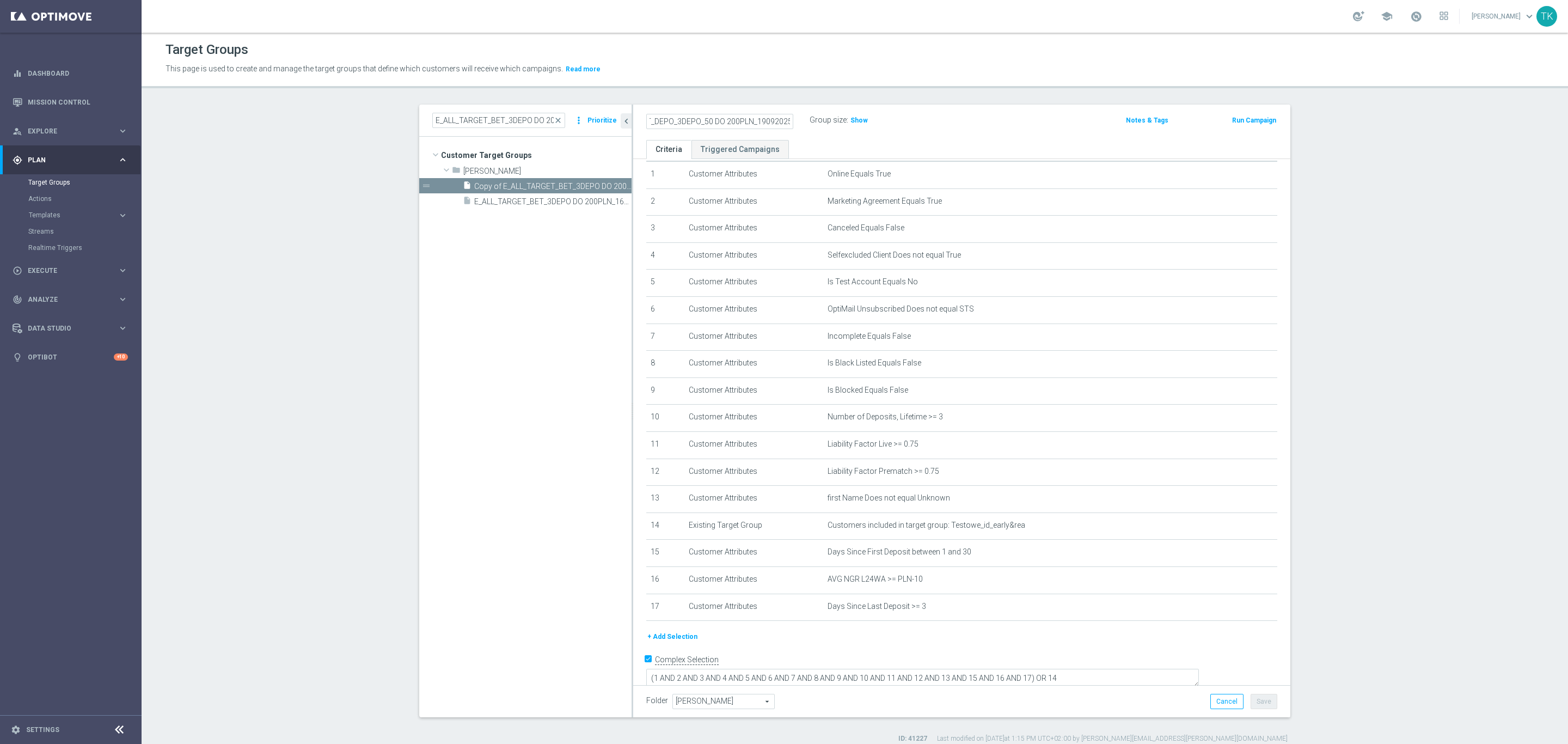
scroll to position [0, 0]
click at [1256, 698] on button "Save" at bounding box center [1264, 701] width 26 height 15
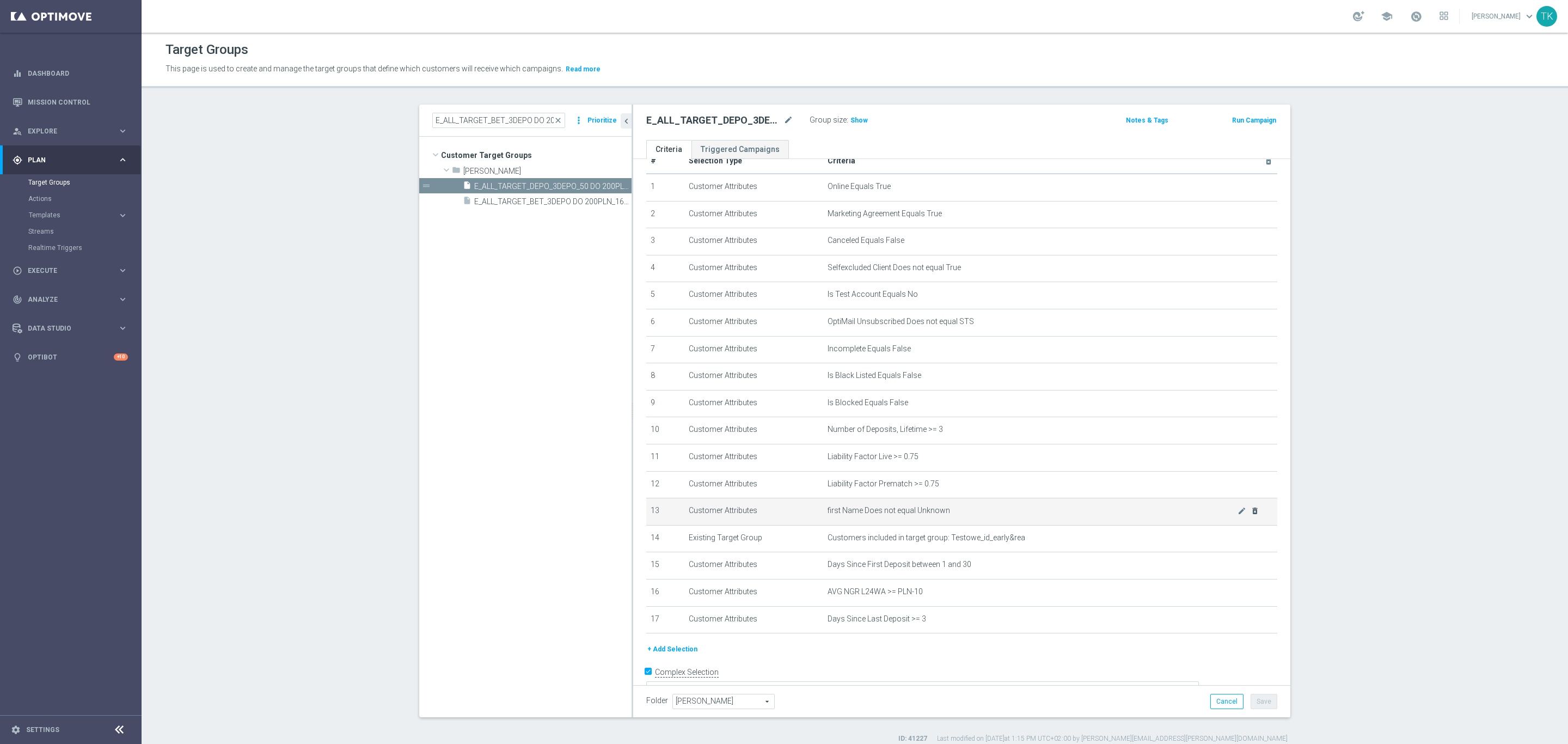
scroll to position [36, 0]
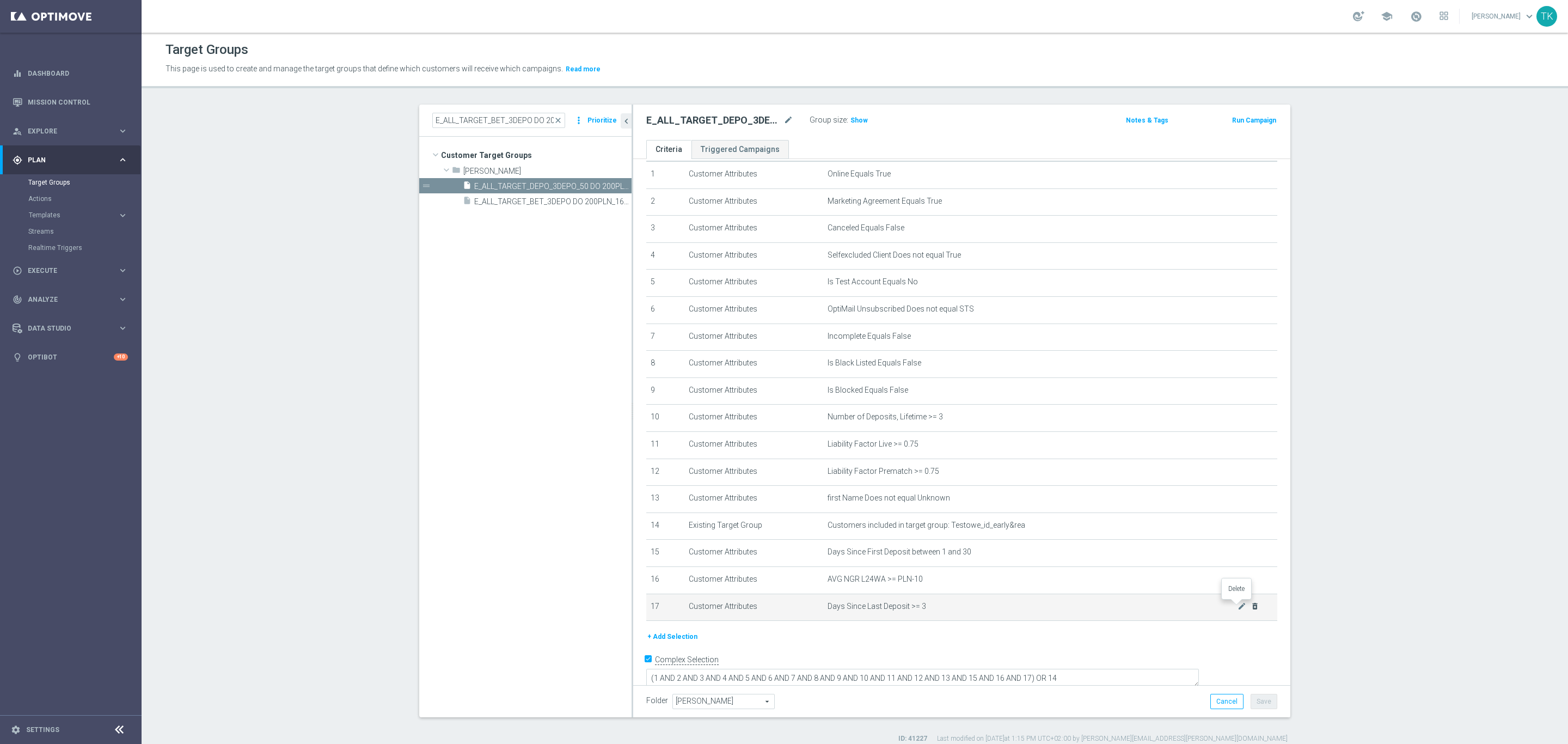
click at [1251, 606] on icon "delete_forever" at bounding box center [1255, 606] width 9 height 9
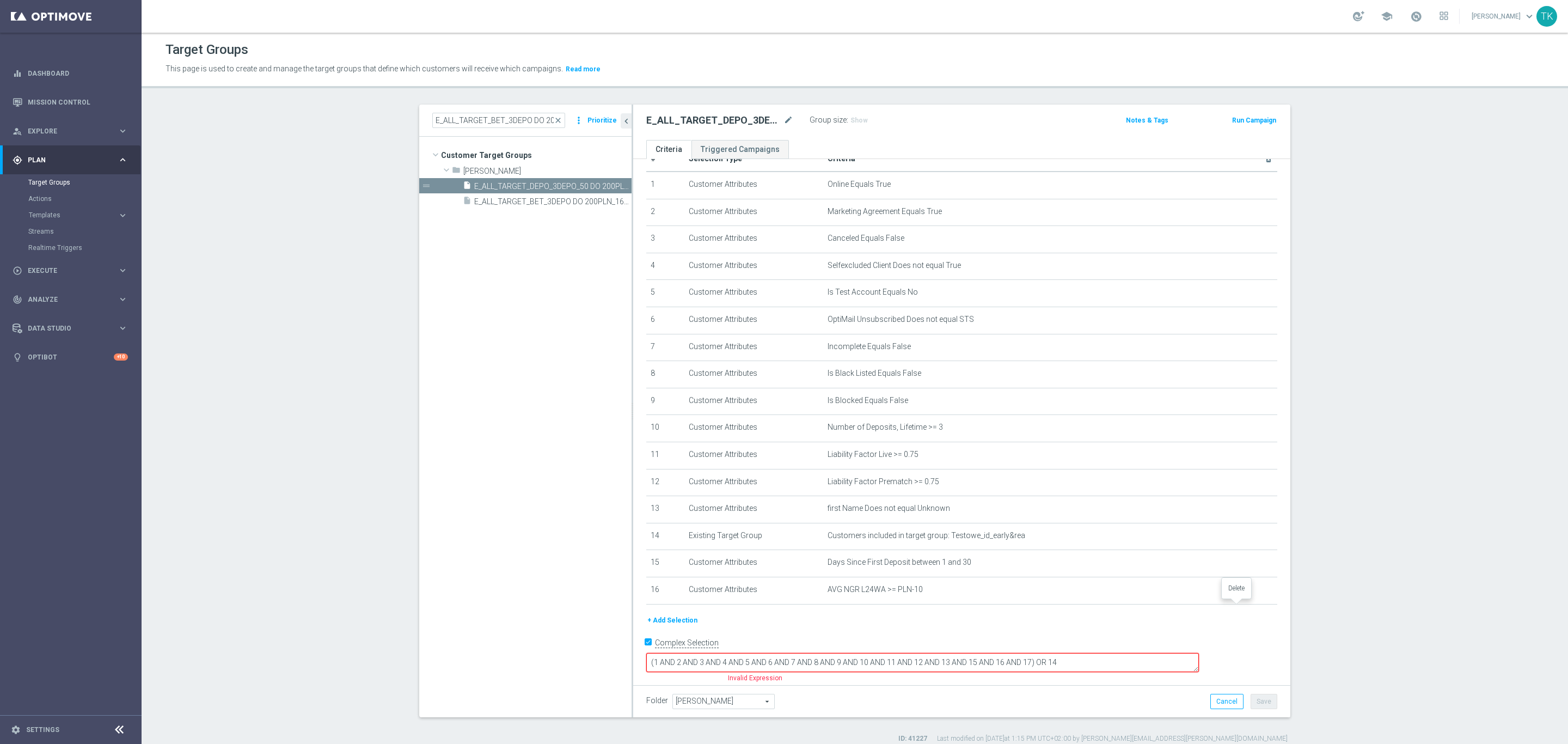
scroll to position [10, 0]
click at [1106, 669] on textarea "(1 AND 2 AND 3 AND 4 AND 5 AND 6 AND 7 AND 8 AND 9 AND 10 AND 11 AND 12 AND 13 …" at bounding box center [922, 678] width 552 height 19
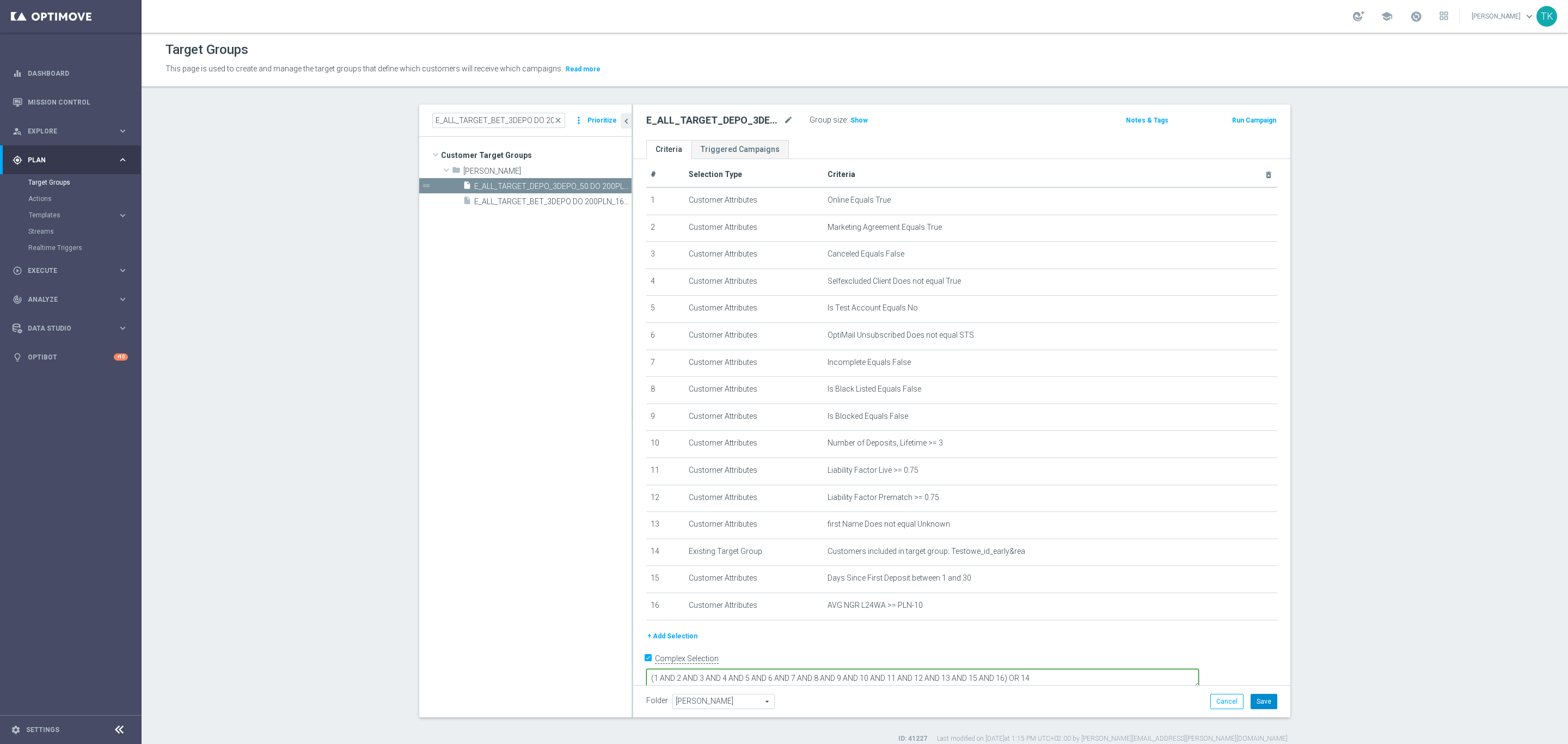
type textarea "(1 AND 2 AND 3 AND 4 AND 5 AND 6 AND 7 AND 8 AND 9 AND 10 AND 11 AND 12 AND 13 …"
click at [1261, 698] on button "Save" at bounding box center [1264, 701] width 26 height 15
click at [485, 118] on input "E_ALL_TARGET_BET_3DEPO DO 200PLN_160925" at bounding box center [498, 120] width 133 height 15
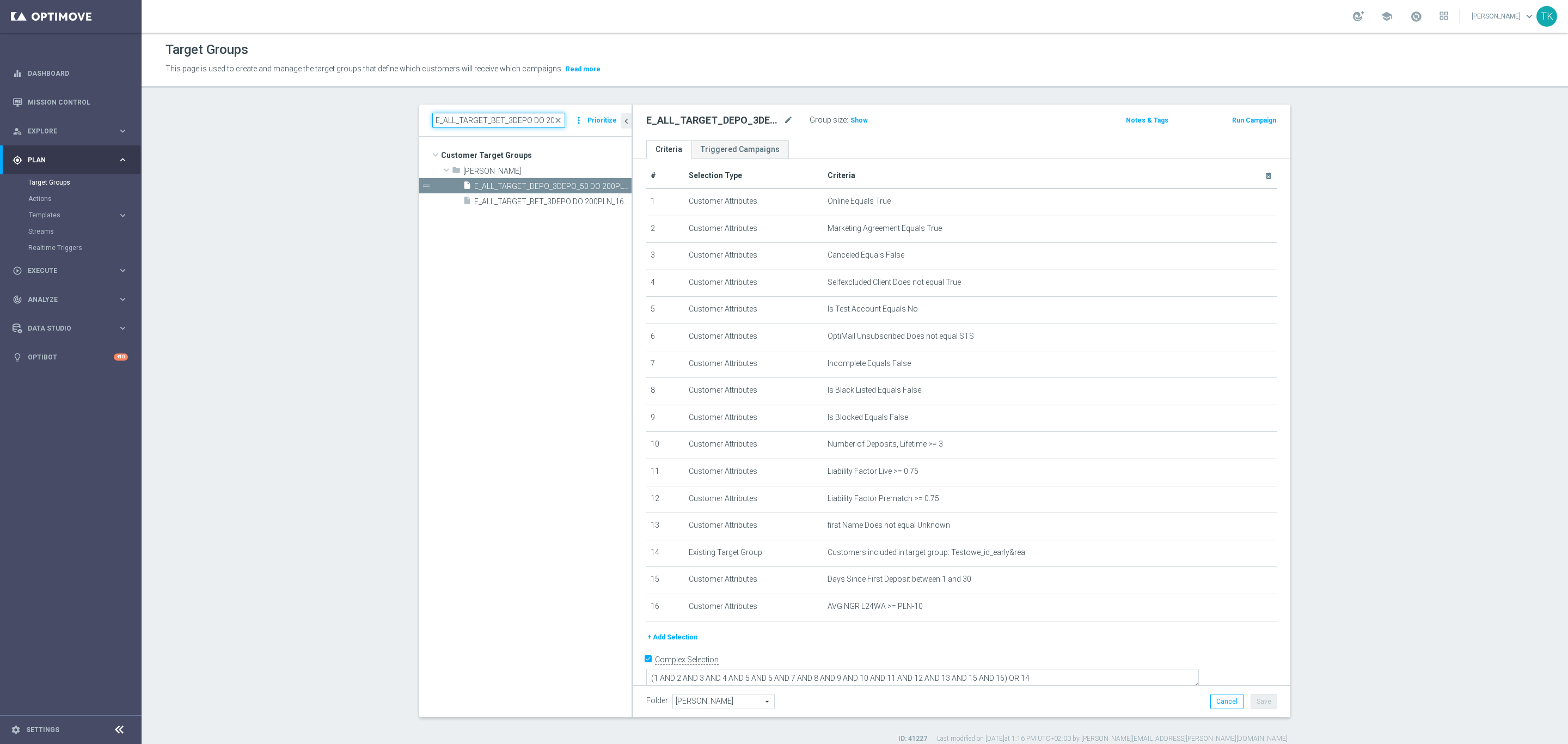
click at [485, 118] on input "E_ALL_TARGET_BET_3DEPO DO 200PLN_160925" at bounding box center [498, 120] width 133 height 15
paste input "1"
type input "E_ALL_TARGET_BET_1DEPO DO 200PLN_160925"
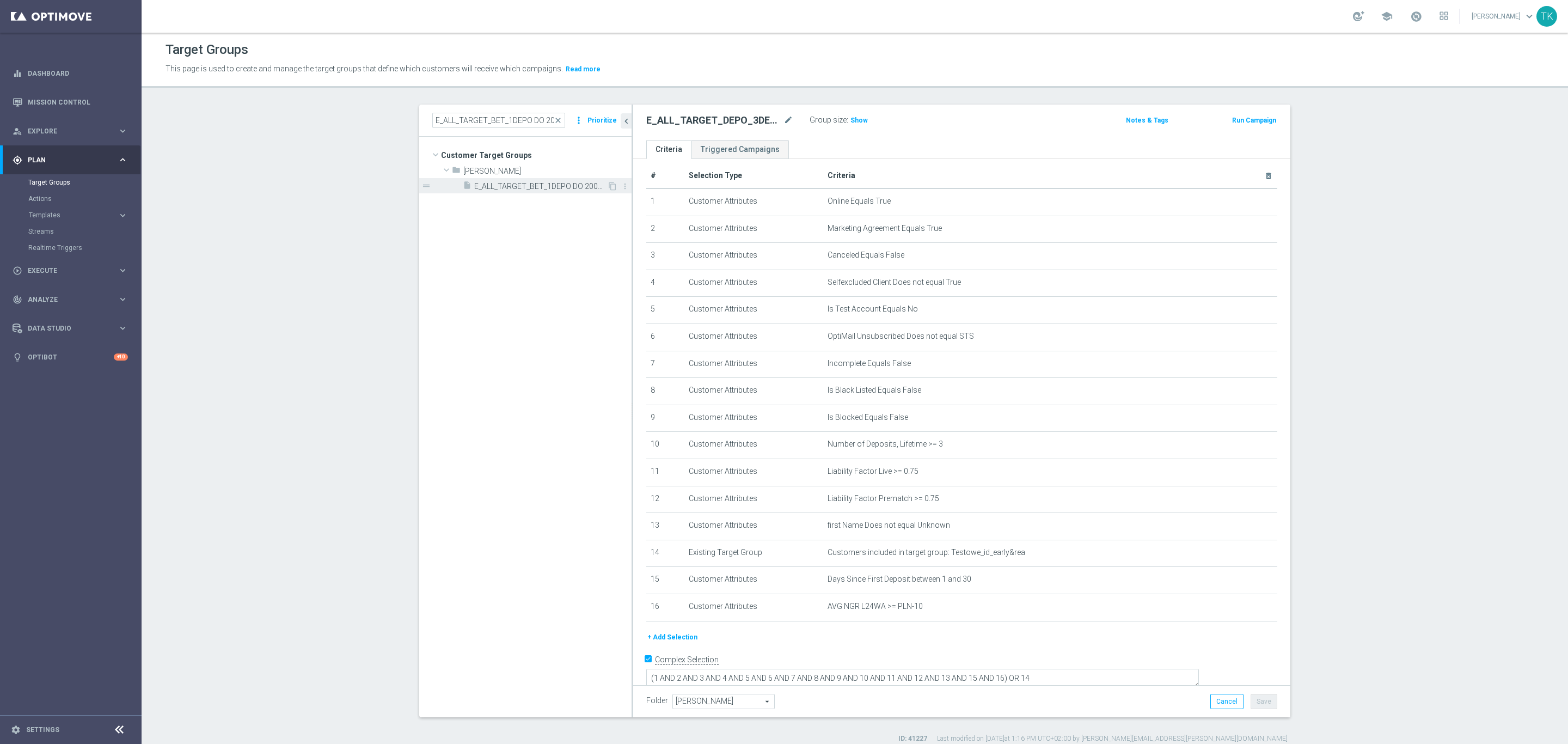
click at [536, 185] on span "E_ALL_TARGET_BET_1DEPO DO 200PLN_160925" at bounding box center [540, 186] width 133 height 10
type textarea "(1 AND 2 AND 3 AND 4 AND 5 AND 6 AND 7 AND 8 AND 9 AND 10 AND 11 AND 12 AND 13 …"
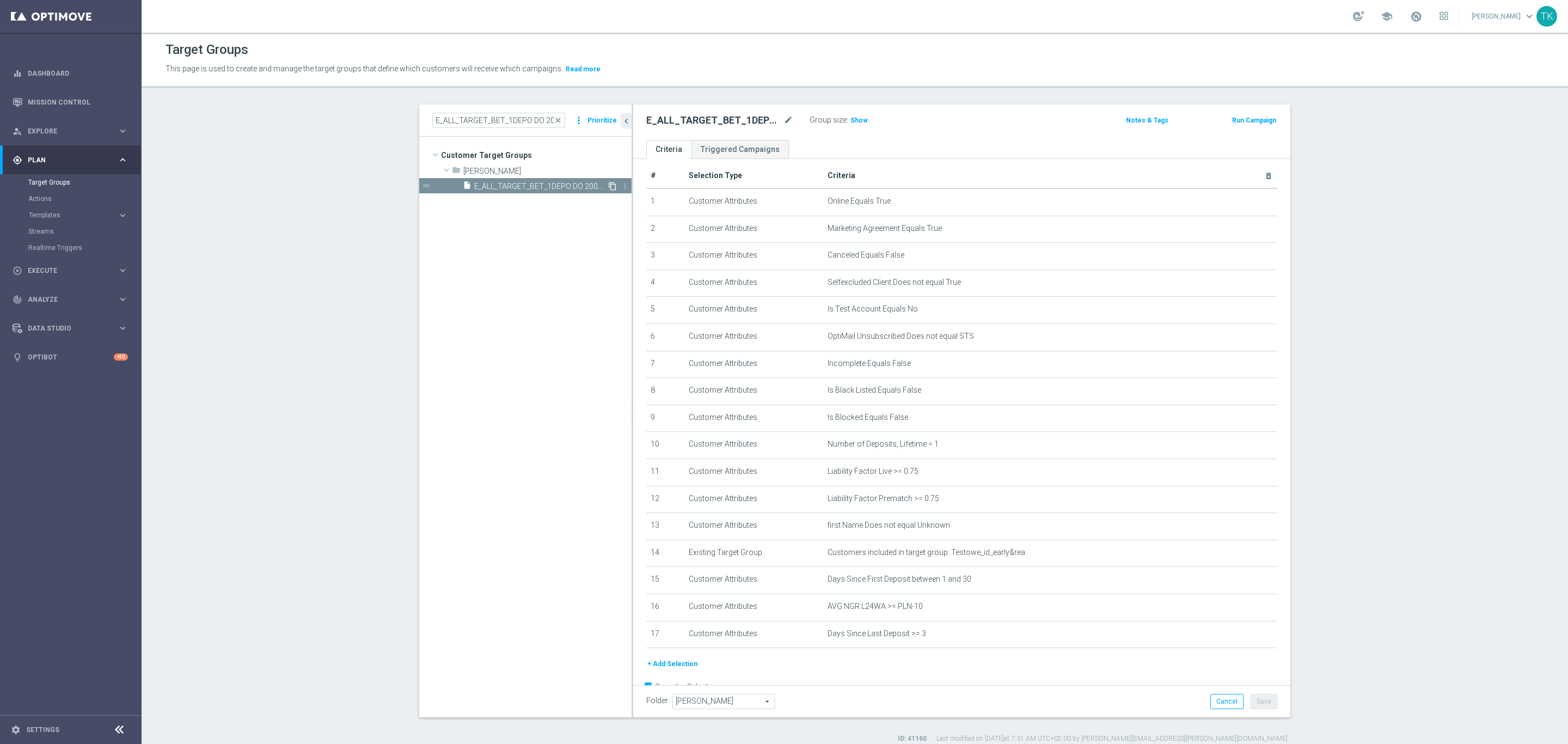
click at [608, 183] on icon "content_copy" at bounding box center [613, 186] width 9 height 9
click at [783, 119] on icon "mode_edit" at bounding box center [788, 120] width 10 height 13
type input "E_ALL_TARGET_CASHBACK_1DEPO_100 DO 300PLN_19092025"
click at [910, 136] on div "E_ALL_TARGET_CASHBACK_1DEPO_100 DO 300PLN_19092025 Group size : Show Notes & Ta…" at bounding box center [961, 122] width 657 height 35
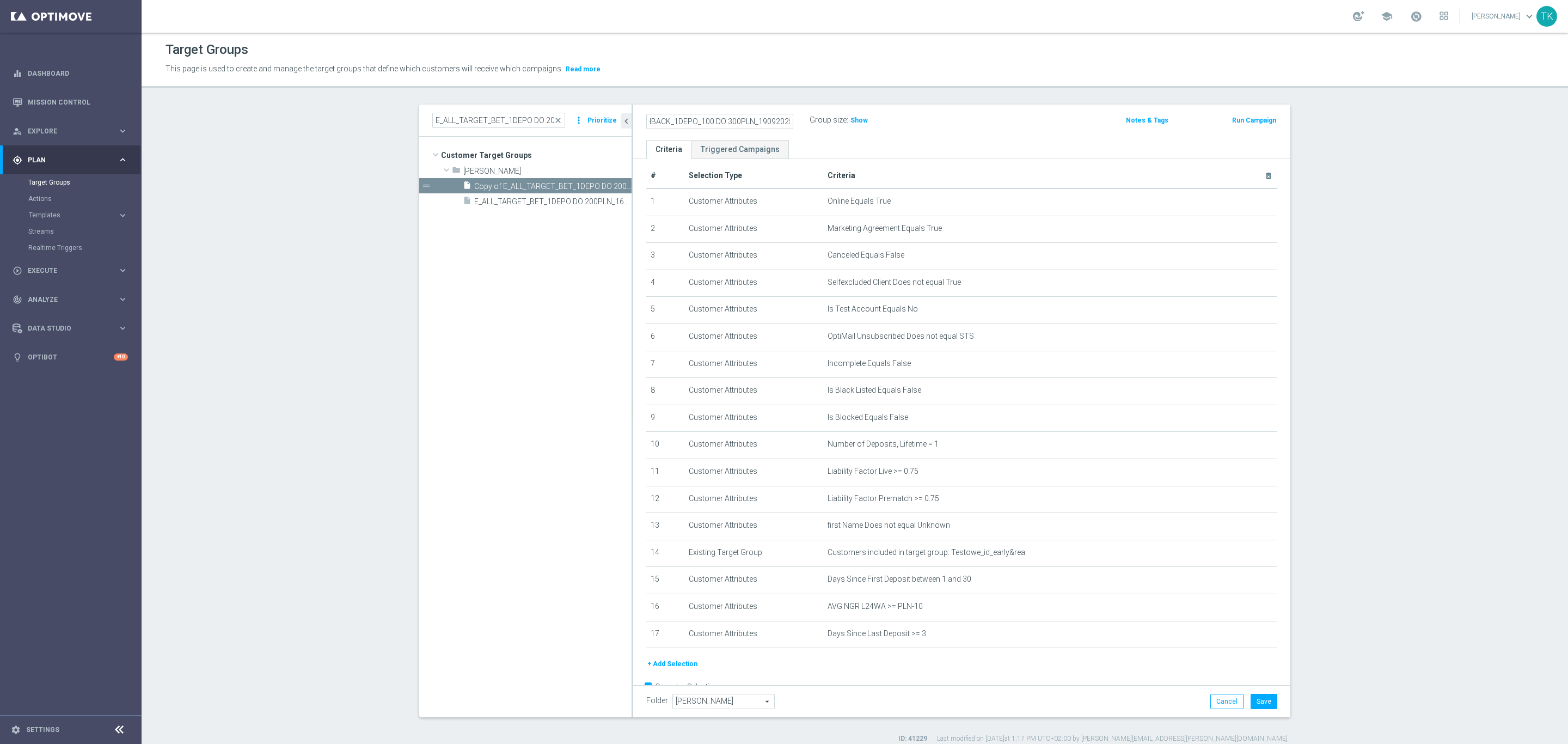
scroll to position [0, 0]
click at [1257, 699] on button "Save" at bounding box center [1264, 701] width 26 height 15
click at [485, 130] on div "E_ALL_TARGET_BET_1DEPO DO 200PLN_160925 close more_vert Prioritize" at bounding box center [525, 121] width 212 height 32
click at [484, 118] on input "E_ALL_TARGET_BET_1DEPO DO 200PLN_160925" at bounding box center [498, 120] width 133 height 15
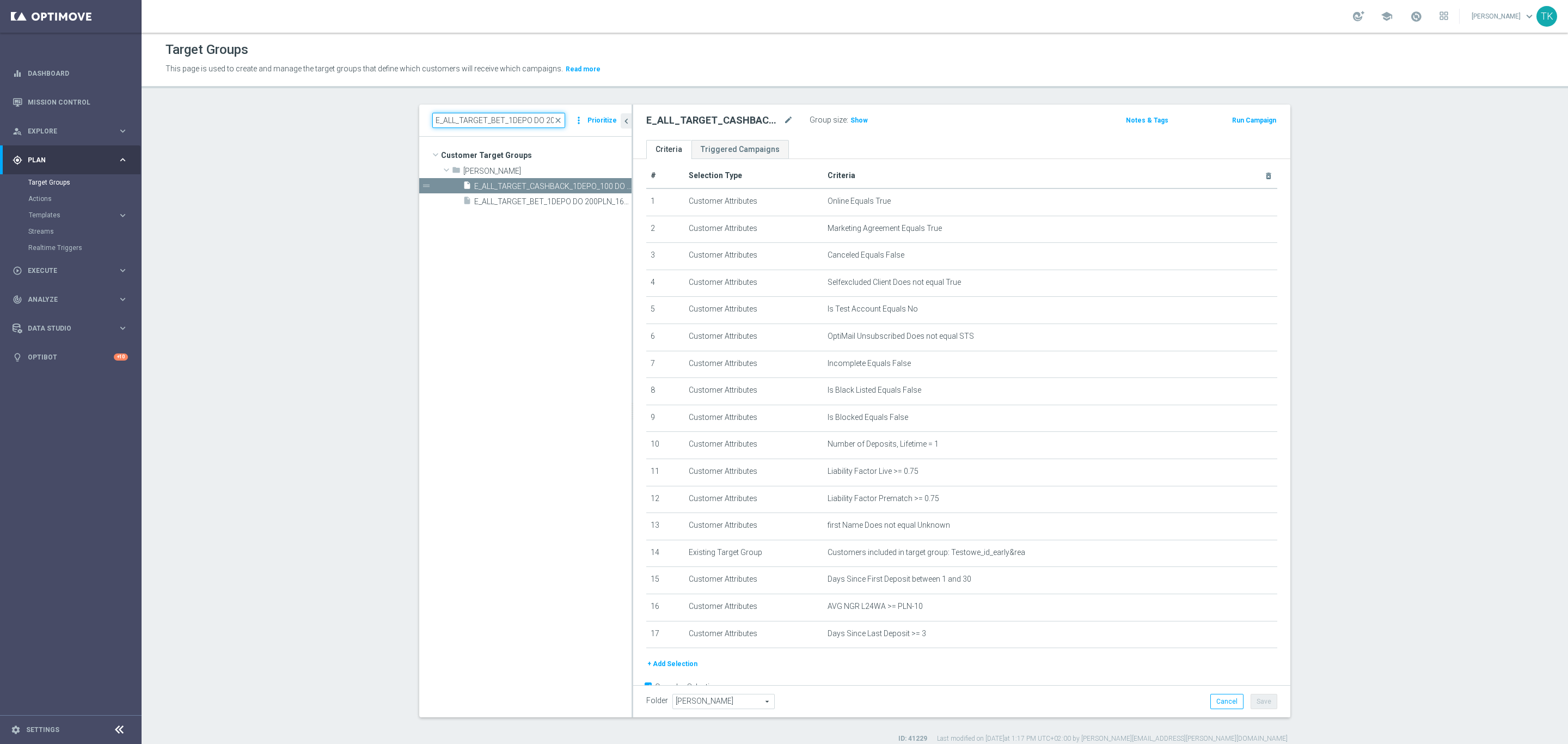
click at [484, 118] on input "E_ALL_TARGET_BET_1DEPO DO 200PLN_160925" at bounding box center [498, 120] width 133 height 15
paste input "2"
type input "E_ALL_TARGET_BET_2DEPO DO 200PLN_160925"
click at [528, 185] on span "E_ALL_TARGET_BET_2DEPO DO 200PLN_160925" at bounding box center [540, 186] width 133 height 10
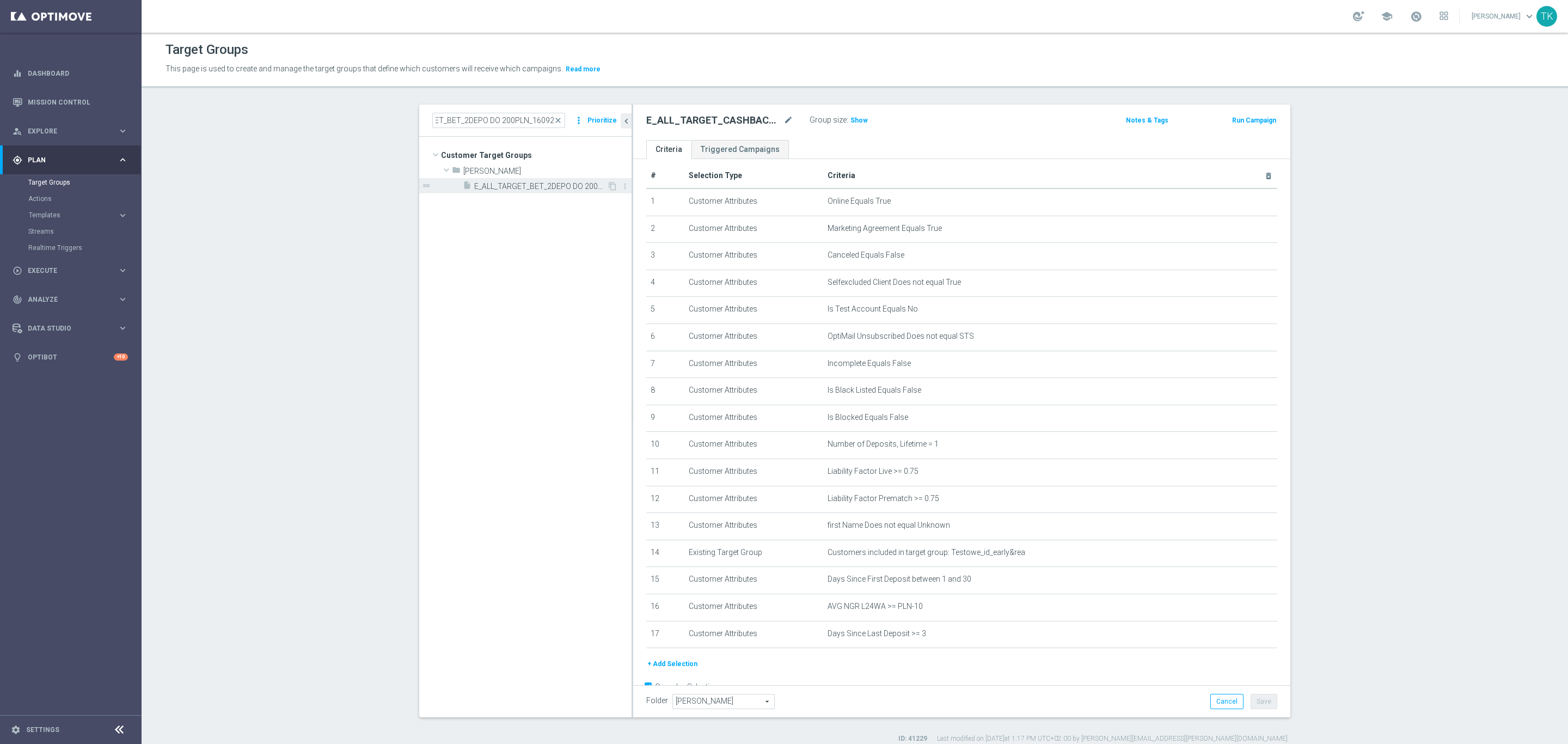
scroll to position [0, 0]
click at [609, 186] on icon "content_copy" at bounding box center [613, 186] width 9 height 9
click at [783, 122] on icon "mode_edit" at bounding box center [788, 120] width 10 height 13
type input "E_ALL_TARGET_CASHBACK_2DEPO_100 DO 300PLN_19092025"
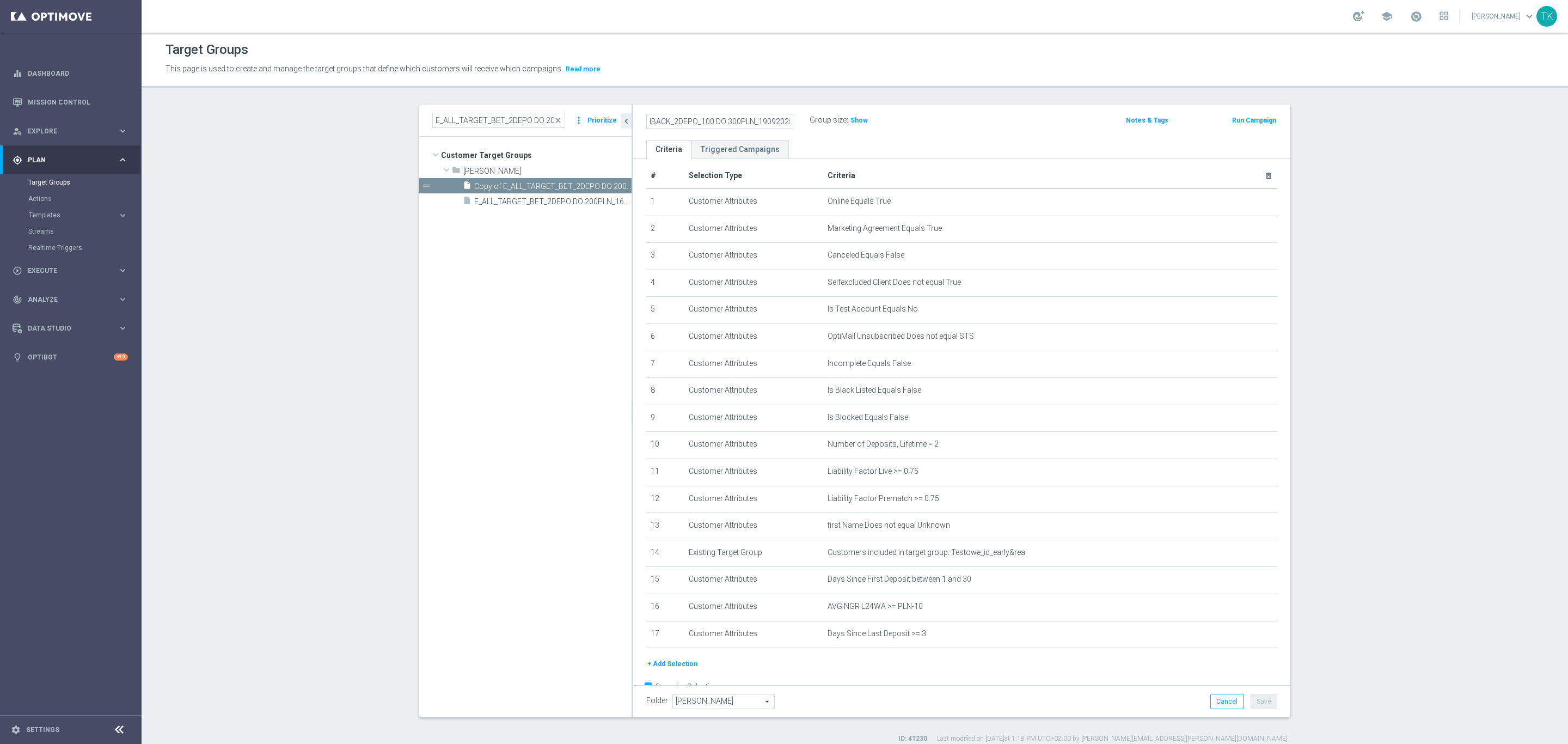
click at [892, 123] on div "Group size : Show" at bounding box center [864, 119] width 109 height 13
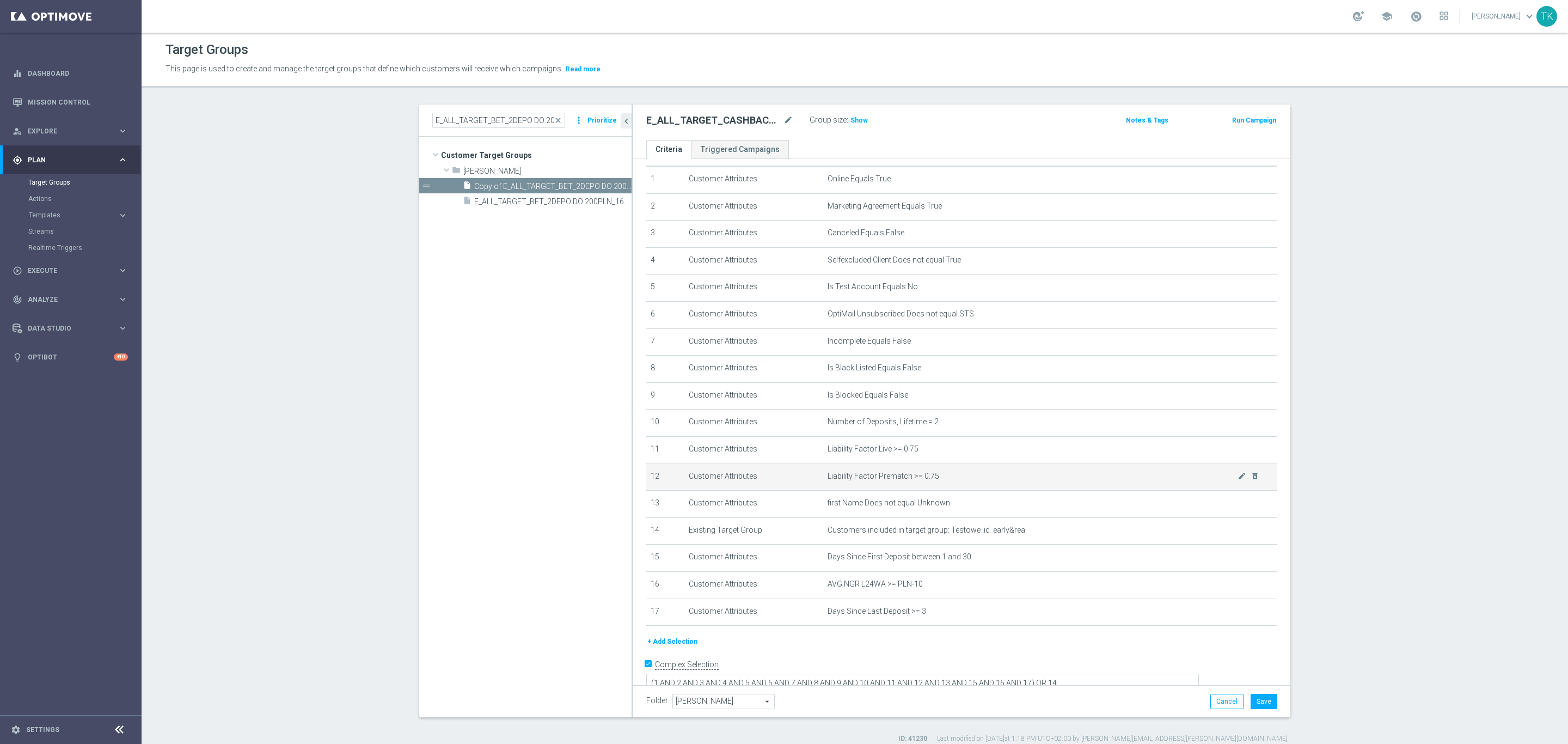
scroll to position [36, 0]
click at [1260, 699] on button "Save" at bounding box center [1264, 701] width 26 height 15
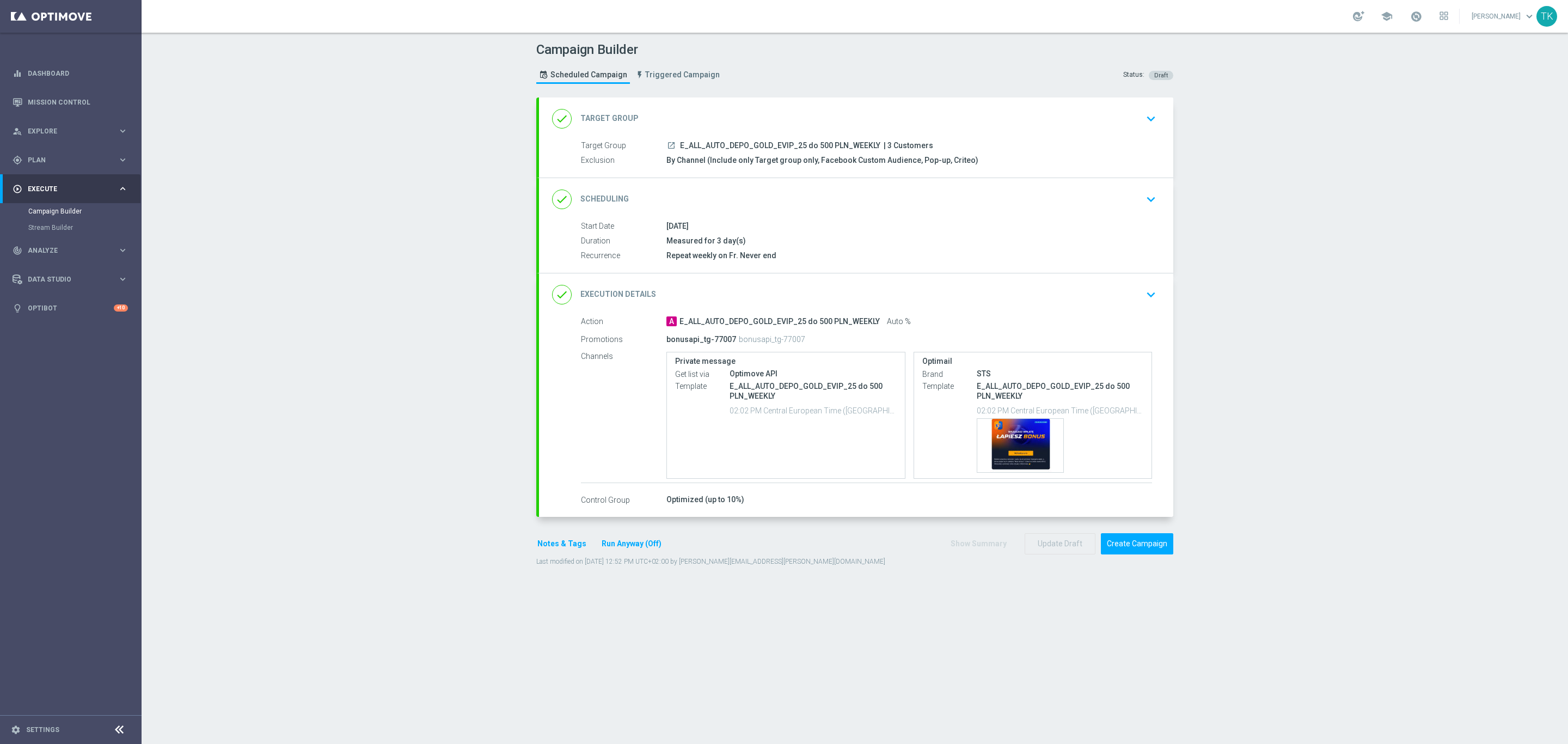
click at [731, 144] on span "E_ALL_AUTO_DEPO_GOLD_EVIP_25 do 500 PLN_WEEKLY" at bounding box center [780, 145] width 200 height 10
copy div "E_ALL_AUTO_DEPO_GOLD_EVIP_25 do 500 PLN_WEEKLY"
click at [846, 77] on div "Campaign Builder Scheduled Campaign Triggered Campaign Status: Draft" at bounding box center [855, 64] width 654 height 50
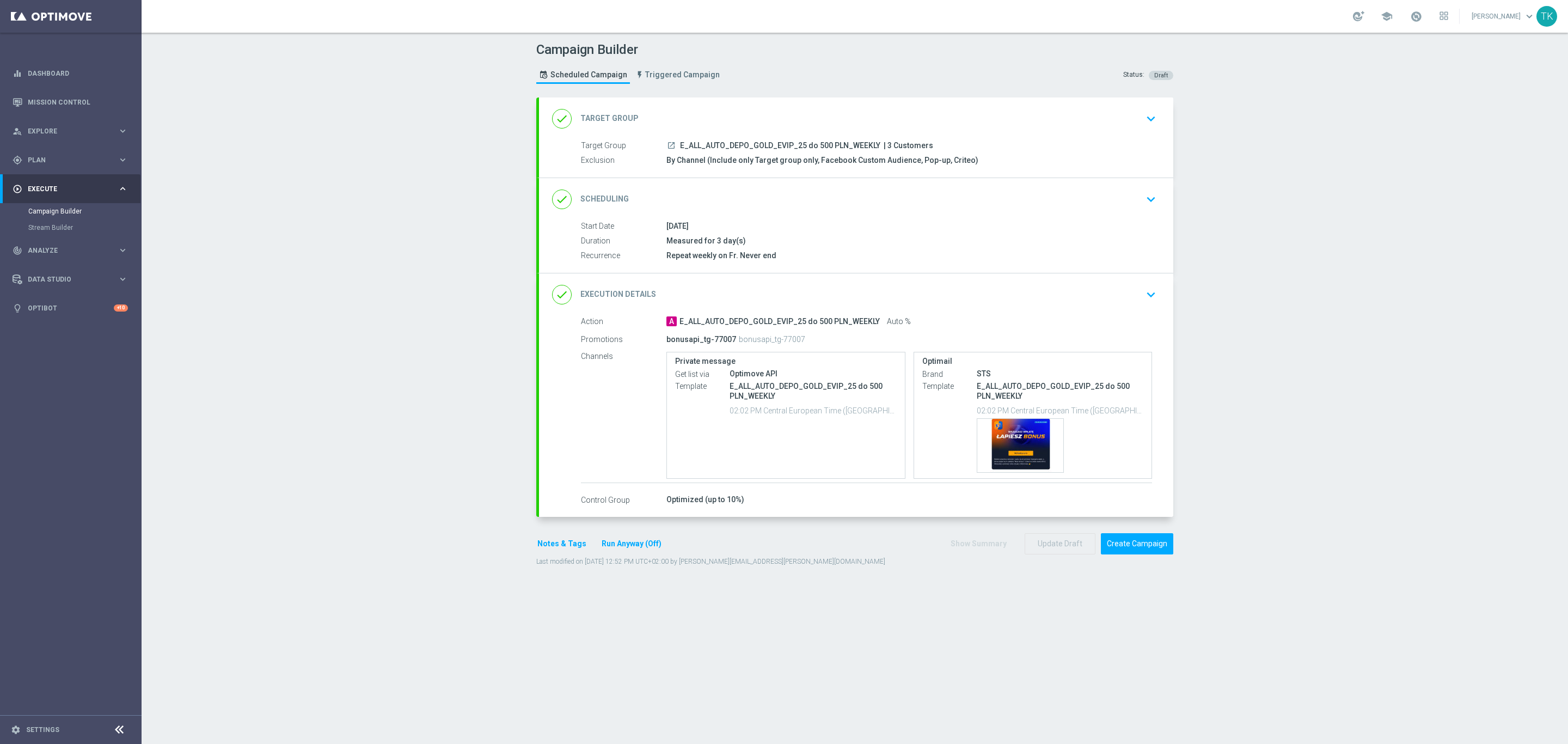
click at [793, 198] on div "done Scheduling keyboard_arrow_down" at bounding box center [856, 199] width 608 height 21
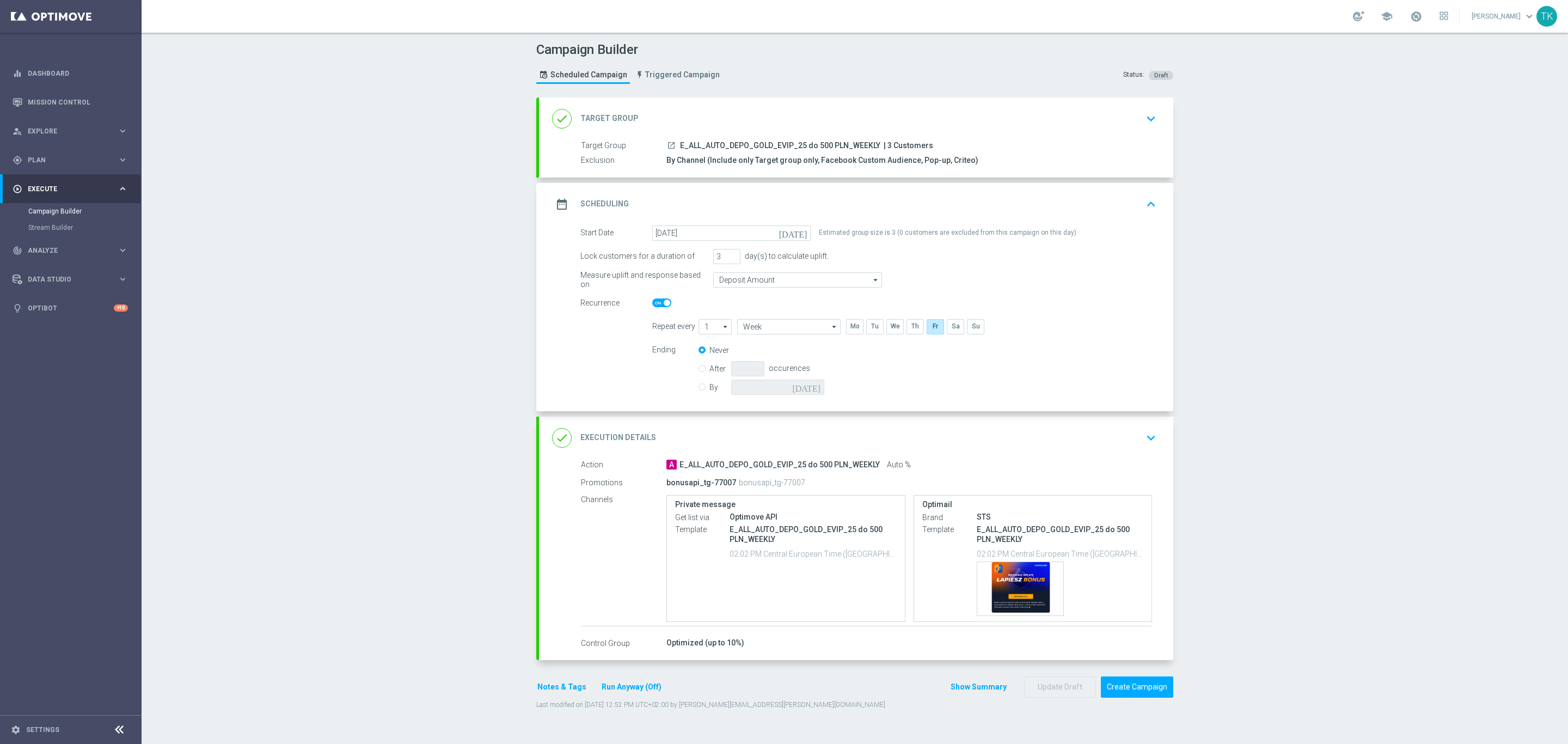
click at [851, 201] on div "date_range Scheduling keyboard_arrow_up" at bounding box center [856, 204] width 608 height 21
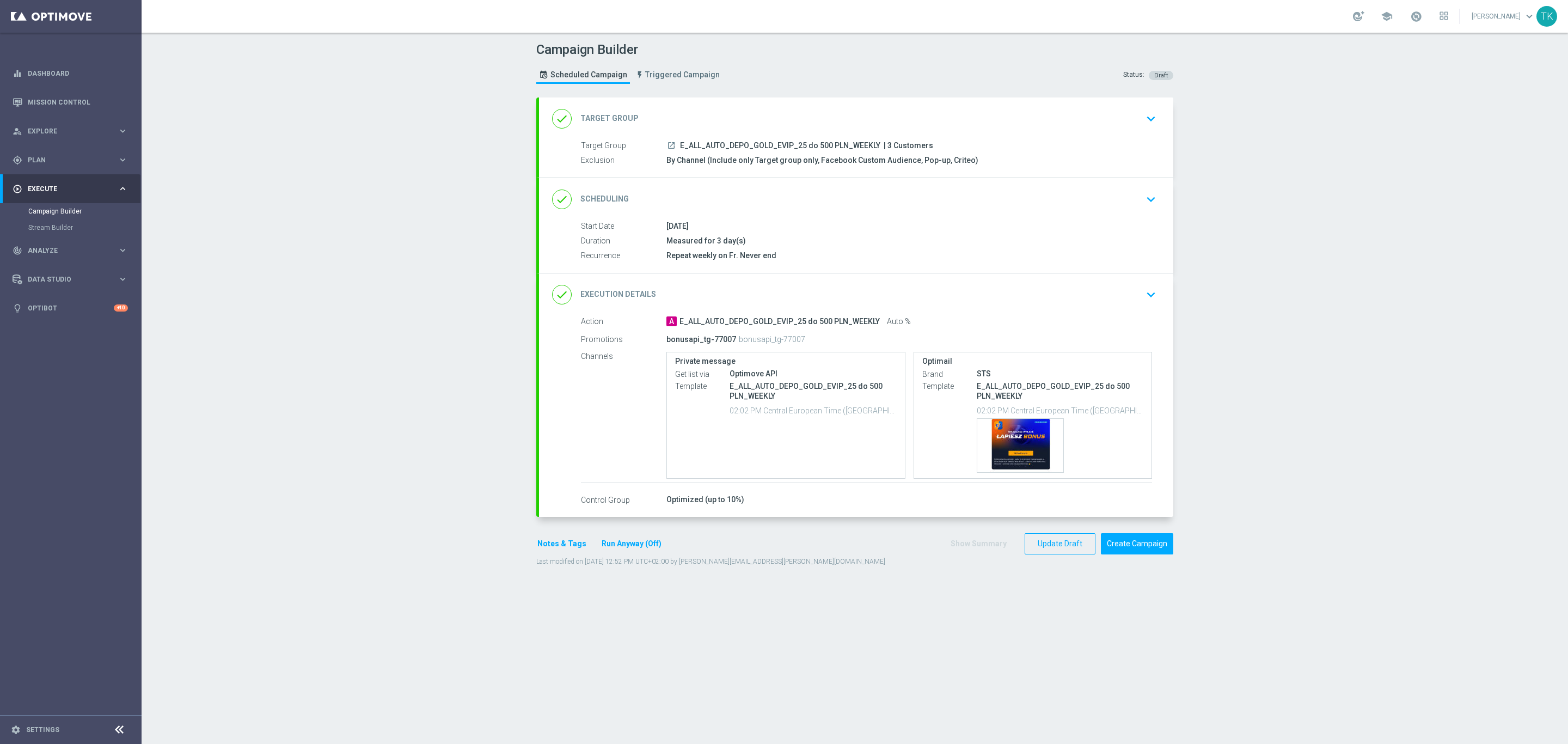
click at [554, 550] on button "Notes & Tags" at bounding box center [562, 544] width 51 height 14
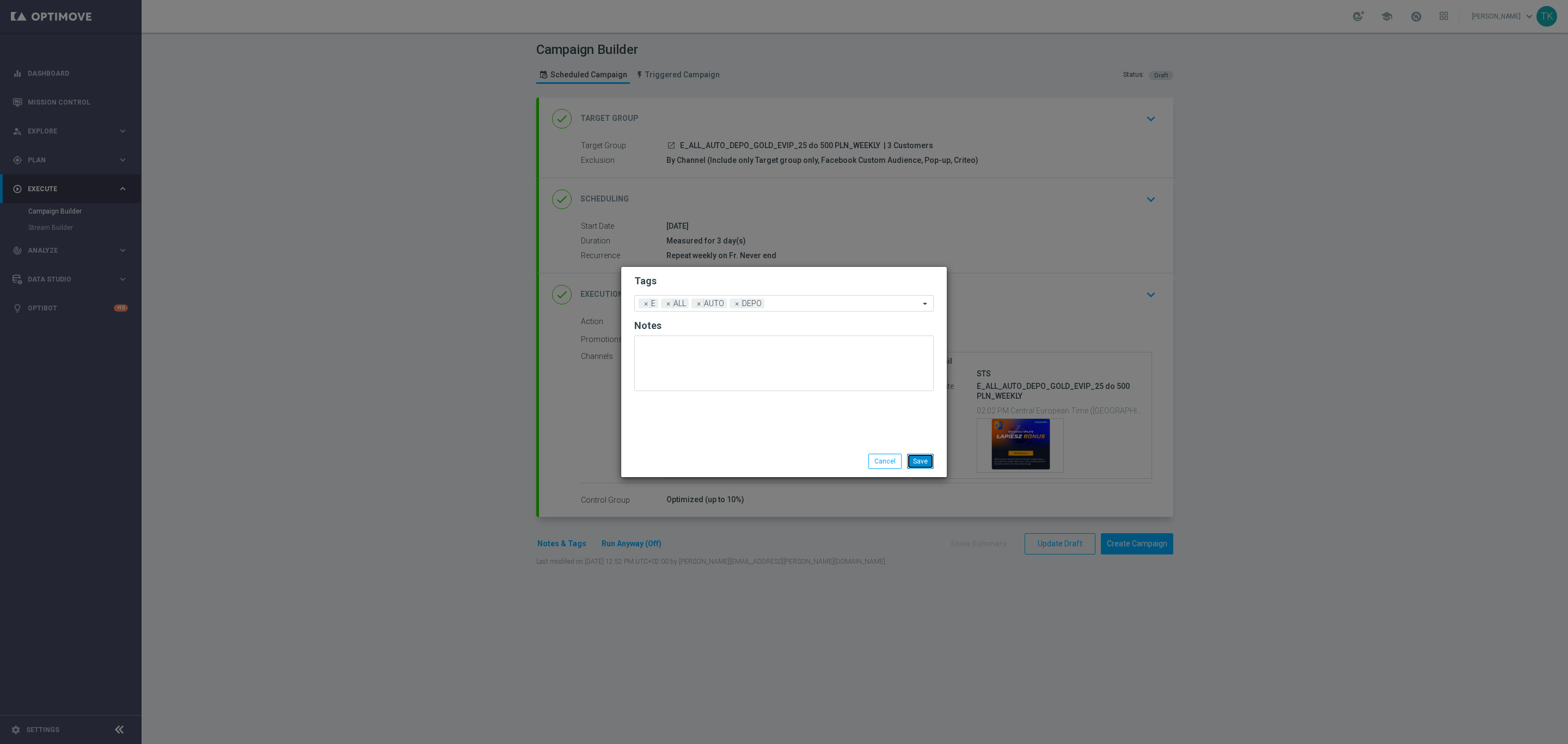
click at [925, 457] on button "Save" at bounding box center [920, 461] width 26 height 15
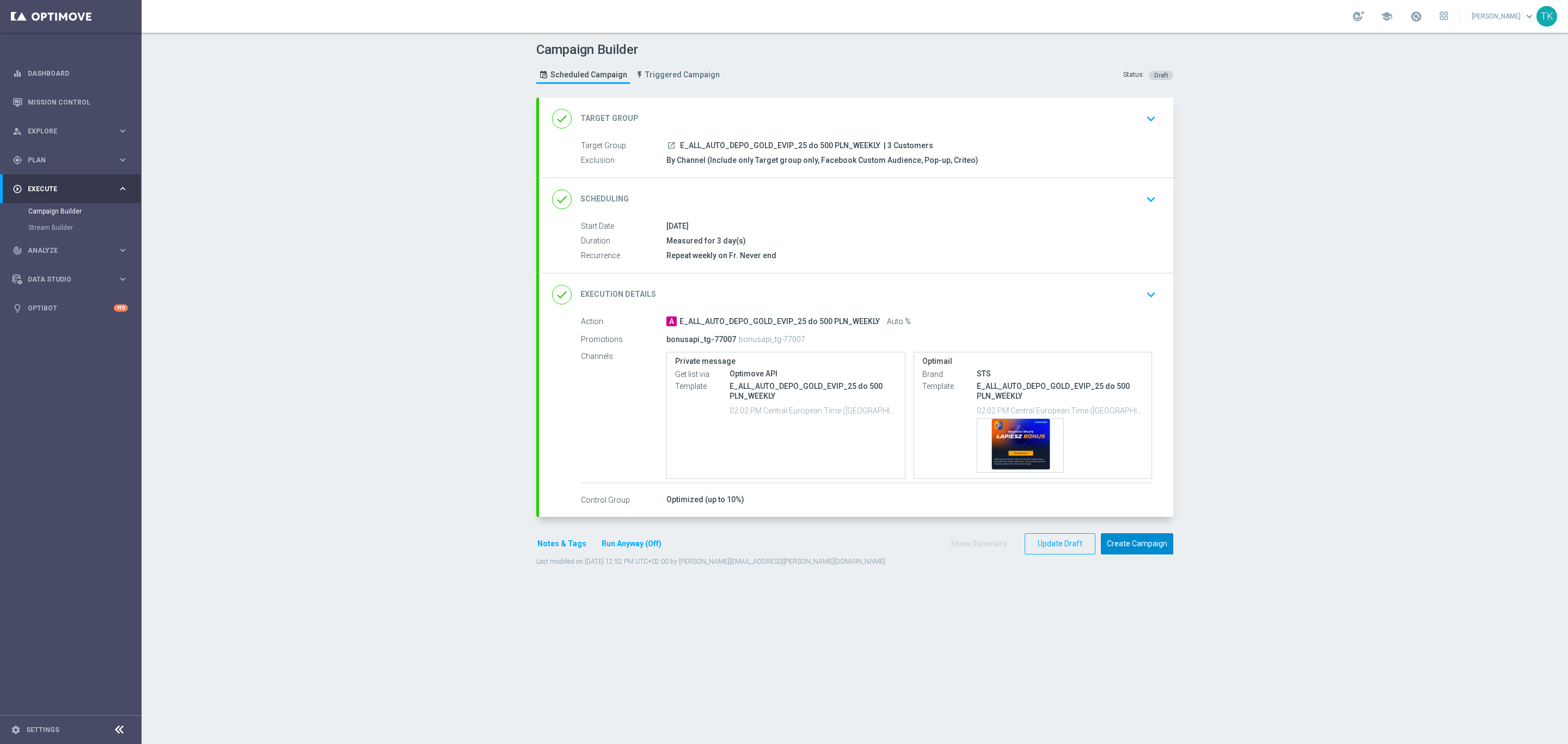
click at [1111, 542] on button "Create Campaign" at bounding box center [1136, 543] width 73 height 21
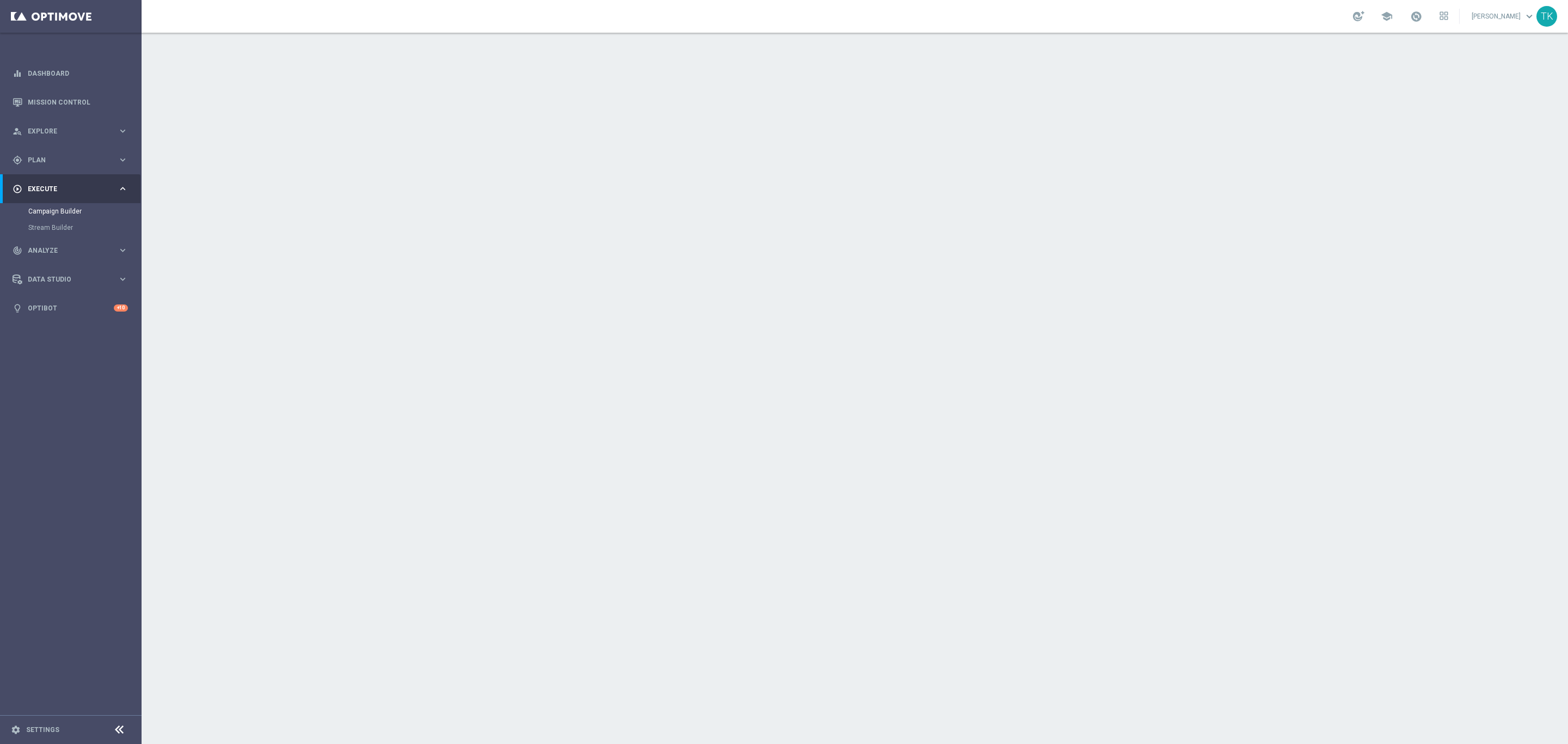
click at [737, 139] on div "done Target Group keyboard_arrow_down" at bounding box center [857, 119] width 635 height 43
click at [737, 139] on div "done Target Group keyboard_arrow_down Target Group launch E_ALL_AUTO_DEPO_SILVE…" at bounding box center [857, 137] width 635 height 80
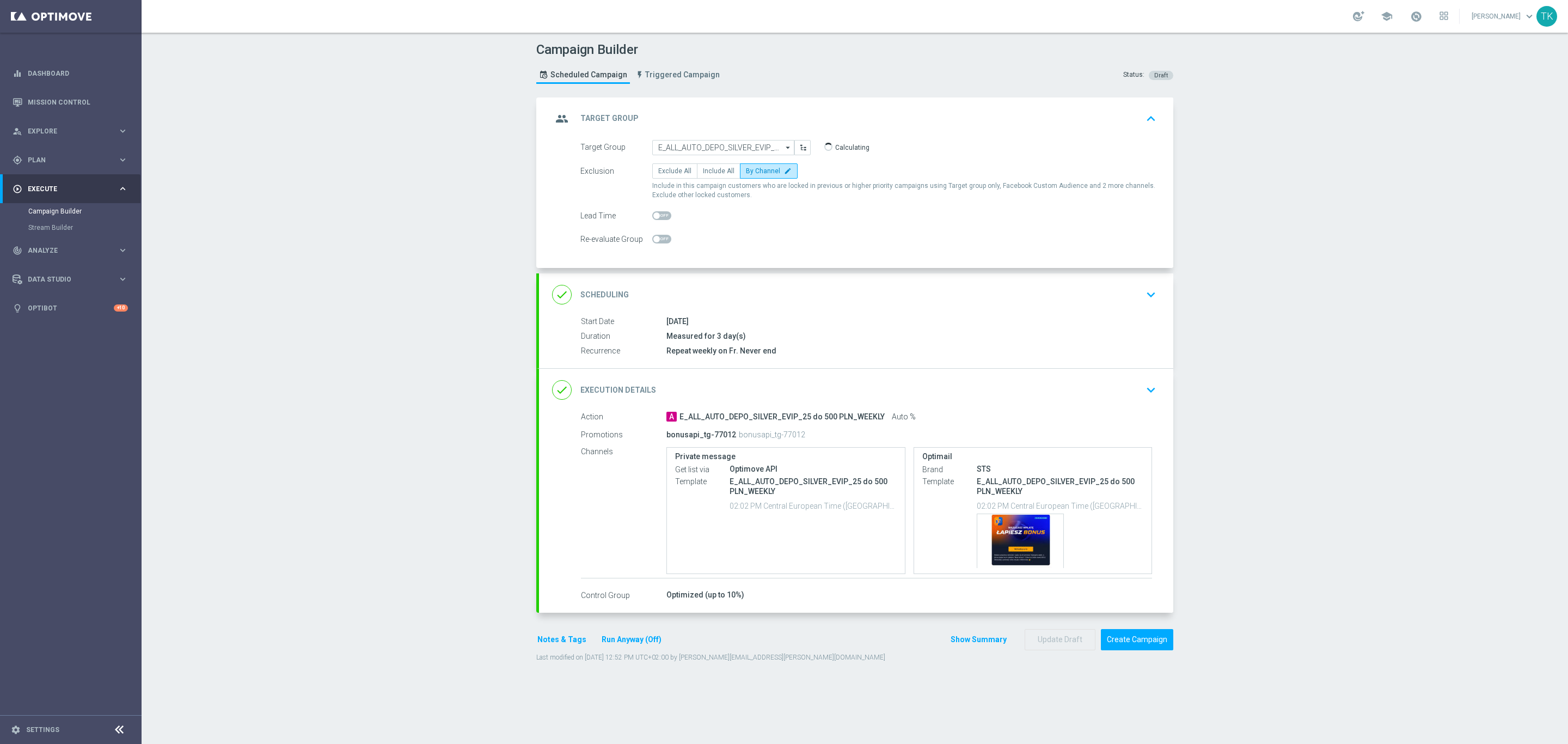
click at [737, 110] on div "group Target Group keyboard_arrow_up" at bounding box center [856, 119] width 608 height 21
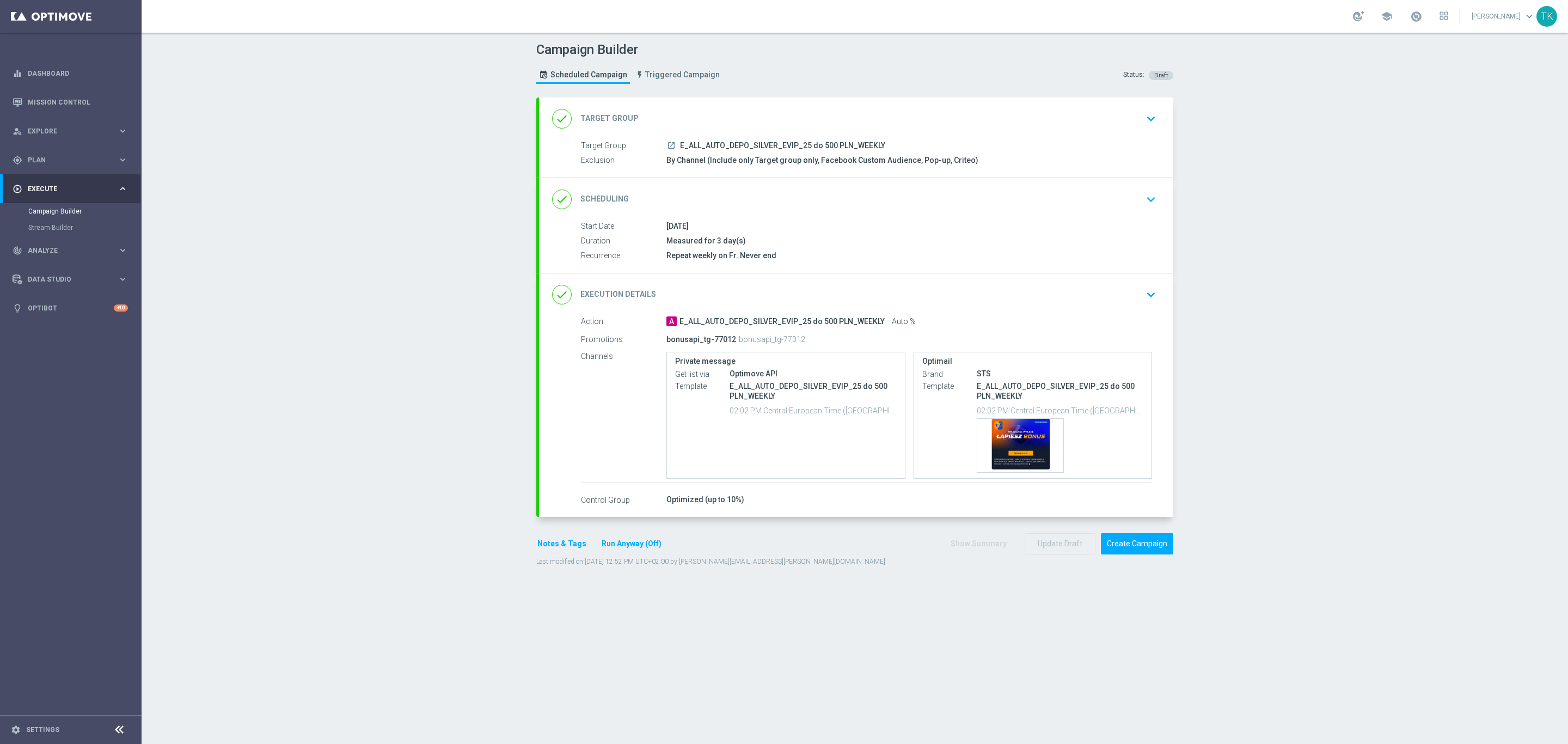
click at [731, 141] on div "launch E_ALL_AUTO_DEPO_SILVER_EVIP_25 do 500 PLN_WEEKLY" at bounding box center [909, 145] width 486 height 11
click at [723, 147] on span "E_ALL_AUTO_DEPO_SILVER_EVIP_25 do 500 PLN_WEEKLY" at bounding box center [783, 145] width 205 height 10
copy div "E_ALL_AUTO_DEPO_SILVER_EVIP_25 do 500 PLN_WEEKLY"
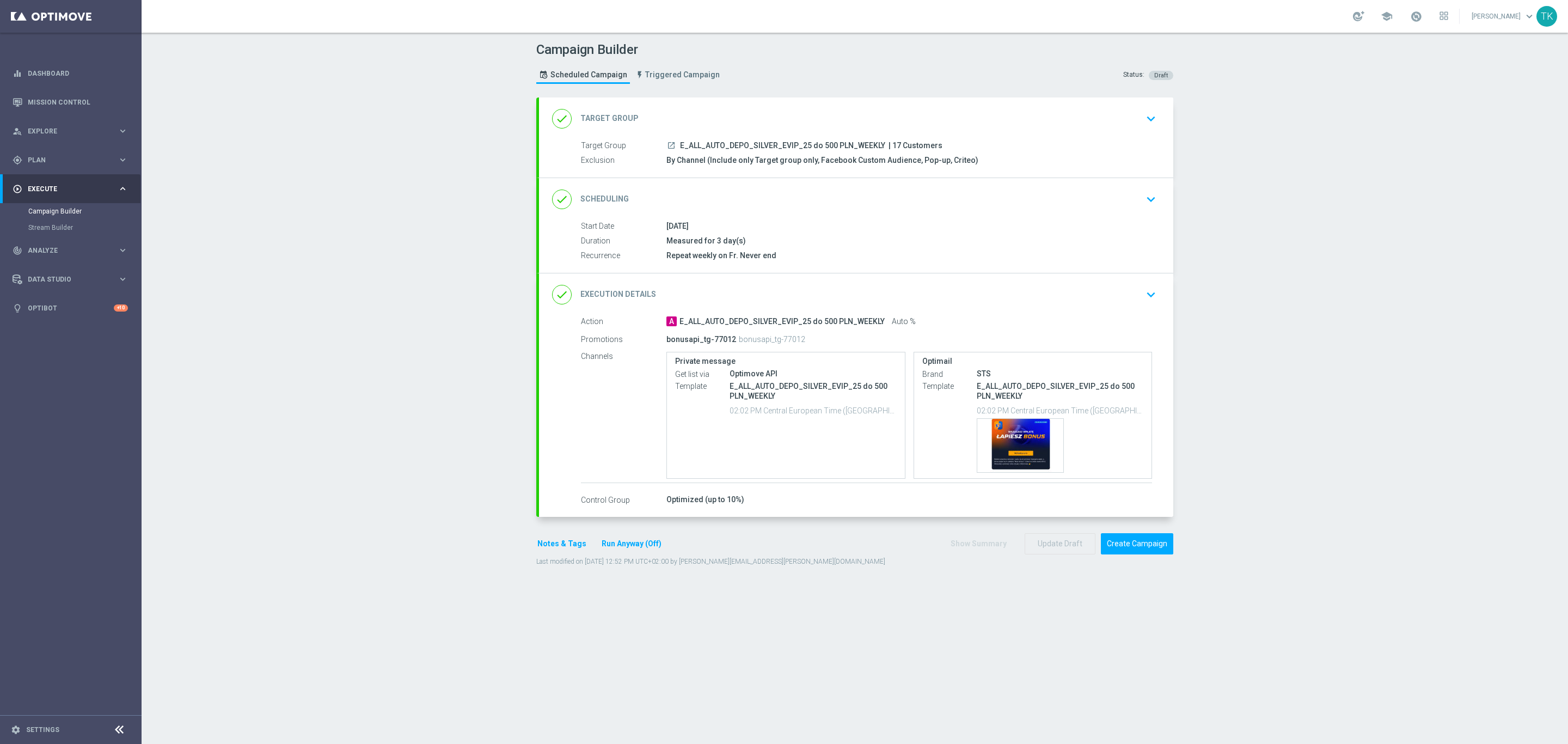
click at [802, 65] on div "Campaign Builder Scheduled Campaign Triggered Campaign Status: Draft" at bounding box center [855, 64] width 654 height 50
click at [722, 146] on span "E_ALL_AUTO_DEPO_SILVER_EVIP_25 do 500 PLN_WEEKLY" at bounding box center [783, 145] width 205 height 10
copy div "E_ALL_AUTO_DEPO_SILVER_EVIP_25 do 500 PLN_WEEKLY"
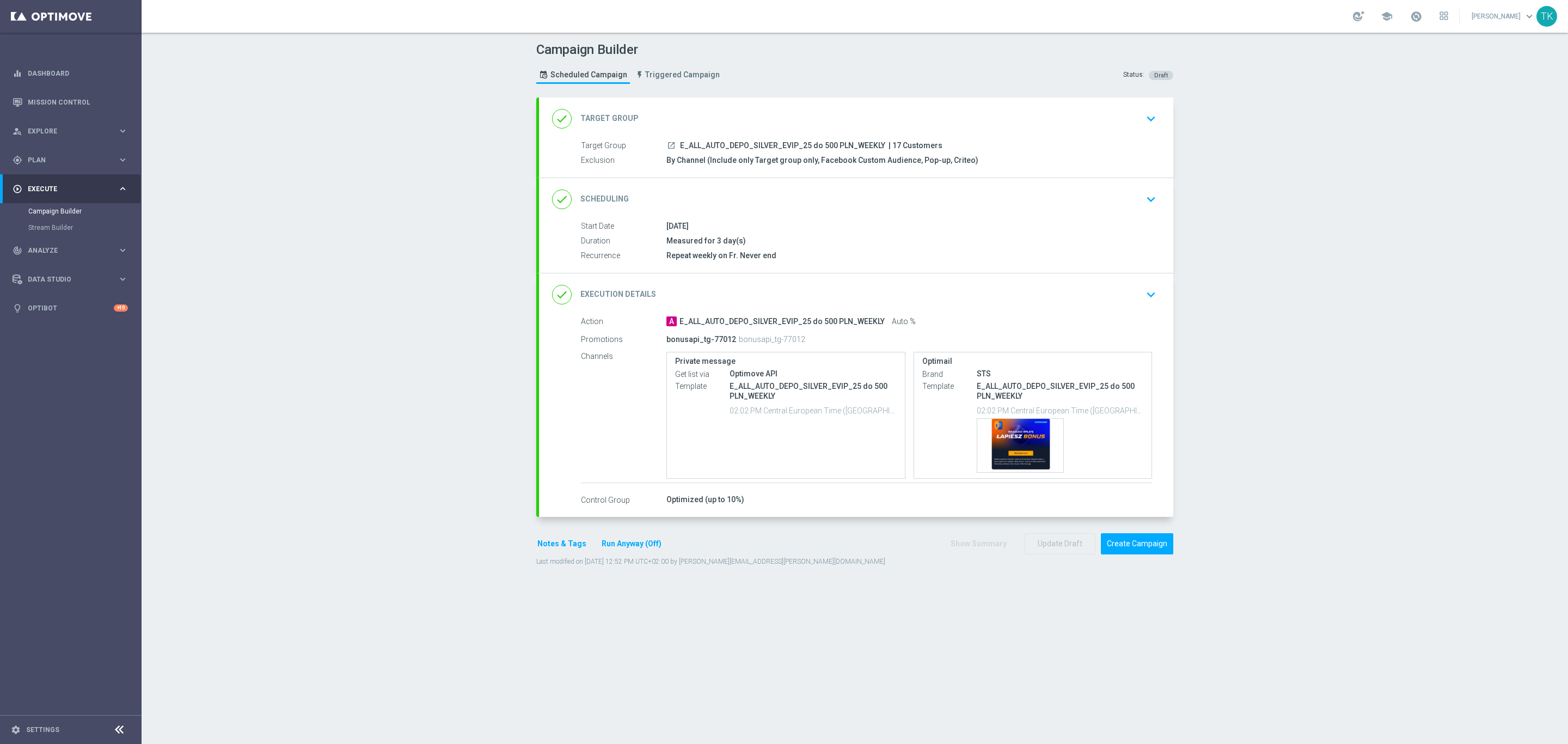
click at [854, 196] on div "done Scheduling keyboard_arrow_down" at bounding box center [856, 199] width 608 height 21
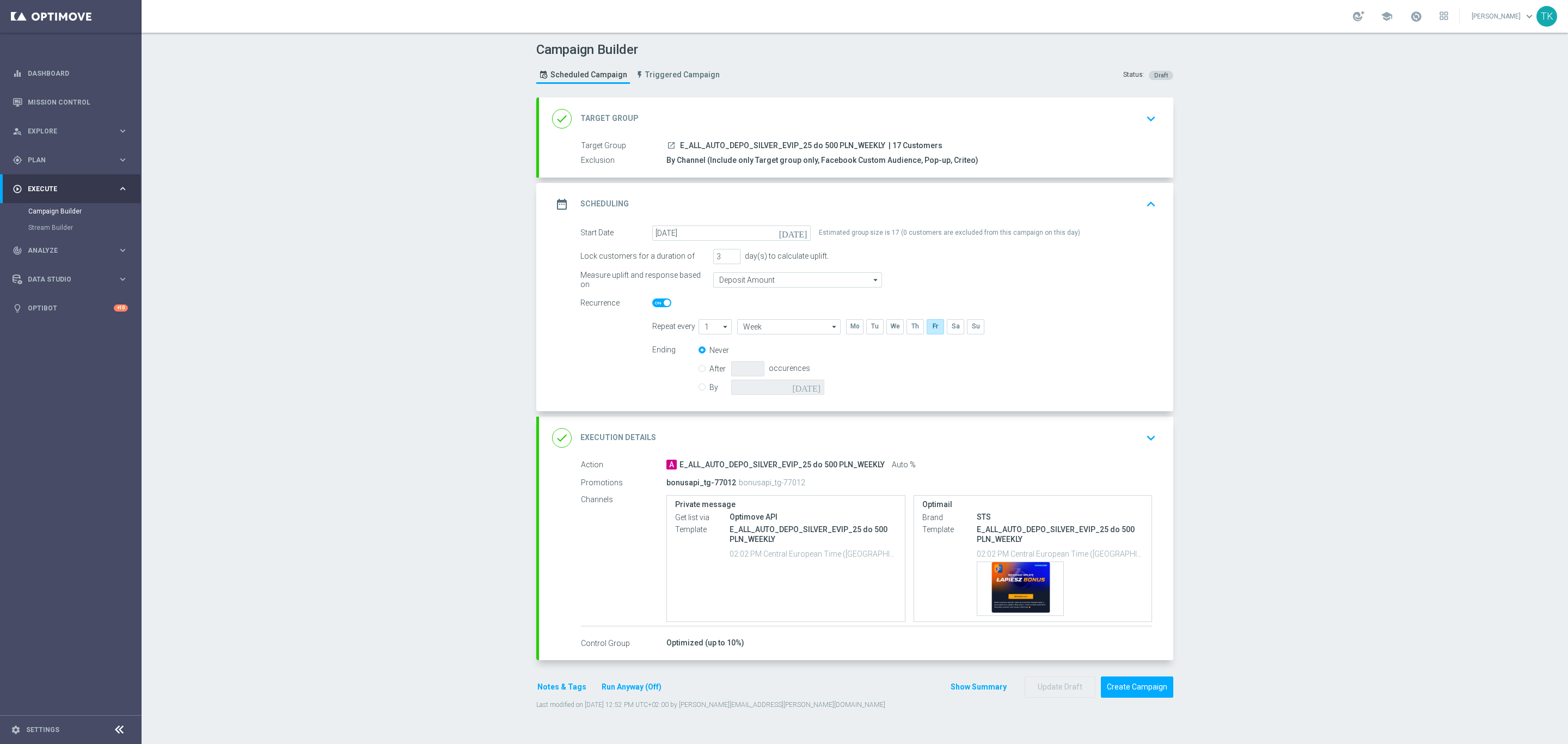
click at [840, 195] on div "date_range Scheduling keyboard_arrow_up" at bounding box center [856, 204] width 608 height 21
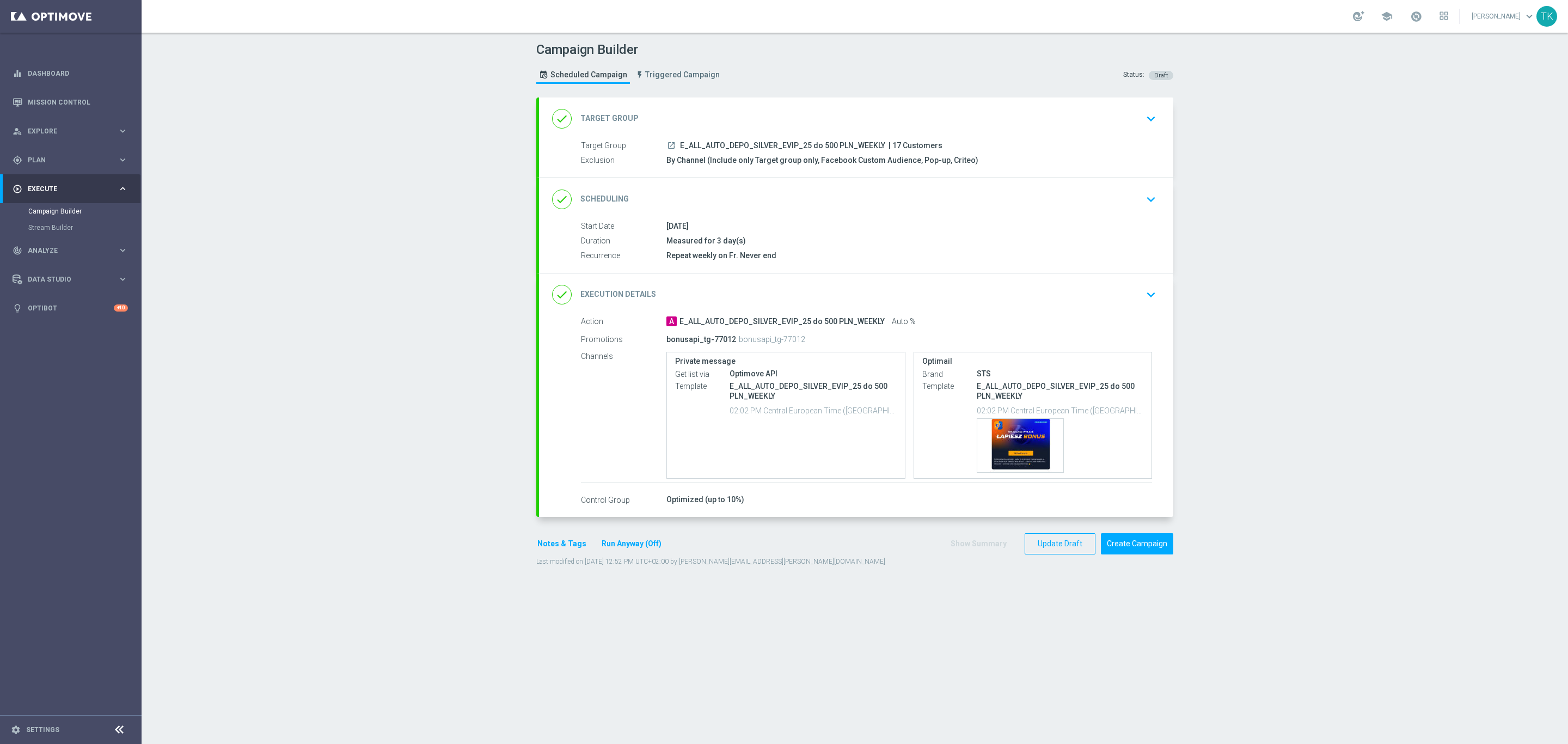
click at [555, 542] on button "Notes & Tags" at bounding box center [562, 544] width 51 height 14
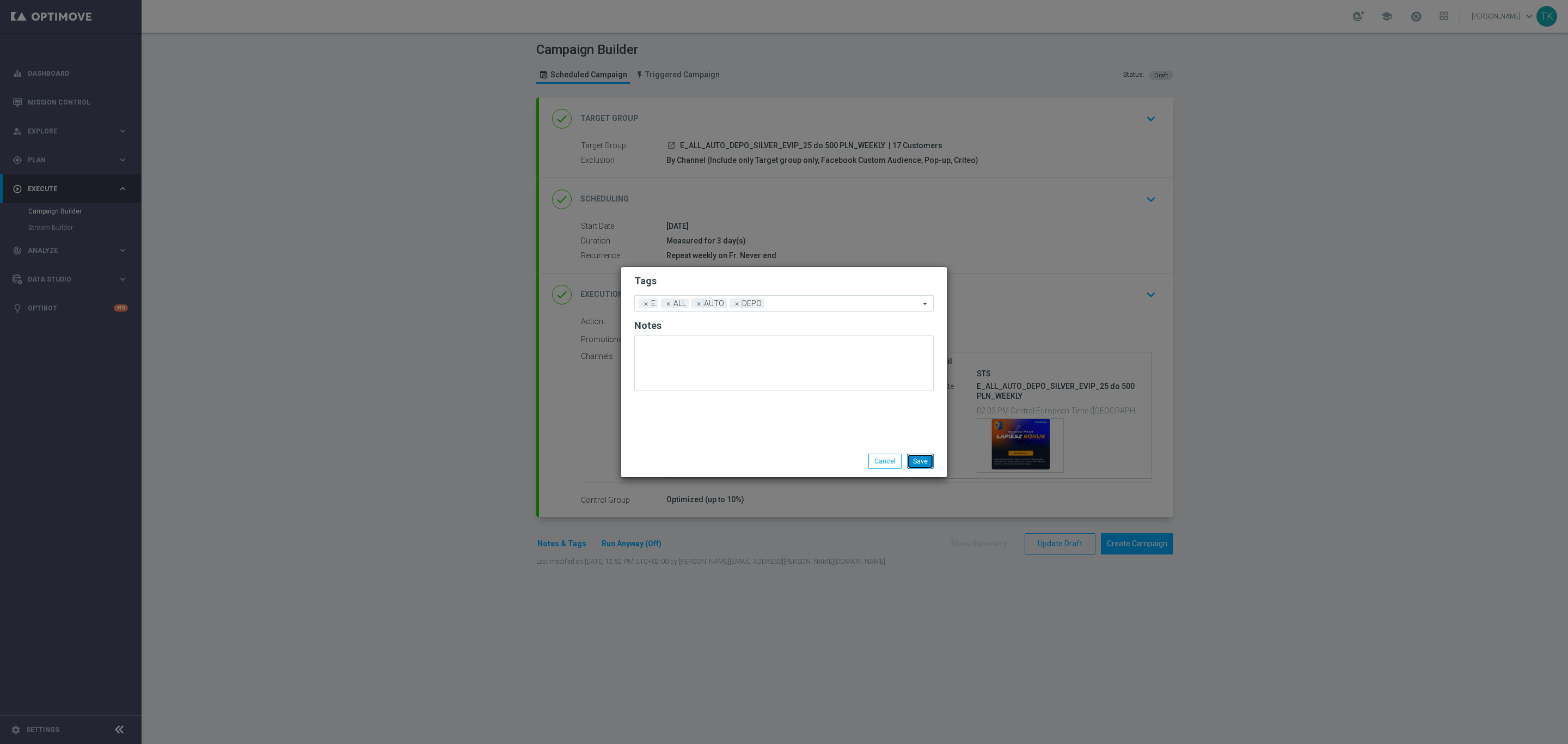
click at [922, 465] on button "Save" at bounding box center [920, 461] width 26 height 15
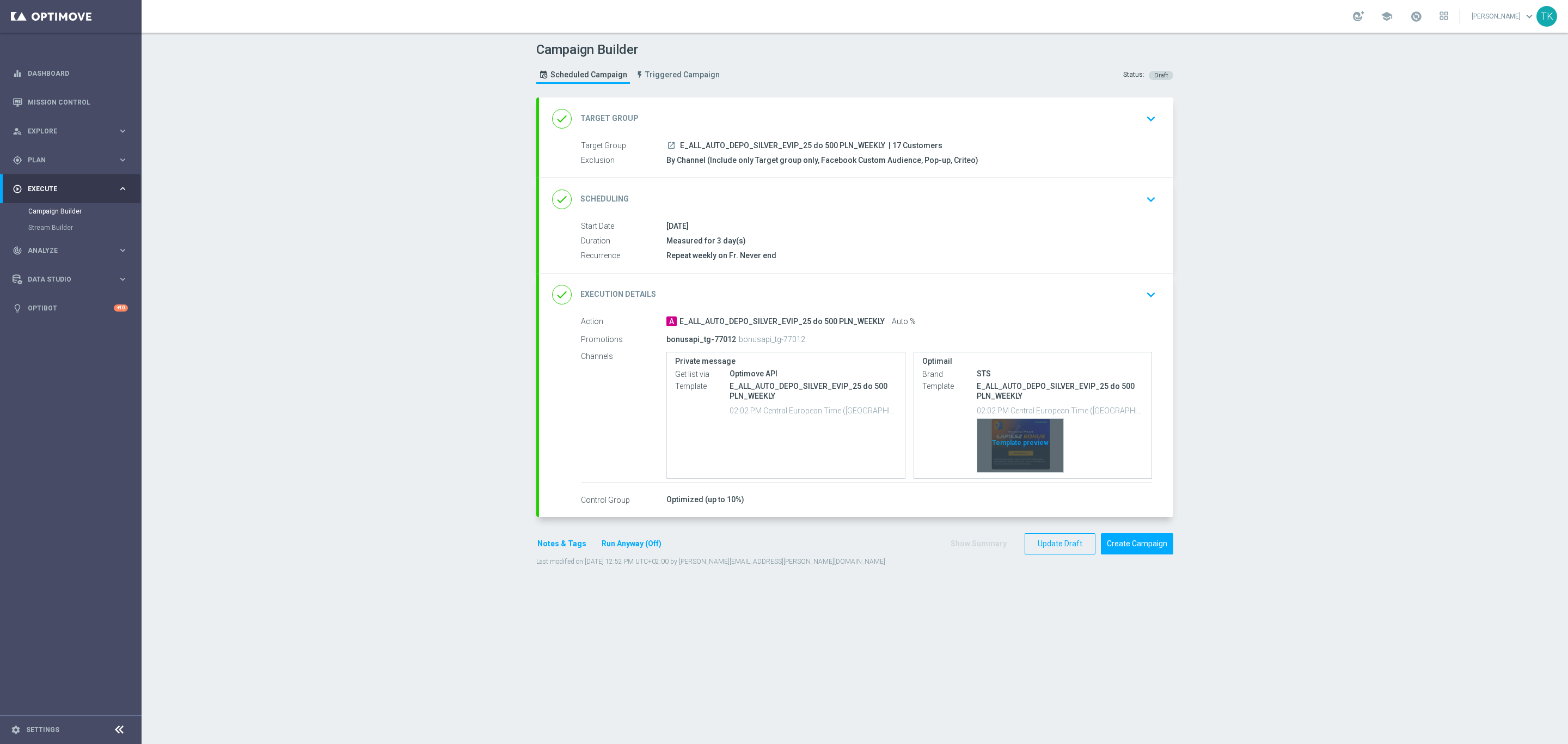
click at [1013, 428] on div "Template preview" at bounding box center [1020, 445] width 86 height 54
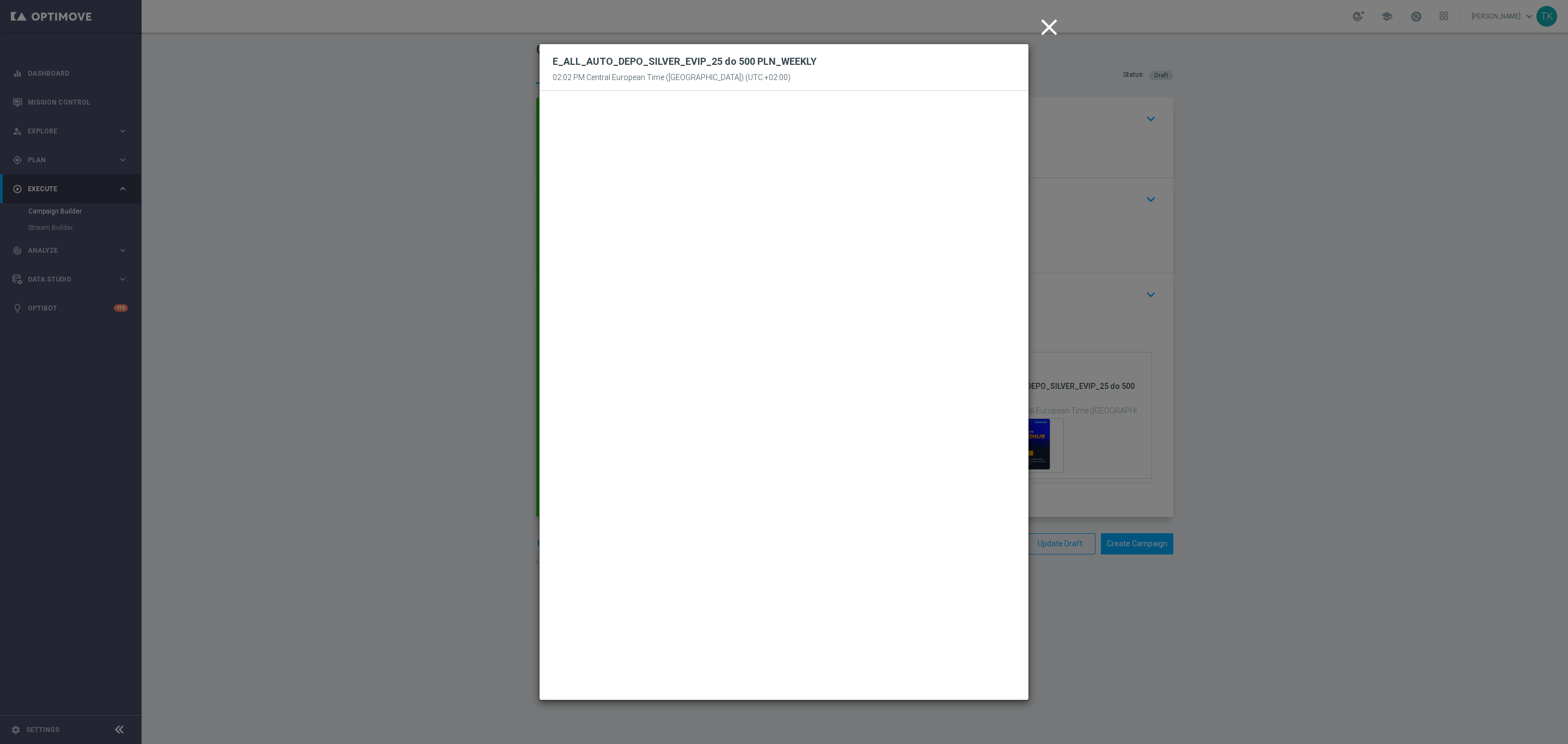
click at [1045, 29] on icon "close" at bounding box center [1049, 27] width 27 height 27
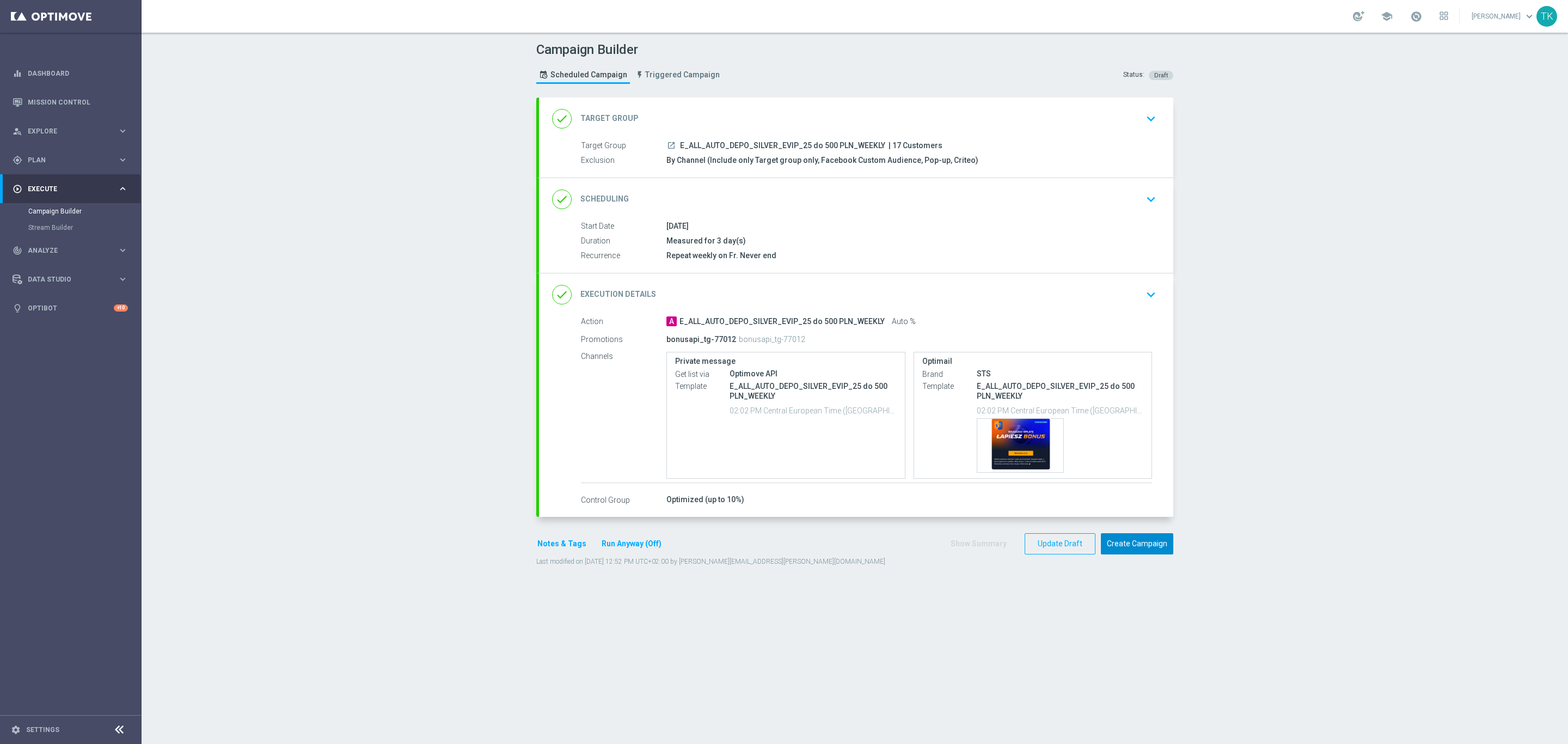
click at [1131, 550] on button "Create Campaign" at bounding box center [1136, 543] width 73 height 21
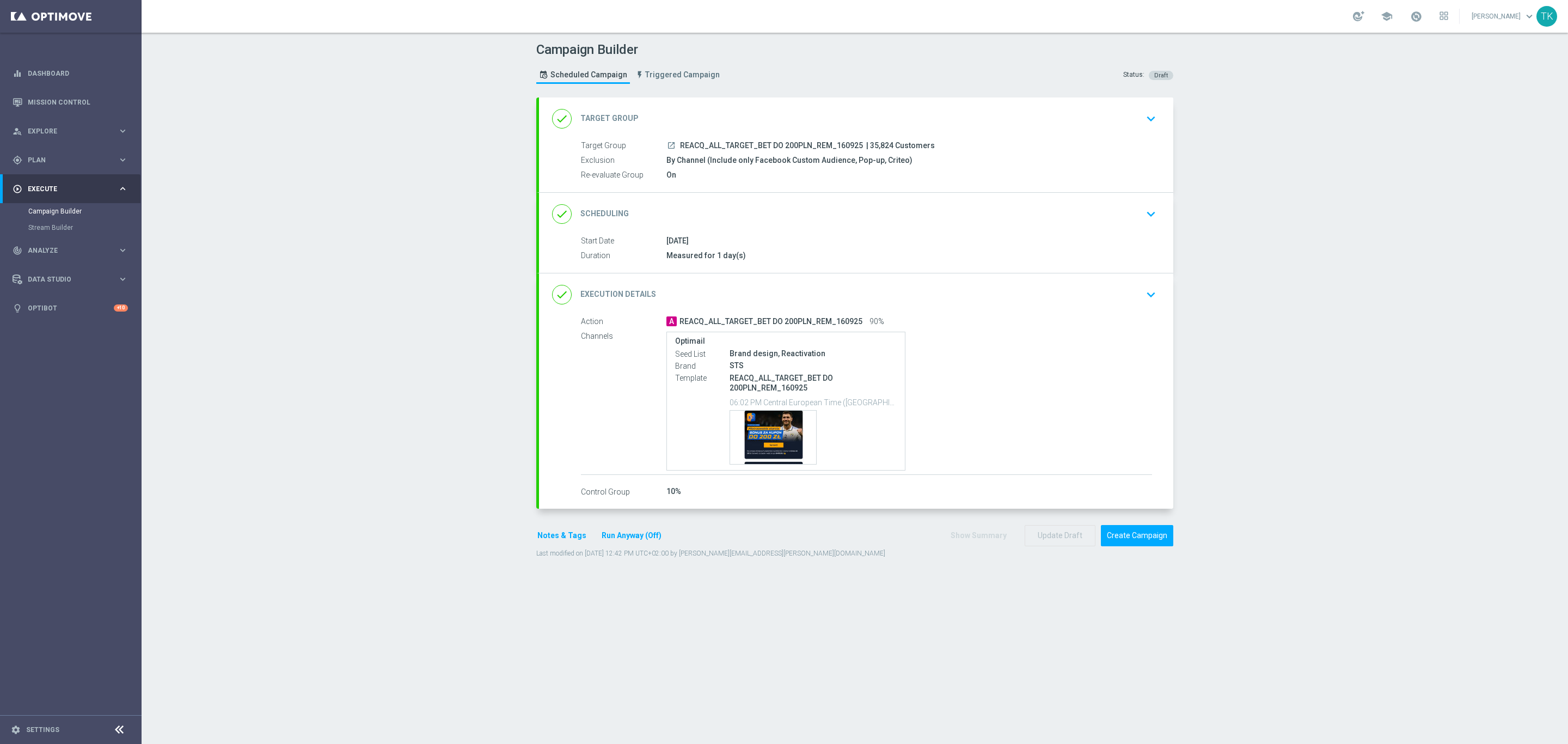
click at [758, 144] on span "REACQ_ALL_TARGET_BET DO 200PLN_REM_160925" at bounding box center [772, 145] width 183 height 10
copy div "REACQ_ALL_TARGET_BET DO 200PLN_REM_160925"
click at [853, 77] on div "Campaign Builder Scheduled Campaign Triggered Campaign Status: Draft" at bounding box center [855, 64] width 654 height 50
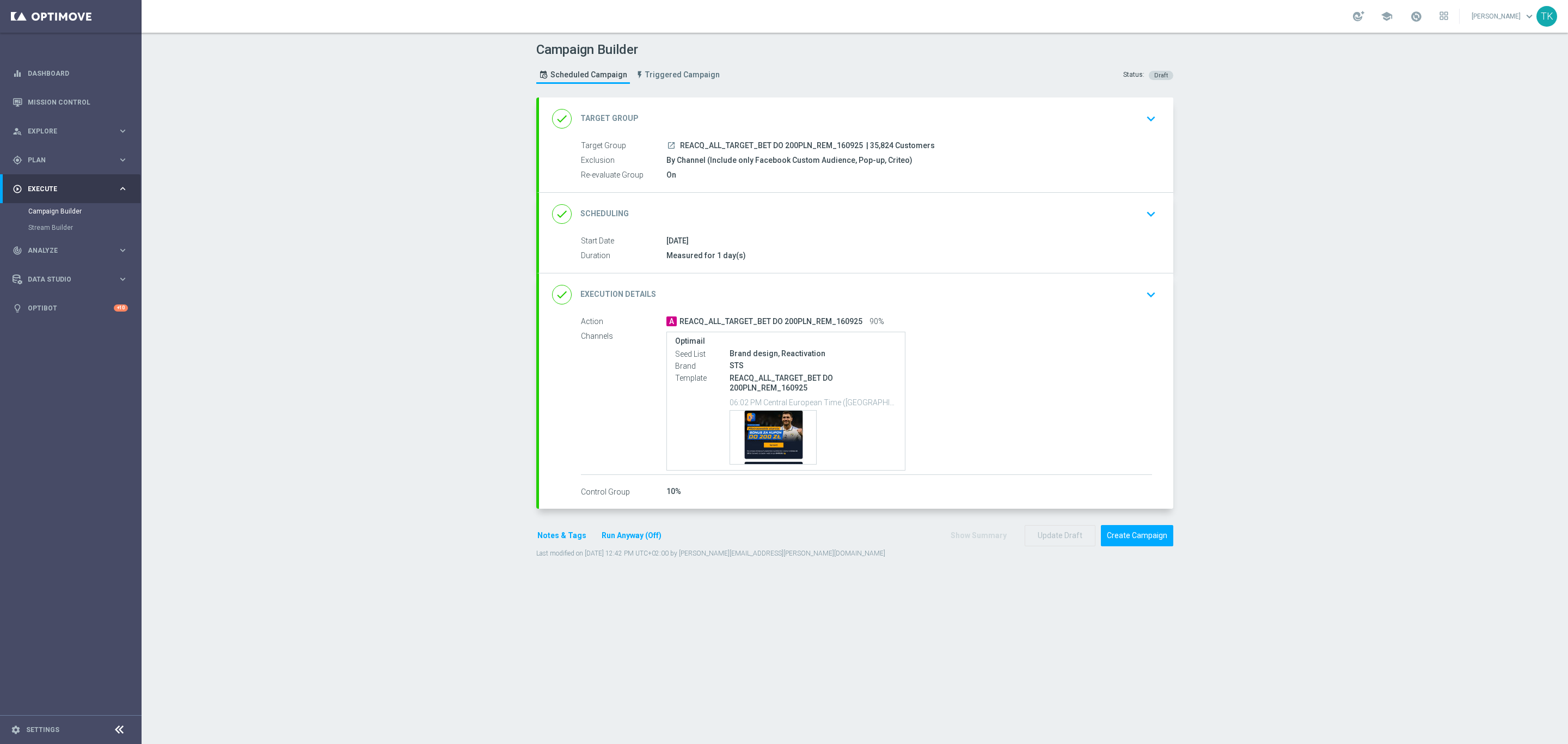
click at [873, 217] on div "done Scheduling keyboard_arrow_down" at bounding box center [856, 214] width 608 height 21
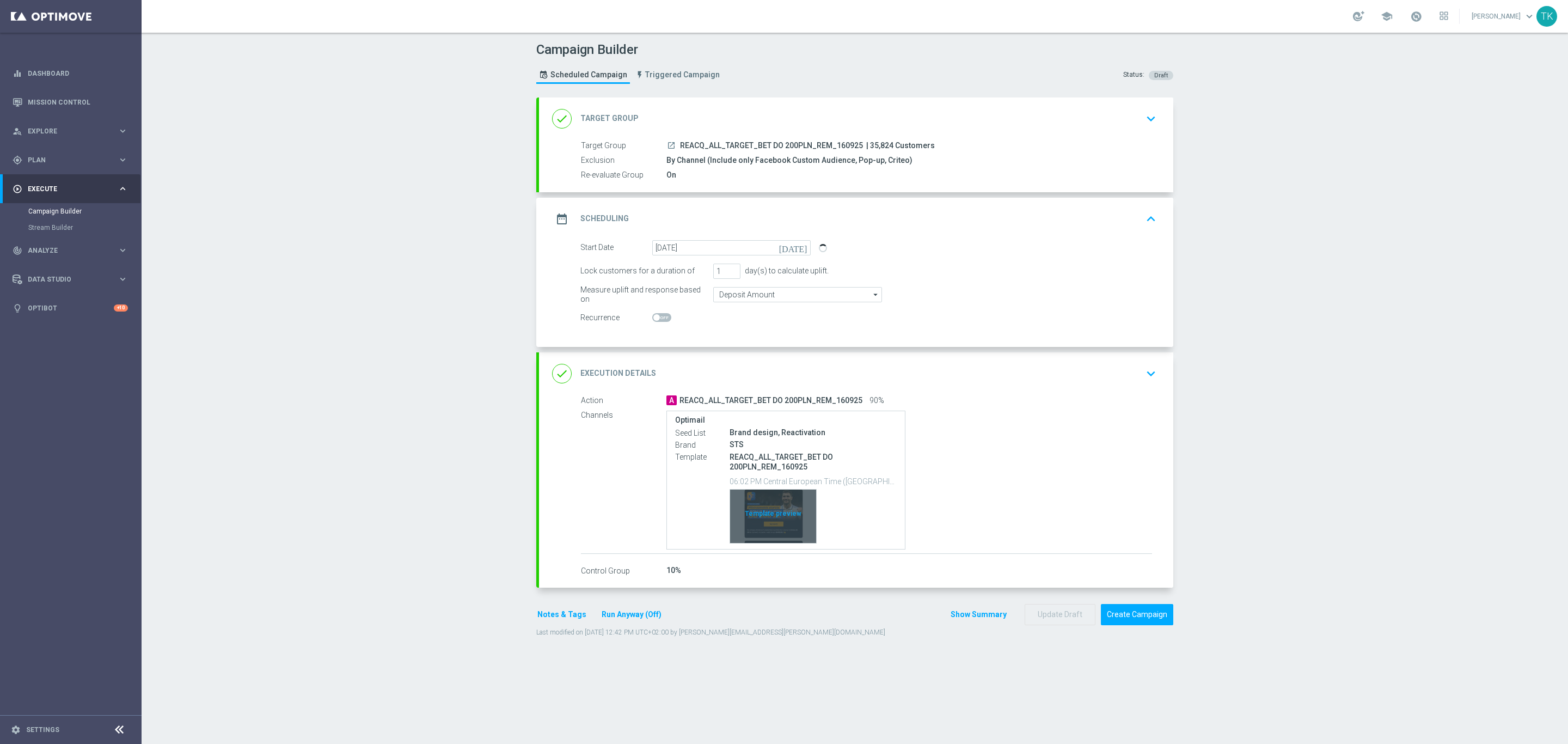
click at [774, 501] on div "Template preview" at bounding box center [772, 516] width 86 height 54
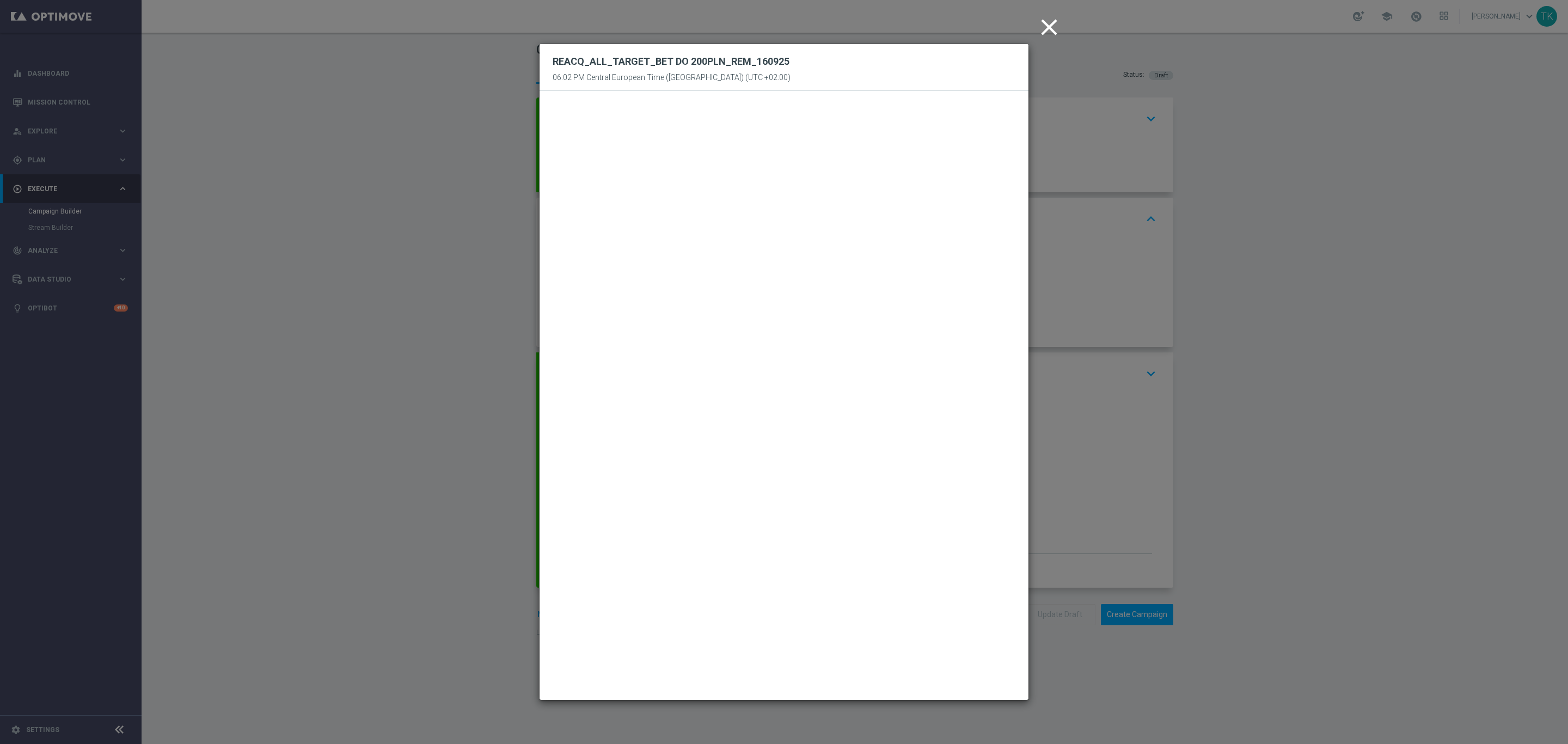
click at [1047, 31] on icon "close" at bounding box center [1049, 27] width 27 height 27
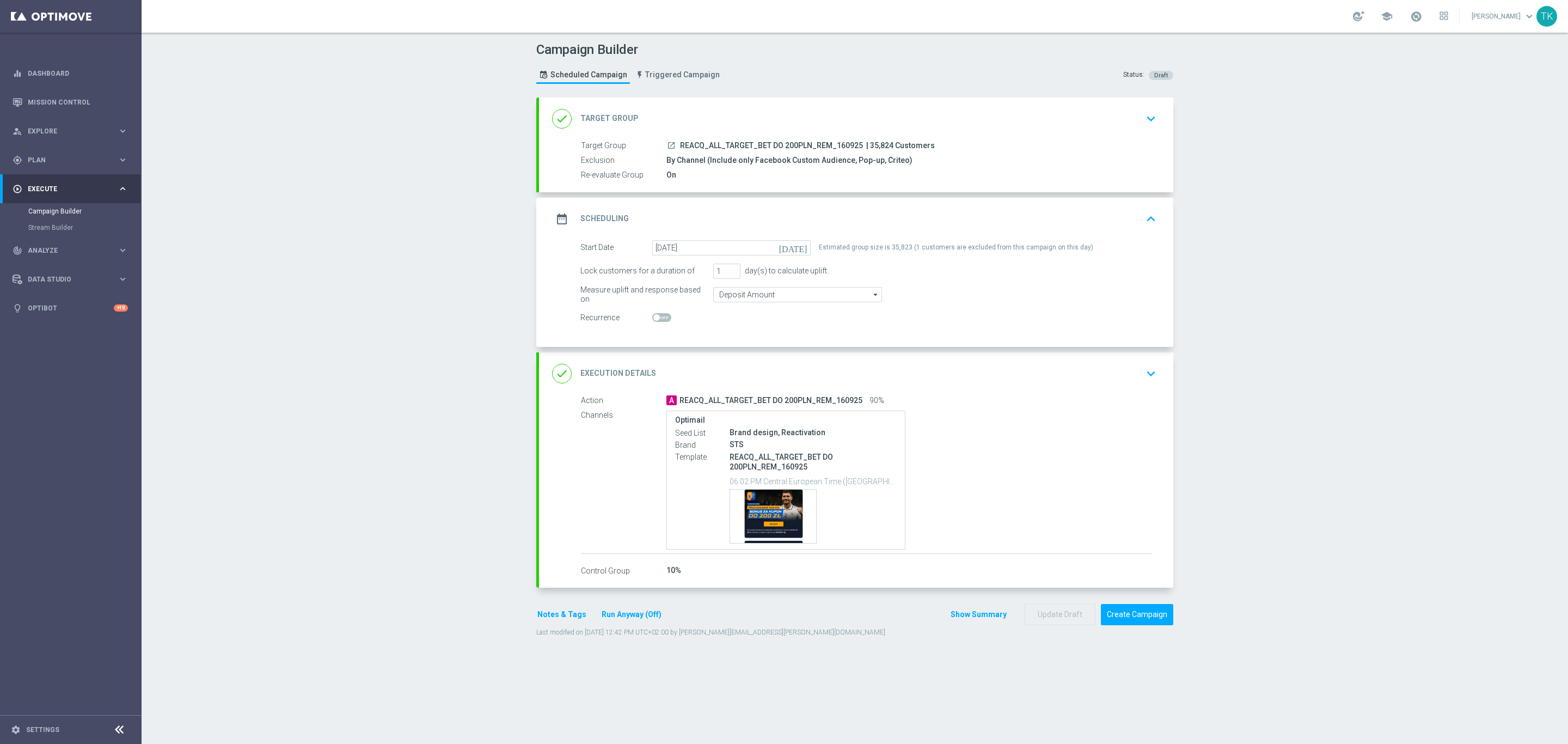
click at [950, 216] on div "date_range Scheduling keyboard_arrow_up" at bounding box center [856, 219] width 608 height 21
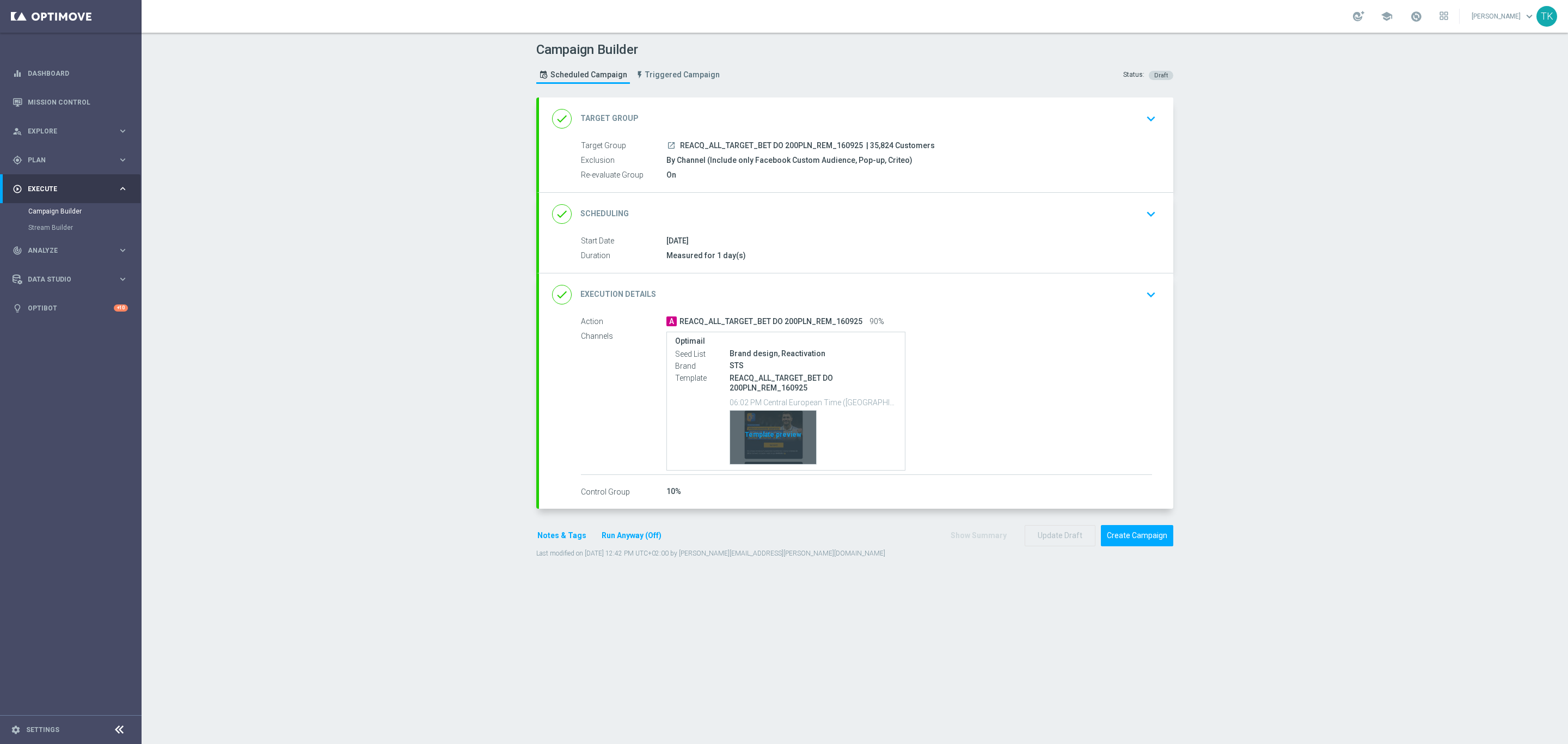
click at [783, 421] on div "Template preview" at bounding box center [772, 437] width 86 height 54
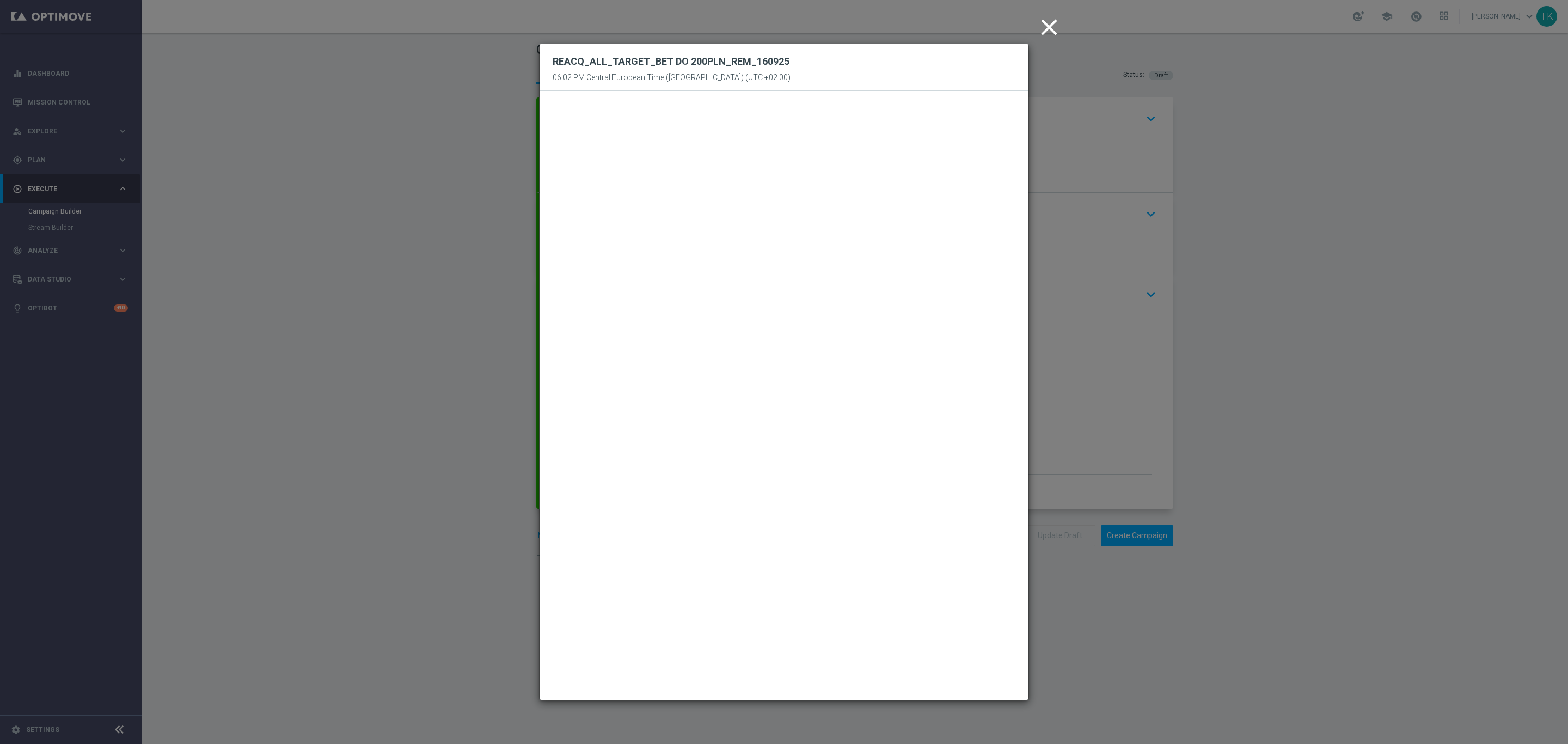
click at [1049, 31] on icon "close" at bounding box center [1049, 27] width 27 height 27
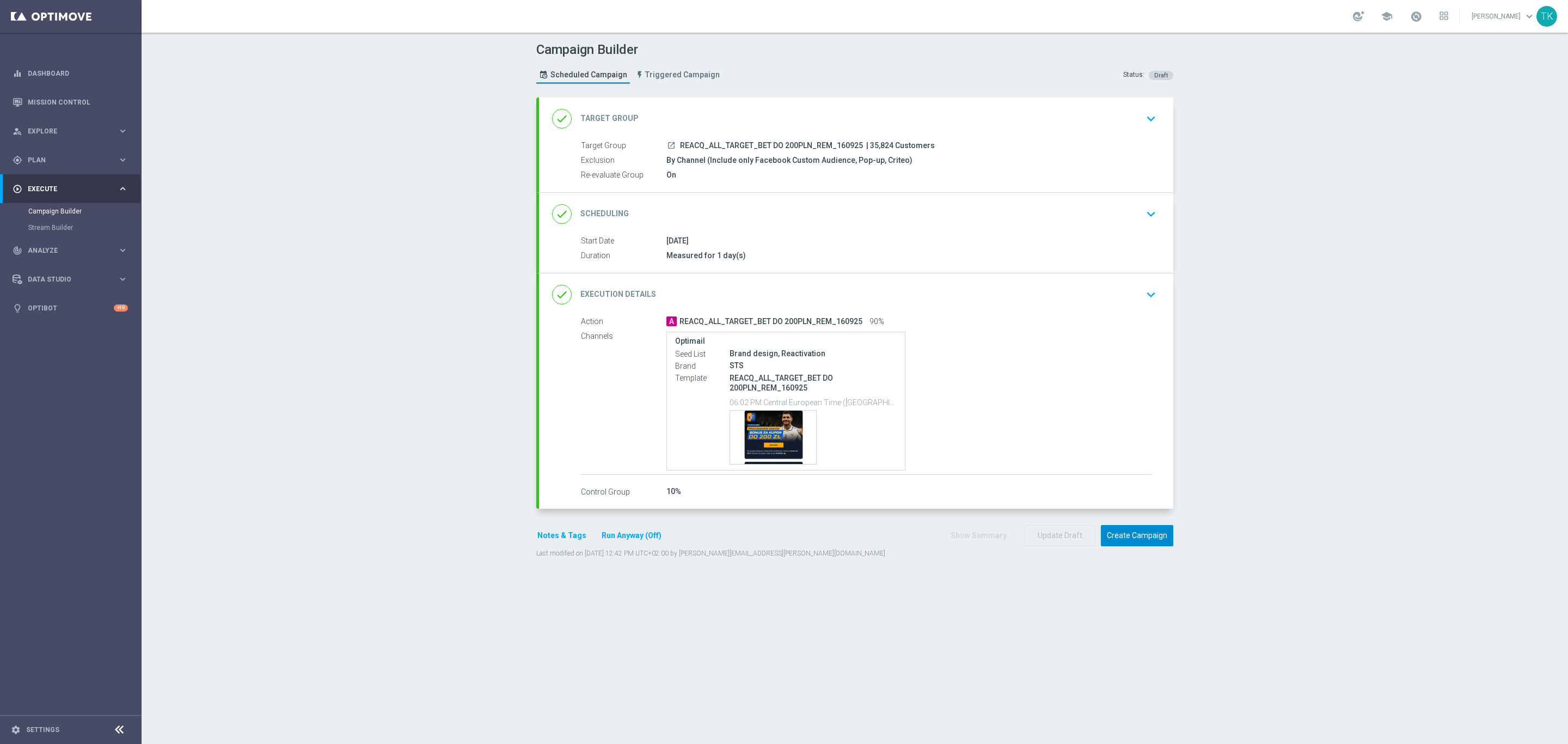
click at [1132, 529] on button "Create Campaign" at bounding box center [1136, 535] width 73 height 21
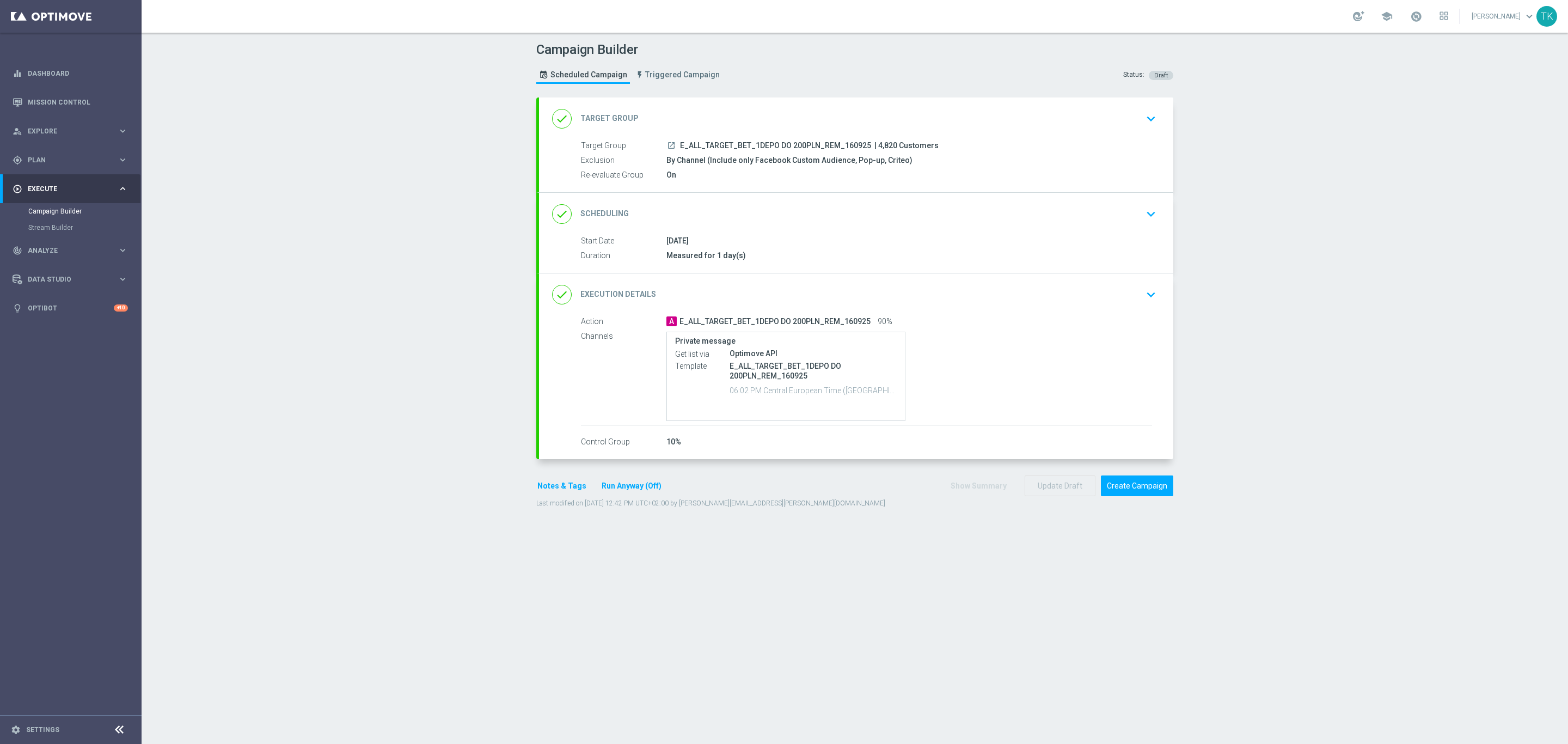
click at [787, 144] on span "E_ALL_TARGET_BET_1DEPO DO 200PLN_REM_160925" at bounding box center [775, 145] width 191 height 10
copy div "E_ALL_TARGET_BET_1DEPO DO 200PLN_REM_160925"
click at [822, 69] on div "Campaign Builder Scheduled Campaign Triggered Campaign Status: Draft" at bounding box center [855, 64] width 654 height 50
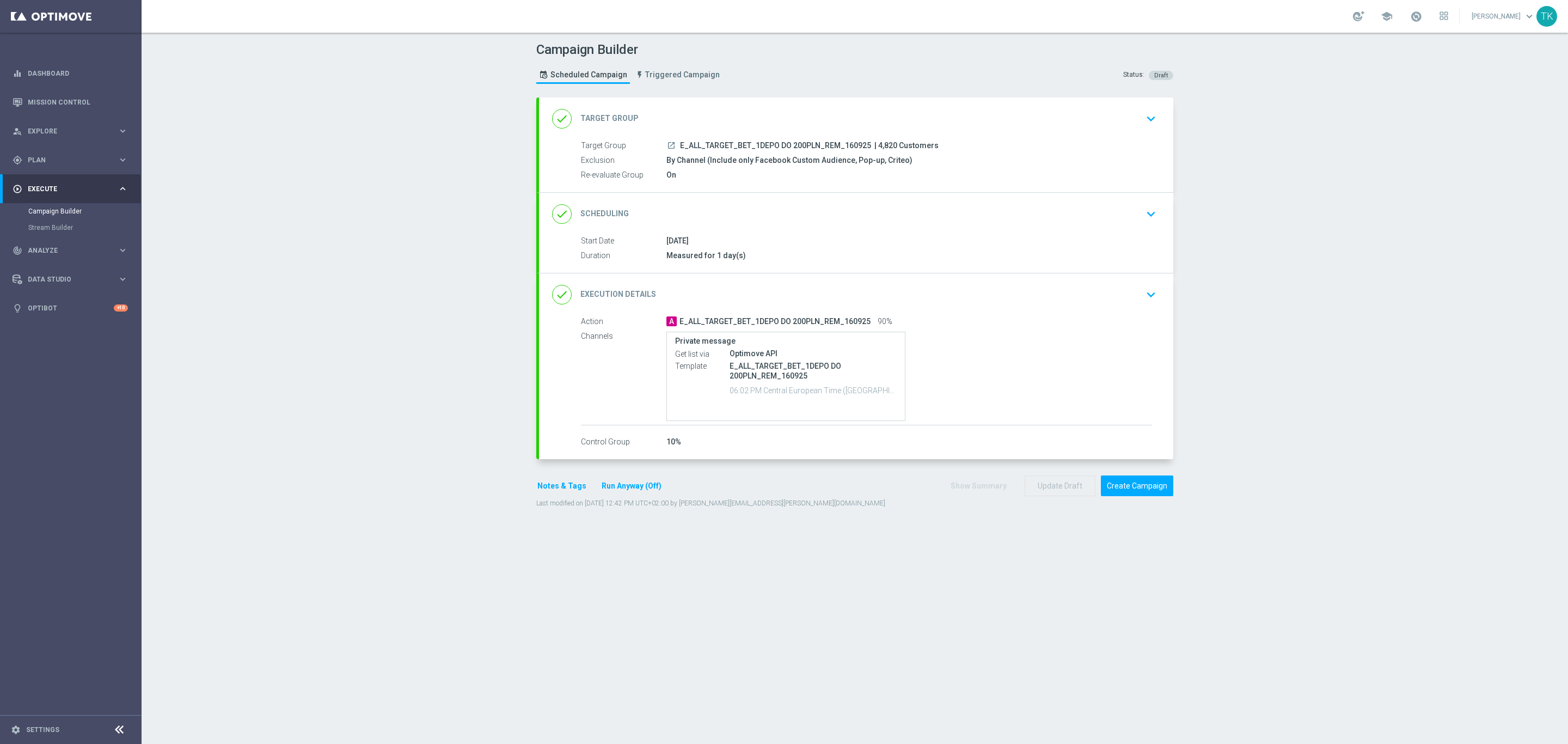
click at [848, 201] on div "done Scheduling keyboard_arrow_down" at bounding box center [857, 214] width 635 height 43
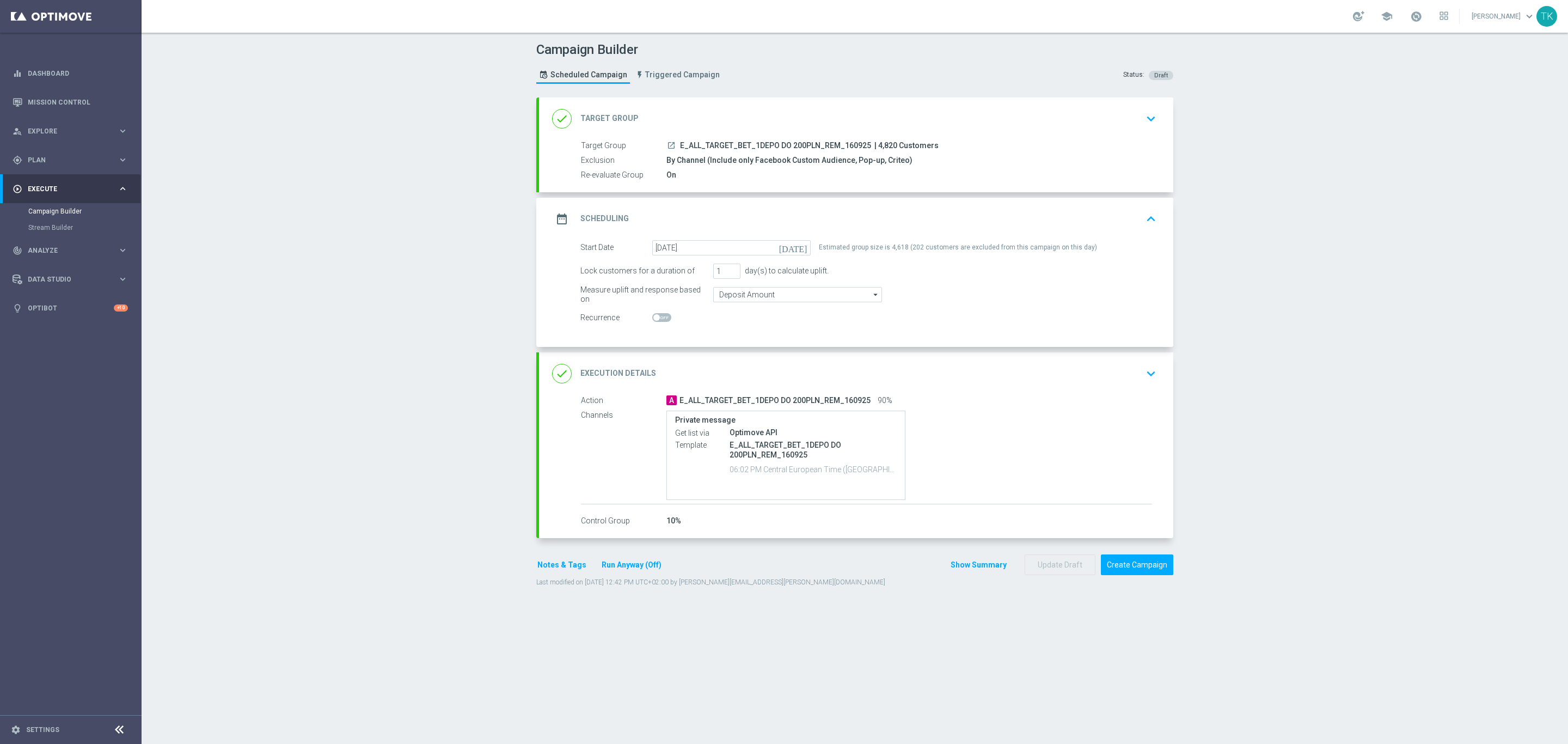
click at [538, 570] on button "Notes & Tags" at bounding box center [562, 565] width 51 height 14
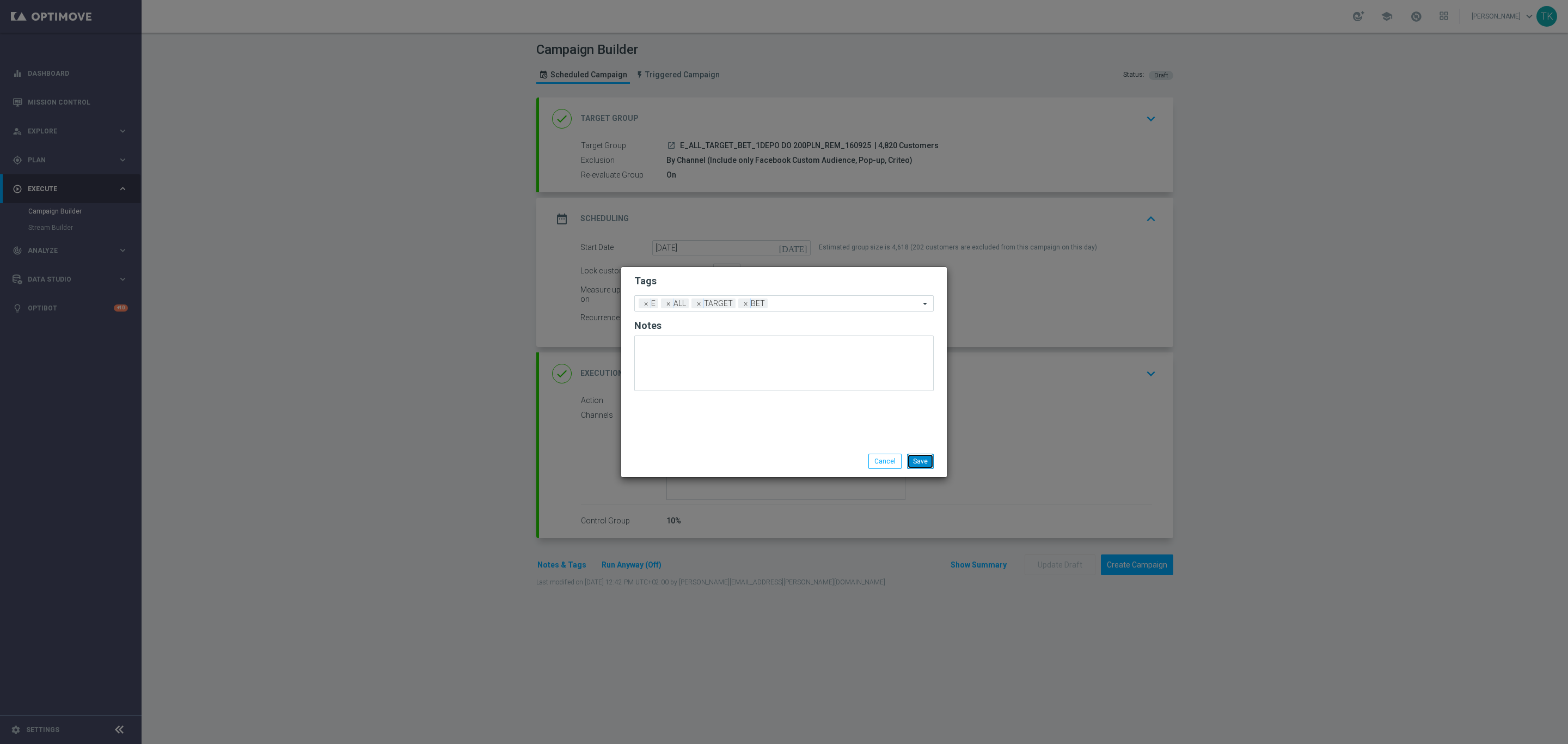
click at [918, 463] on button "Save" at bounding box center [920, 461] width 26 height 15
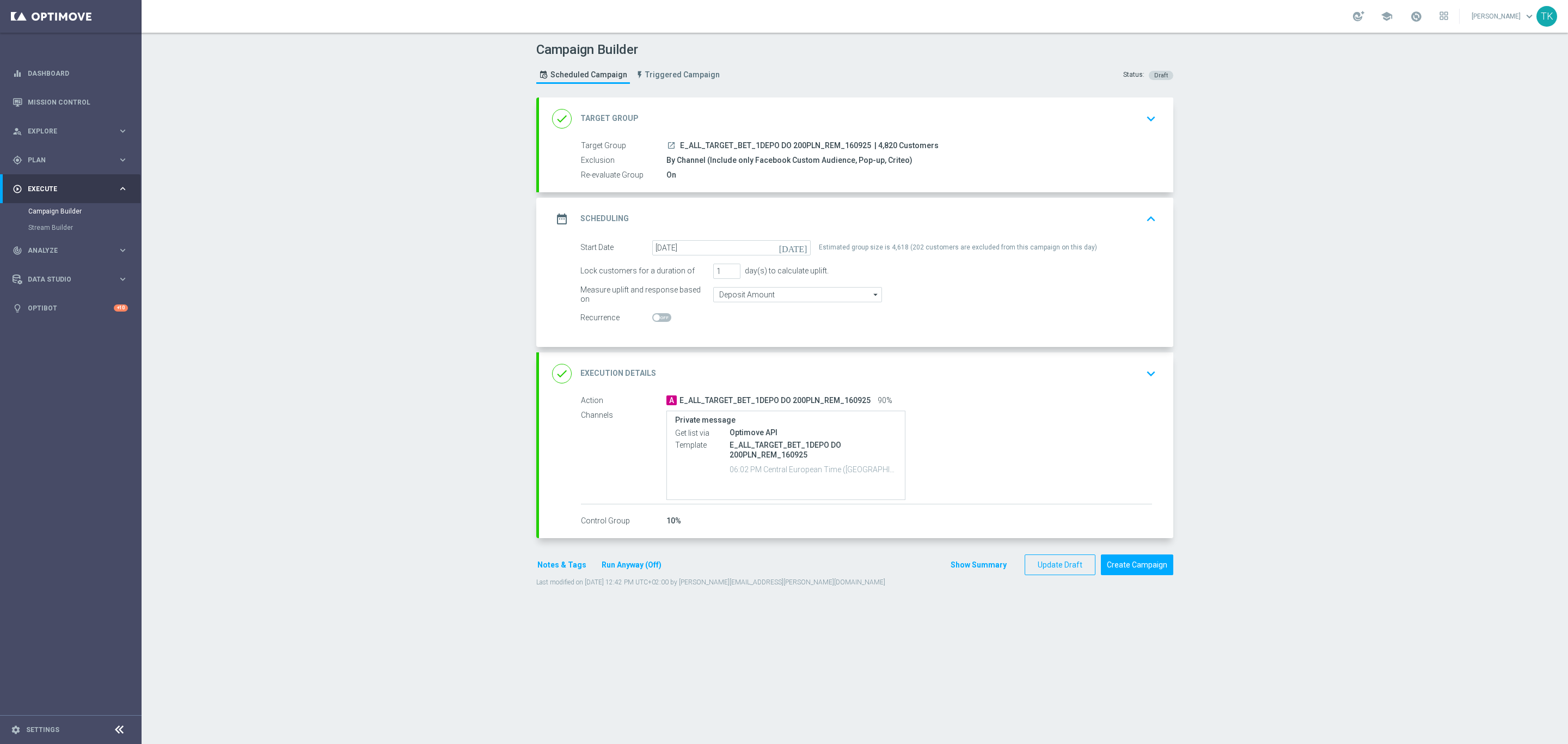
click at [961, 565] on button "Show Summary" at bounding box center [978, 564] width 57 height 12
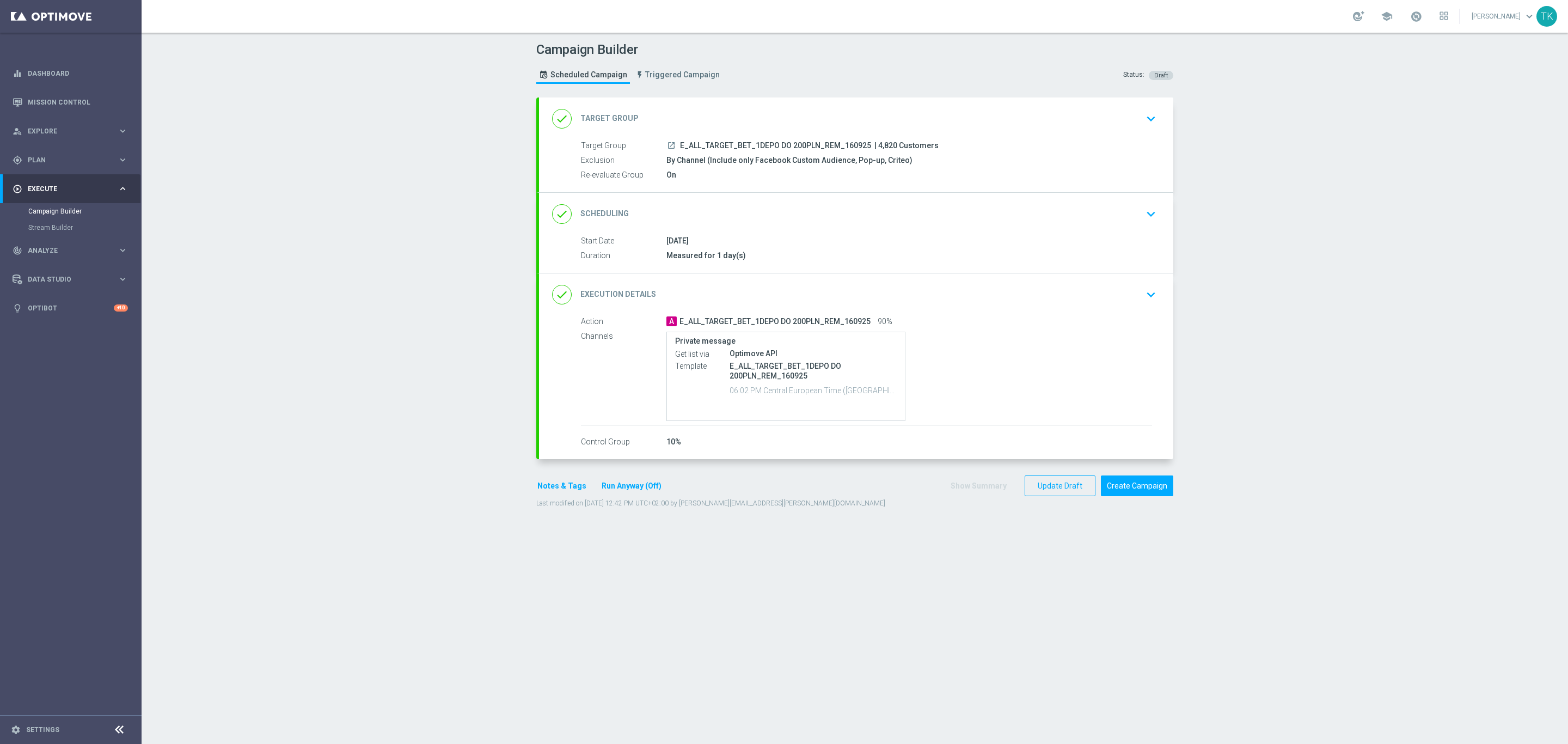
click at [955, 222] on div "done Scheduling keyboard_arrow_down" at bounding box center [856, 214] width 608 height 21
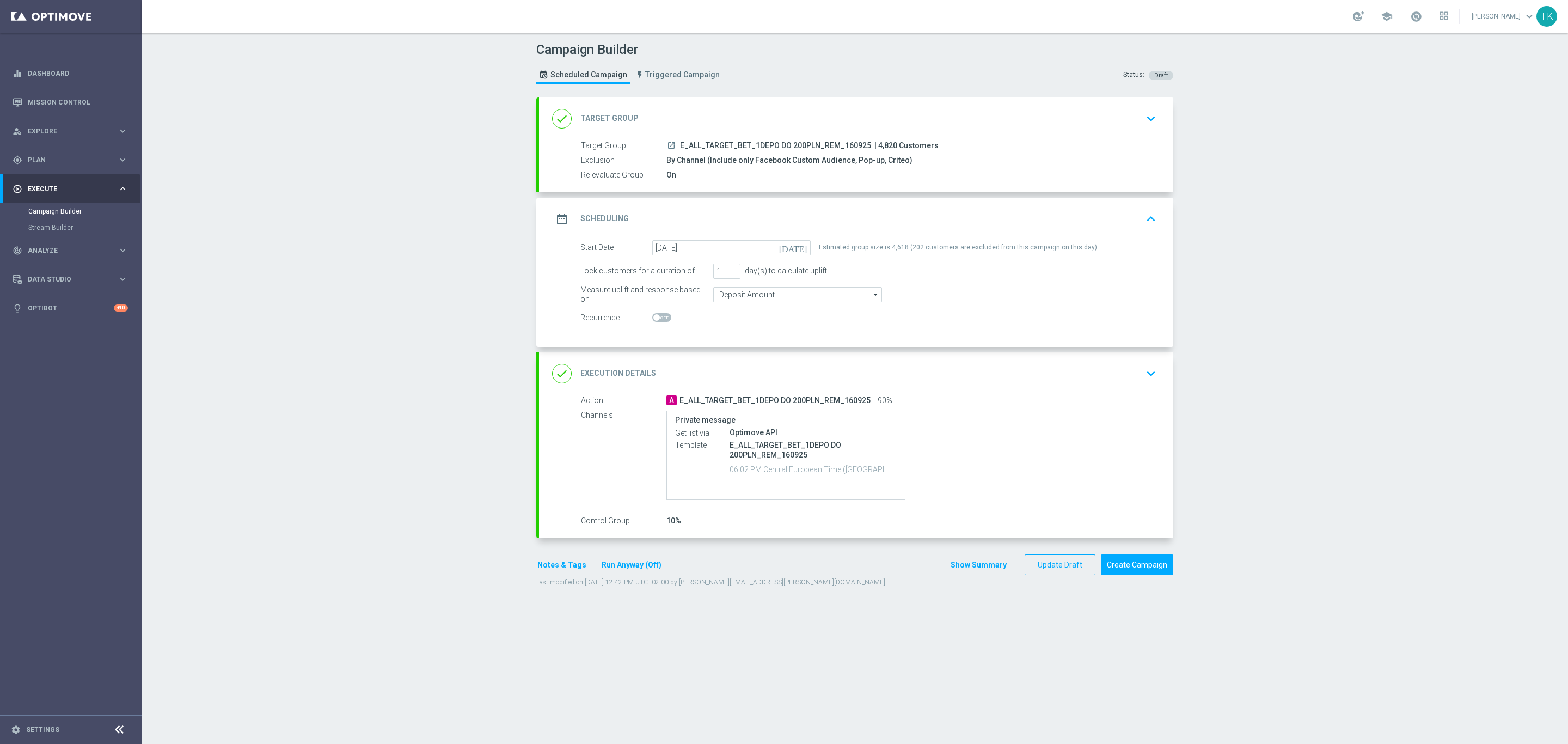
click at [944, 214] on div "date_range Scheduling keyboard_arrow_up" at bounding box center [856, 219] width 608 height 21
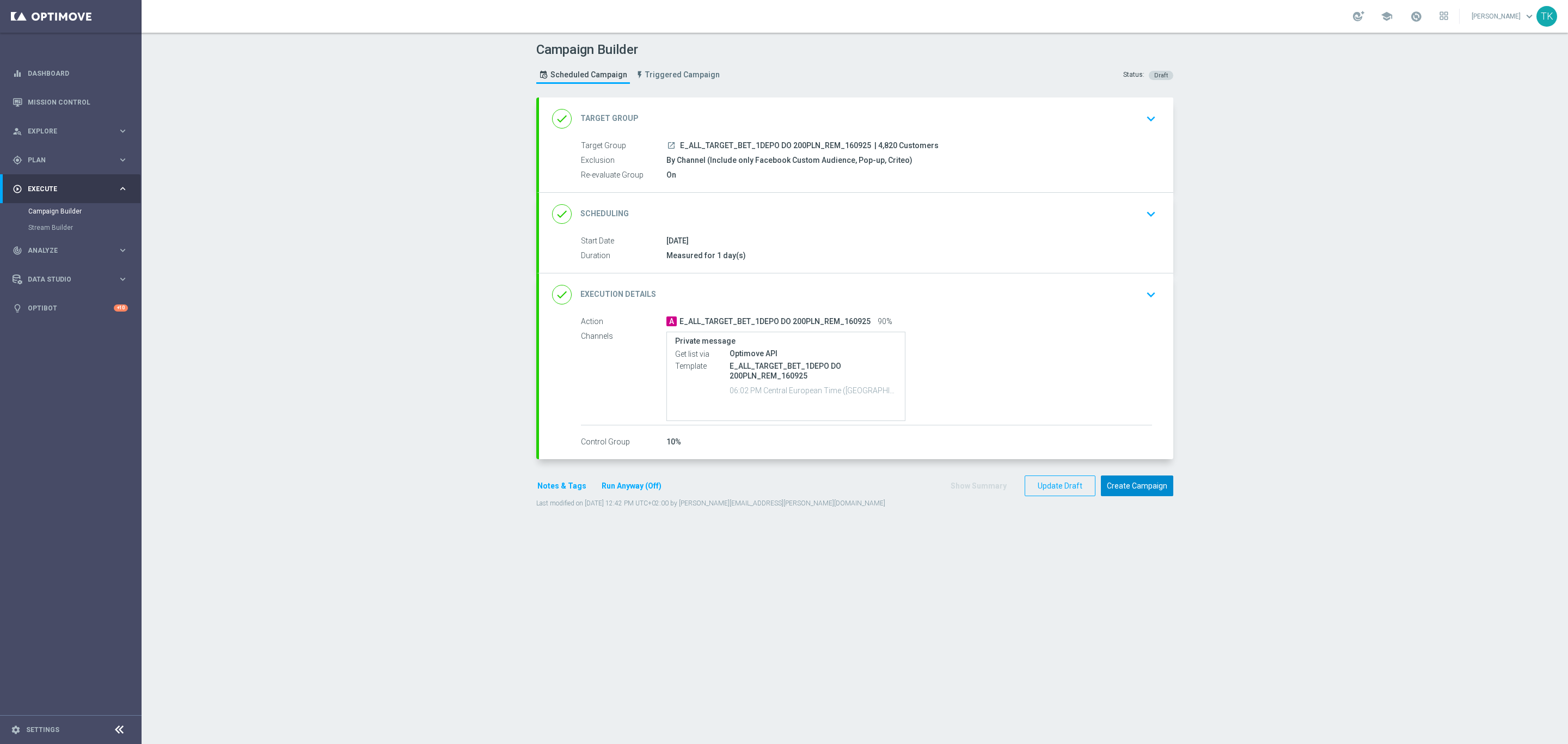
click at [1132, 486] on button "Create Campaign" at bounding box center [1136, 486] width 73 height 21
click at [764, 147] on span "E_ALL_TARGET_BET_2DEPO DO 200PLN_REM_160925" at bounding box center [775, 145] width 191 height 10
click at [763, 147] on span "E_ALL_TARGET_BET_2DEPO DO 200PLN_REM_160925" at bounding box center [775, 145] width 191 height 10
copy div "E_ALL_TARGET_BET_2DEPO DO 200PLN_REM_160925"
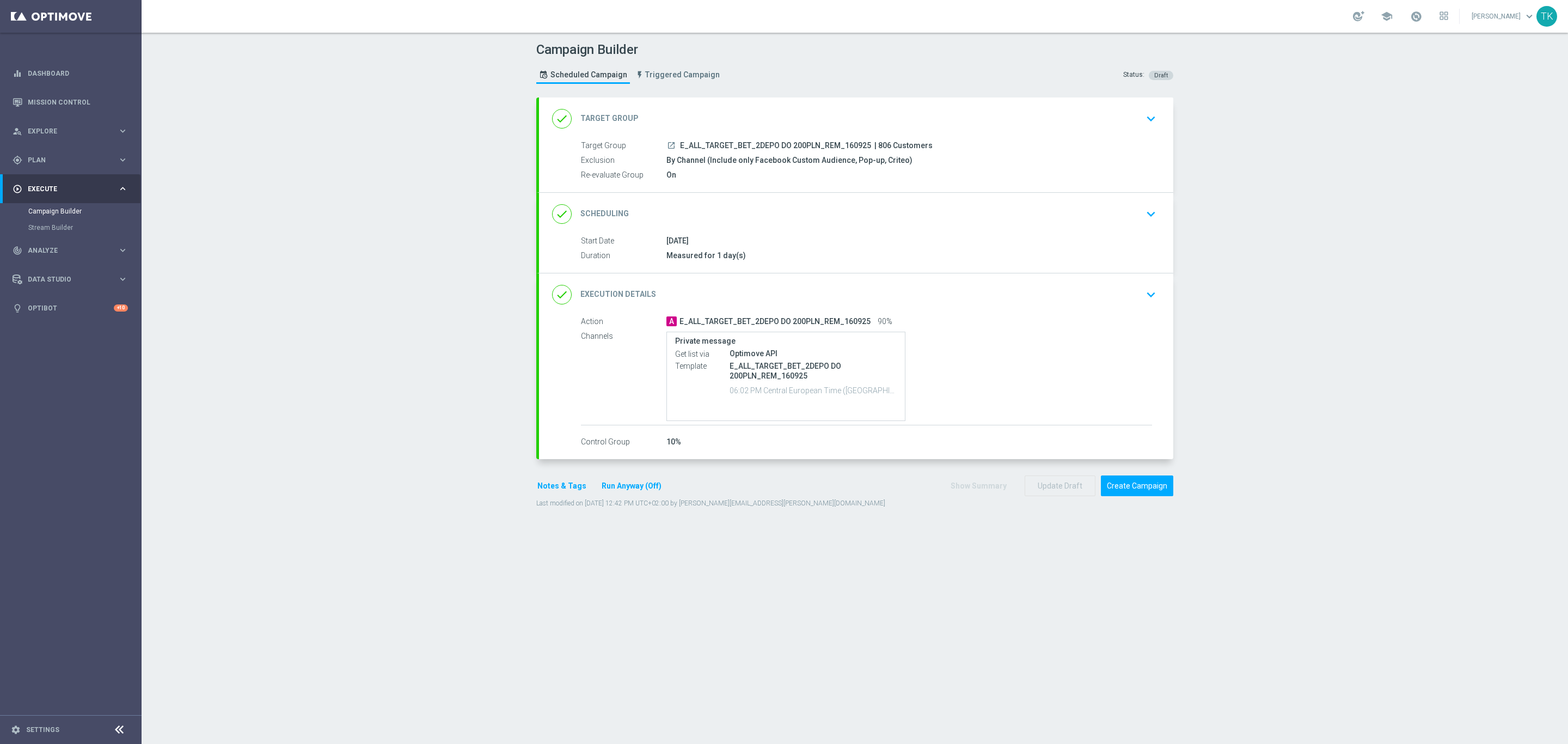
click at [777, 66] on div "Campaign Builder Scheduled Campaign Triggered Campaign Status: Draft" at bounding box center [855, 64] width 654 height 50
click at [876, 215] on div "done Scheduling keyboard_arrow_down" at bounding box center [856, 214] width 608 height 21
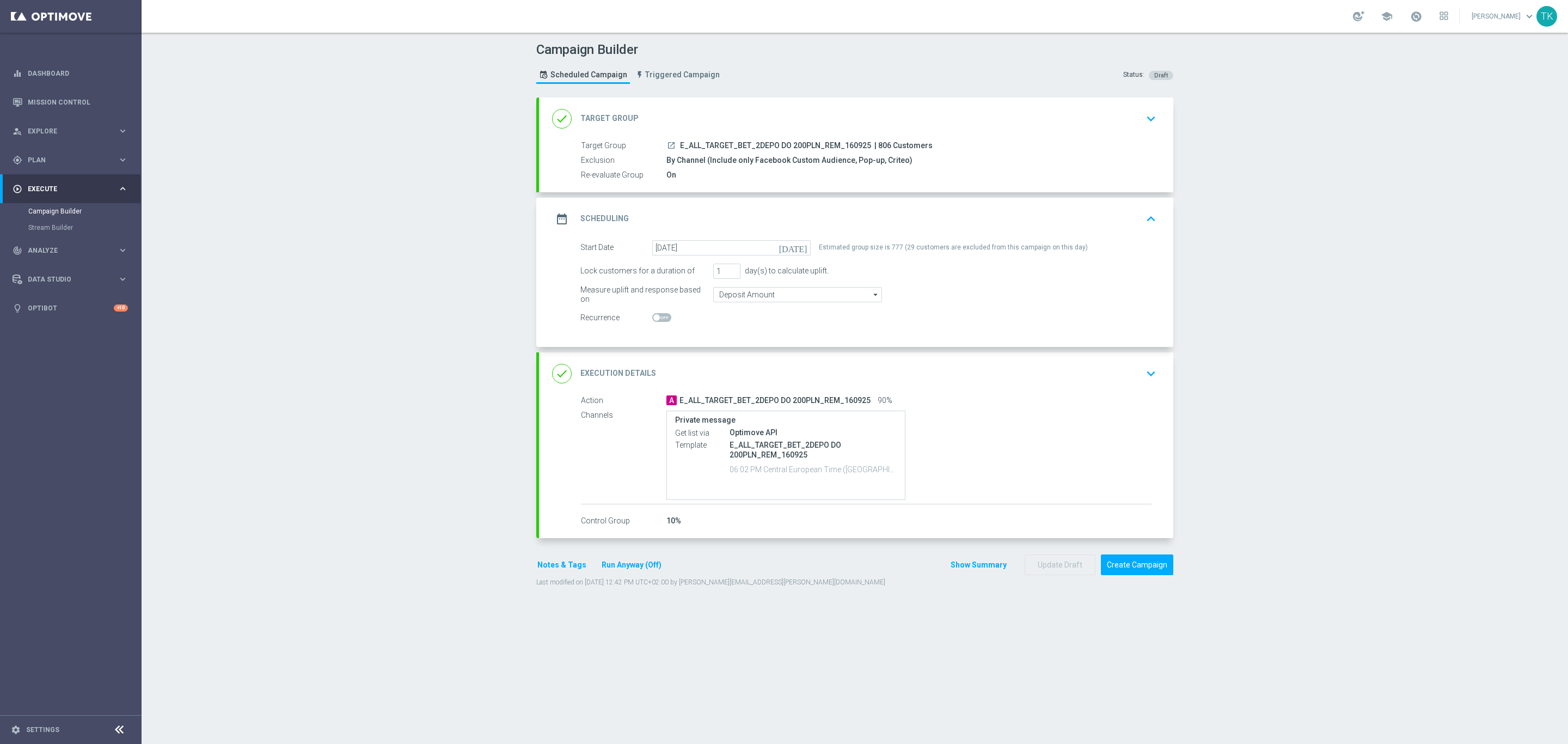
click at [961, 569] on button "Show Summary" at bounding box center [978, 564] width 57 height 12
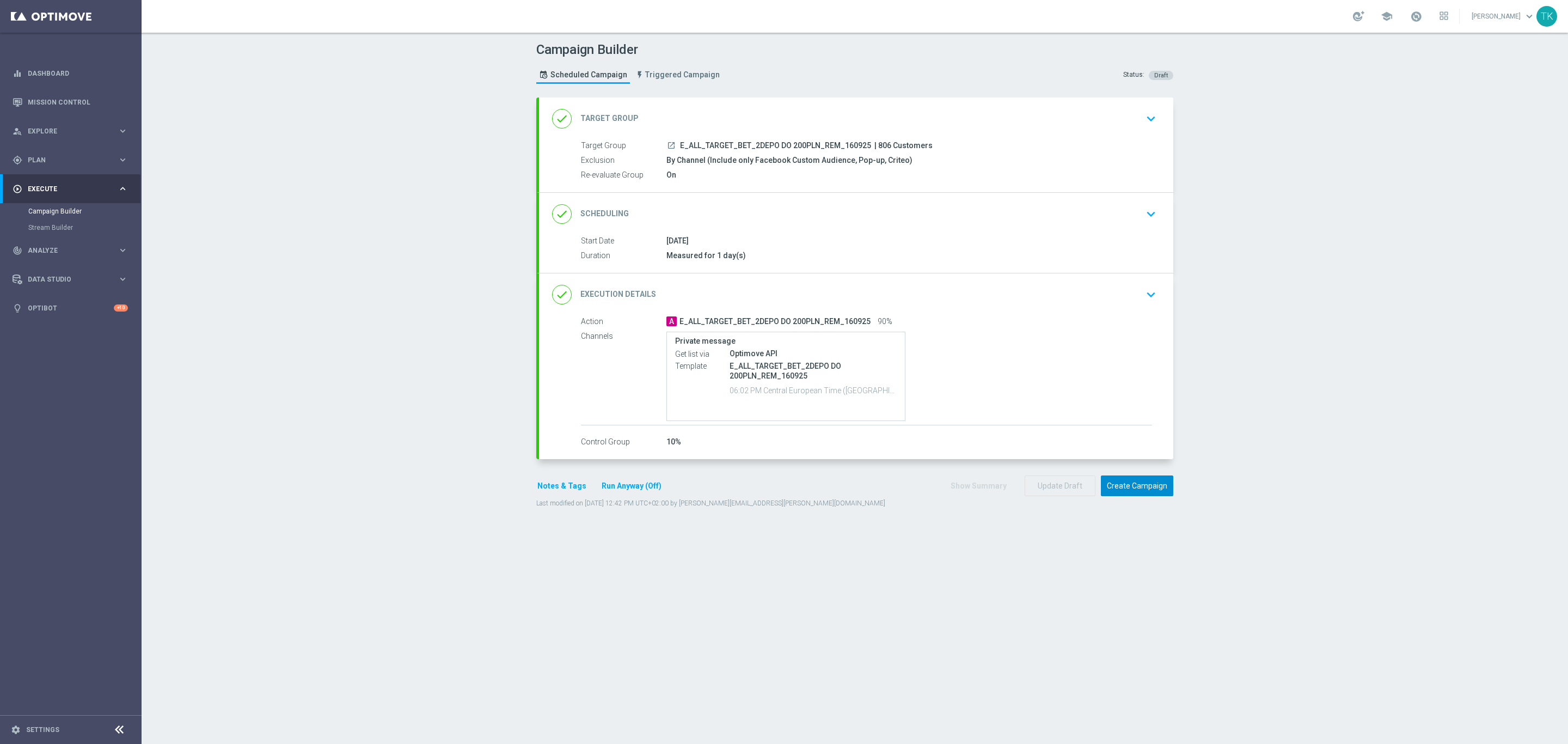
click at [1128, 490] on button "Create Campaign" at bounding box center [1136, 486] width 73 height 21
click at [761, 143] on span "E_ALL_TARGET_BET_3DEPO DO 200PLN_REM_160925" at bounding box center [775, 145] width 191 height 10
copy div "E_ALL_TARGET_BET_3DEPO DO 200PLN_REM_160925"
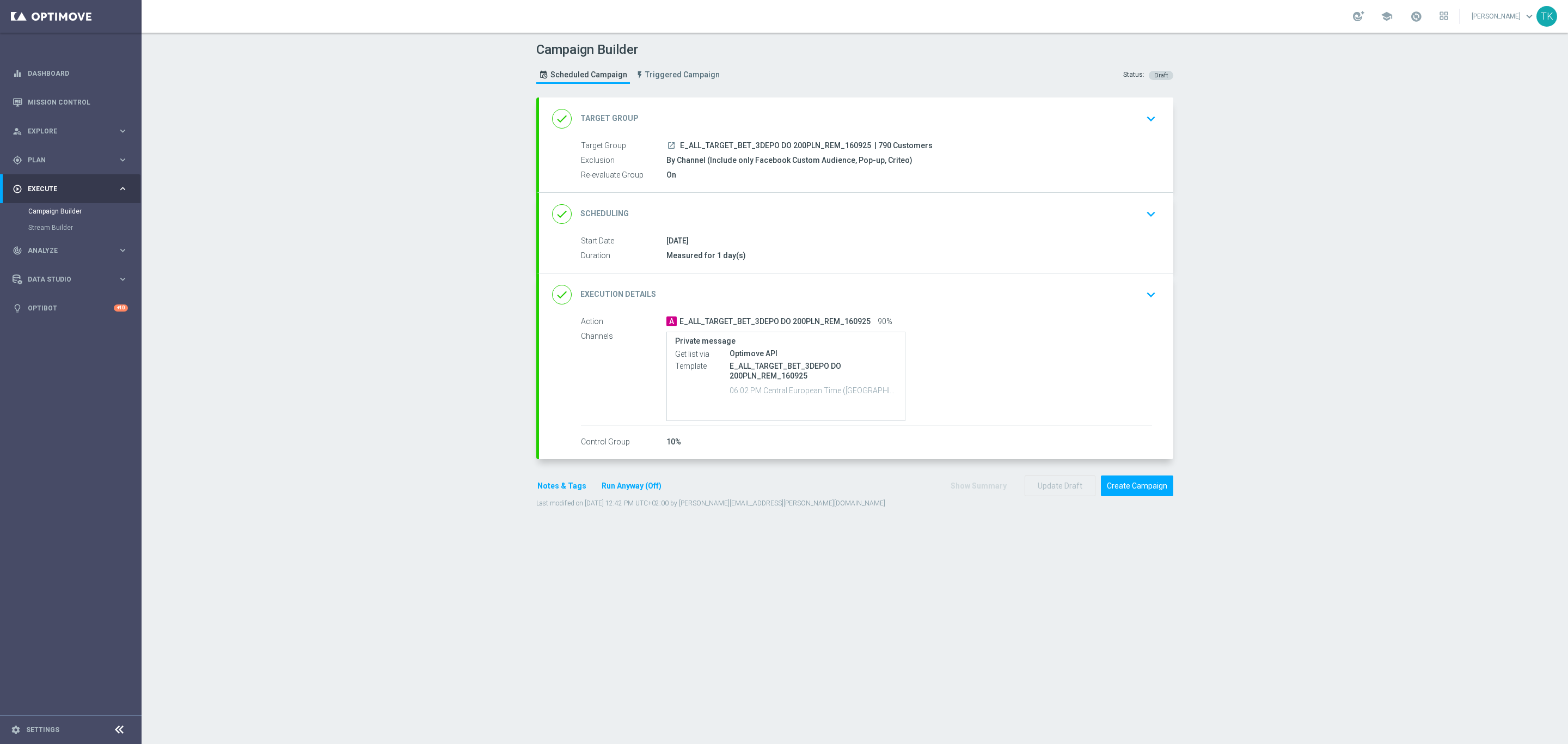
click at [805, 71] on div "Campaign Builder Scheduled Campaign Triggered Campaign Status: Draft" at bounding box center [855, 64] width 654 height 50
click at [858, 206] on div "done Scheduling keyboard_arrow_down" at bounding box center [856, 214] width 608 height 21
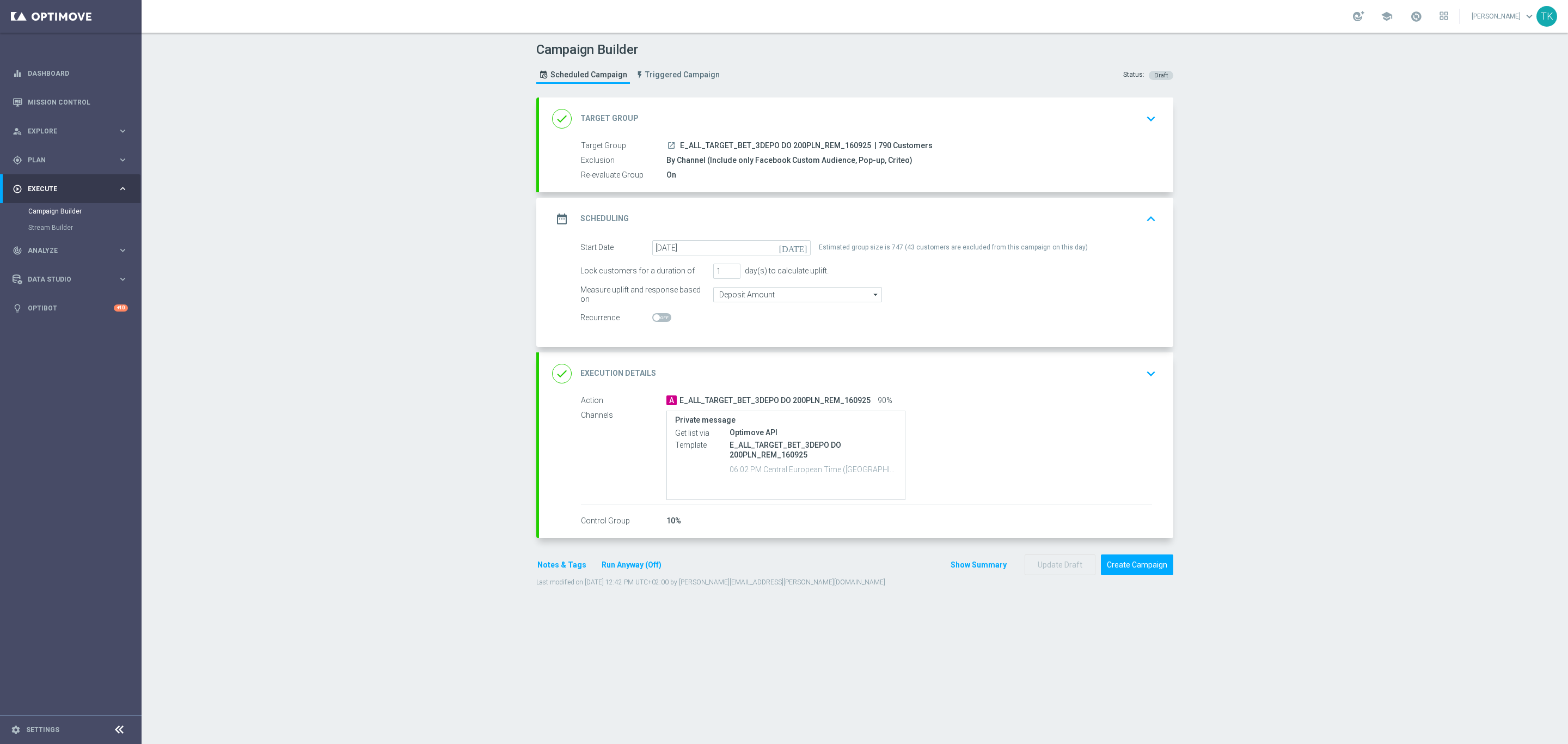
click at [958, 571] on button "Show Summary" at bounding box center [978, 564] width 57 height 12
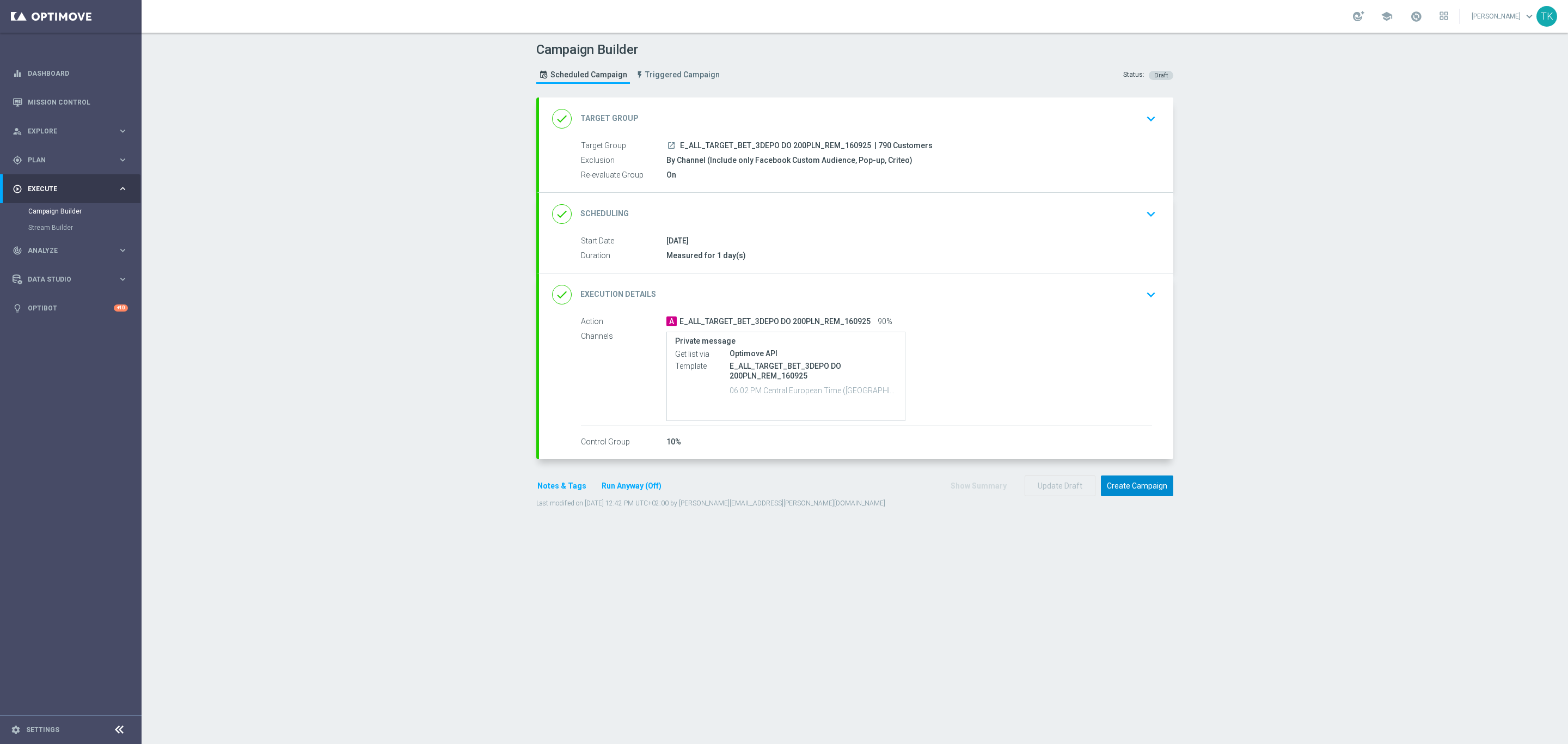
click at [1125, 482] on button "Create Campaign" at bounding box center [1136, 486] width 73 height 21
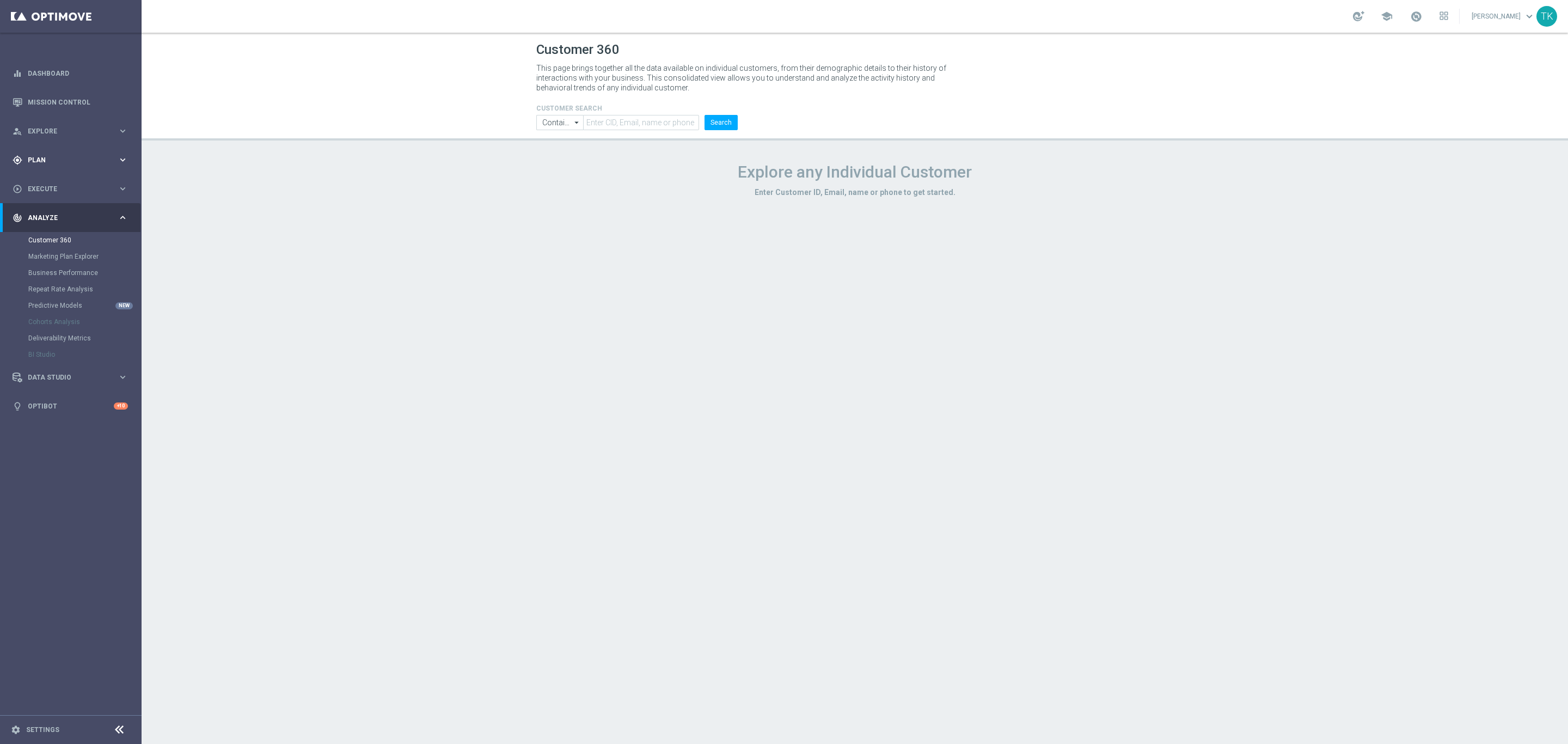
click at [33, 155] on div "gps_fixed Plan" at bounding box center [64, 160] width 105 height 10
click at [43, 180] on link "Target Groups" at bounding box center [71, 183] width 85 height 9
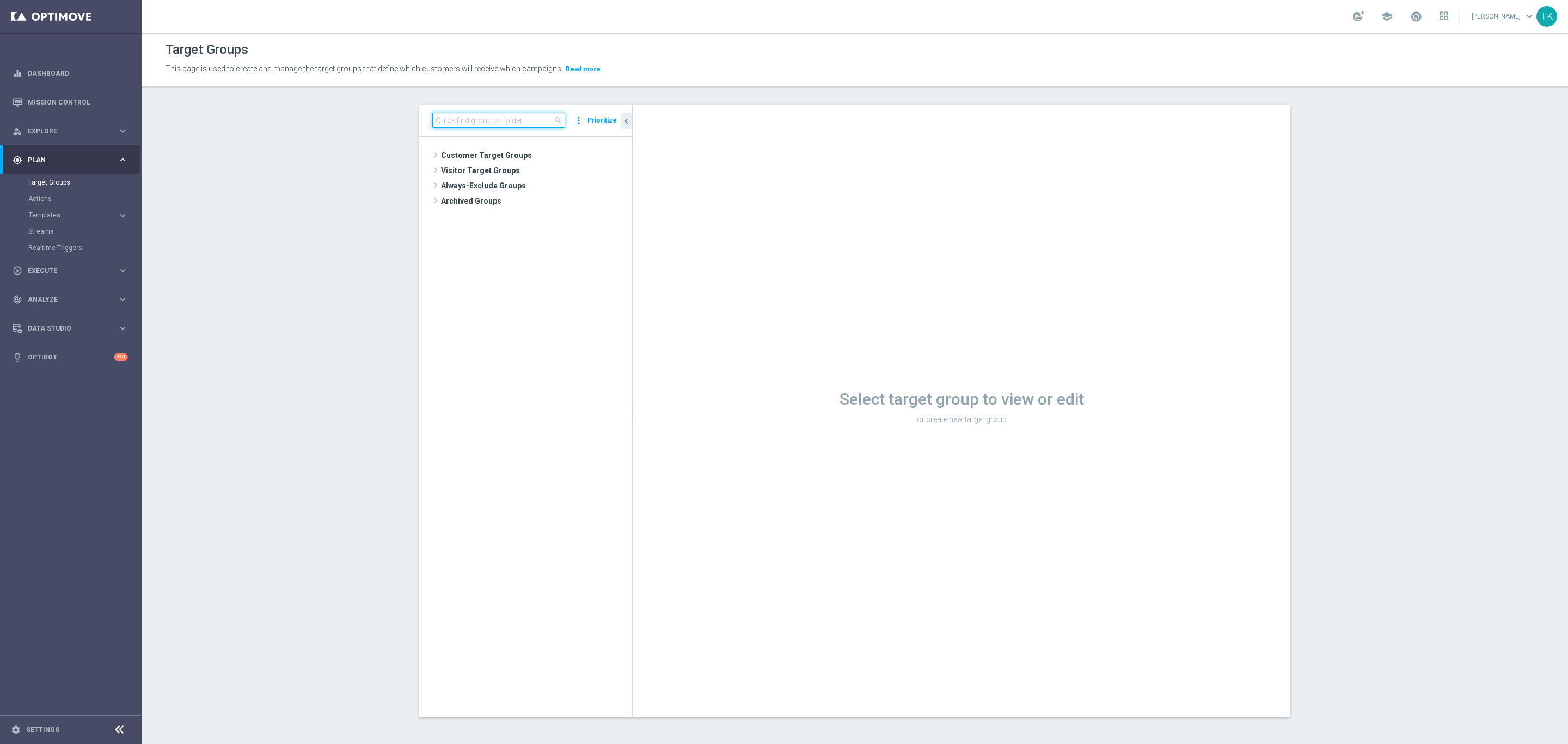
click at [442, 124] on input at bounding box center [498, 120] width 133 height 15
paste input "E_ALL_TARGET_DEPO_3DEPO_50 DO 200PLN_1909"
type input "E_ALL_TARGET_DEPO_3DEPO_50 DO 200PLN_1909"
click at [514, 182] on span "E_ALL_TARGET_DEPO_3DEPO_50 DO 200PLN_19092025" at bounding box center [540, 186] width 133 height 10
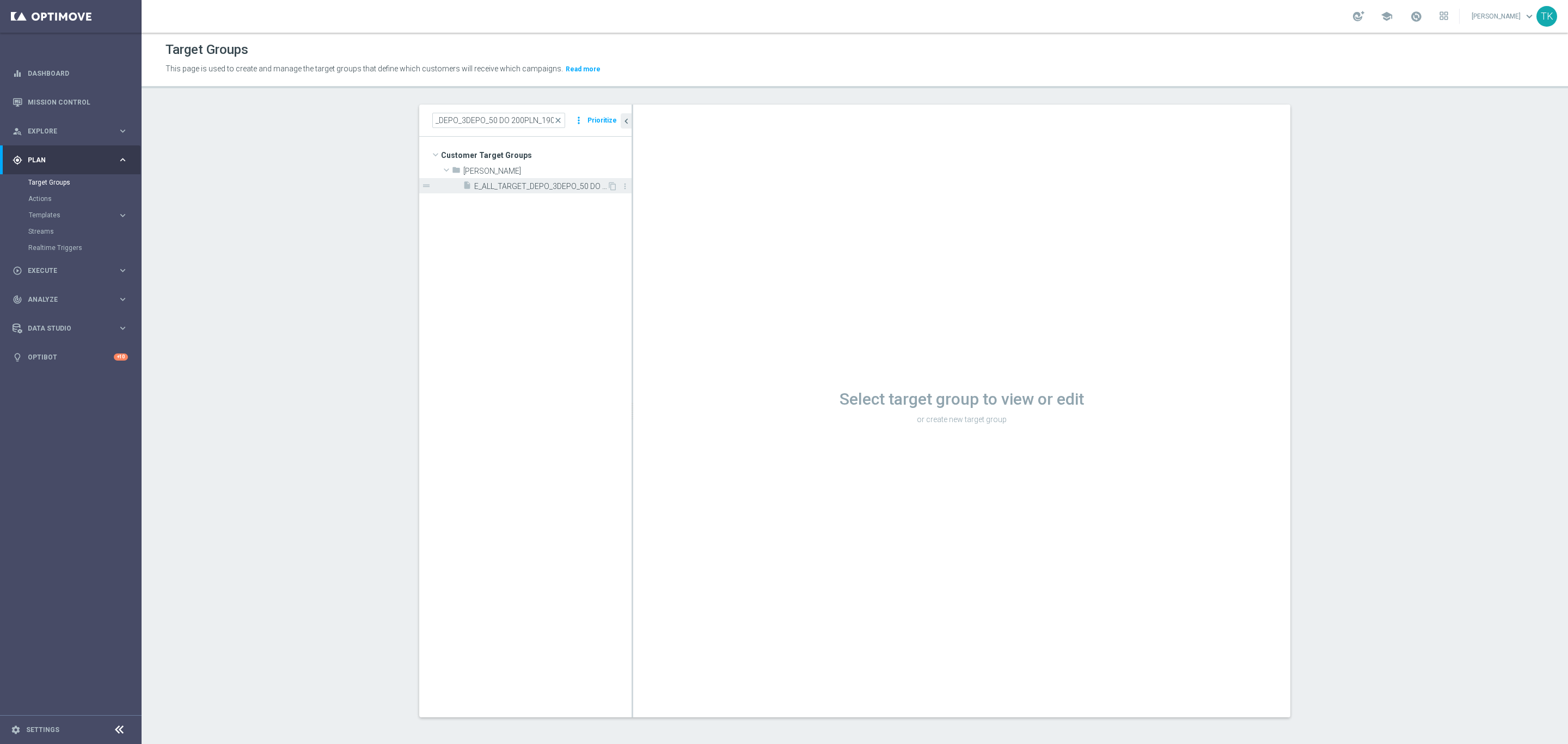
scroll to position [0, 0]
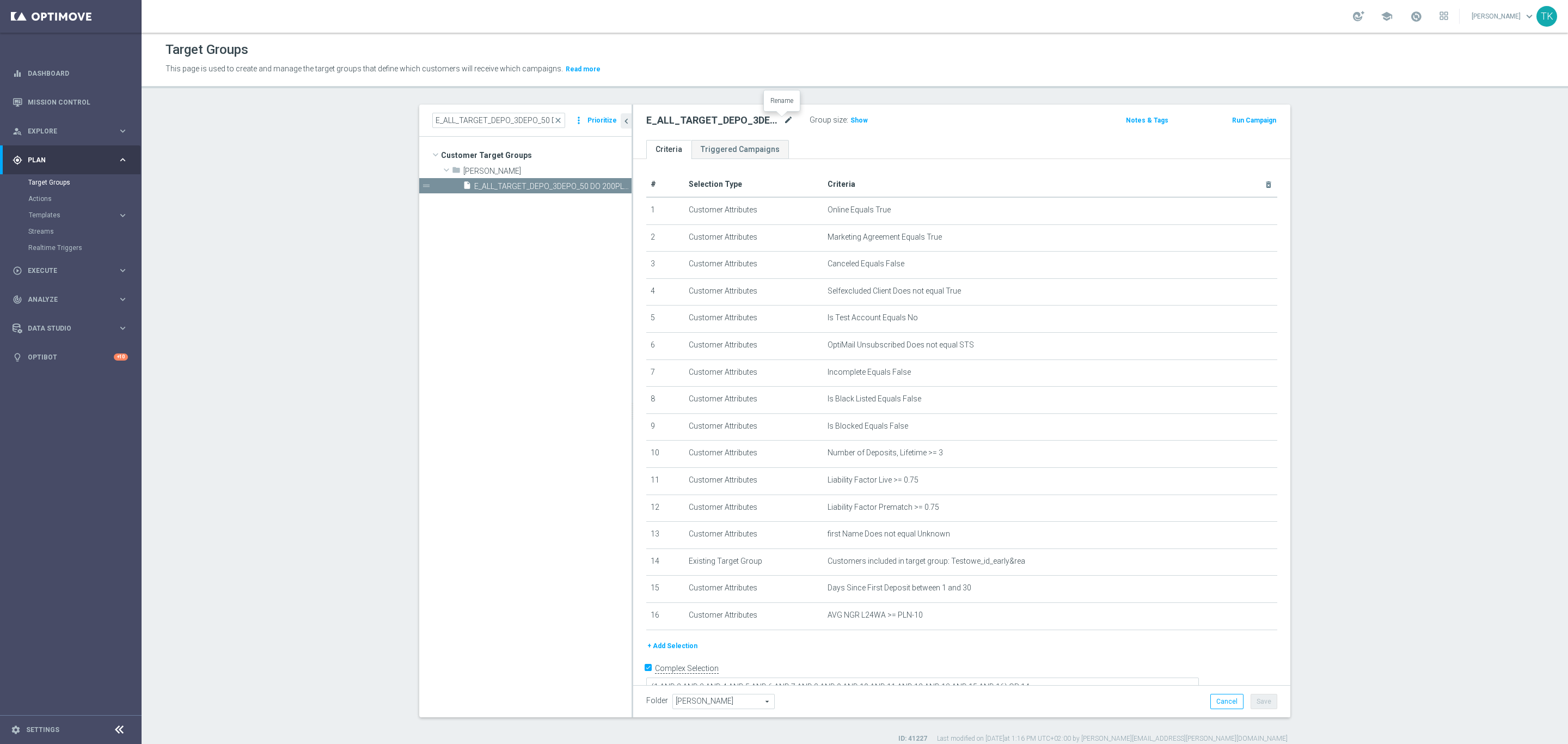
click at [784, 118] on icon "mode_edit" at bounding box center [788, 120] width 10 height 13
click at [784, 123] on input "E_ALL_TARGET_DEPO_3DEPO_50 DO 200PLN_19092025" at bounding box center [720, 121] width 147 height 15
type input "E_ALL_TARGET_DEPO_3DEPO_50 DO 200PLN_190925"
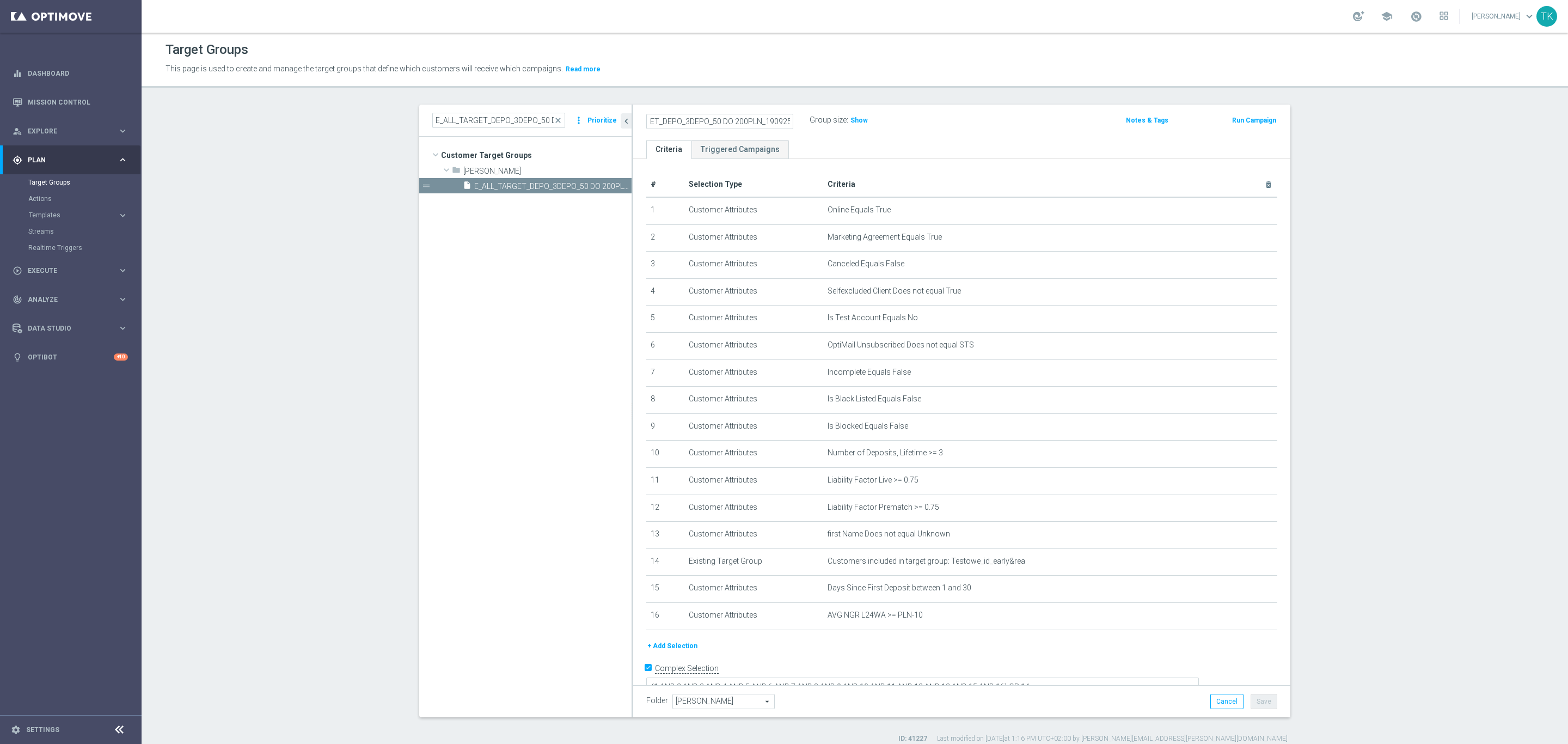
click at [882, 140] on ul "Criteria Triggered Campaigns" at bounding box center [961, 150] width 657 height 19
click at [1265, 700] on button "Save" at bounding box center [1264, 701] width 26 height 15
click at [446, 123] on input "E_ALL_TARGET_DEPO_3DEPO_50 DO 200PLN_1909" at bounding box center [498, 120] width 133 height 15
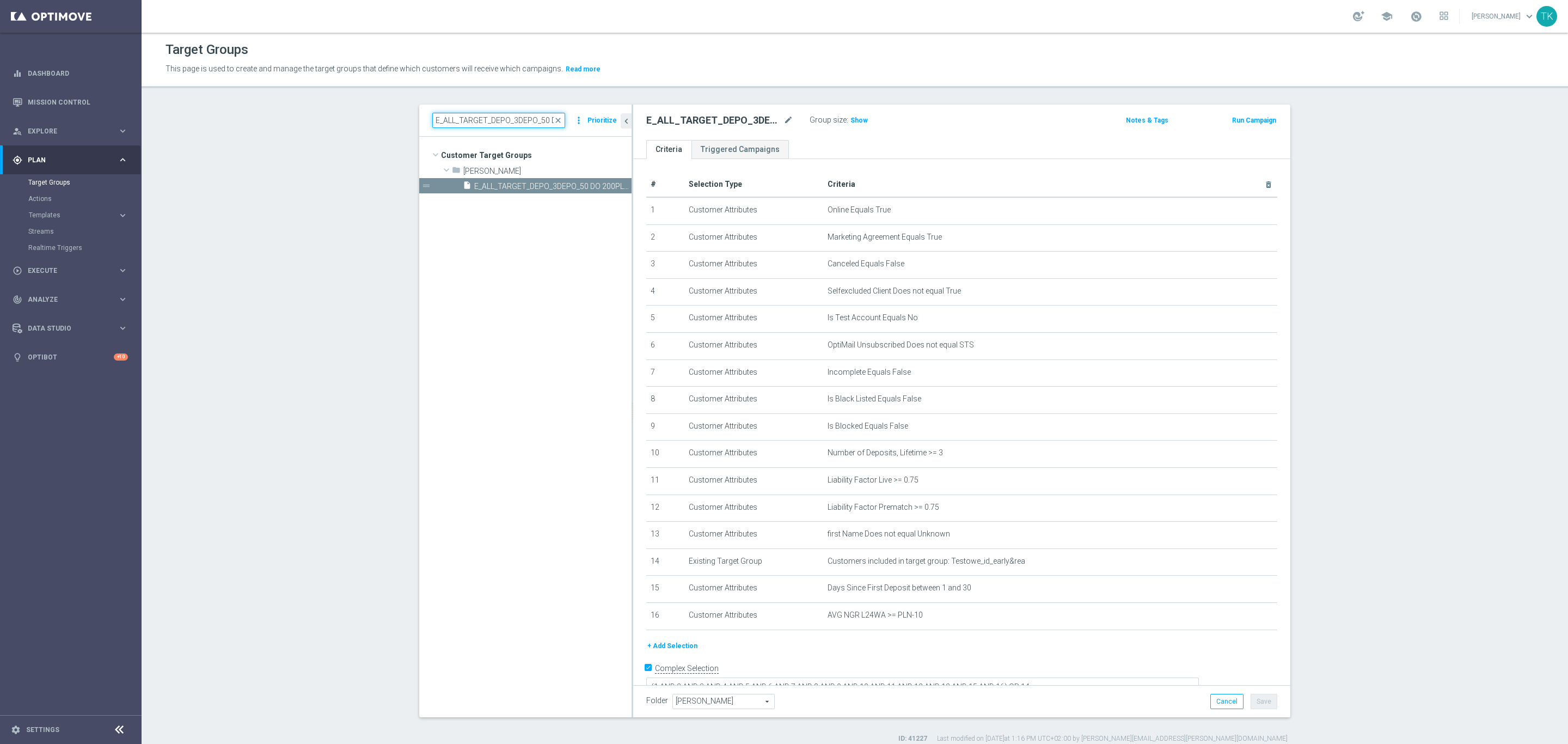
click at [446, 123] on input "E_ALL_TARGET_DEPO_3DEPO_50 DO 200PLN_1909" at bounding box center [498, 120] width 133 height 15
type input "V"
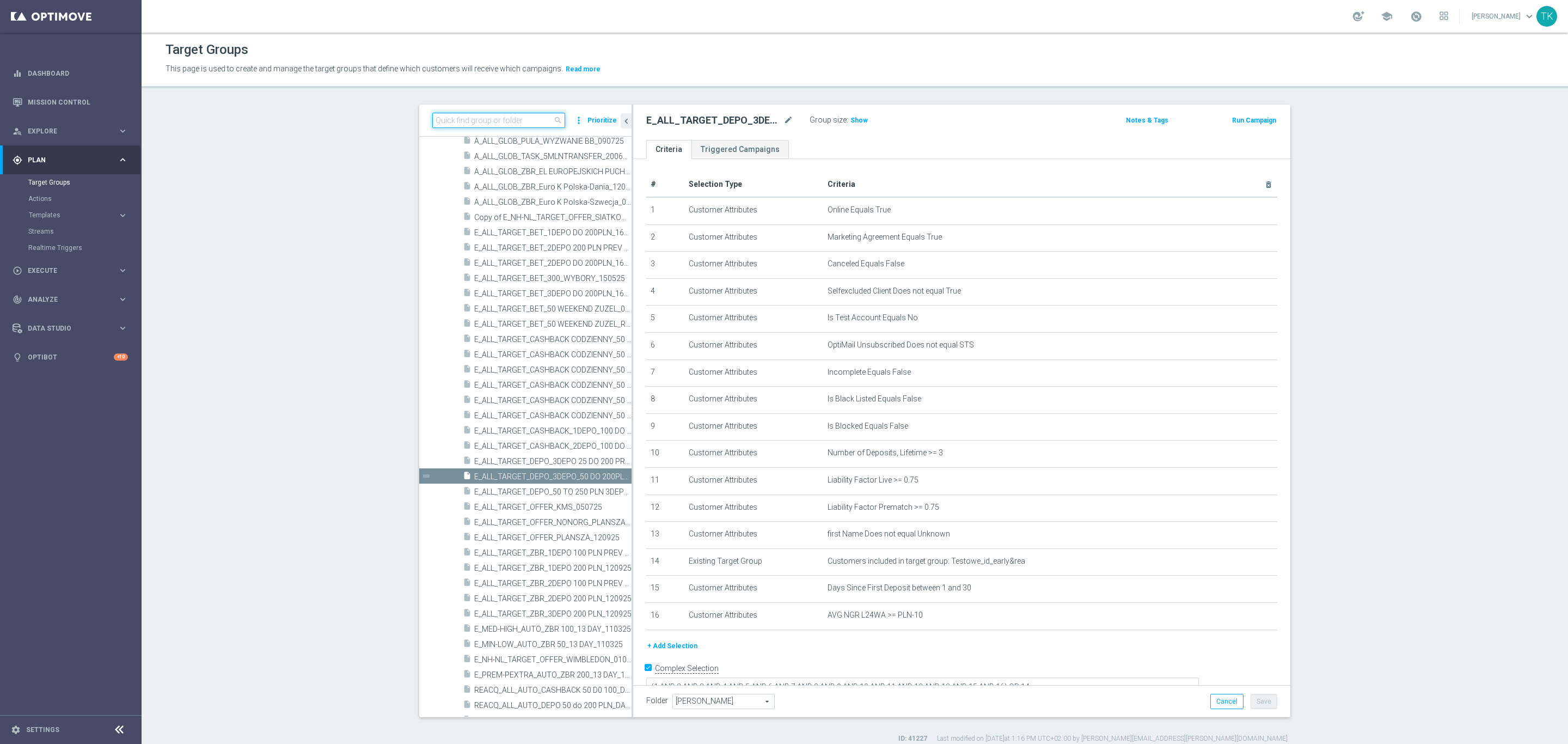
click at [454, 117] on input at bounding box center [498, 120] width 133 height 15
paste input "REACQ_ALL_TARGET_DEPO_50 DO 200PLN_1909"
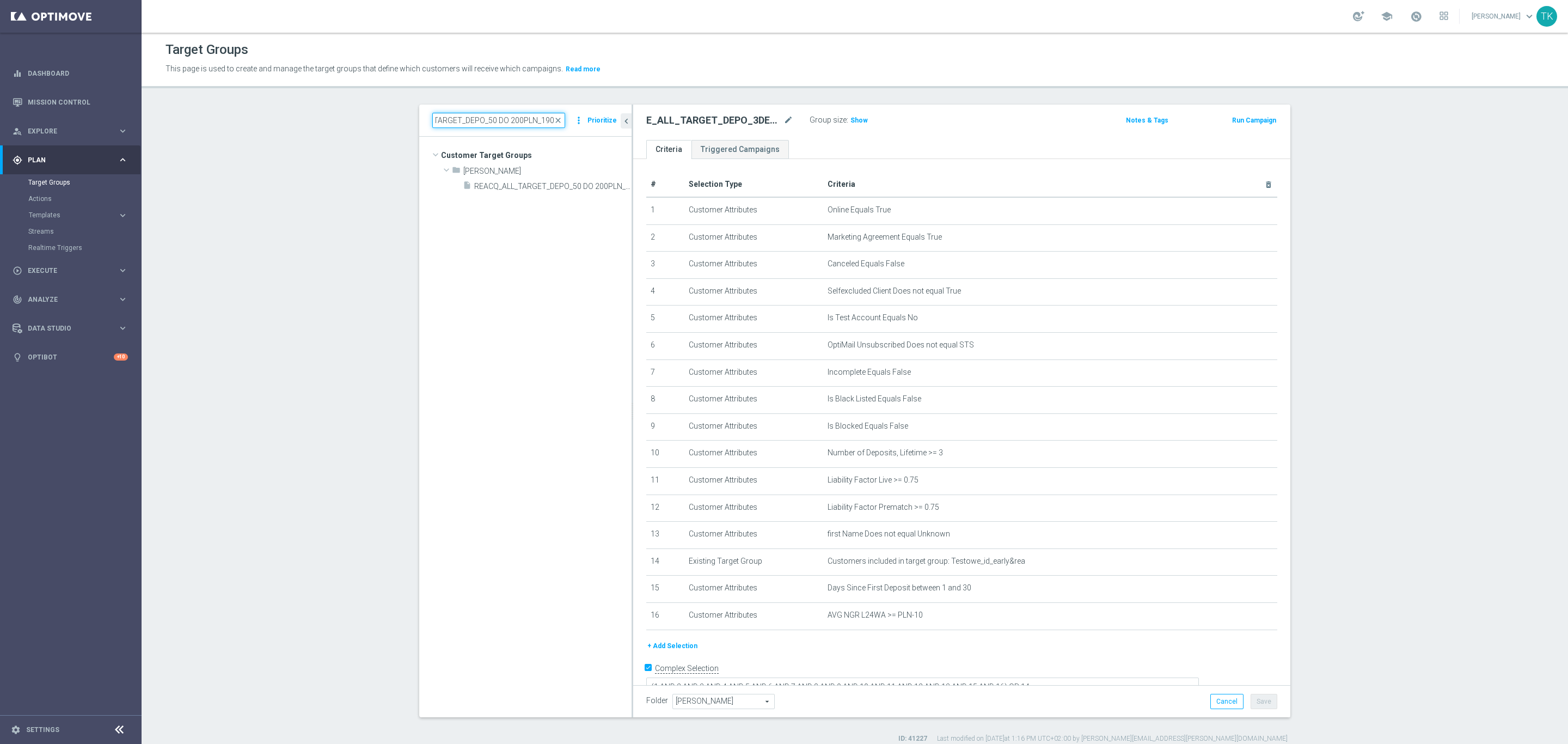
scroll to position [0, 0]
type input "REACQ_ALL_TARGET_DEPO_50 DO 200PLN_1909"
click at [546, 192] on div "insert_drive_file REACQ_ALL_TARGET_DEPO_50 DO 200PLN_19092025" at bounding box center [534, 185] width 144 height 15
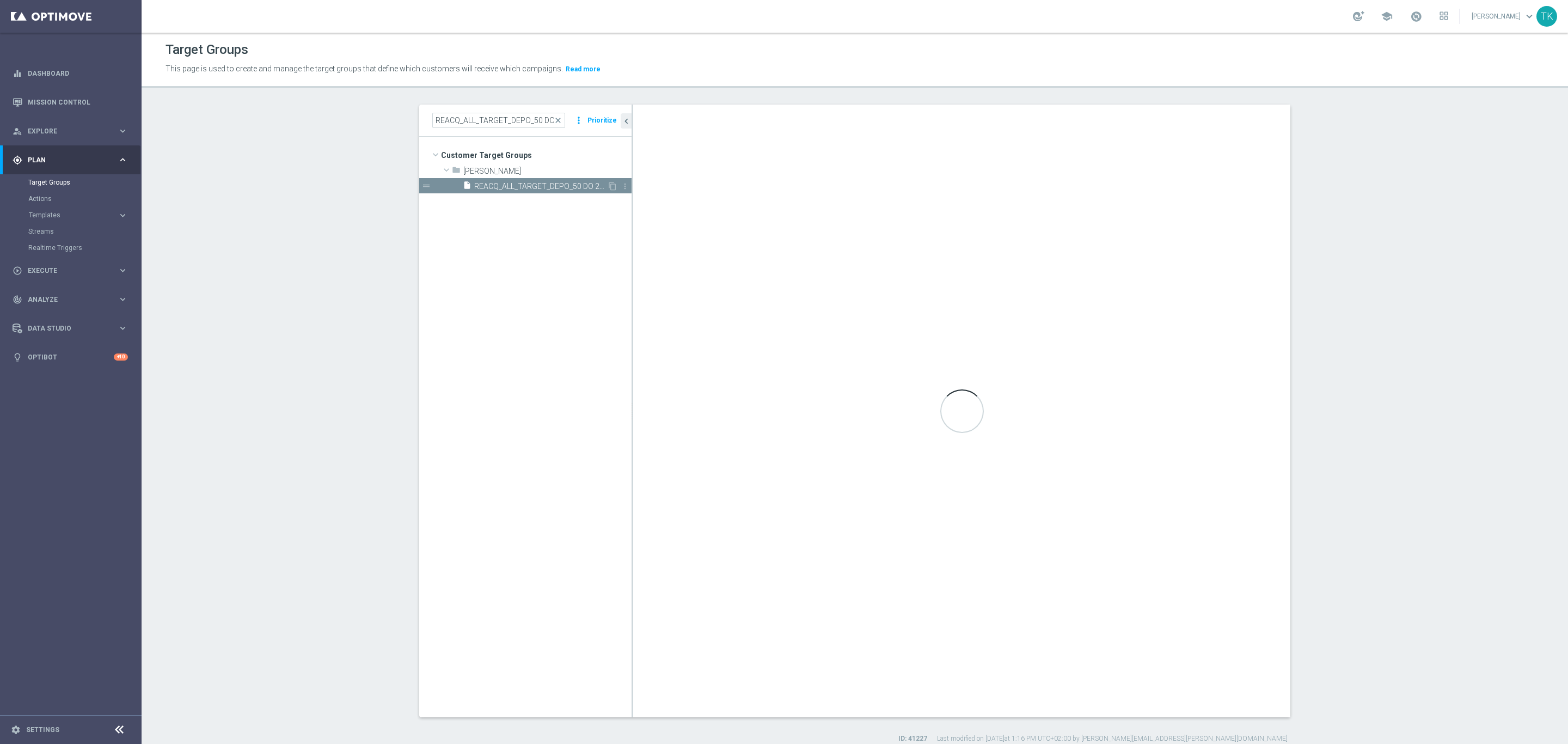
type textarea "(1 AND 2 AND 3 AND 4 AND 5 AND 6 AND 7 AND 8 AND 9 AND 10 AND 11 AND 12 AND 13 …"
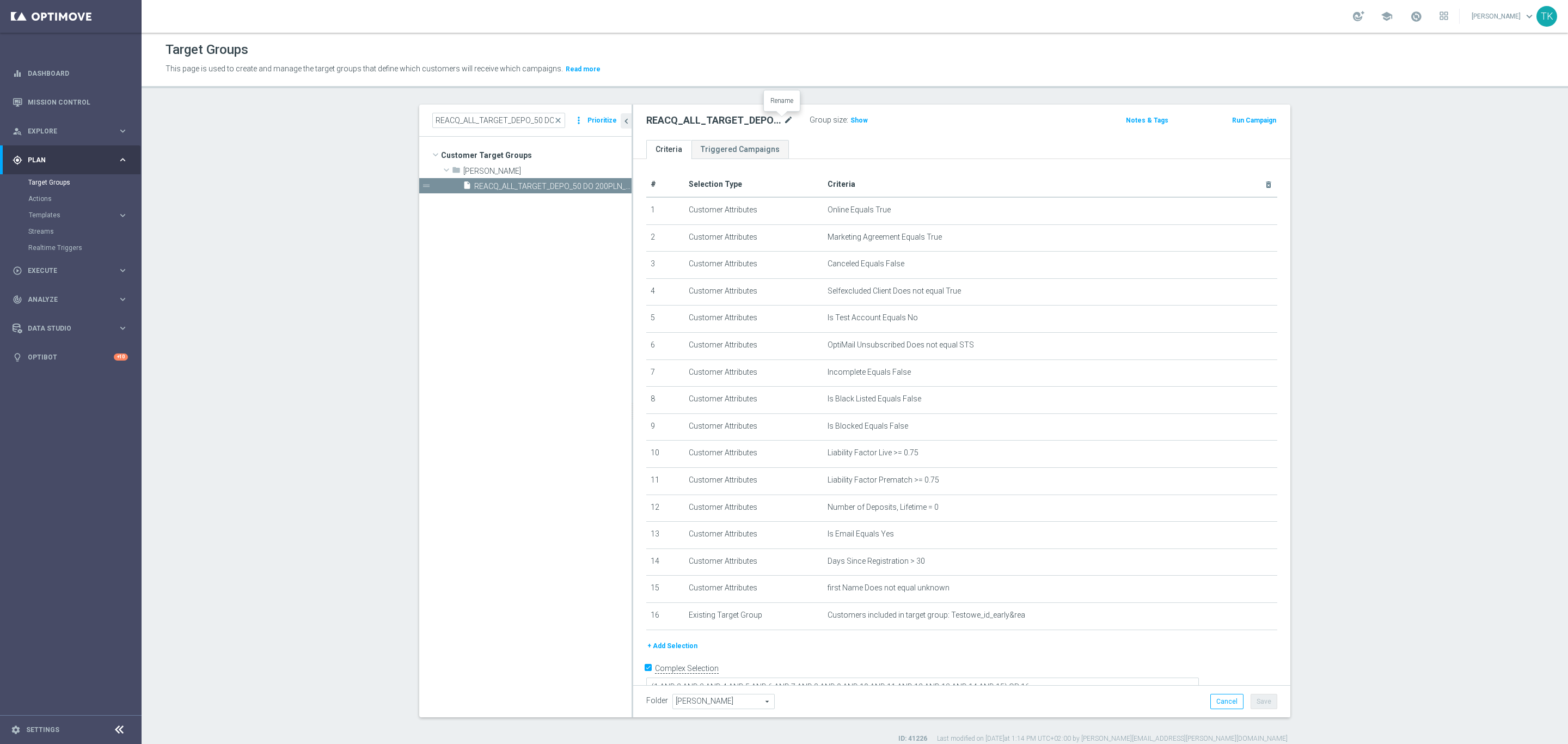
click at [783, 119] on icon "mode_edit" at bounding box center [788, 120] width 10 height 13
click at [770, 123] on input "REACQ_ALL_TARGET_DEPO_50 DO 200PLN_19092025" at bounding box center [720, 121] width 147 height 15
click at [777, 123] on input "REACQ_ALL_TARGET_DEPO_50 DO 200PLN_19092025" at bounding box center [720, 121] width 147 height 15
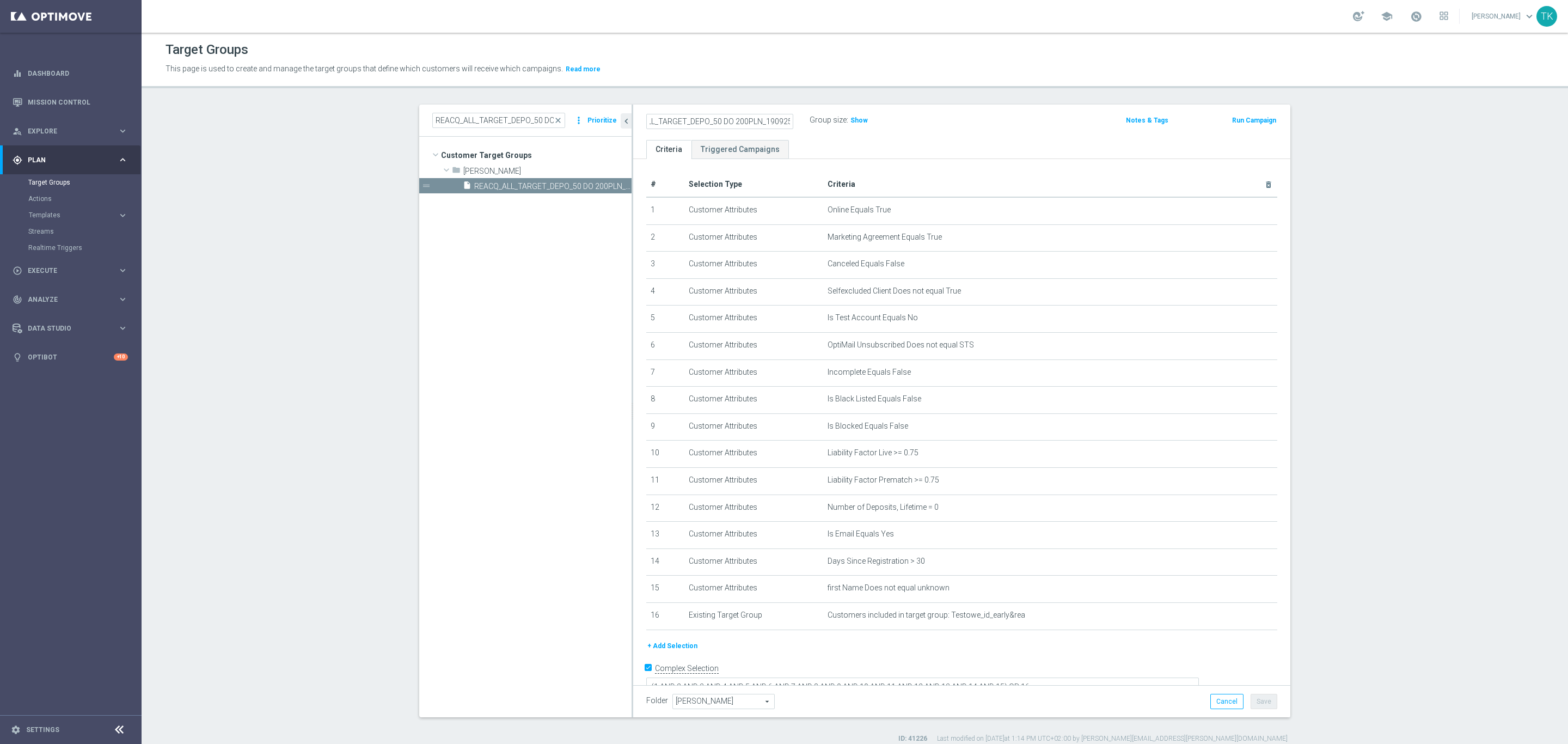
type input "REACQ_ALL_TARGET_DEPO_50 DO 200PLN_190925"
click at [864, 140] on ul "Criteria Triggered Campaigns" at bounding box center [961, 150] width 657 height 19
click at [1262, 699] on button "Save" at bounding box center [1264, 701] width 26 height 15
click at [438, 123] on input "REACQ_ALL_TARGET_DEPO_50 DO 200PLN_1909" at bounding box center [498, 120] width 133 height 15
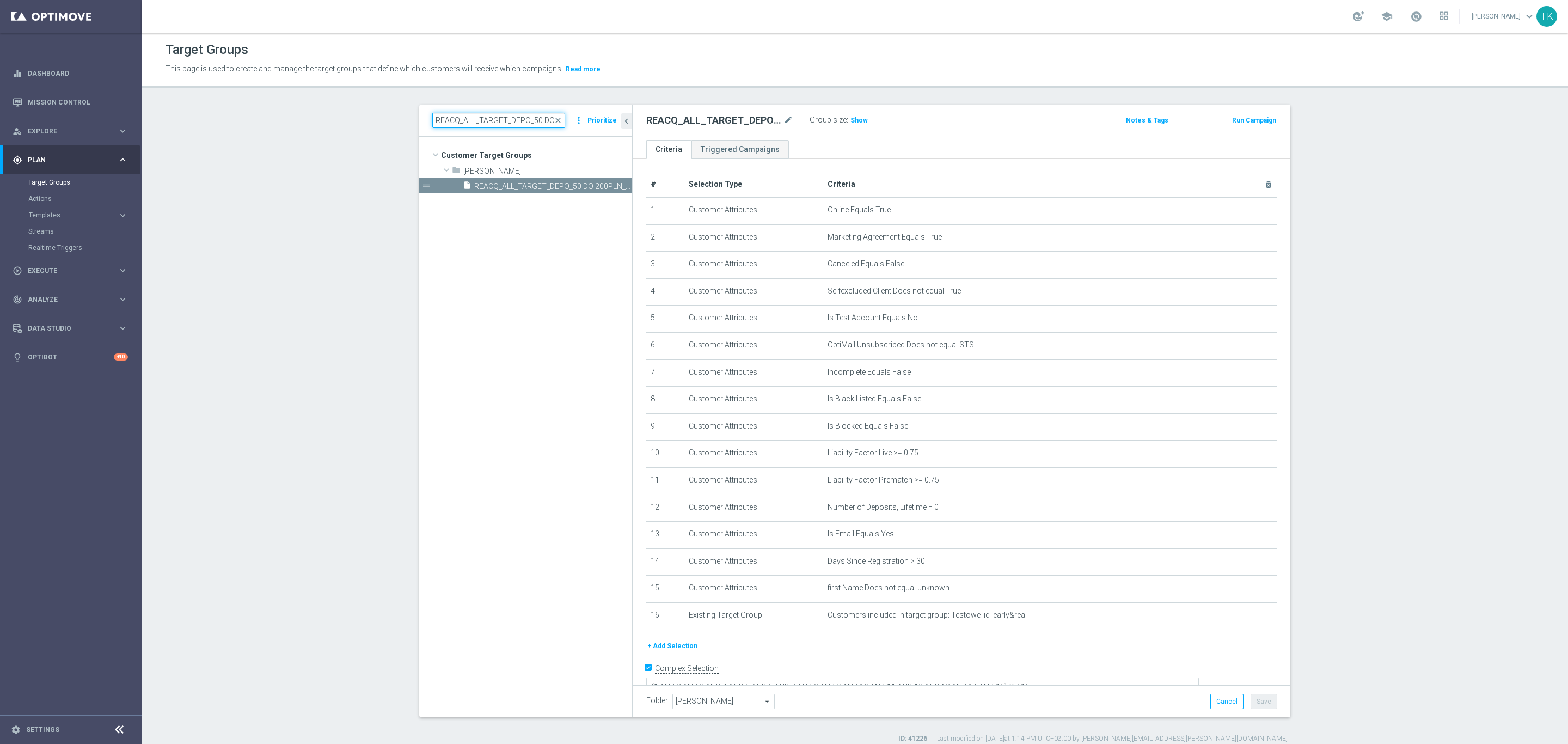
click at [438, 123] on input "REACQ_ALL_TARGET_DEPO_50 DO 200PLN_1909" at bounding box center [498, 120] width 133 height 15
paste input "E_ALL_TARGET_CASHBACK_1DEPO_100 DO 3"
type input "E_ALL_TARGET_CASHBACK_1DEPO_100 DO 300PLN_1909"
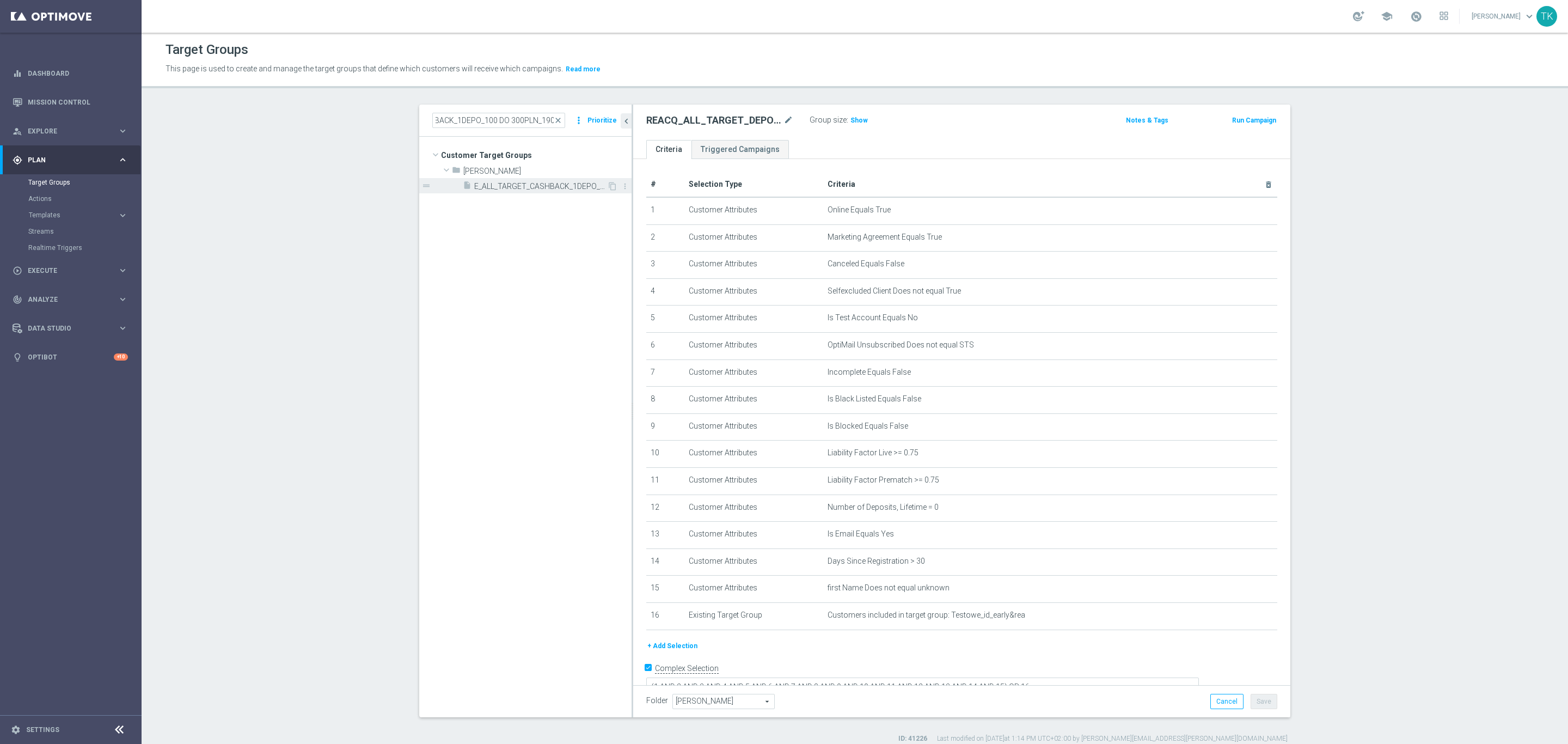
click at [526, 190] on span "E_ALL_TARGET_CASHBACK_1DEPO_100 DO 300PLN_19092025" at bounding box center [540, 186] width 133 height 10
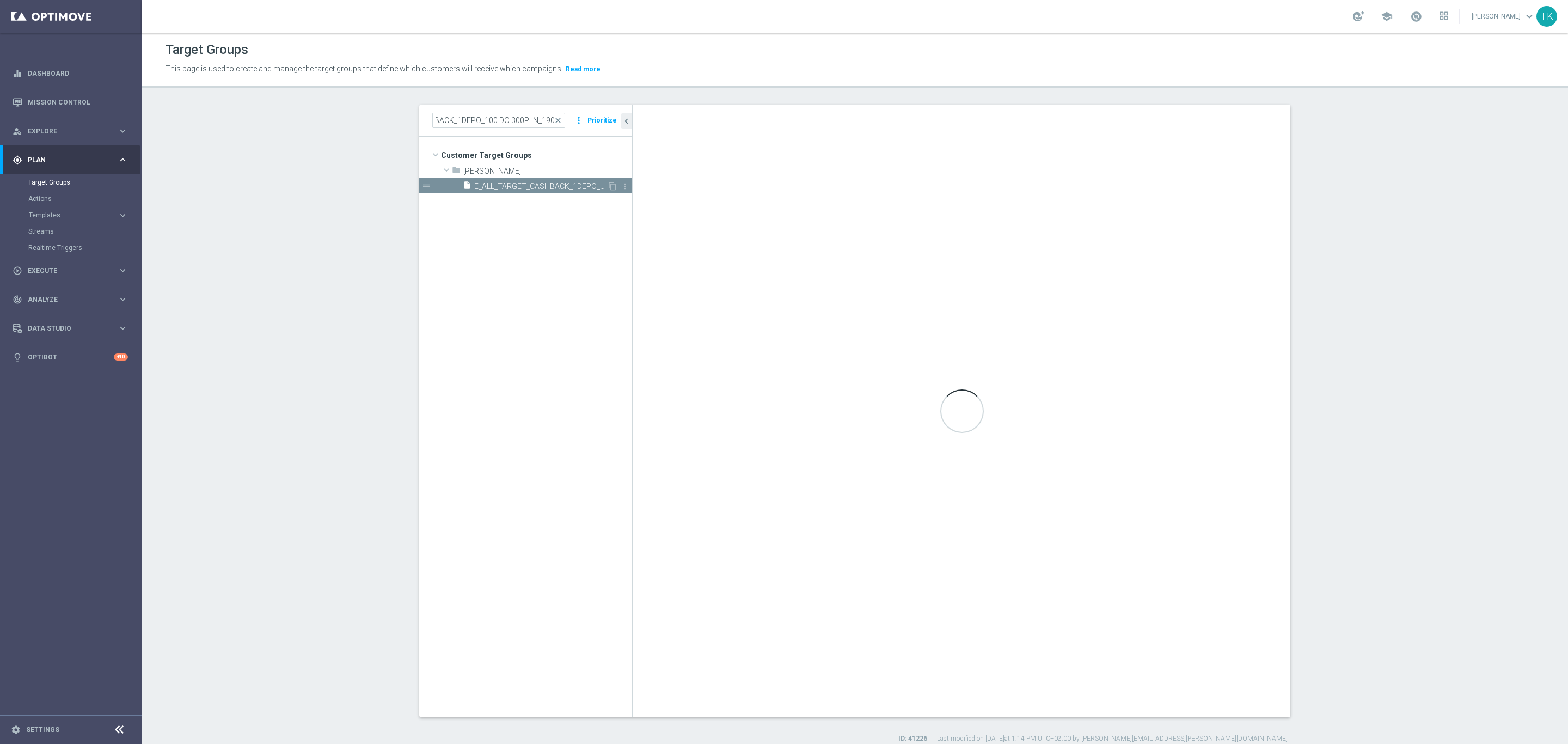
scroll to position [0, 0]
type textarea "(1 AND 2 AND 3 AND 4 AND 5 AND 6 AND 7 AND 8 AND 9 AND 10 AND 11 AND 12 AND 13 …"
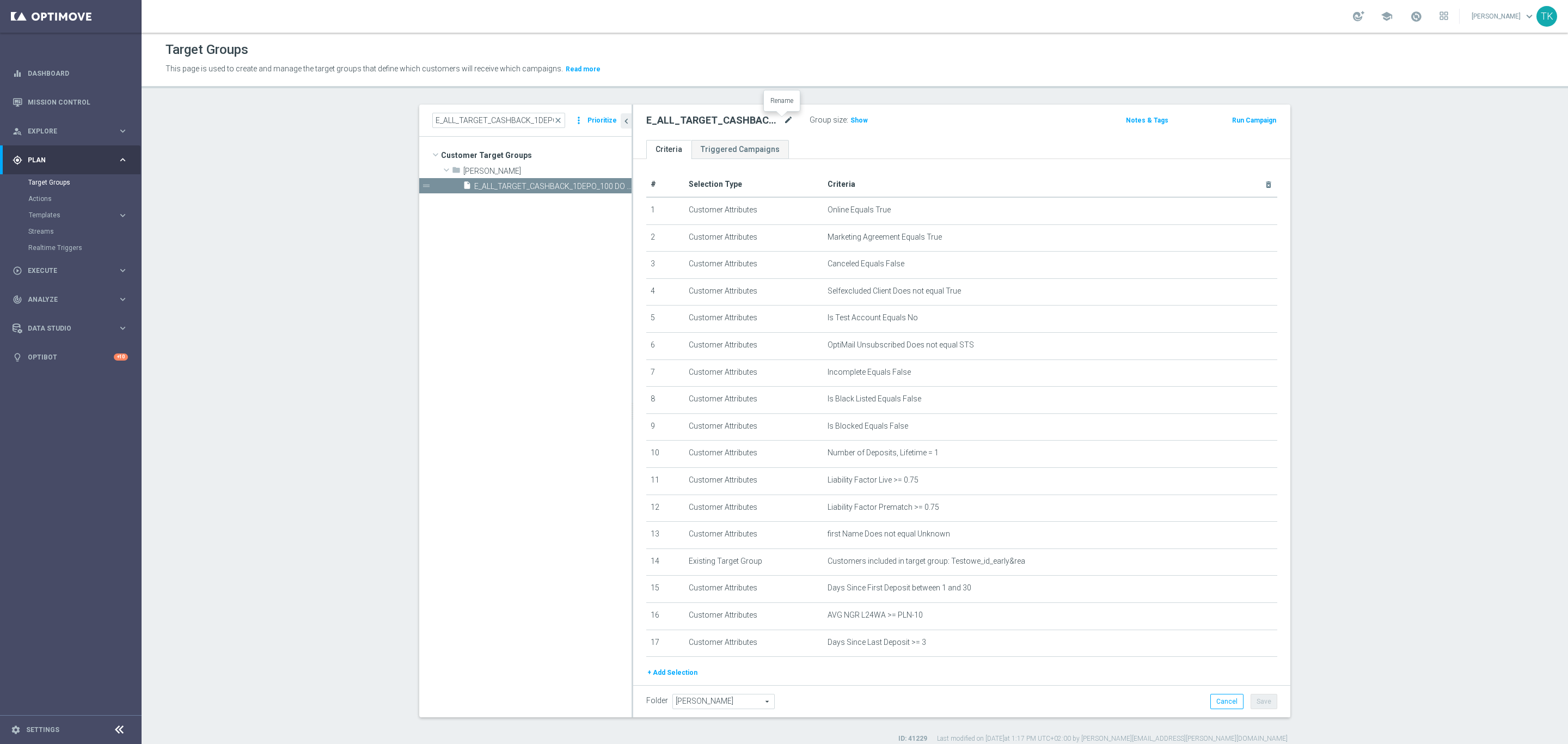
click at [785, 115] on icon "mode_edit" at bounding box center [788, 120] width 10 height 13
click at [774, 124] on input "E_ALL_TARGET_CASHBACK_1DEPO_100 DO 300PLN_19092025" at bounding box center [720, 121] width 147 height 15
type input "E_ALL_TARGET_CASHBACK_1DEPO_100 DO 300PLN_190925"
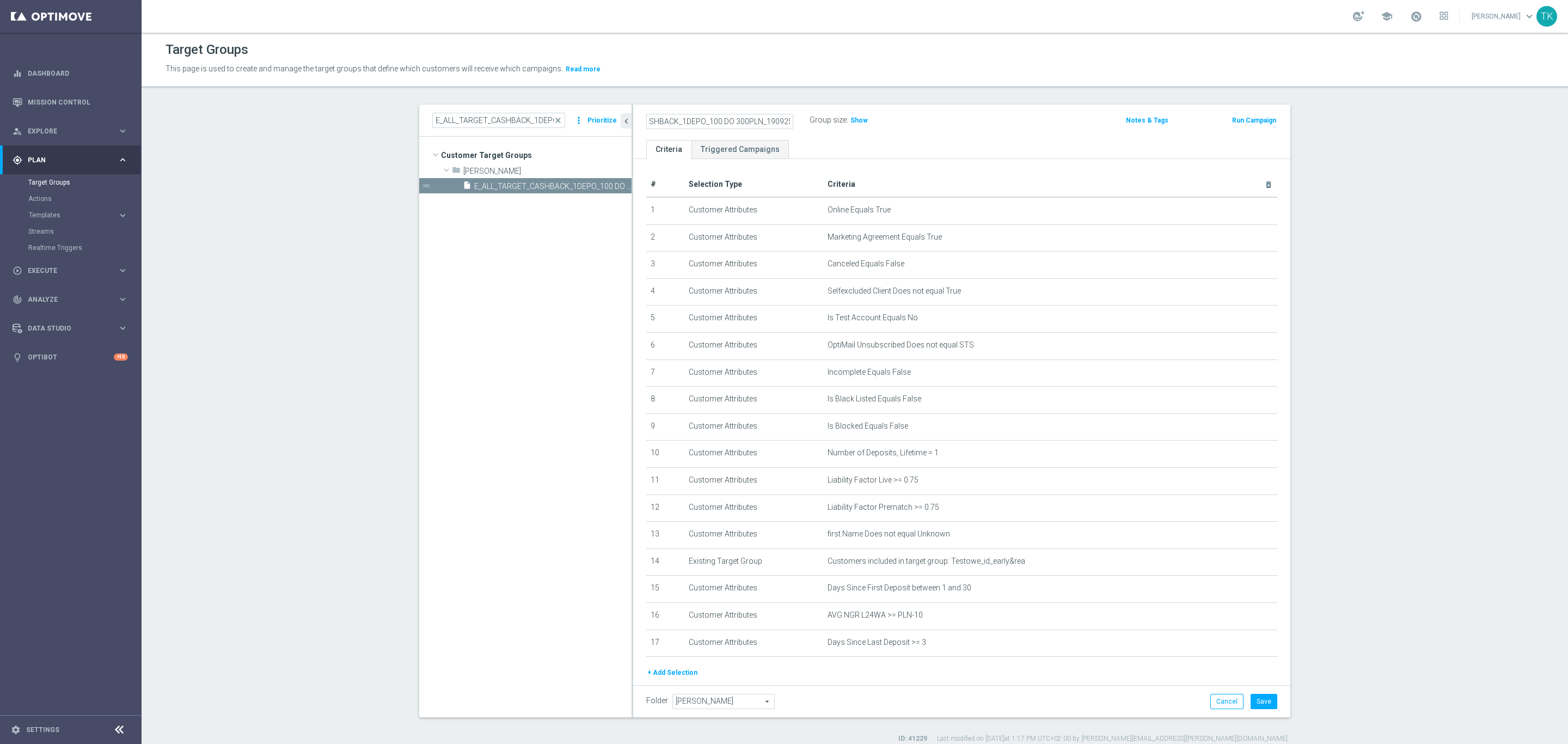
click at [964, 126] on div "E_ALL_TARGET_CASHBACK_1DEPO_100 DO 300PLN_190925 Group size : Show" at bounding box center [854, 121] width 432 height 16
click at [1262, 702] on button "Save" at bounding box center [1264, 701] width 26 height 15
click at [473, 123] on input "E_ALL_TARGET_CASHBACK_1DEPO_100 DO 300PLN_1909" at bounding box center [498, 120] width 133 height 15
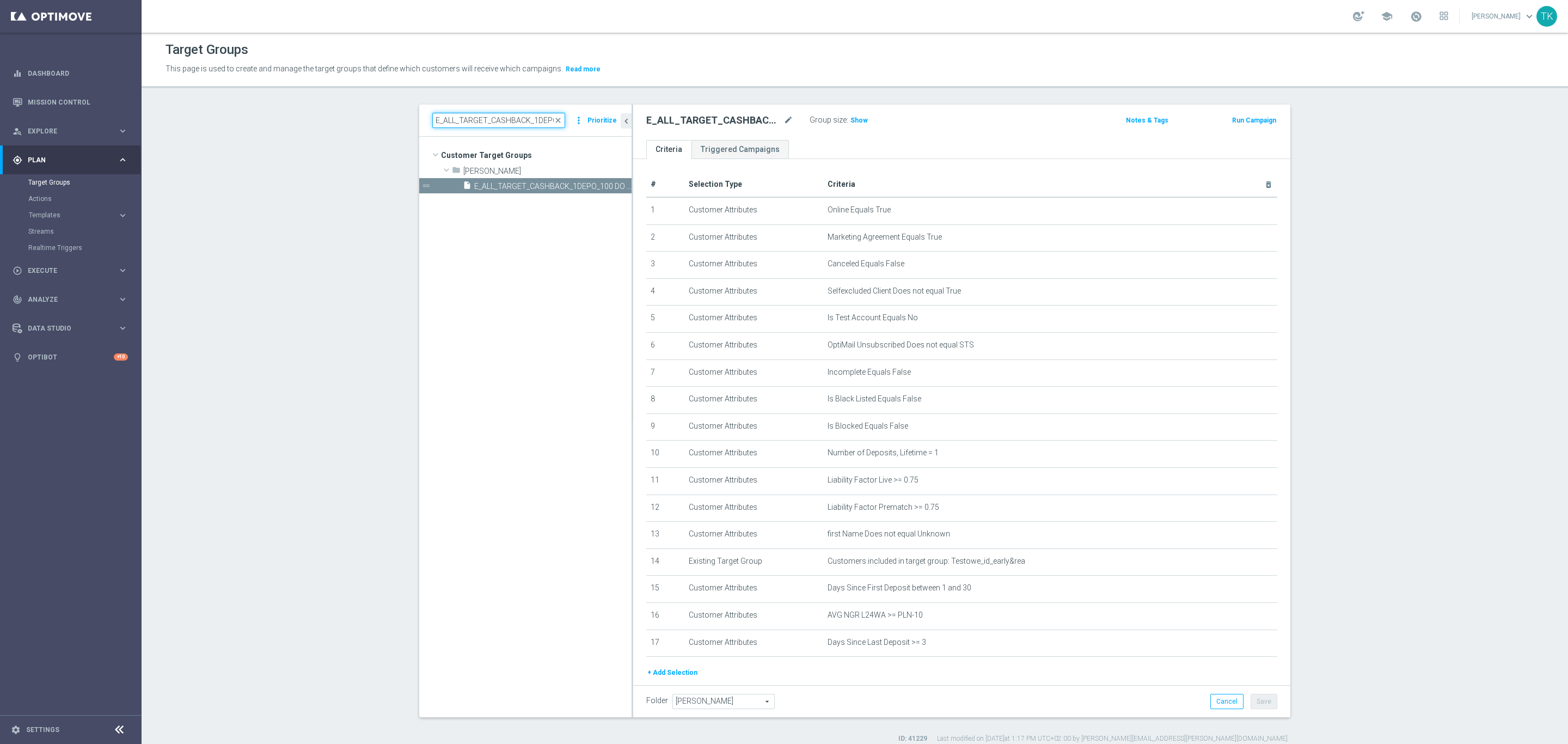
click at [473, 123] on input "E_ALL_TARGET_CASHBACK_1DEPO_100 DO 300PLN_1909" at bounding box center [498, 120] width 133 height 15
paste input "2"
type input "E_ALL_TARGET_CASHBACK_2DEPO_100 DO 300PLN_1909"
click at [547, 182] on span "E_ALL_TARGET_CASHBACK_2DEPO_100 DO 300PLN_19092025" at bounding box center [540, 186] width 133 height 10
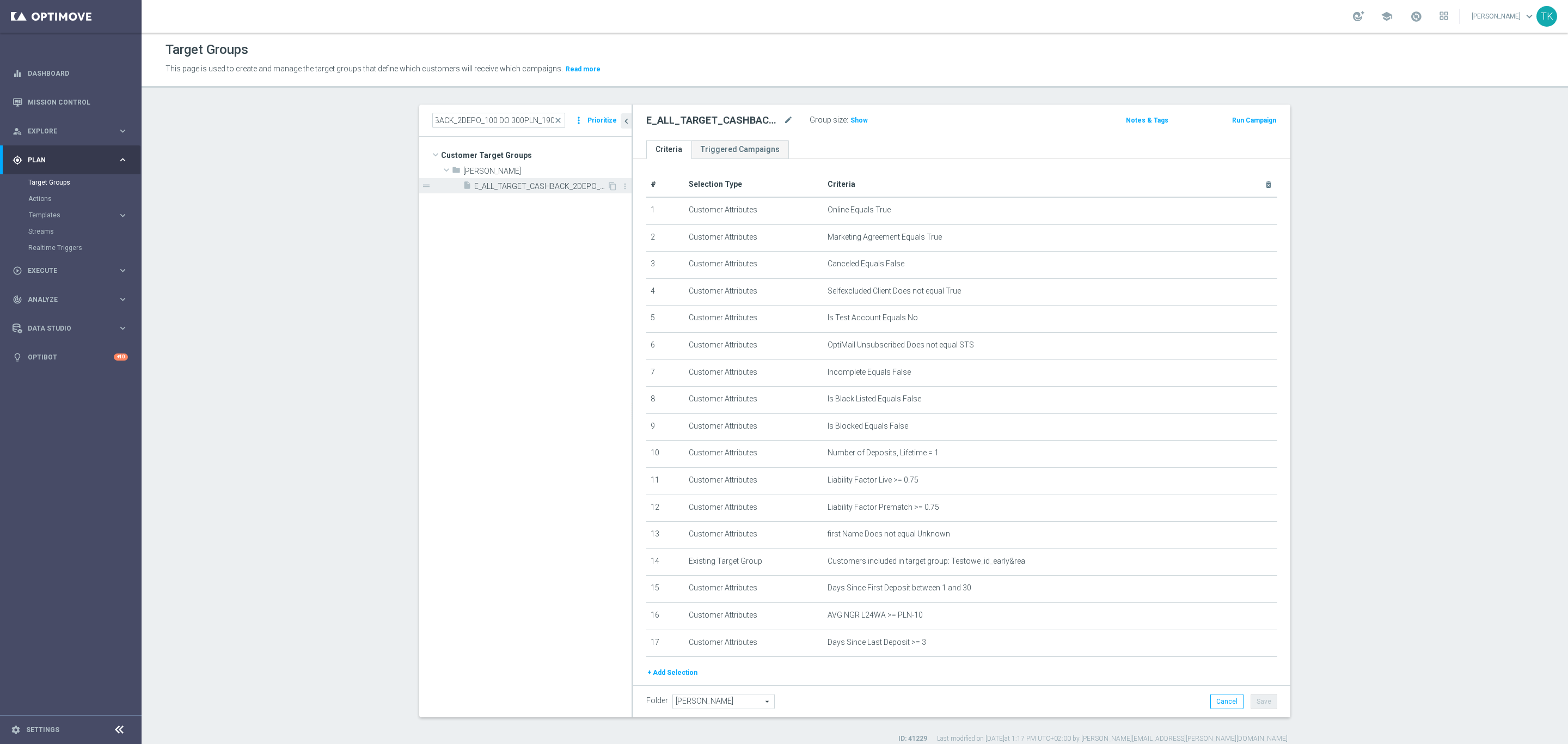
scroll to position [0, 0]
click at [783, 118] on icon "mode_edit" at bounding box center [788, 120] width 10 height 13
click at [774, 121] on input "E_ALL_TARGET_CASHBACK_2DEPO_100 DO 300PLN_19092025" at bounding box center [720, 121] width 147 height 15
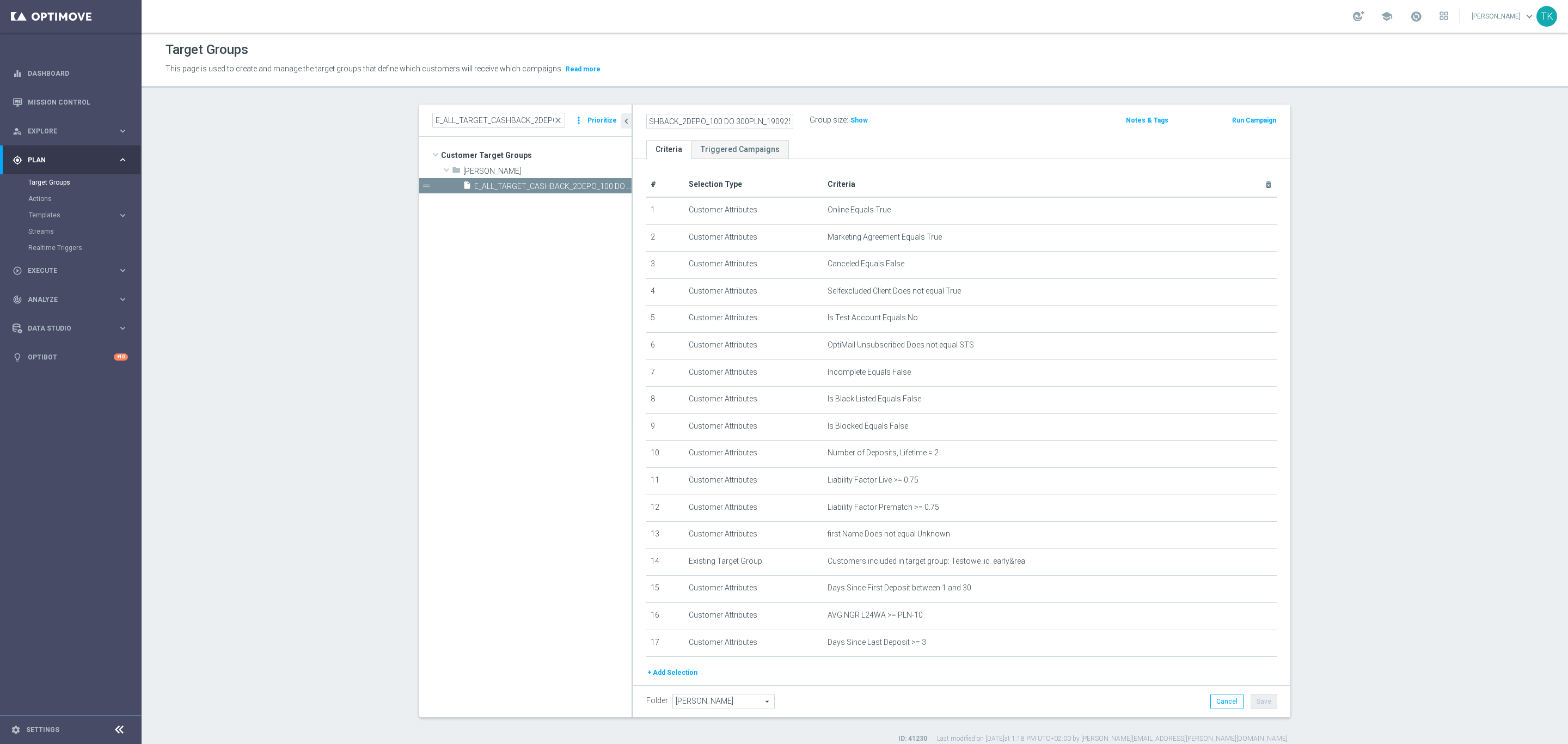
type input "E_ALL_TARGET_CASHBACK_2DEPO_100 DO 300PLN_190925"
click at [983, 121] on div "E_ALL_TARGET_CASHBACK_2DEPO_100 DO 300PLN_190925 Group size : Show" at bounding box center [854, 121] width 432 height 16
click at [1256, 692] on div "Folder [PERSON_NAME] [PERSON_NAME] arrow_drop_down search Cancel Save Saving..." at bounding box center [961, 701] width 657 height 32
click at [1263, 701] on button "Save" at bounding box center [1264, 701] width 26 height 15
